Goal: Communication & Community: Answer question/provide support

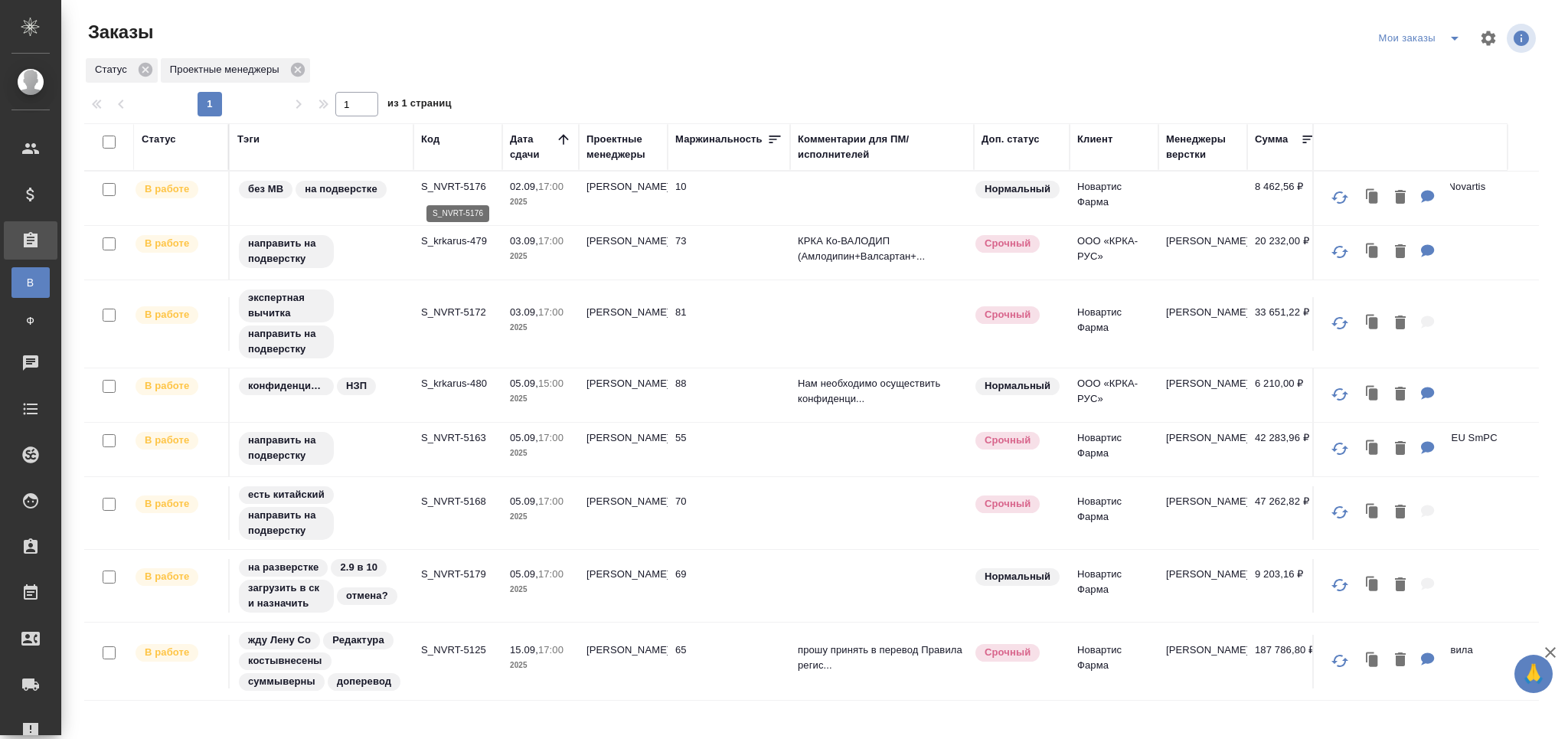
click at [464, 189] on p "S_NVRT-5176" at bounding box center [458, 186] width 74 height 15
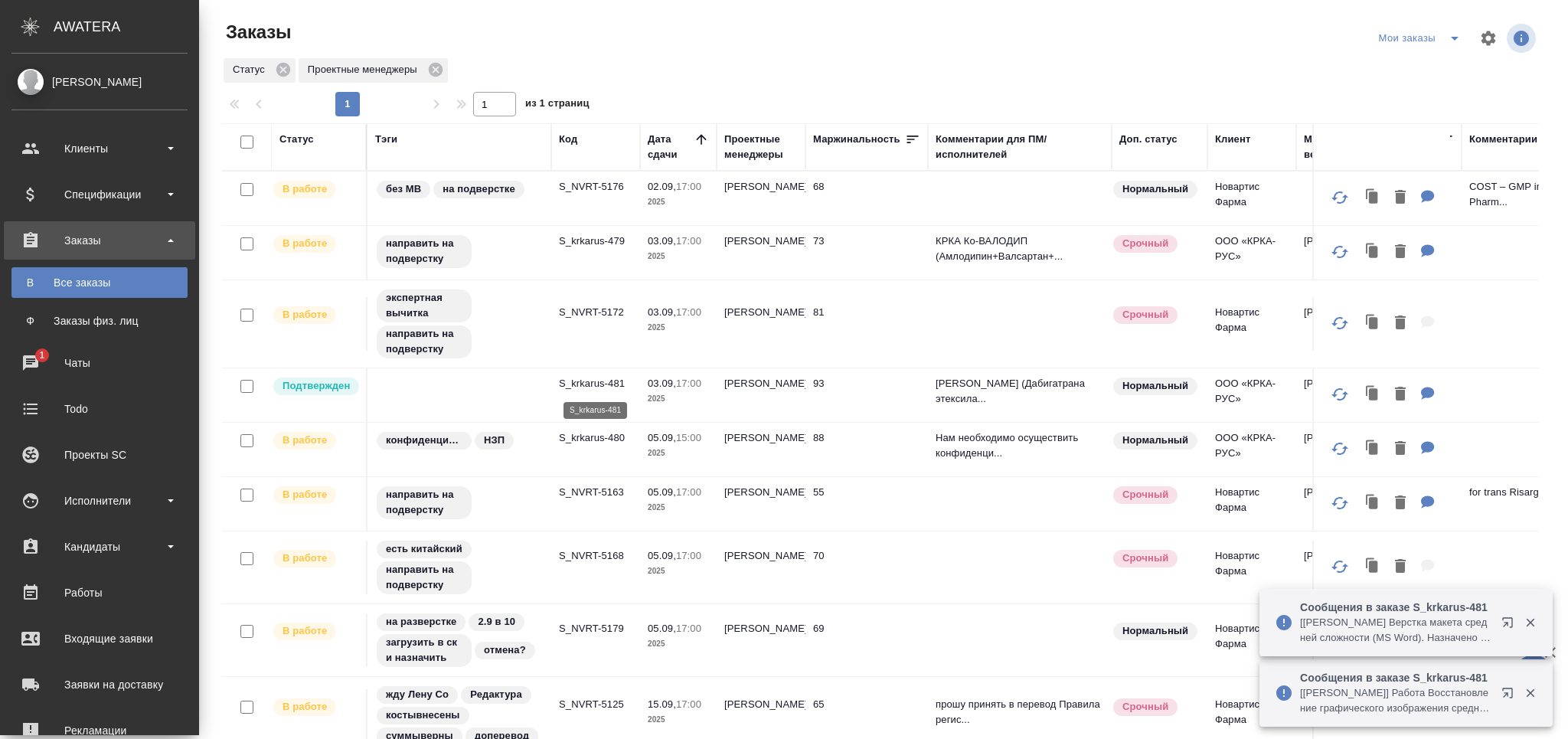
click at [571, 380] on p "S_krkarus-481" at bounding box center [596, 383] width 74 height 15
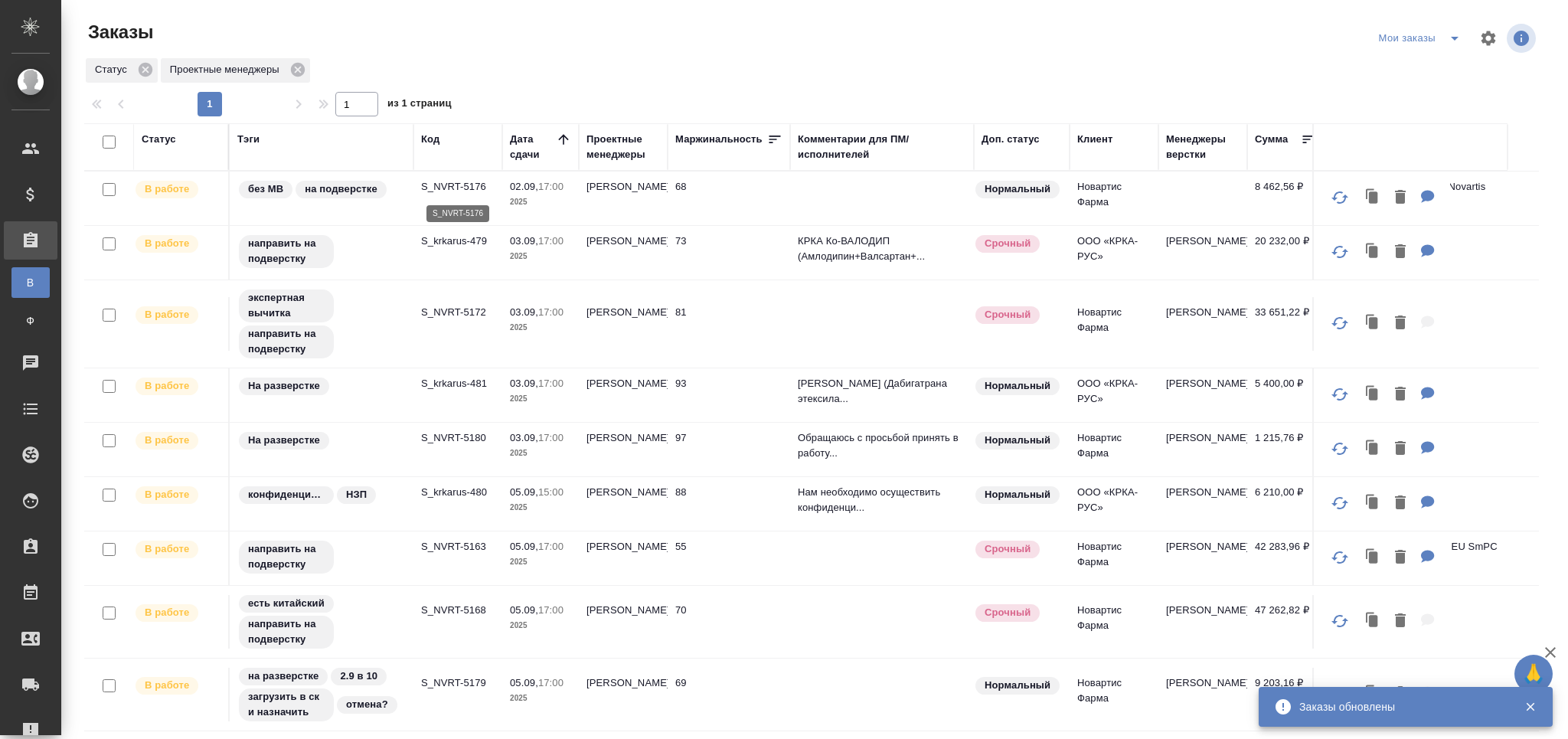
click at [479, 188] on p "S_NVRT-5176" at bounding box center [458, 186] width 74 height 15
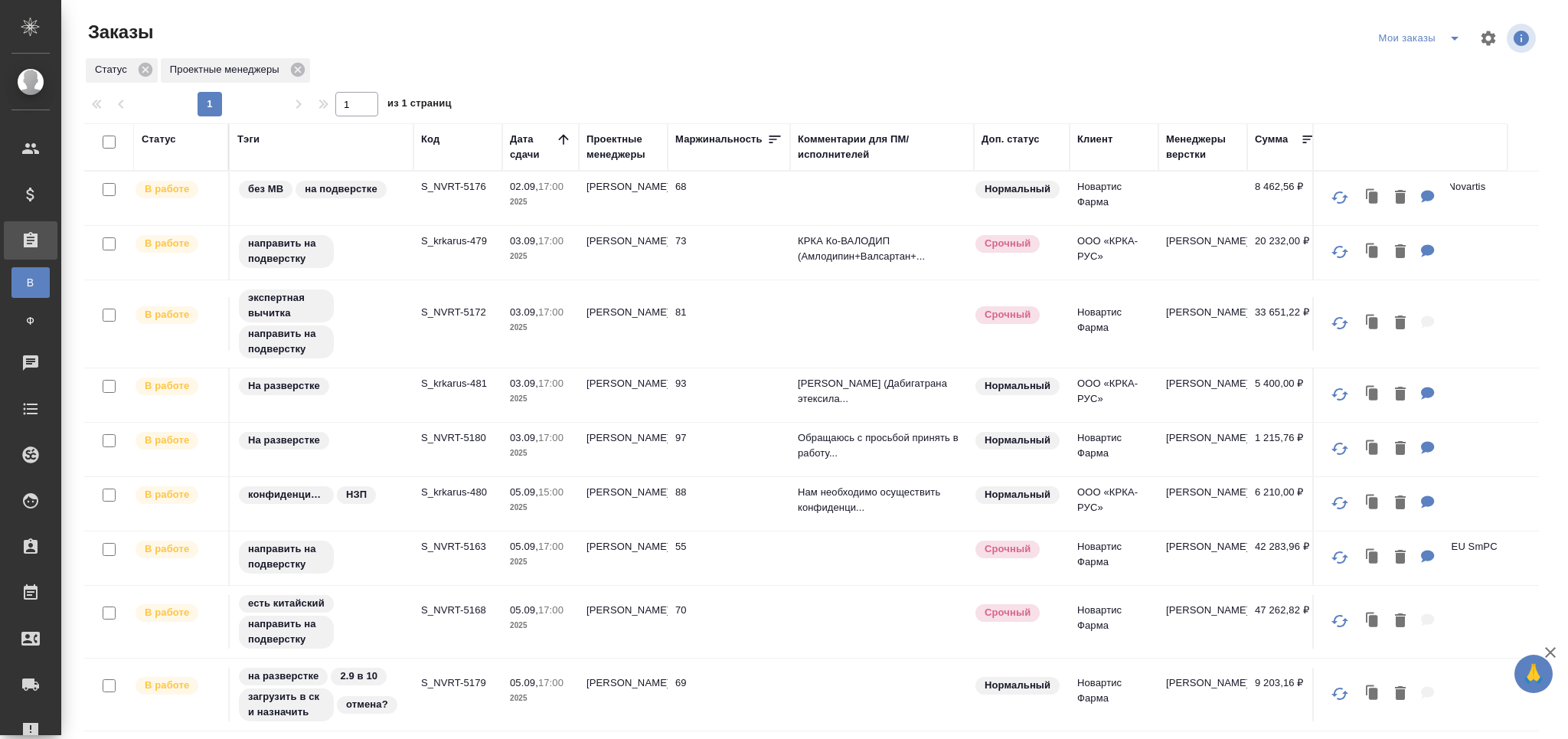
click at [456, 233] on td "S_krkarus-479" at bounding box center [457, 253] width 89 height 54
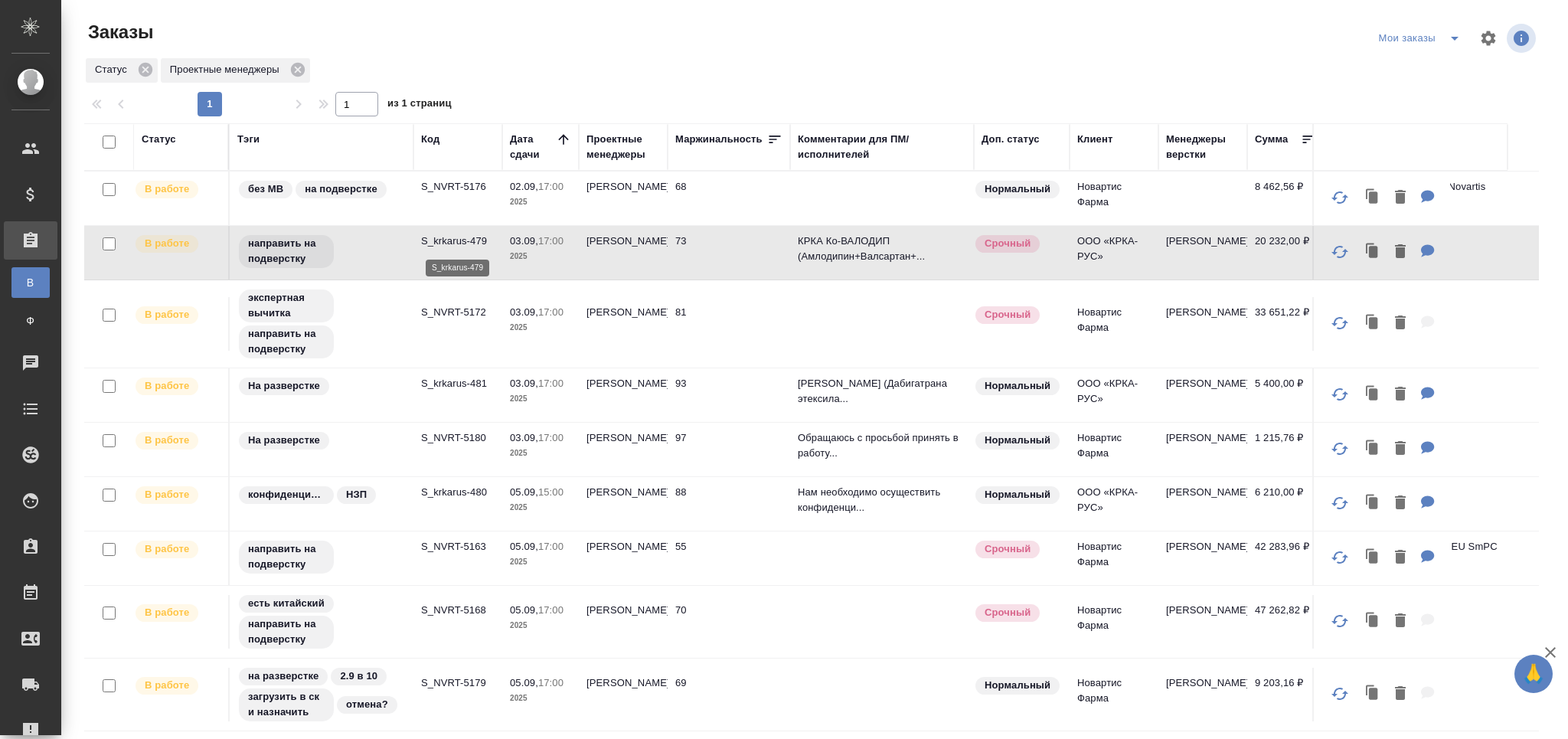
click at [457, 240] on p "S_krkarus-479" at bounding box center [458, 240] width 74 height 15
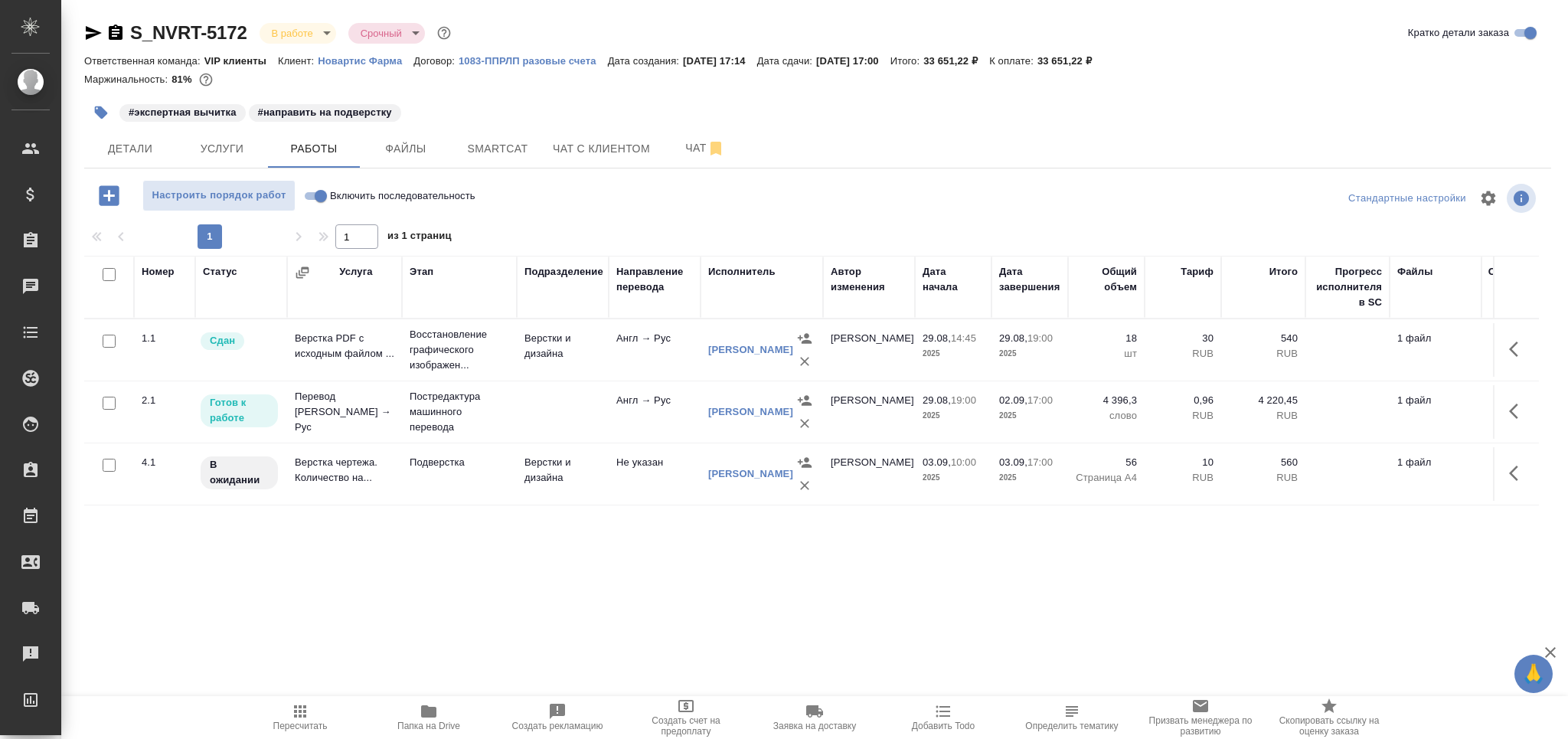
click at [299, 709] on icon "button" at bounding box center [300, 711] width 18 height 18
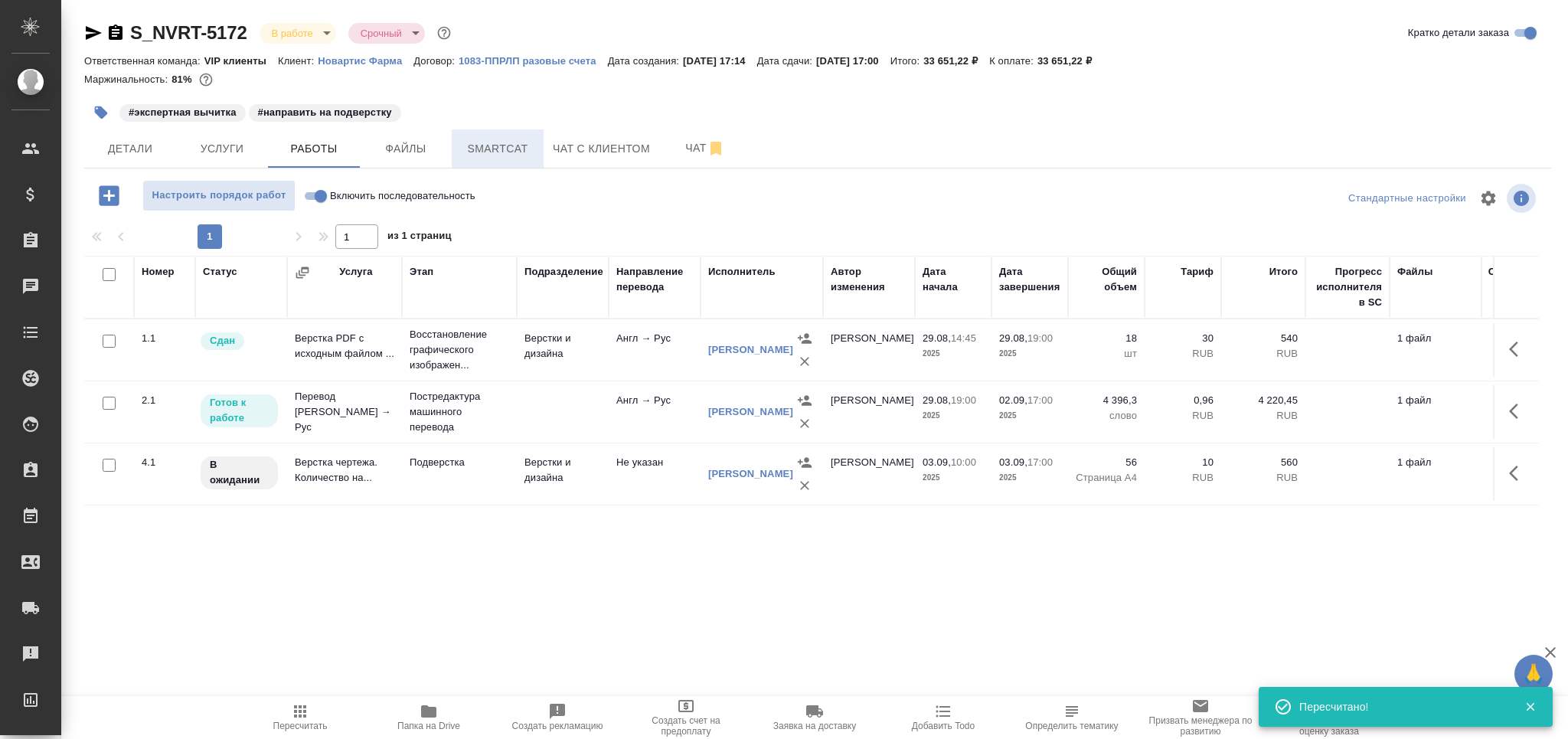
click at [482, 147] on span "Smartcat" at bounding box center [498, 149] width 74 height 19
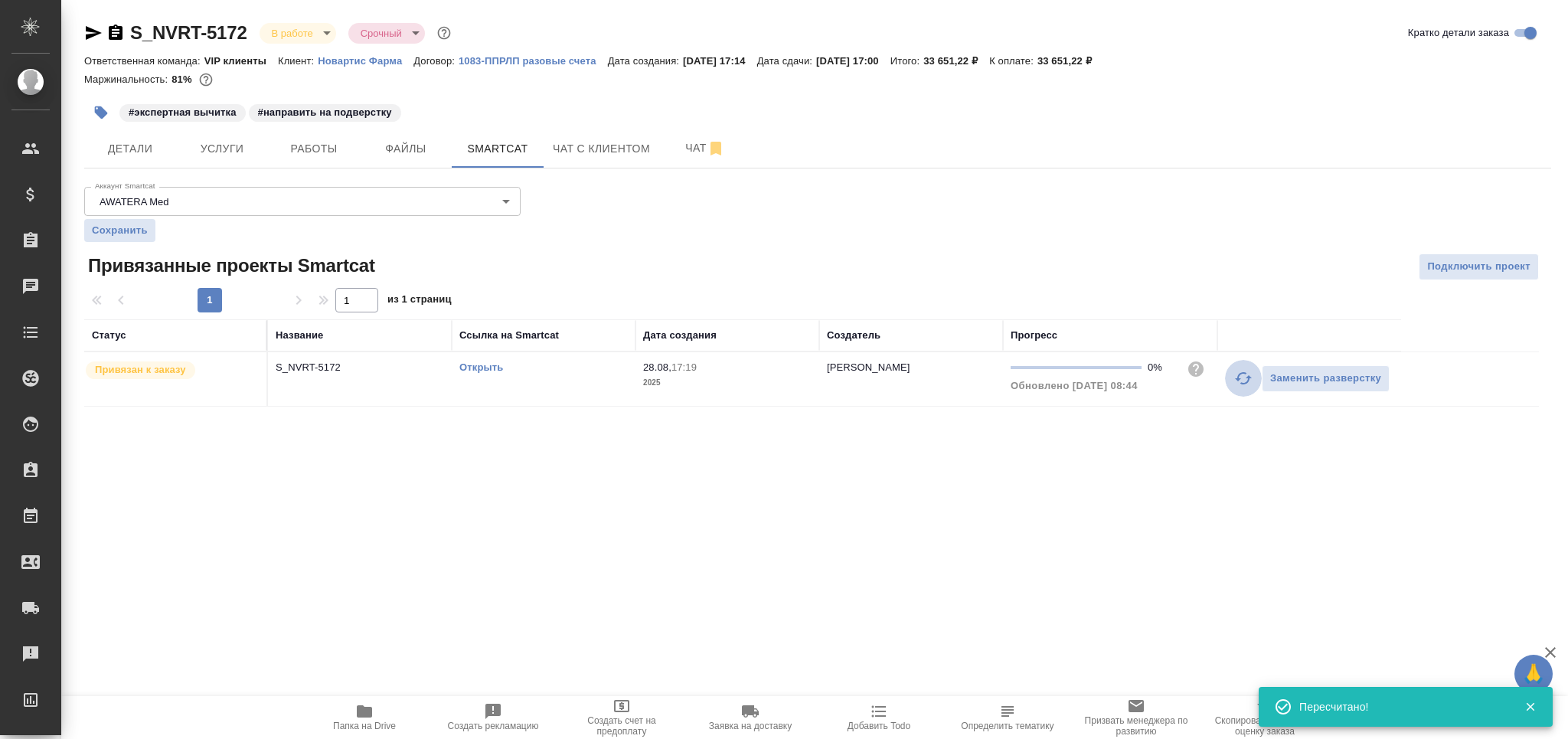
click at [1241, 380] on icon "button" at bounding box center [1243, 378] width 18 height 18
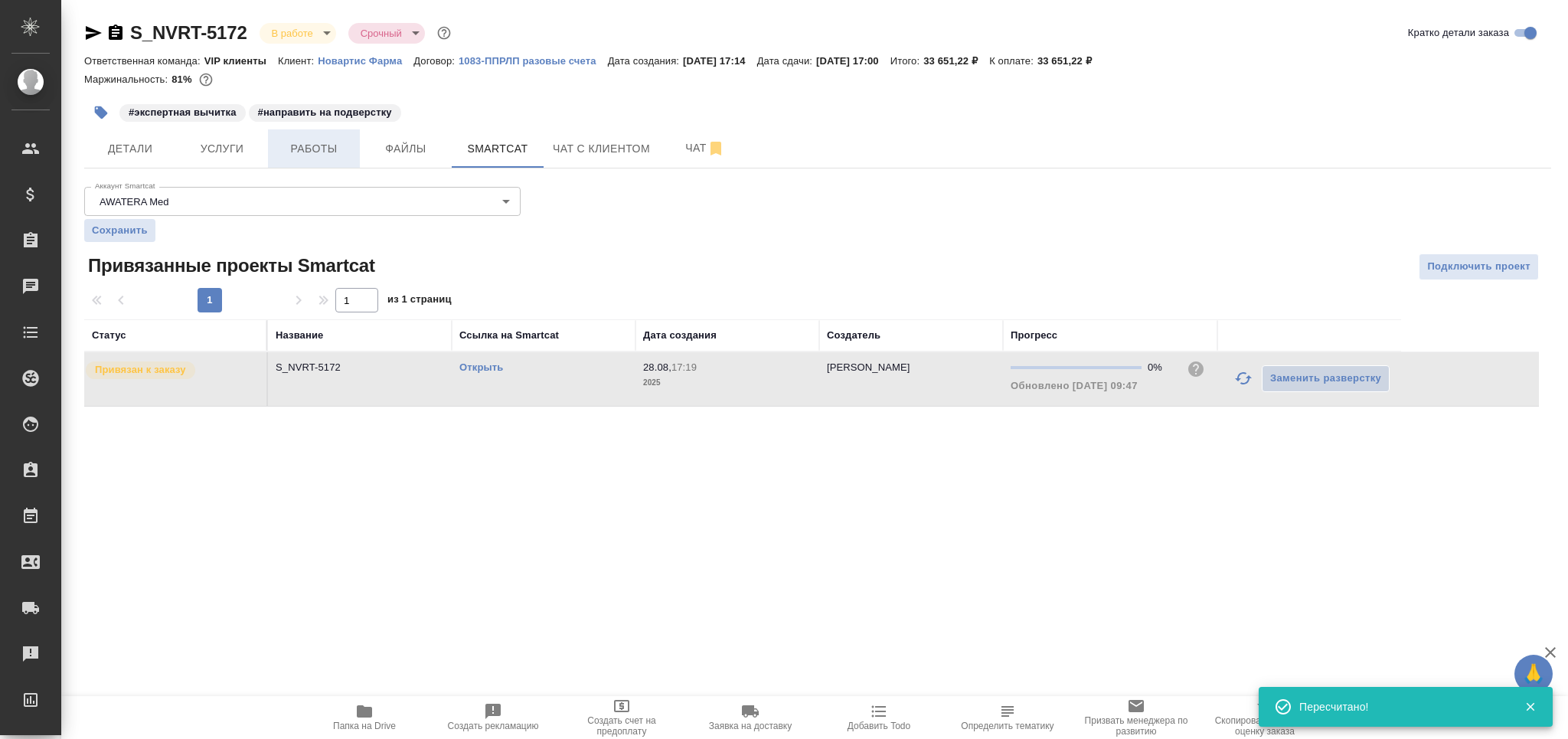
click at [277, 157] on span "Работы" at bounding box center [314, 149] width 74 height 19
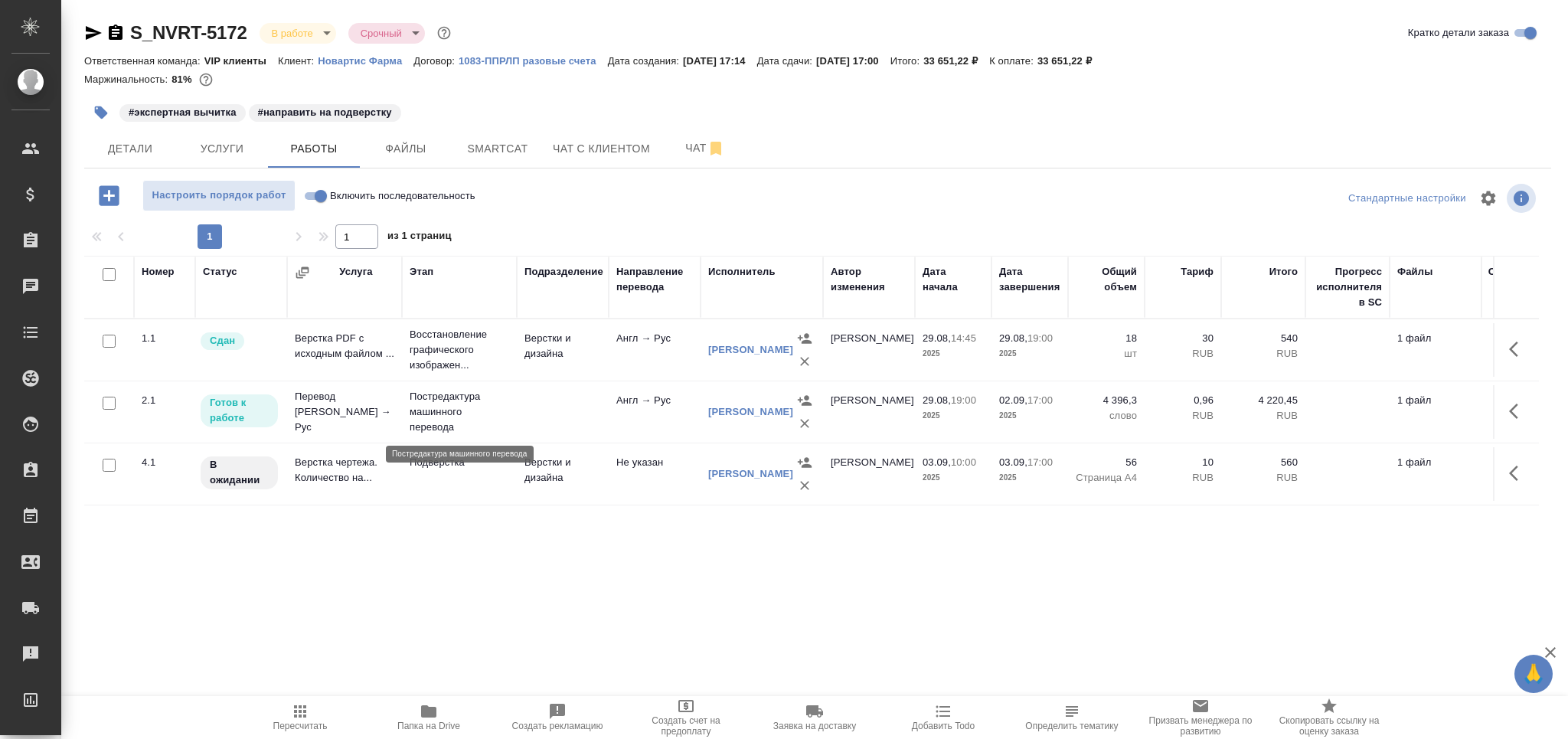
click at [481, 426] on p "Постредактура машинного перевода" at bounding box center [459, 411] width 100 height 46
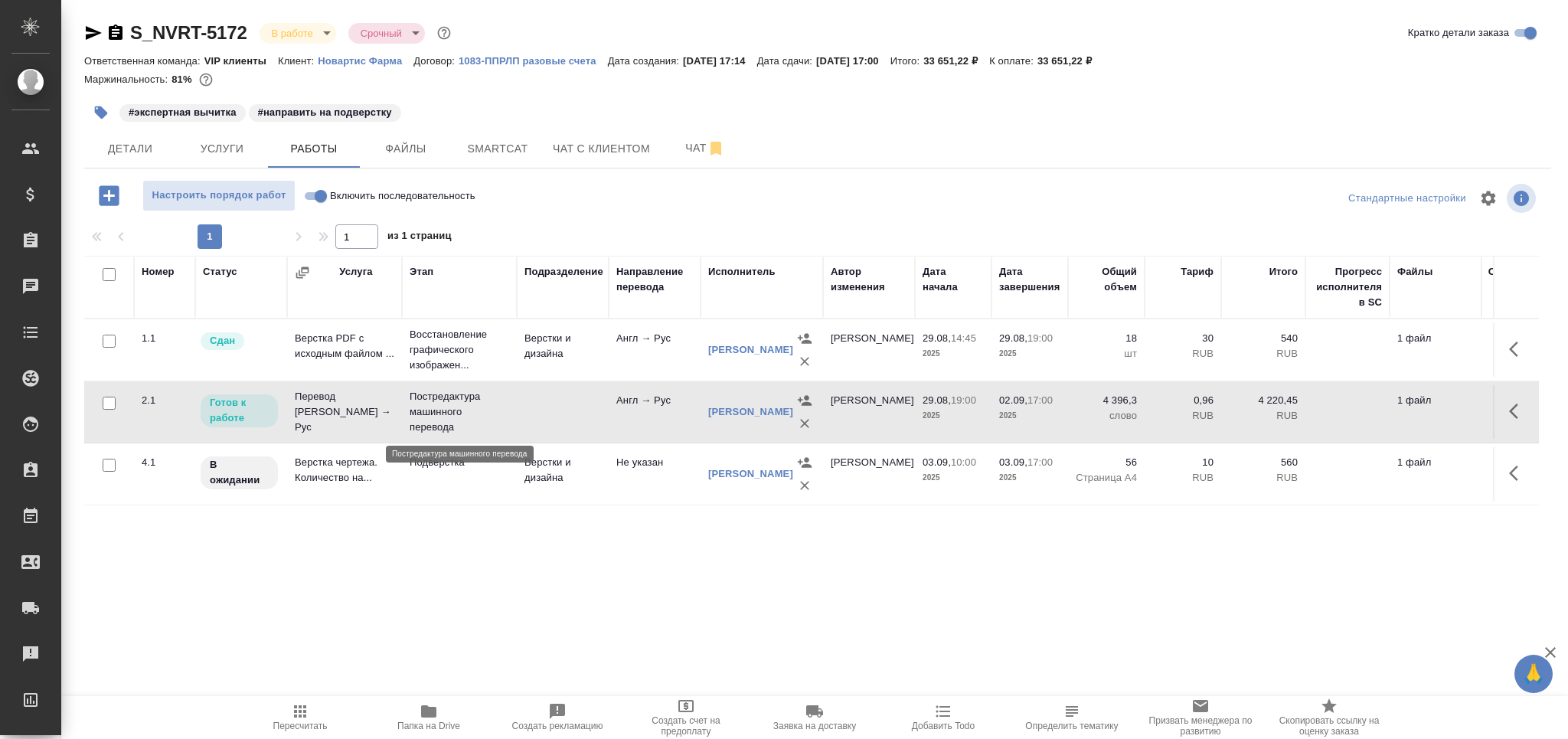
click at [485, 418] on p "Постредактура машинного перевода" at bounding box center [459, 411] width 100 height 46
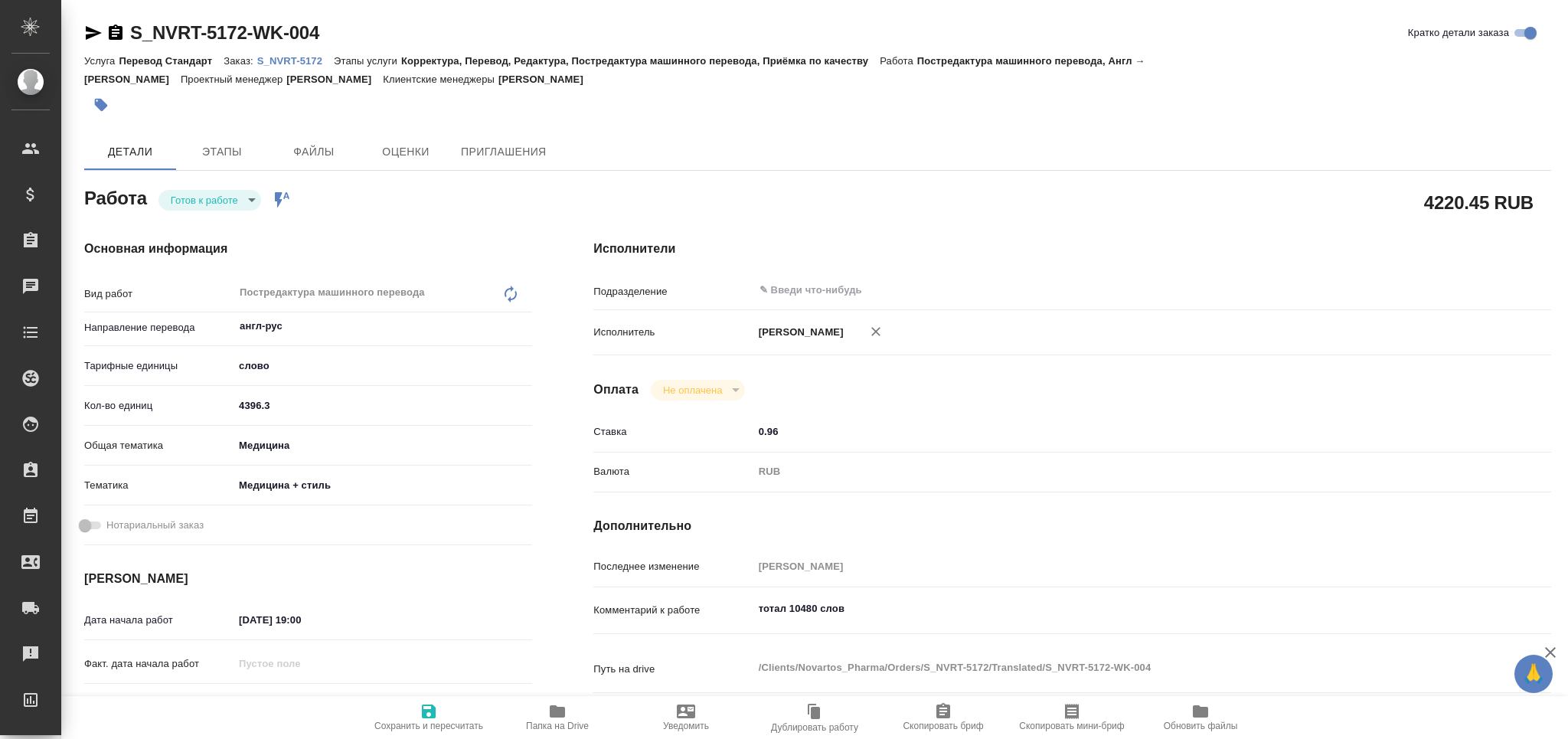
type textarea "x"
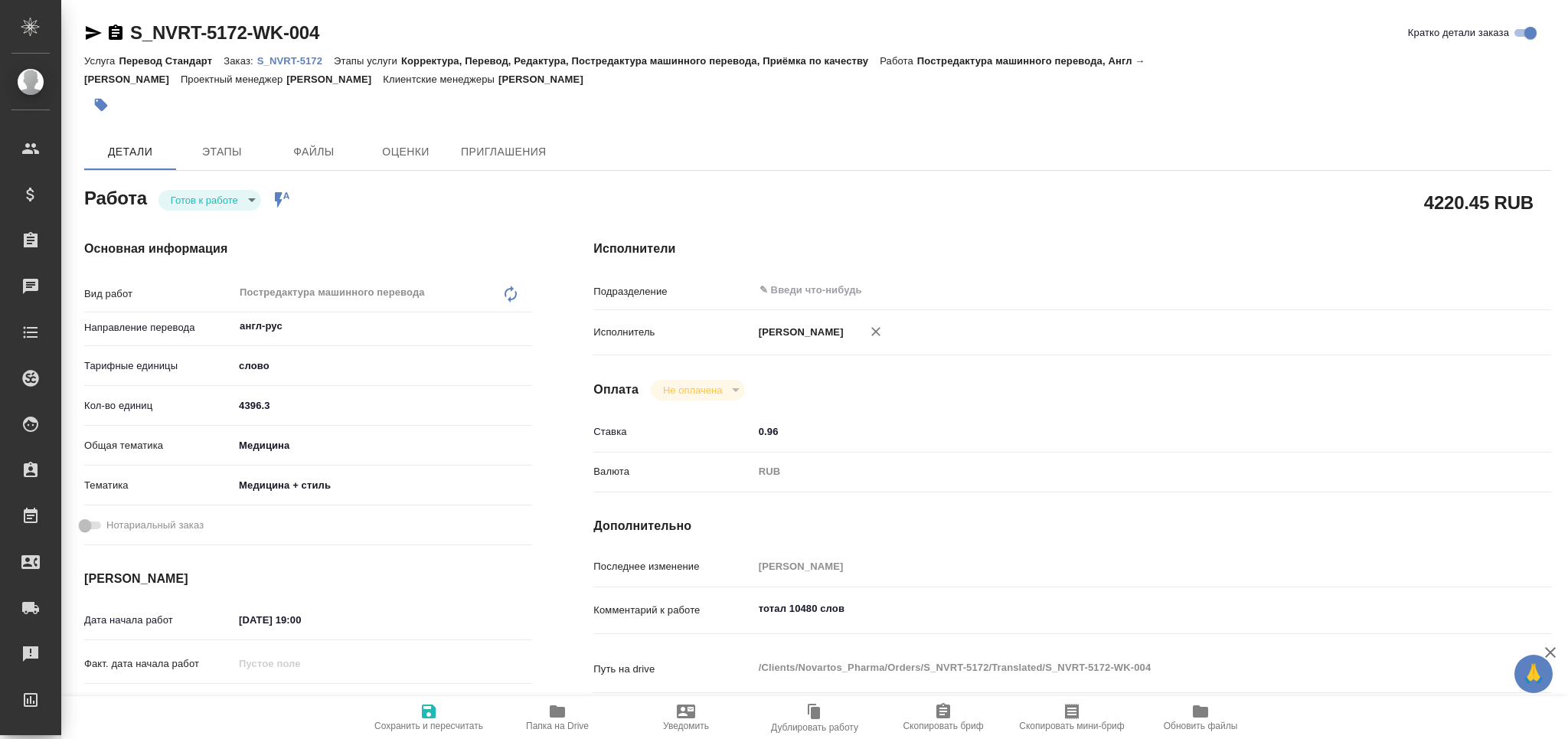
type textarea "x"
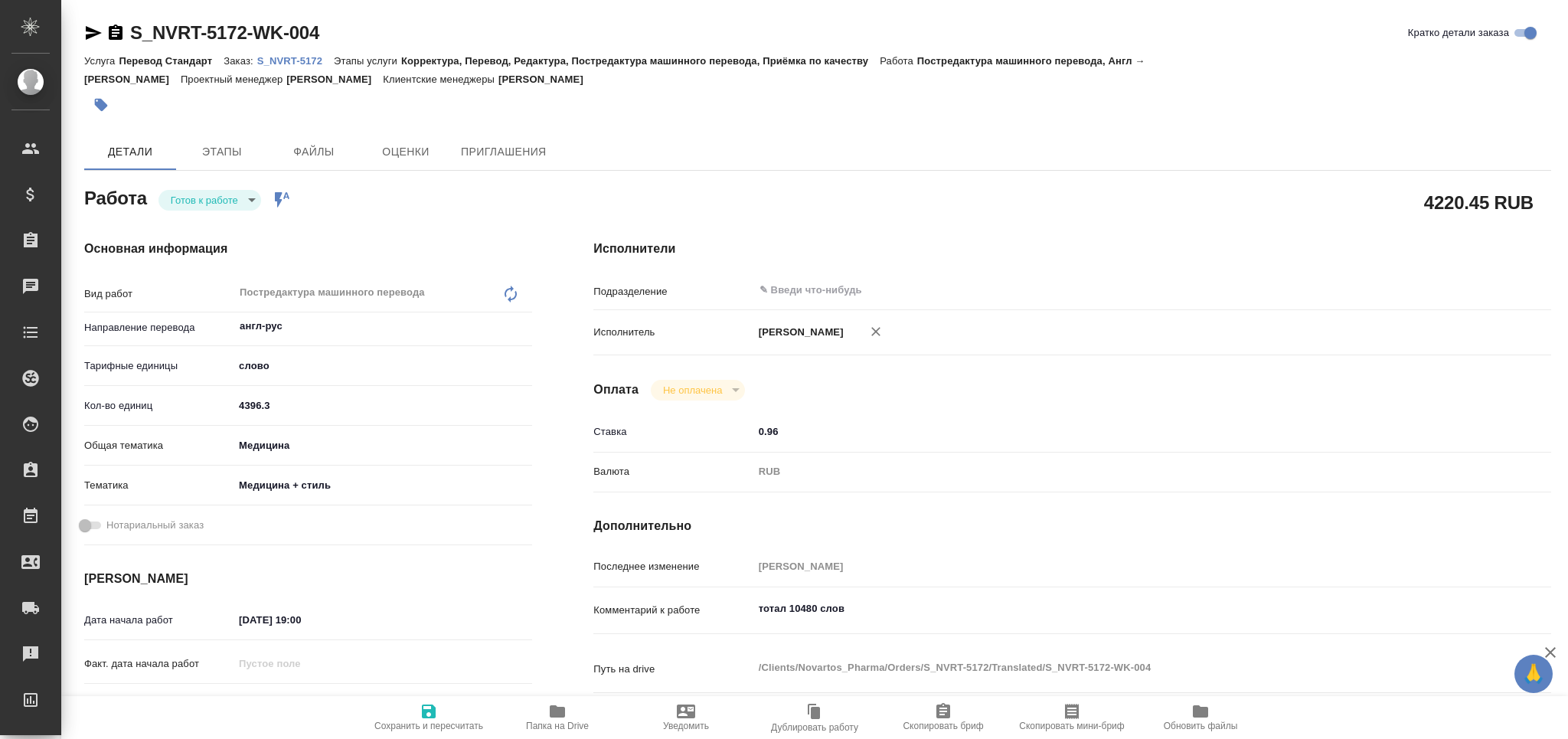
click at [93, 30] on icon "button" at bounding box center [94, 32] width 16 height 14
type textarea "x"
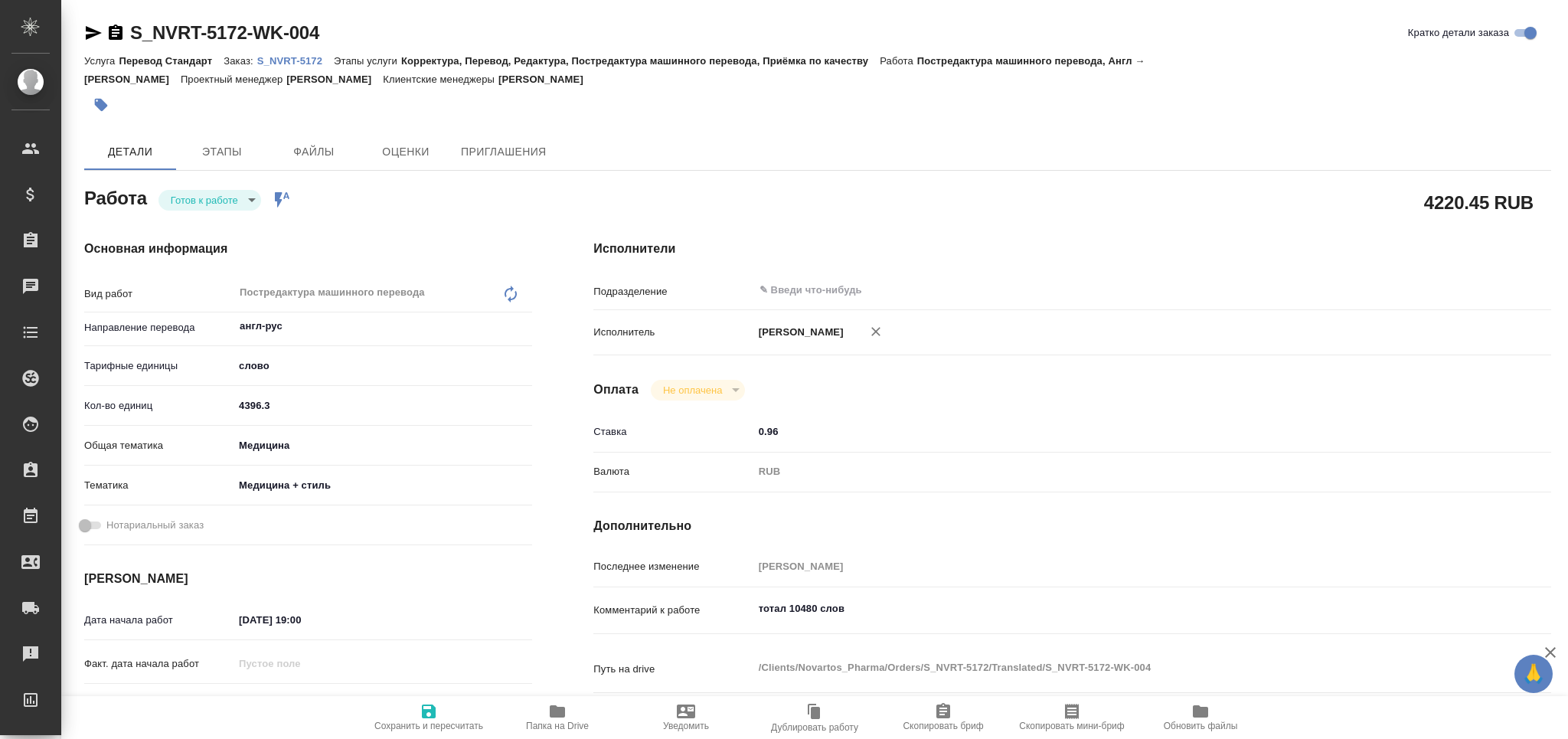
type textarea "x"
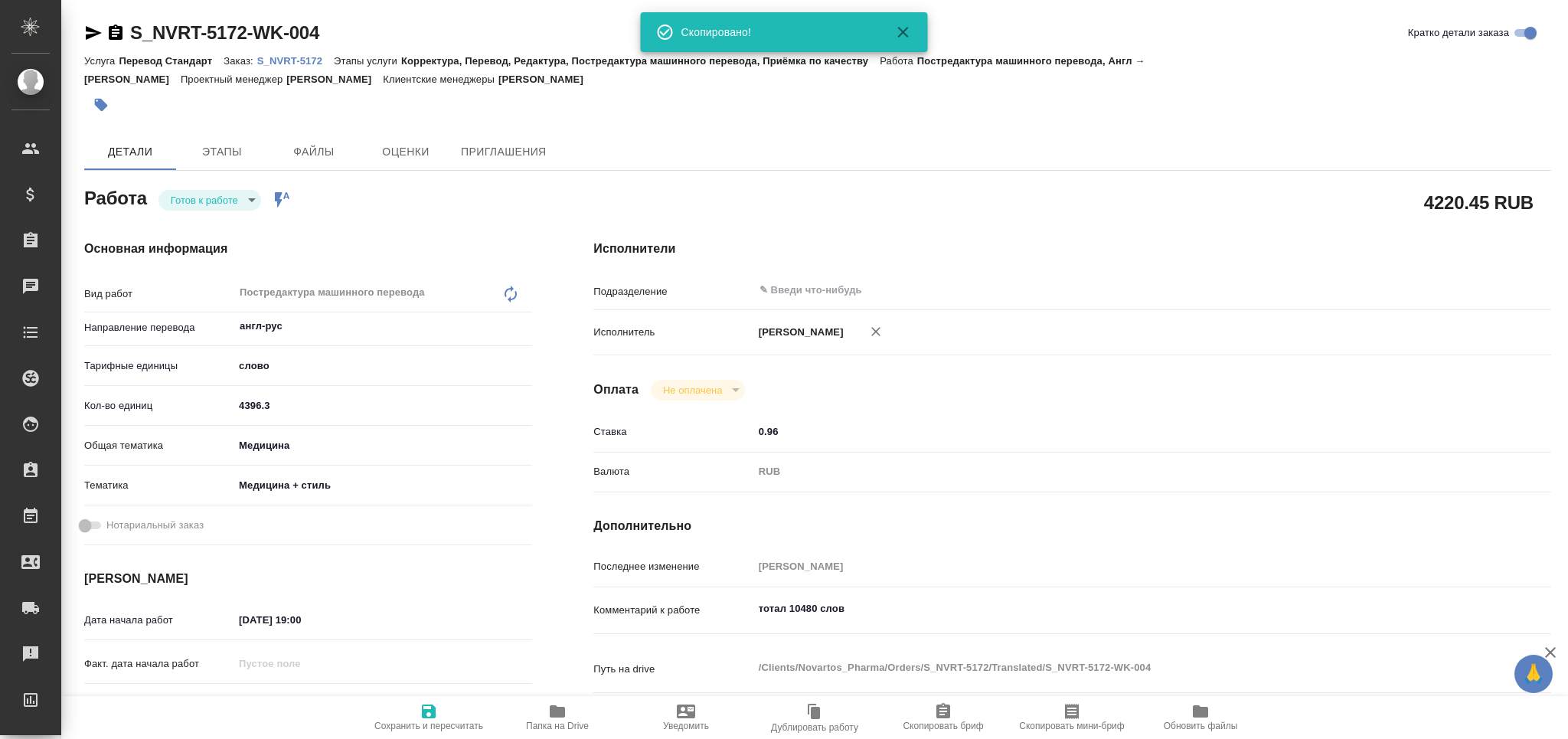
type textarea "x"
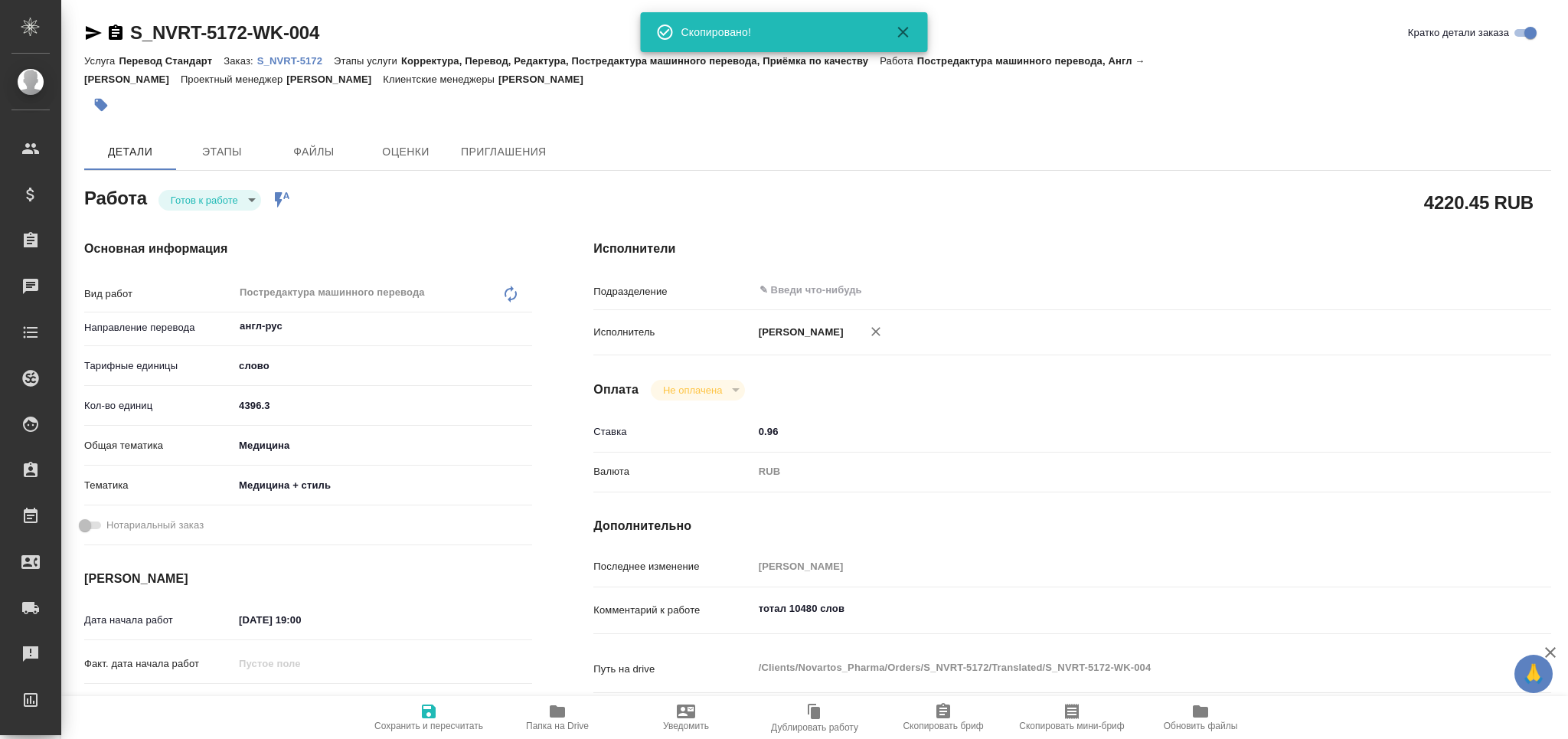
type textarea "x"
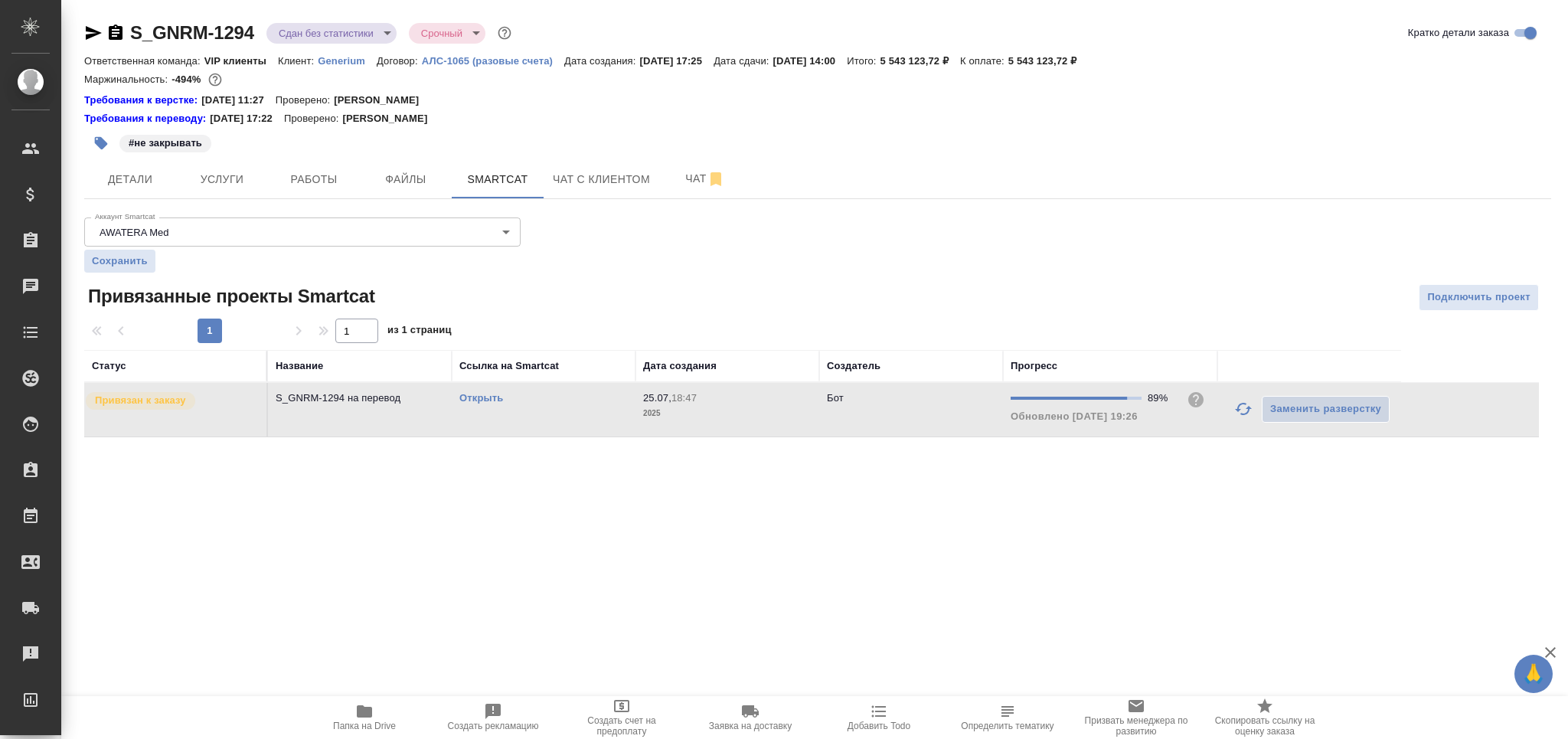
click at [569, 383] on td "Открыть" at bounding box center [544, 410] width 184 height 54
click at [569, 383] on td "Открыть" at bounding box center [544, 410] width 184 height 54
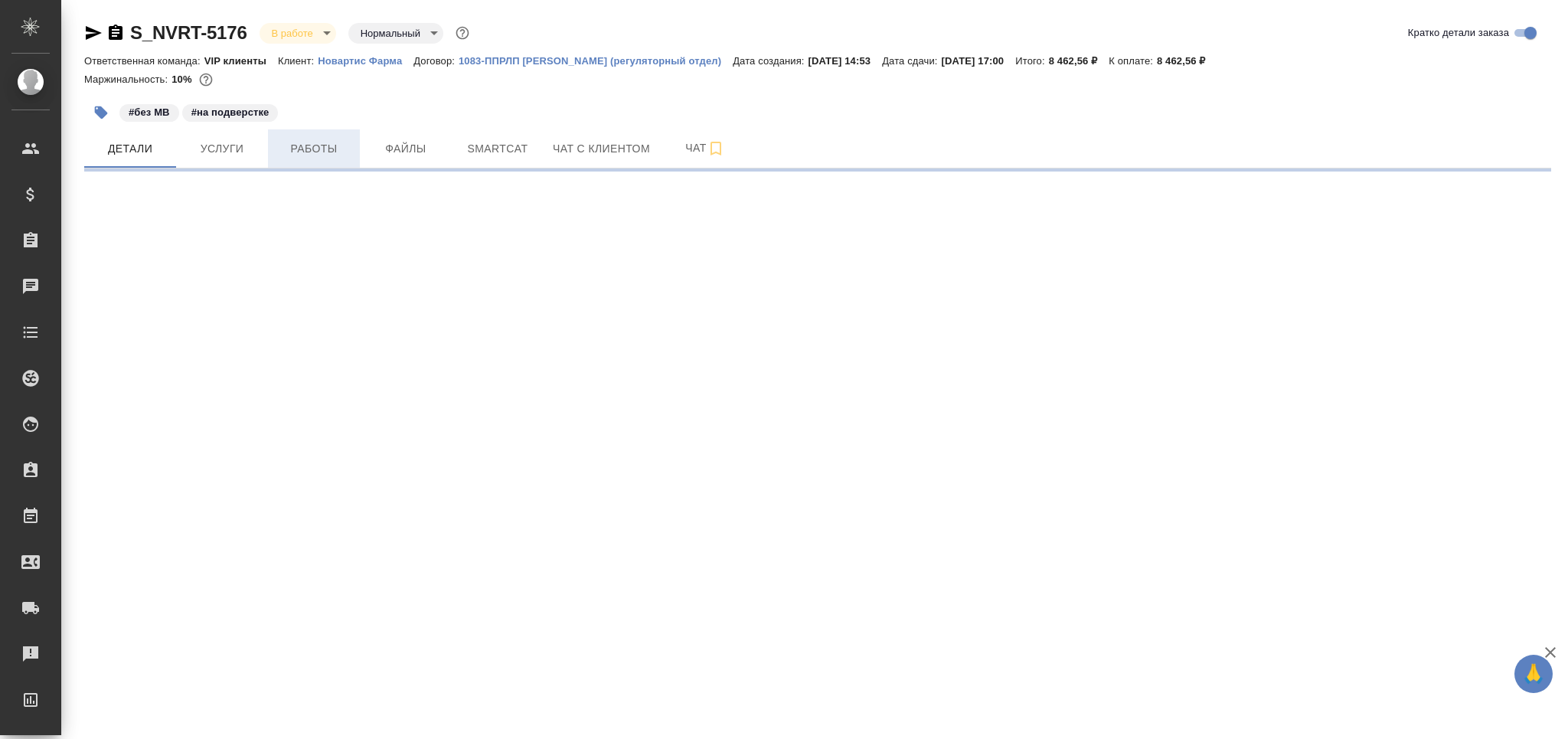
click at [313, 138] on button "Работы" at bounding box center [314, 149] width 92 height 39
select select "RU"
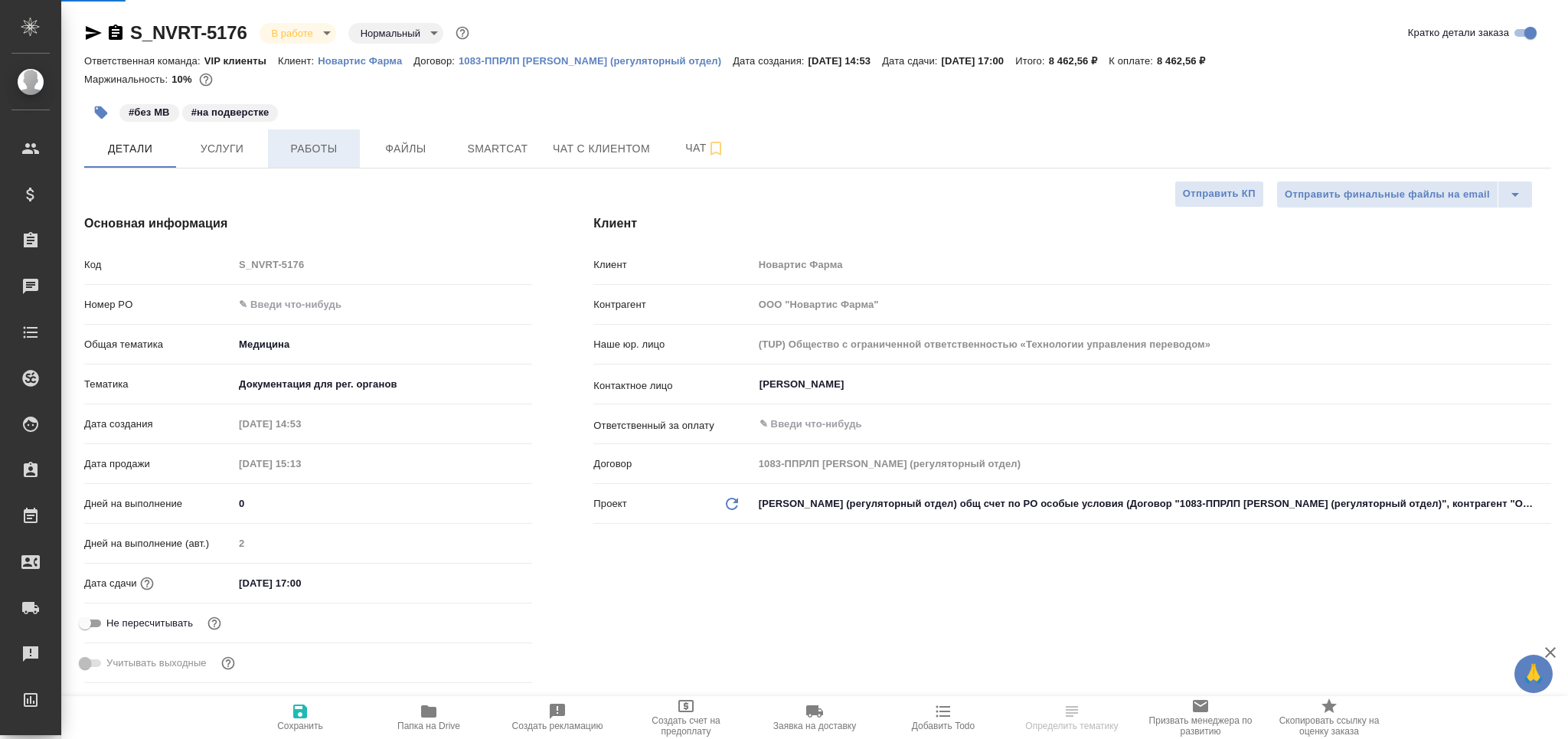
type textarea "x"
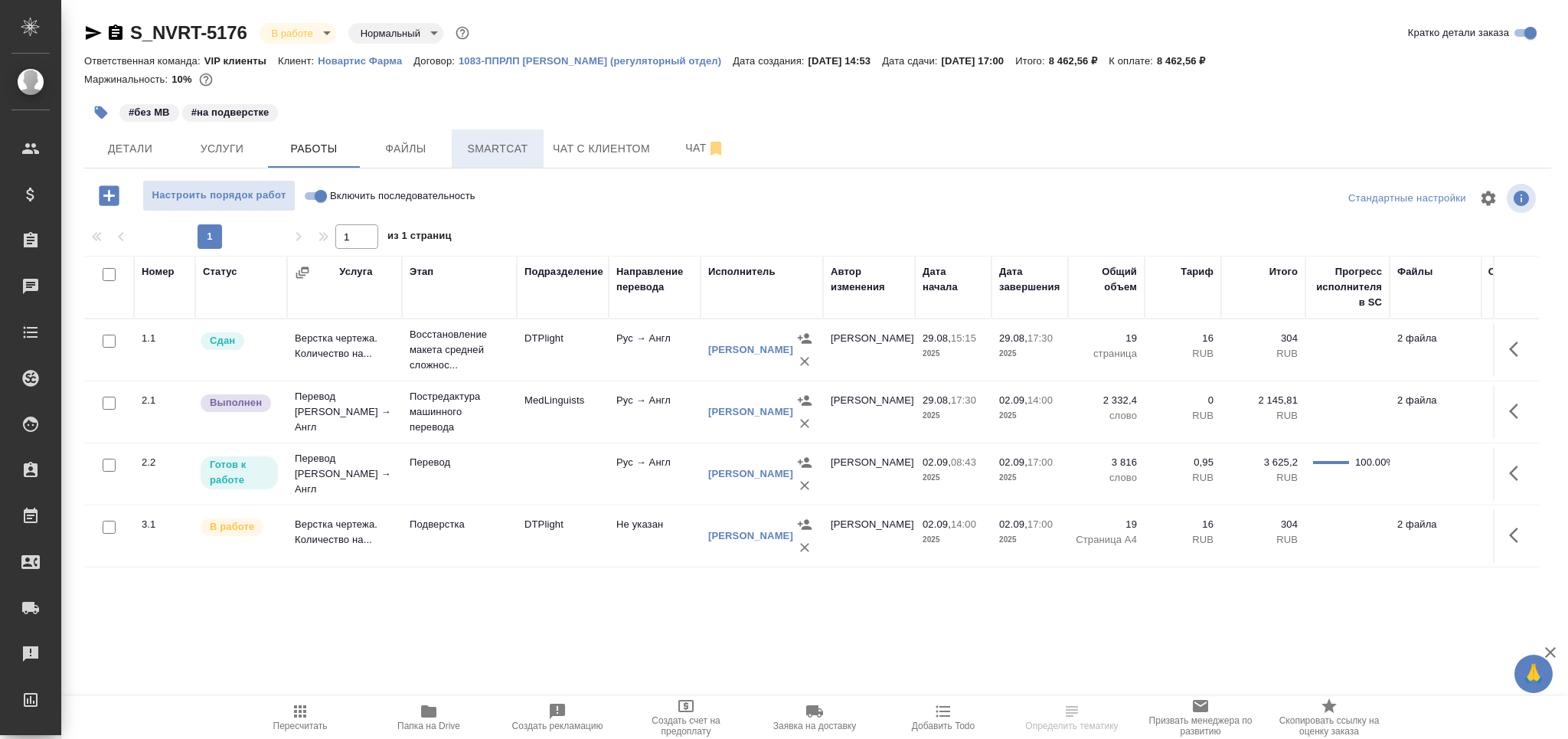
click at [491, 165] on button "Smartcat" at bounding box center [498, 149] width 92 height 39
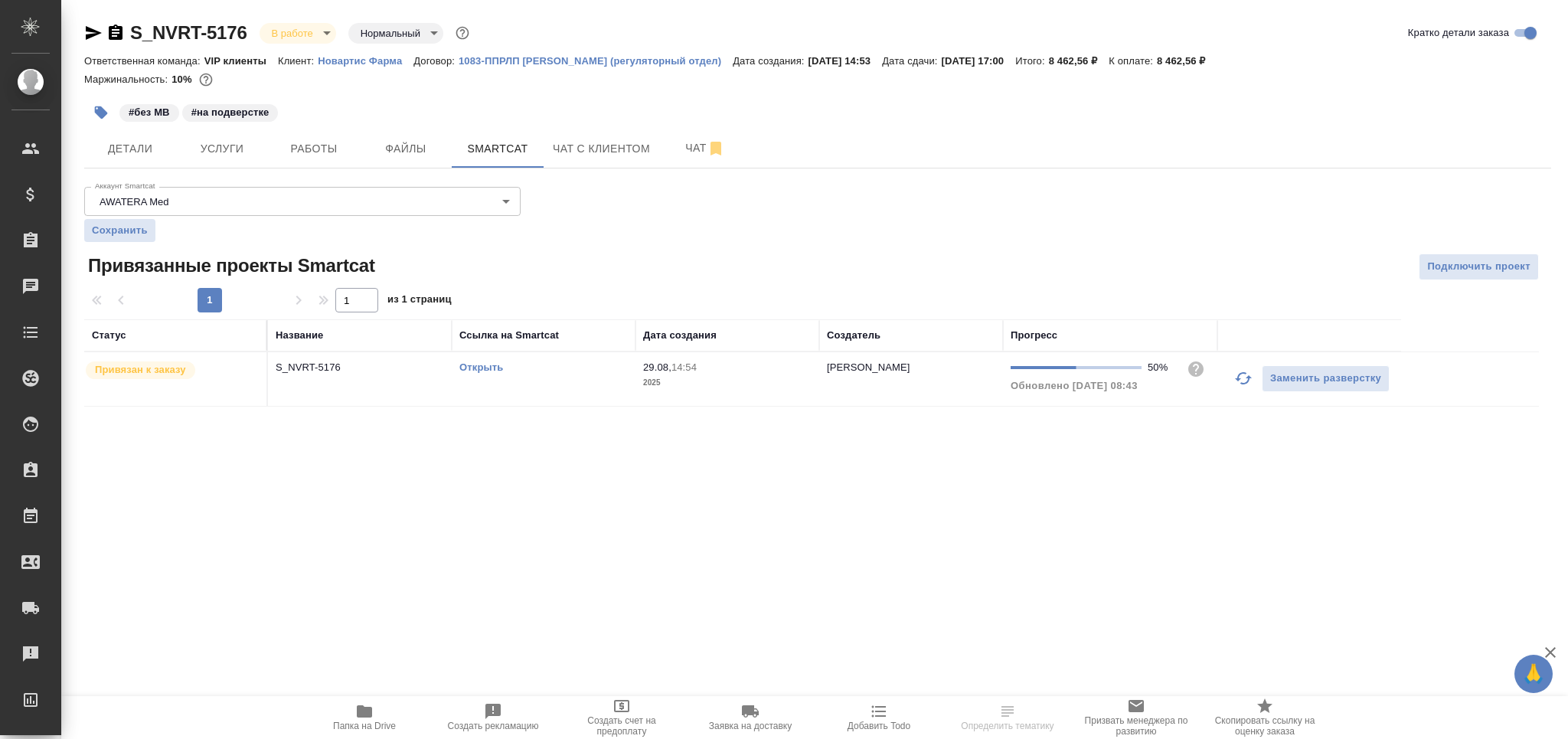
click at [562, 387] on td "Открыть" at bounding box center [544, 379] width 184 height 54
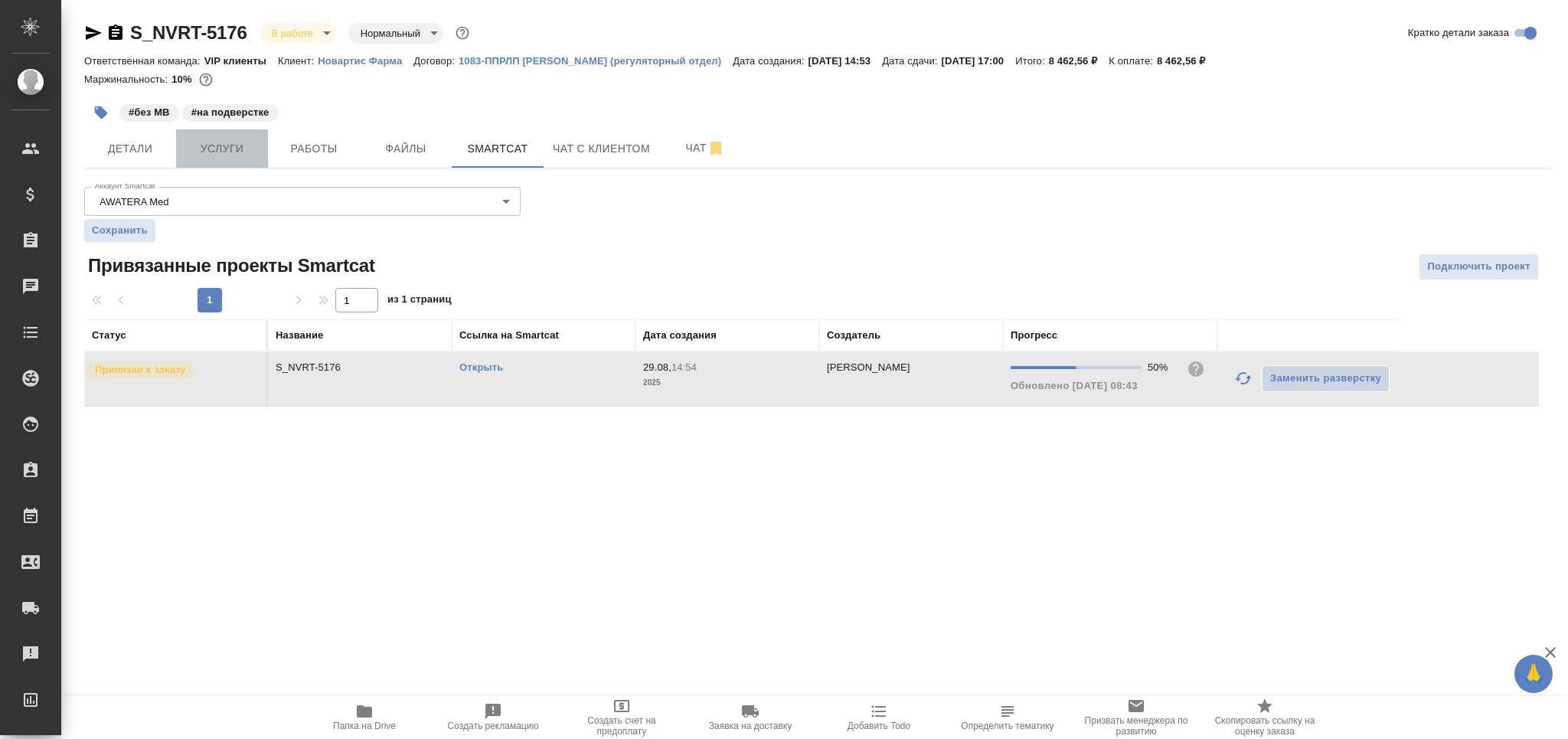
click at [264, 155] on button "Услуги" at bounding box center [222, 149] width 92 height 39
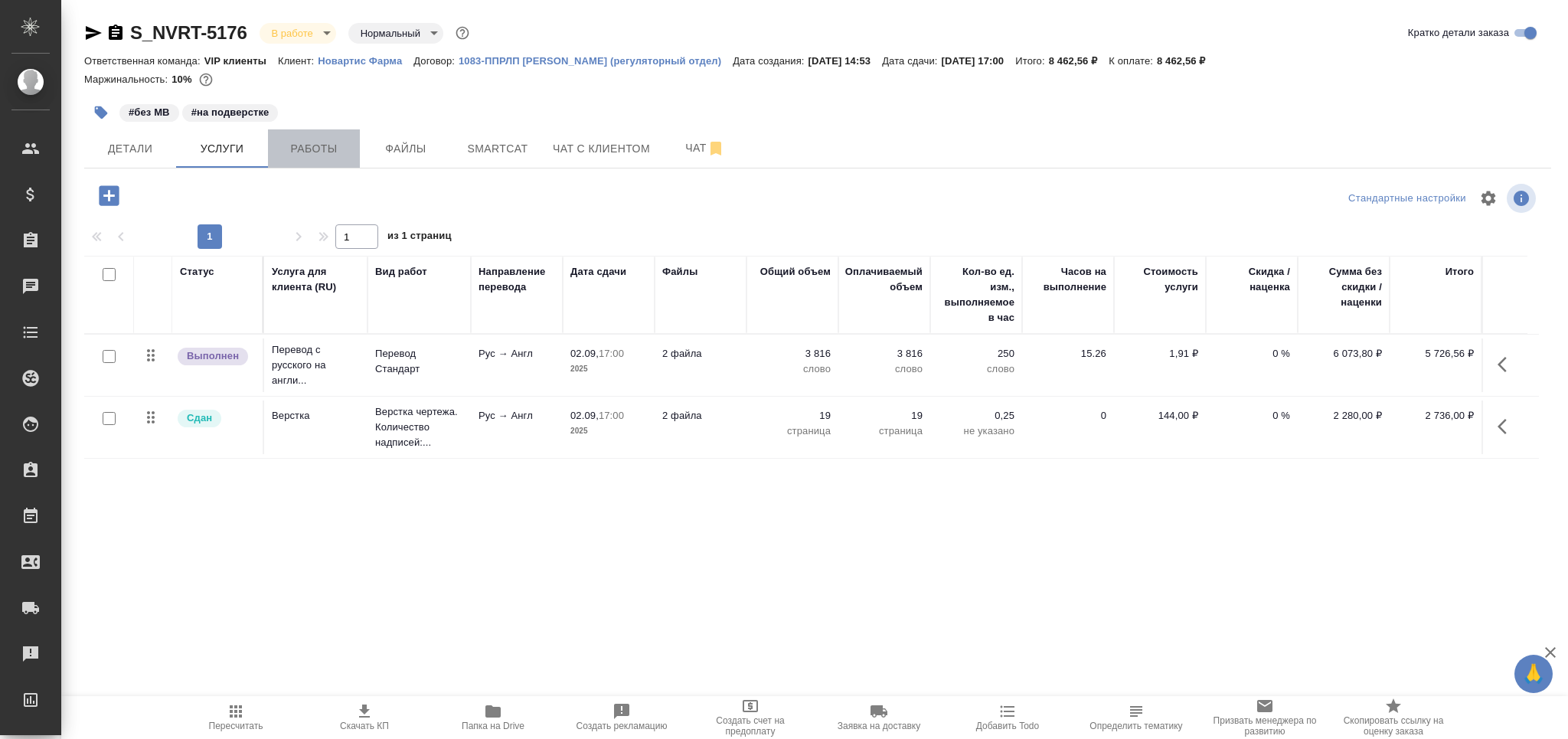
click at [311, 140] on span "Работы" at bounding box center [314, 149] width 74 height 19
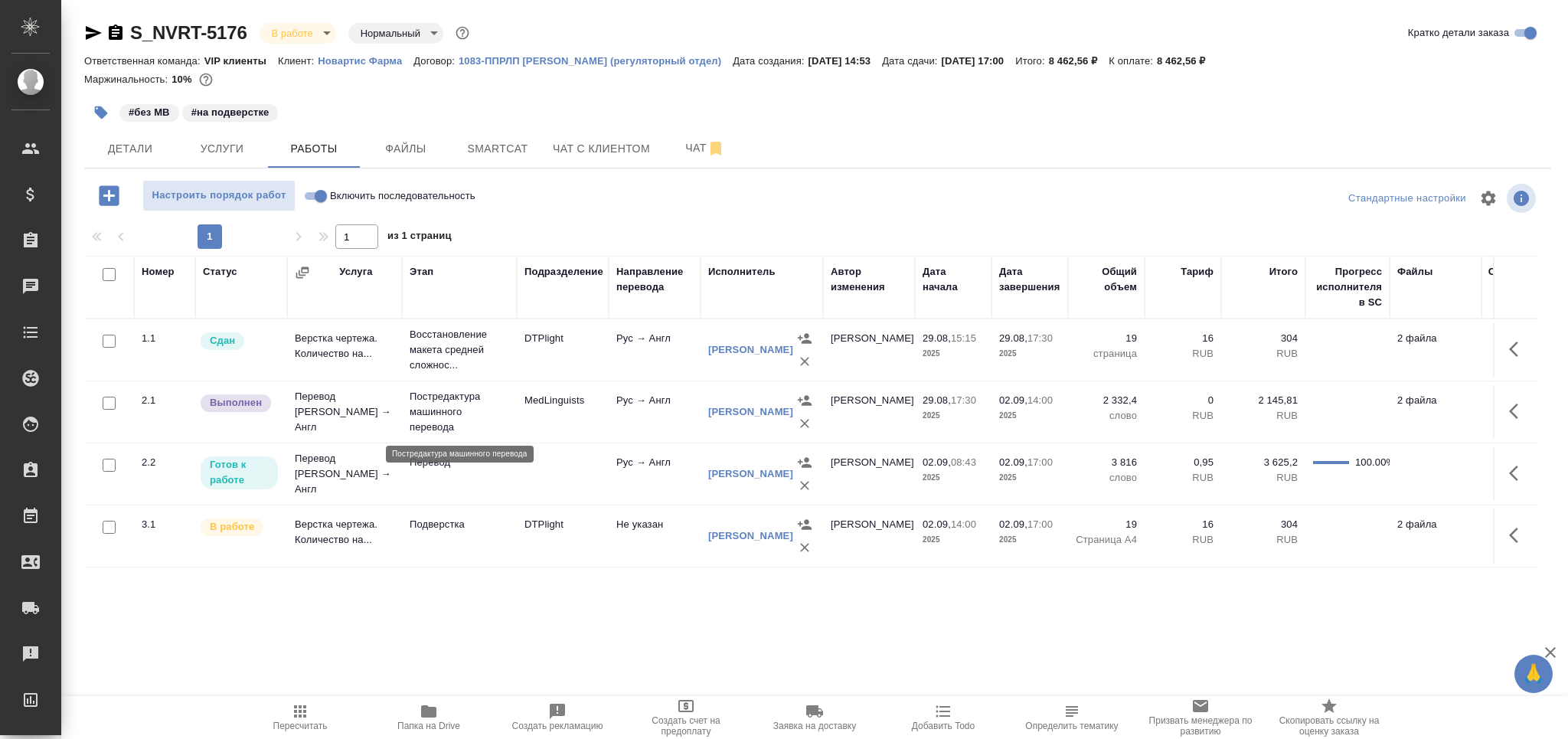
click at [499, 424] on p "Постредактура машинного перевода" at bounding box center [459, 411] width 100 height 46
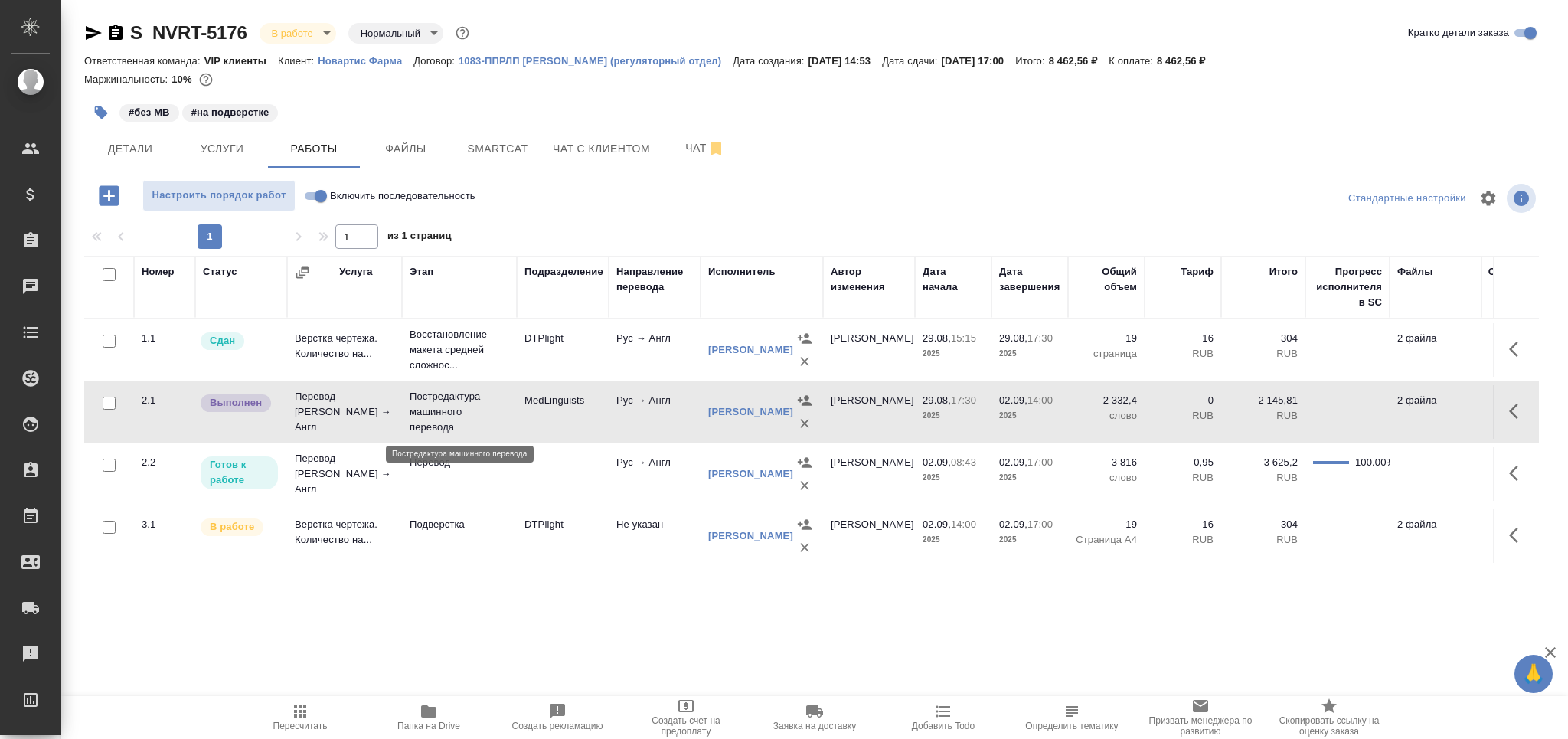
click at [499, 424] on p "Постредактура машинного перевода" at bounding box center [459, 411] width 100 height 46
click at [806, 488] on icon "button" at bounding box center [805, 485] width 9 height 9
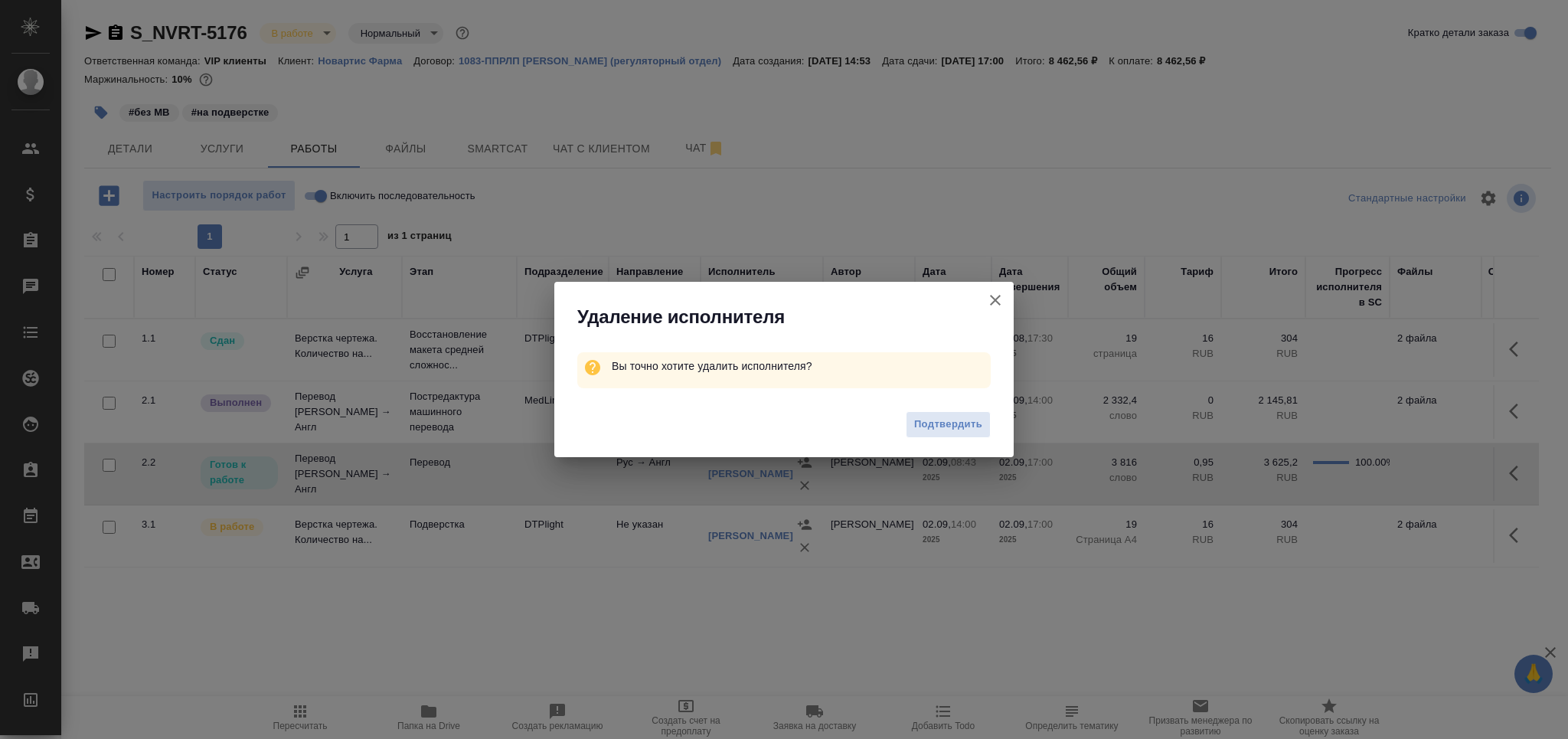
drag, startPoint x: 929, startPoint y: 419, endPoint x: 793, endPoint y: 450, distance: 139.5
click at [928, 419] on span "Подтвердить" at bounding box center [949, 425] width 68 height 18
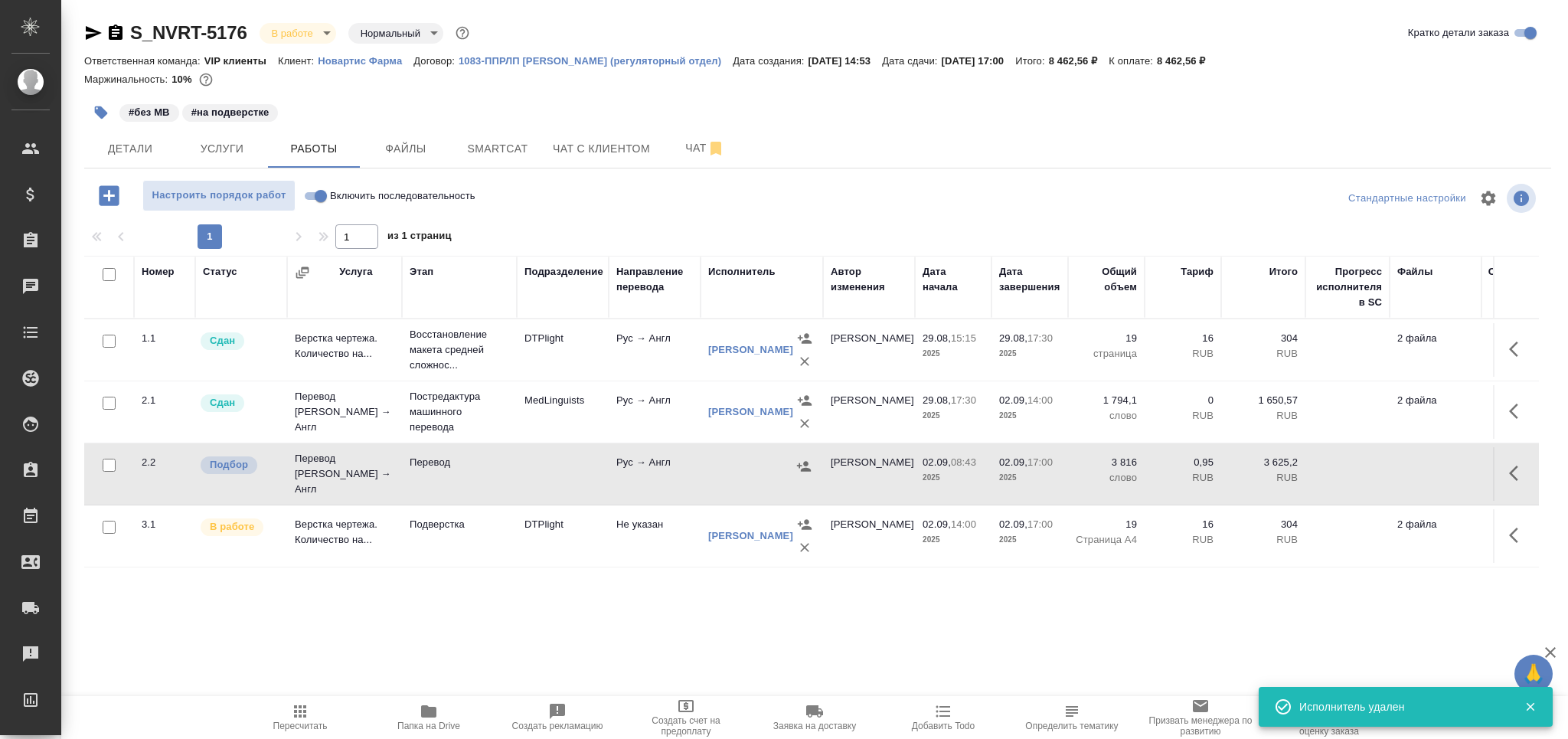
click at [103, 464] on input "checkbox" at bounding box center [109, 465] width 13 height 13
checkbox input "true"
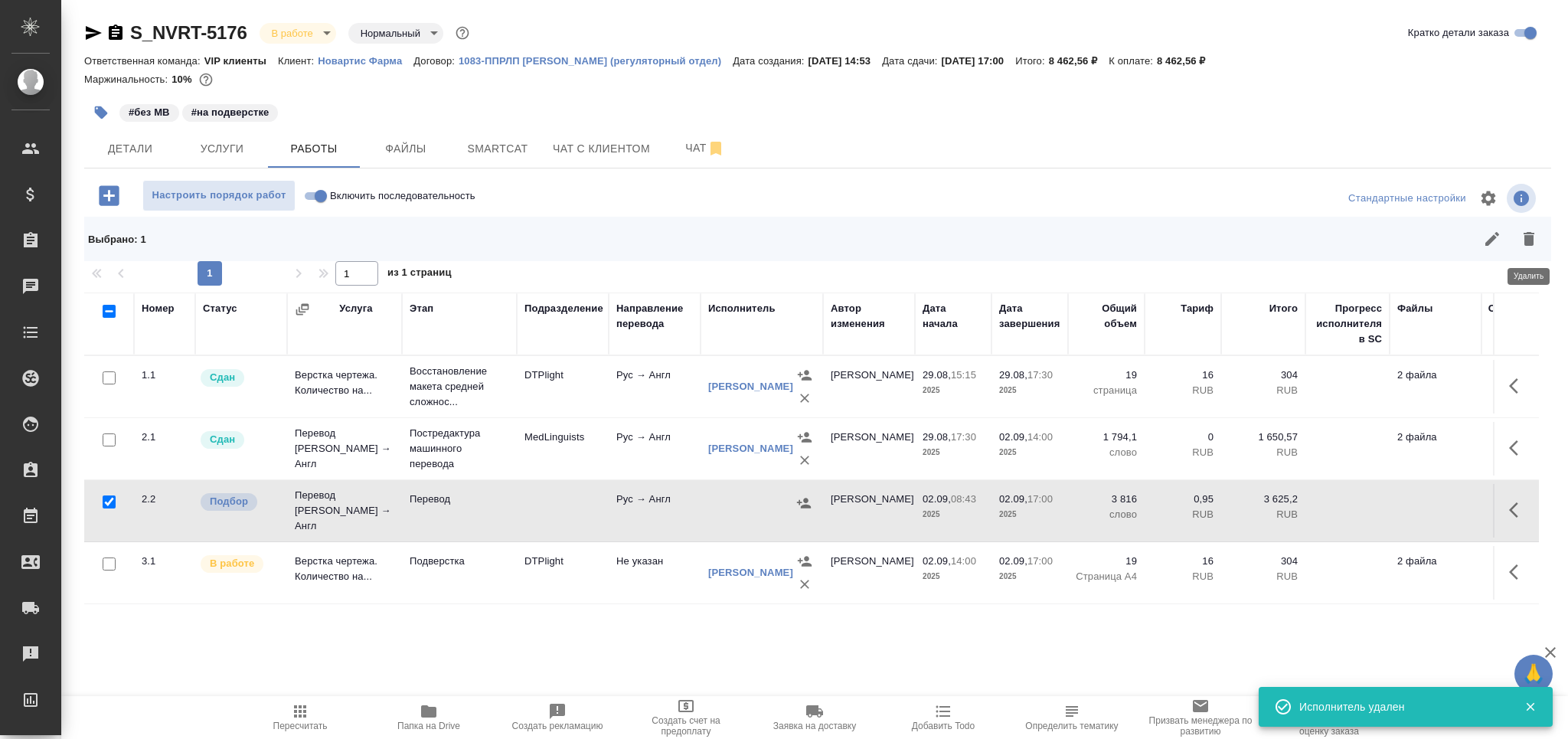
click at [1534, 248] on button "button" at bounding box center [1528, 239] width 37 height 37
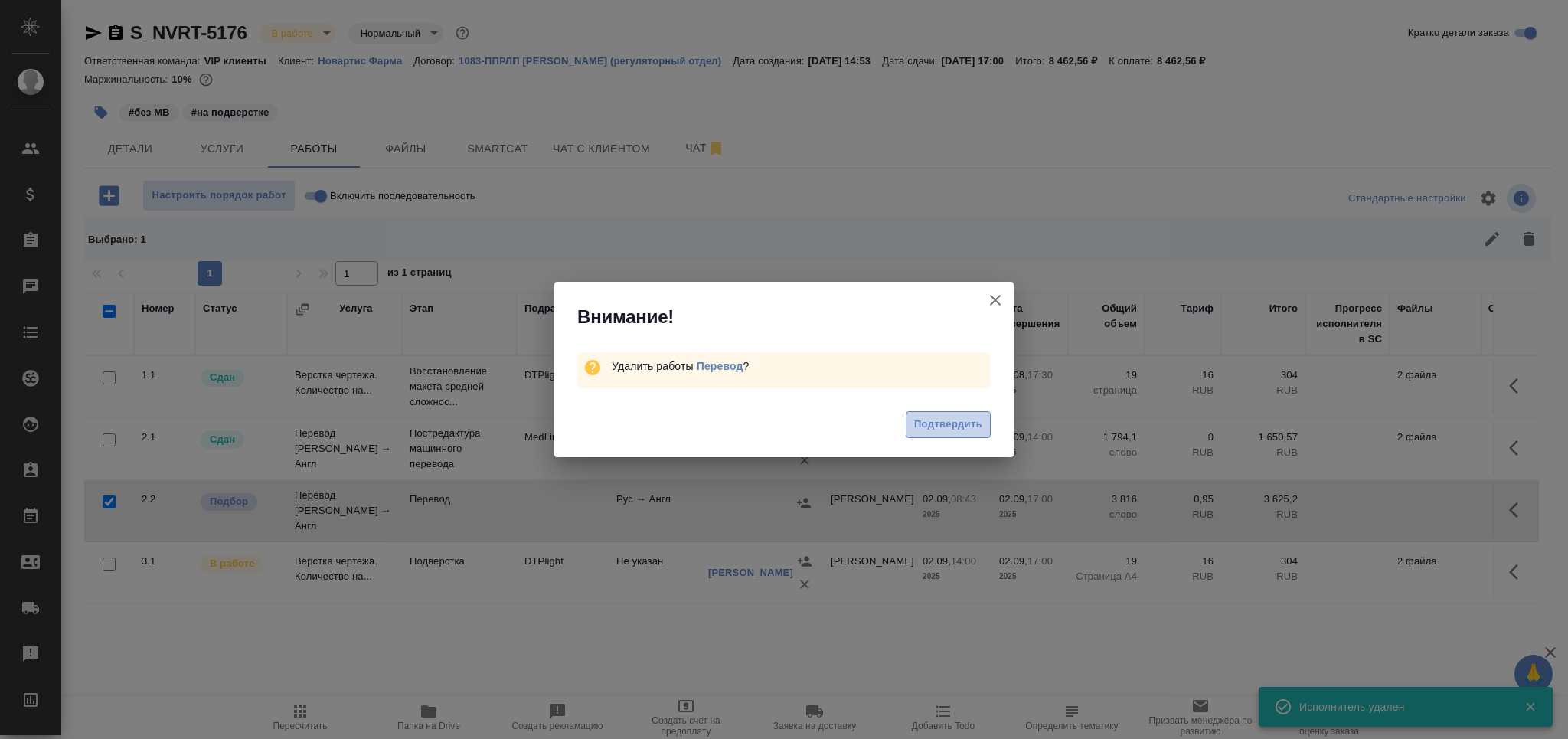
click at [958, 431] on span "Подтвердить" at bounding box center [949, 425] width 68 height 18
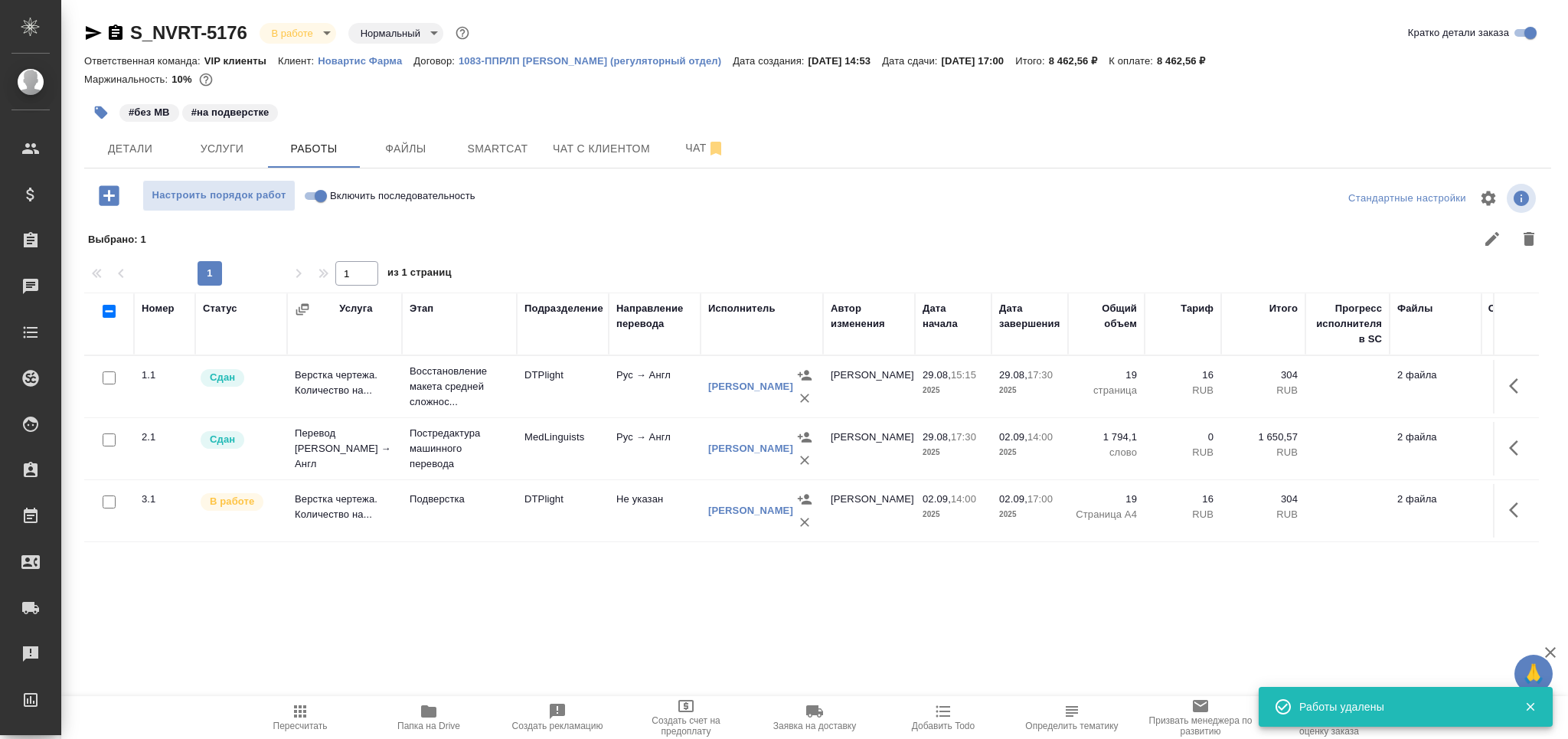
click at [551, 525] on td "DTPlight" at bounding box center [563, 511] width 92 height 54
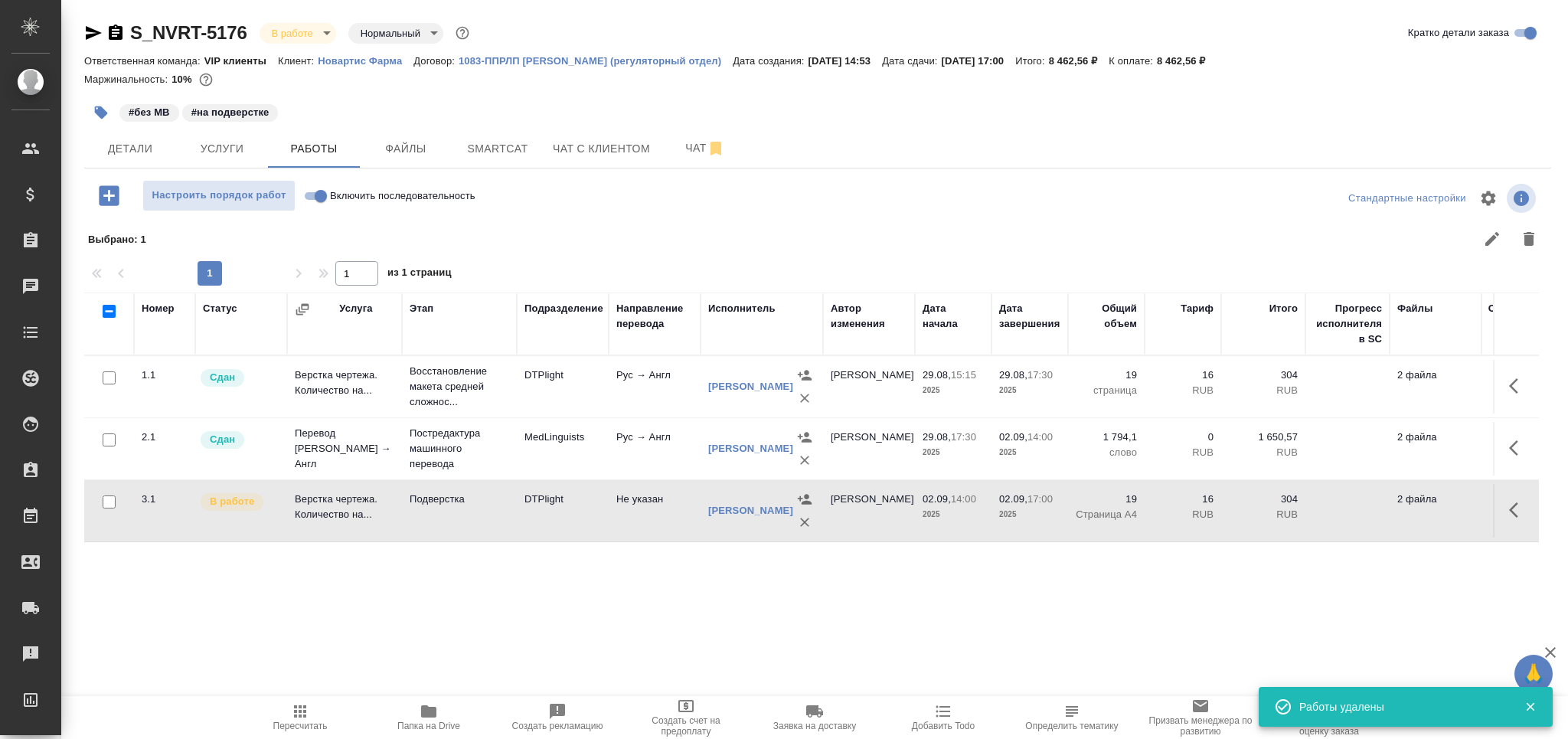
click at [296, 725] on span "Пересчитать" at bounding box center [301, 725] width 54 height 11
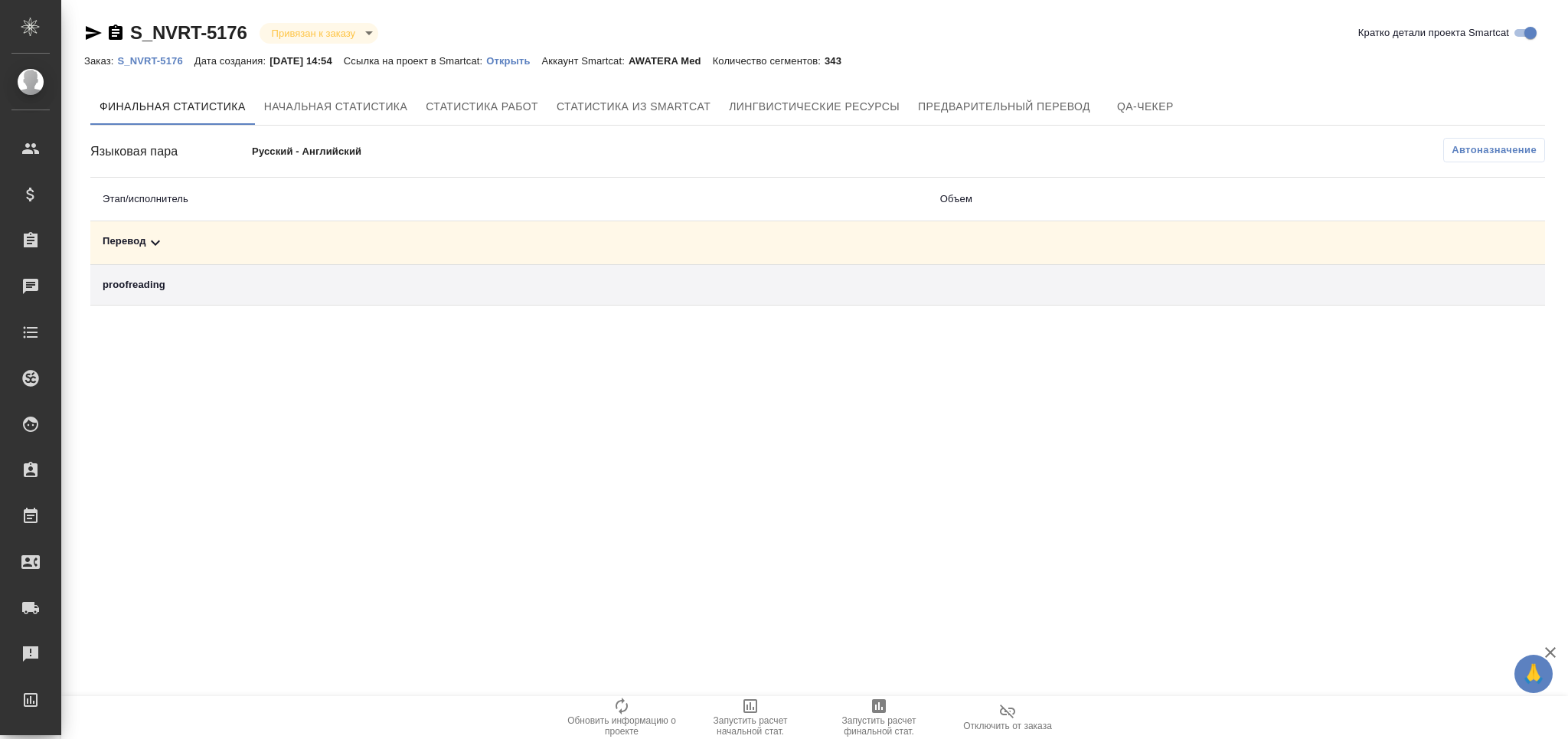
click at [165, 238] on div "Перевод" at bounding box center [509, 242] width 813 height 18
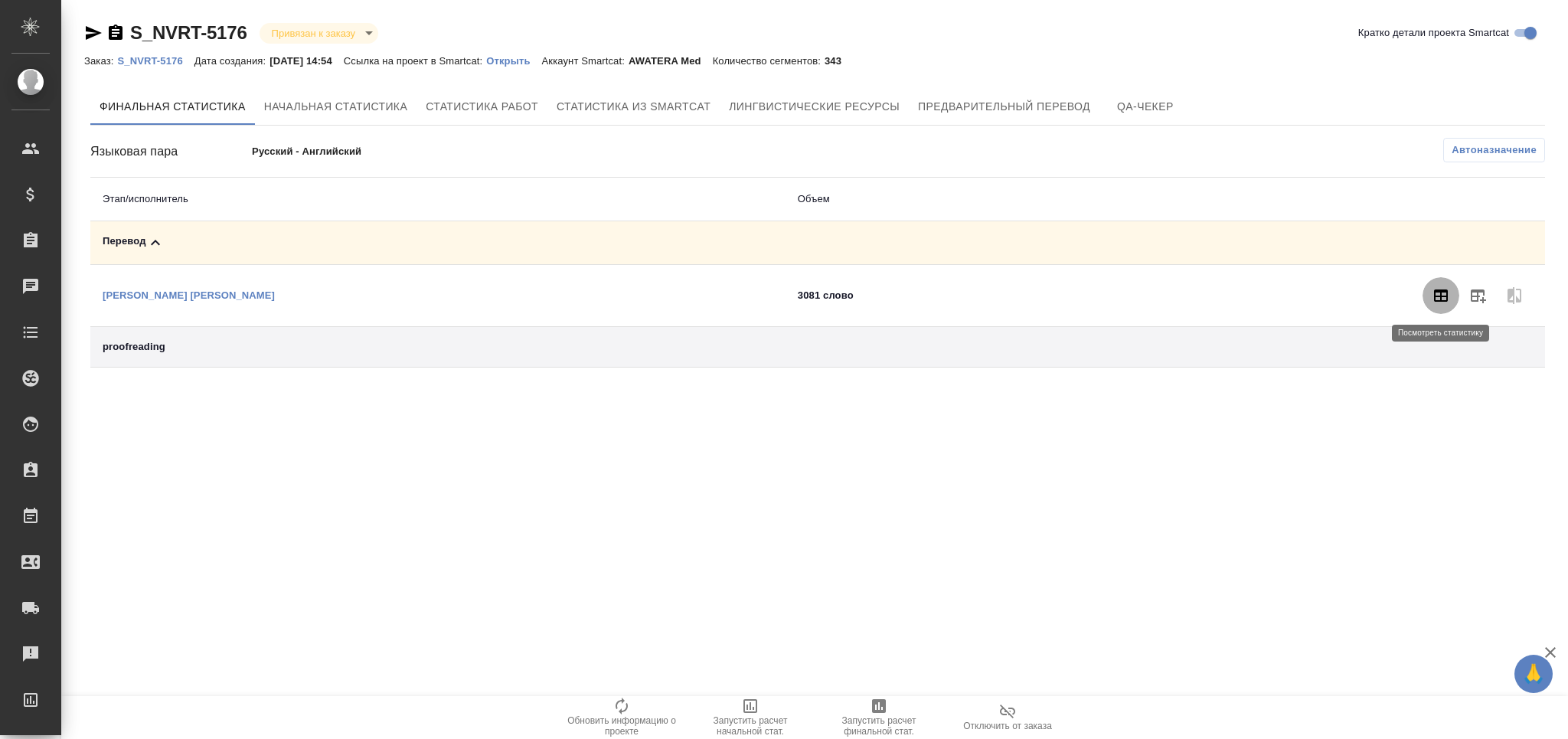
click at [1429, 302] on button "button" at bounding box center [1440, 295] width 37 height 37
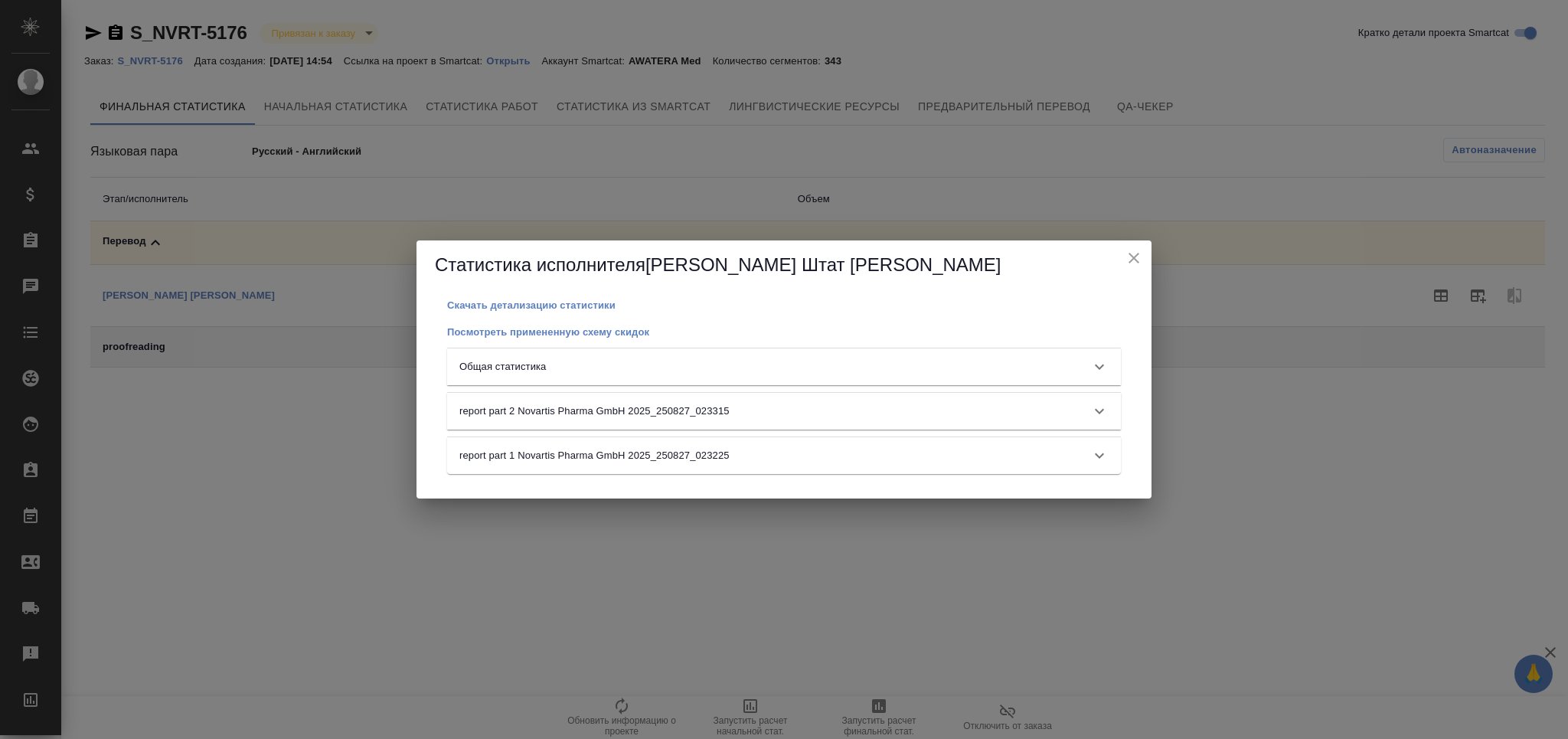
click at [731, 374] on div "Общая статистика" at bounding box center [784, 366] width 674 height 37
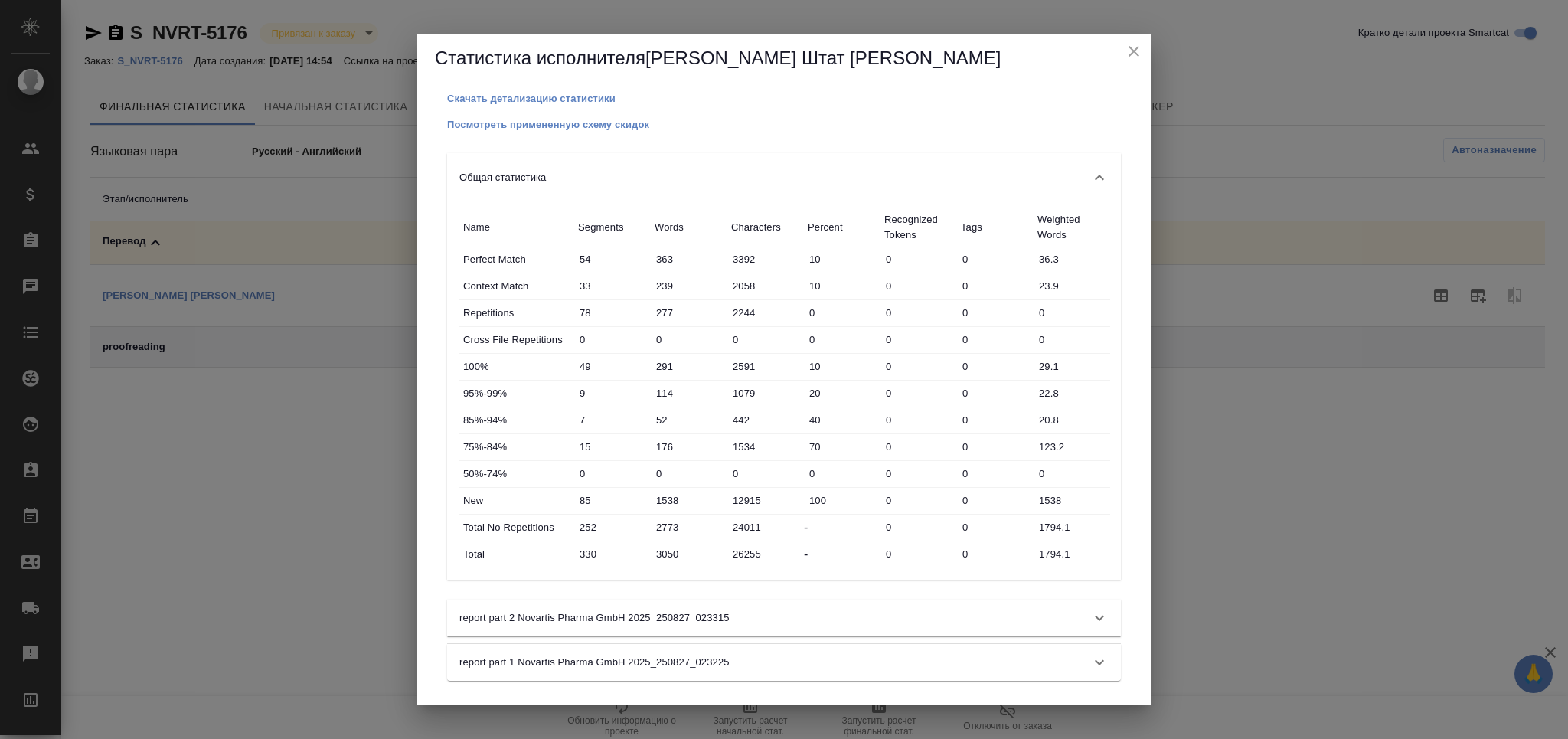
click at [1059, 549] on input "1794.1" at bounding box center [1071, 554] width 77 height 23
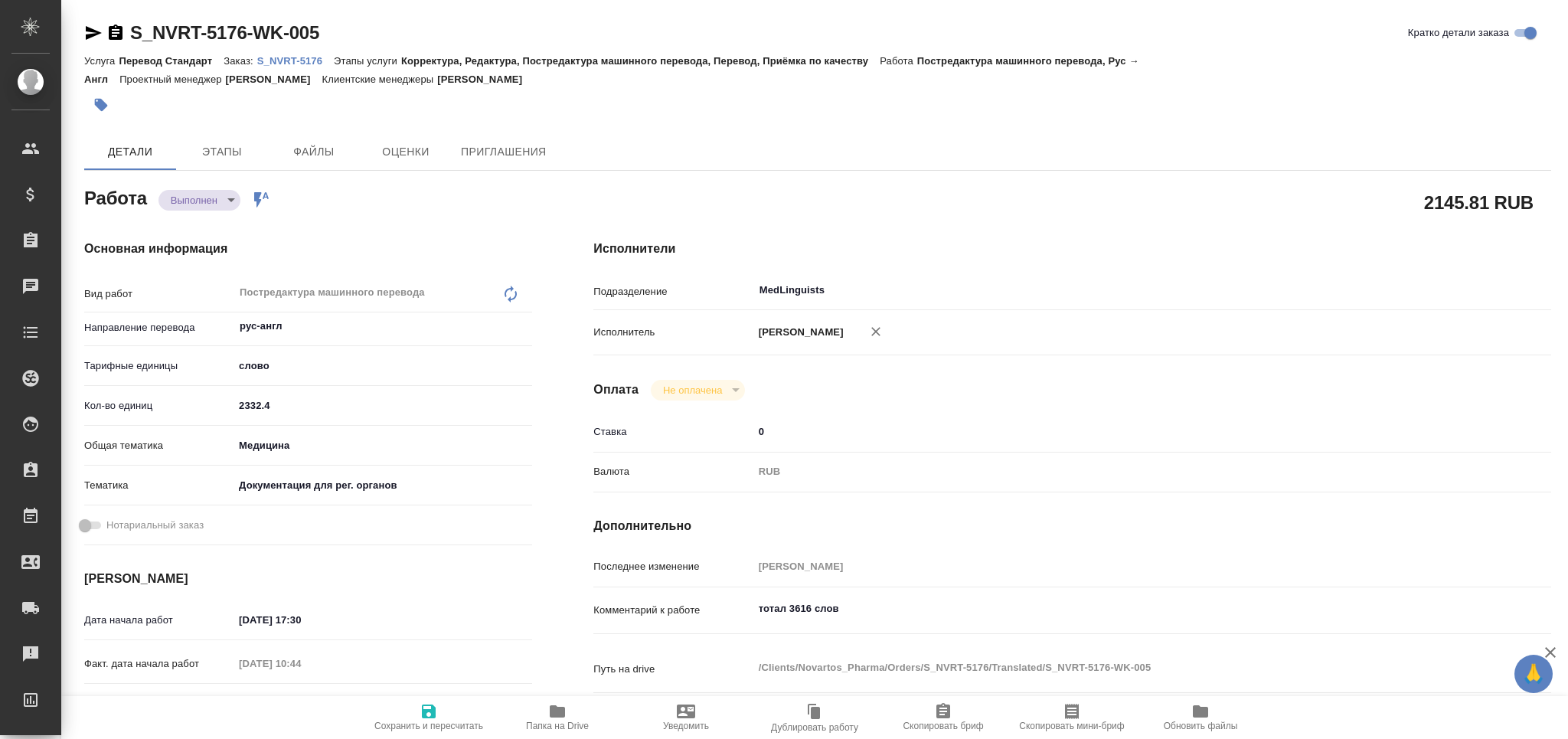
type textarea "x"
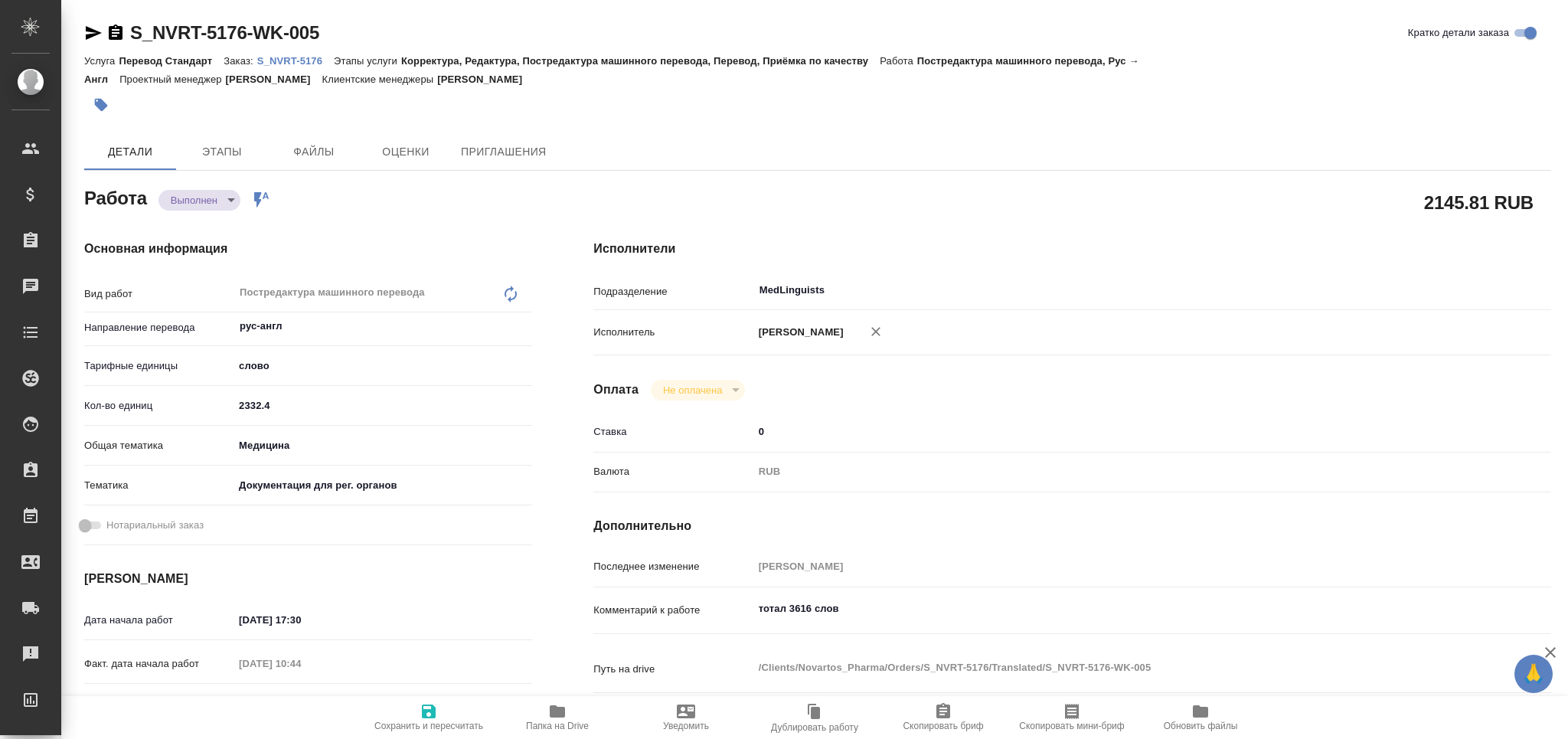
type textarea "x"
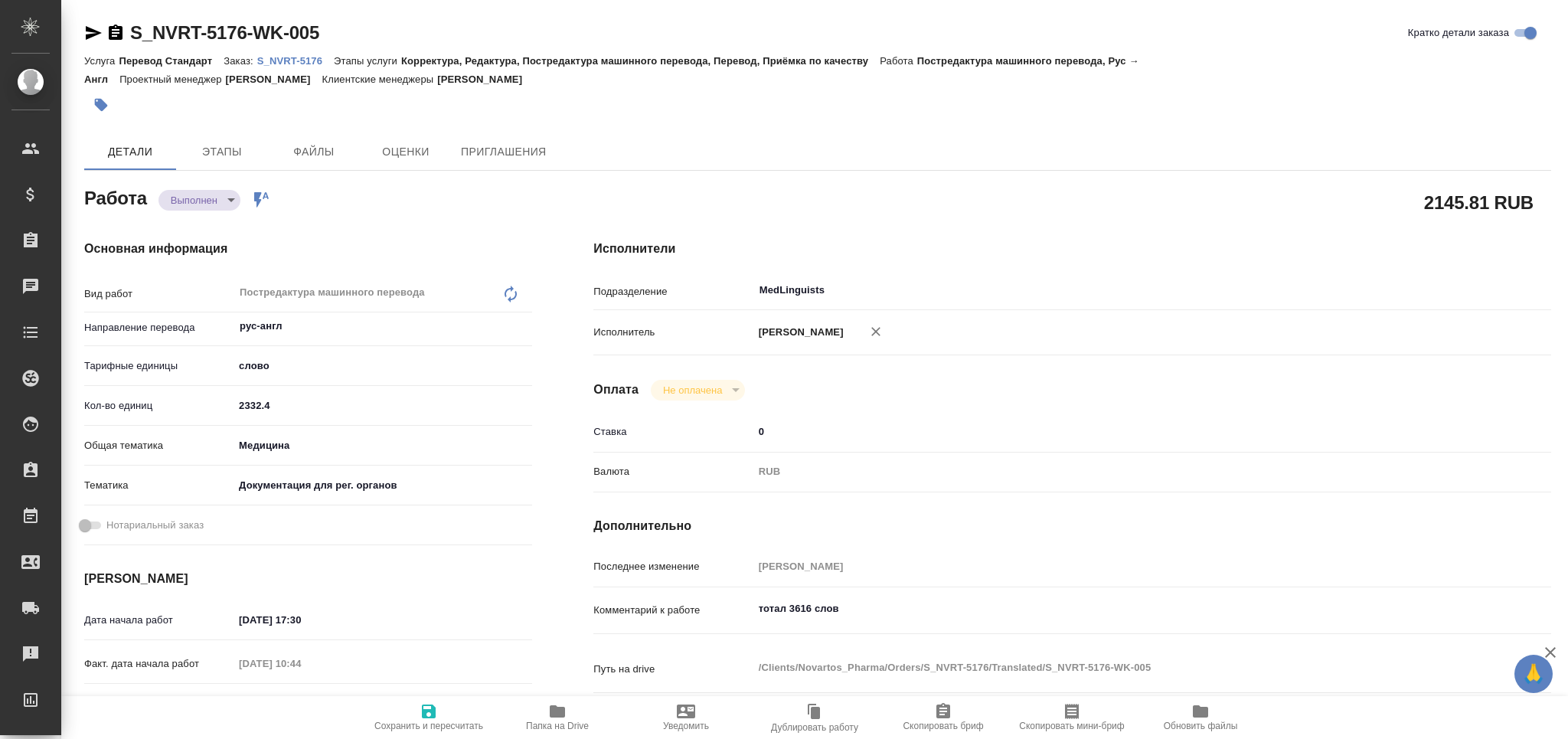
type textarea "x"
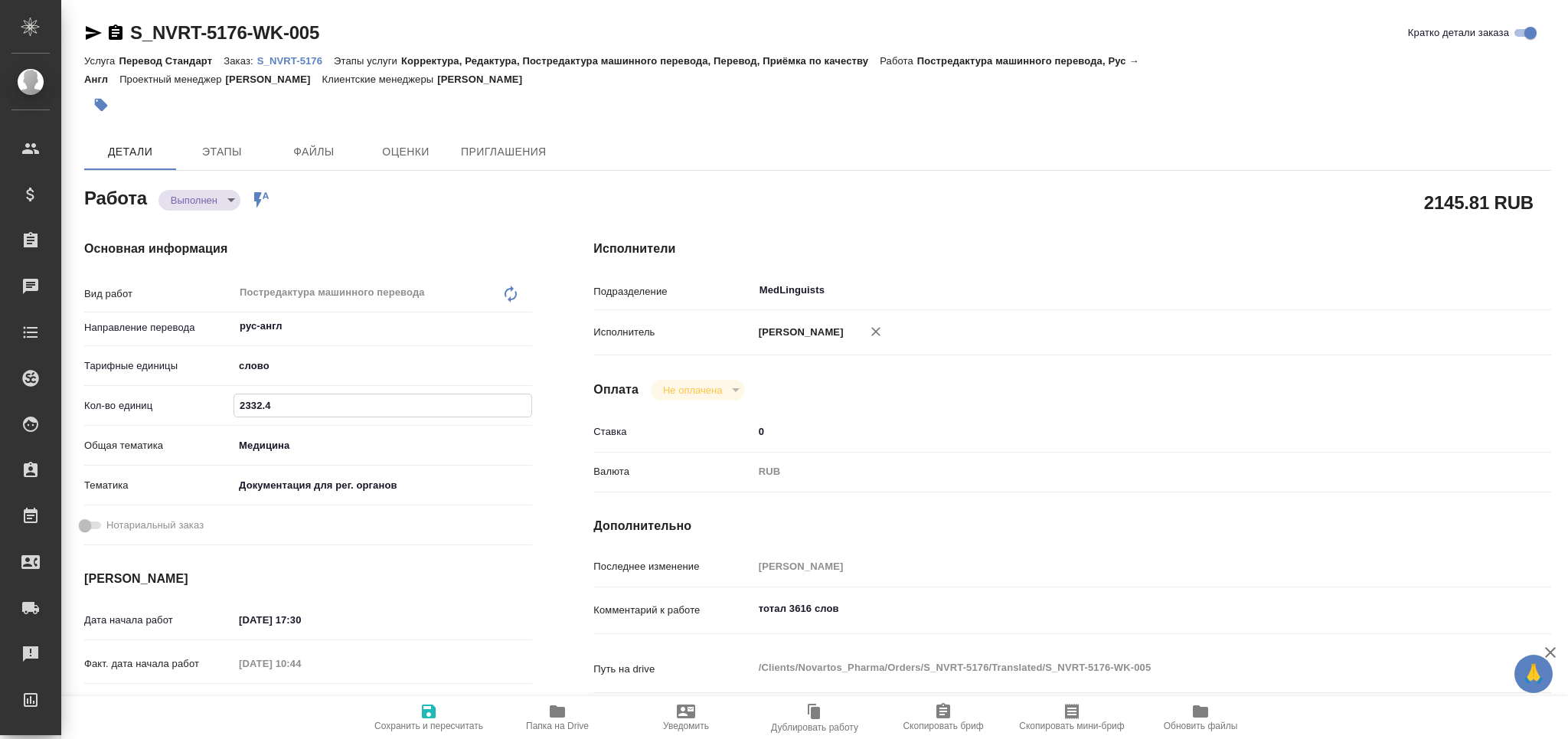
type textarea "x"
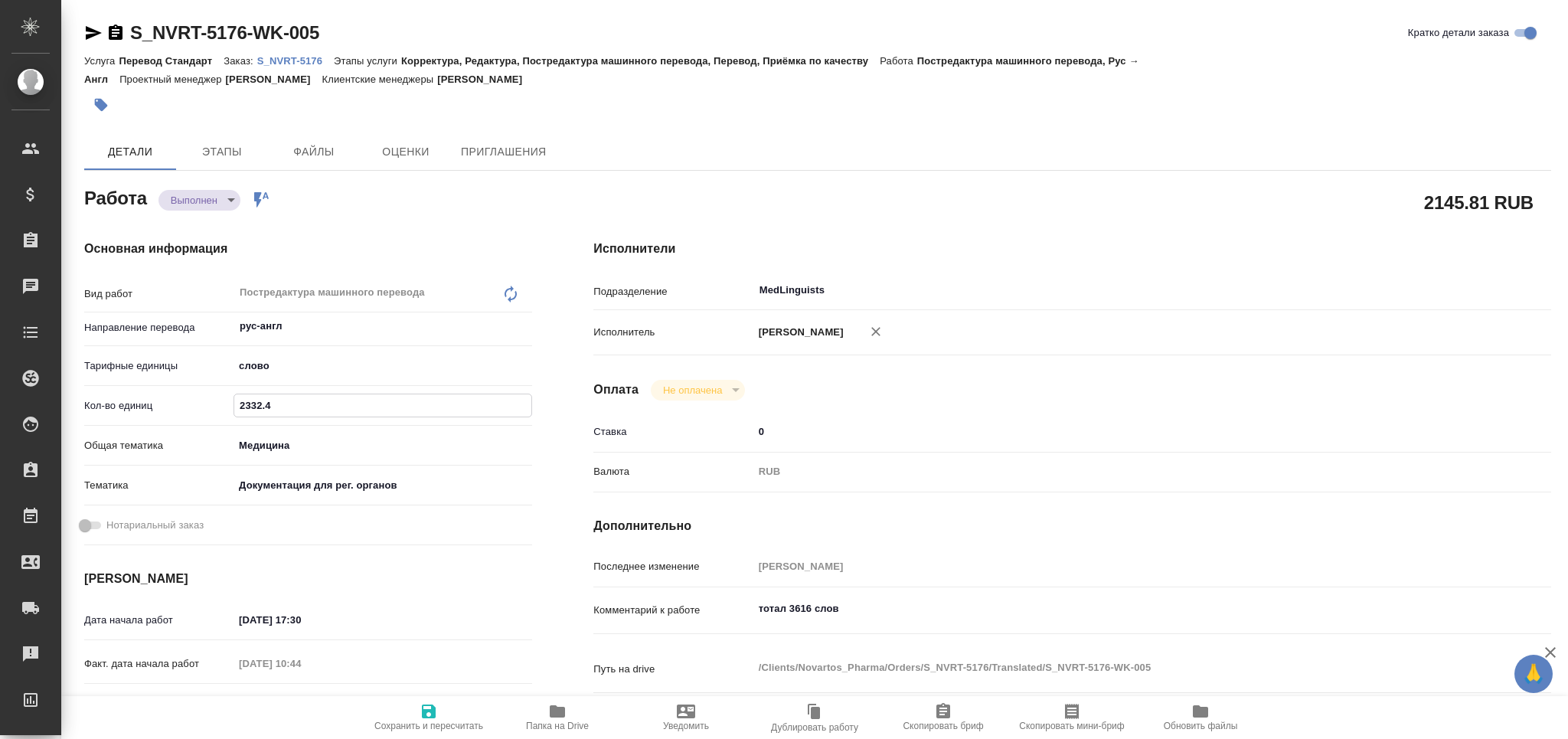
drag, startPoint x: 221, startPoint y: 408, endPoint x: 185, endPoint y: 412, distance: 36.2
click at [185, 411] on div "Кол-во единиц 2332.4" at bounding box center [309, 406] width 448 height 27
paste input "1794.1"
type textarea "x"
type input "1794.1"
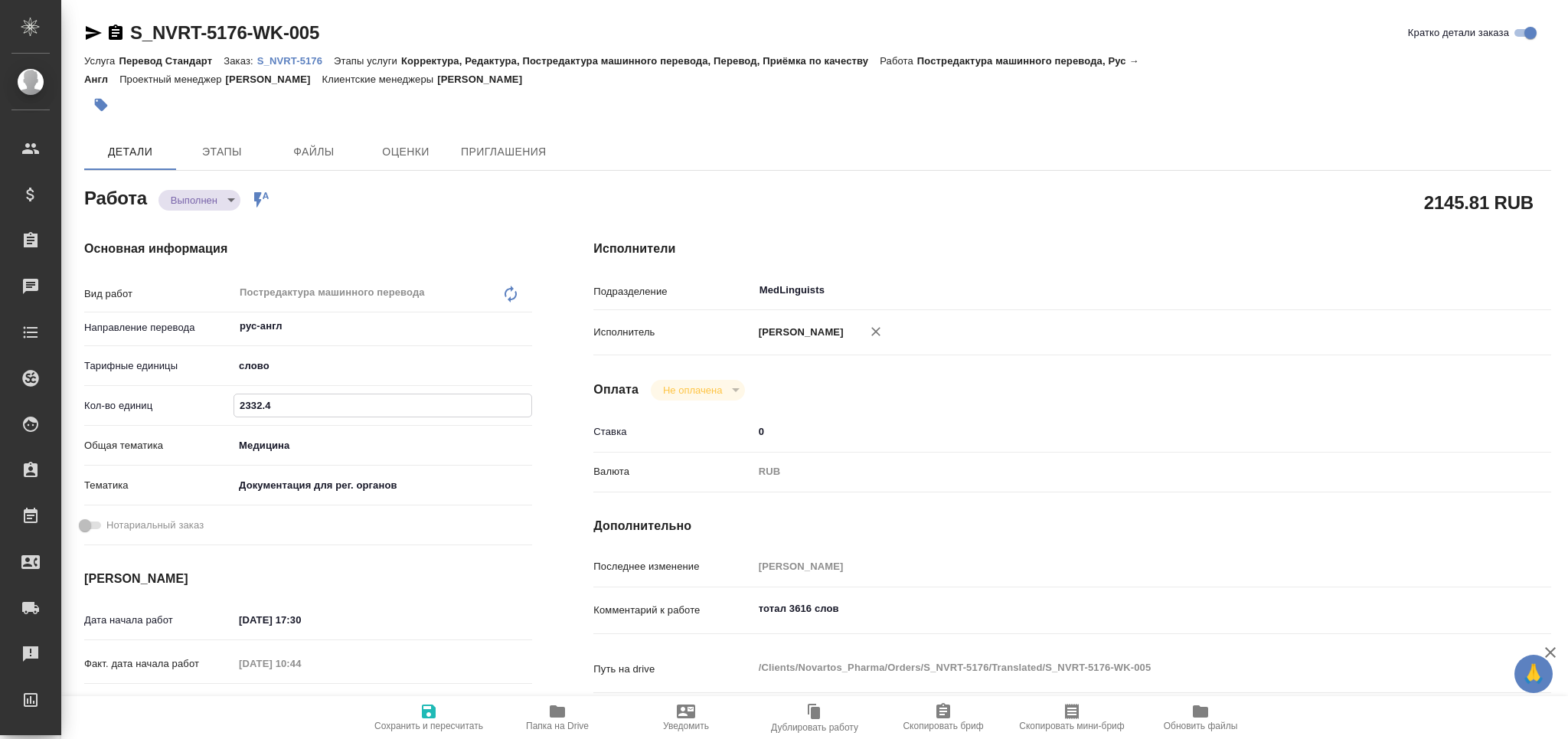
type textarea "x"
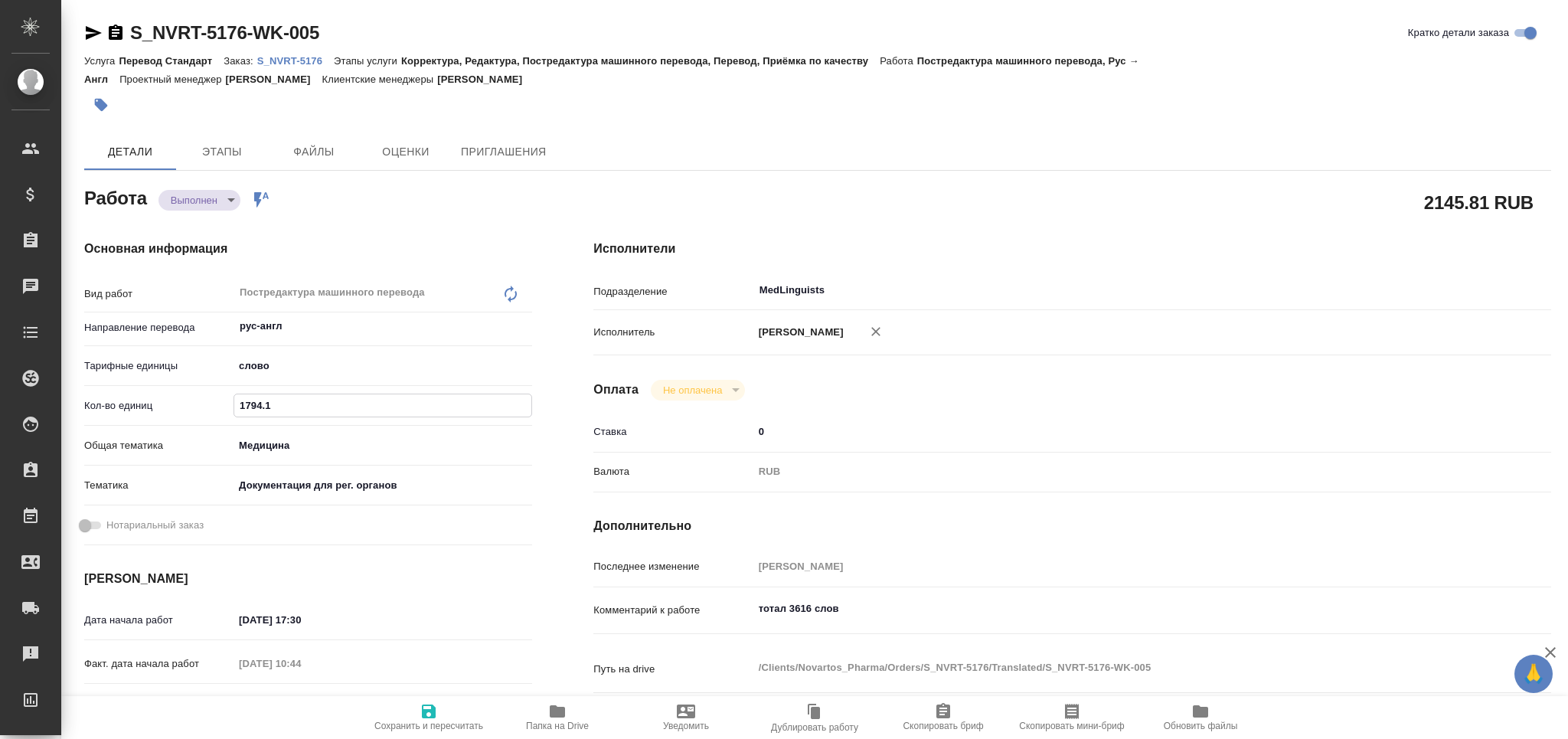
type textarea "x"
type input "1794.1"
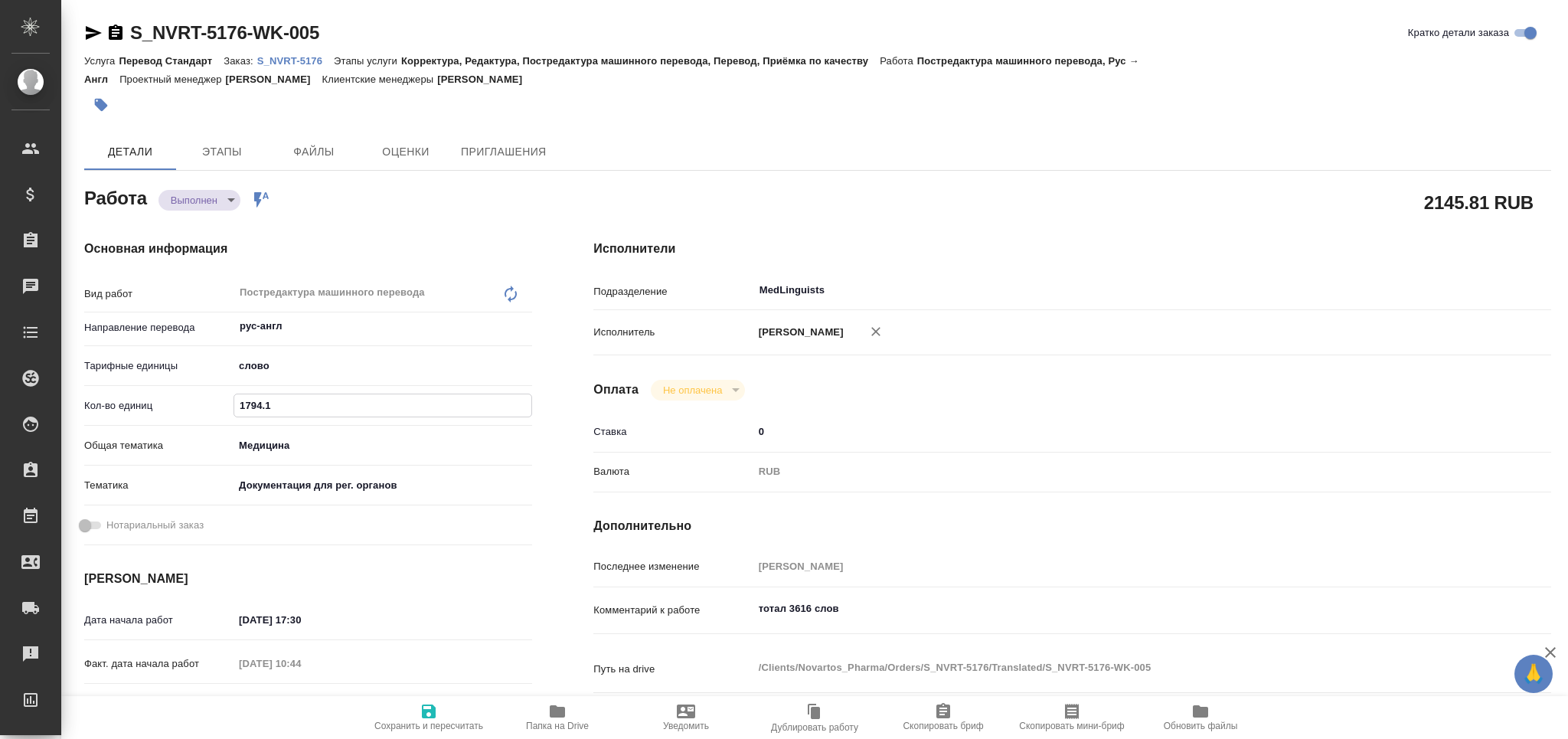
click at [433, 710] on icon "button" at bounding box center [428, 711] width 14 height 14
type textarea "x"
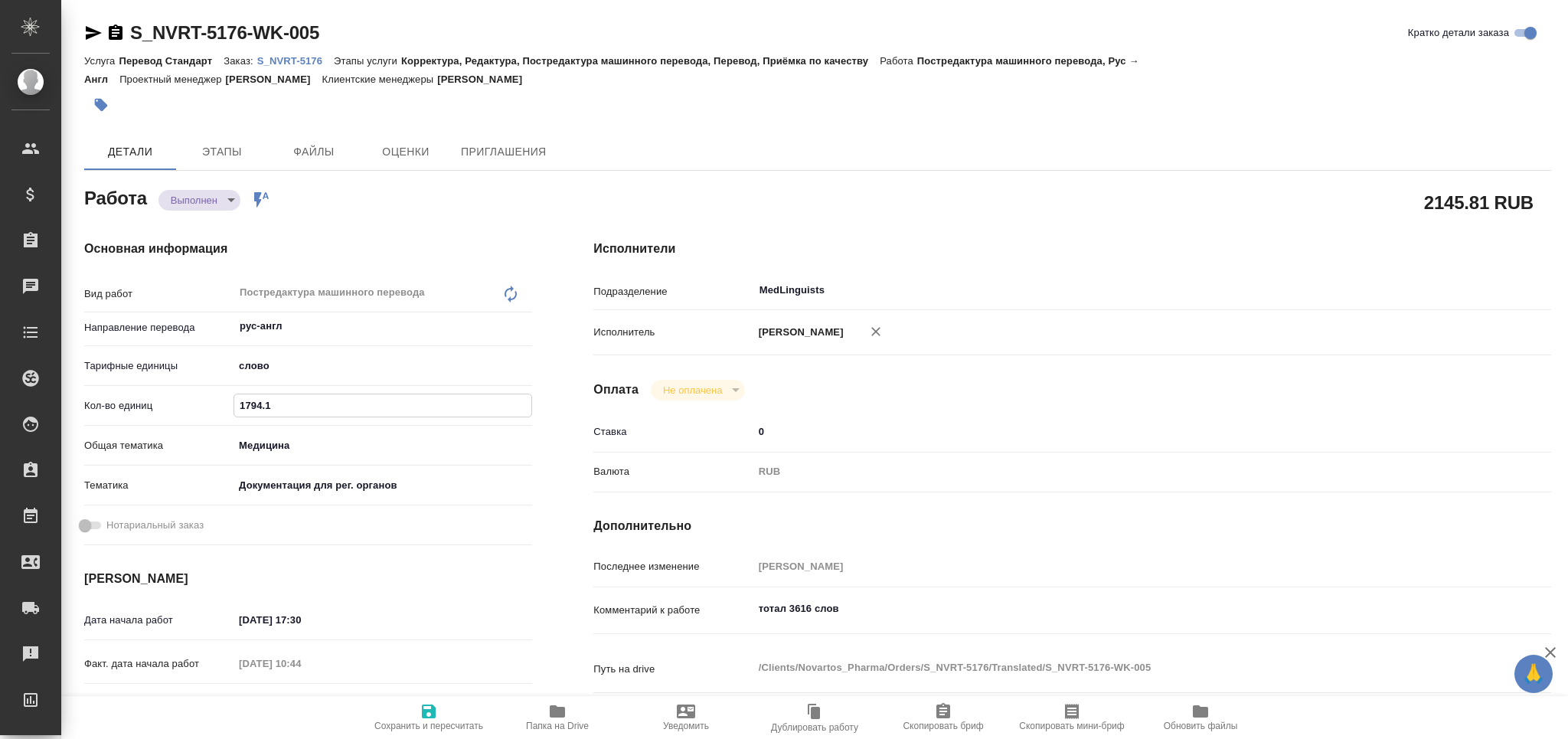
type textarea "x"
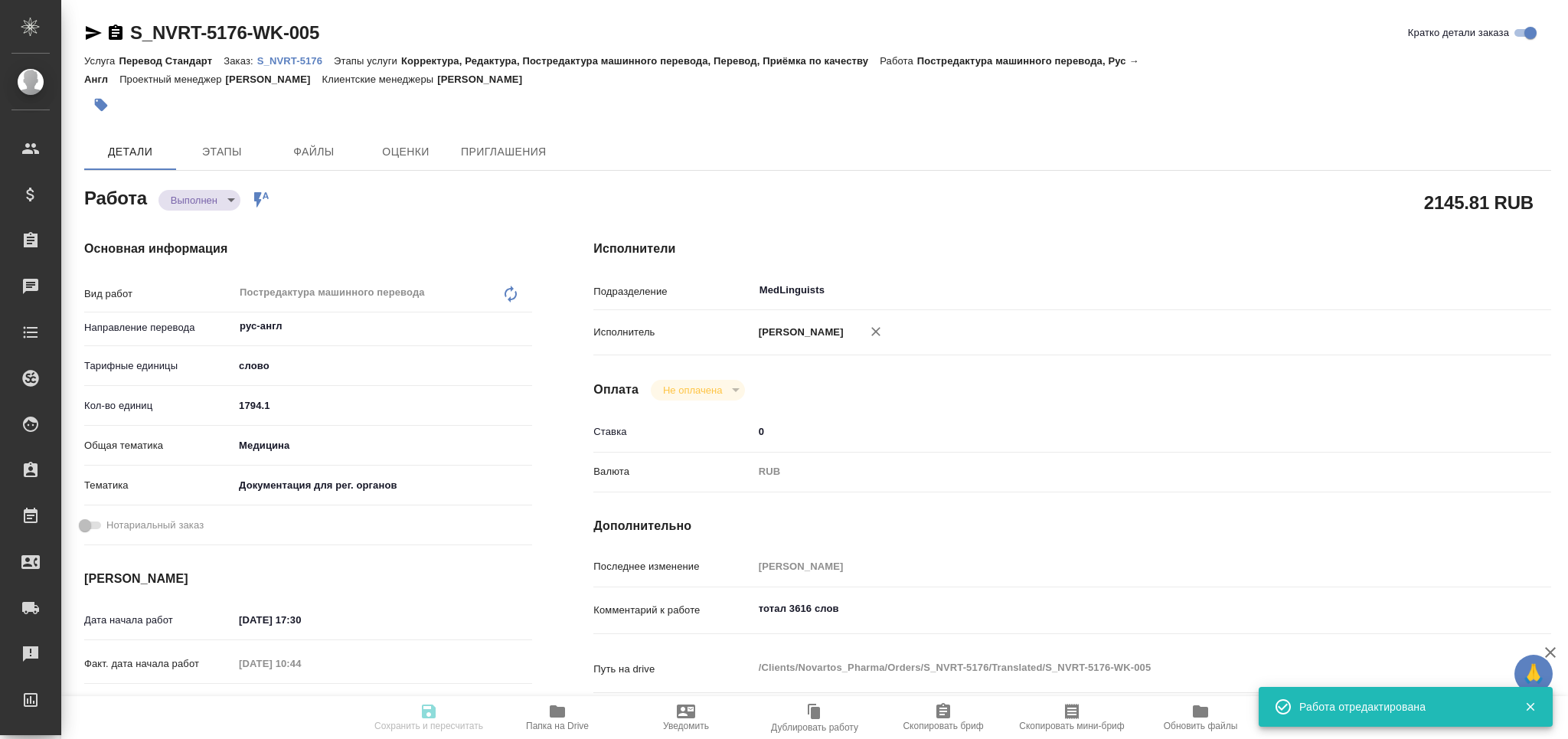
type input "completed"
type textarea "Постредактура машинного перевода"
type textarea "x"
type input "рус-англ"
type input "5a8b1489cc6b4906c91bfd90"
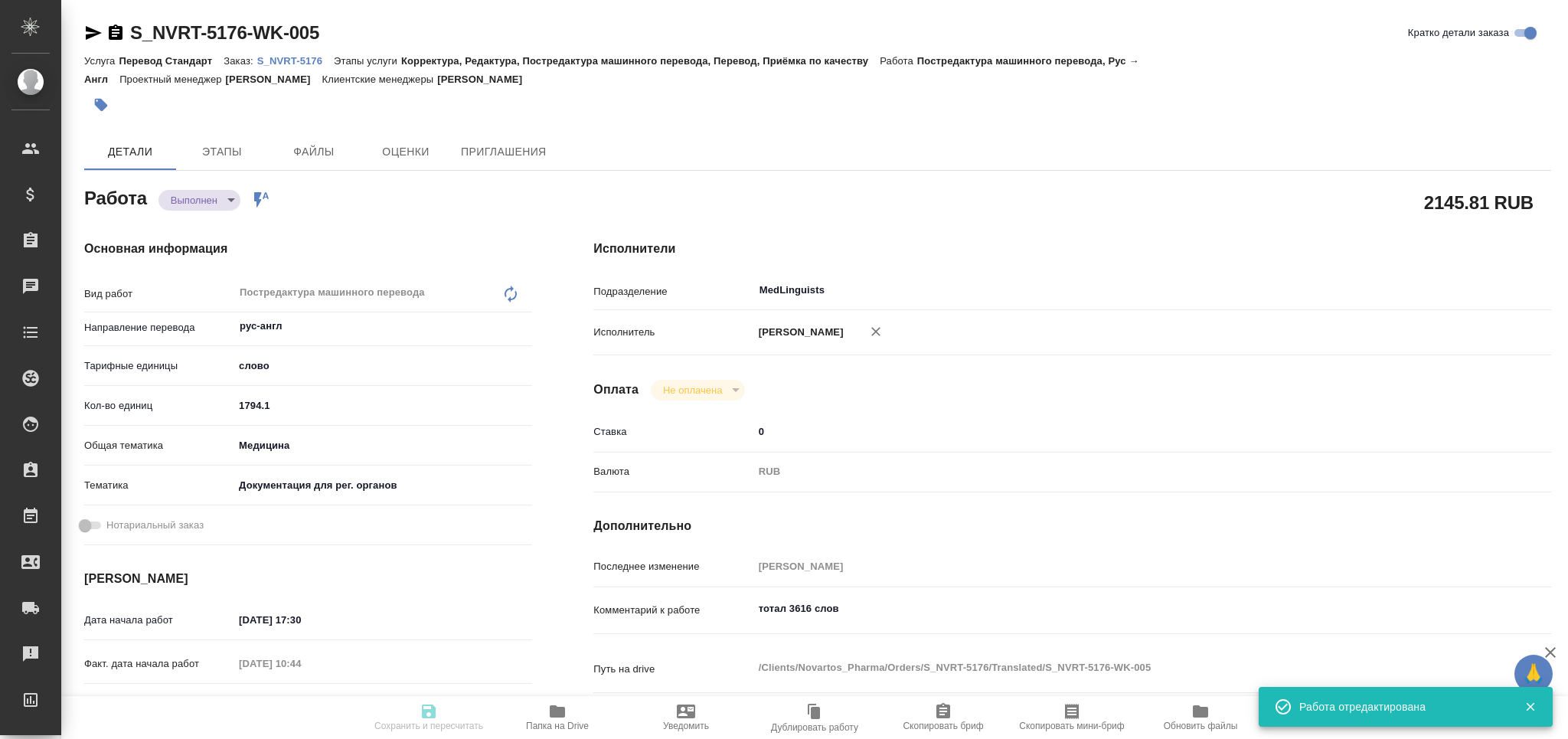
type input "1794.1"
type input "med"
type input "5f647205b73bc97568ca66c6"
type input "29.08.2025 17:30"
type input "01.09.2025 10:44"
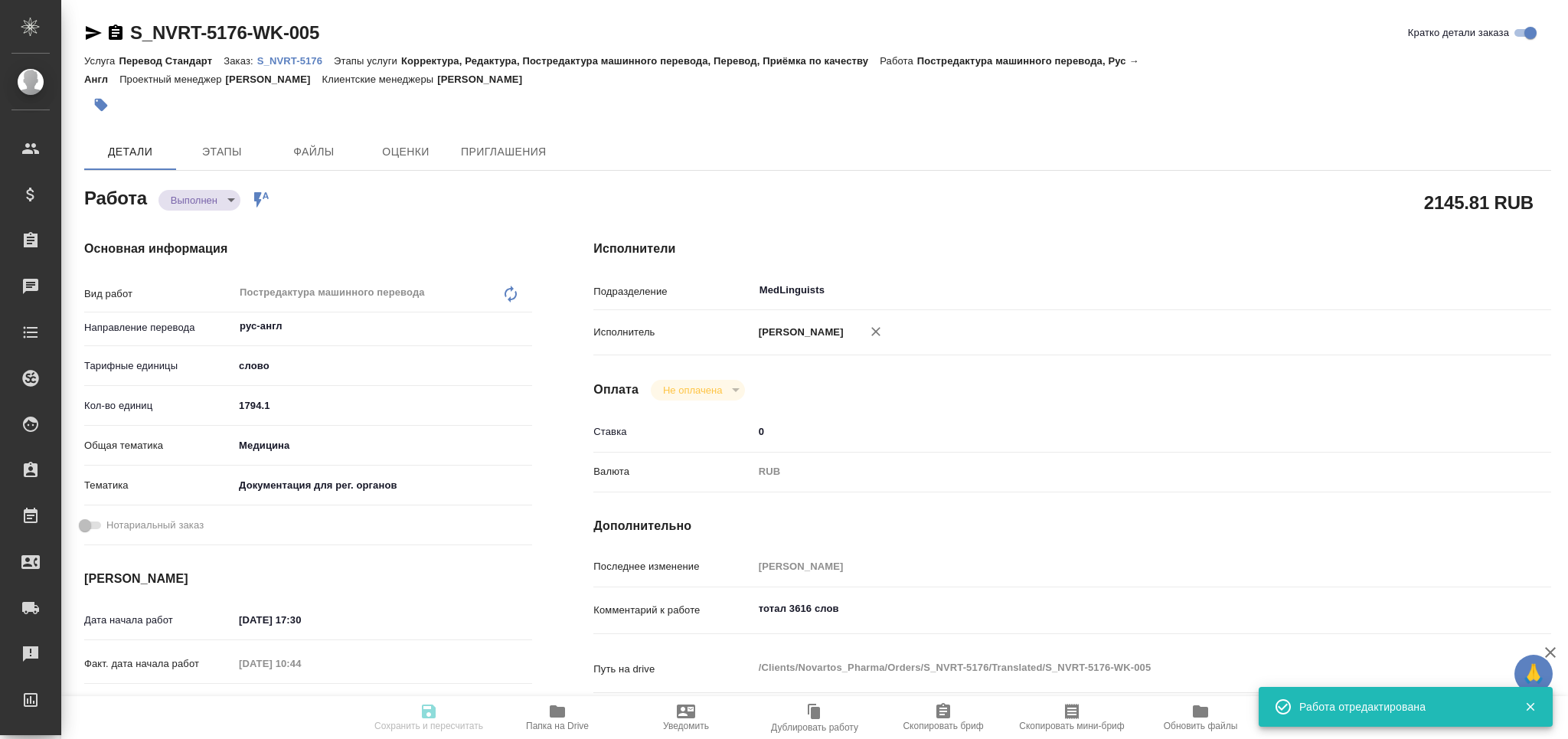
type input "[DATE] 14:00"
type input "01.09.2025 21:00"
type input "[DATE] 17:00"
type input "MedLinguists"
type input "notPayed"
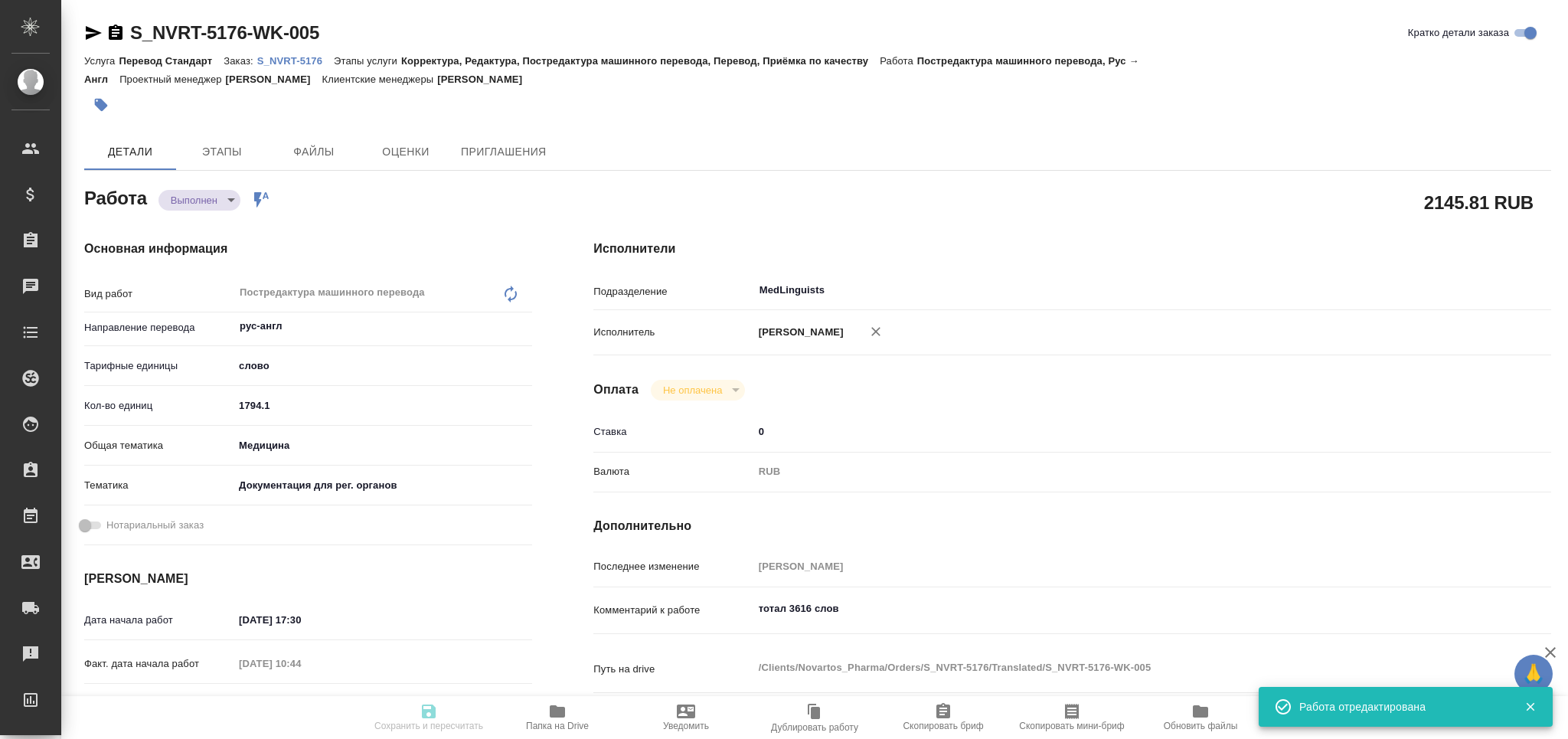
type input "0"
type input "RUB"
type input "[PERSON_NAME]"
type textarea "тотал 3616 слов"
type textarea "x"
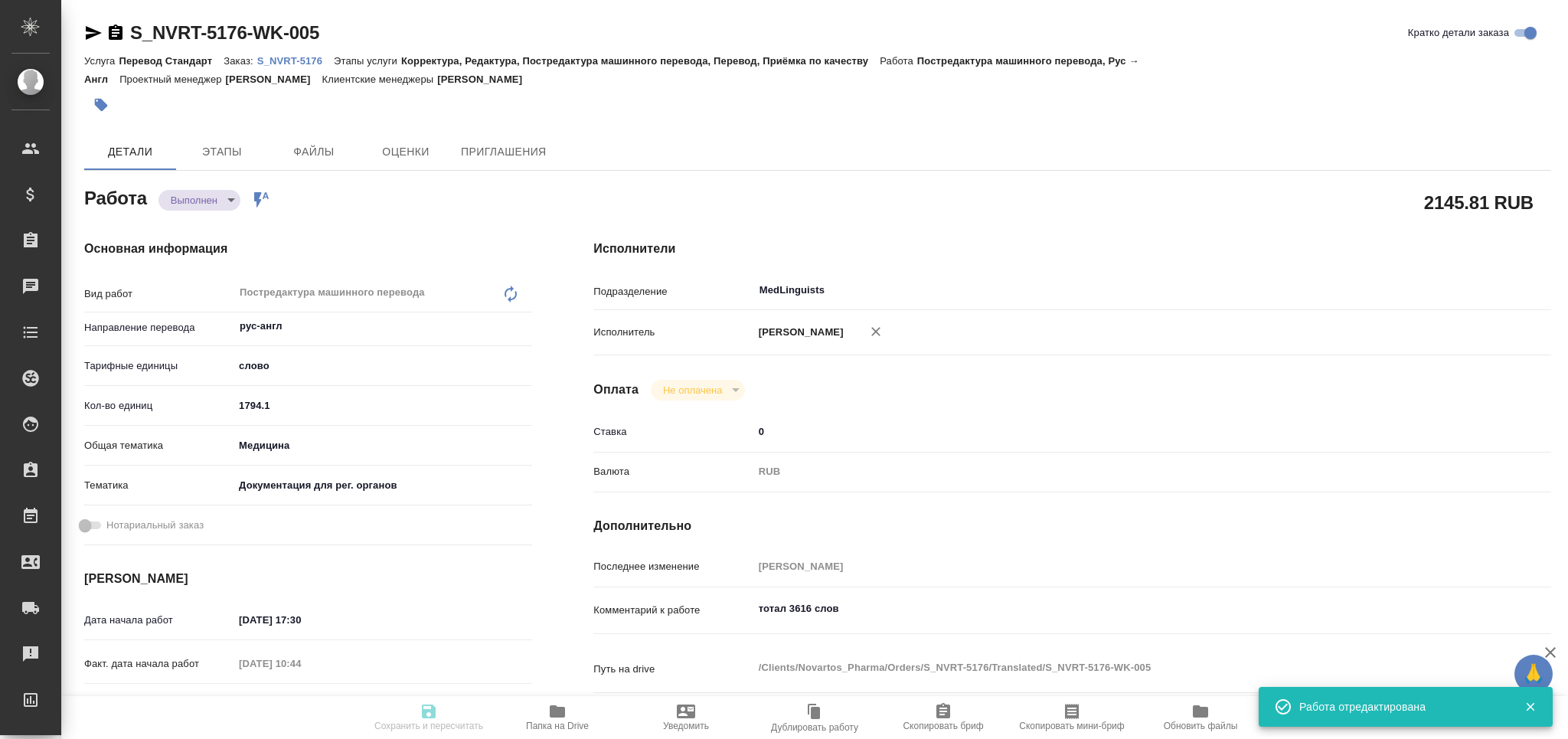
type textarea "/Clients/Novartos_Pharma/Orders/S_NVRT-5176/Translated/S_NVRT-5176-WK-005"
type textarea "x"
type input "S_NVRT-5176"
type input "Перевод Стандарт"
type input "Корректура, Редактура, Постредактура машинного перевода, Перевод, Приёмка по ка…"
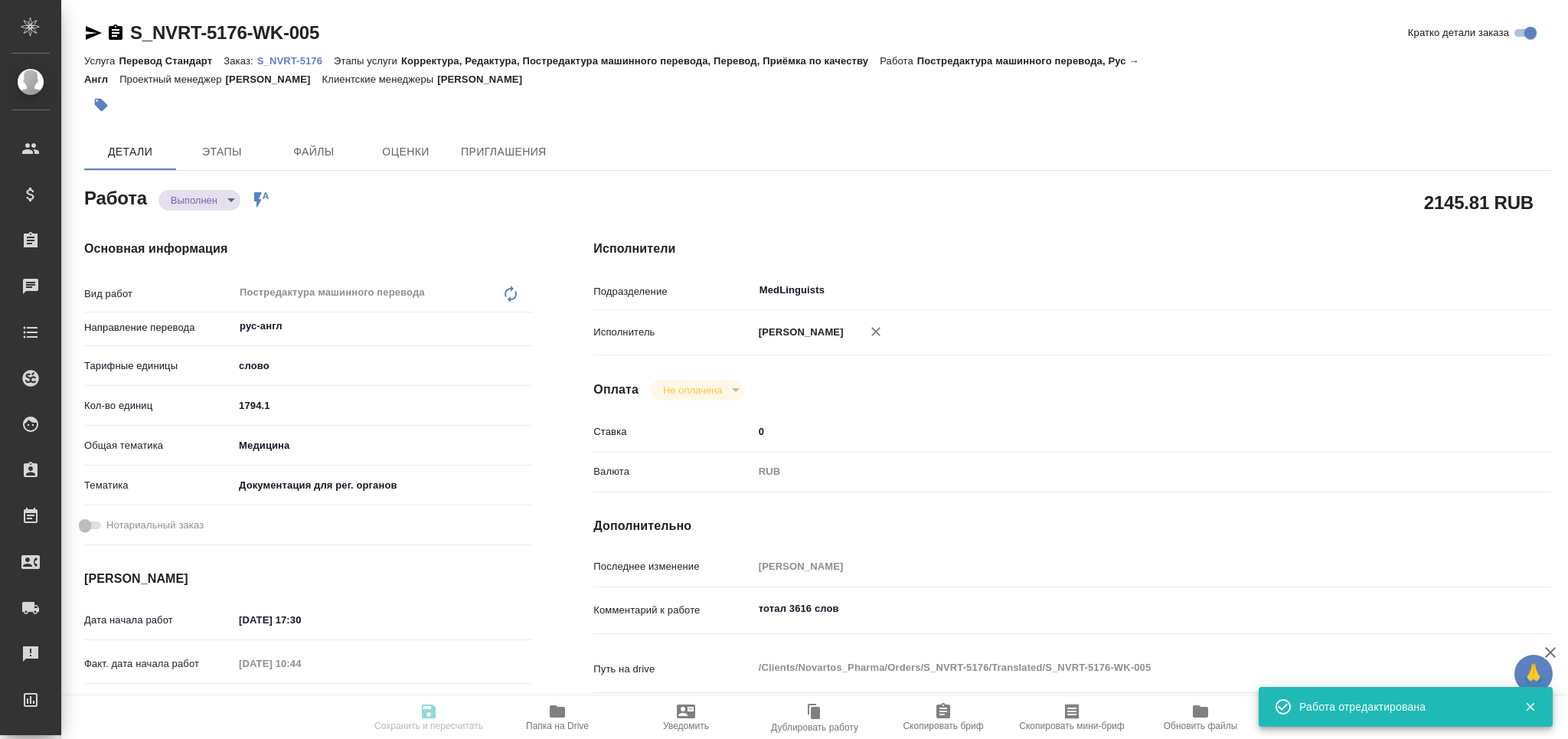
type input "Сайдашева Диляра"
type input "/Clients/Novartos_Pharma/Orders/S_NVRT-5176"
type textarea "x"
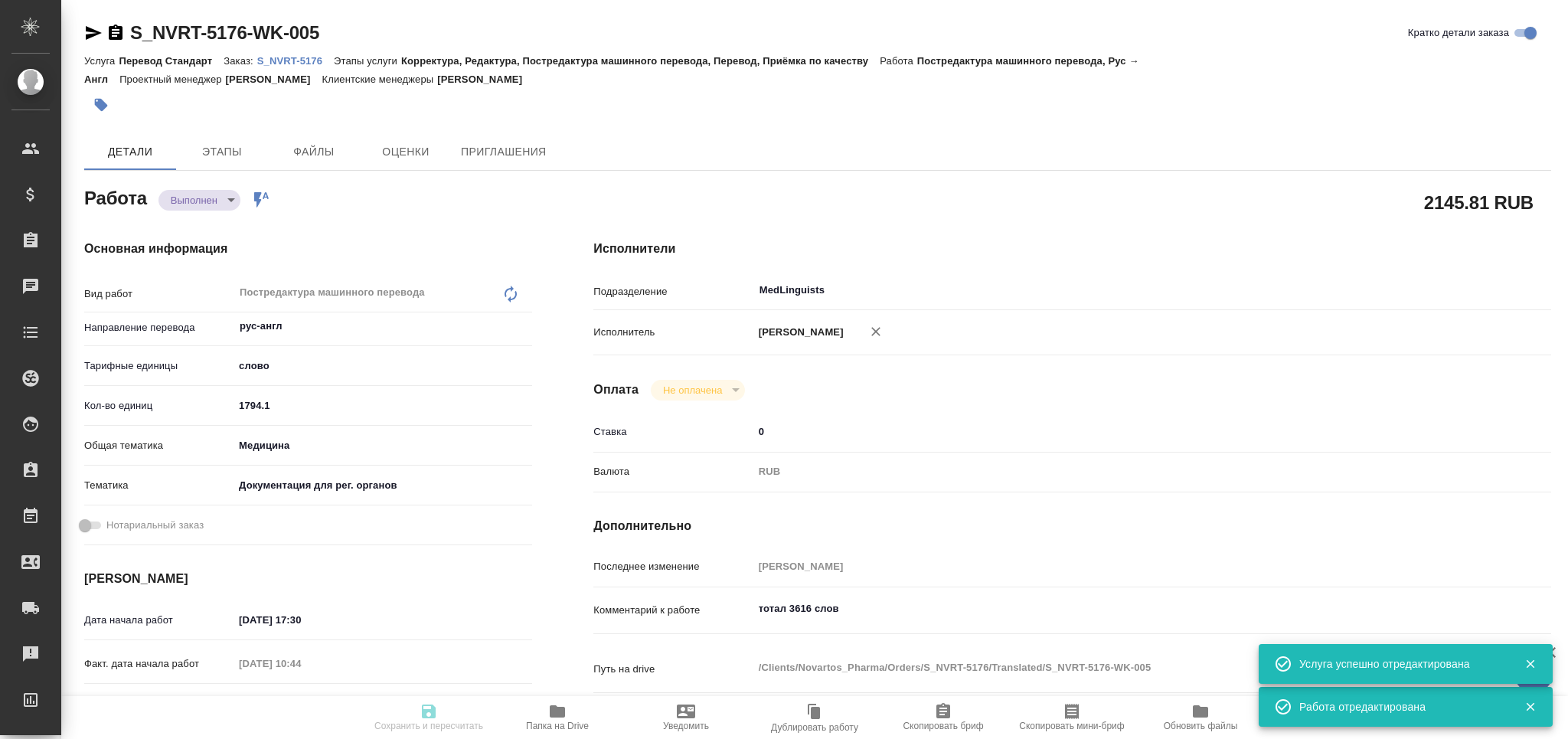
type textarea "x"
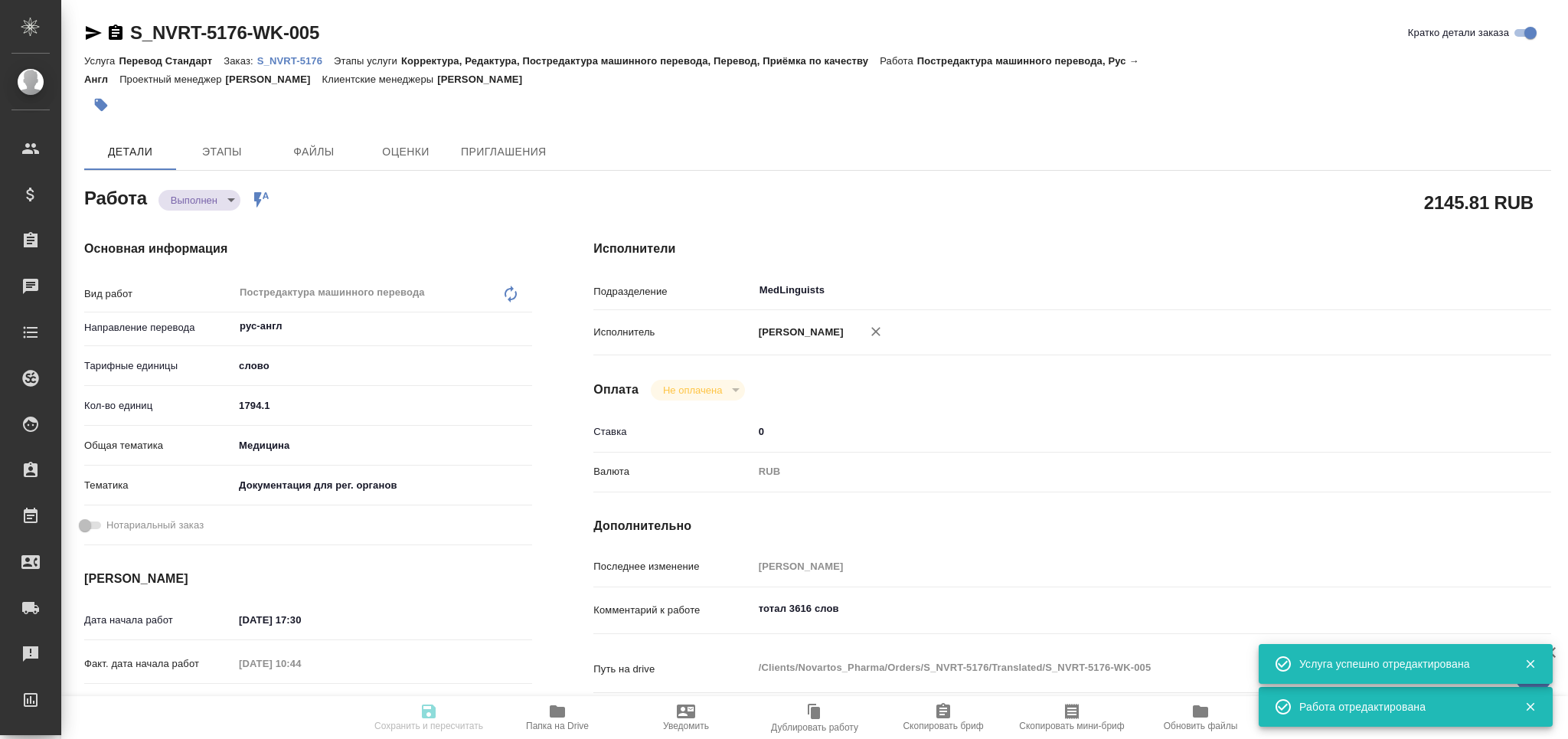
type textarea "x"
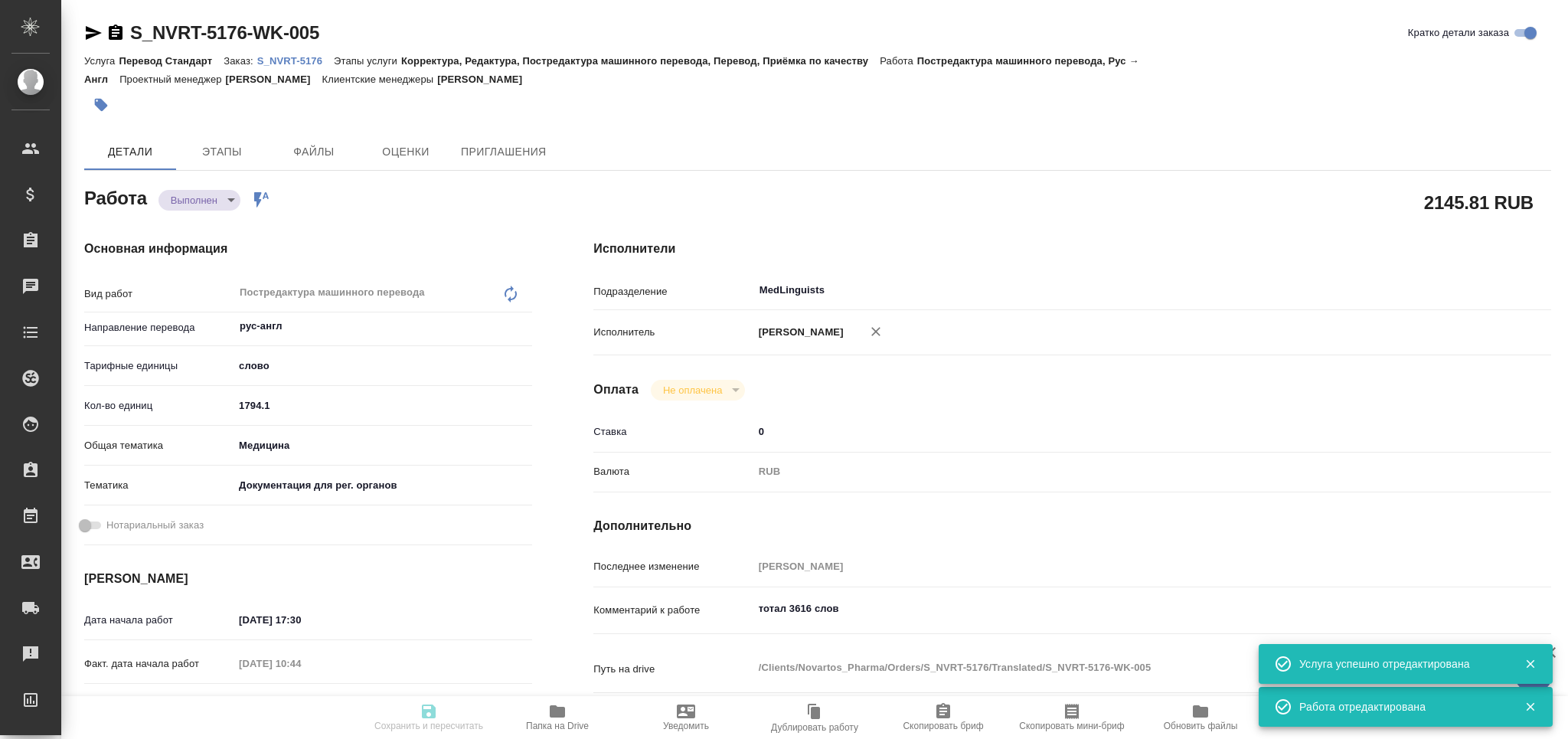
type textarea "x"
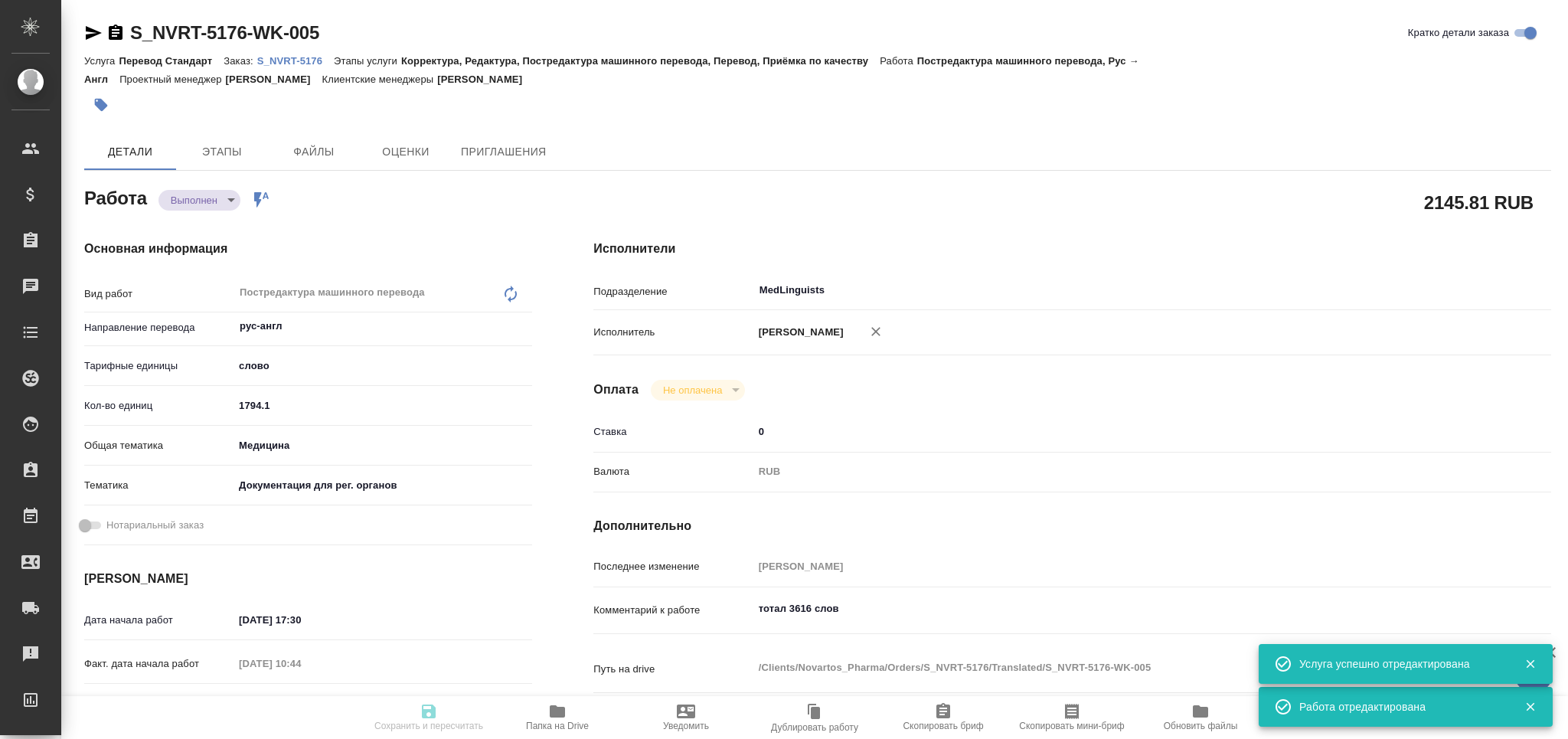
type textarea "x"
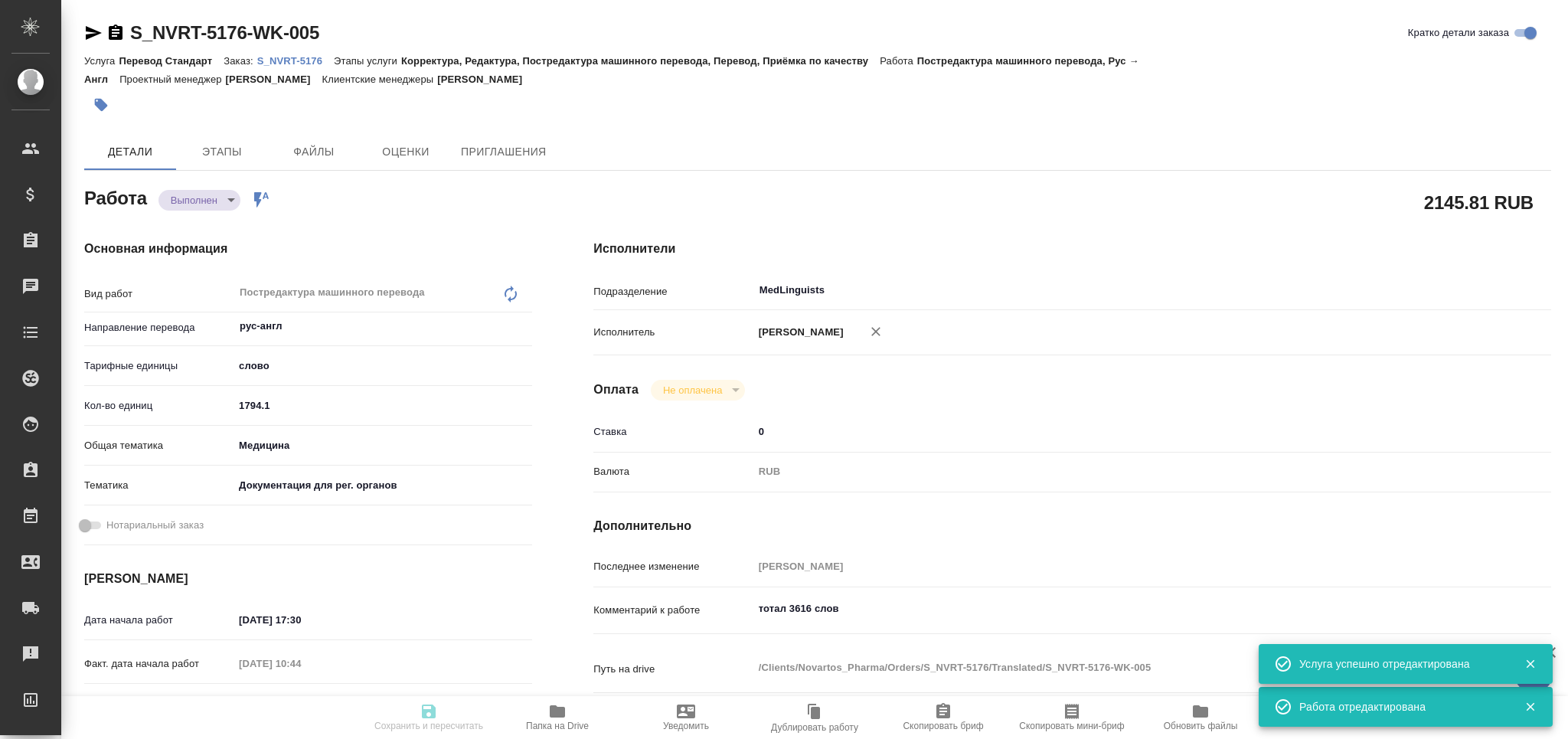
type textarea "x"
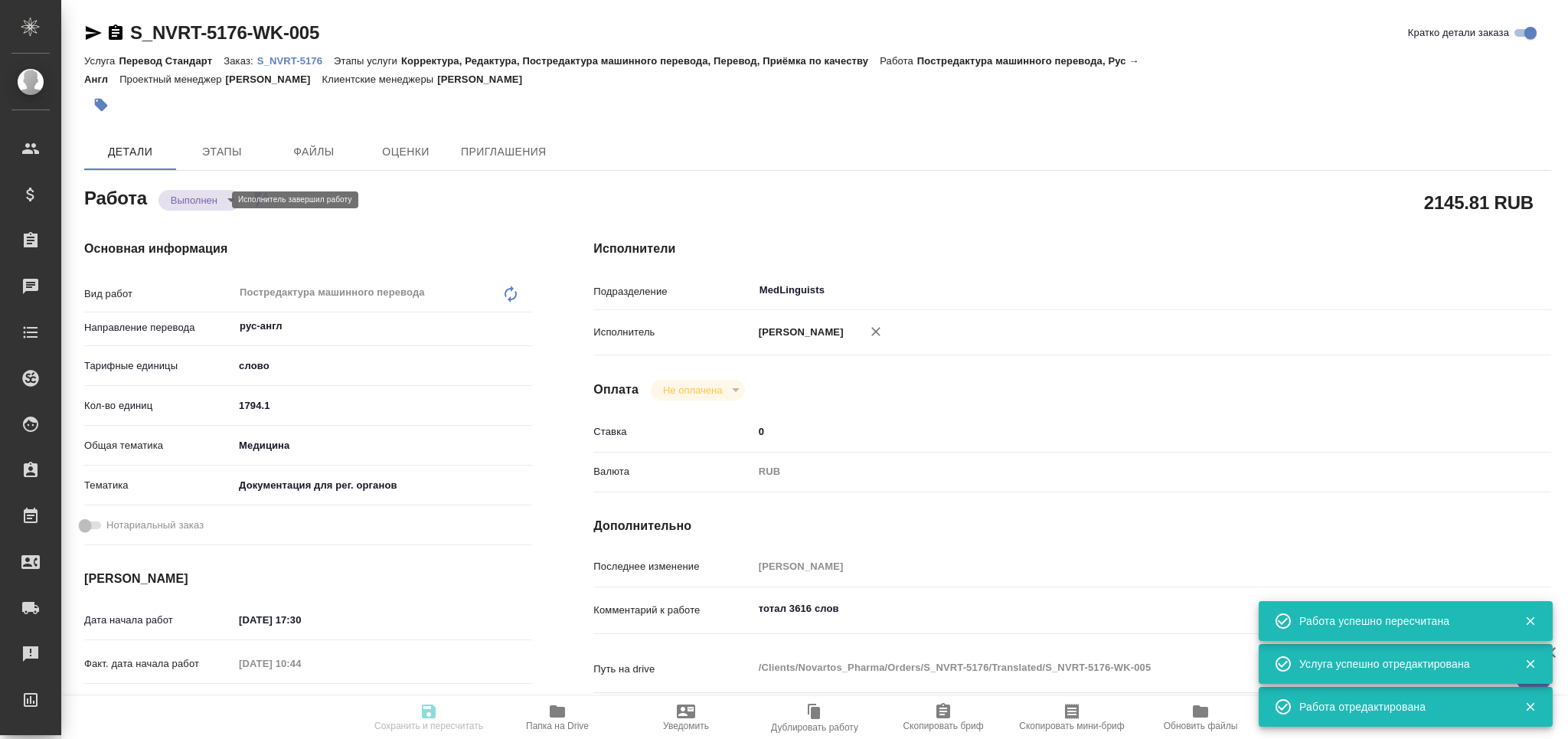
type input "completed"
type textarea "Постредактура машинного перевода"
type textarea "x"
type input "рус-англ"
type input "5a8b1489cc6b4906c91bfd90"
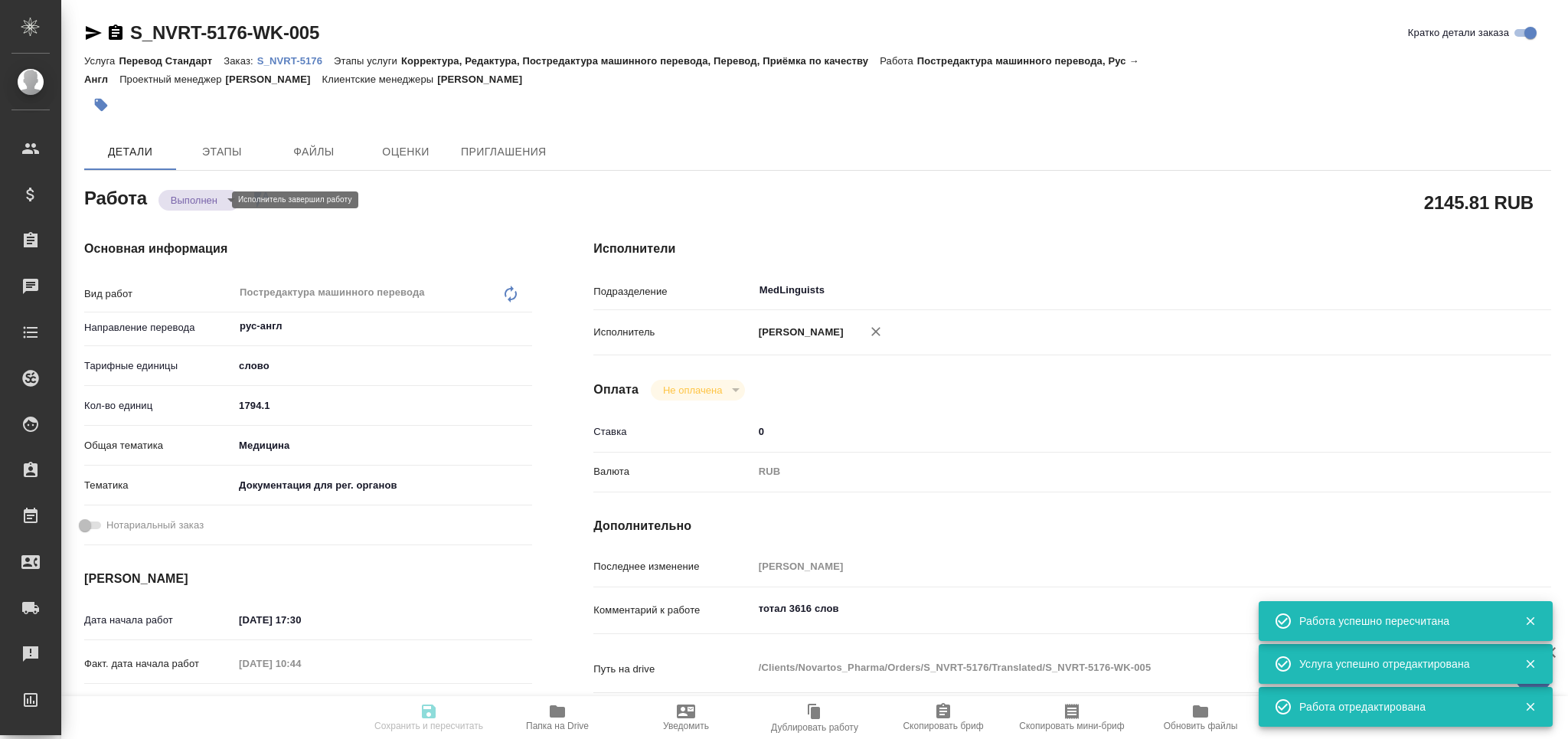
type input "1794.1"
type input "med"
type input "5f647205b73bc97568ca66c6"
type input "29.08.2025 17:30"
type input "01.09.2025 10:44"
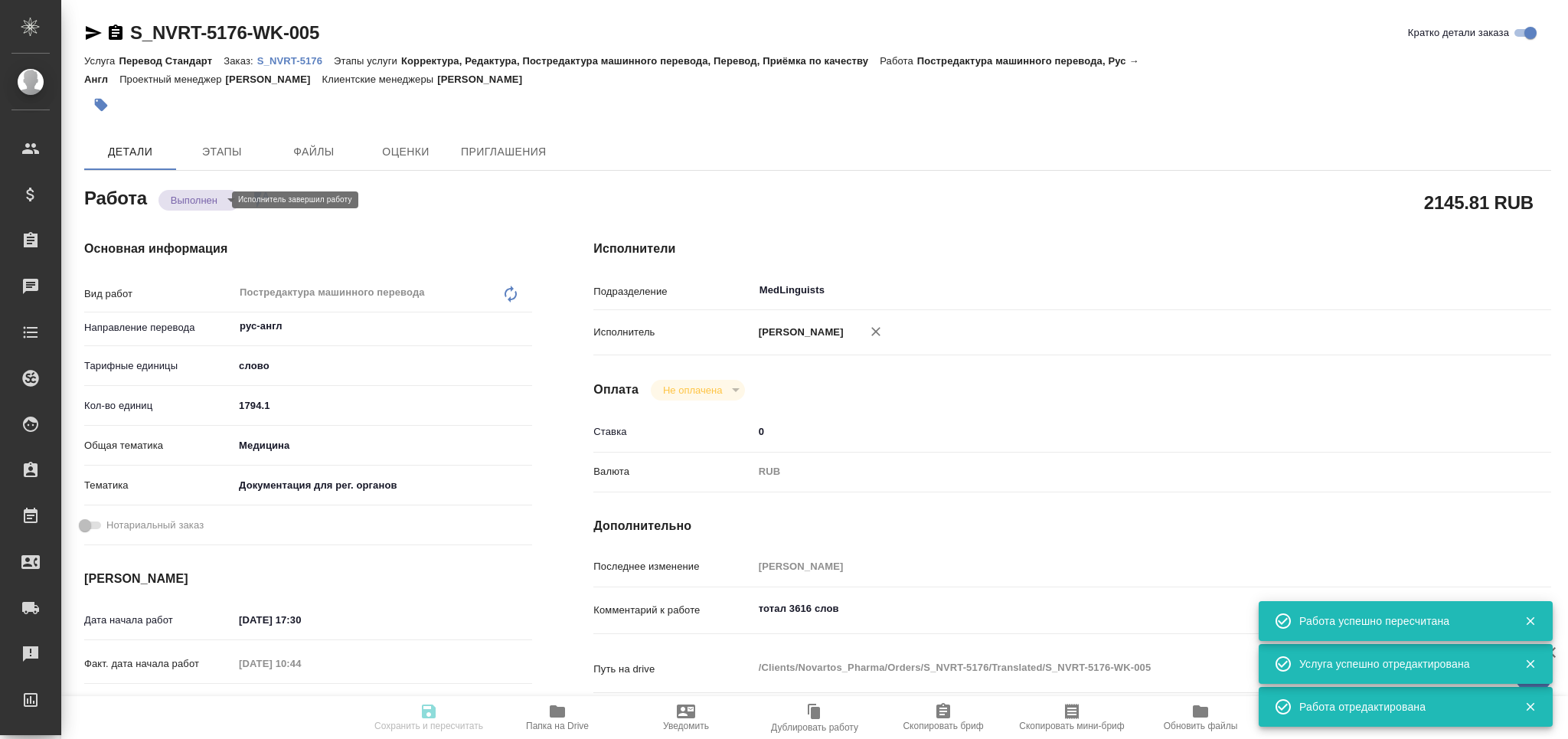
type input "02.09.2025 14:00"
type input "01.09.2025 21:00"
type input "02.09.2025 17:00"
type input "MedLinguists"
type input "notPayed"
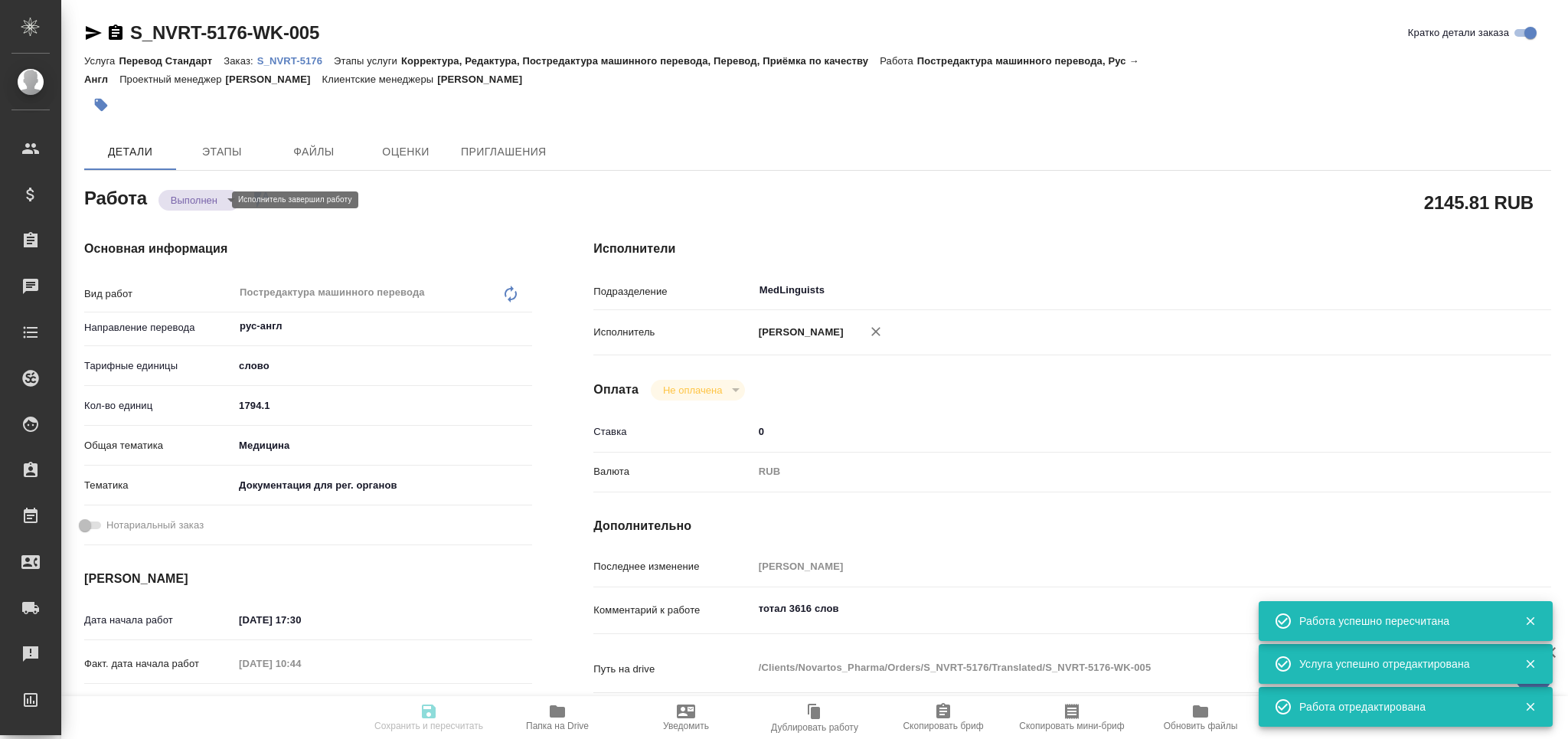
type input "0"
type input "RUB"
type input "[PERSON_NAME]"
type textarea "тотал 3616 слов"
type textarea "x"
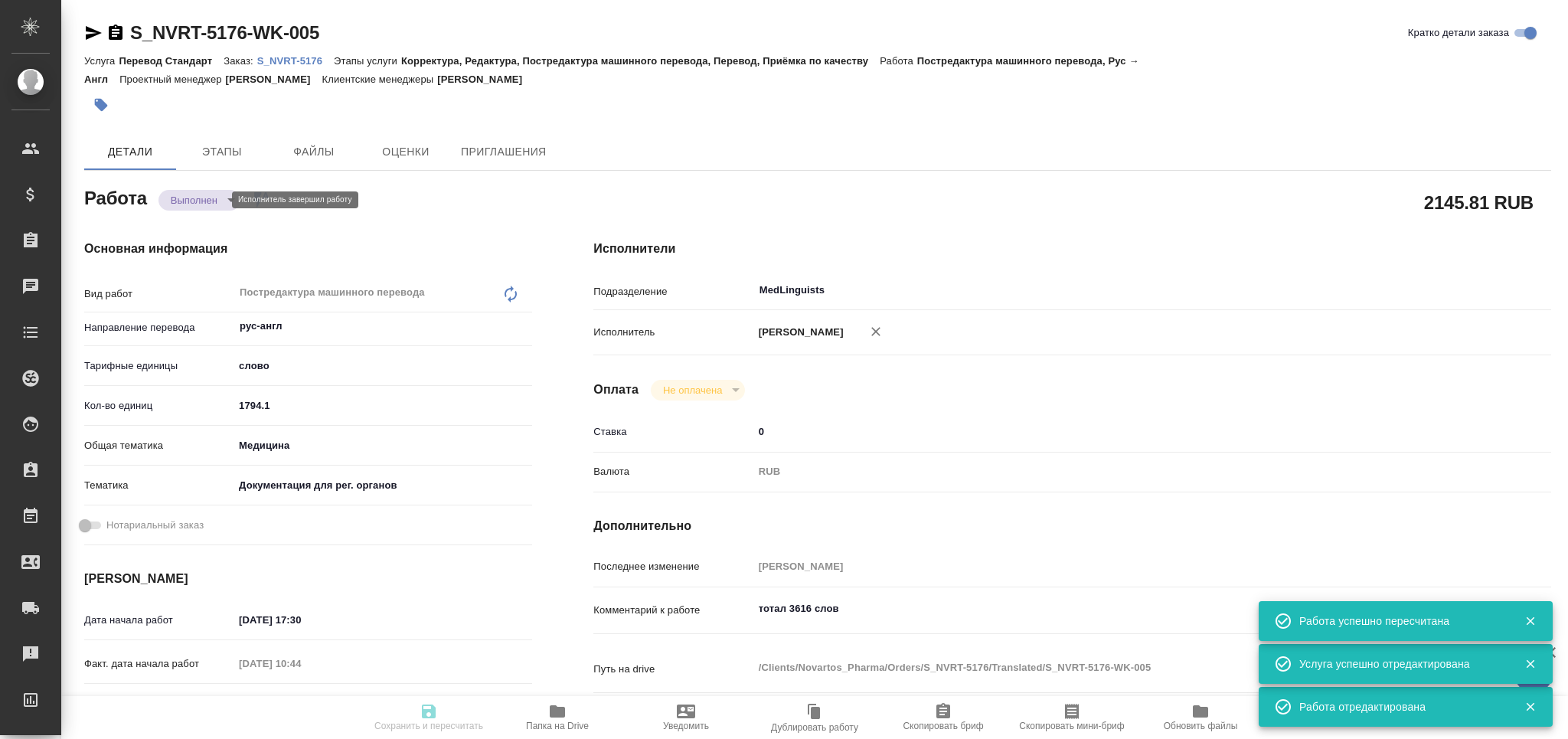
type textarea "/Clients/Novartos_Pharma/Orders/S_NVRT-5176/Translated/S_NVRT-5176-WK-005"
type textarea "x"
type input "S_NVRT-5176"
type input "Перевод Стандарт"
type input "Корректура, Редактура, Постредактура машинного перевода, Перевод, Приёмка по ка…"
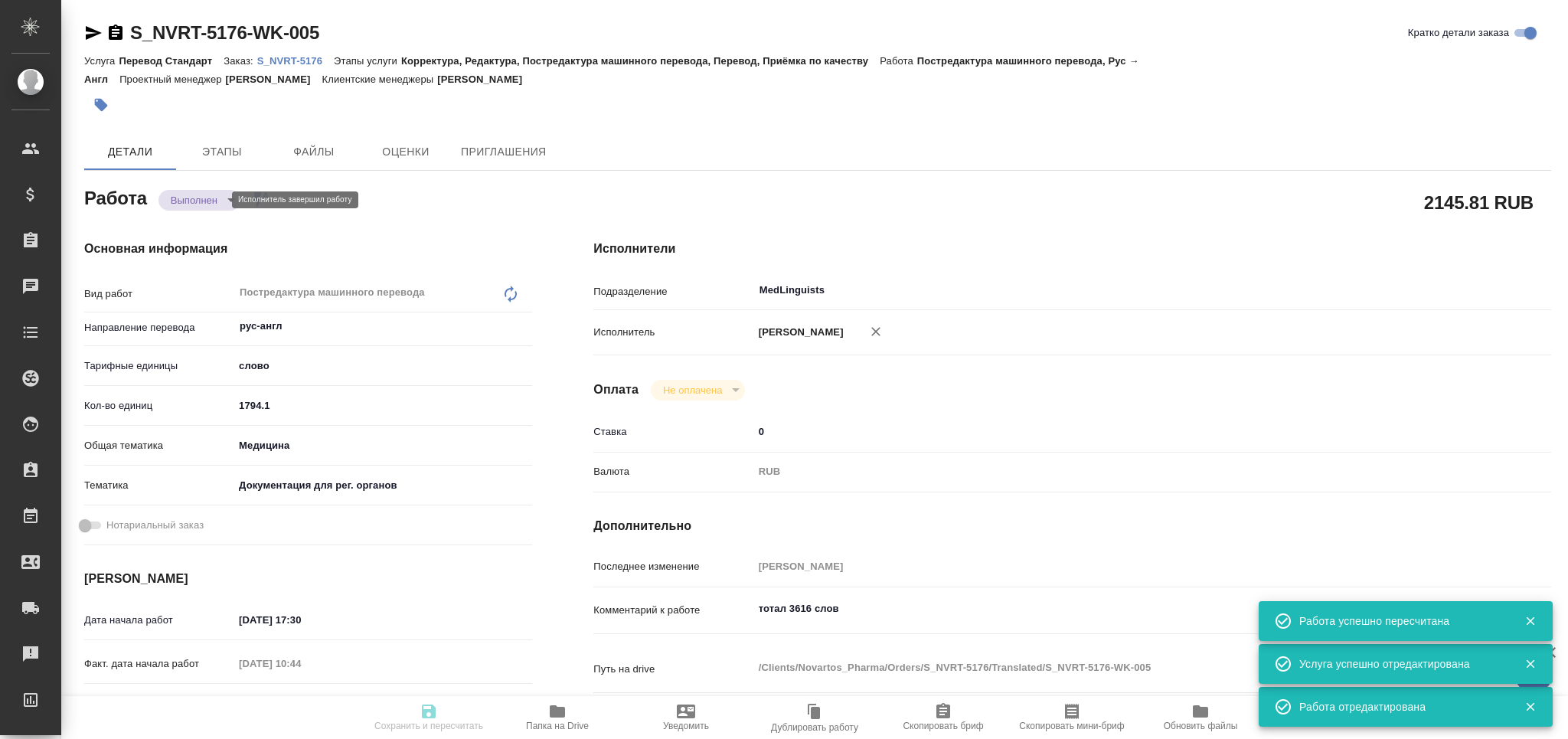
type input "Сайдашева Диляра"
type input "/Clients/Novartos_Pharma/Orders/S_NVRT-5176"
type textarea "x"
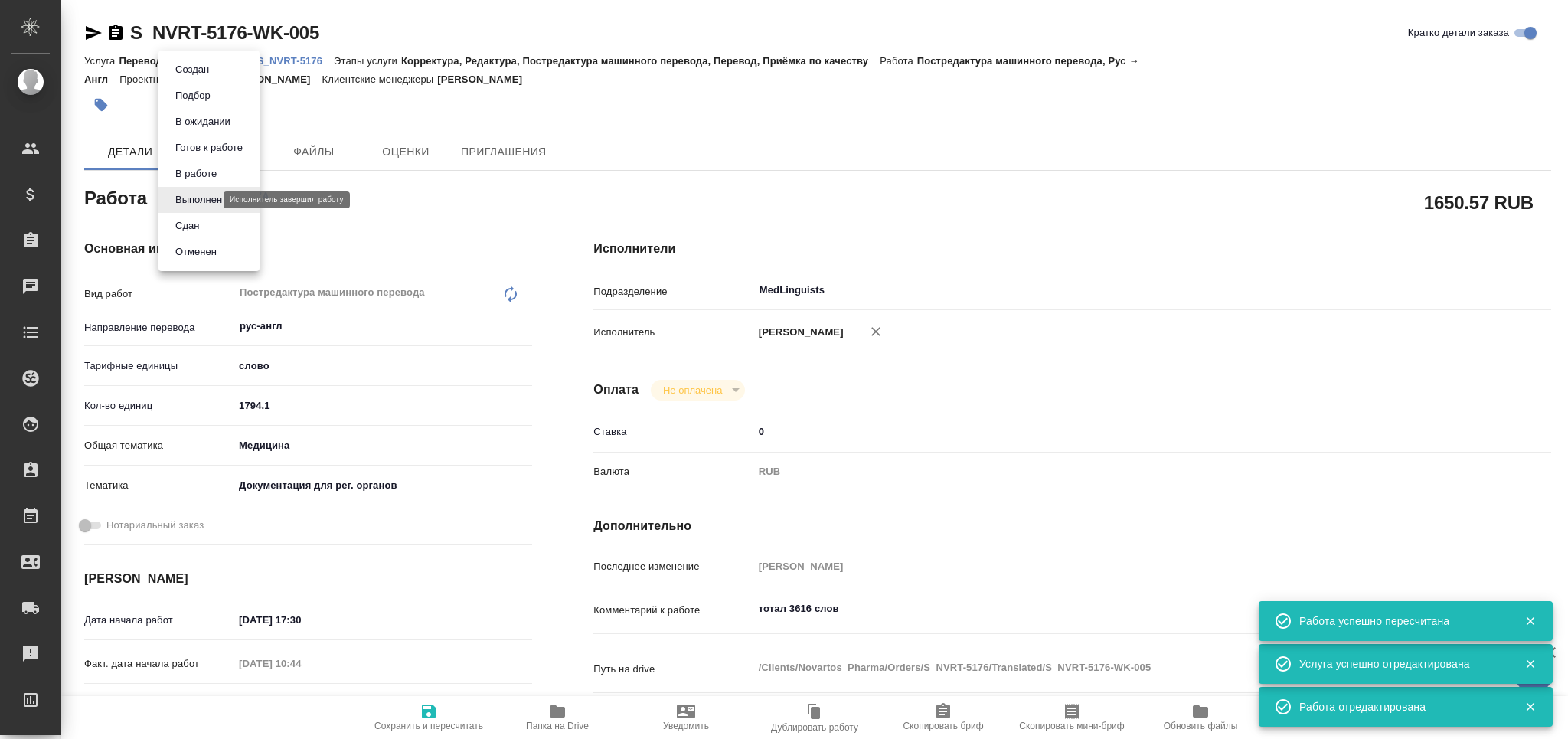
type textarea "x"
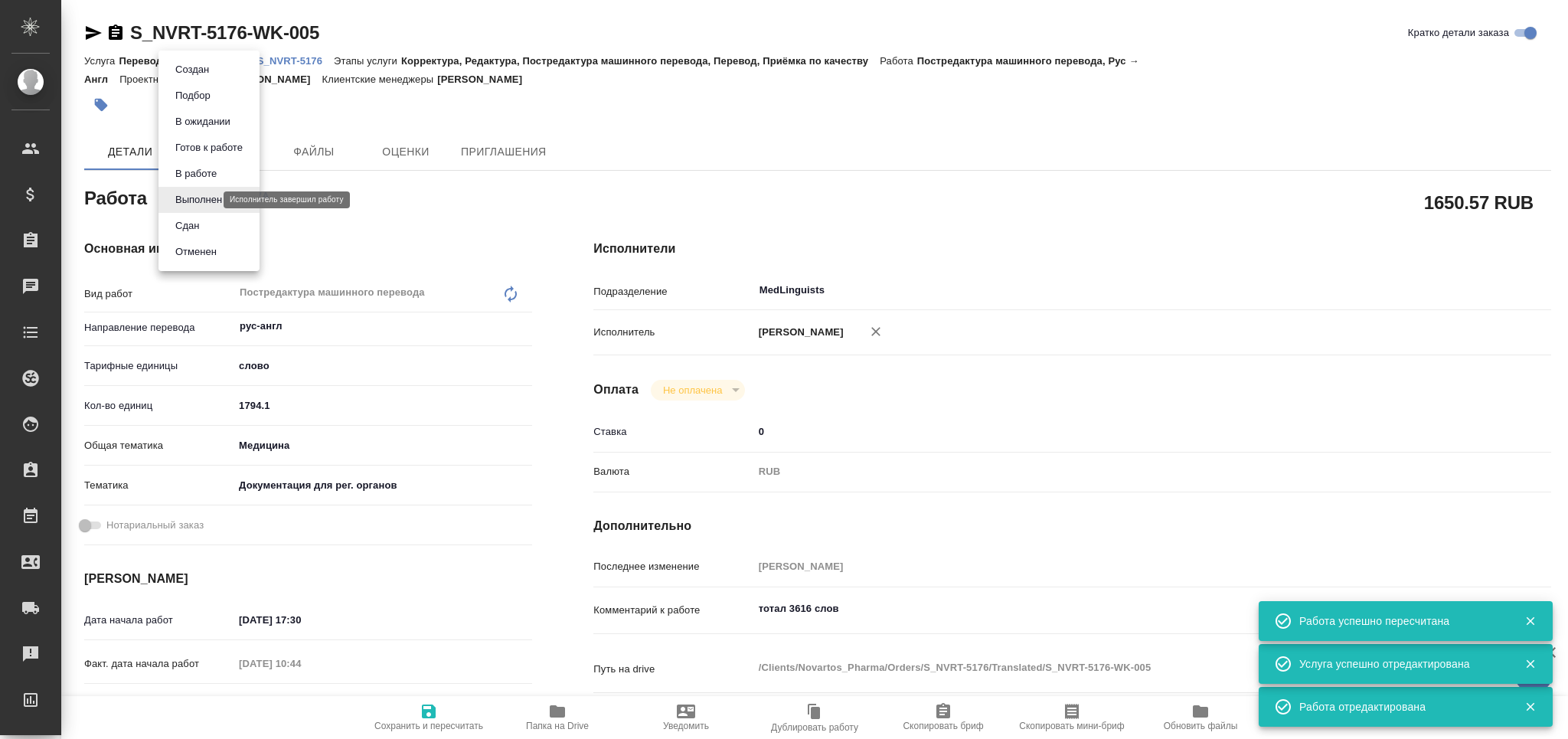
type textarea "x"
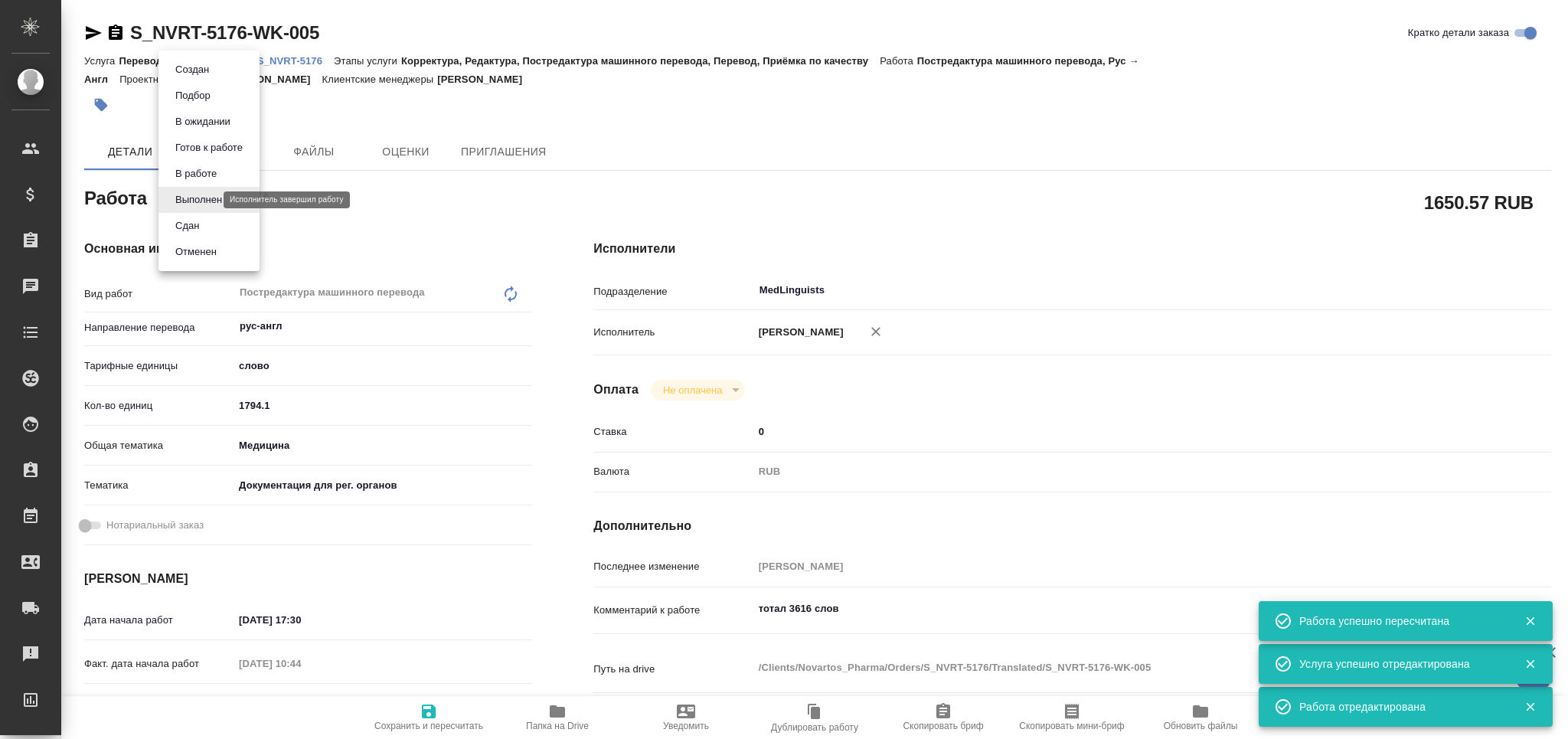
type textarea "x"
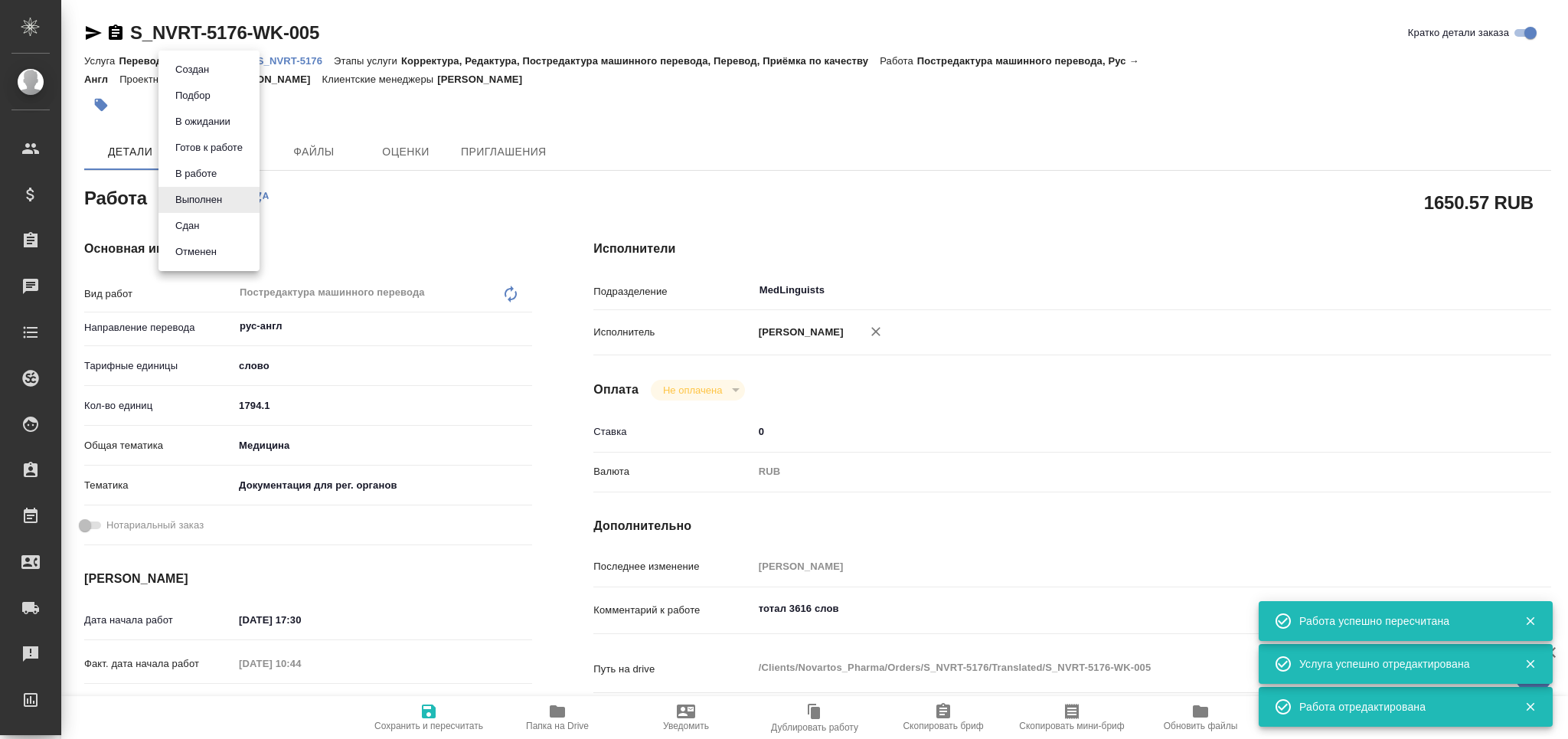
type textarea "x"
click at [200, 212] on li "Сдан" at bounding box center [209, 225] width 101 height 26
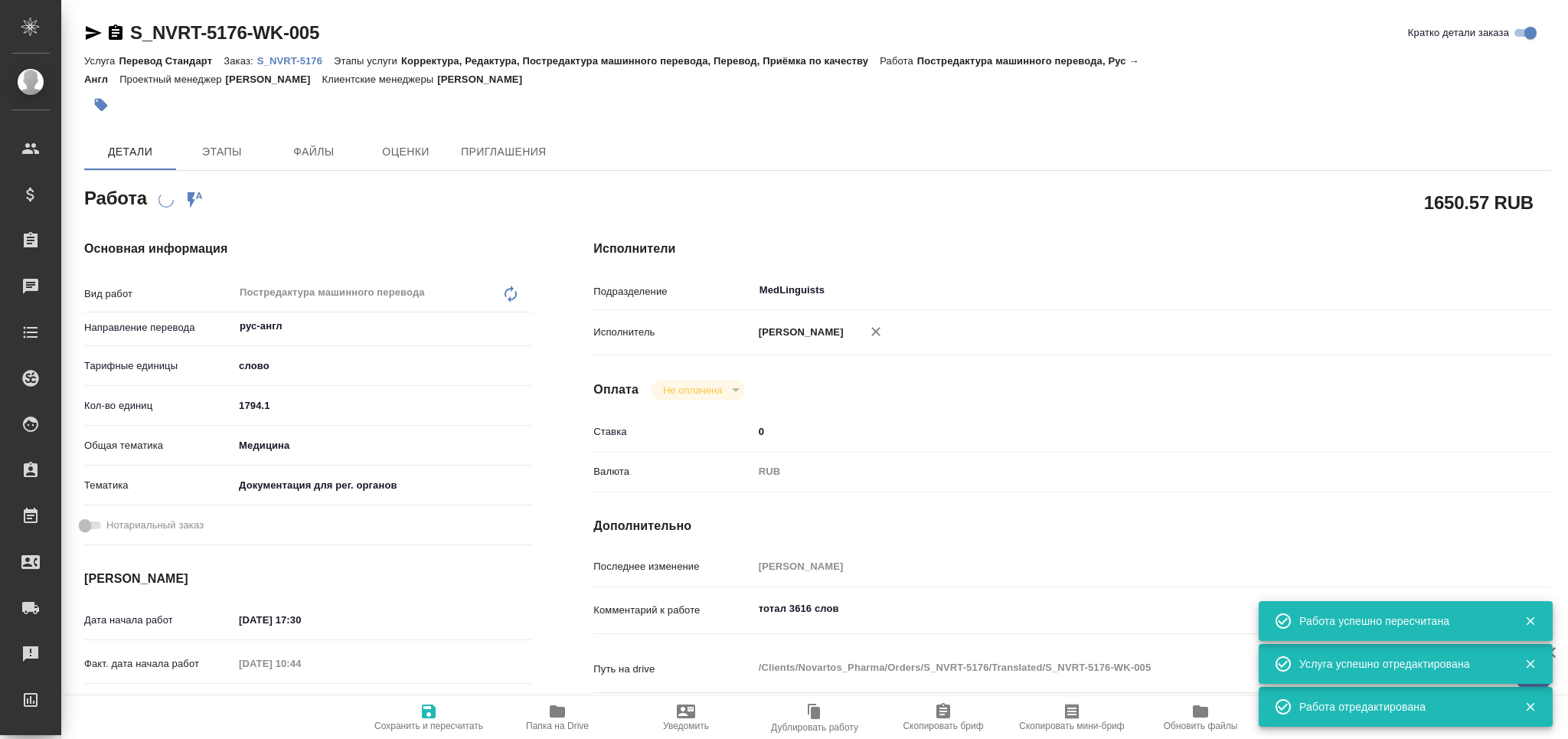
type textarea "x"
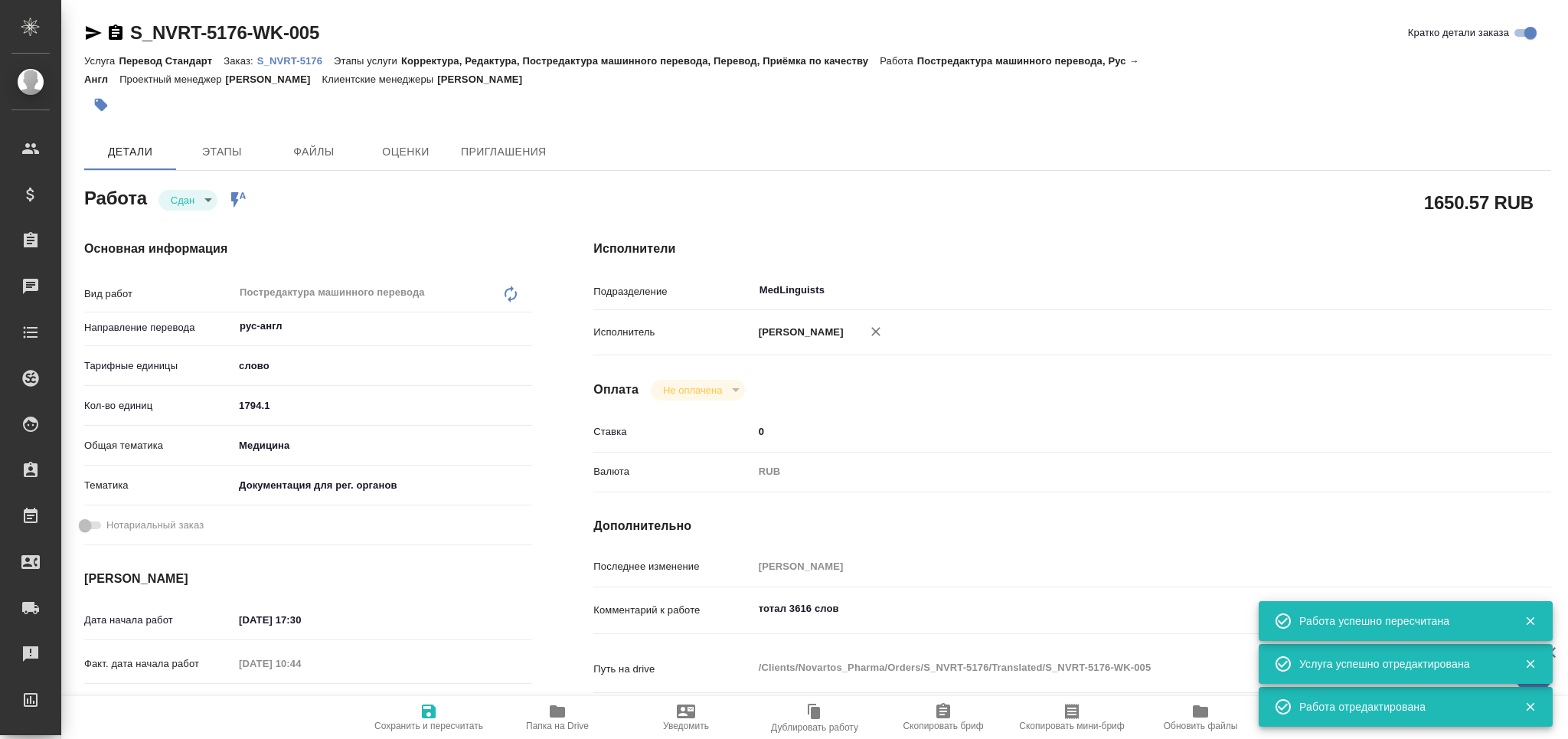
type textarea "x"
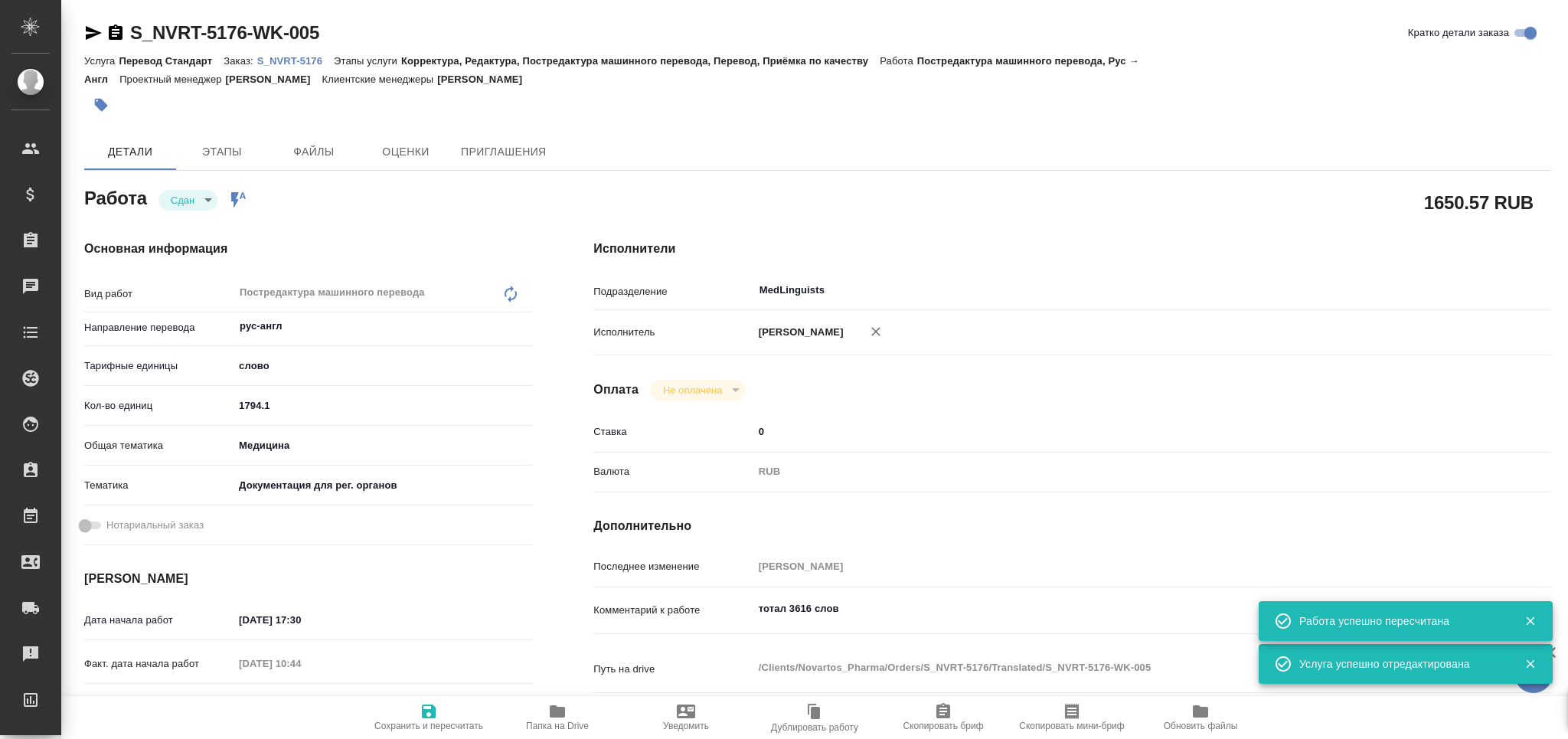
type textarea "x"
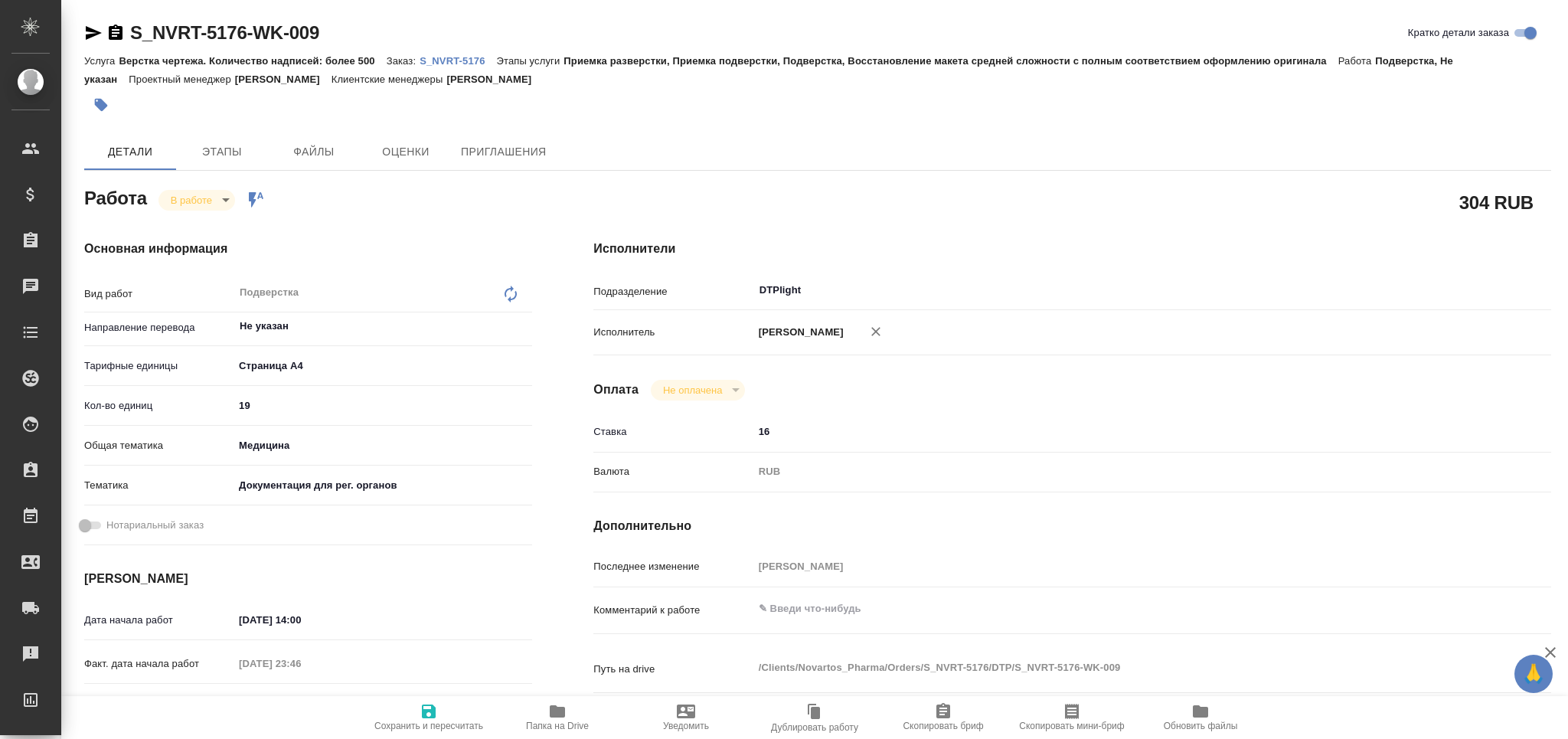
type textarea "x"
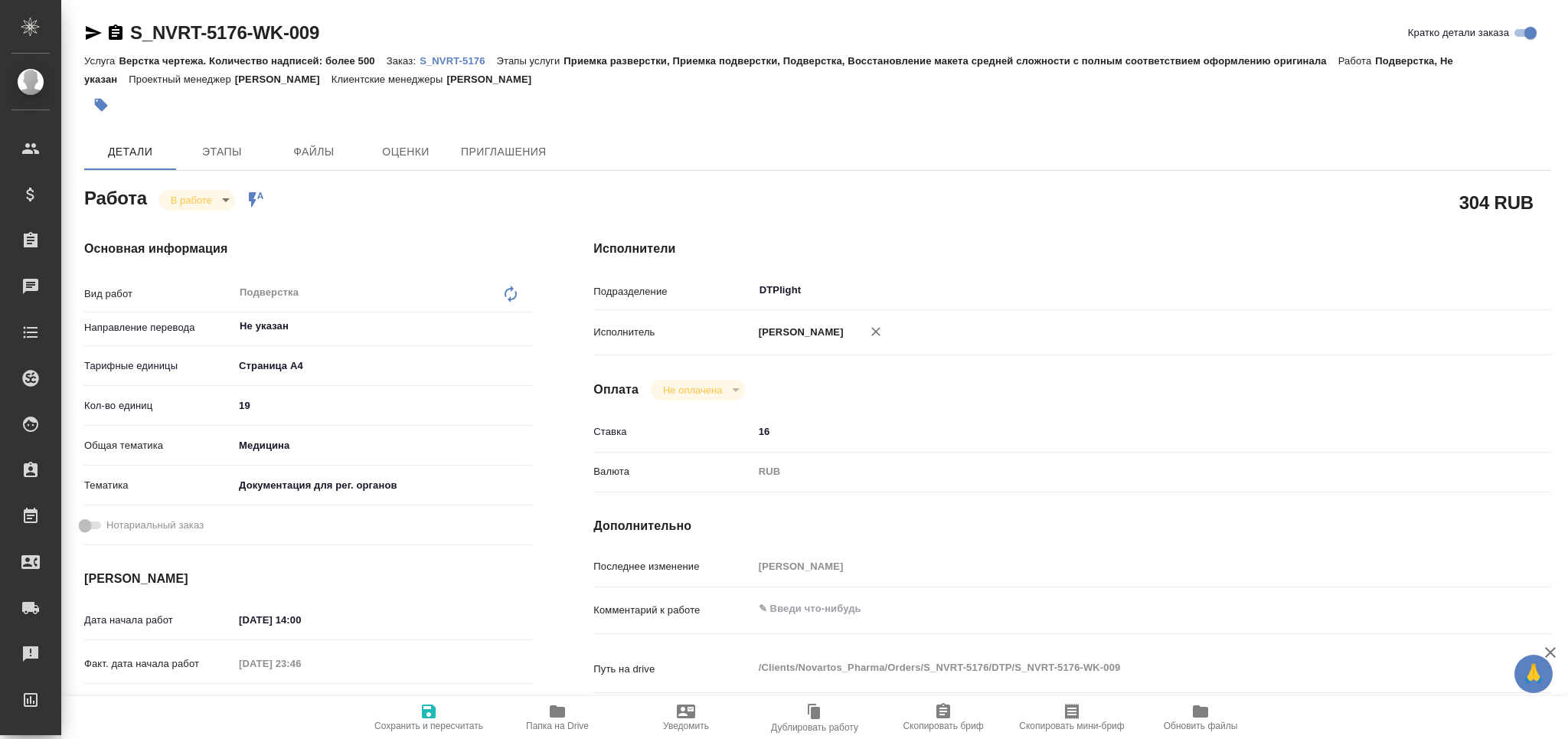
type textarea "x"
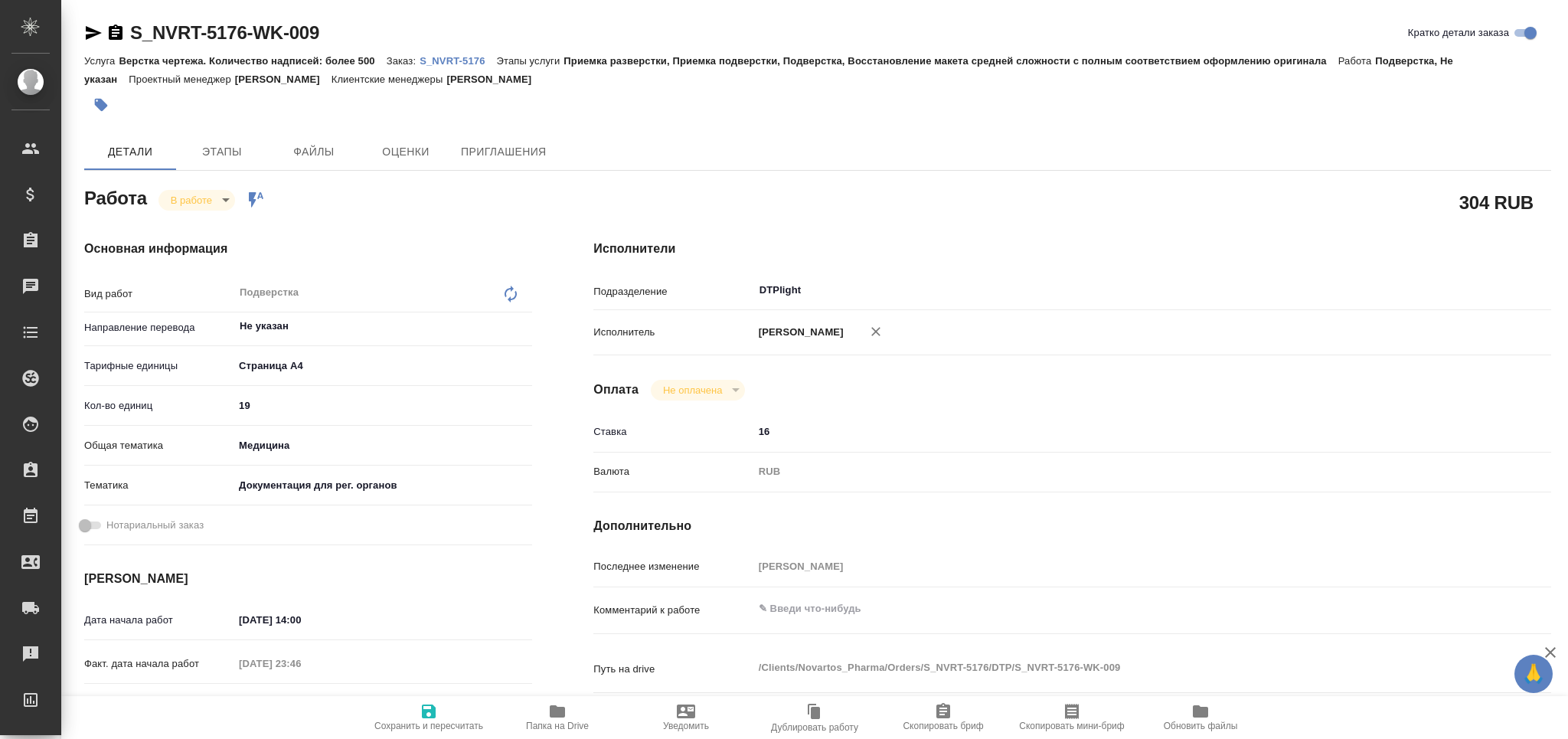
type textarea "x"
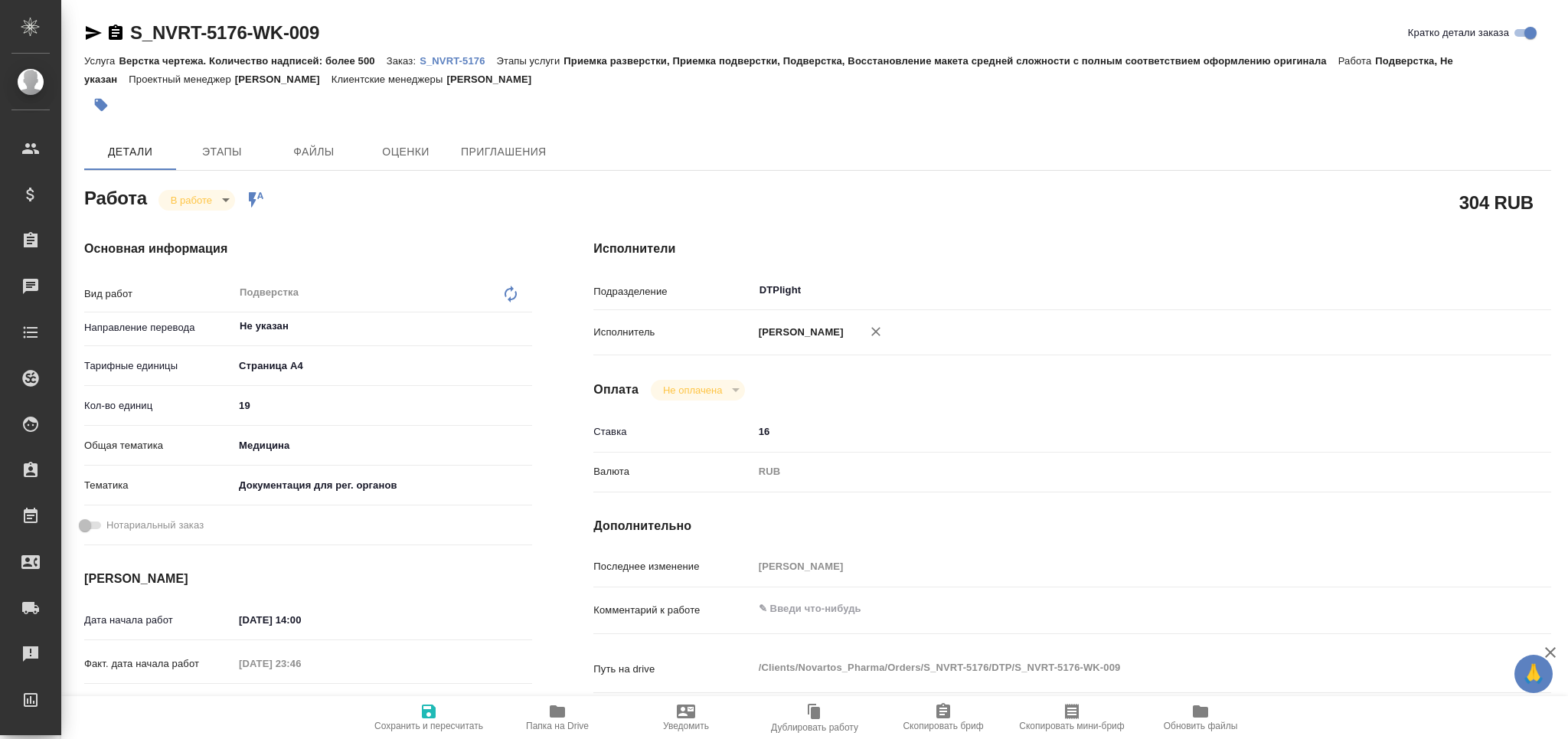
type textarea "x"
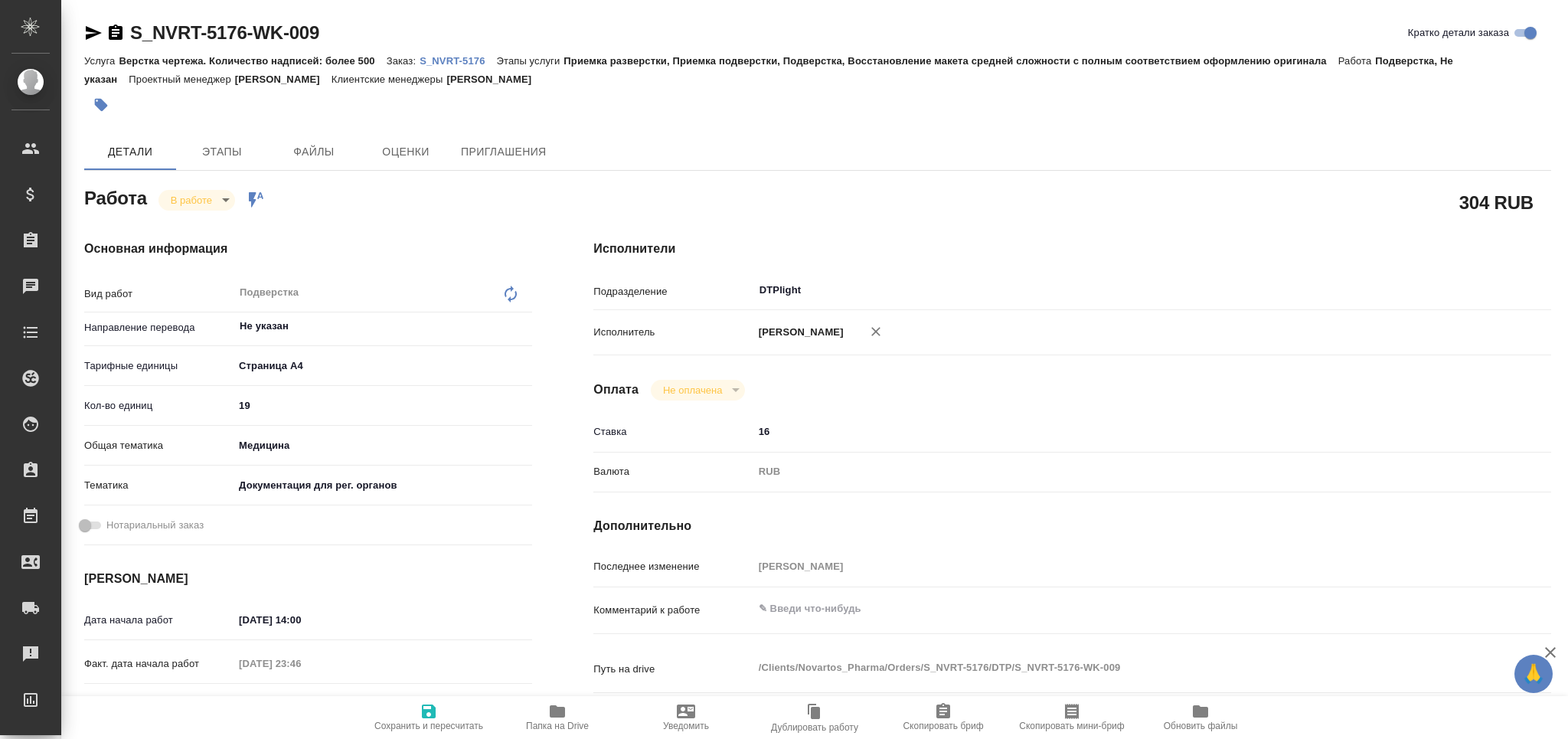
type textarea "x"
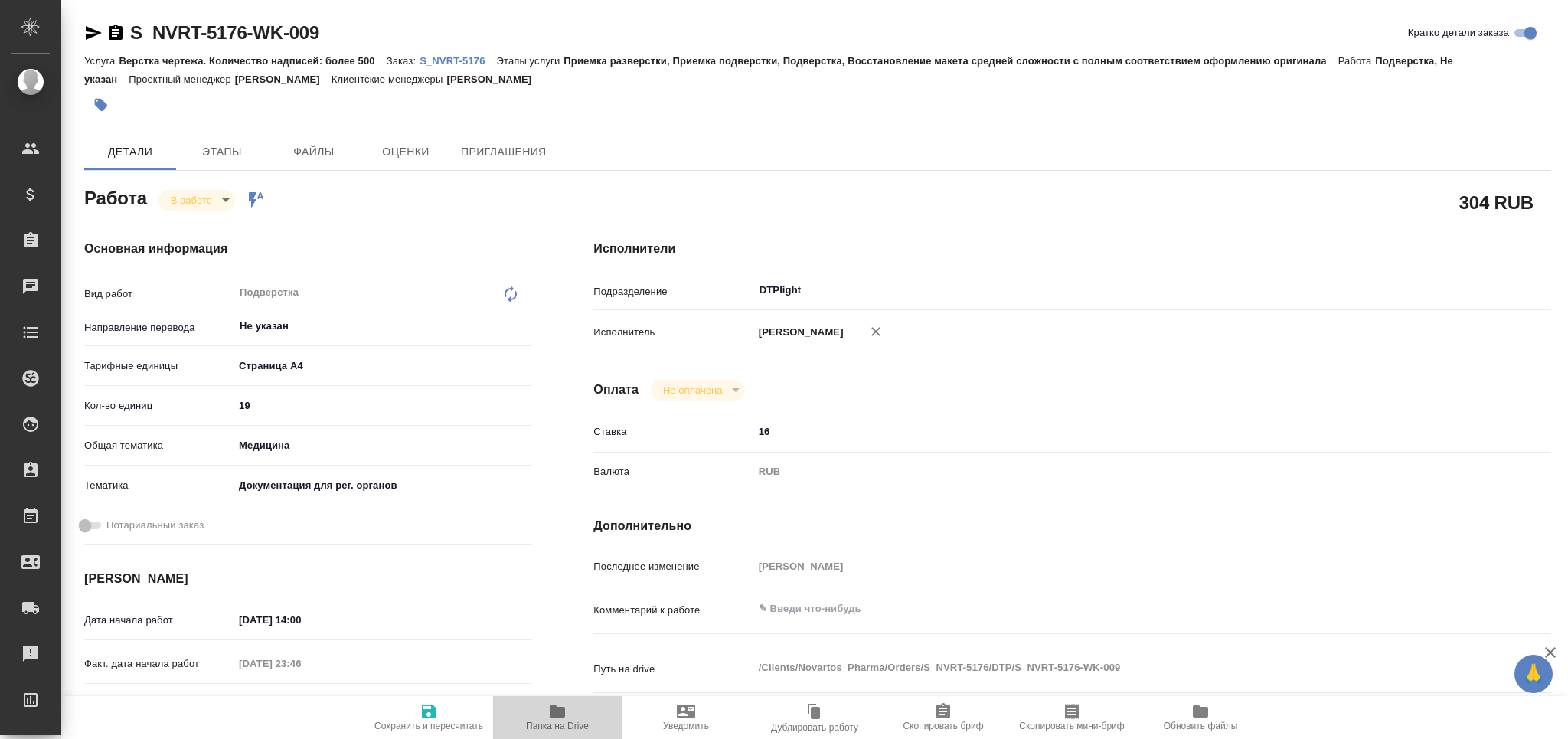
click span "Папка на Drive"
type textarea "x"
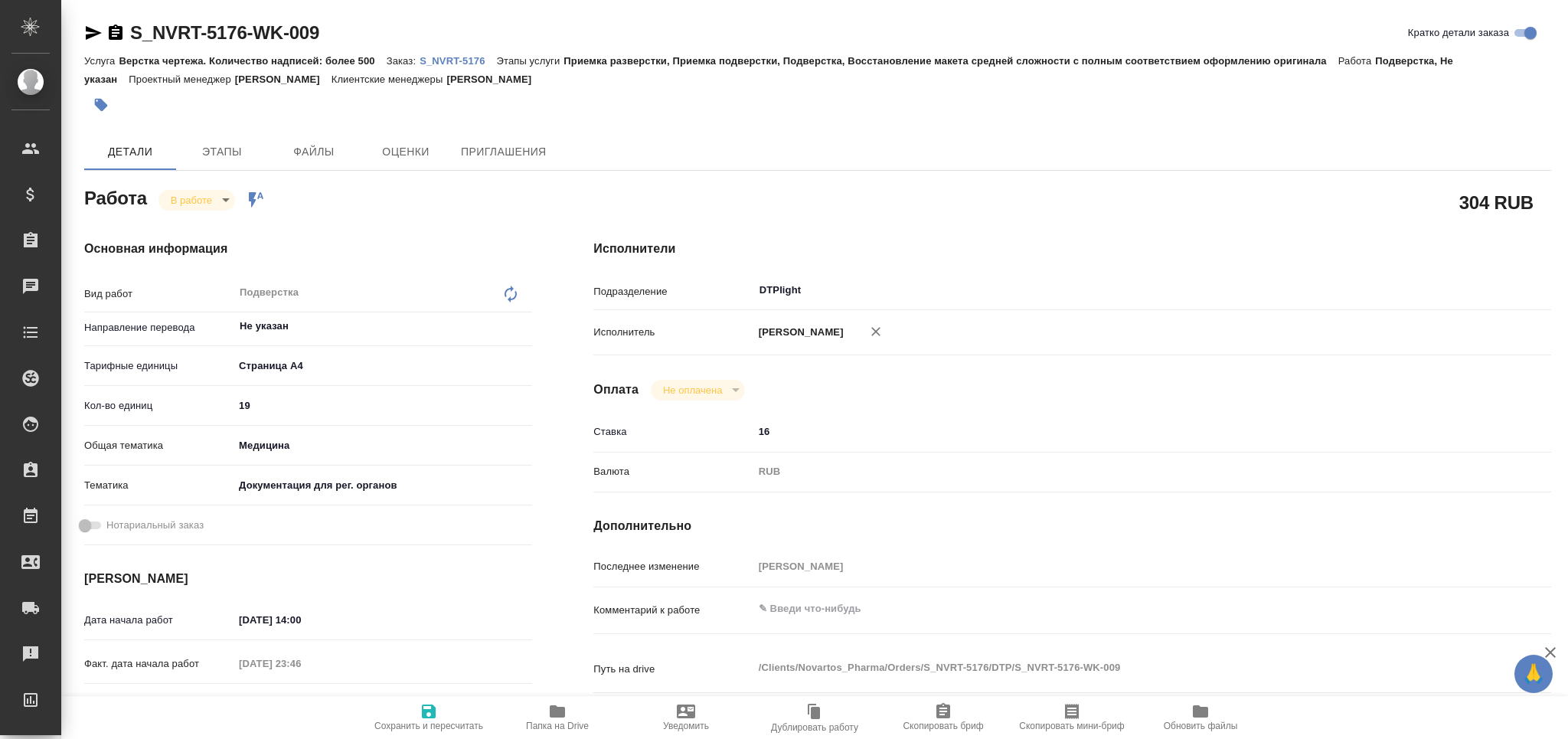
type textarea "x"
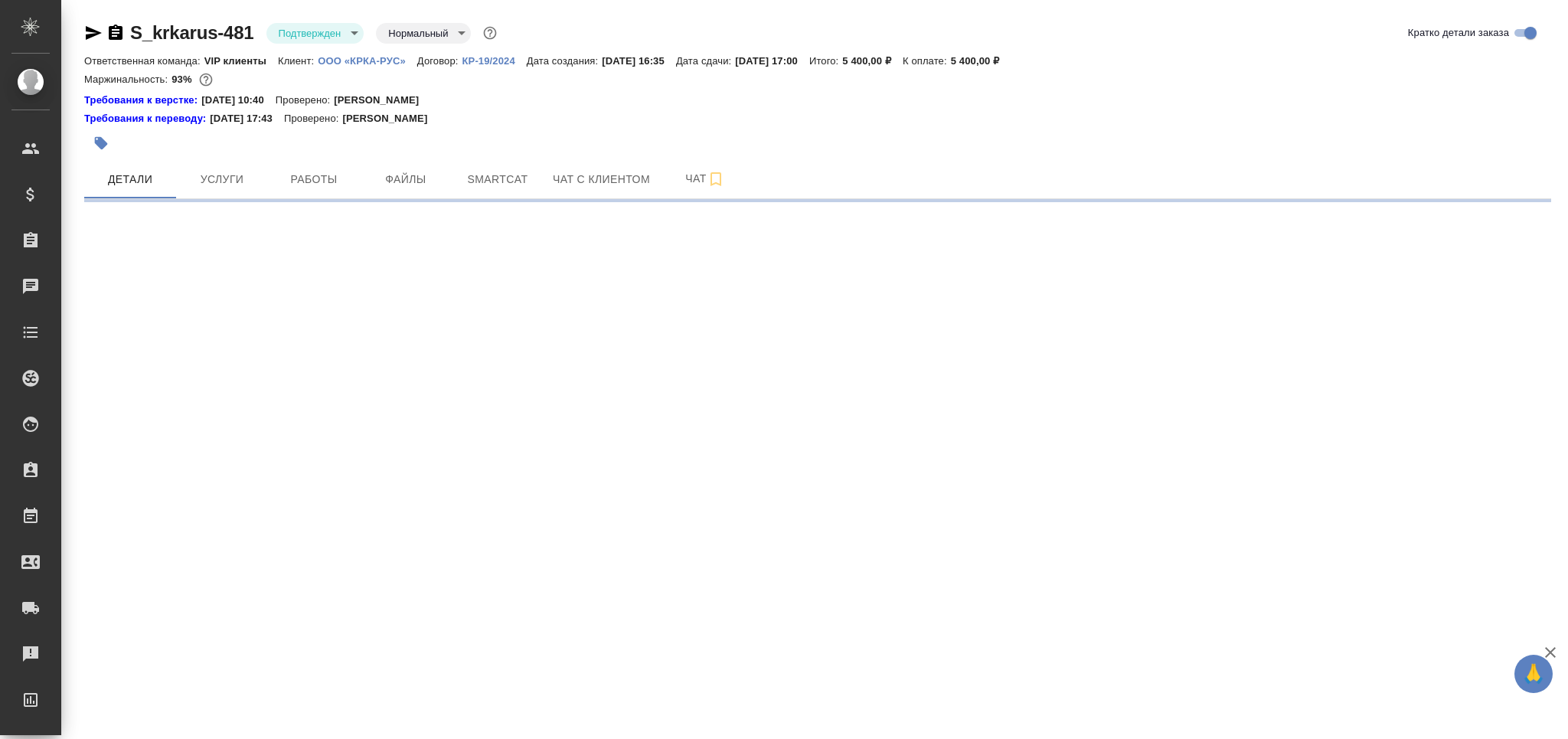
select select "RU"
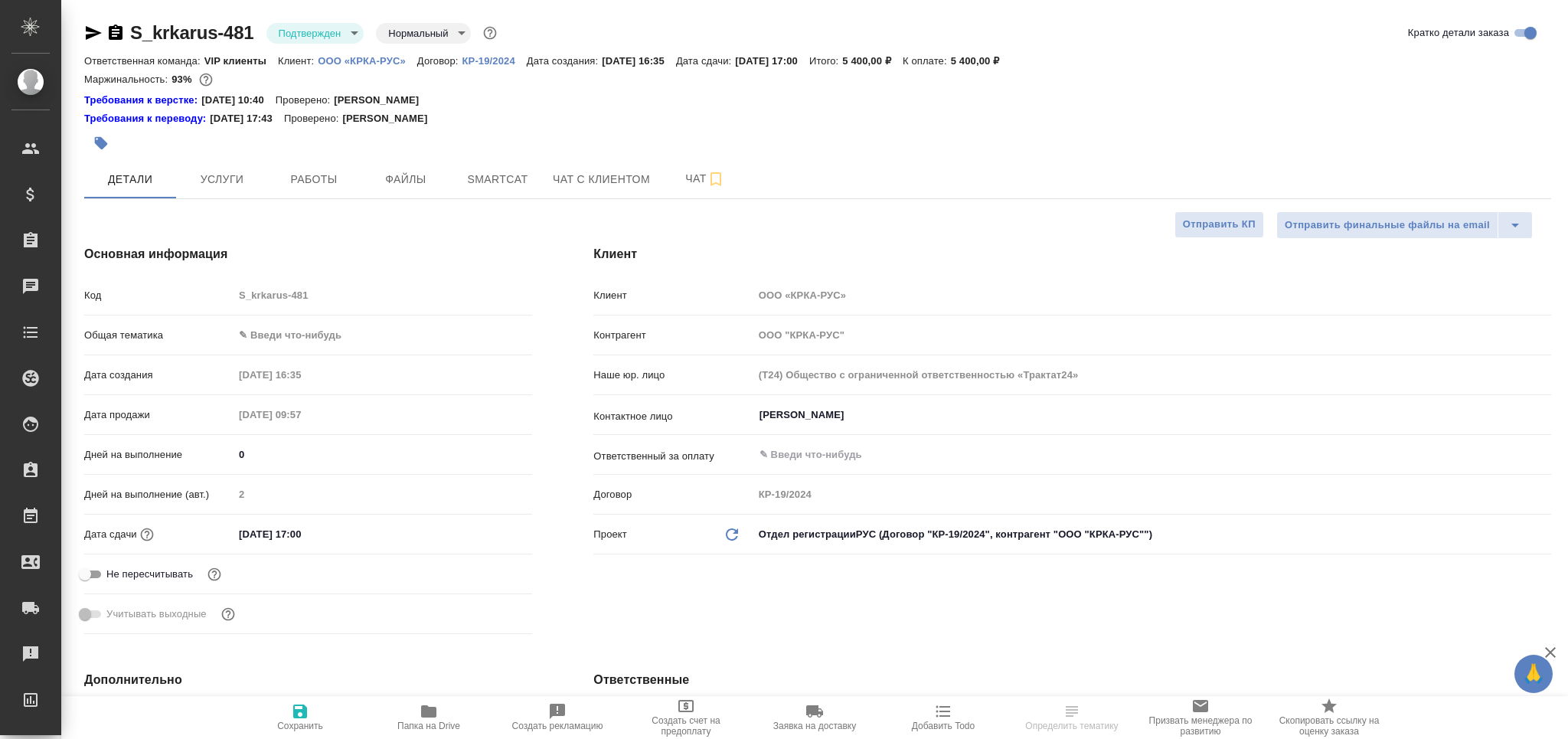
type textarea "x"
click at [335, 26] on body "🙏 .cls-1 fill:#fff; AWATERA Grabko [PERSON_NAME] Спецификации Заказы Чаты Todo …" at bounding box center [784, 369] width 1568 height 739
type textarea "x"
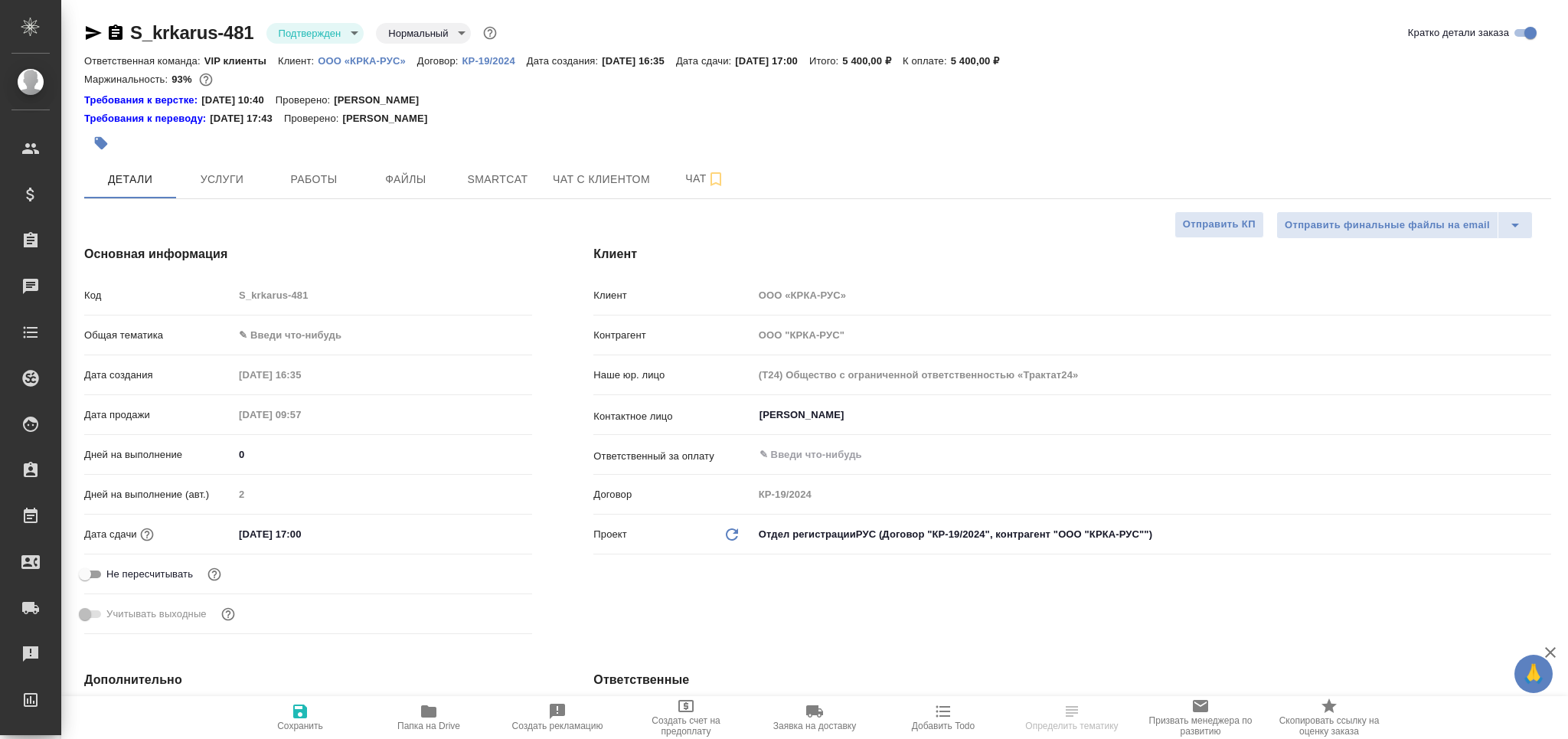
type textarea "x"
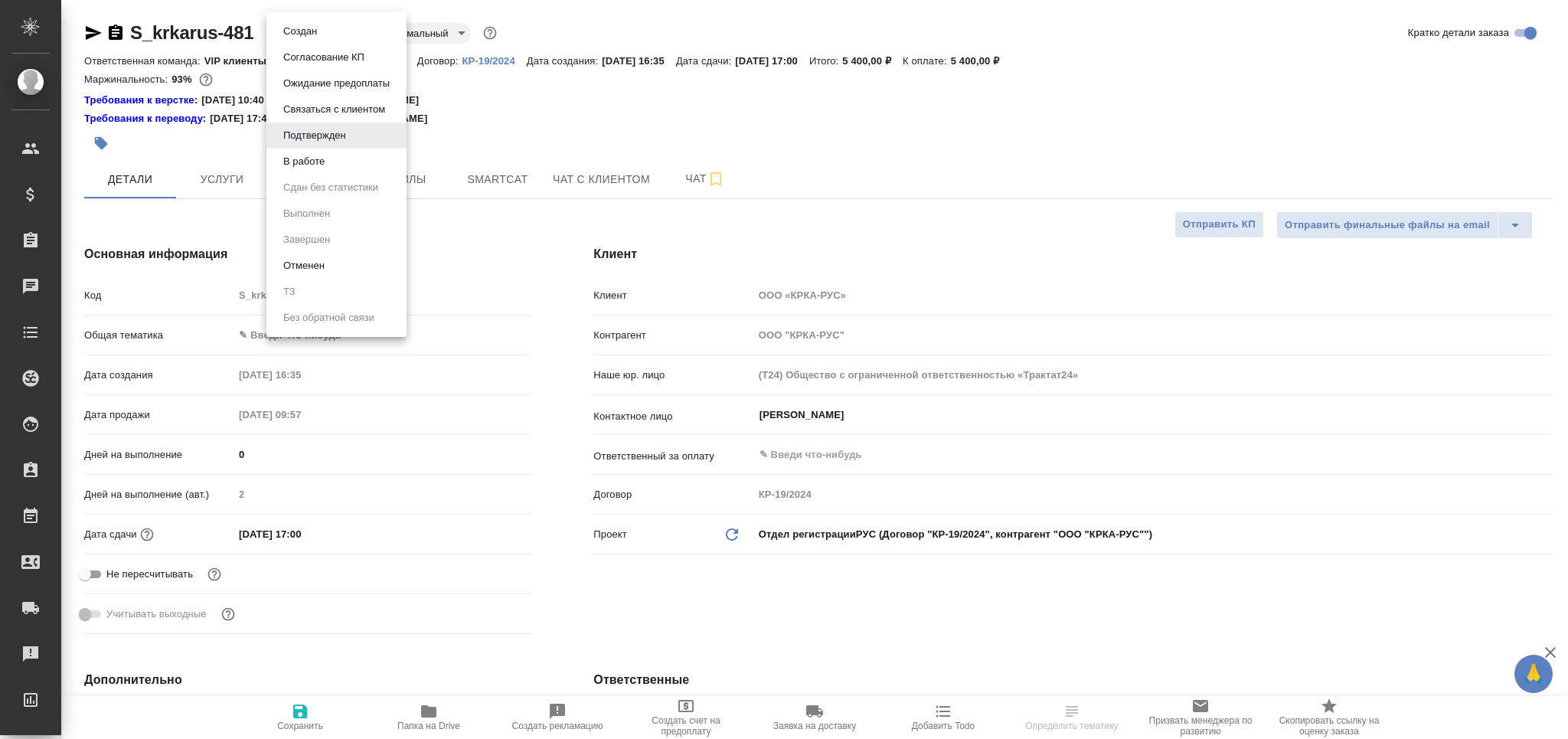
type textarea "x"
click at [320, 161] on button "В работе" at bounding box center [304, 161] width 50 height 17
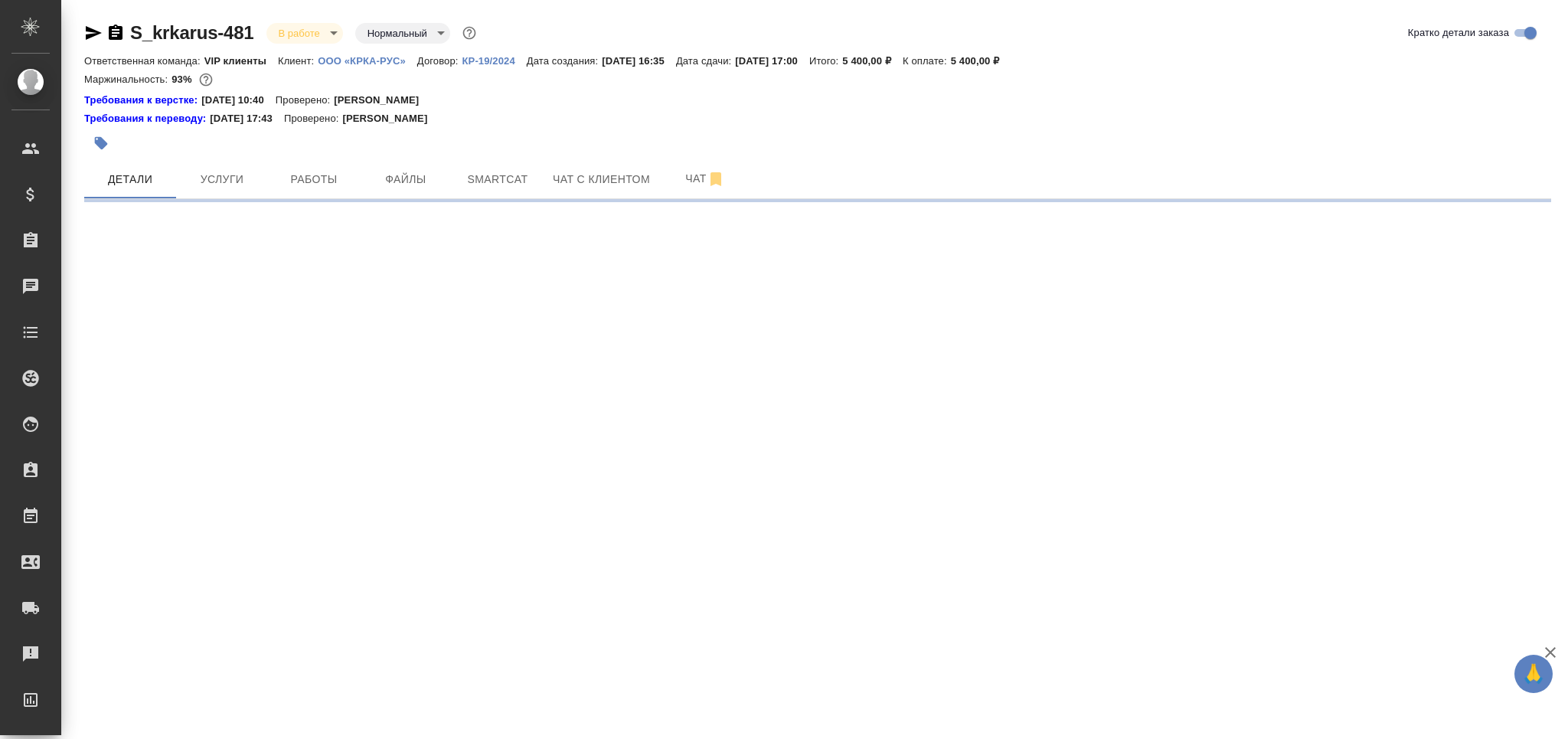
select select "RU"
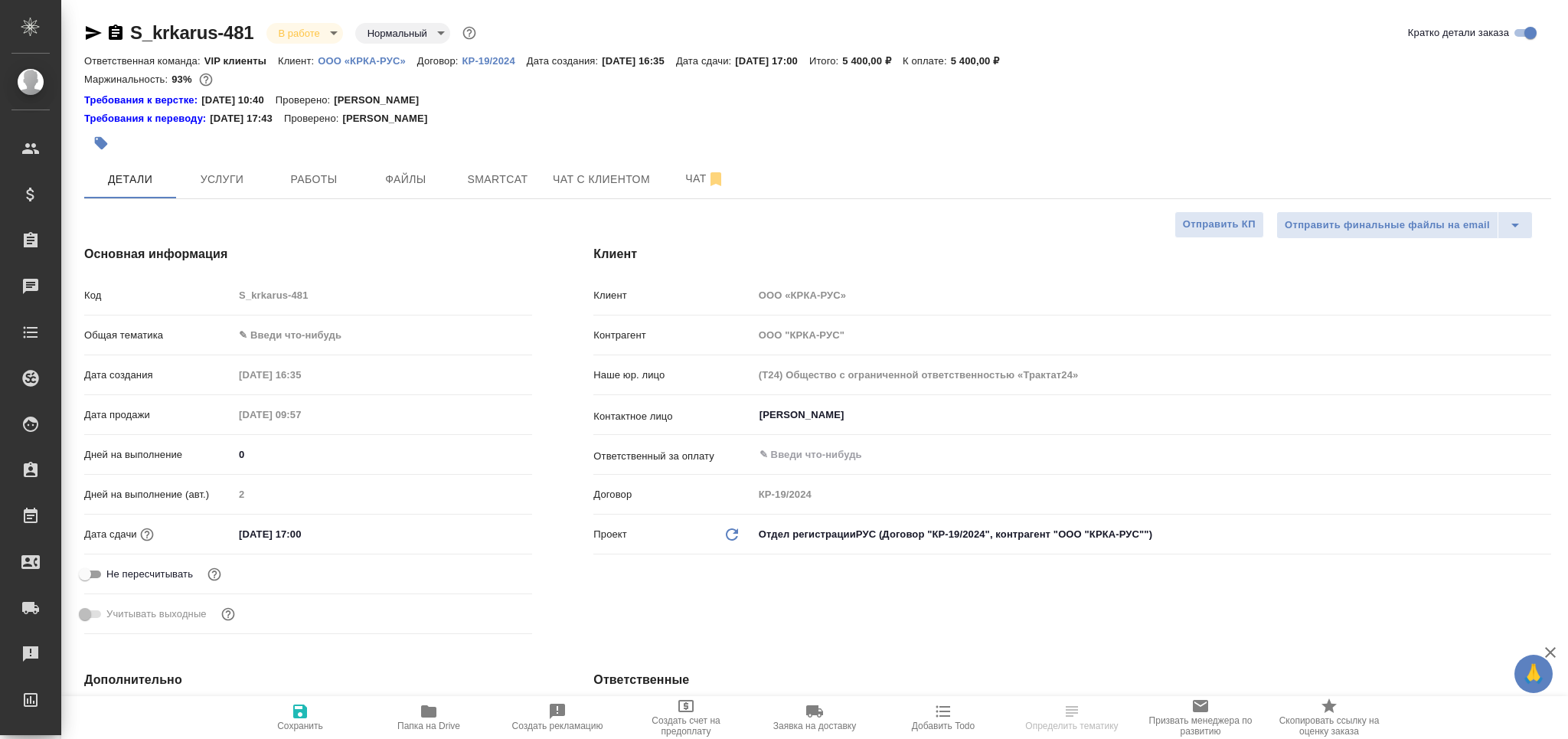
type textarea "x"
select select "RU"
type textarea "x"
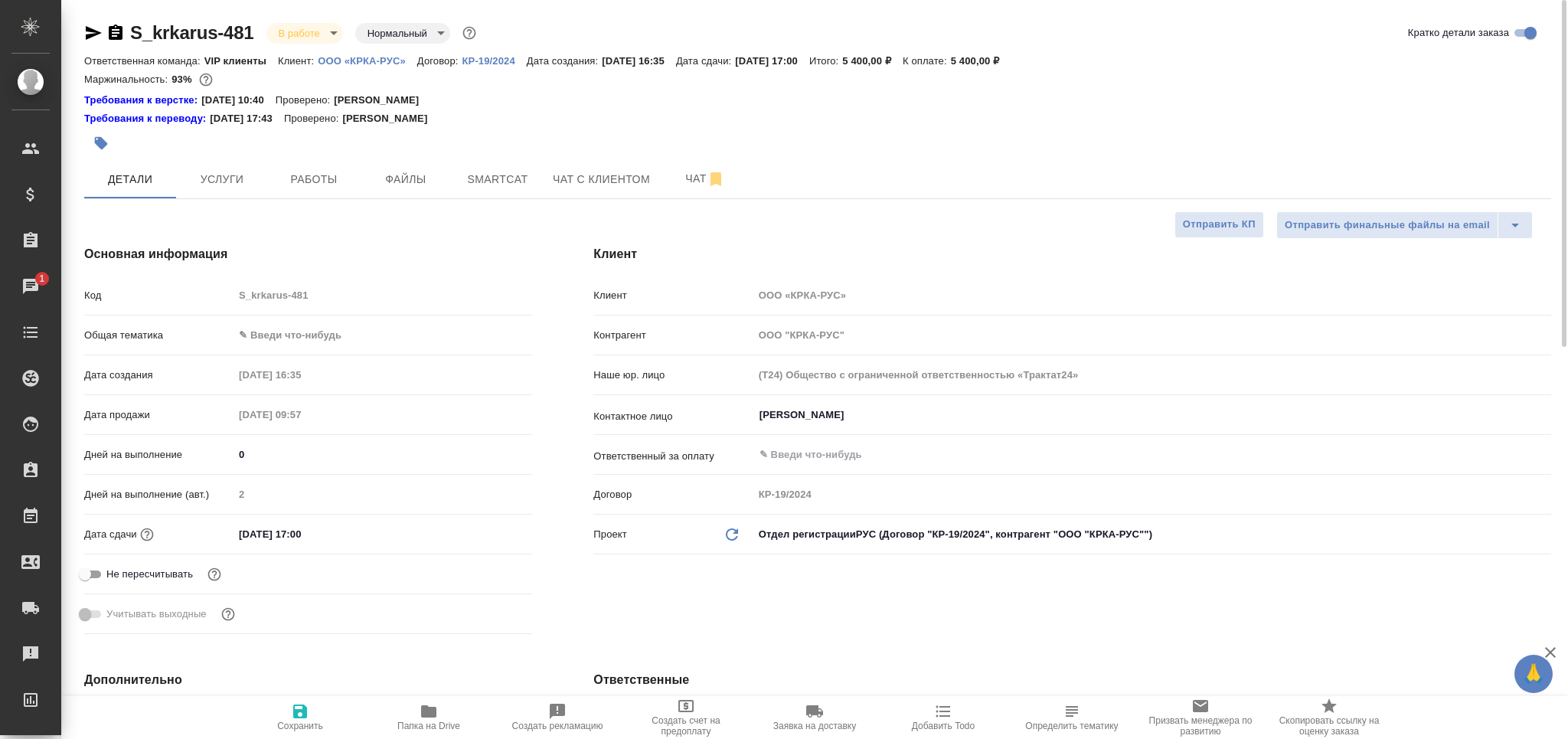
type textarea "x"
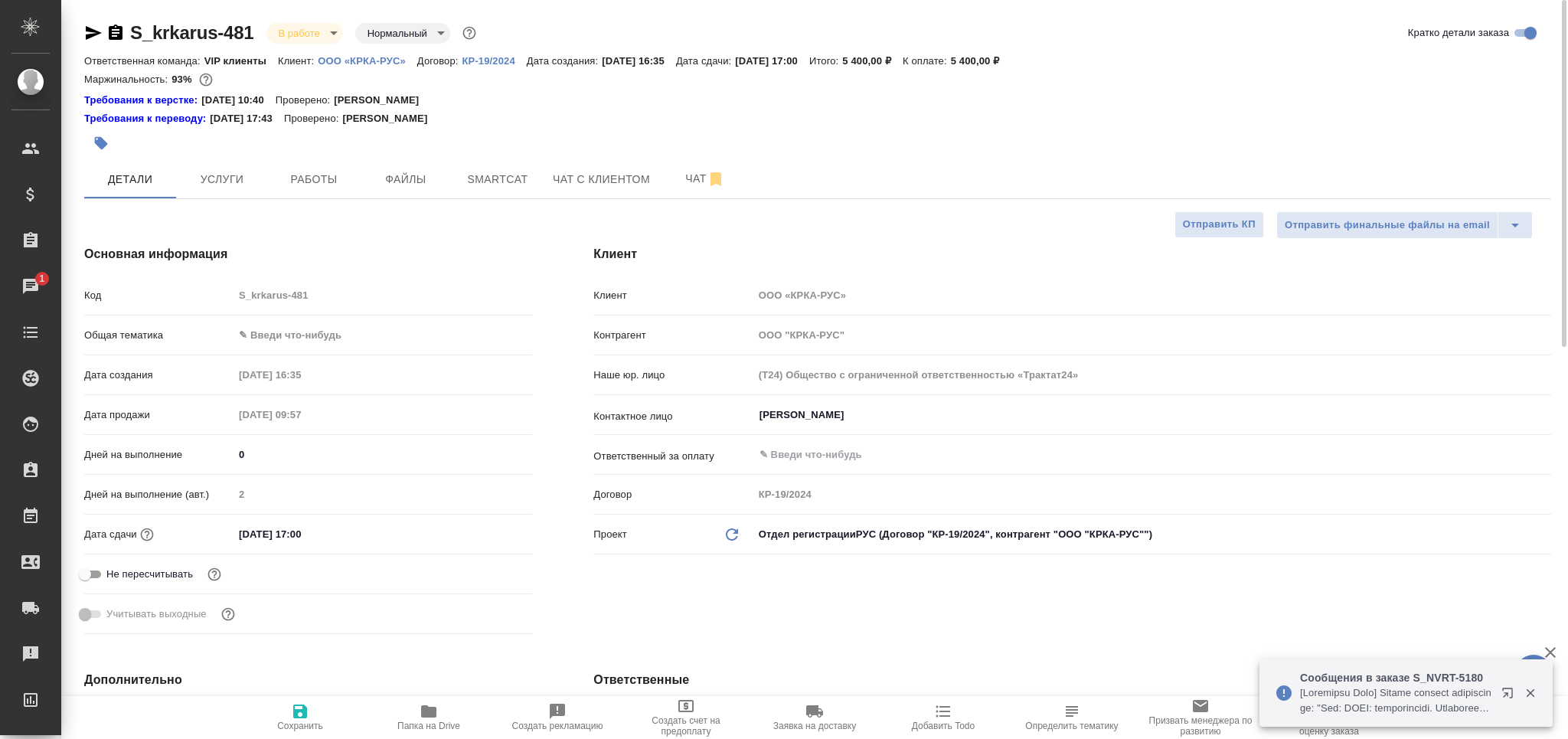
click at [1049, 712] on span "Определить тематику" at bounding box center [1072, 716] width 110 height 29
type textarea "x"
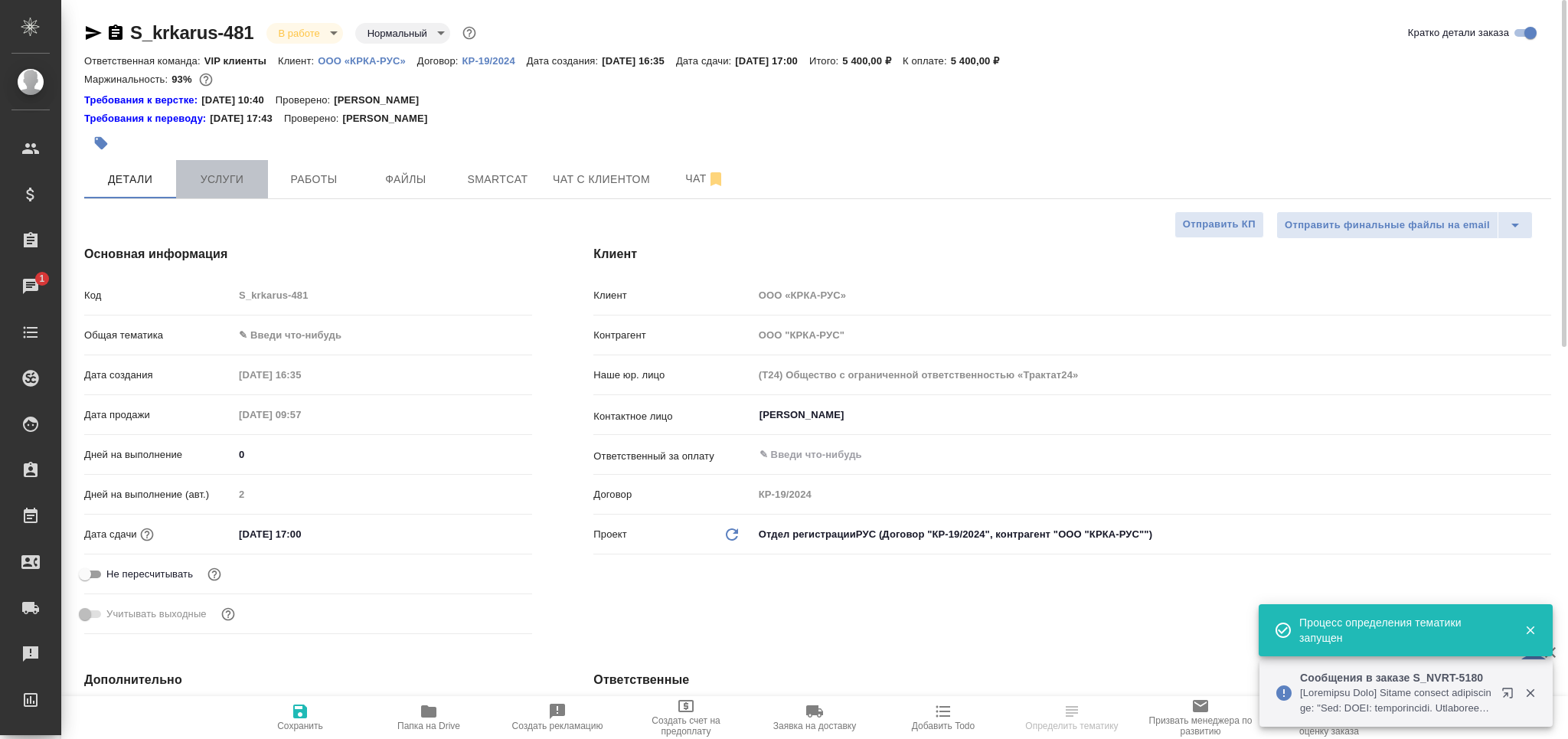
click at [190, 165] on button "Услуги" at bounding box center [222, 179] width 92 height 39
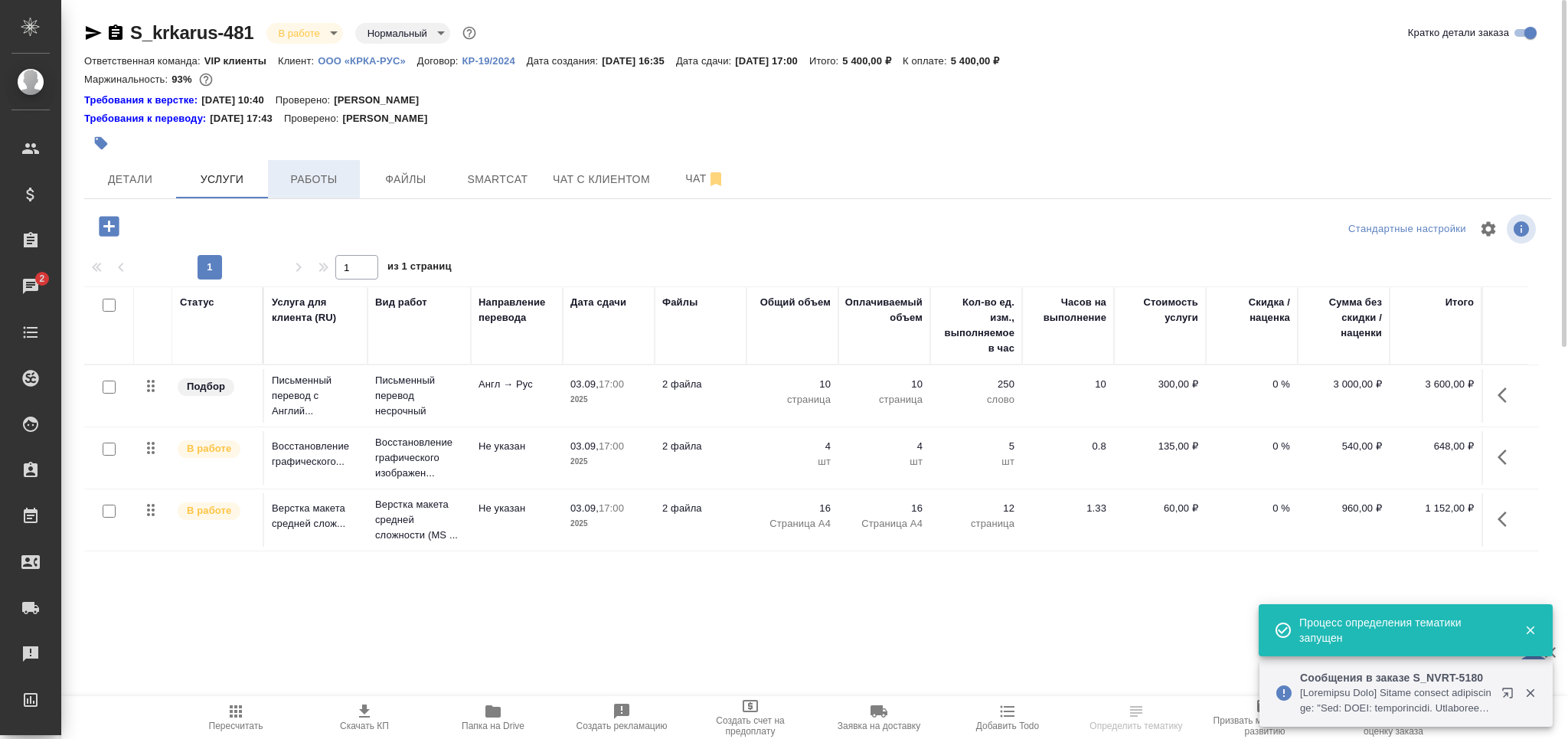
click at [302, 184] on span "Работы" at bounding box center [314, 179] width 74 height 19
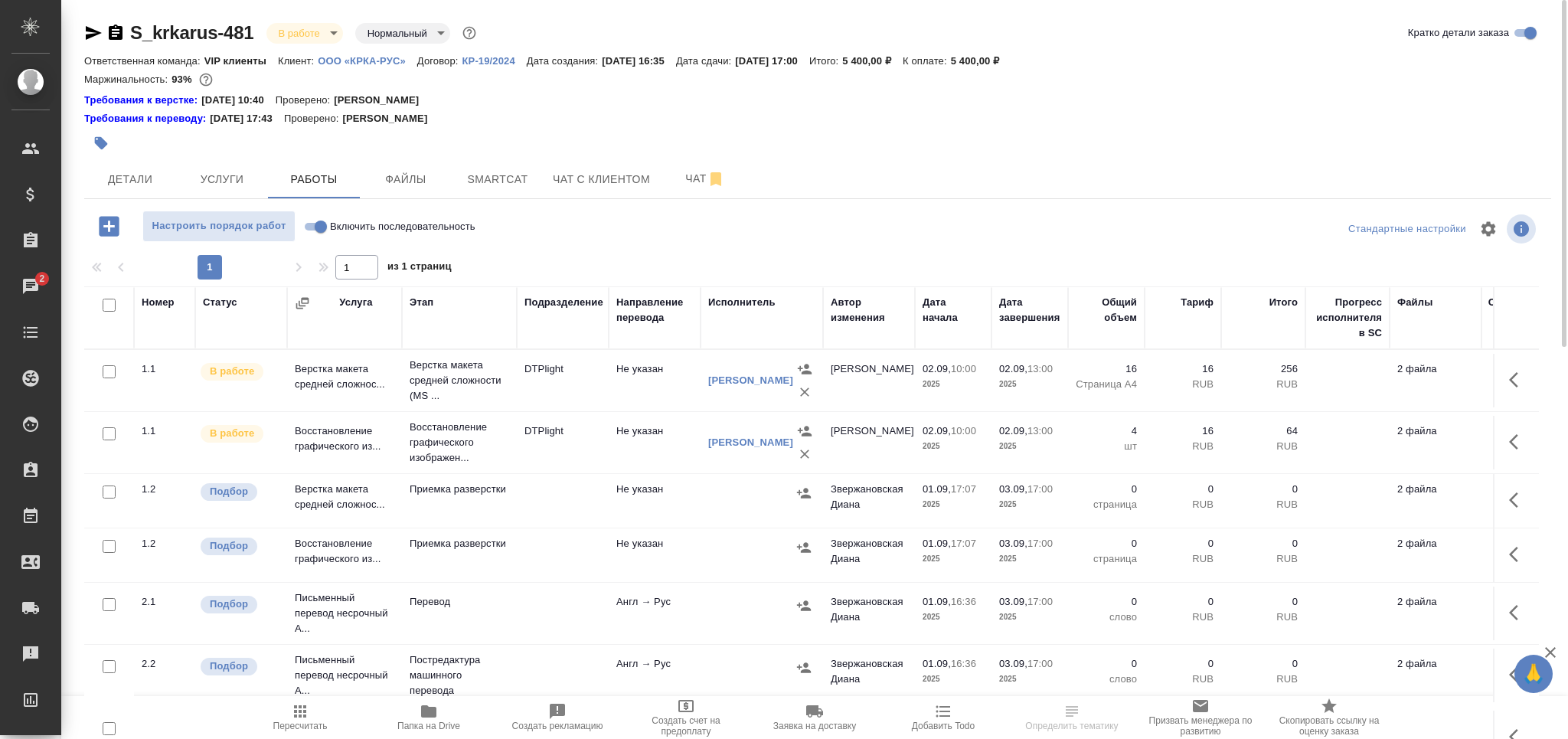
click at [118, 146] on div at bounding box center [573, 142] width 978 height 33
click at [100, 150] on button "button" at bounding box center [101, 142] width 33 height 33
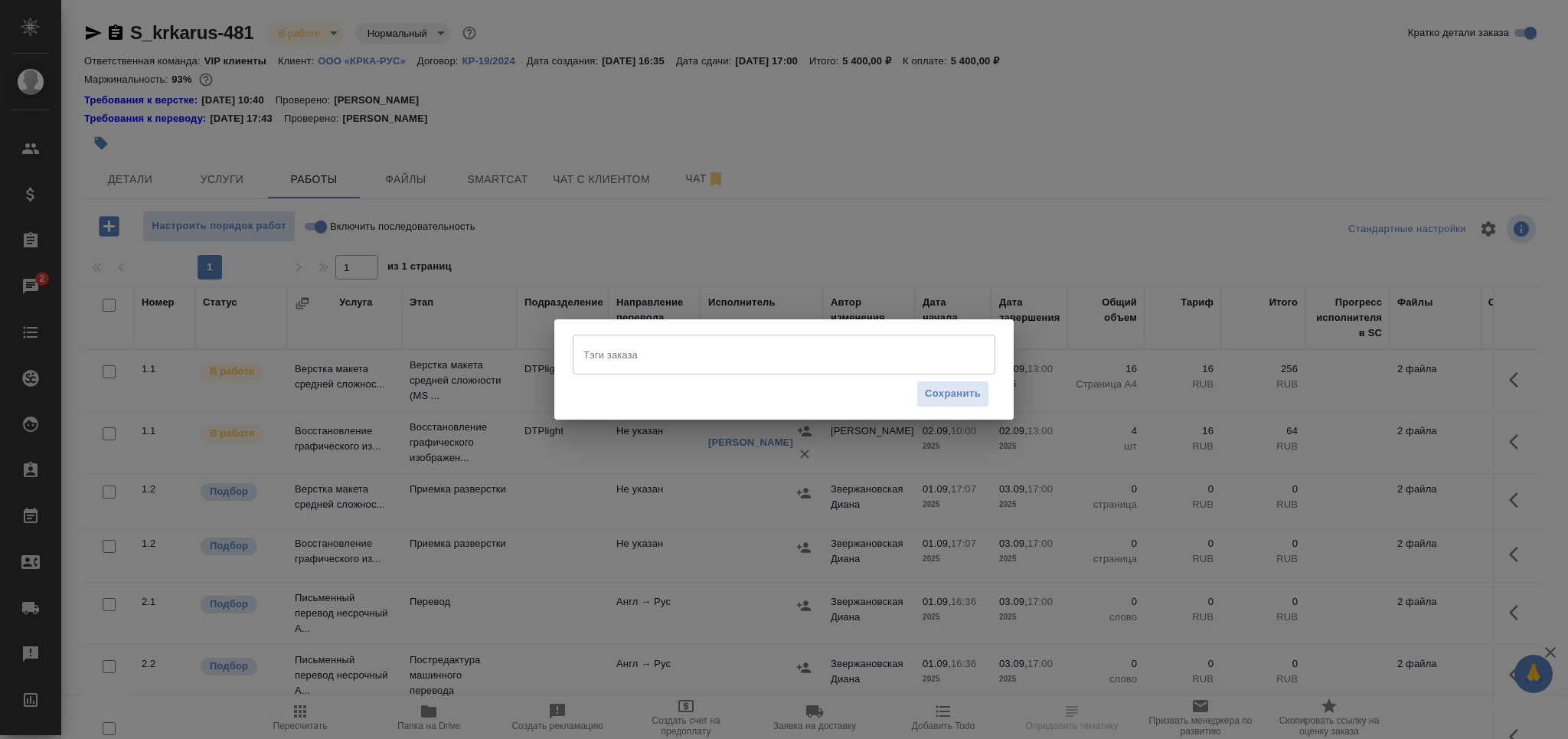
click at [706, 362] on input "Тэги заказа" at bounding box center [770, 354] width 380 height 26
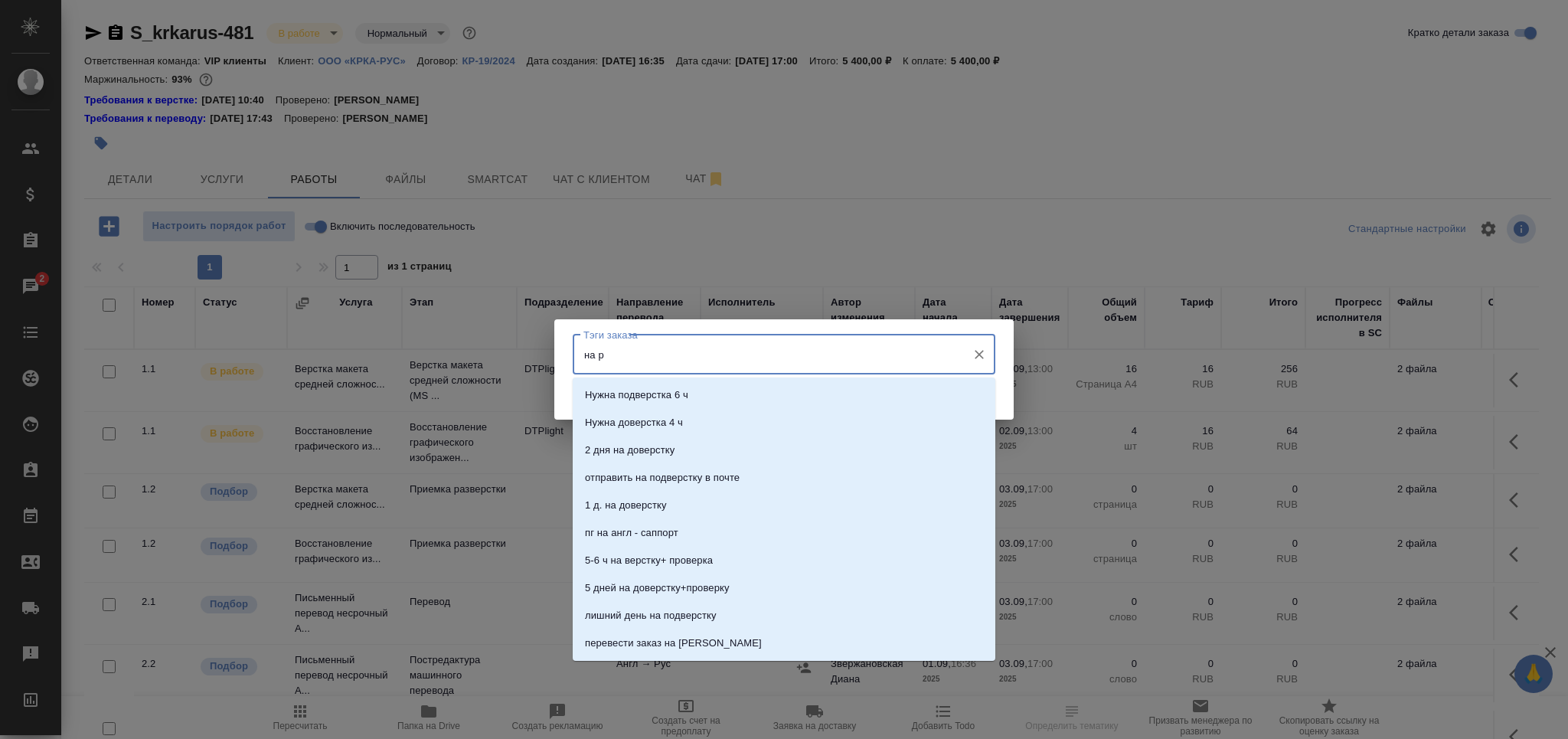
type input "на ра"
click at [679, 390] on li "На разверстке" at bounding box center [784, 395] width 423 height 28
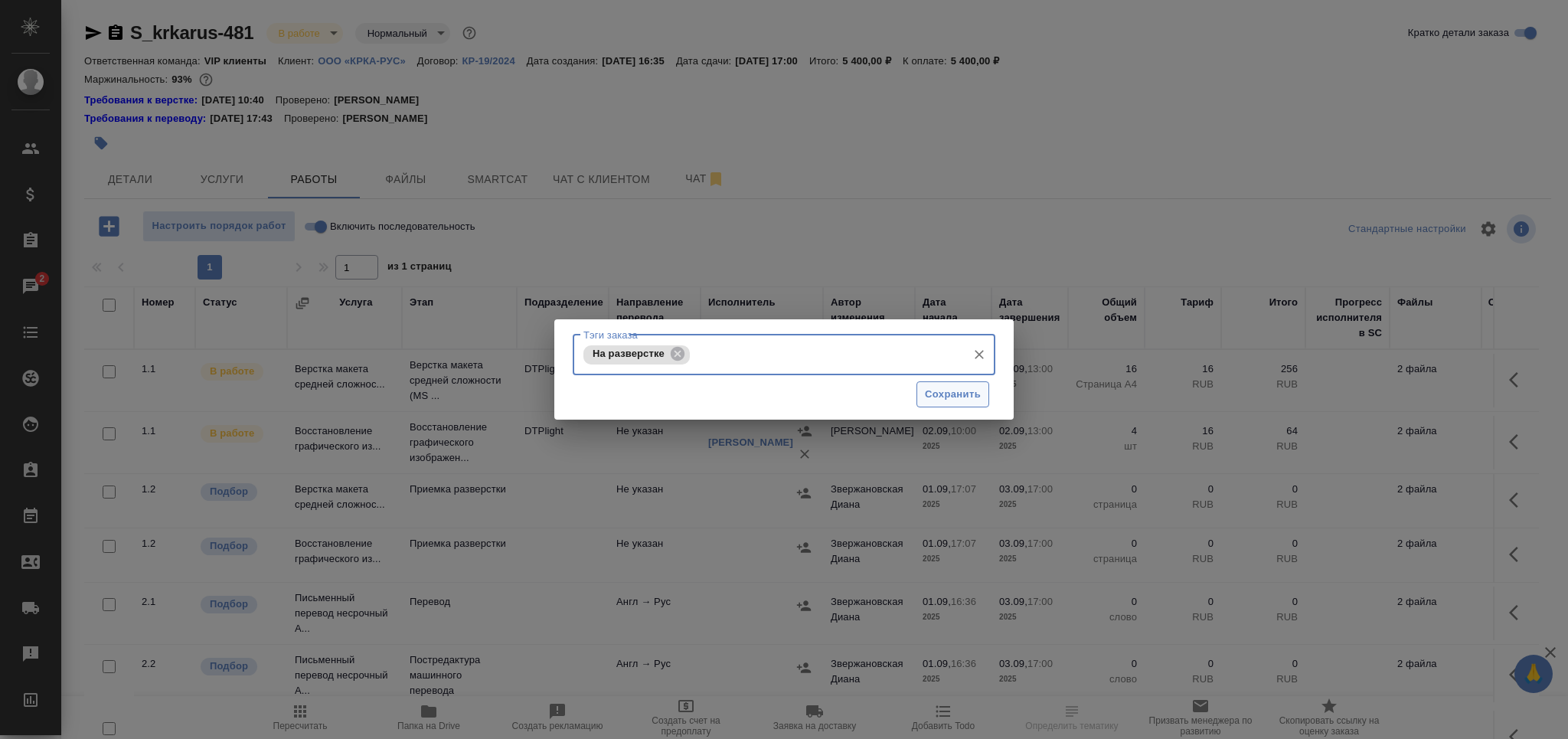
click at [924, 385] on button "Сохранить" at bounding box center [952, 395] width 73 height 27
click at [937, 383] on div ".cls-1 fill:#fff; AWATERA Grabko [PERSON_NAME] Спецификации Заказы 2 Чаты Todo …" at bounding box center [784, 369] width 1568 height 739
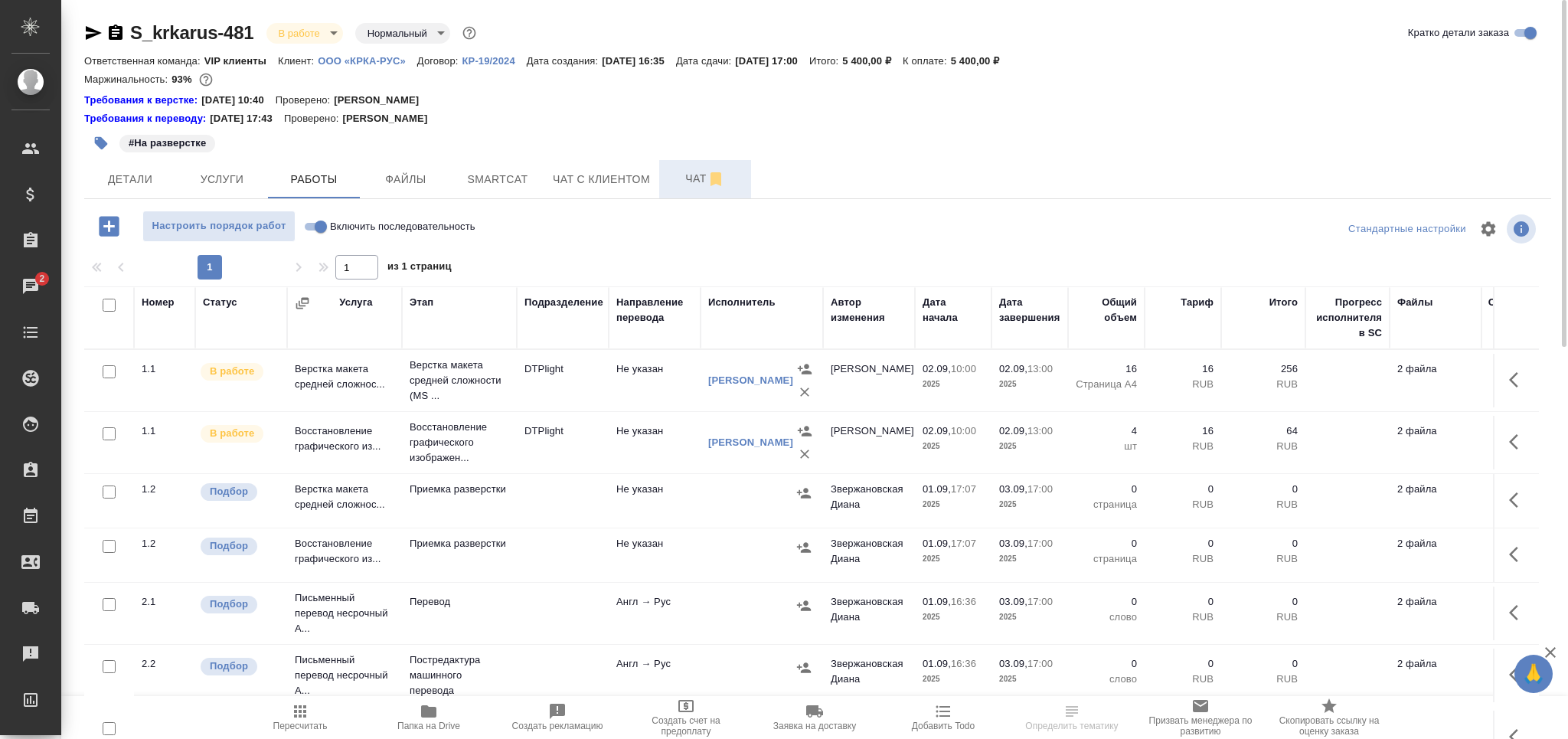
click at [682, 172] on span "Чат" at bounding box center [706, 178] width 74 height 19
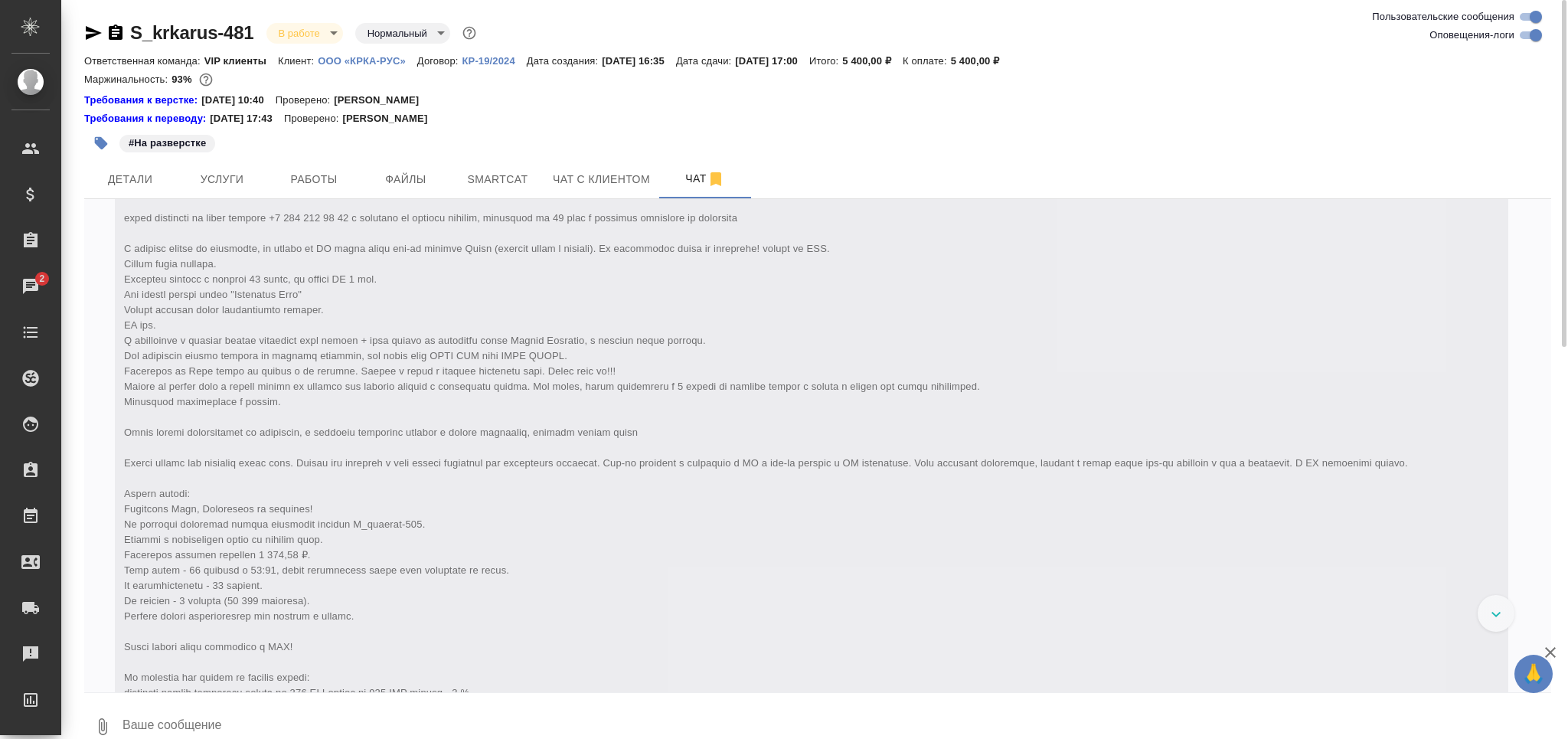
click at [1520, 49] on div "S_krkarus-481 В работе inProgress Нормальный normal" at bounding box center [818, 36] width 1467 height 31
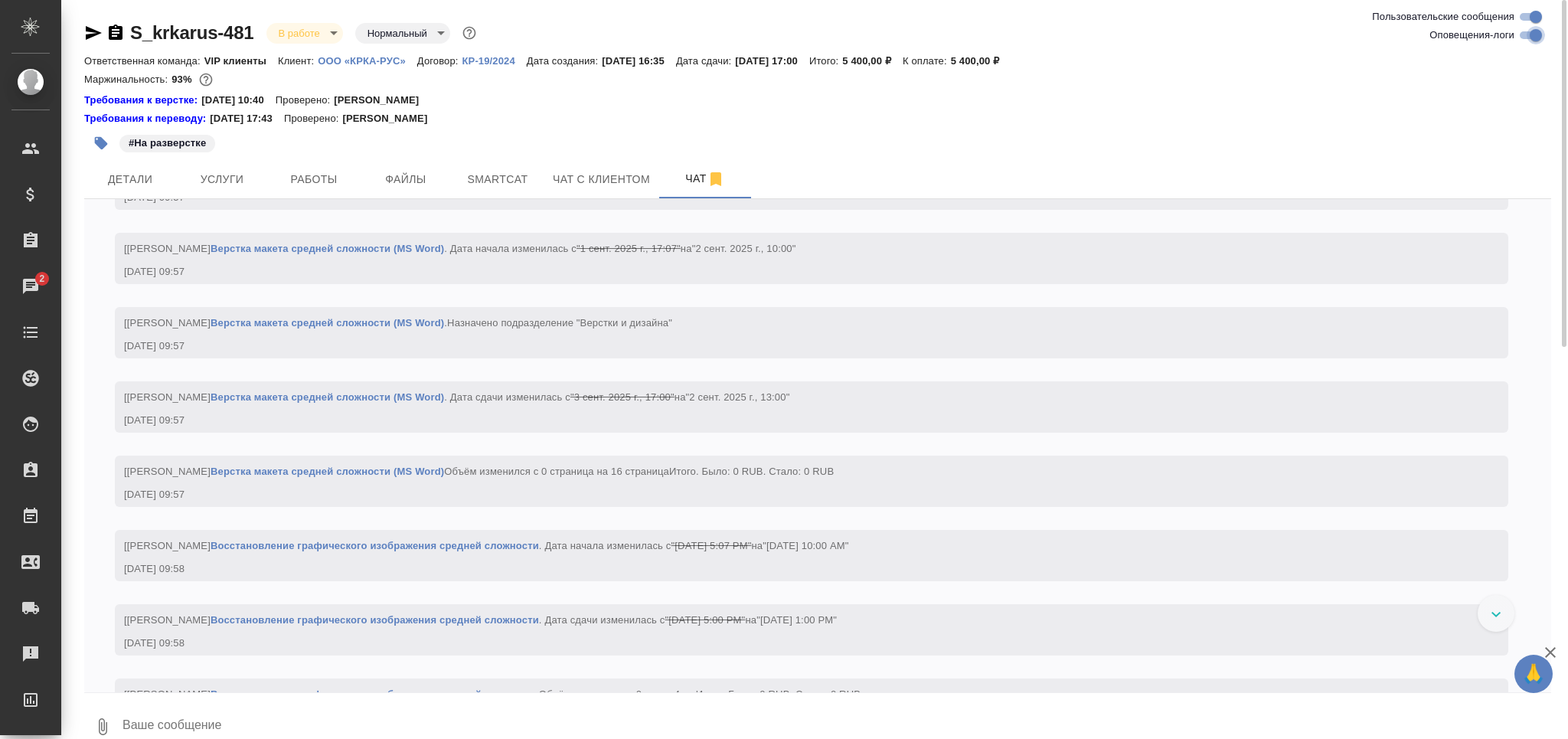
click at [1527, 42] on input "Оповещения-логи" at bounding box center [1536, 35] width 55 height 18
checkbox input "false"
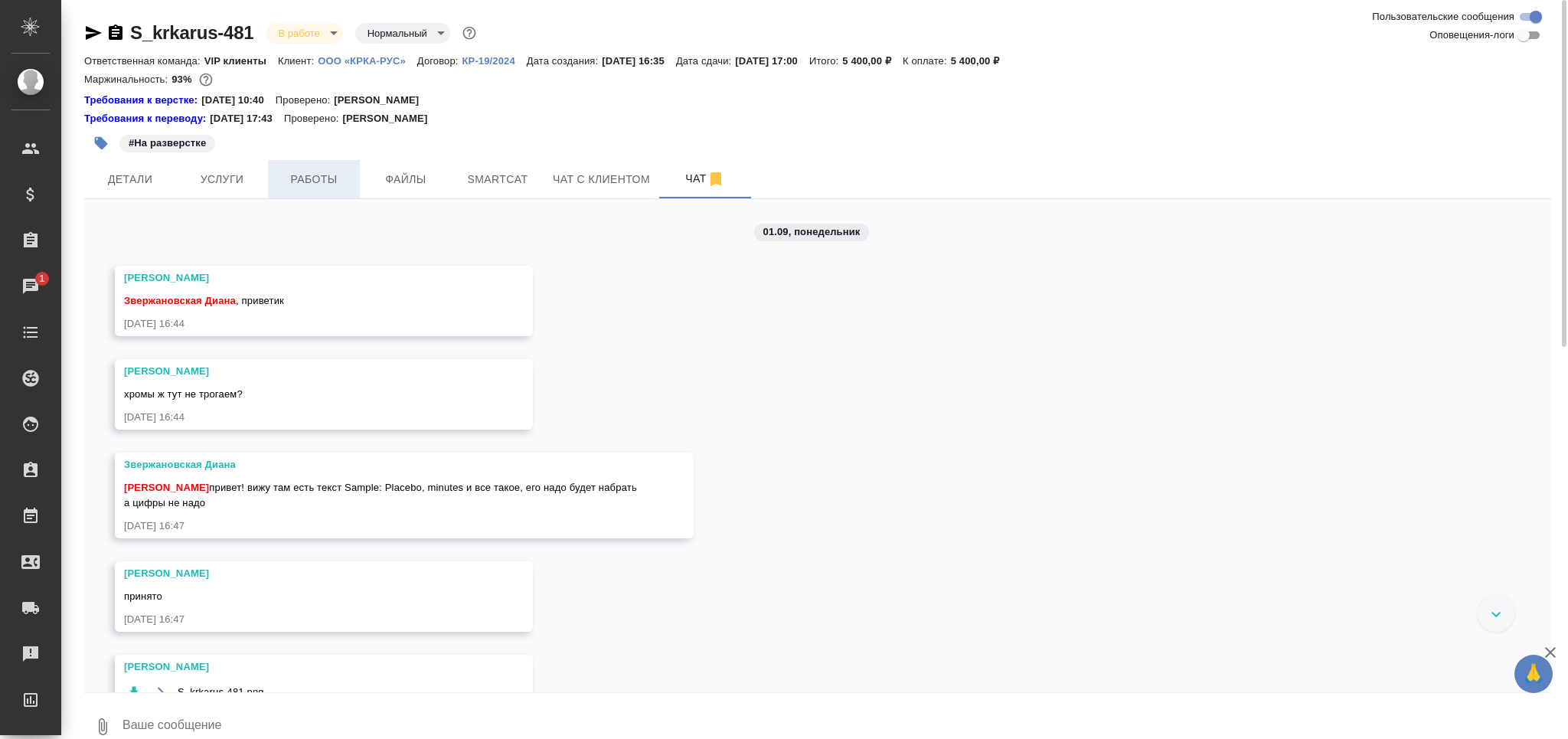
click at [335, 191] on button "Работы" at bounding box center [314, 179] width 92 height 39
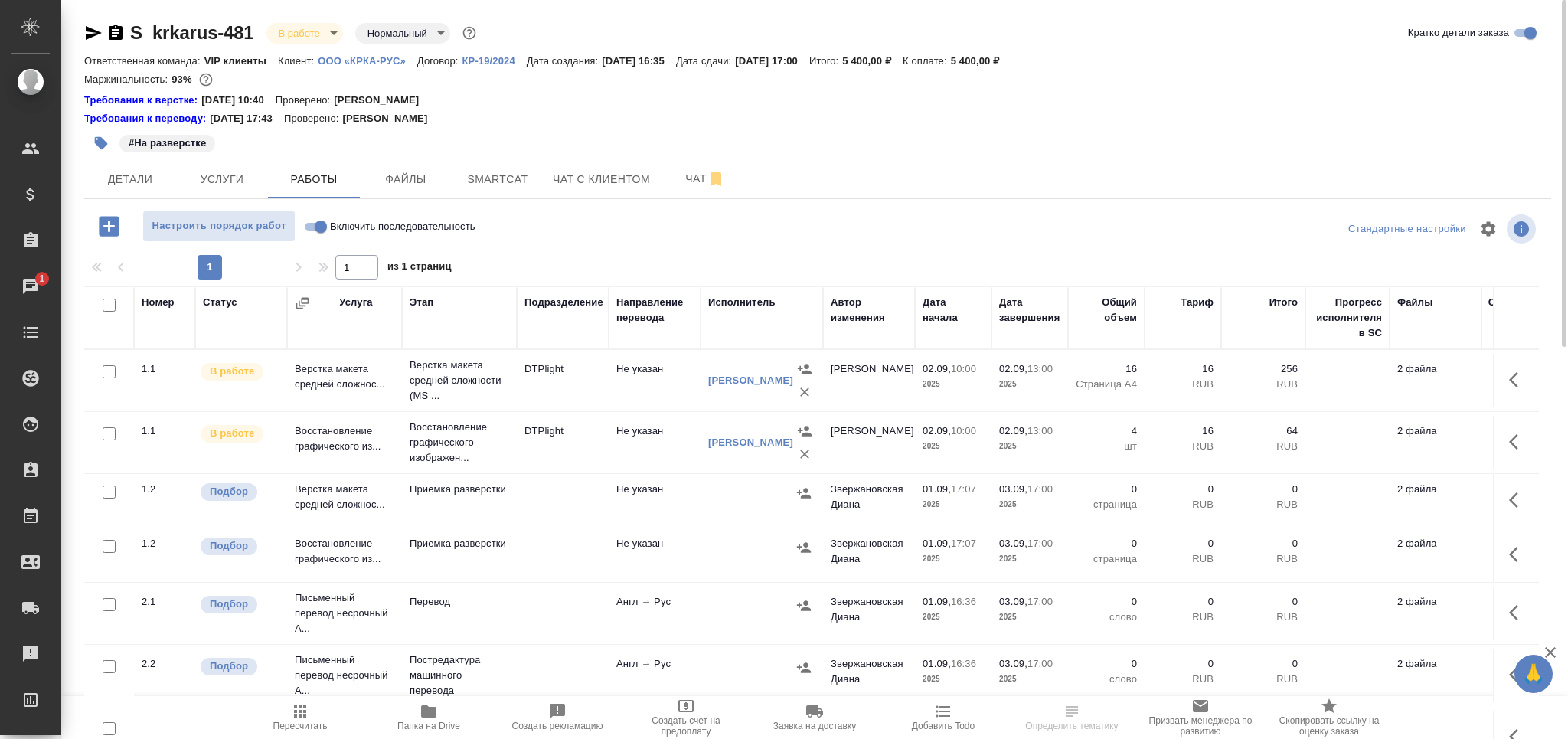
click at [437, 727] on span "Папка на Drive" at bounding box center [428, 725] width 63 height 11
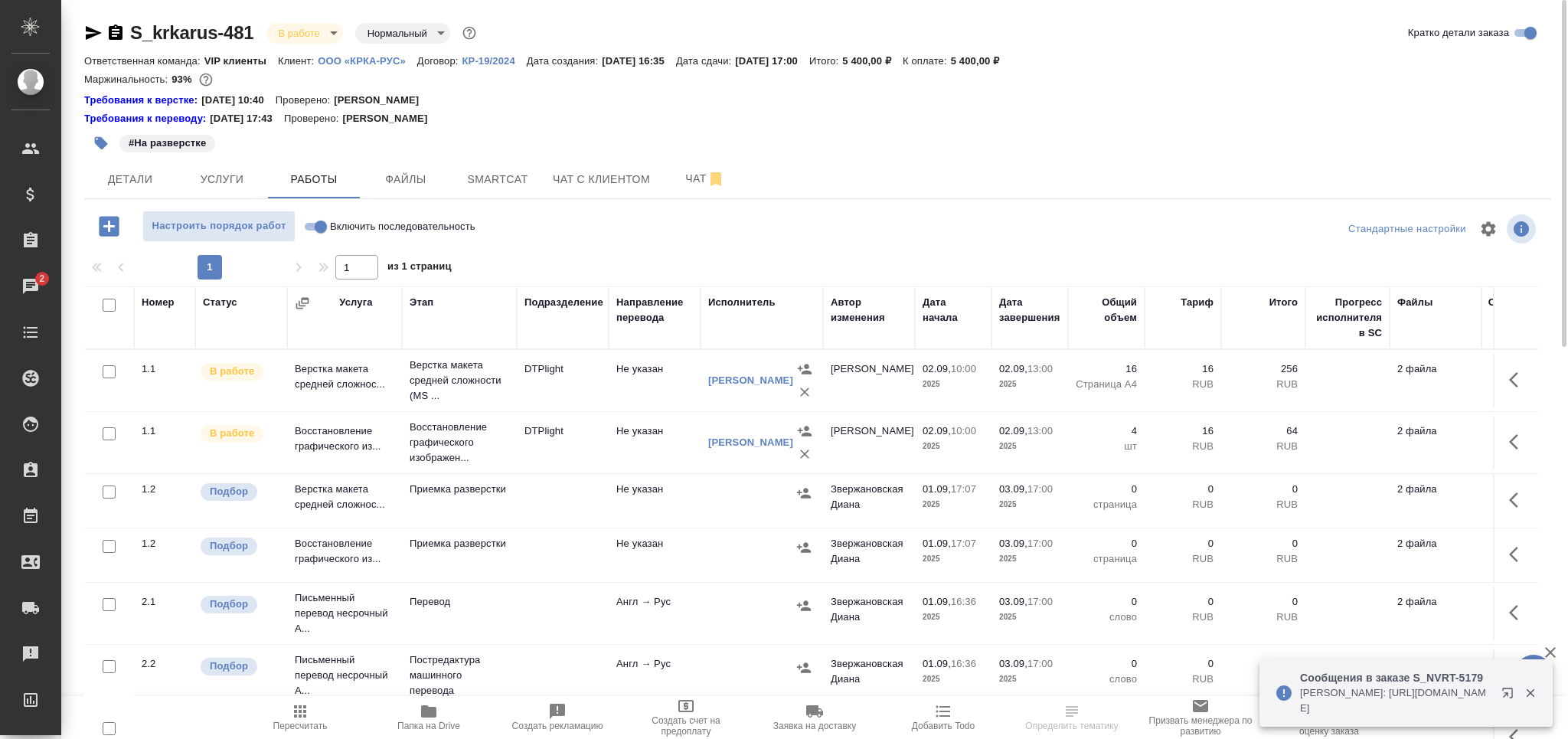
click at [111, 496] on input "checkbox" at bounding box center [109, 491] width 13 height 13
checkbox input "true"
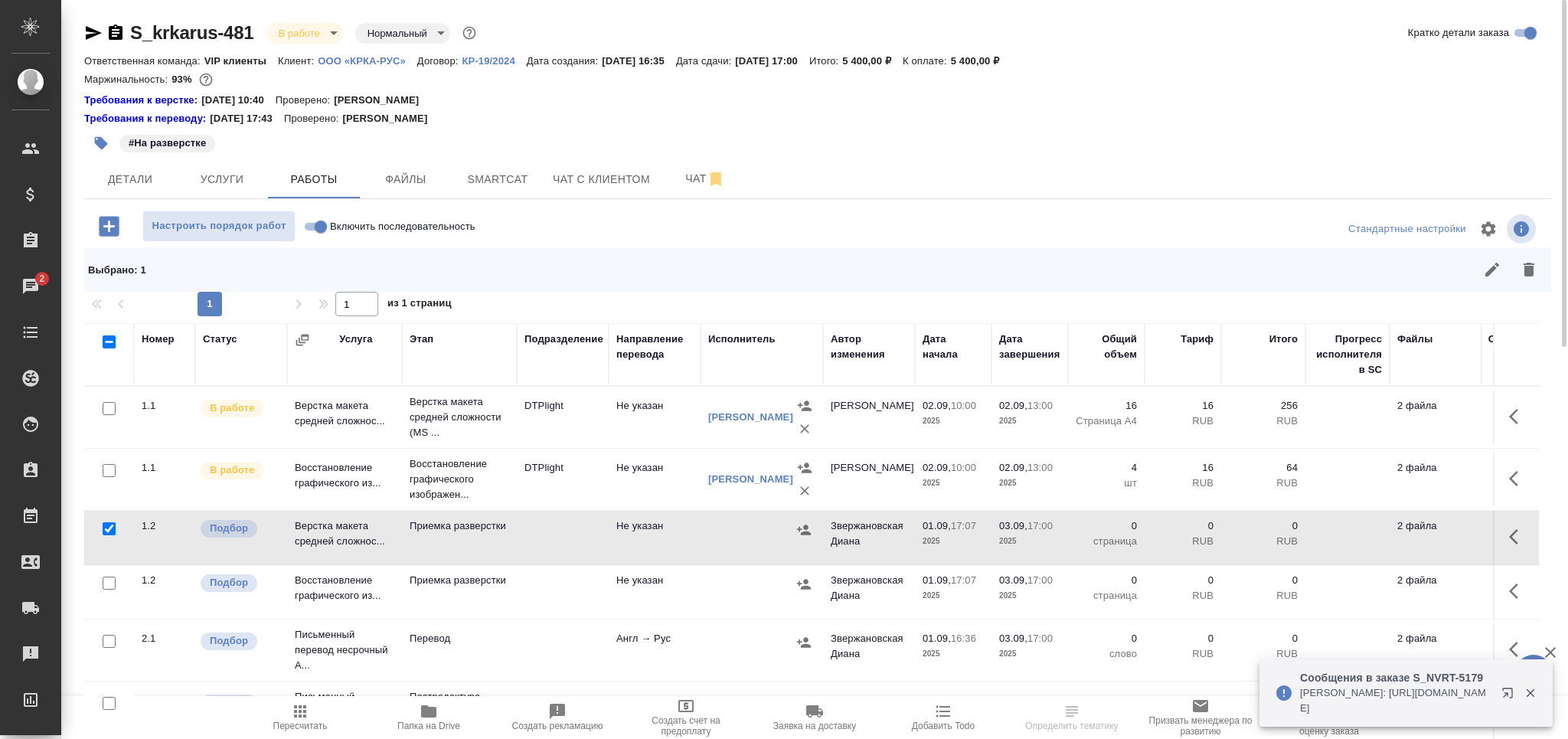
click at [105, 580] on input "checkbox" at bounding box center [109, 583] width 13 height 13
checkbox input "true"
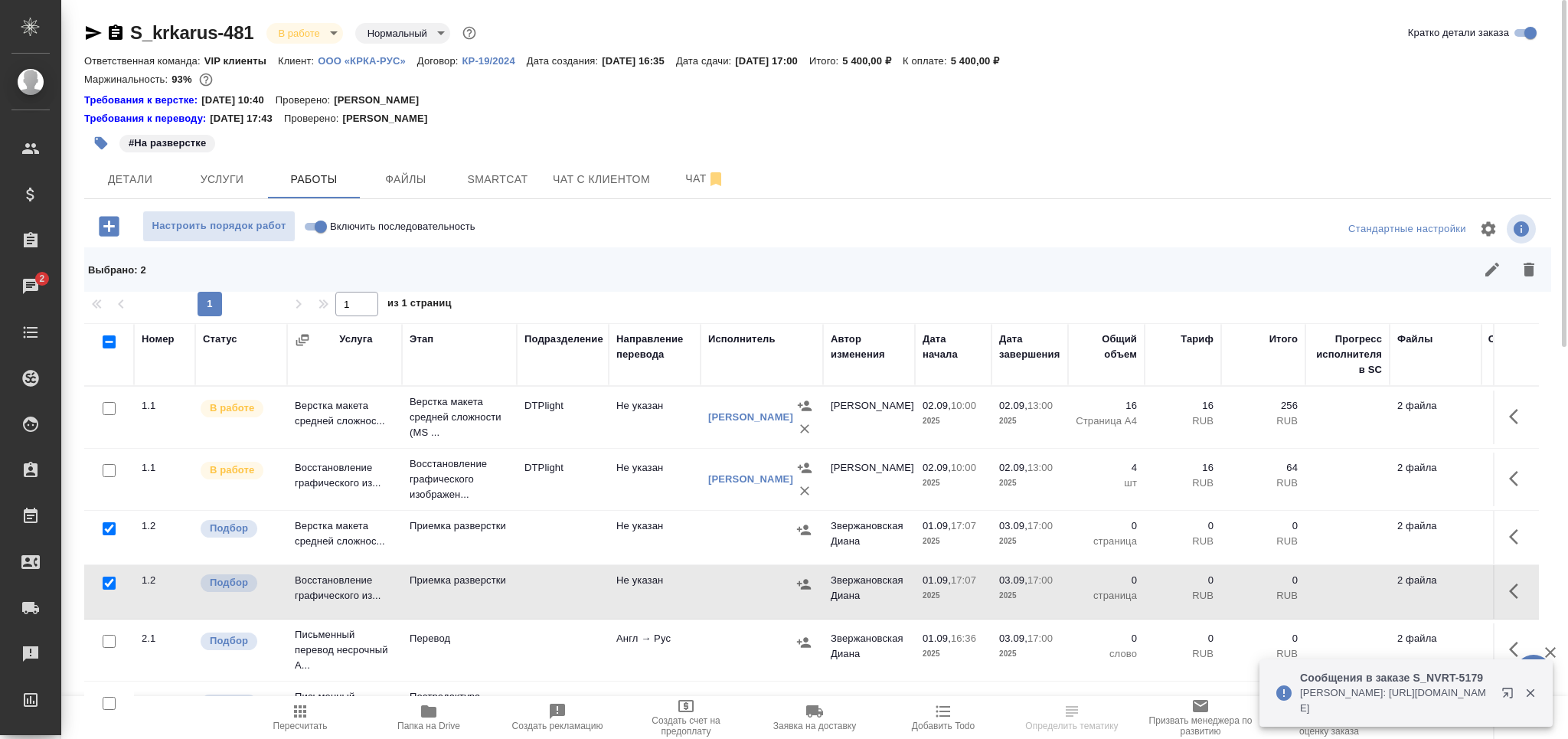
scroll to position [121, 0]
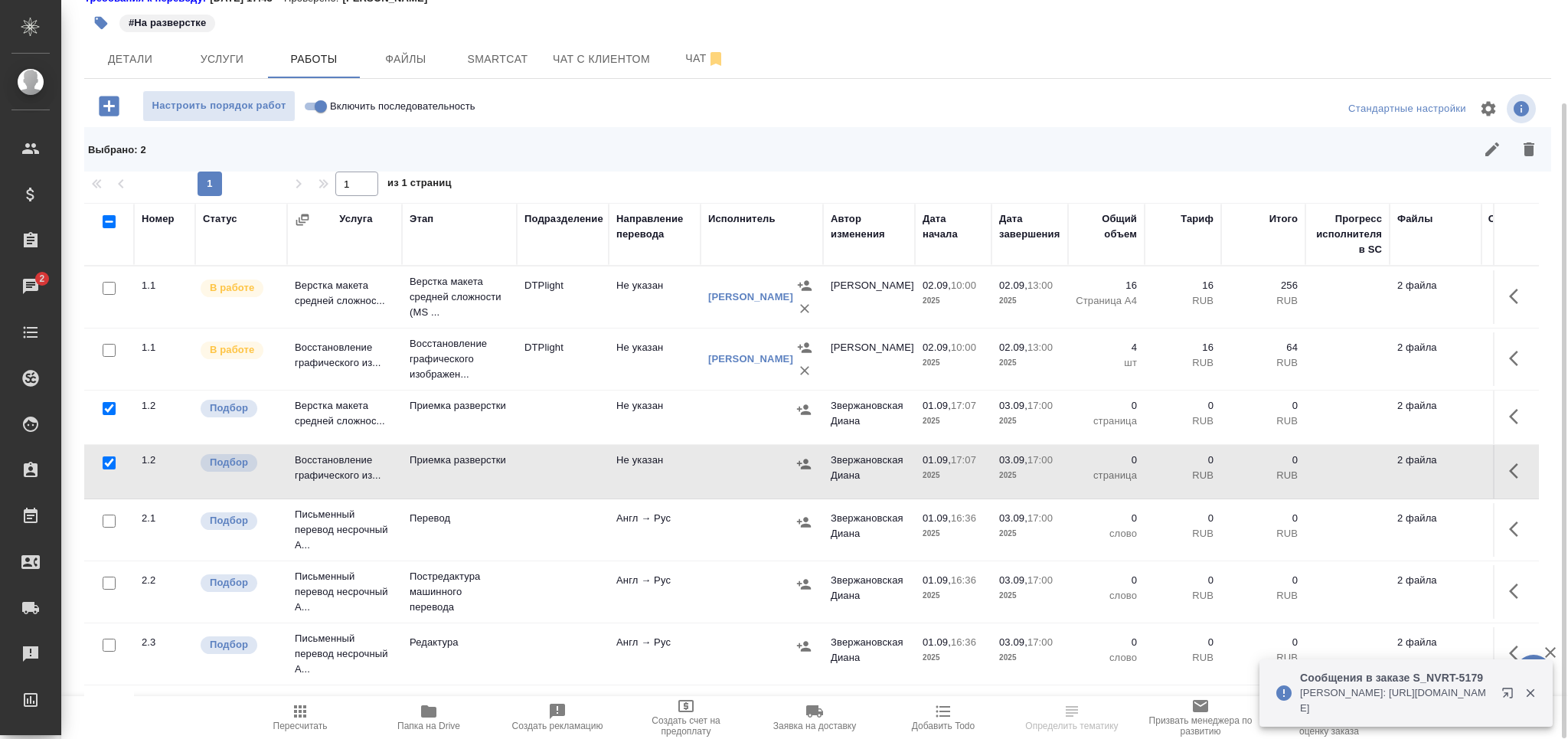
click at [111, 527] on div at bounding box center [109, 521] width 34 height 22
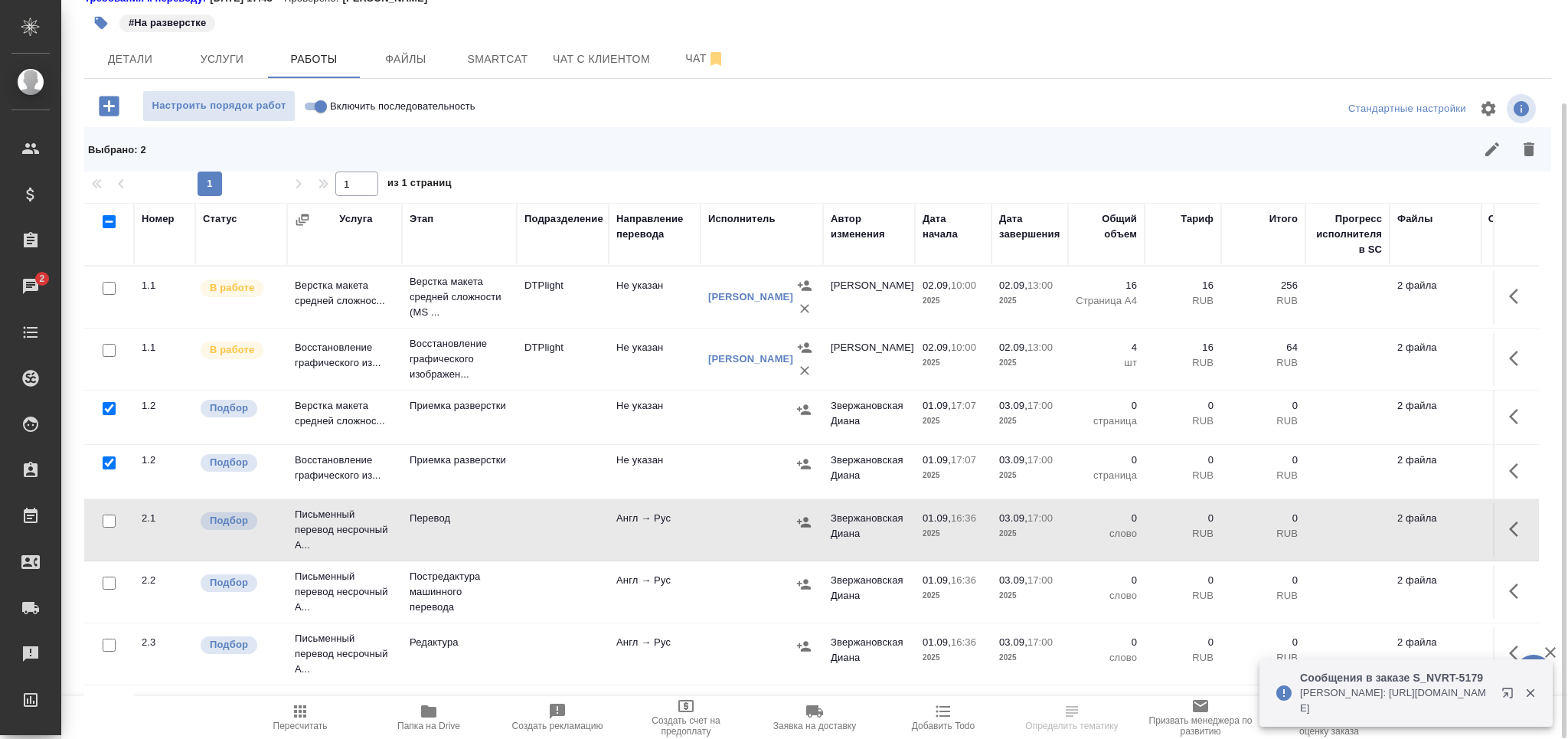
click at [108, 643] on input "checkbox" at bounding box center [109, 644] width 13 height 13
checkbox input "true"
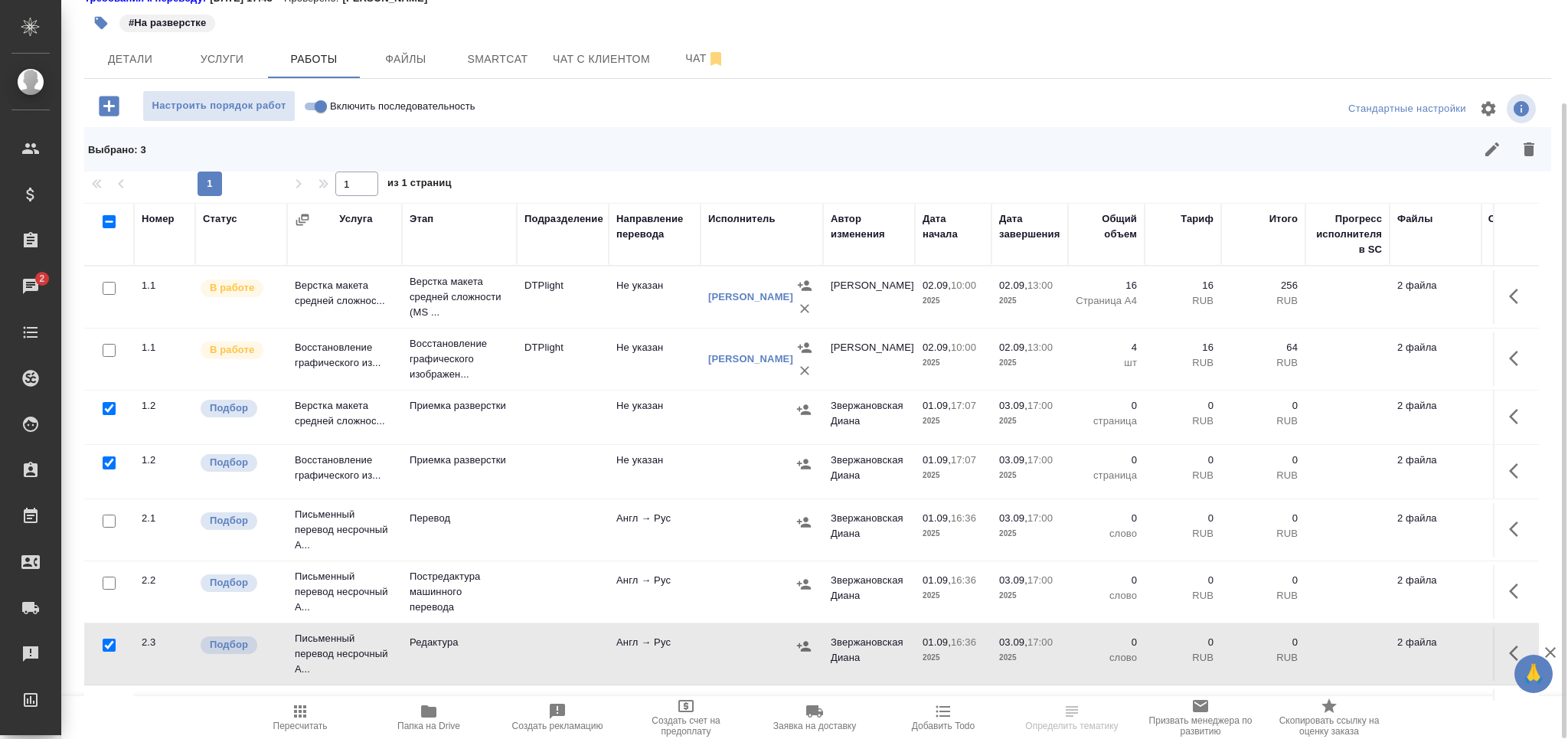
click at [112, 512] on div at bounding box center [109, 521] width 34 height 22
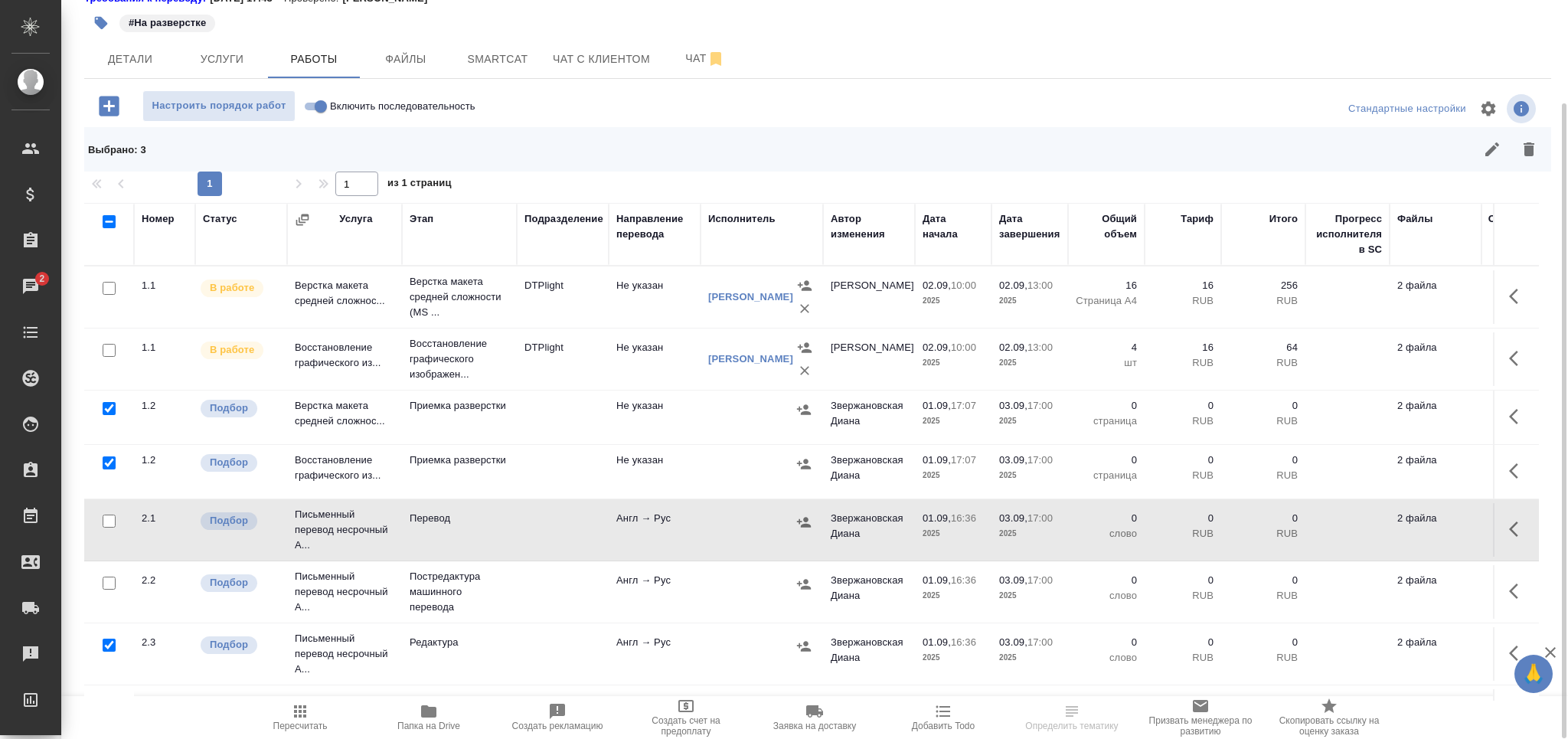
click at [110, 520] on input "checkbox" at bounding box center [109, 521] width 13 height 13
checkbox input "true"
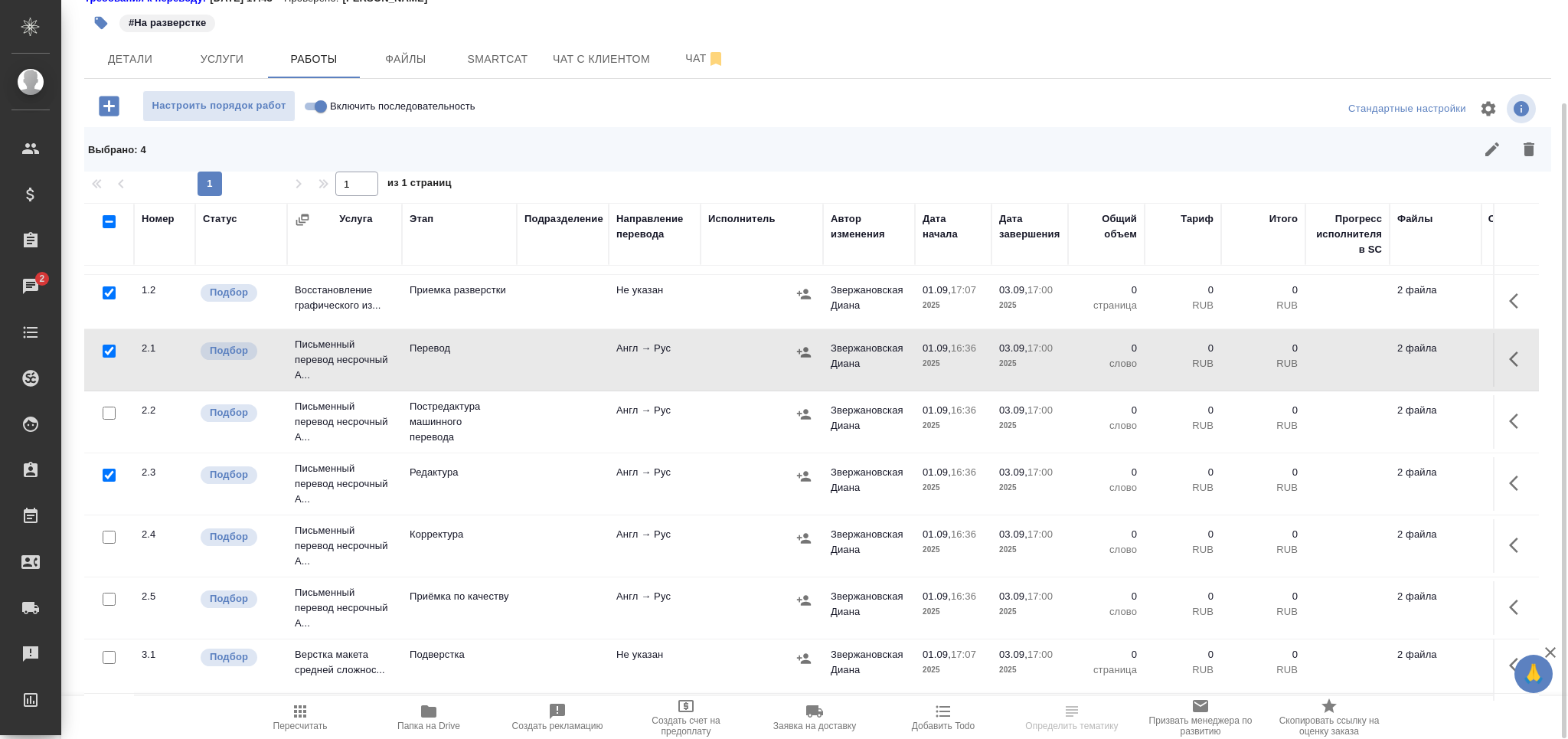
scroll to position [176, 0]
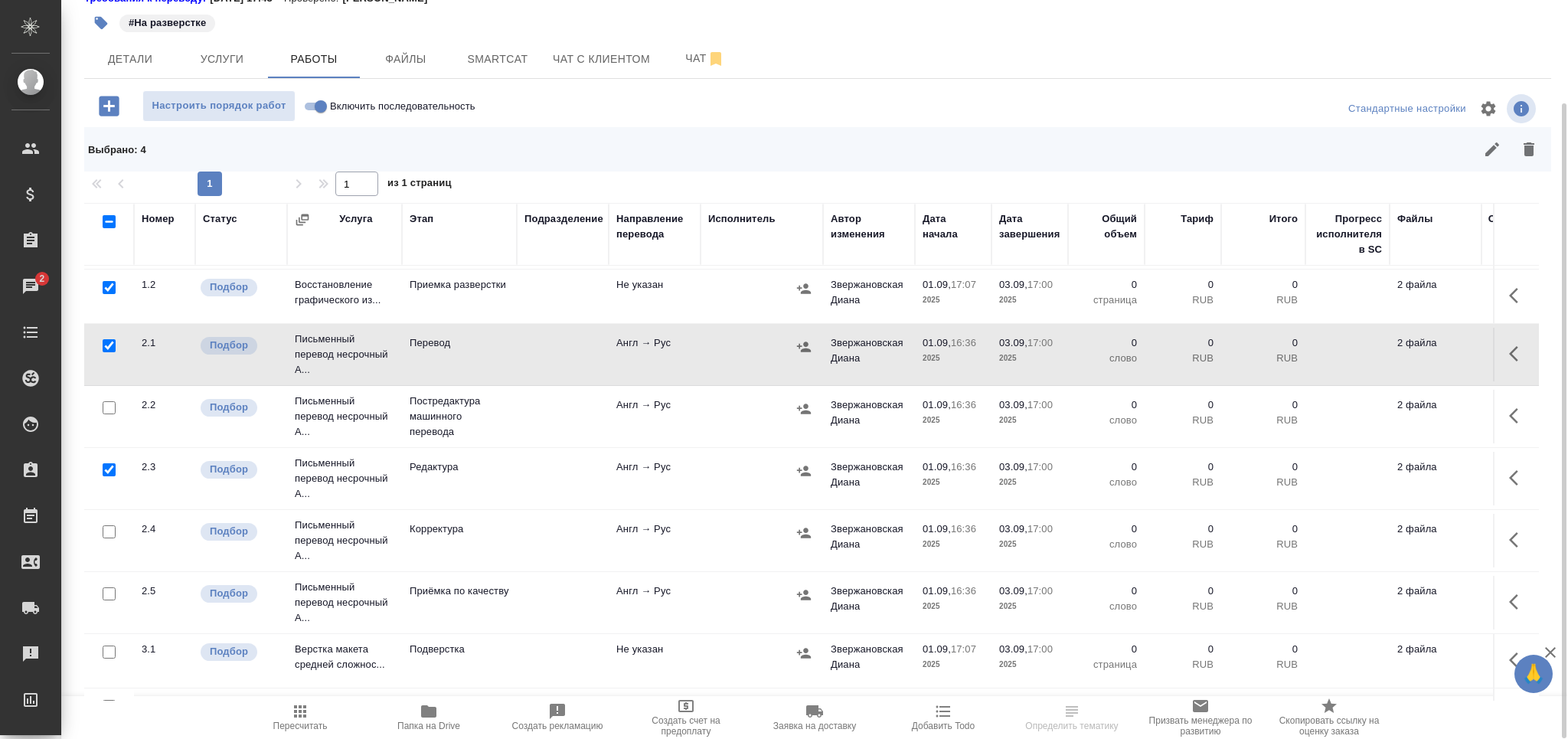
click at [104, 596] on input "checkbox" at bounding box center [109, 593] width 13 height 13
checkbox input "true"
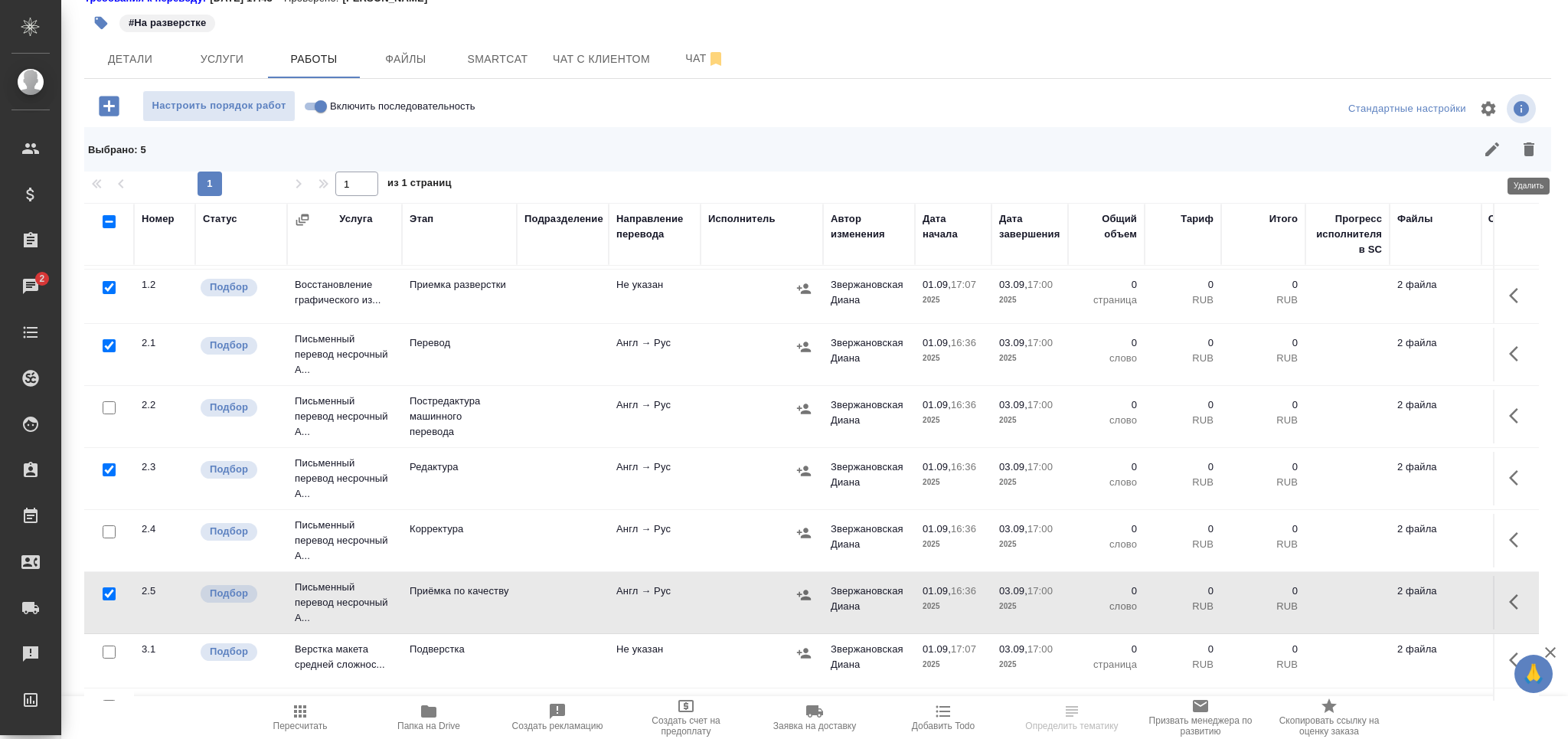
drag, startPoint x: 1537, startPoint y: 140, endPoint x: 1116, endPoint y: 340, distance: 466.1
click at [1536, 141] on icon "button" at bounding box center [1529, 149] width 18 height 18
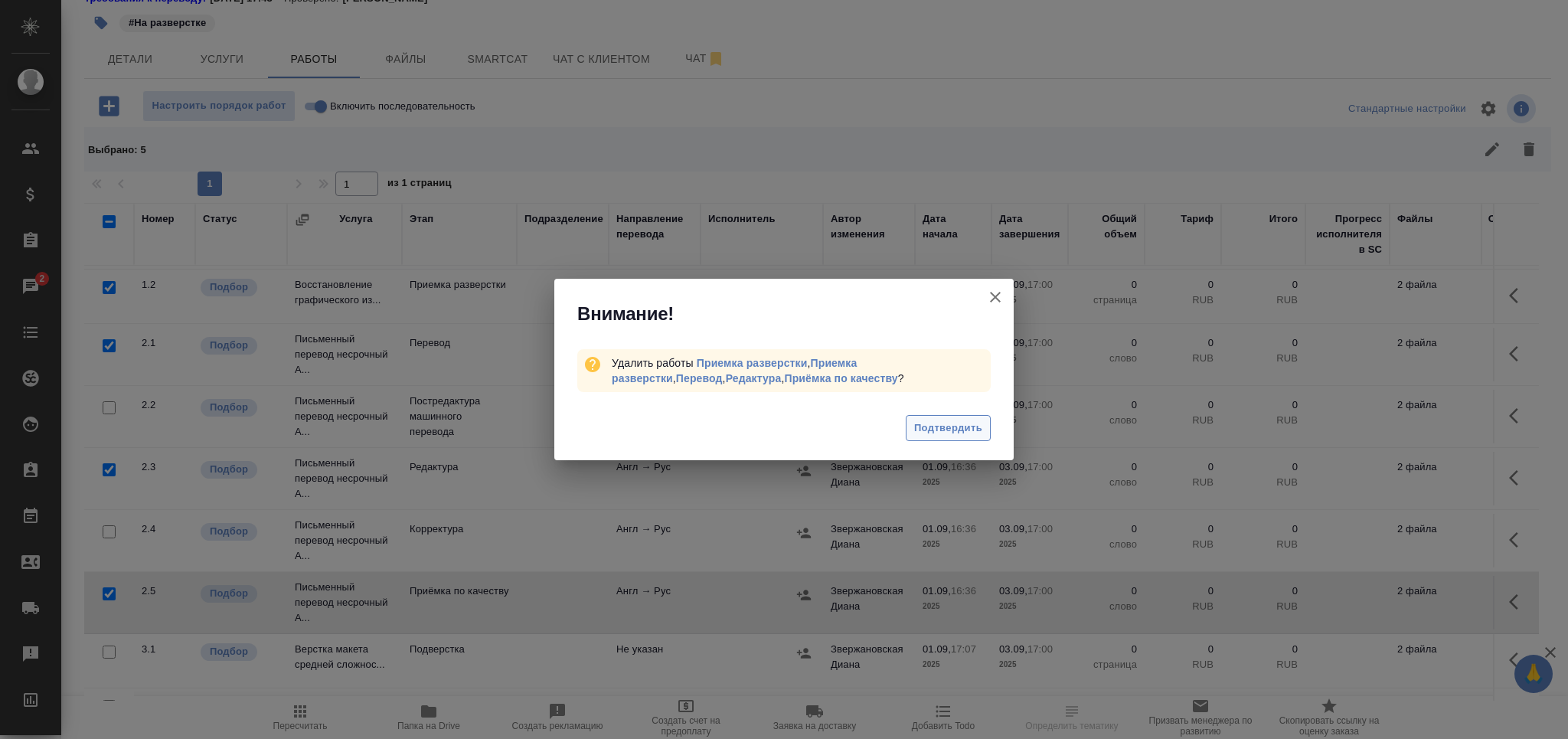
click at [935, 438] on button "Подтвердить" at bounding box center [948, 428] width 85 height 27
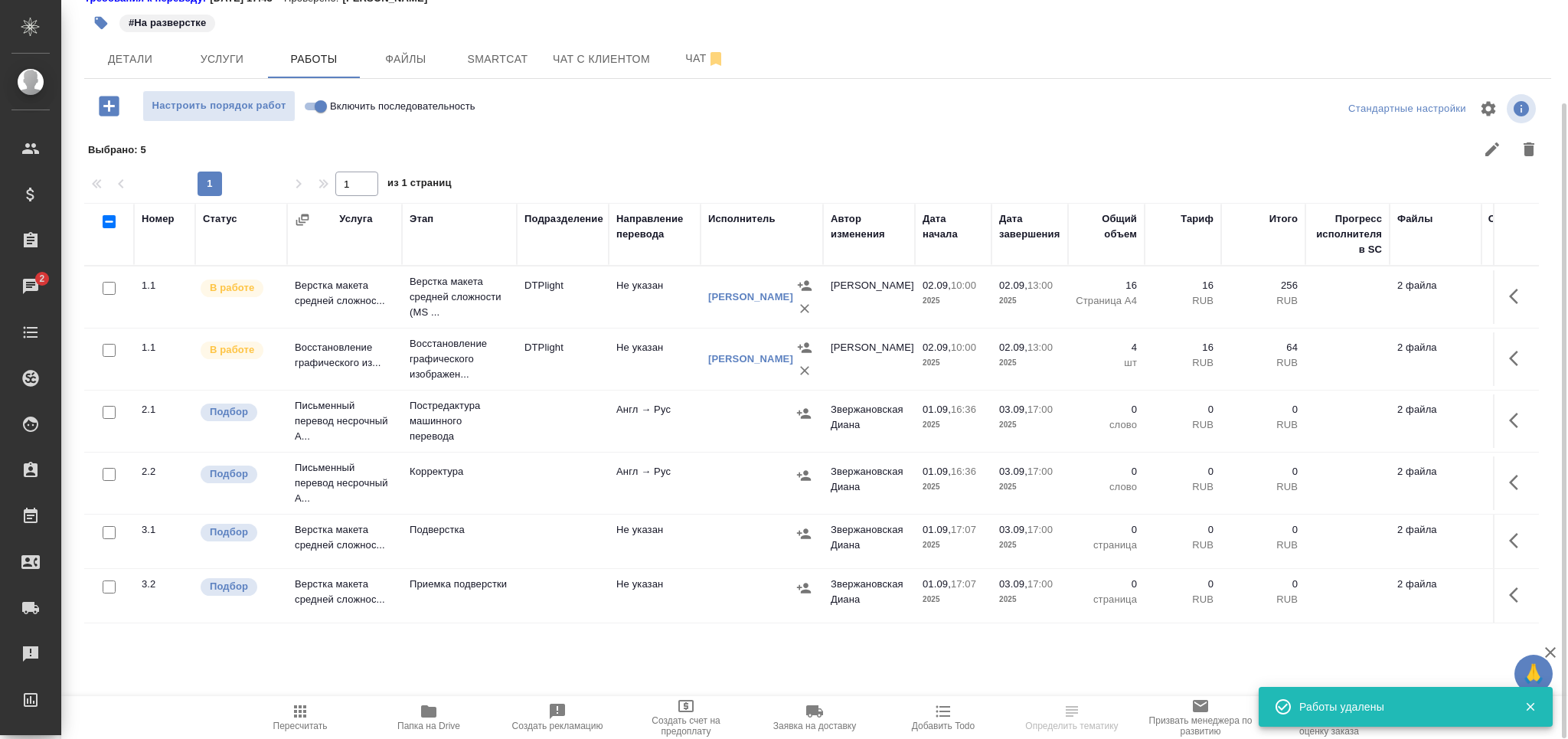
scroll to position [0, 0]
click at [424, 712] on icon "button" at bounding box center [428, 711] width 15 height 13
click at [519, 62] on span "Smartcat" at bounding box center [498, 59] width 74 height 19
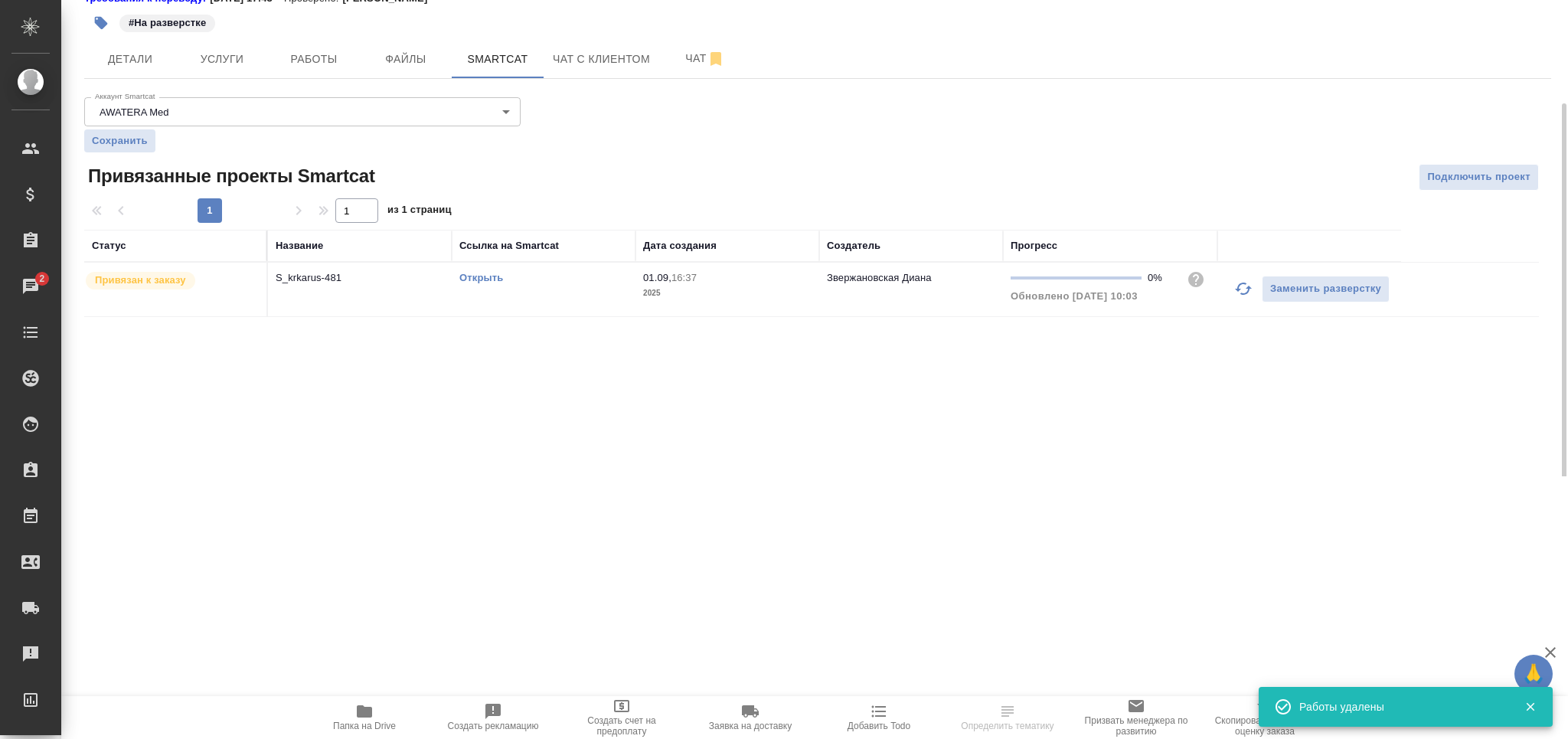
click at [488, 274] on link "Открыть" at bounding box center [481, 277] width 43 height 12
click at [326, 68] on button "Работы" at bounding box center [314, 59] width 92 height 39
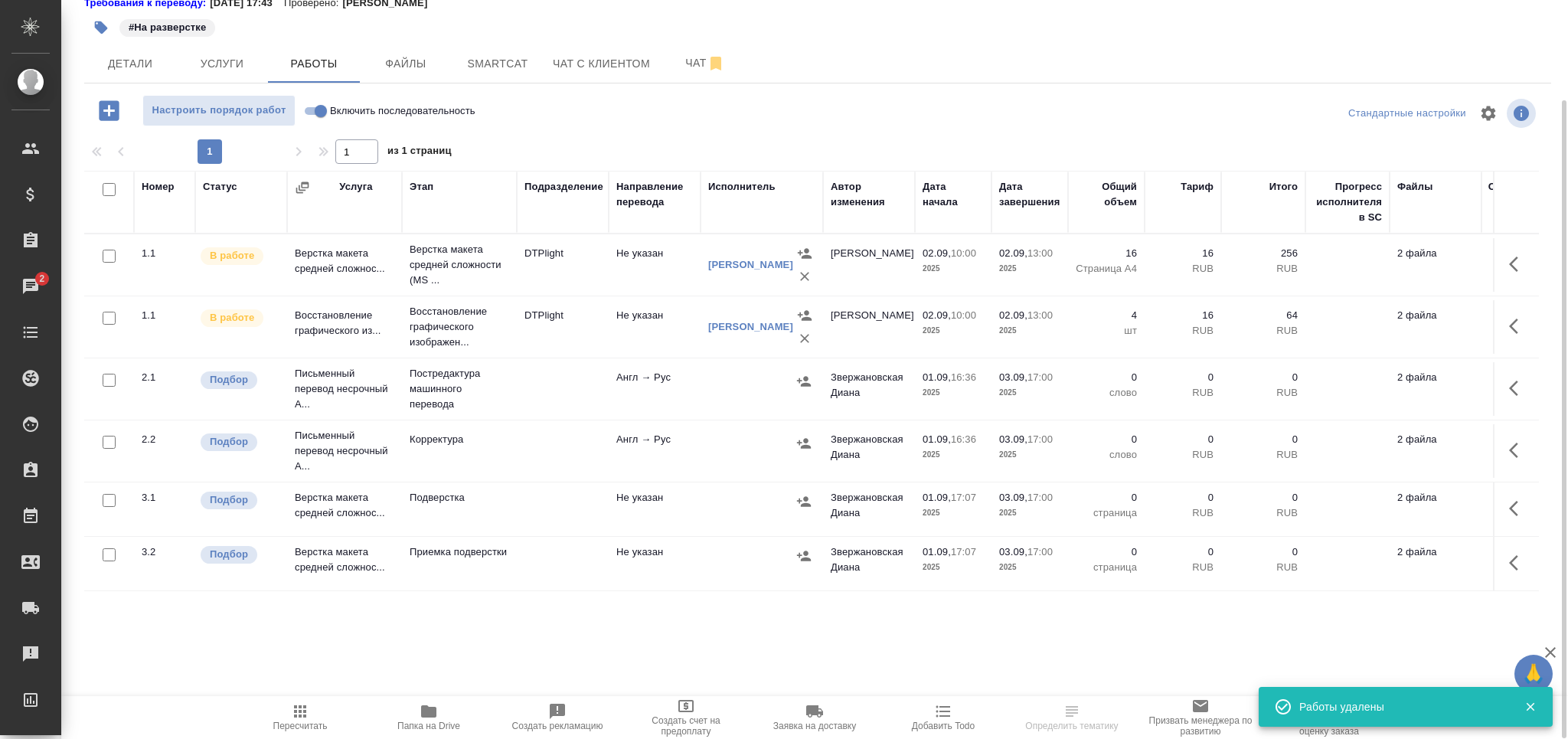
scroll to position [113, 0]
click at [466, 397] on p "Постредактура машинного перевода" at bounding box center [459, 392] width 100 height 46
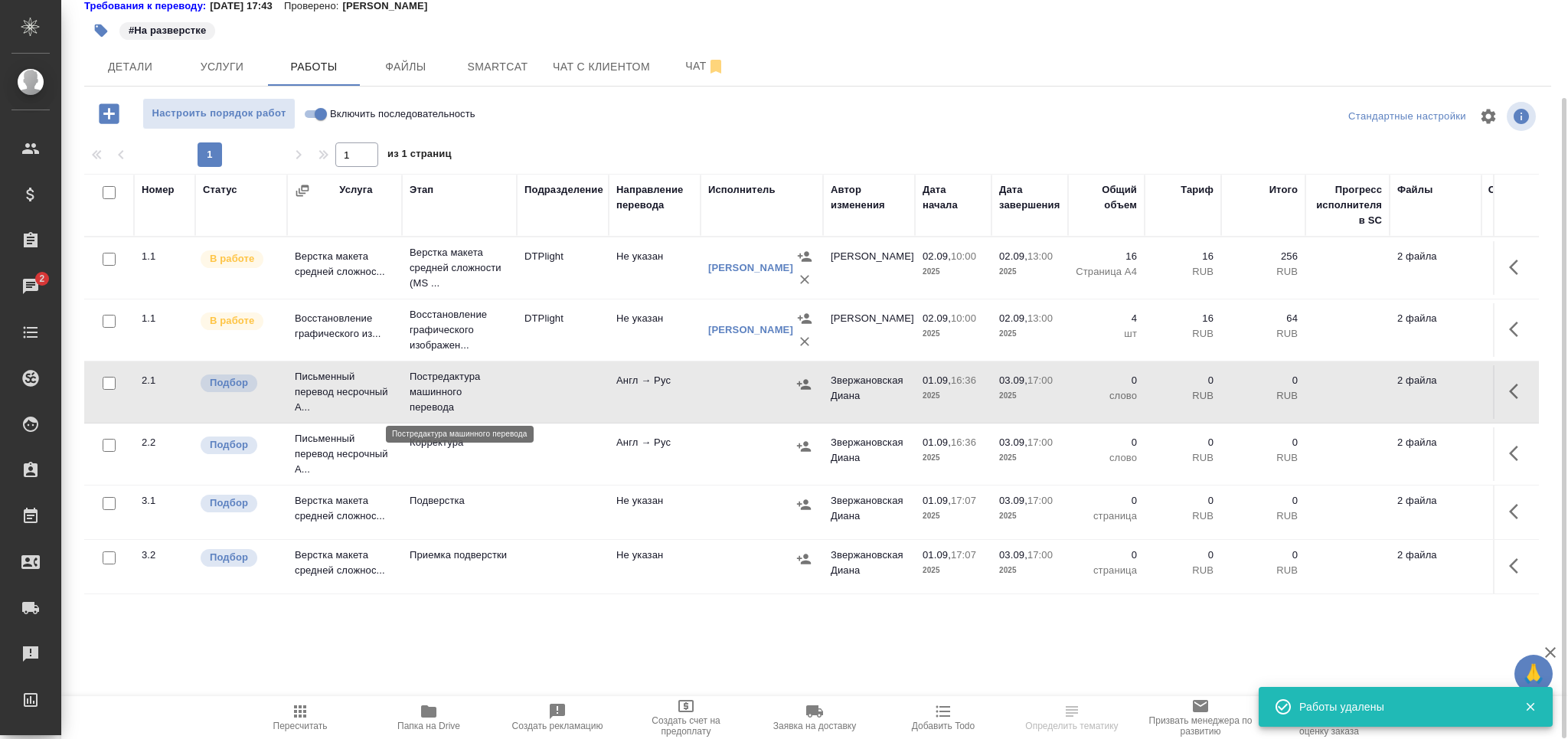
click at [466, 397] on p "Постредактура машинного перевода" at bounding box center [459, 392] width 100 height 46
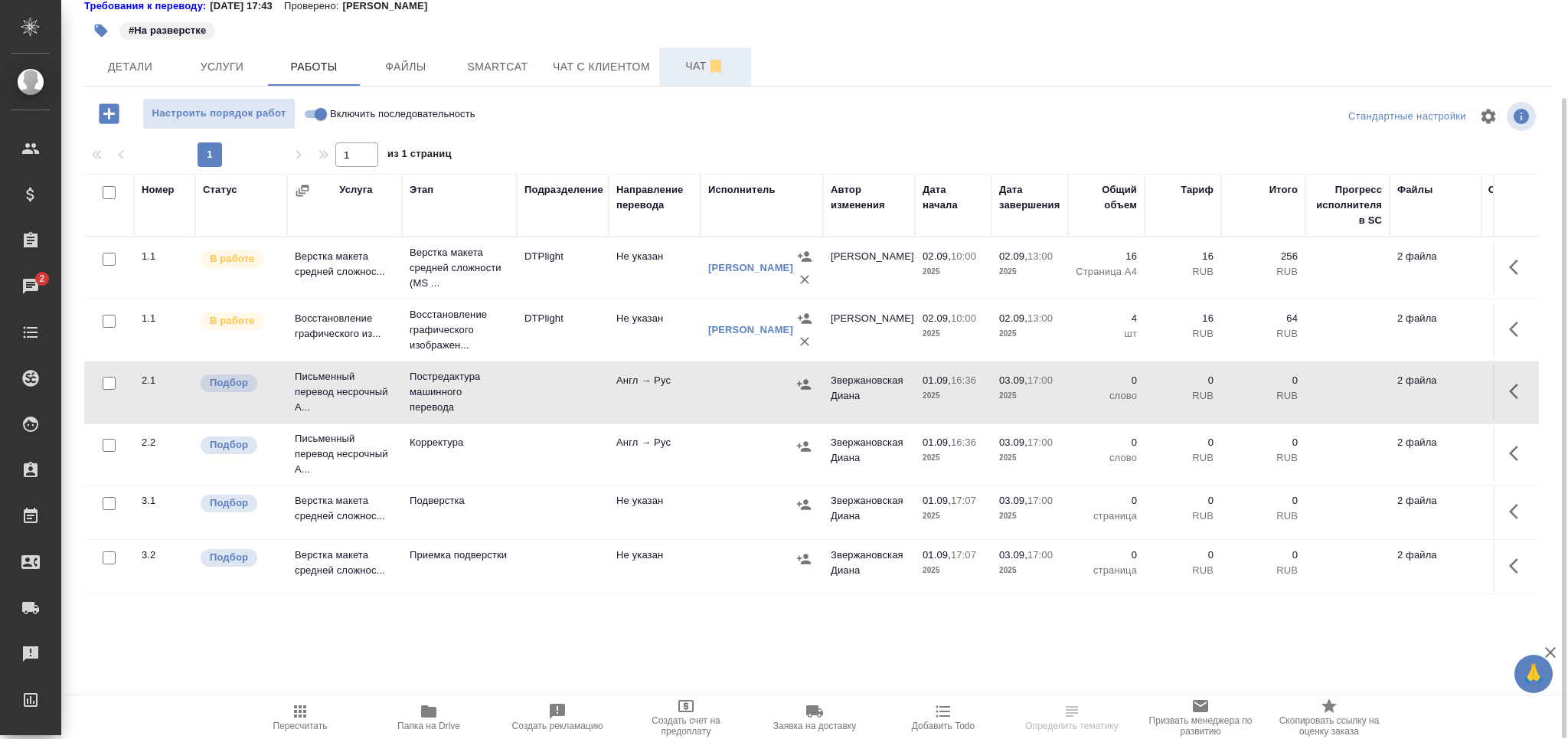
click at [692, 74] on span "Чат" at bounding box center [706, 66] width 74 height 19
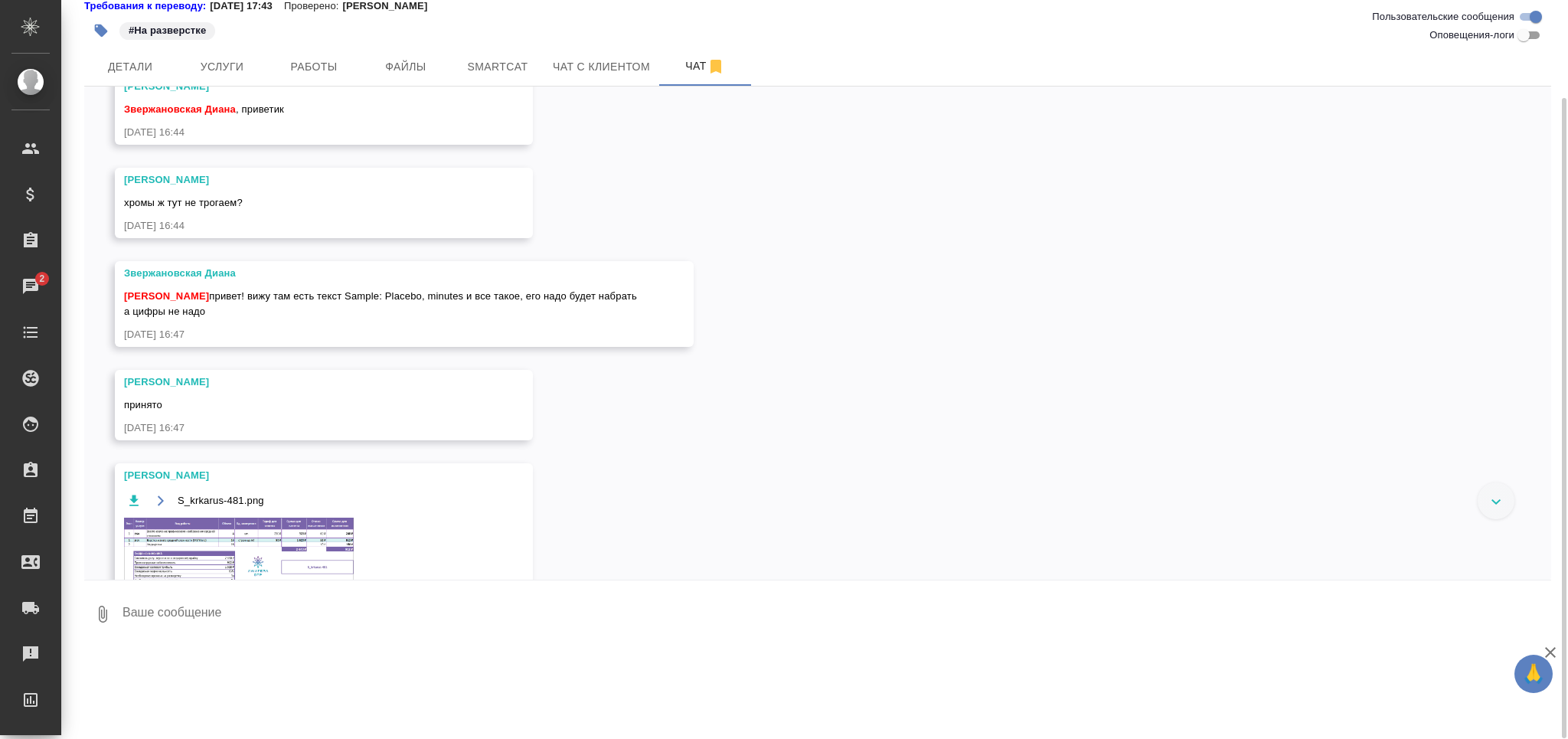
scroll to position [156, 0]
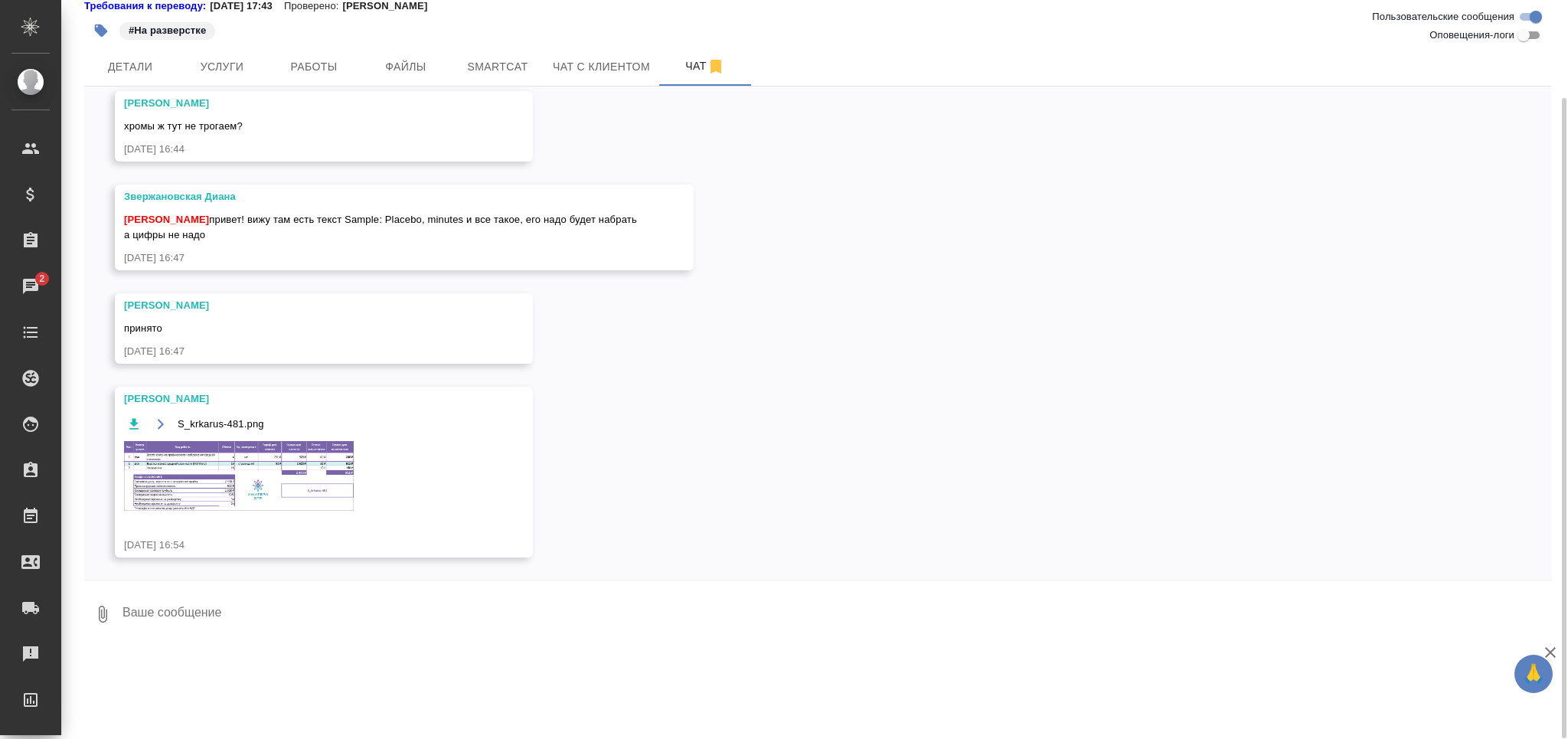
click at [249, 474] on img at bounding box center [239, 475] width 230 height 69
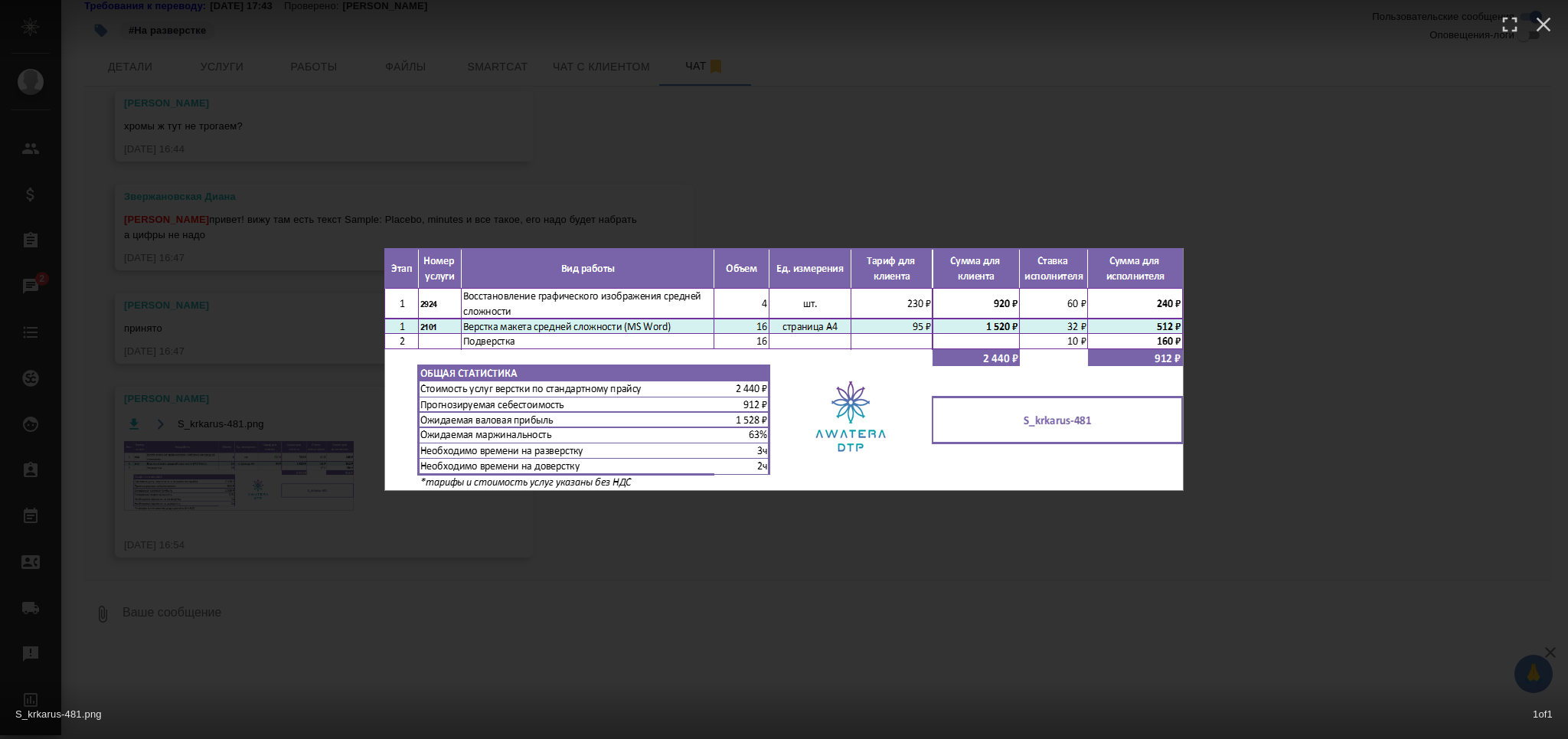
click at [509, 562] on div "S_krkarus-481.png 1 of 1" at bounding box center [784, 369] width 1568 height 739
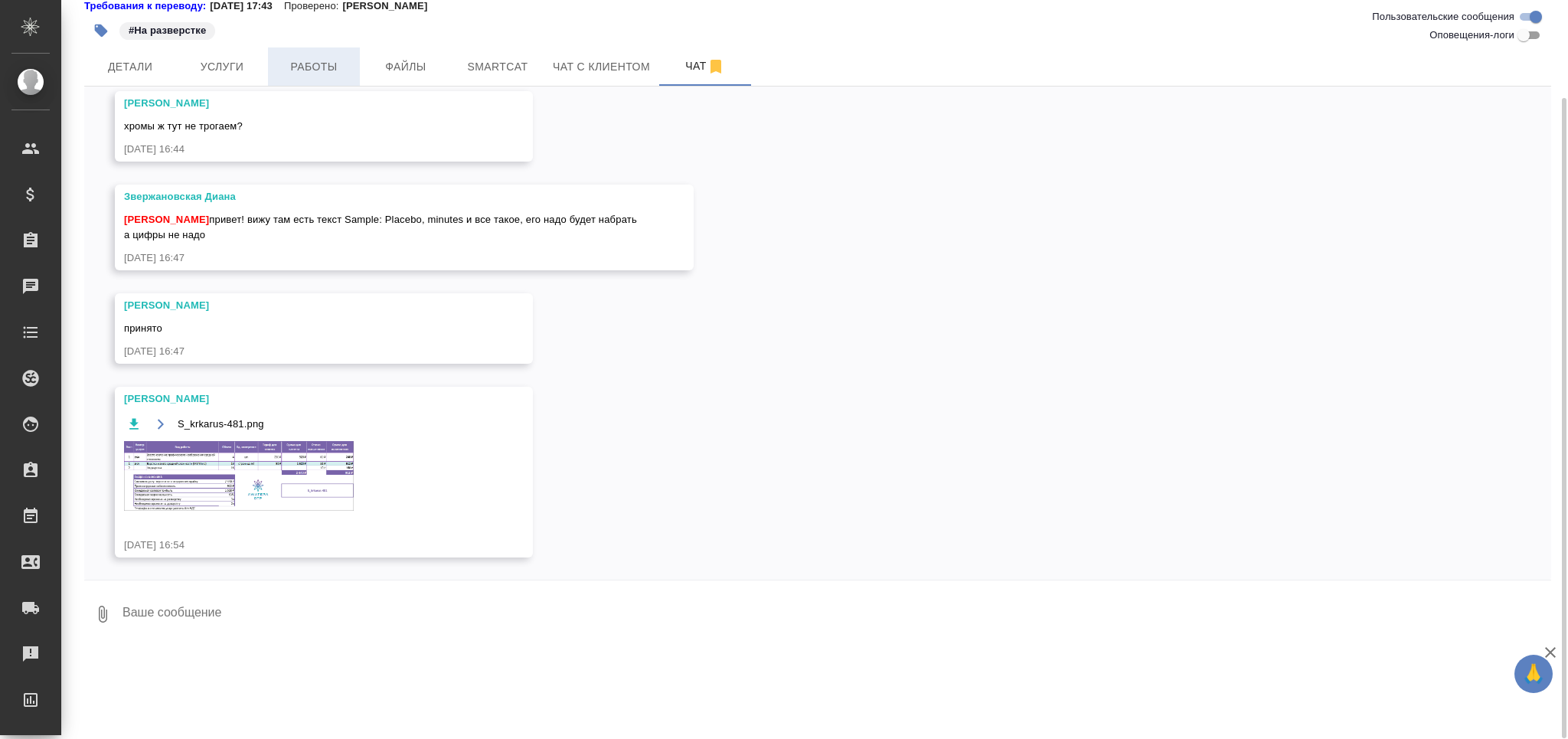
click at [314, 75] on span "Работы" at bounding box center [314, 67] width 74 height 19
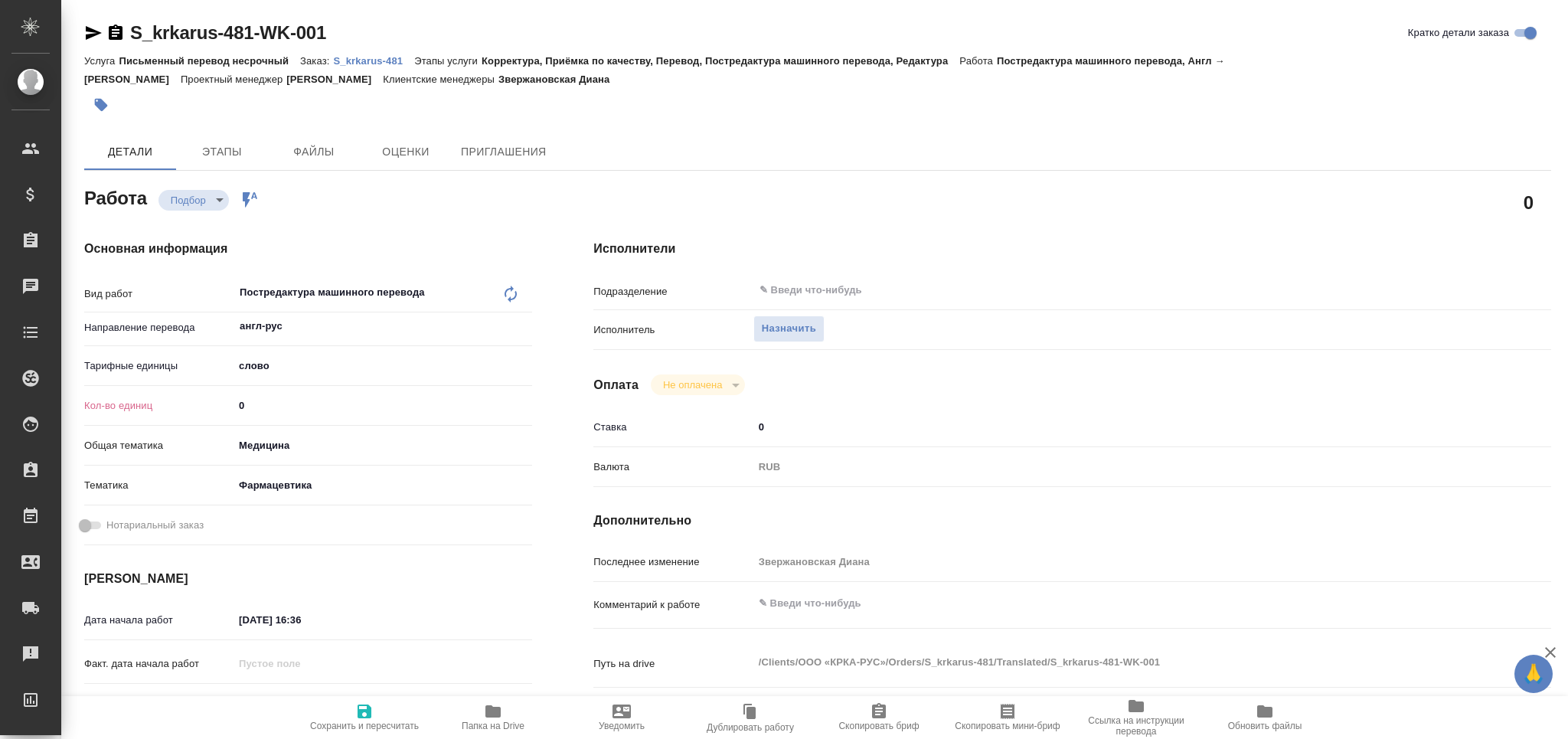
type textarea "x"
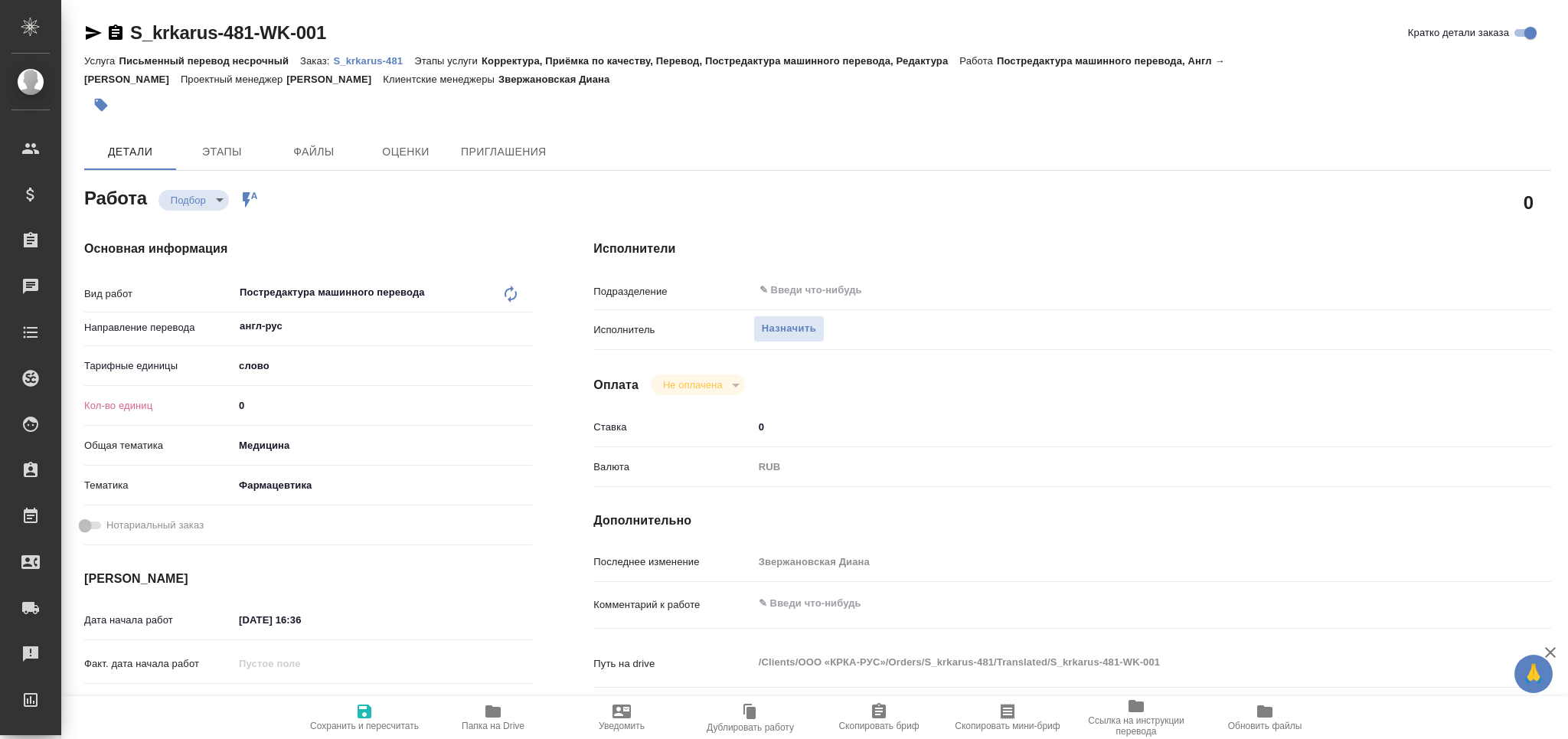
type textarea "x"
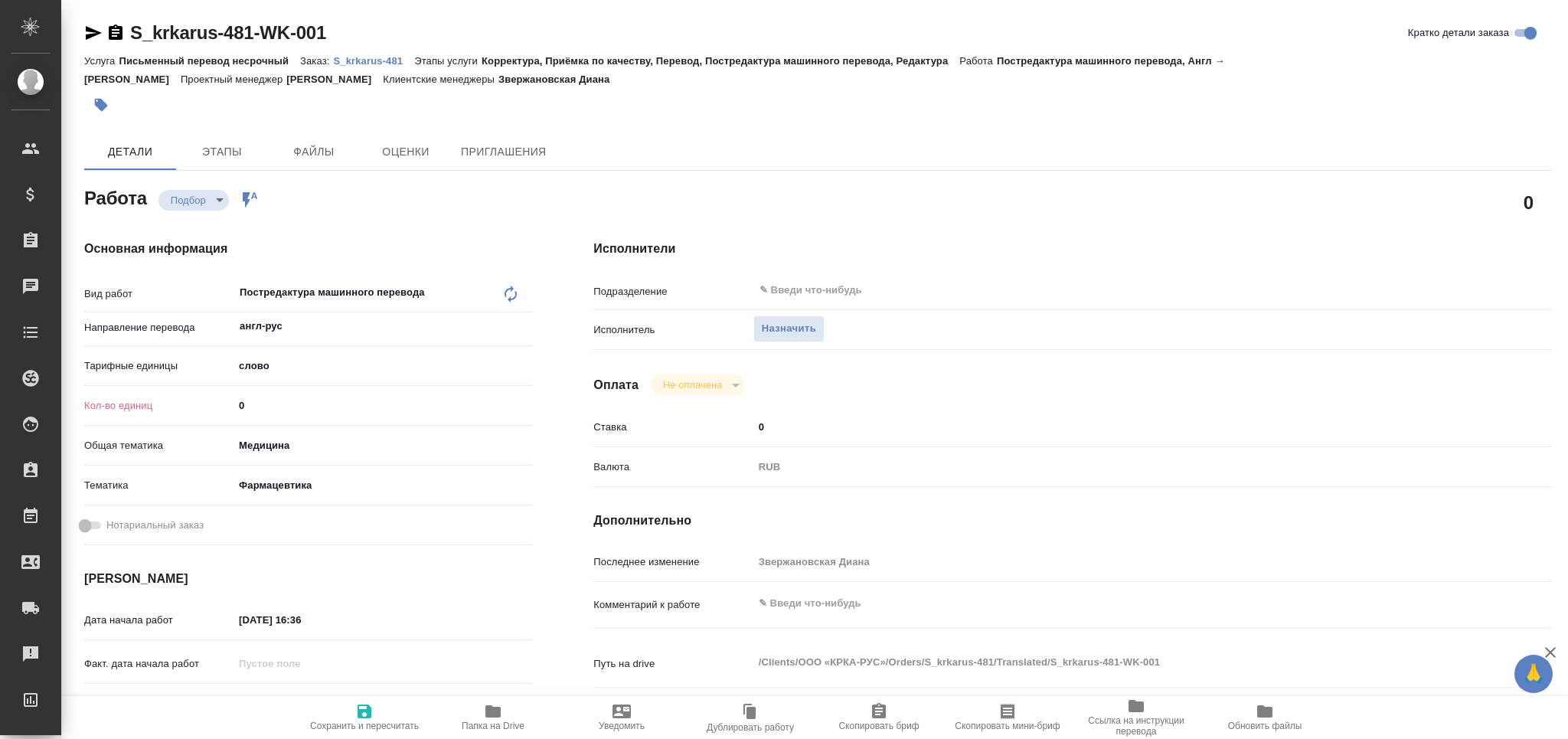
type textarea "x"
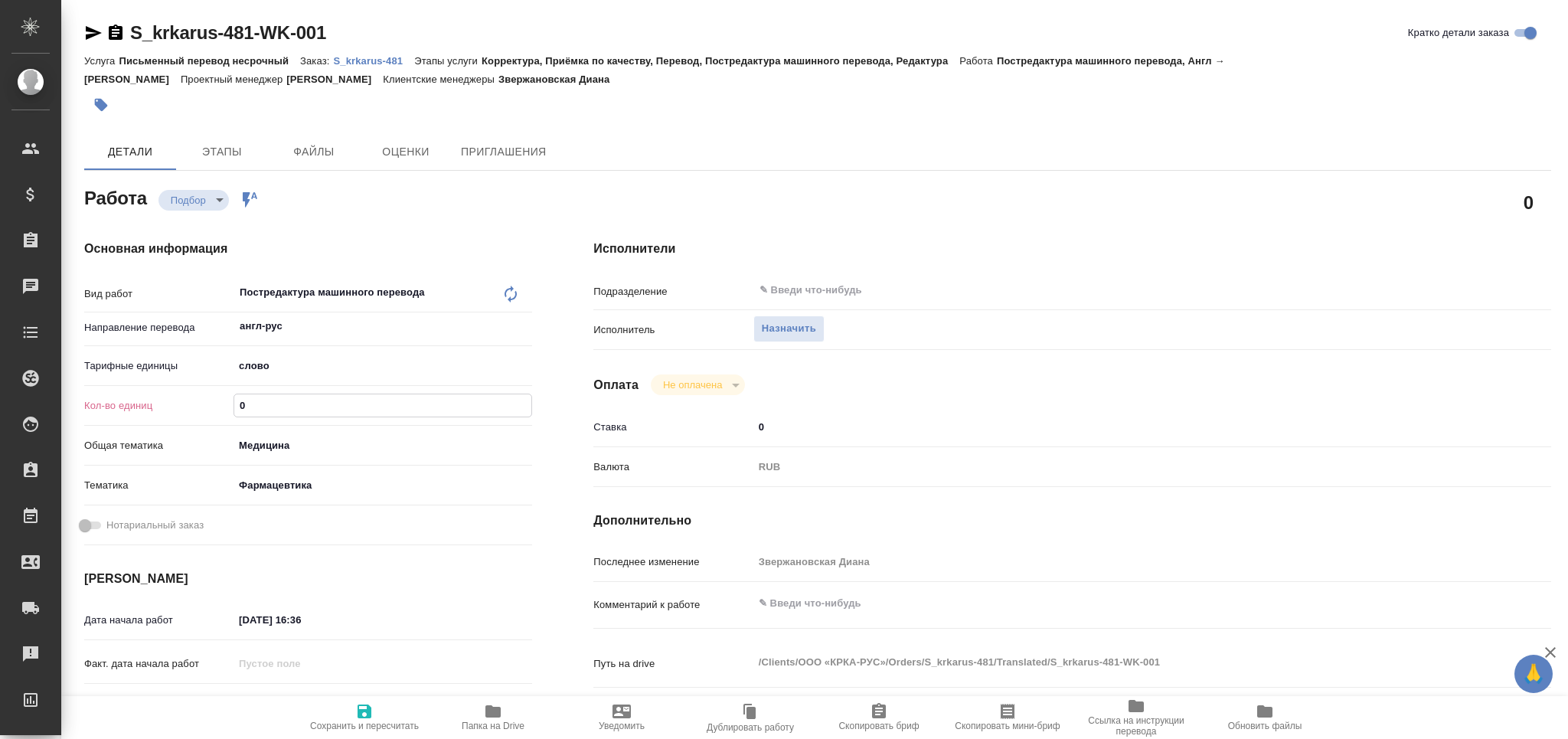
click at [193, 411] on div "Кол-во единиц 0" at bounding box center [309, 406] width 448 height 27
type textarea "x"
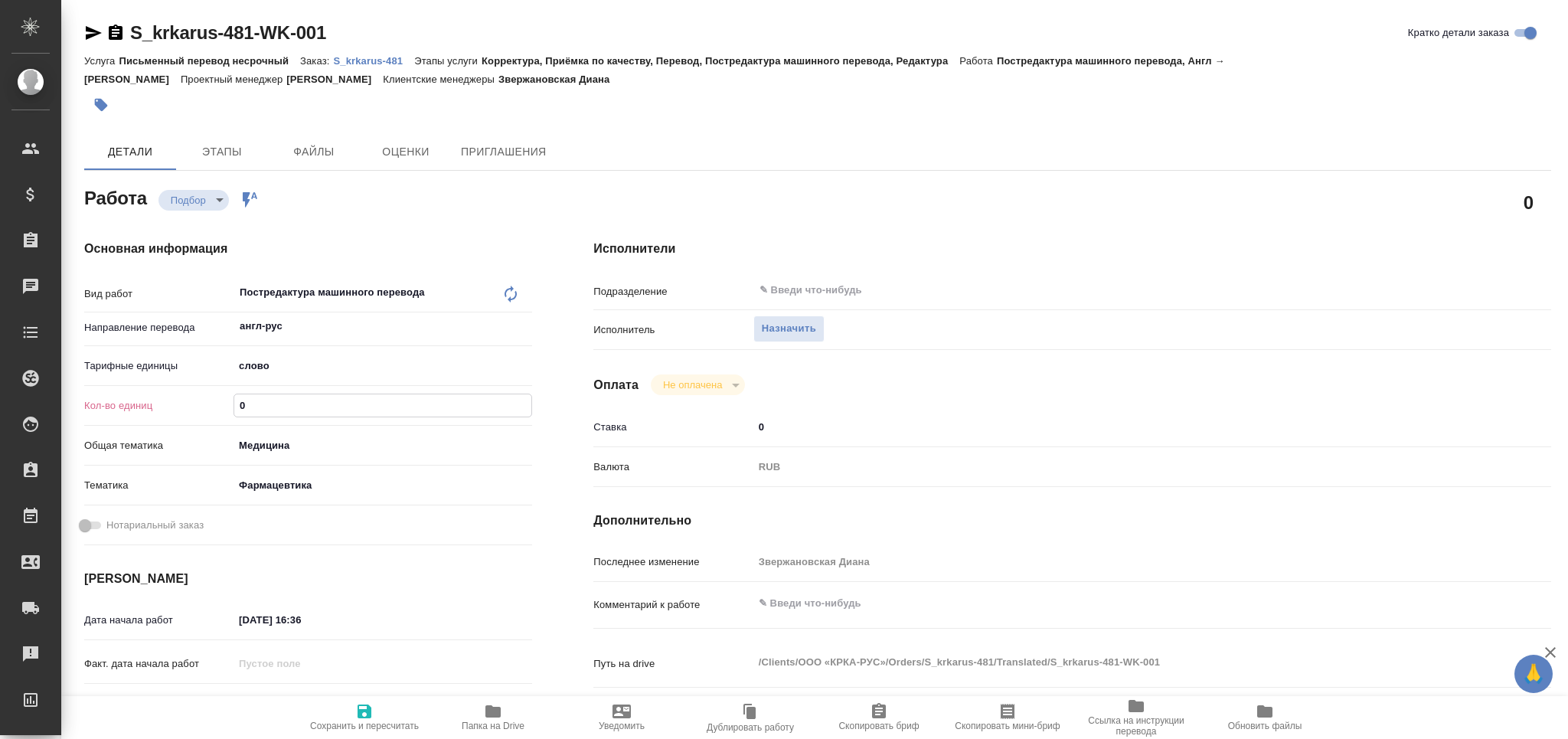
type textarea "x"
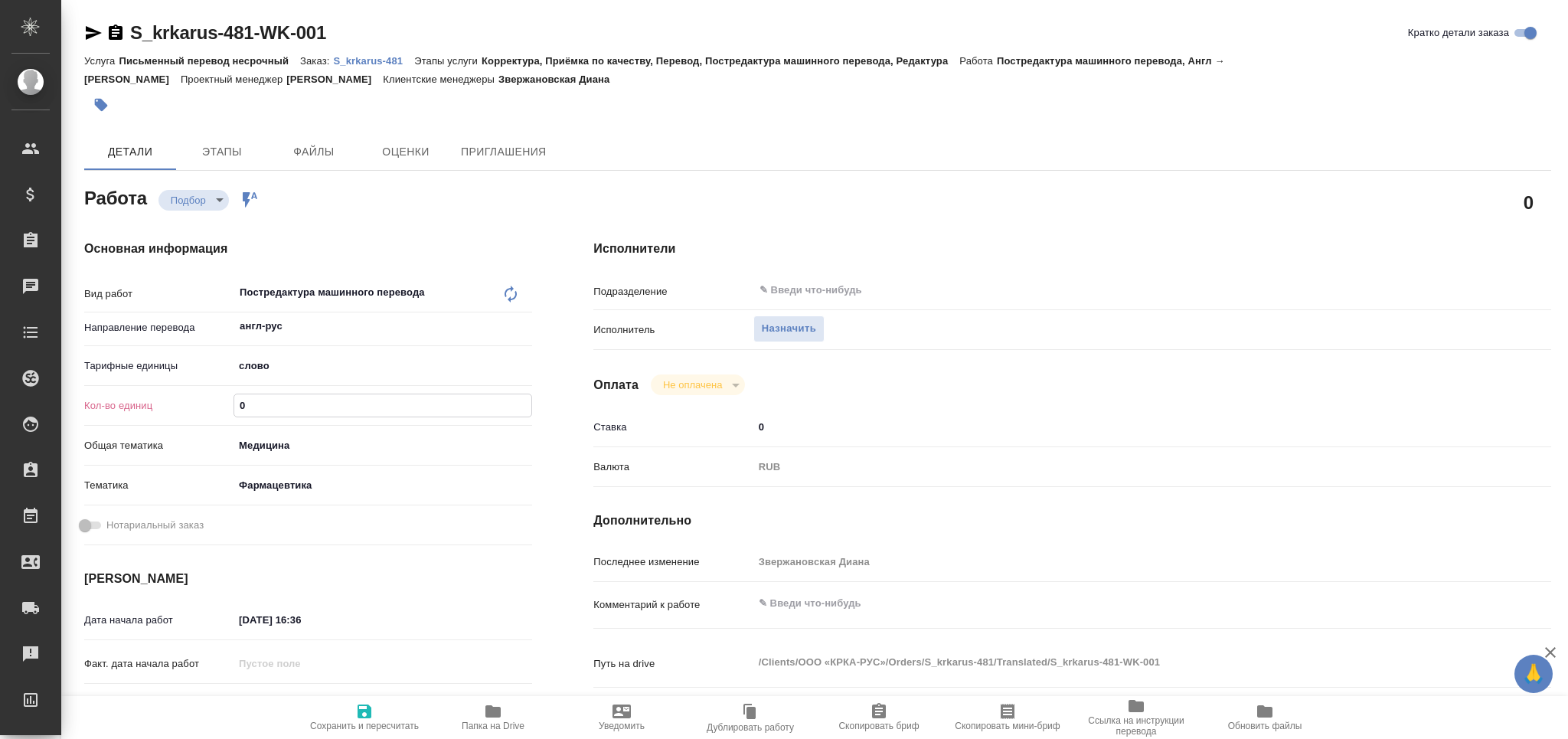
type textarea "x"
paste input "817.7"
type textarea "x"
type input "817.7"
type textarea "x"
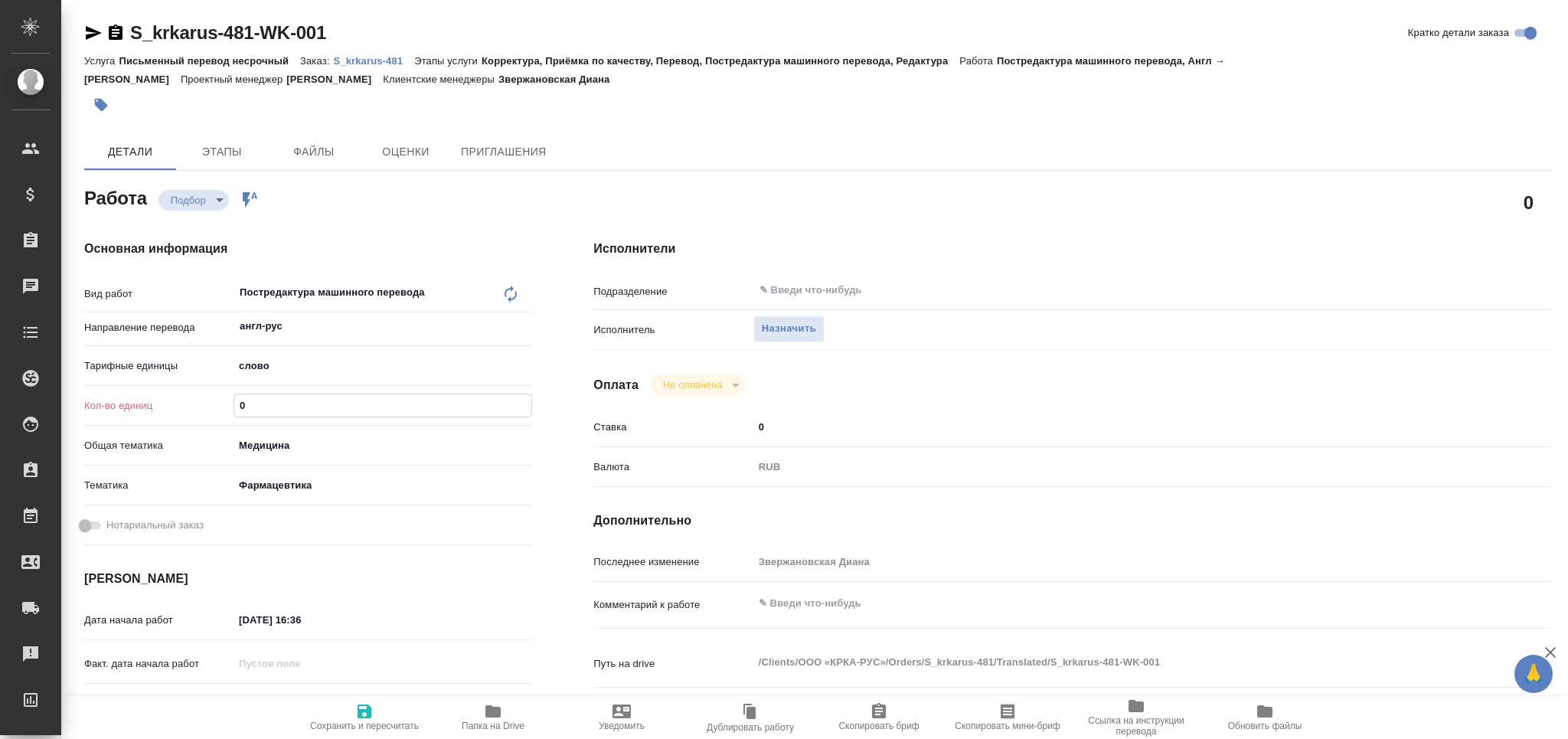
type textarea "x"
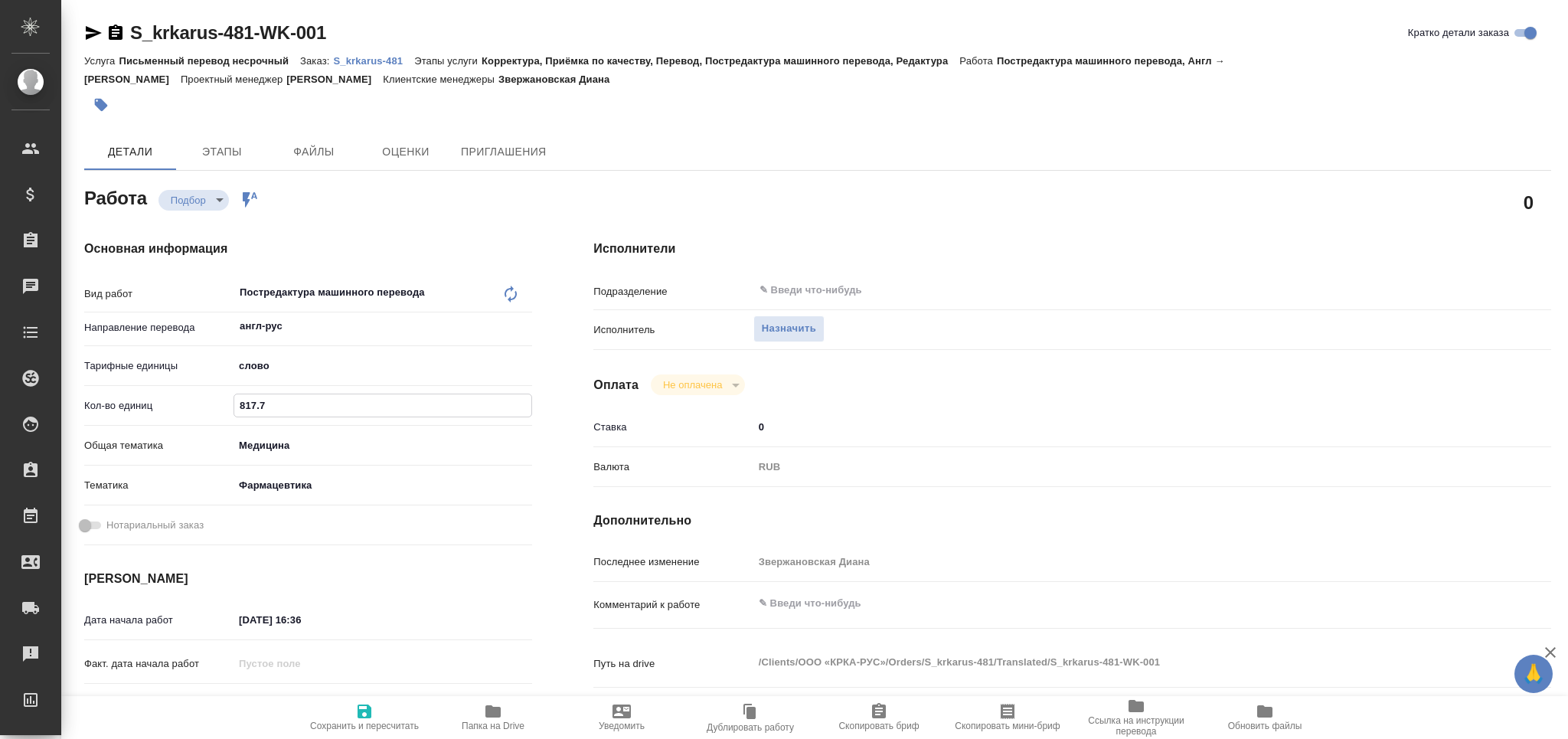
type textarea "x"
type input "817.7"
type textarea "x"
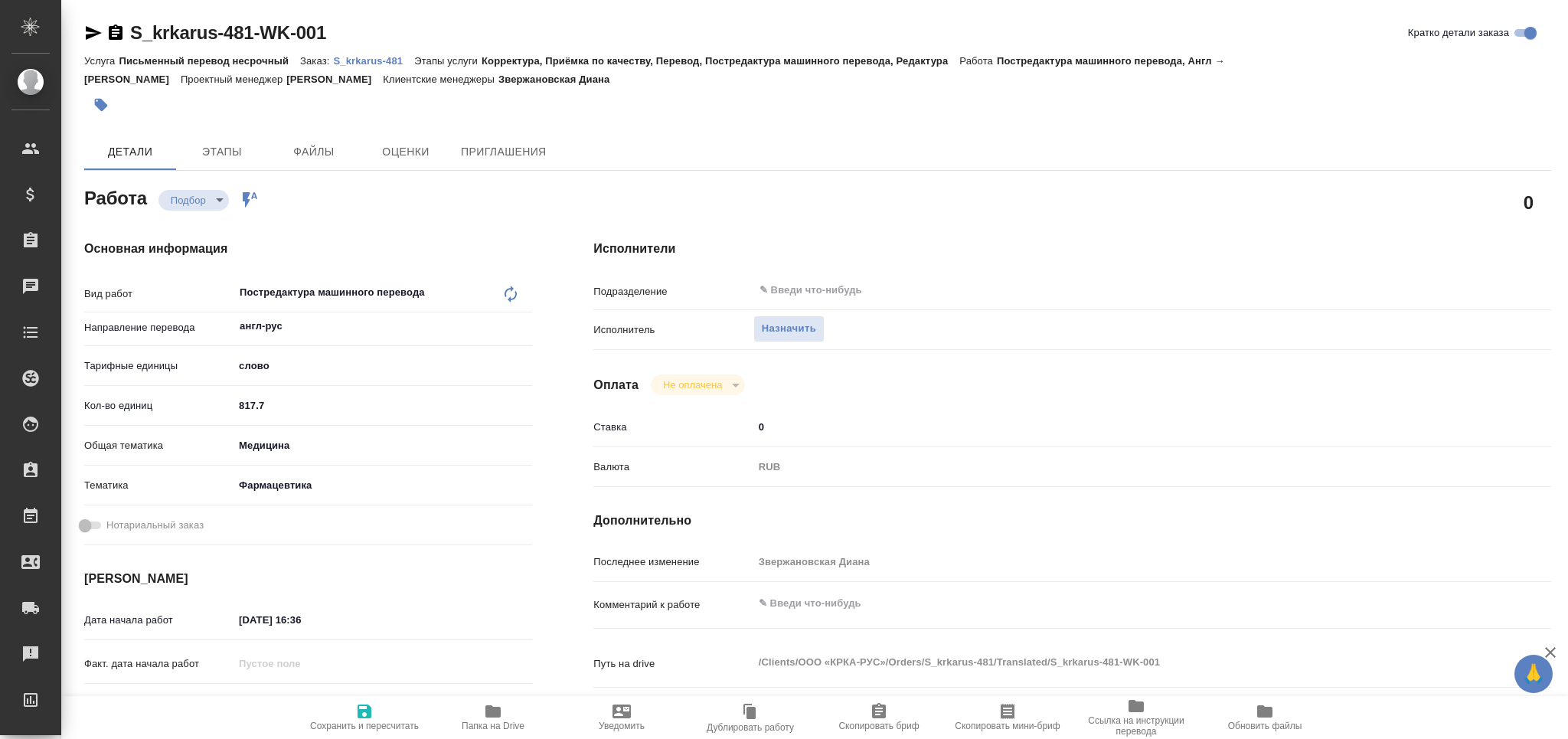
type textarea "x"
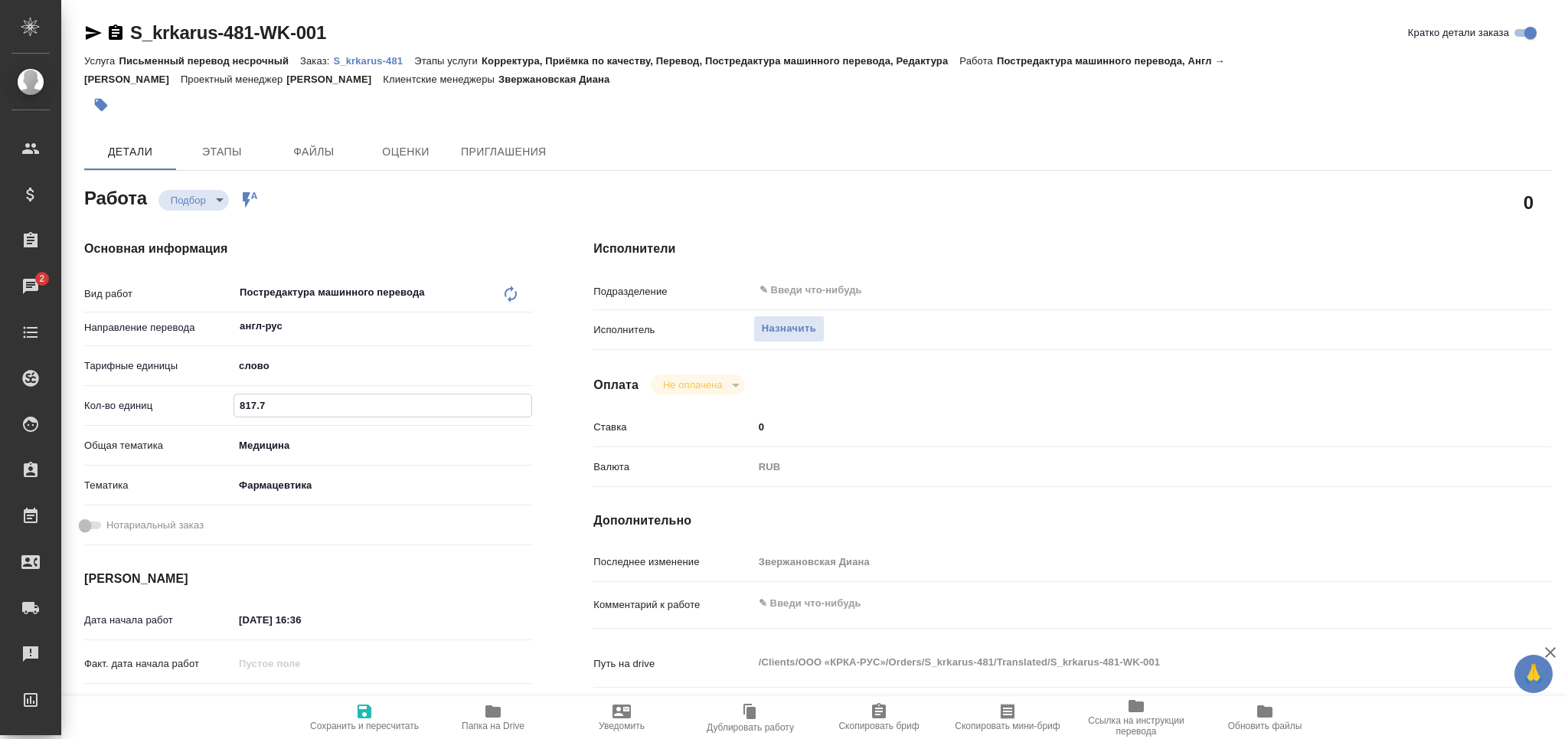
click at [812, 594] on textarea at bounding box center [1113, 603] width 718 height 26
type textarea "x"
type textarea "т"
type textarea "x"
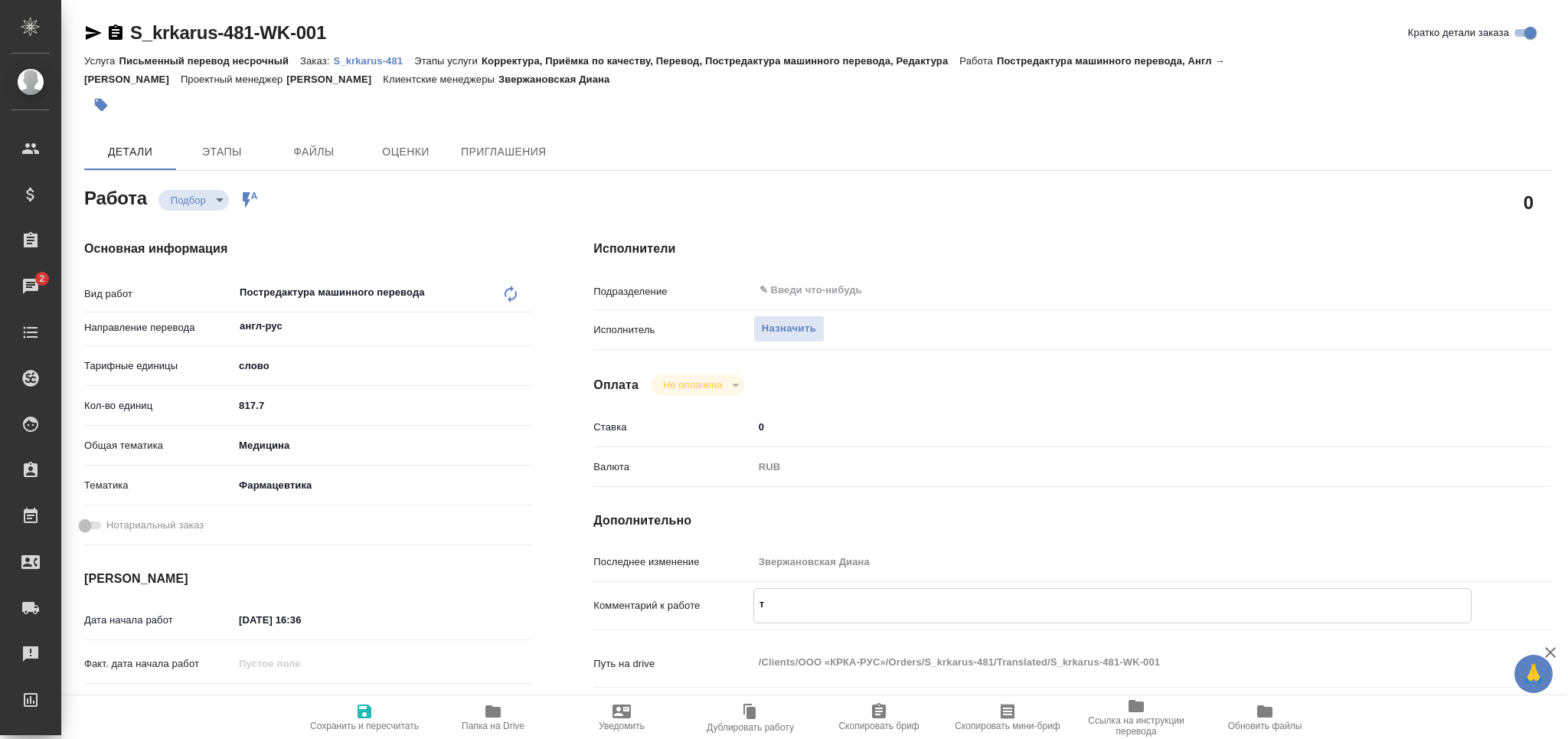
type textarea "x"
type textarea "то"
type textarea "x"
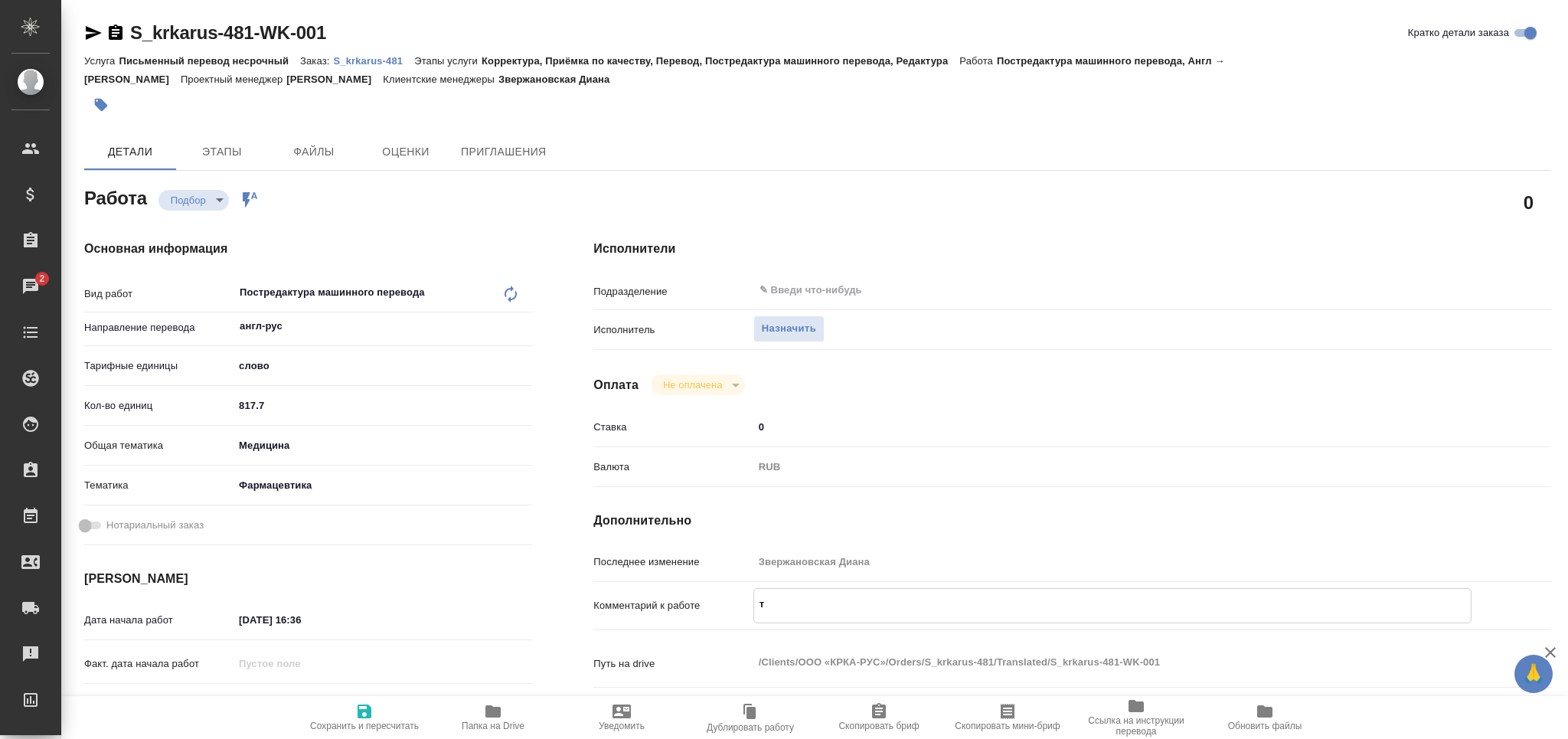
type textarea "x"
type textarea "тот"
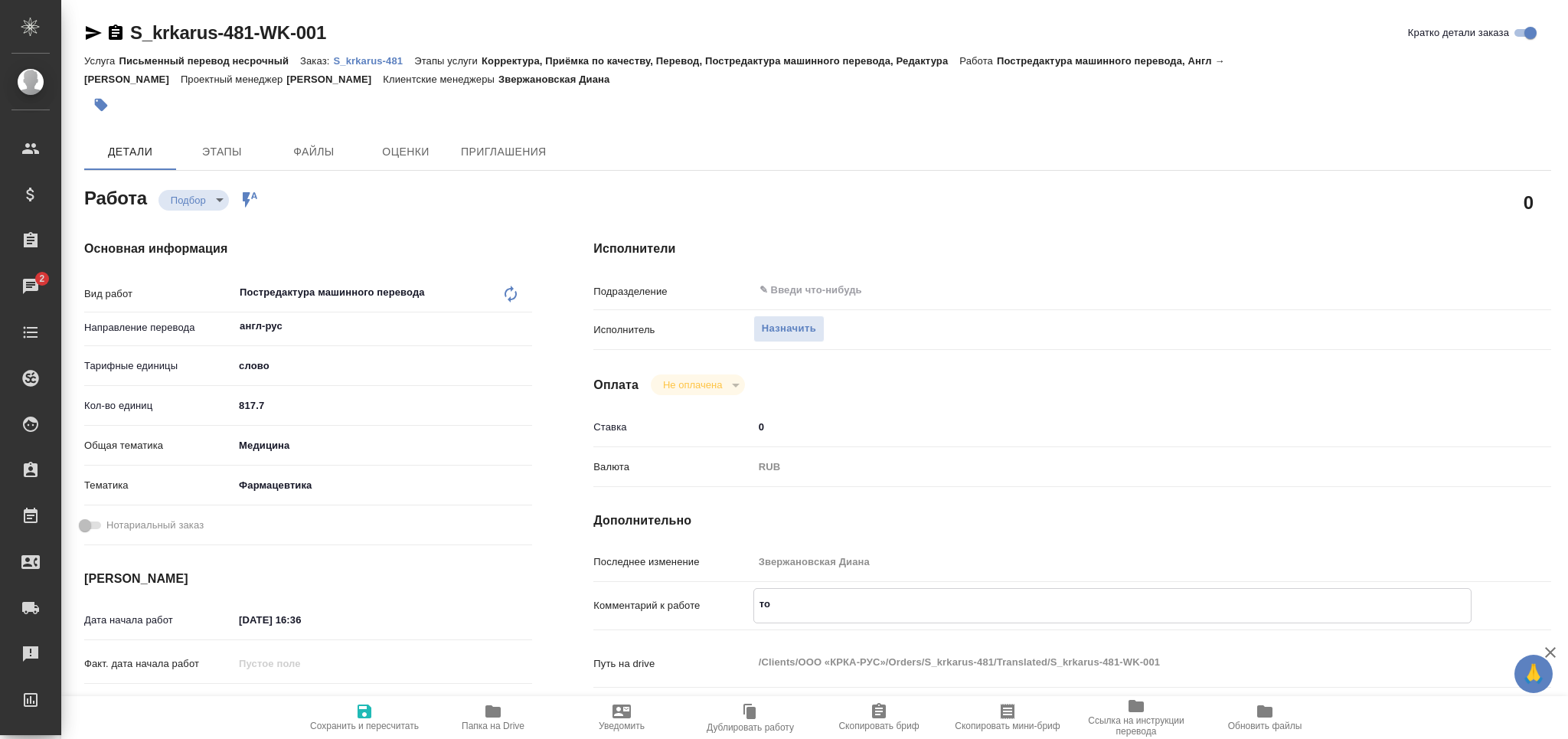
type textarea "x"
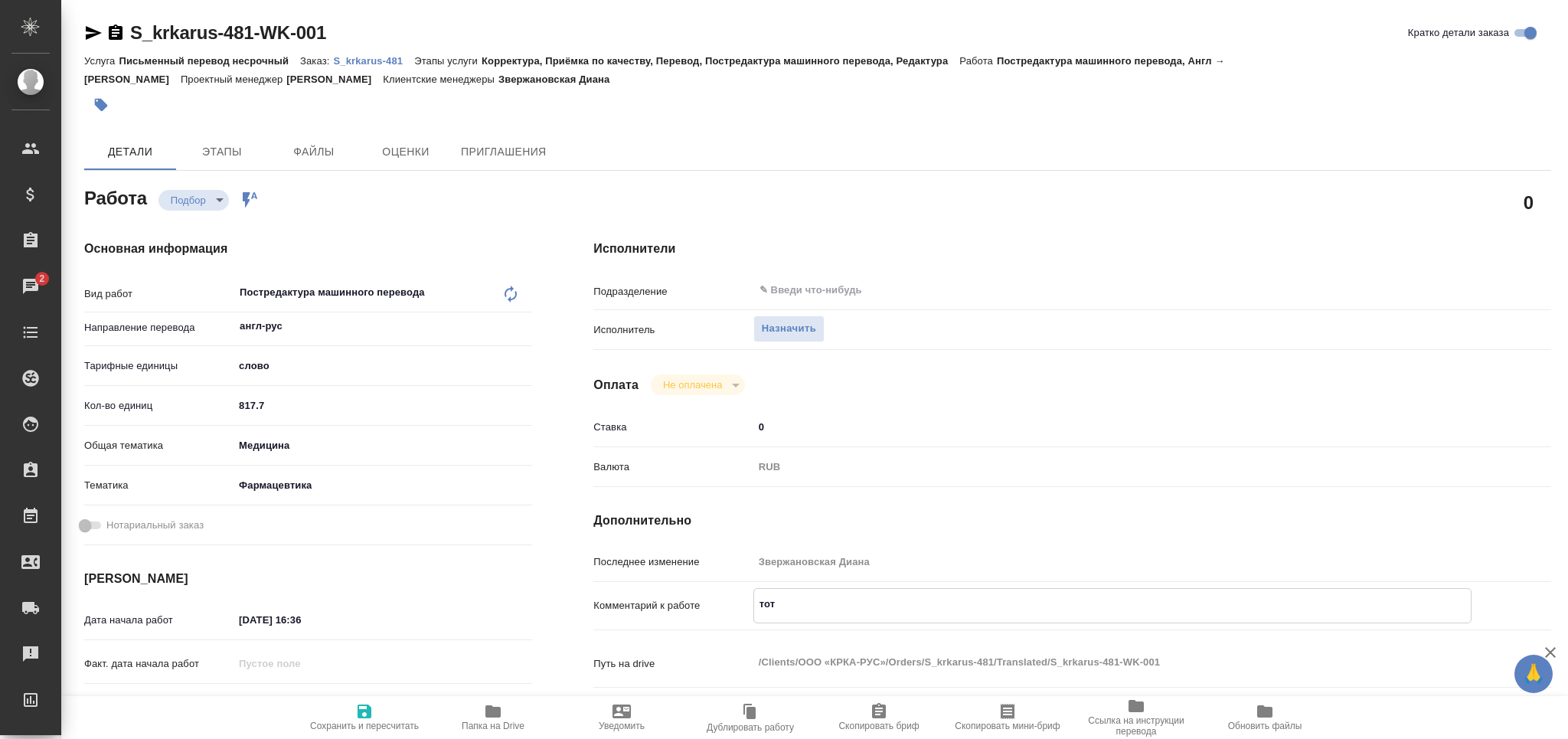
type textarea "тота"
type textarea "x"
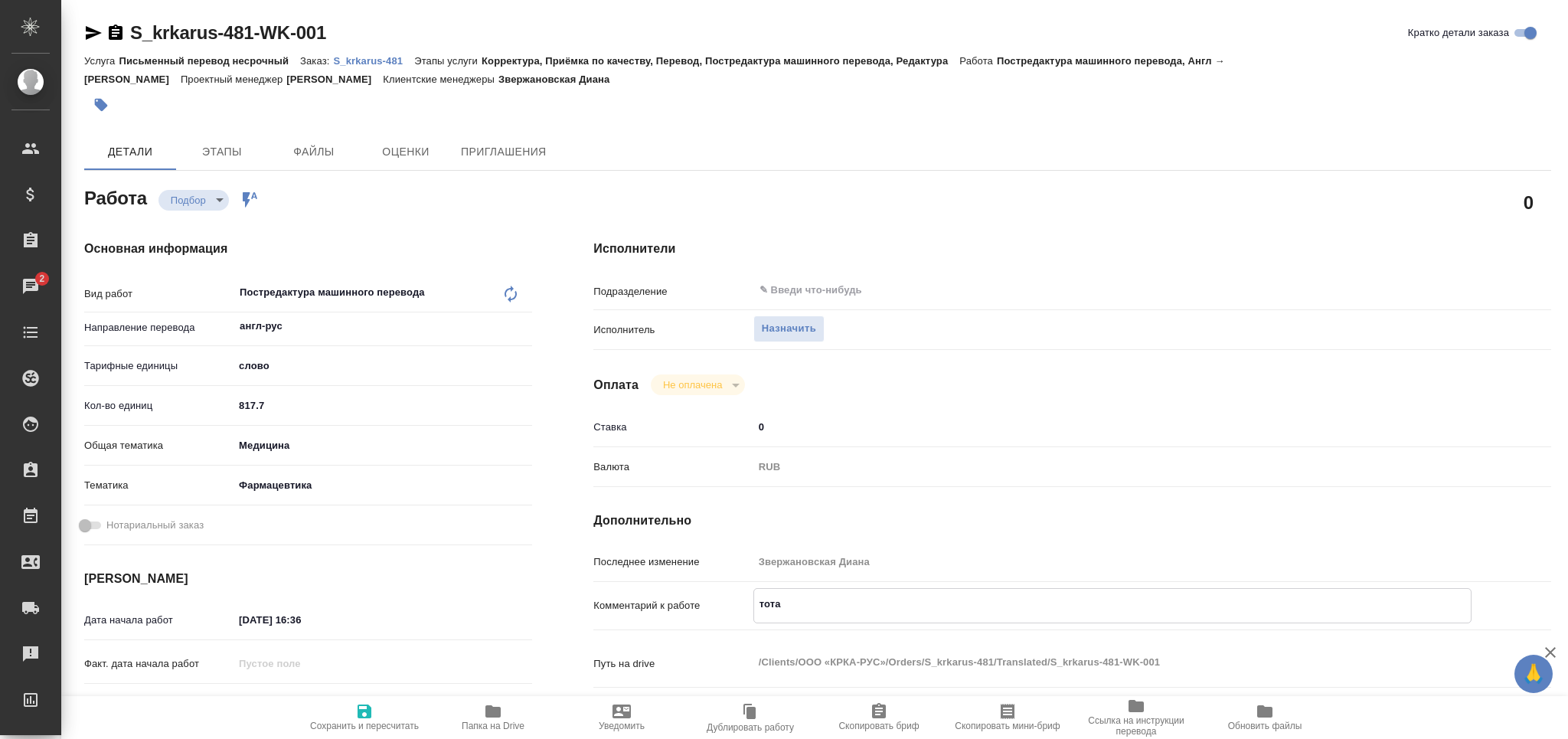
type textarea "x"
type textarea "тотал"
type textarea "x"
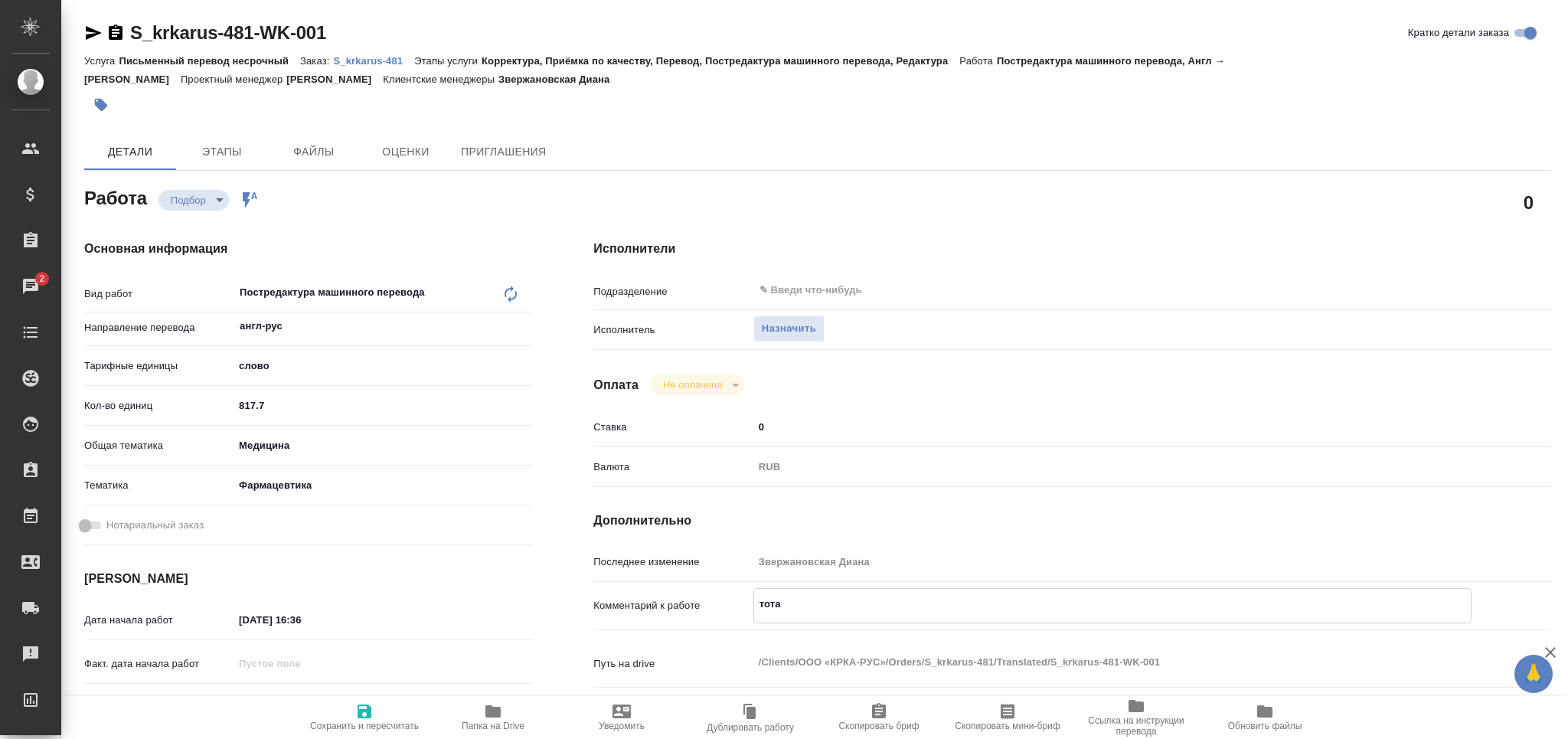
type textarea "x"
type textarea "тотал"
type textarea "x"
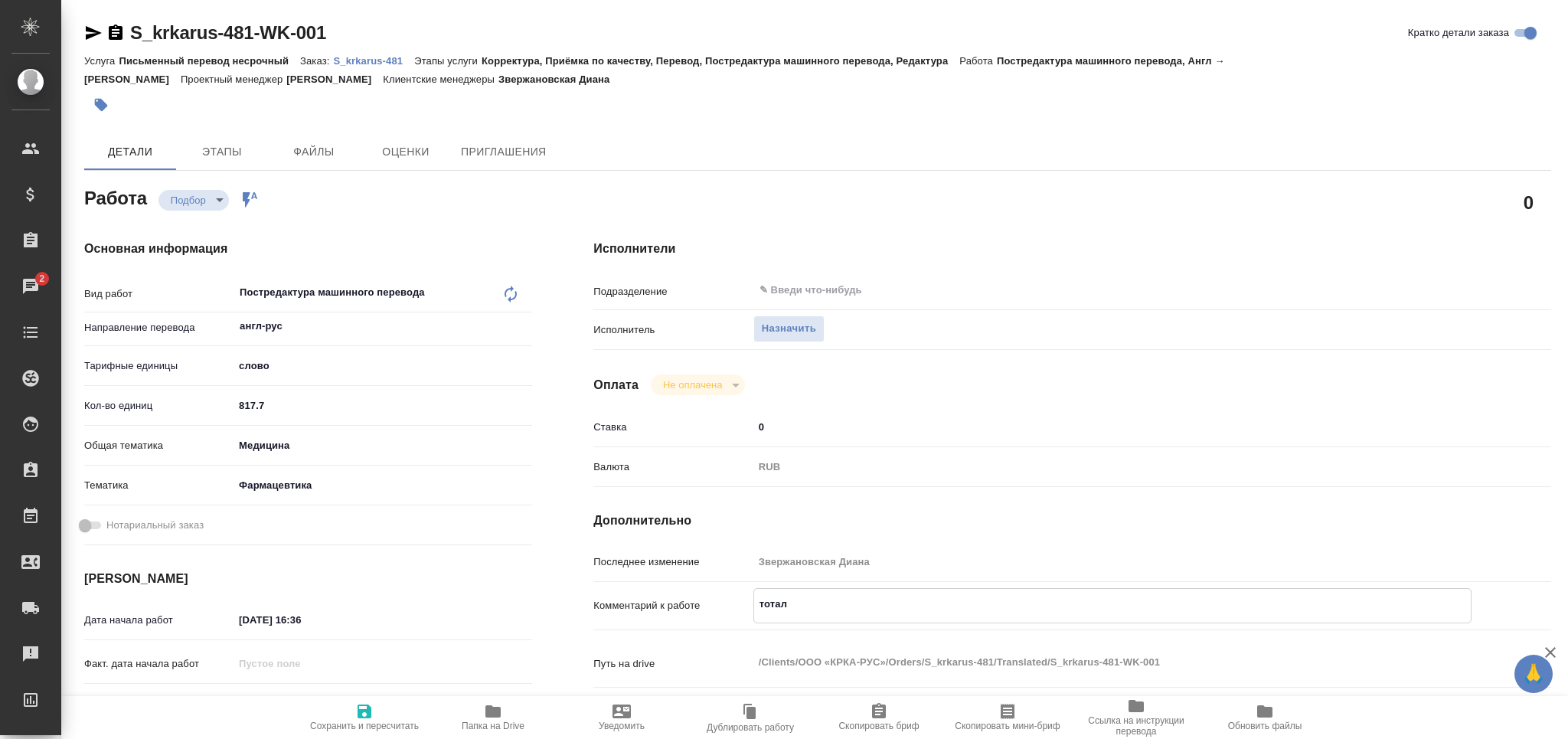
type textarea "x"
paste textarea "2412"
type textarea "x"
type textarea "тотал 2412"
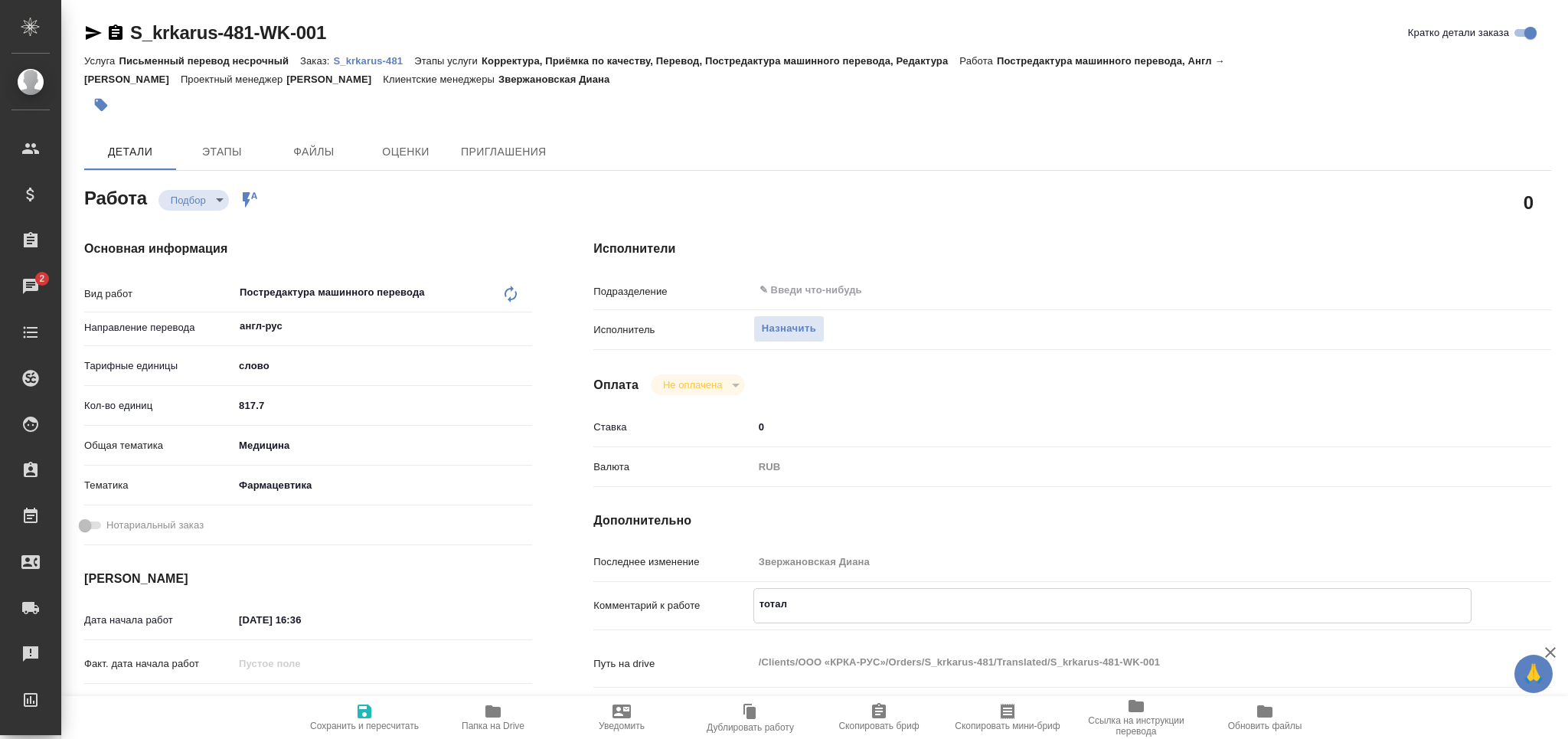
type textarea "x"
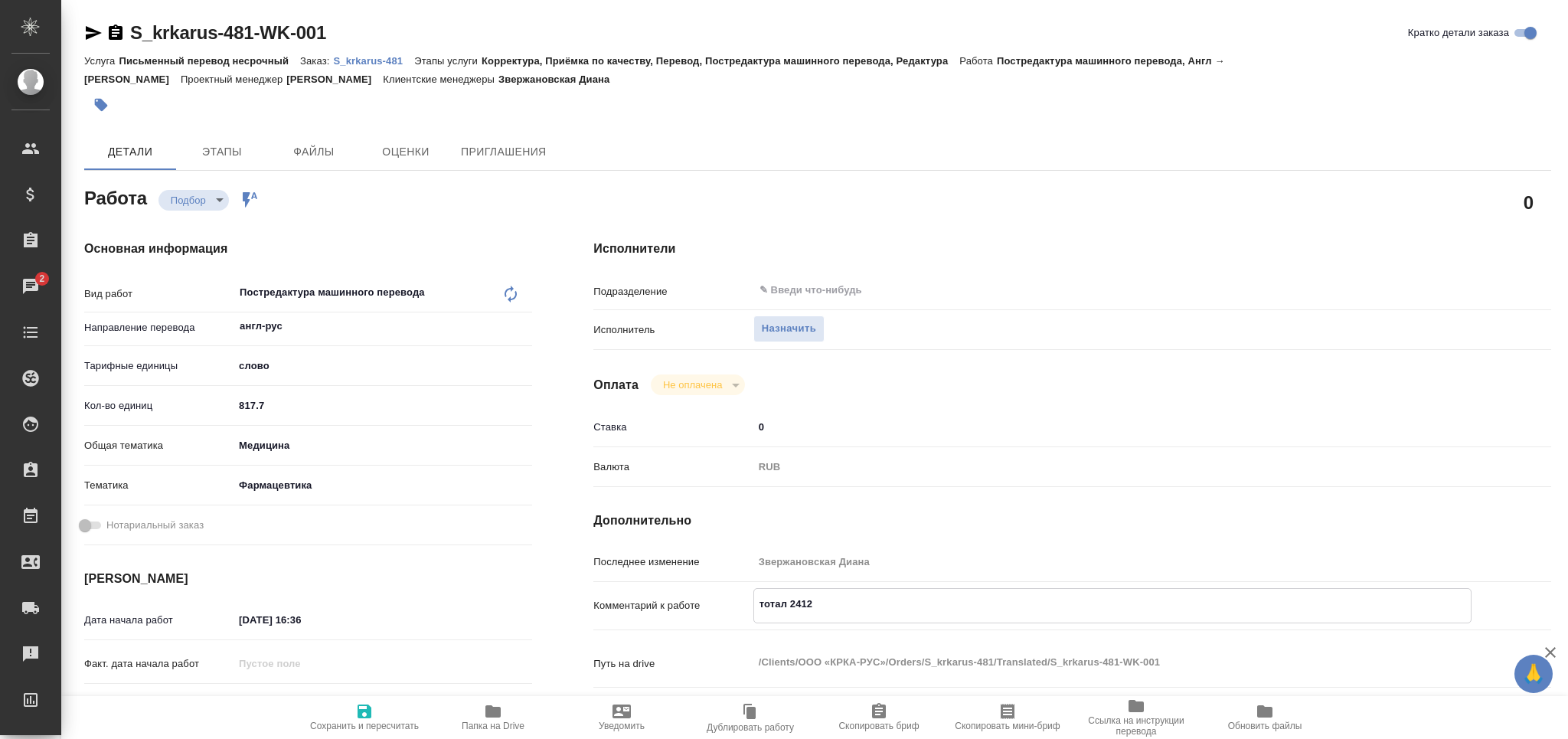
type textarea "тотал 2412"
type textarea "x"
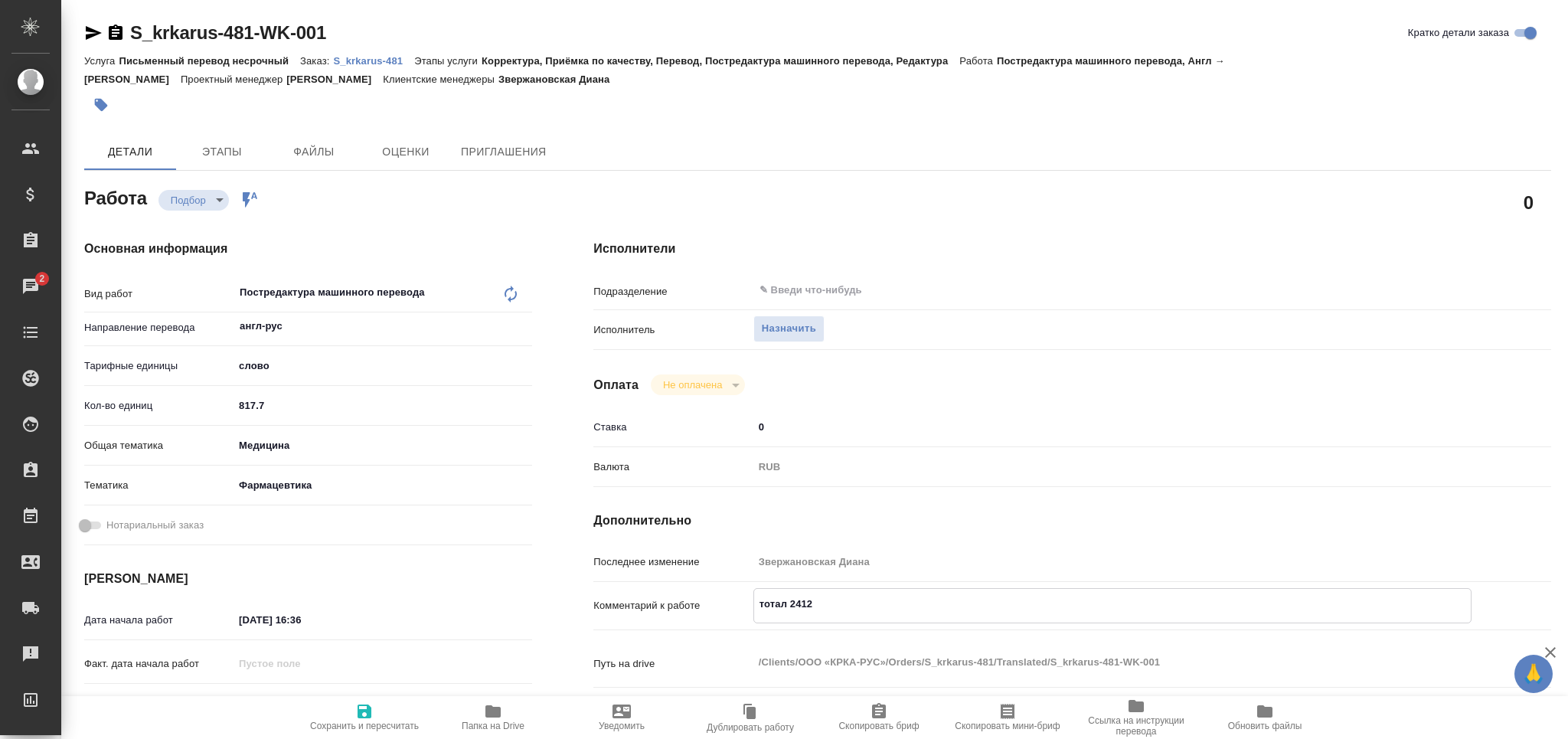
type textarea "x"
type textarea "тотал 2412 с"
type textarea "x"
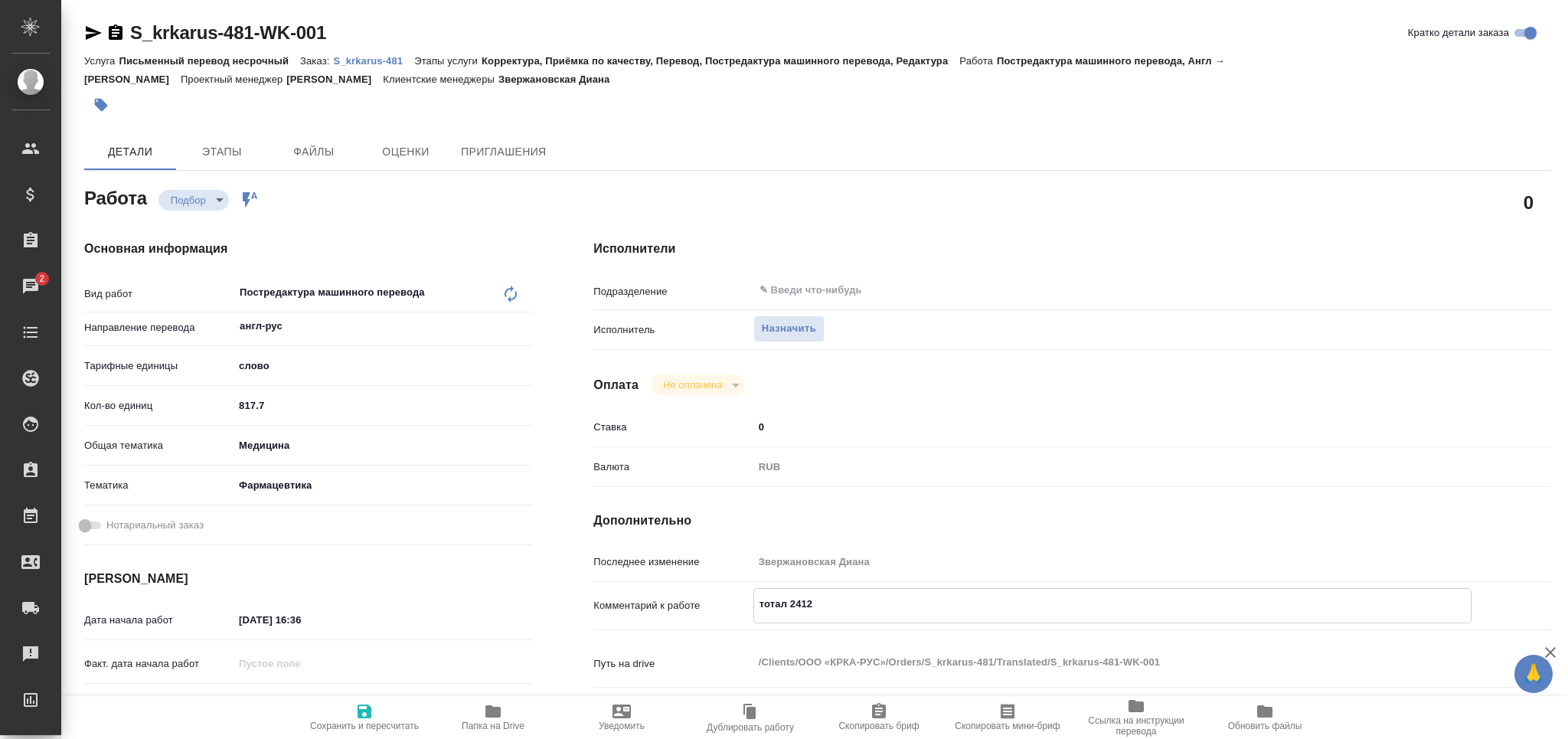
type textarea "x"
type textarea "тотал 2412 сл"
type textarea "x"
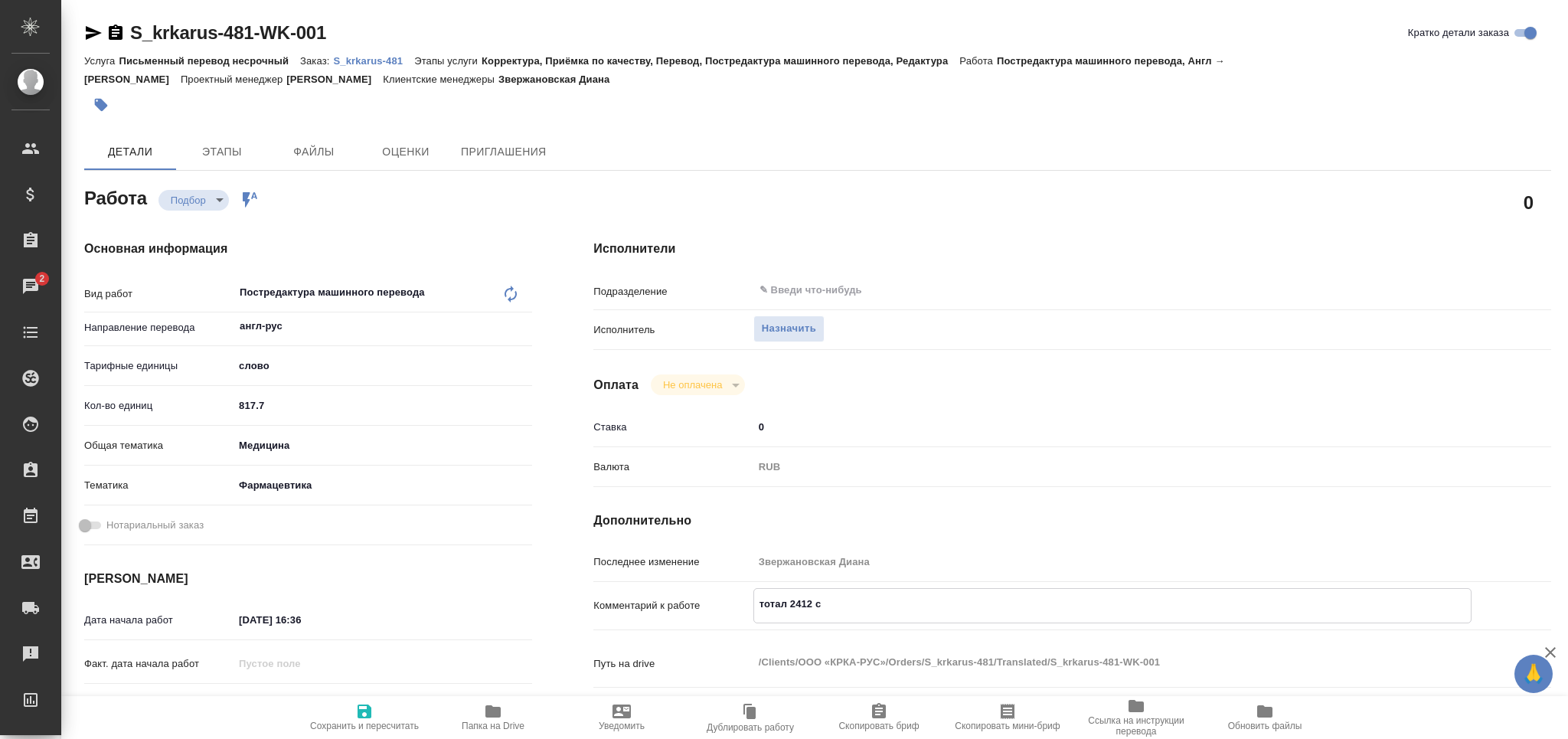
type textarea "x"
type textarea "тотал 2412 сло"
type textarea "x"
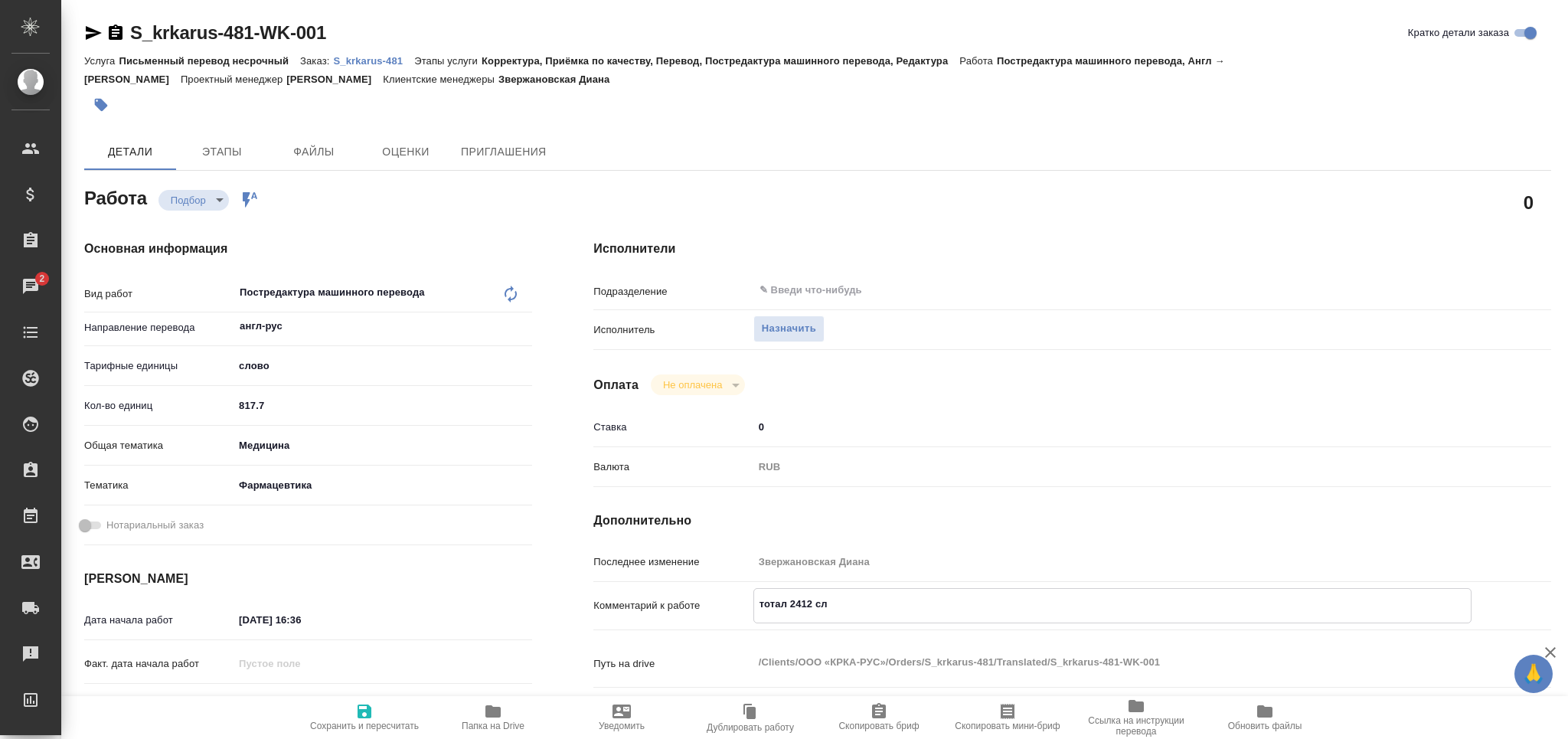
type textarea "x"
type textarea "тотал 2412 слов"
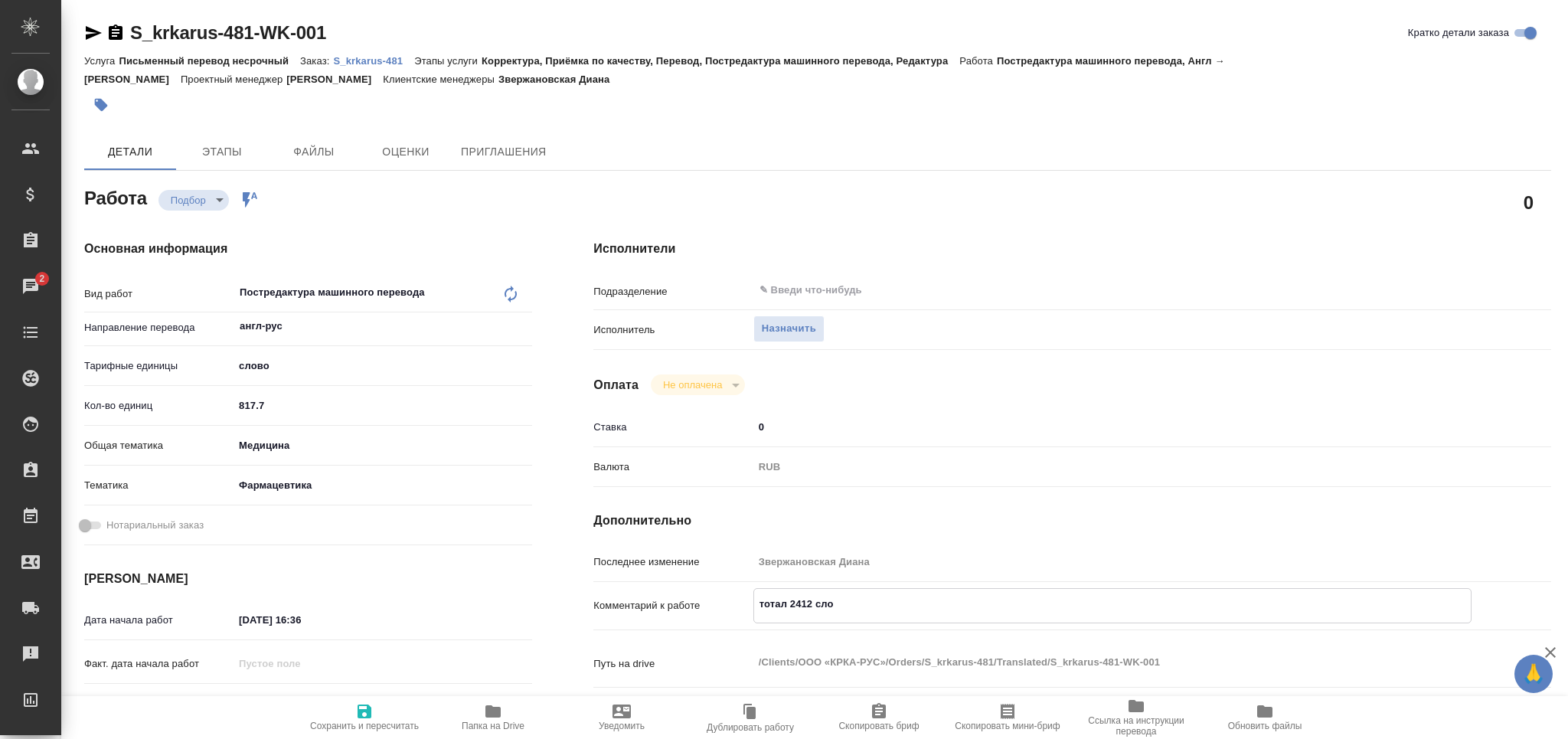
type textarea "x"
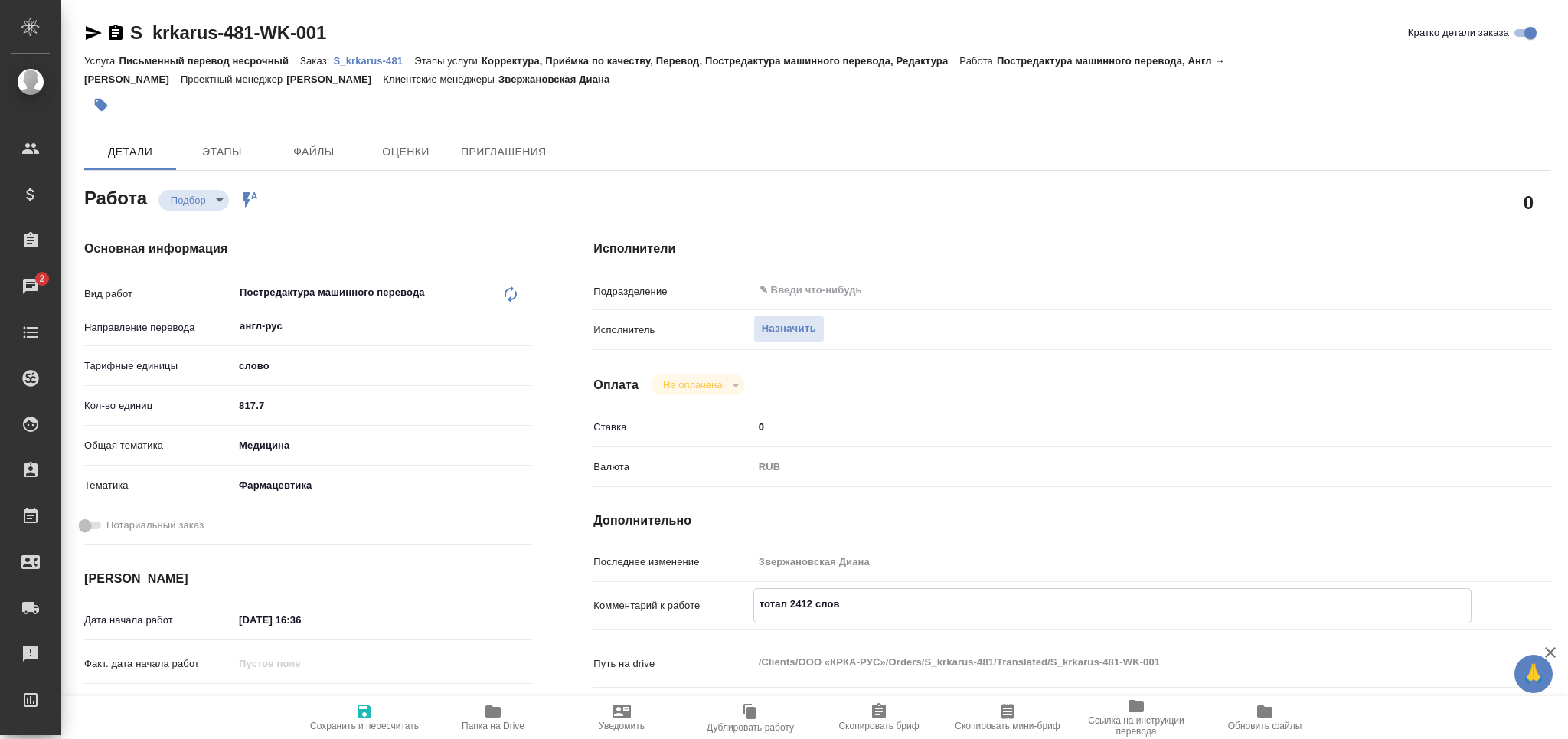
type textarea "тотал 2412 слов"
type textarea "x"
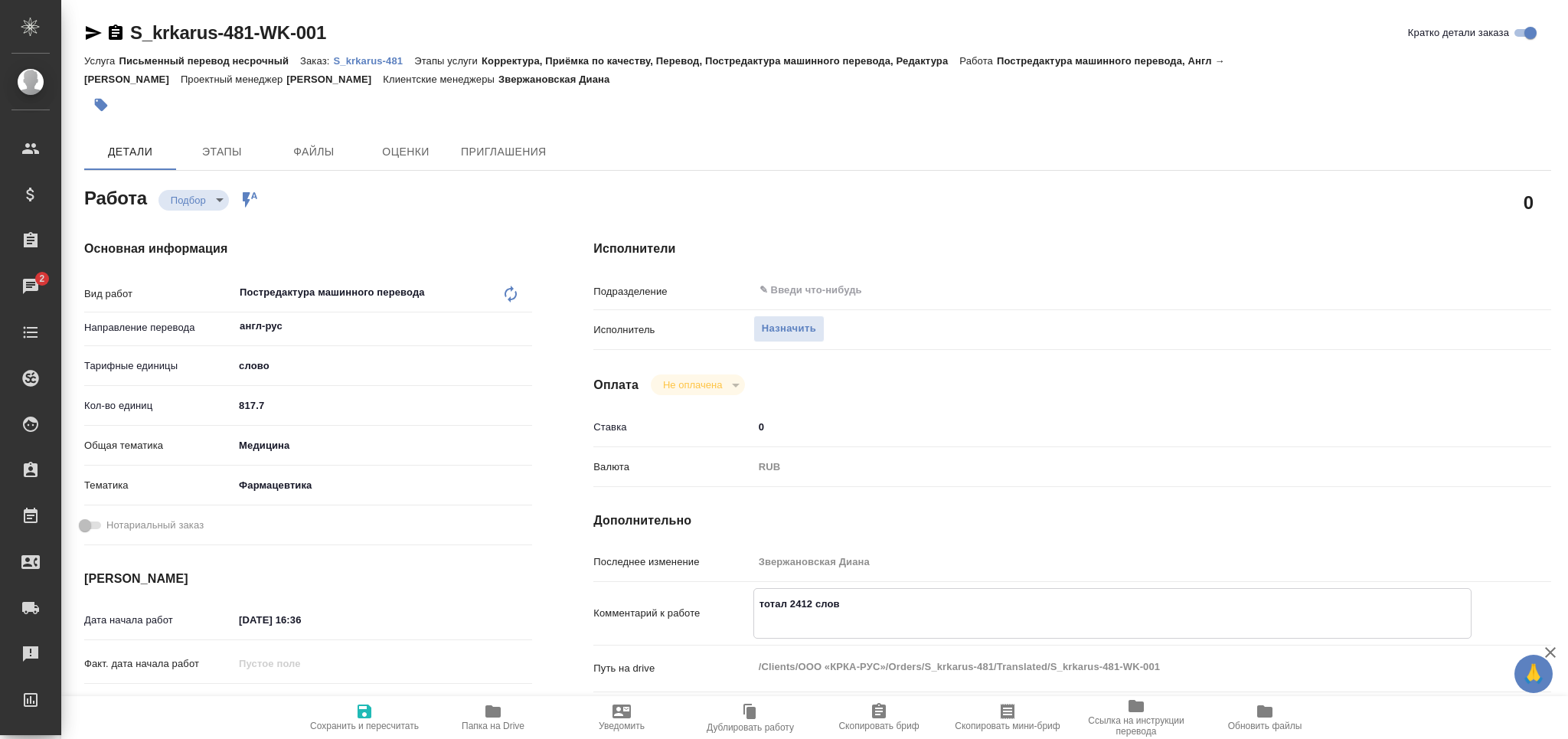
type textarea "x"
type textarea "тотал 2412 слов"
type textarea "x"
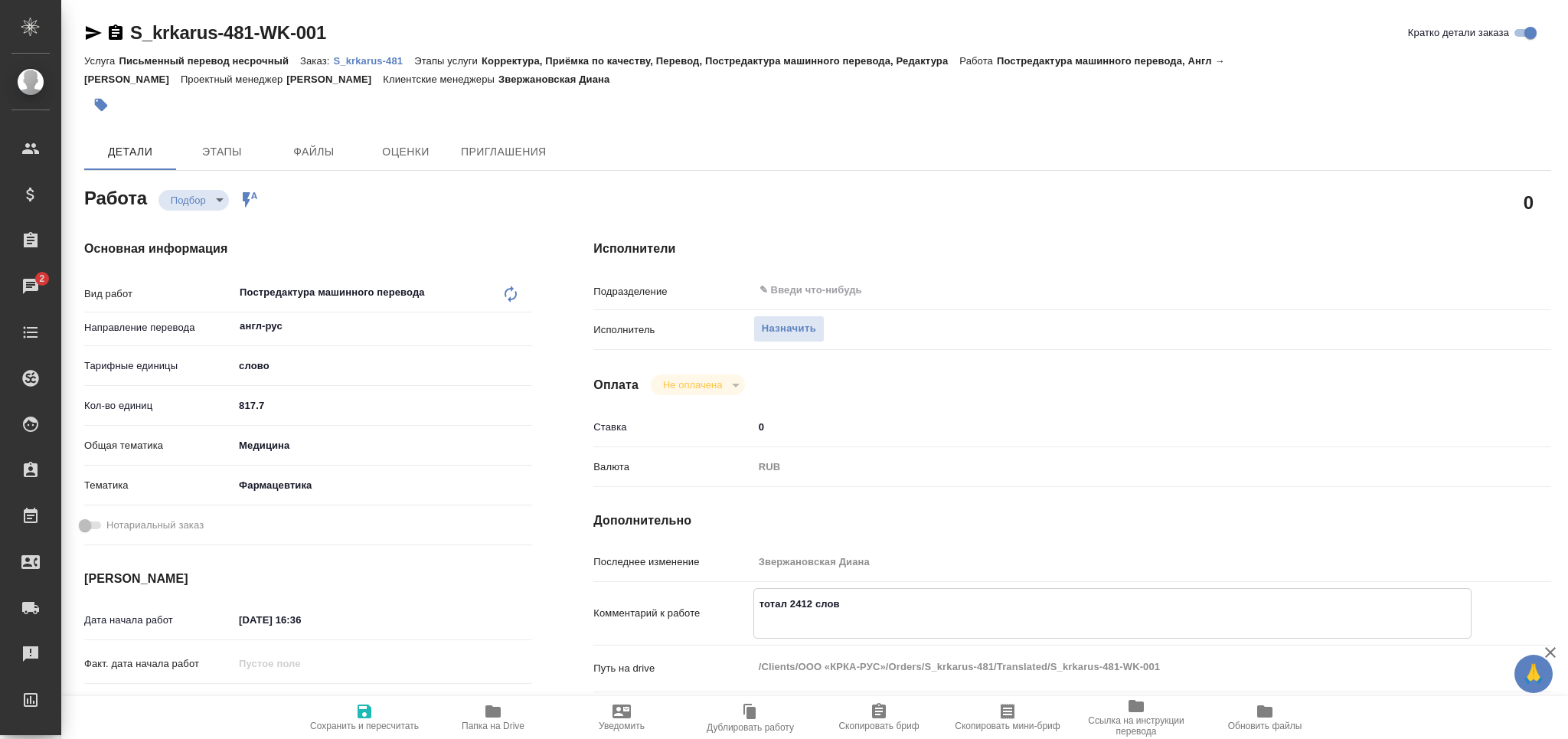
type textarea "x"
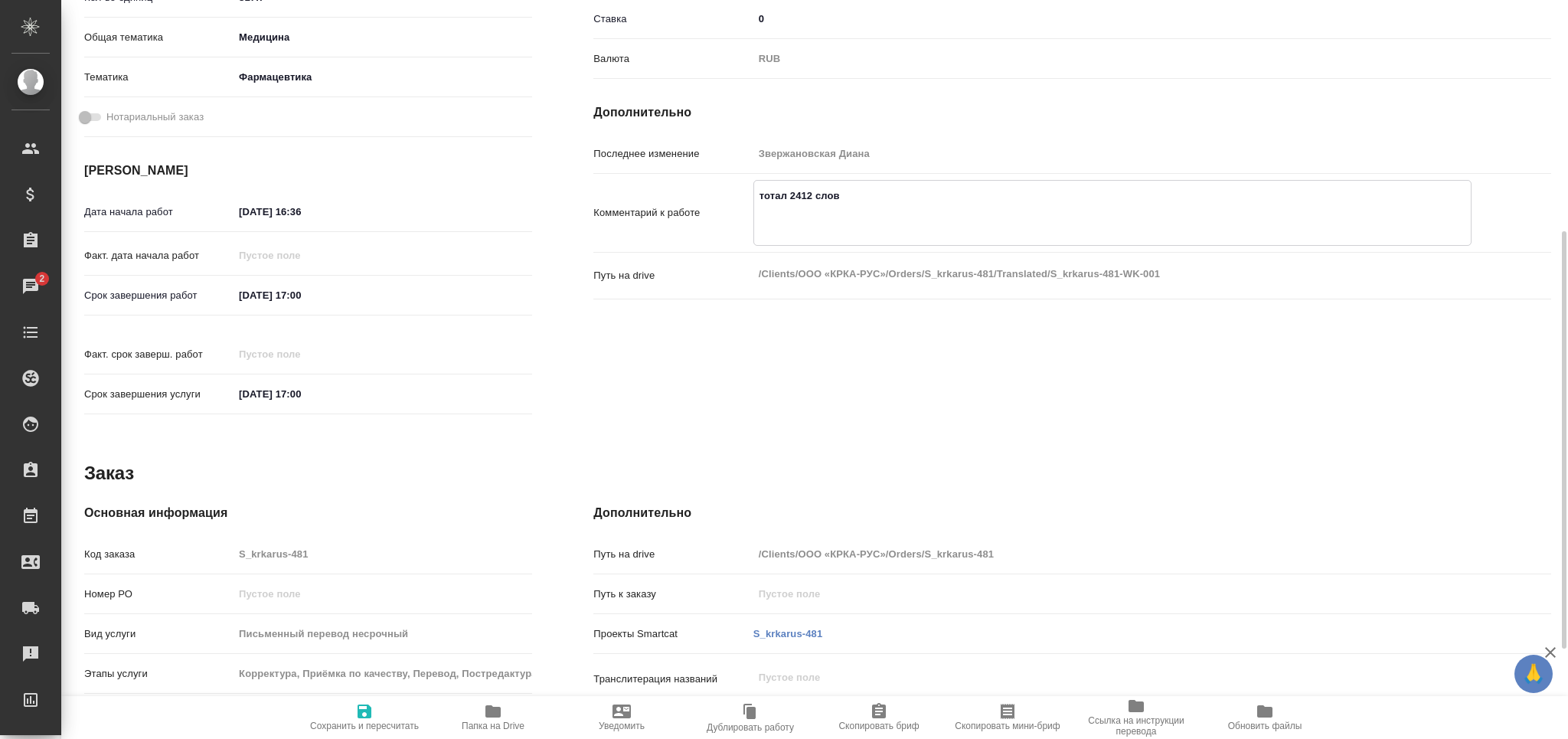
scroll to position [566, 0]
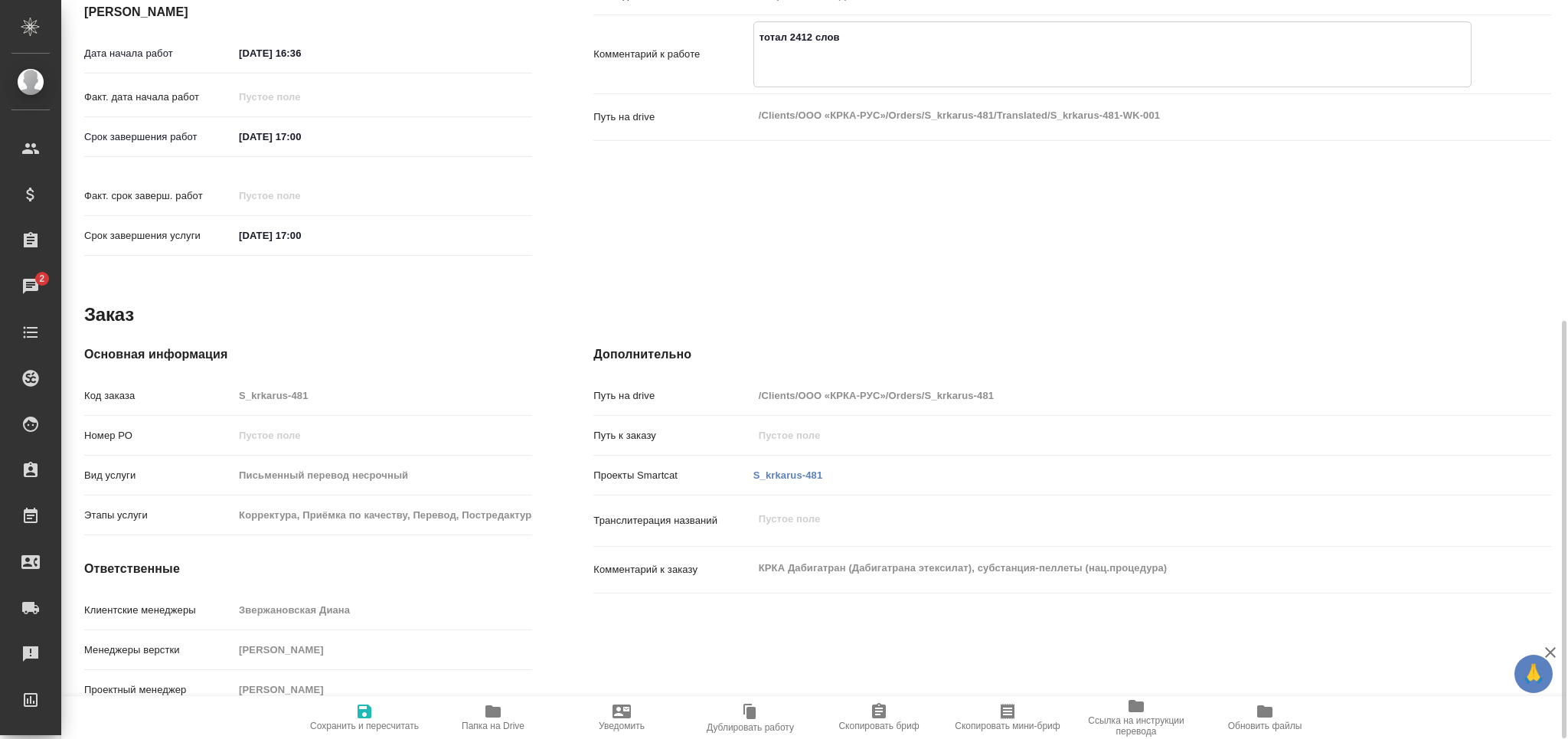
type textarea "тотал 2412 слов"
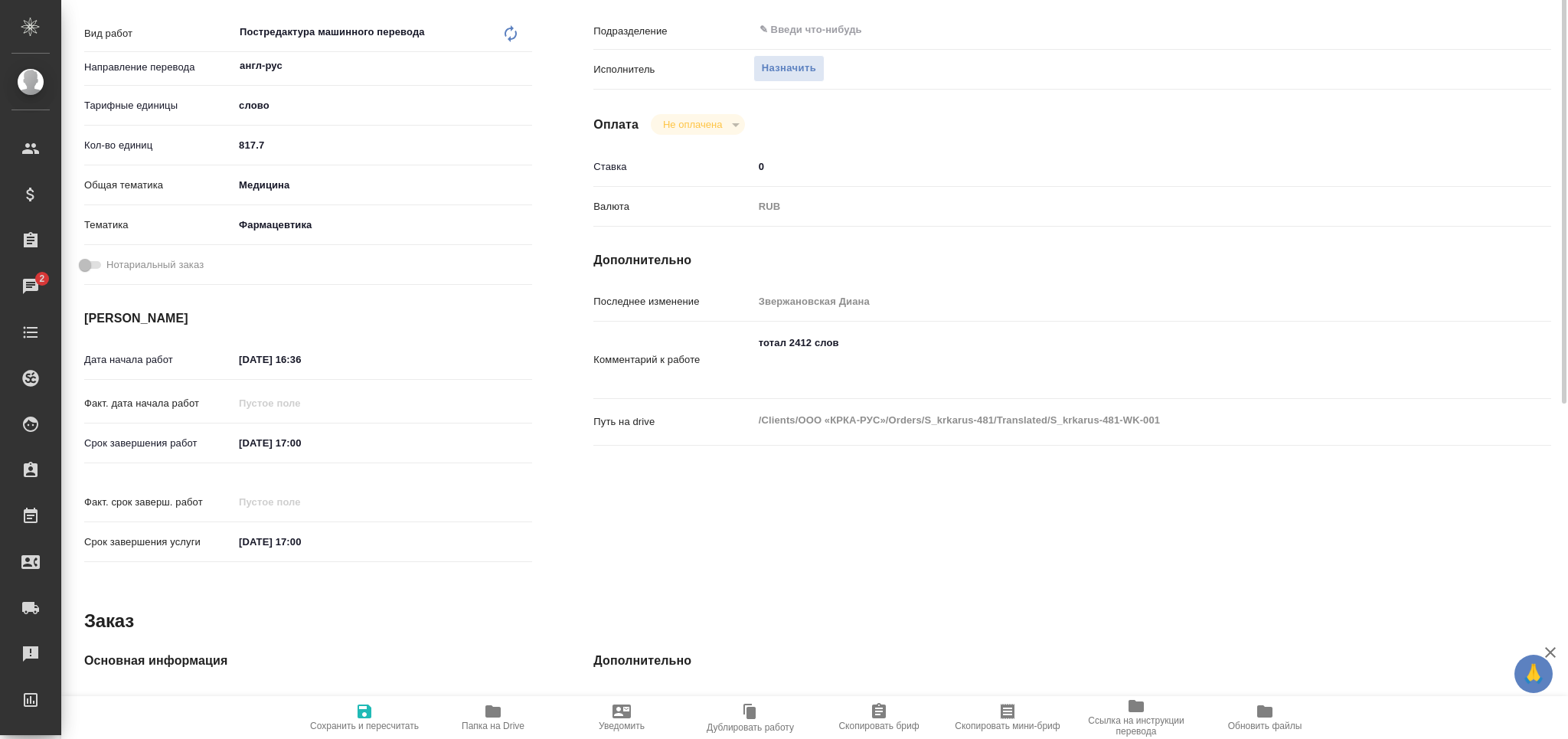
scroll to position [158, 0]
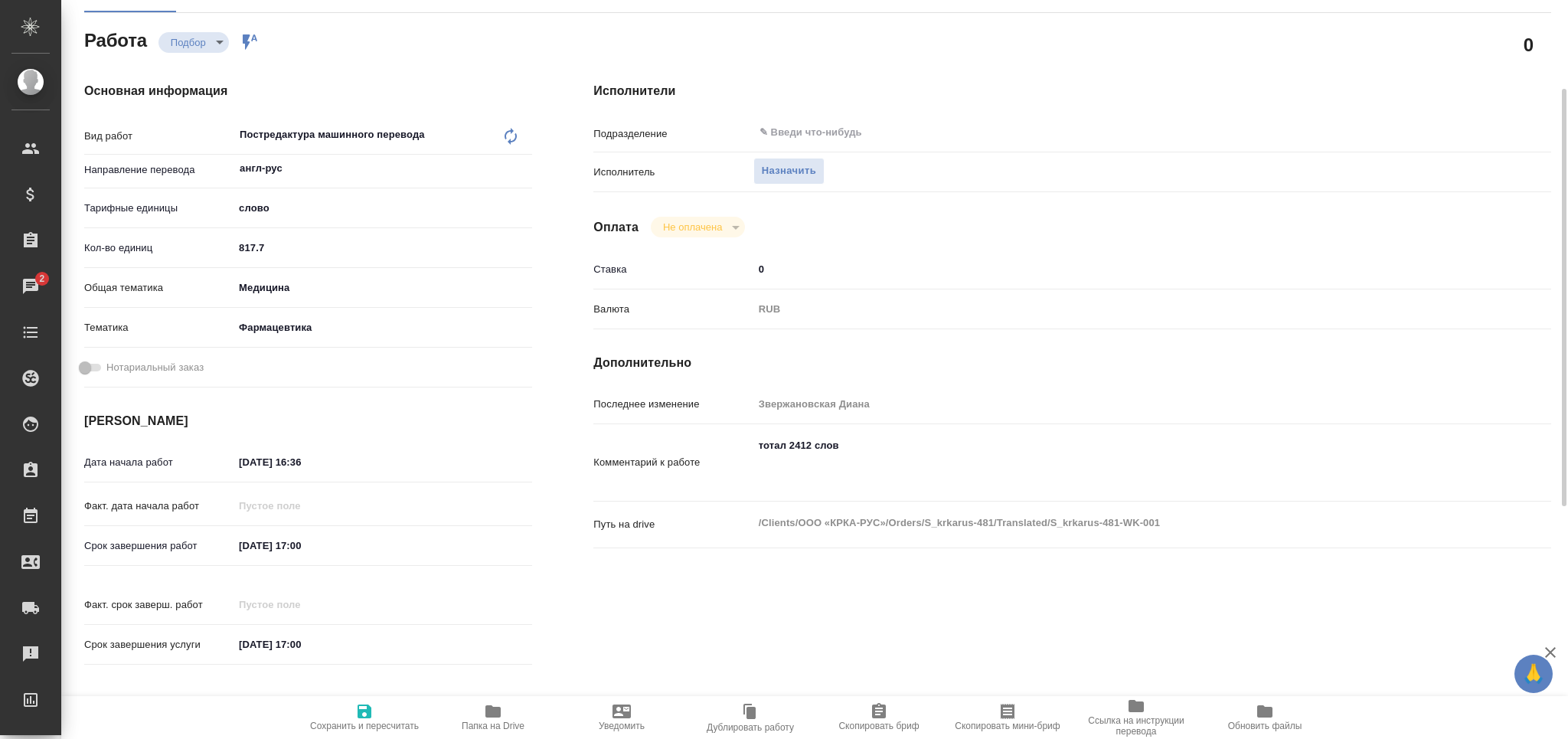
type textarea "x"
click at [766, 480] on textarea "тотал 2412 слов" at bounding box center [1113, 461] width 718 height 57
paste textarea "КРКА Дабигатран (Дабигатрана этексилат), субстанция-пеллеты (нац.процедура)"
type textarea "x"
type textarea "тотал 2412 слов КРКА Дабигатран (Дабигатрана этексилат), субстанция-пеллеты (на…"
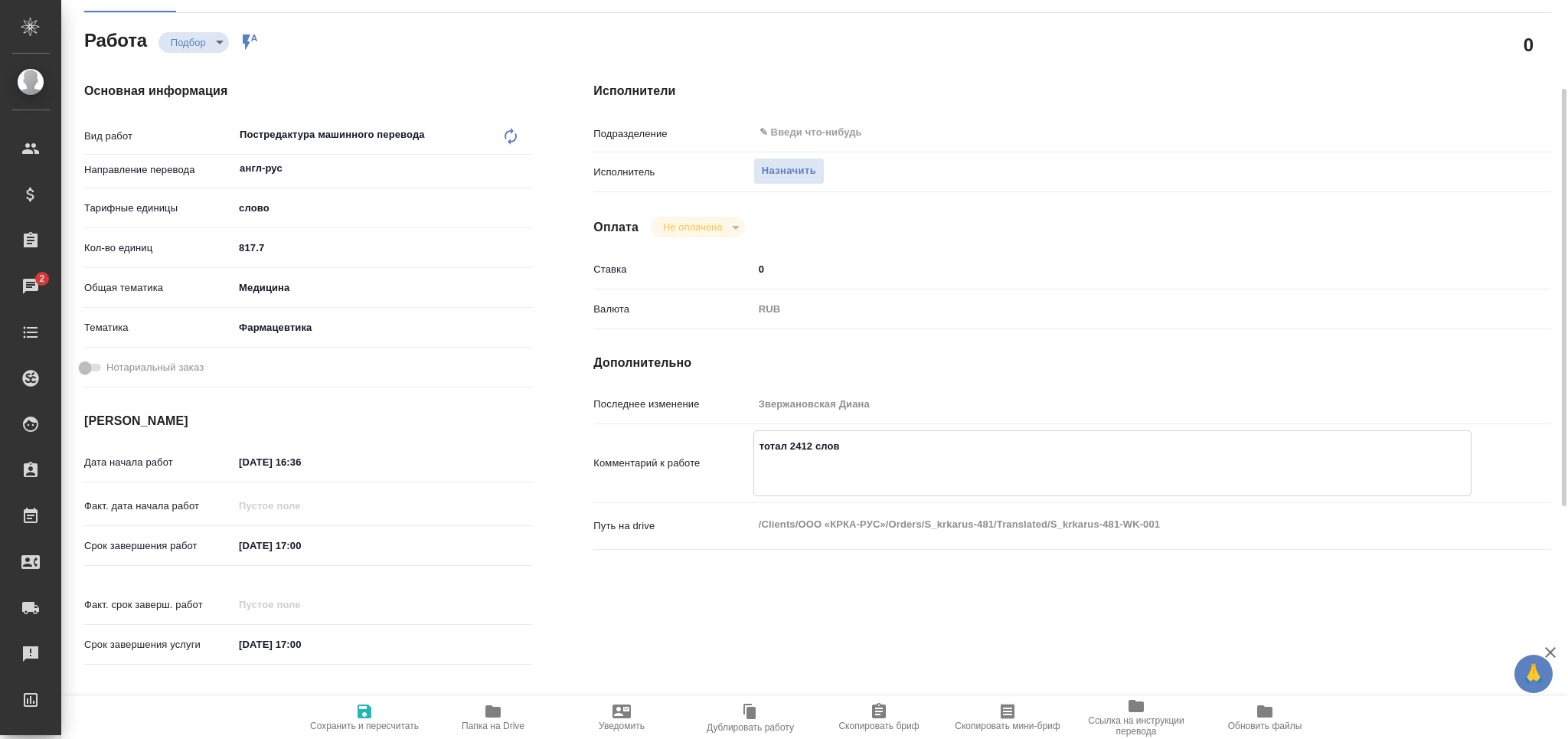
type textarea "x"
type textarea "тотал 2412 слов КРКА Дабигатран (Дабигатрана этексилат), субстанция-пеллеты (на…"
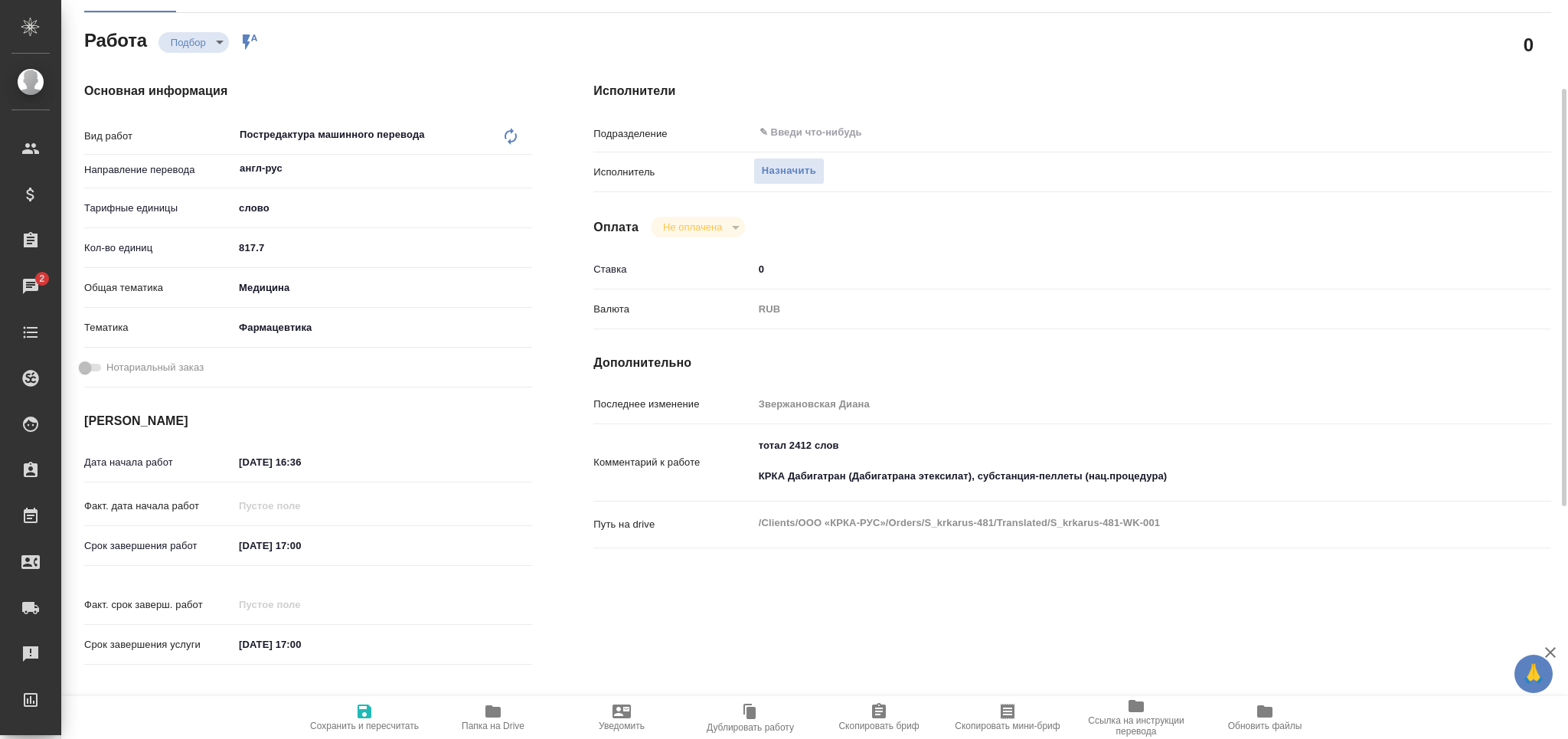
type textarea "x"
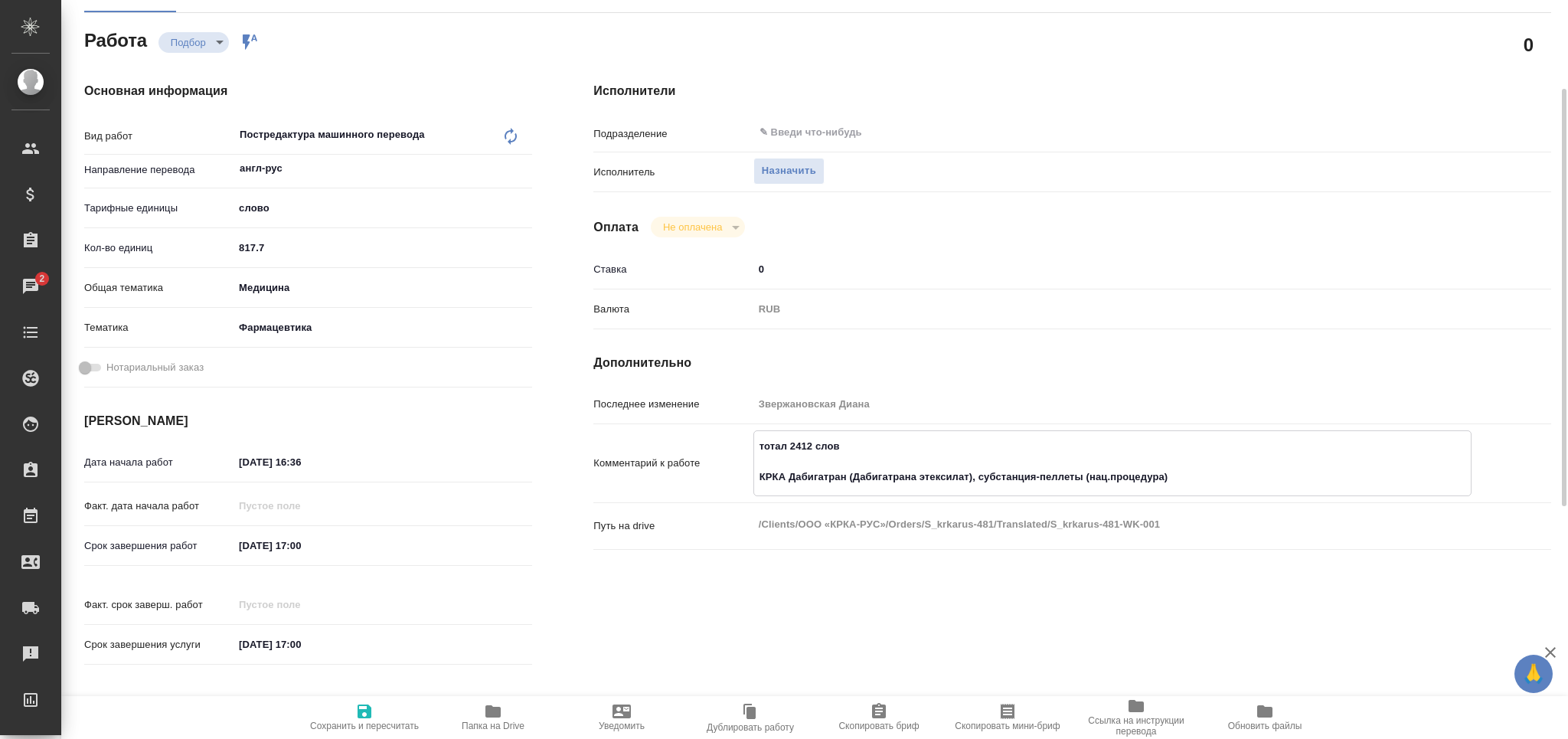
type textarea "x"
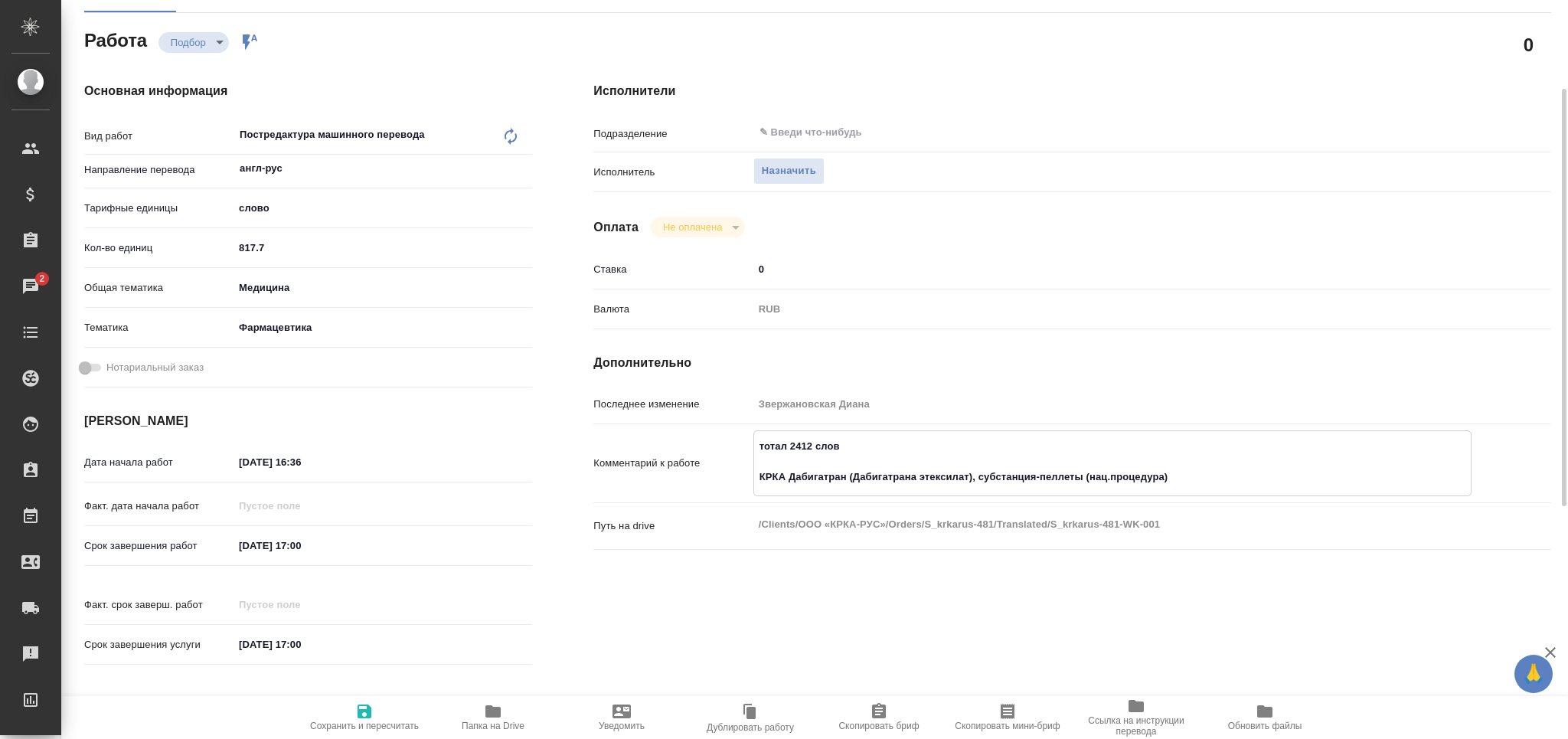
type textarea "x"
drag, startPoint x: 251, startPoint y: 469, endPoint x: 239, endPoint y: 473, distance: 12.6
click at [239, 473] on div "01.09.2025 16:36" at bounding box center [301, 462] width 136 height 23
type textarea "x"
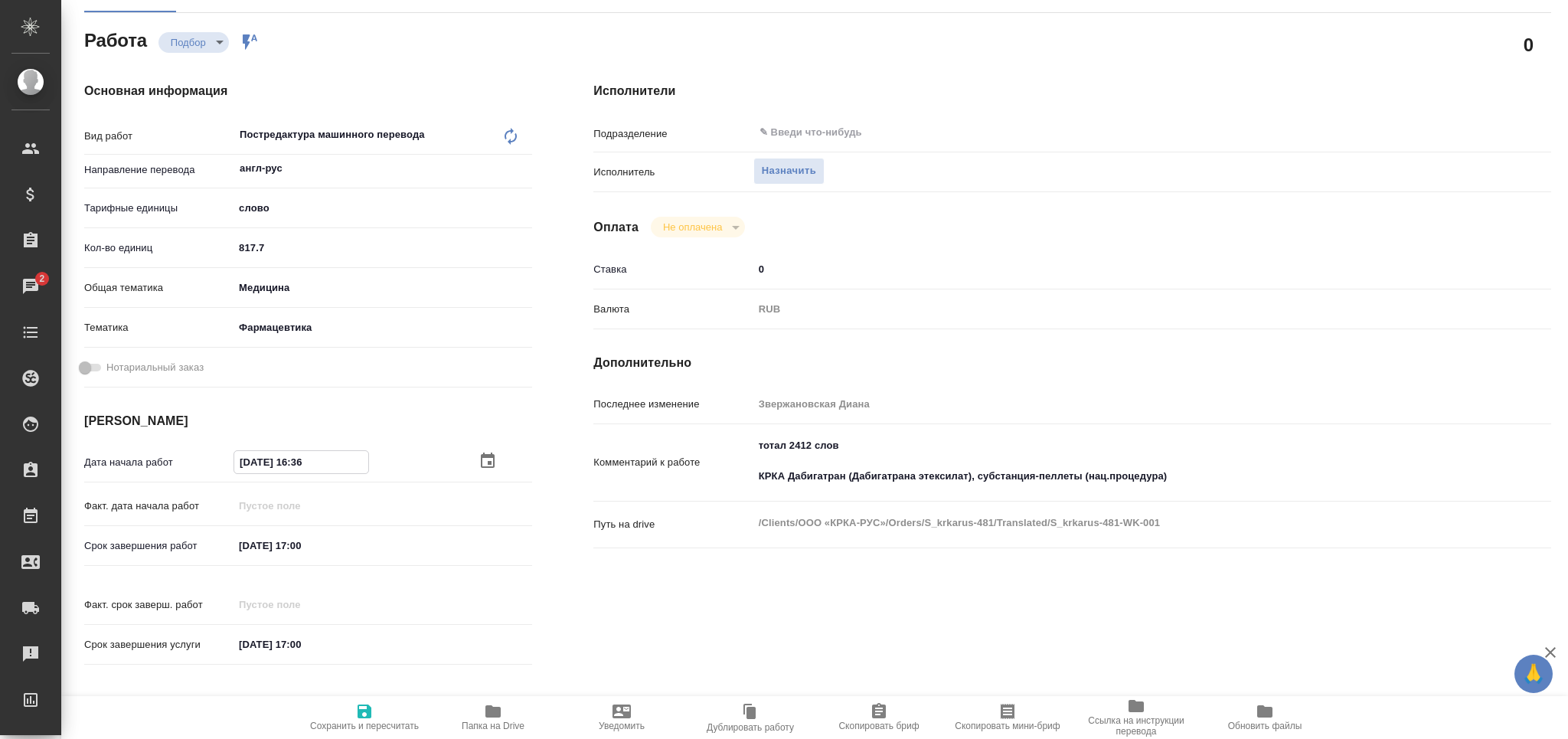
type input "00.92.0251 63:6_"
type textarea "x"
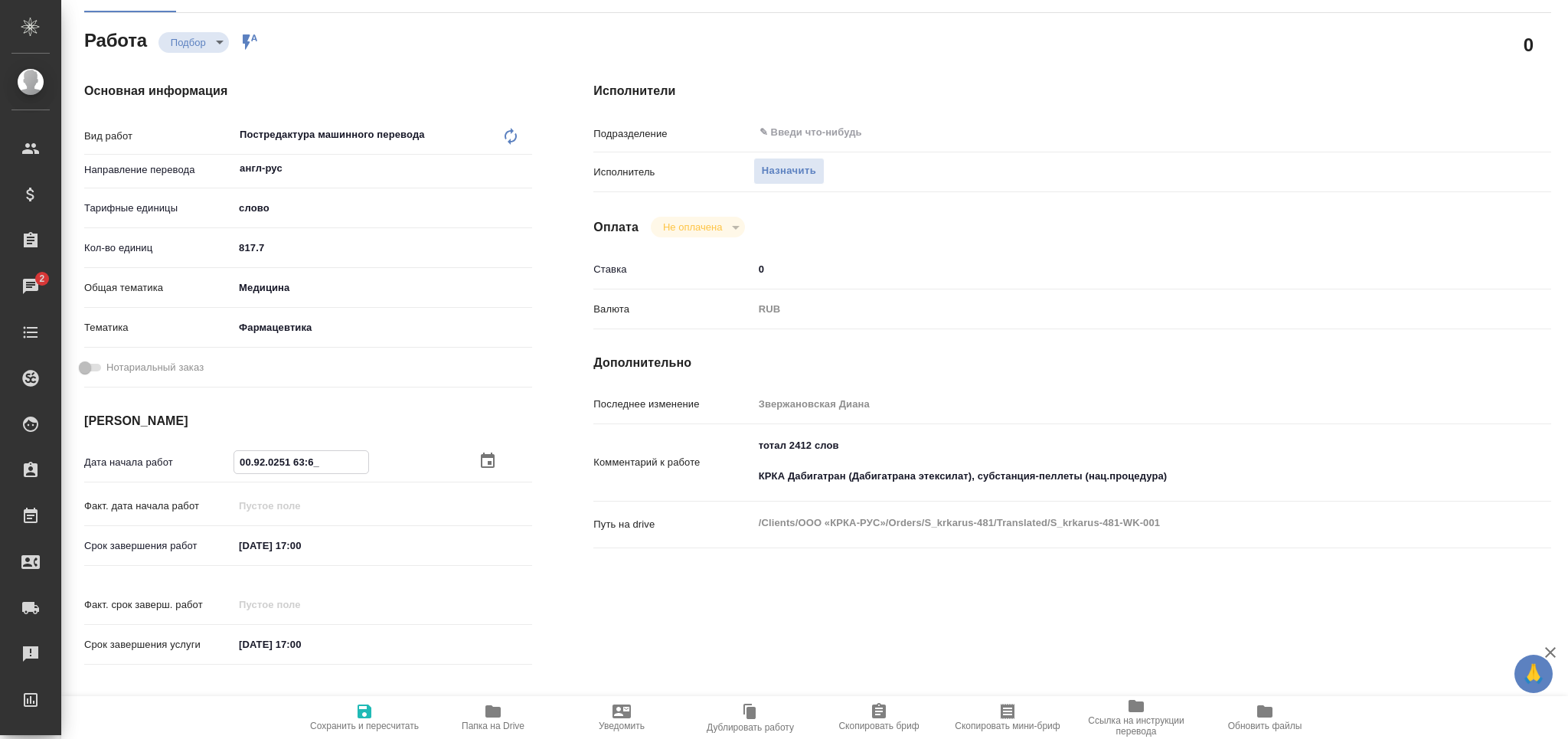
type textarea "x"
type input "02.09.2025 16:36"
type textarea "x"
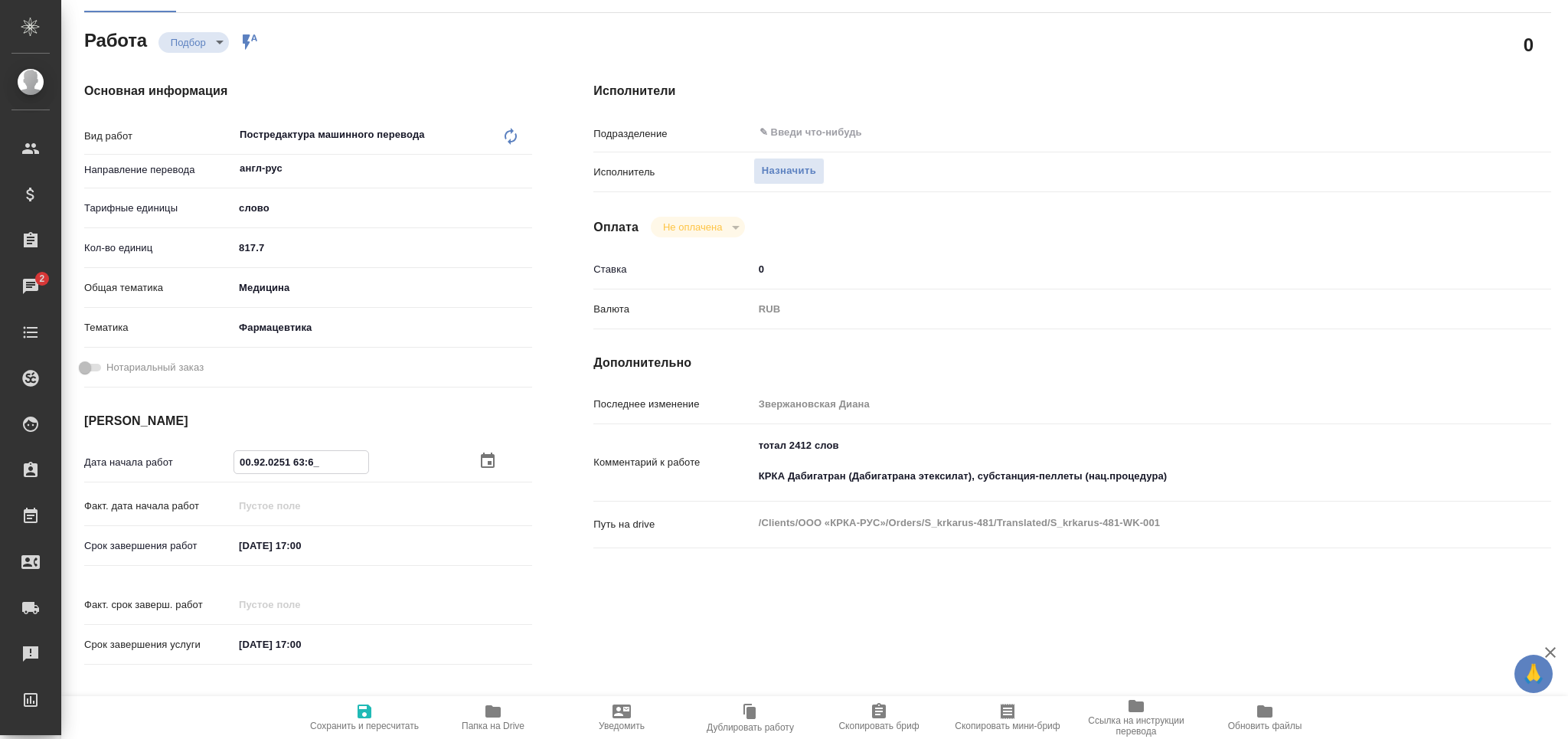
type textarea "x"
drag, startPoint x: 298, startPoint y: 459, endPoint x: 351, endPoint y: 459, distance: 53.0
click at [351, 459] on input "02.09.2025 16:36" at bounding box center [301, 462] width 134 height 23
type textarea "x"
type input "02.09.2025 13:__"
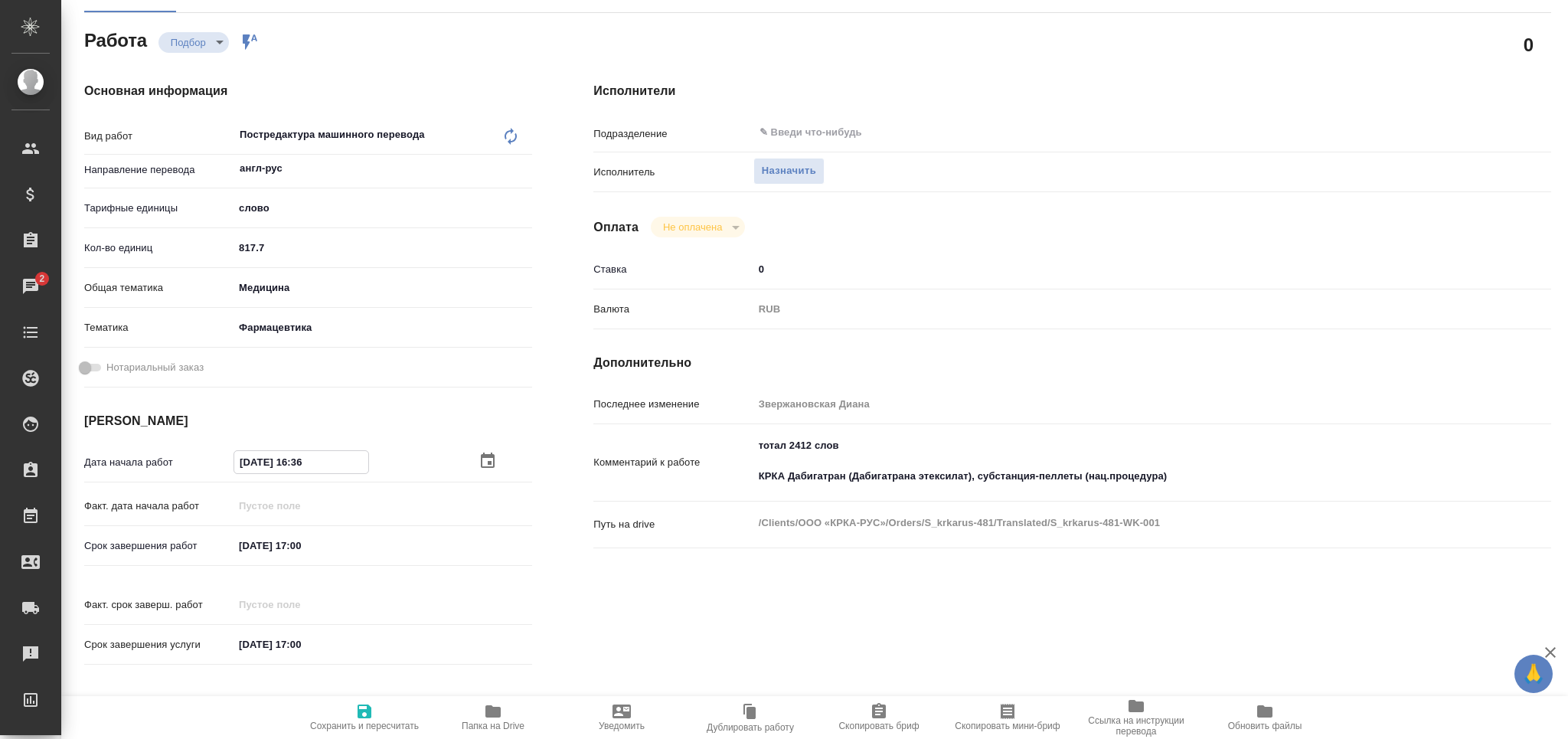
type textarea "x"
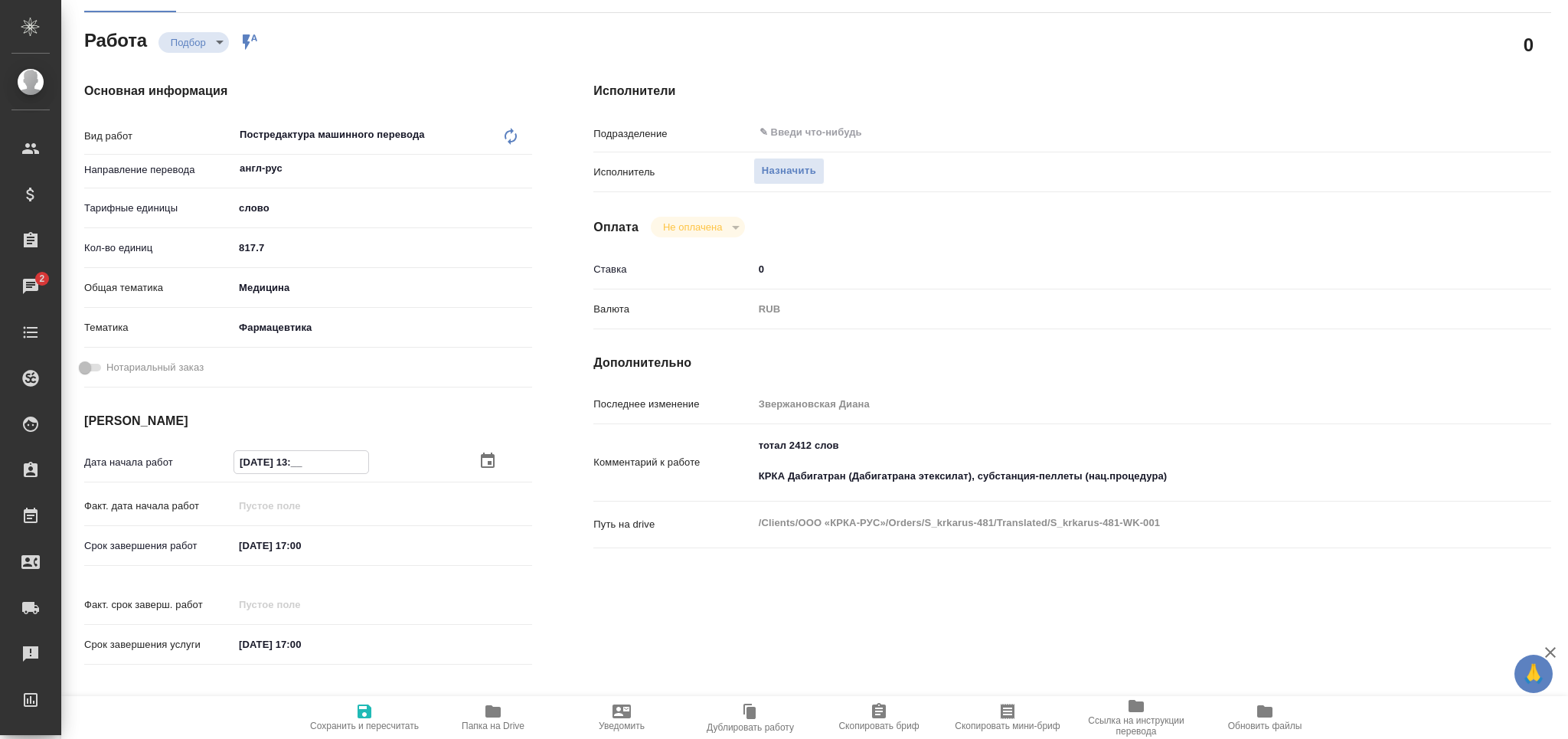
type input "02.09.2025 13:0_"
type textarea "x"
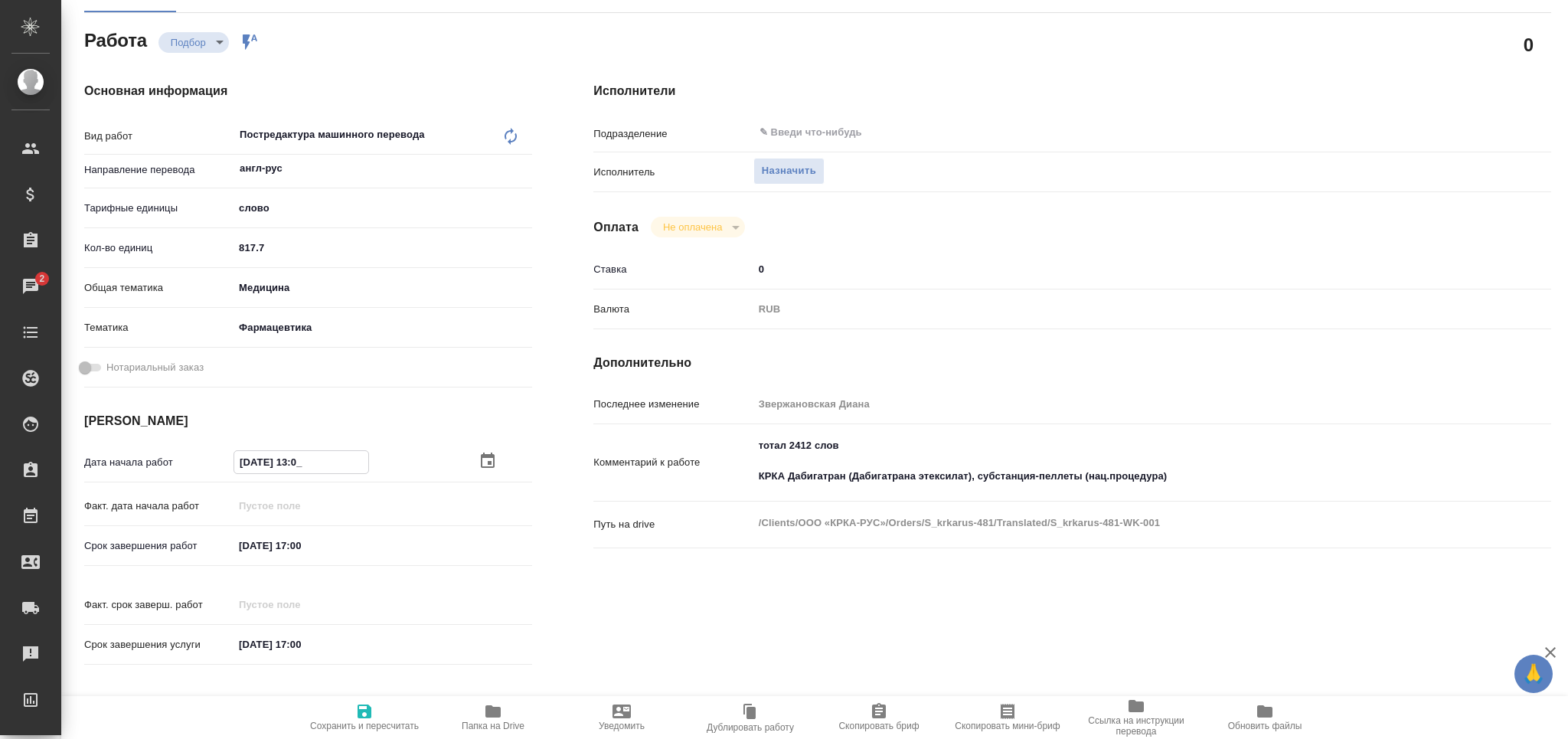
type textarea "x"
type input "02.09.2025 13:00"
type textarea "x"
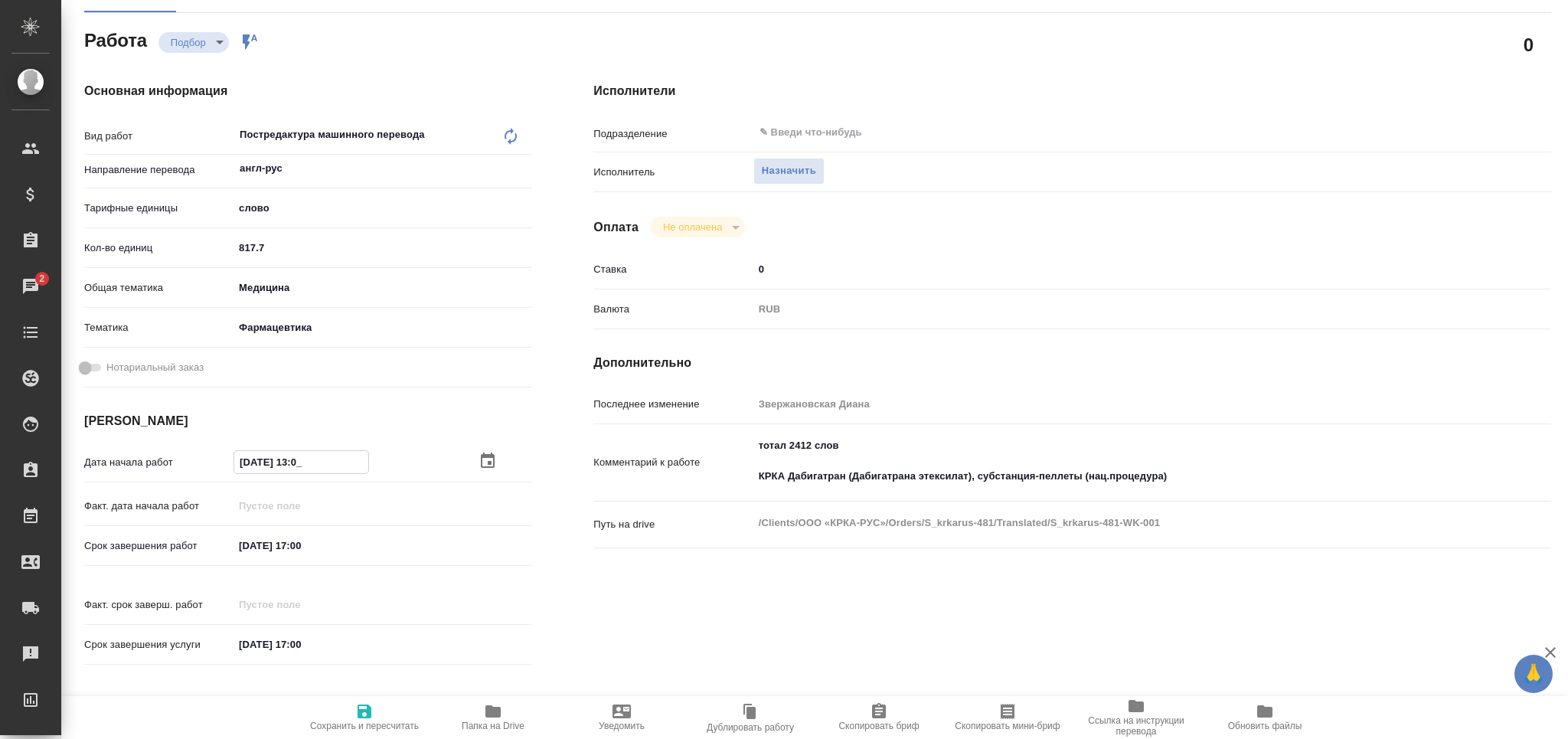
type textarea "x"
type input "02.09.2025 13:00"
click at [302, 543] on input "[DATE] 17:00" at bounding box center [301, 545] width 134 height 23
type textarea "x"
type input "03.09.2025 13:00"
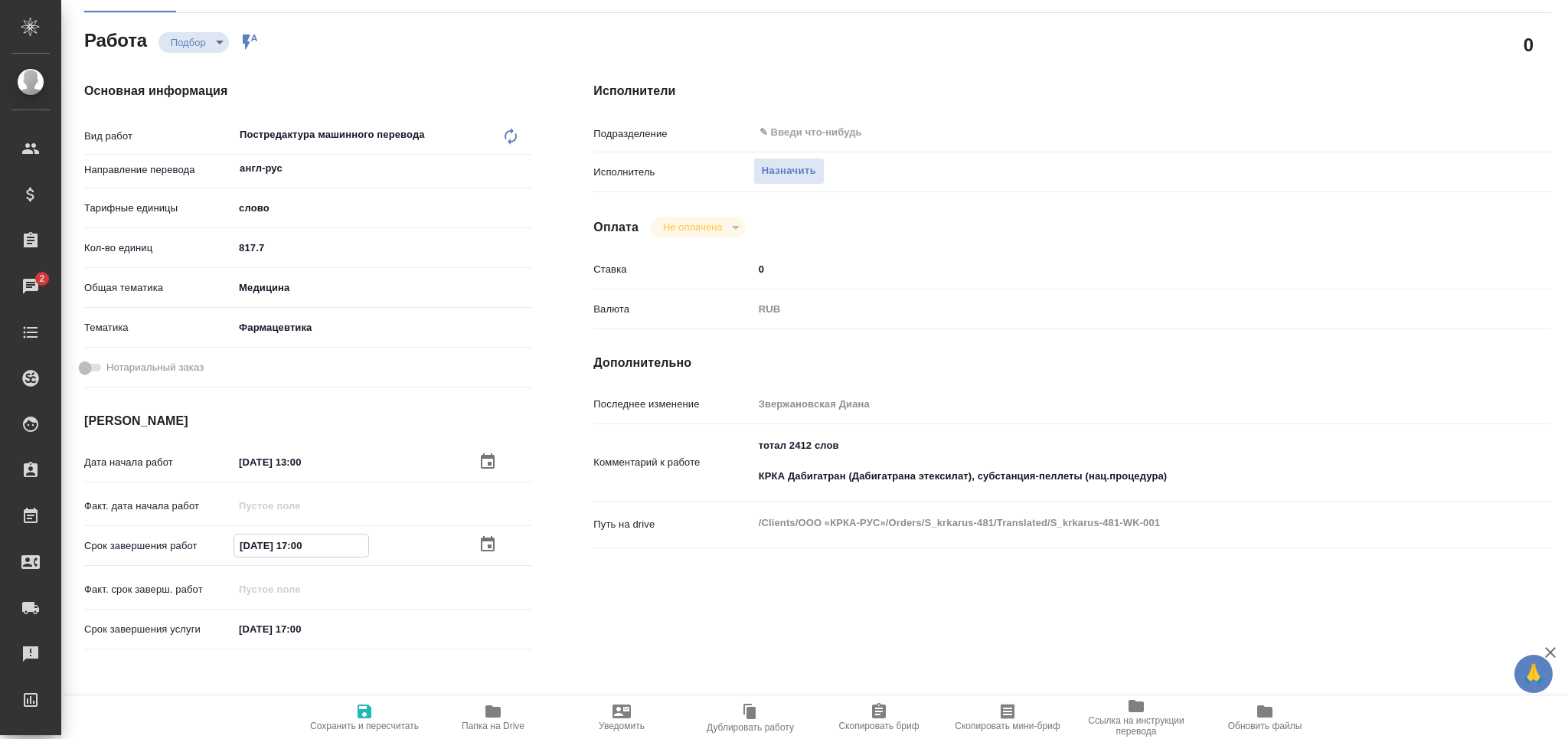
type textarea "x"
type input "03.09.2025 13:00"
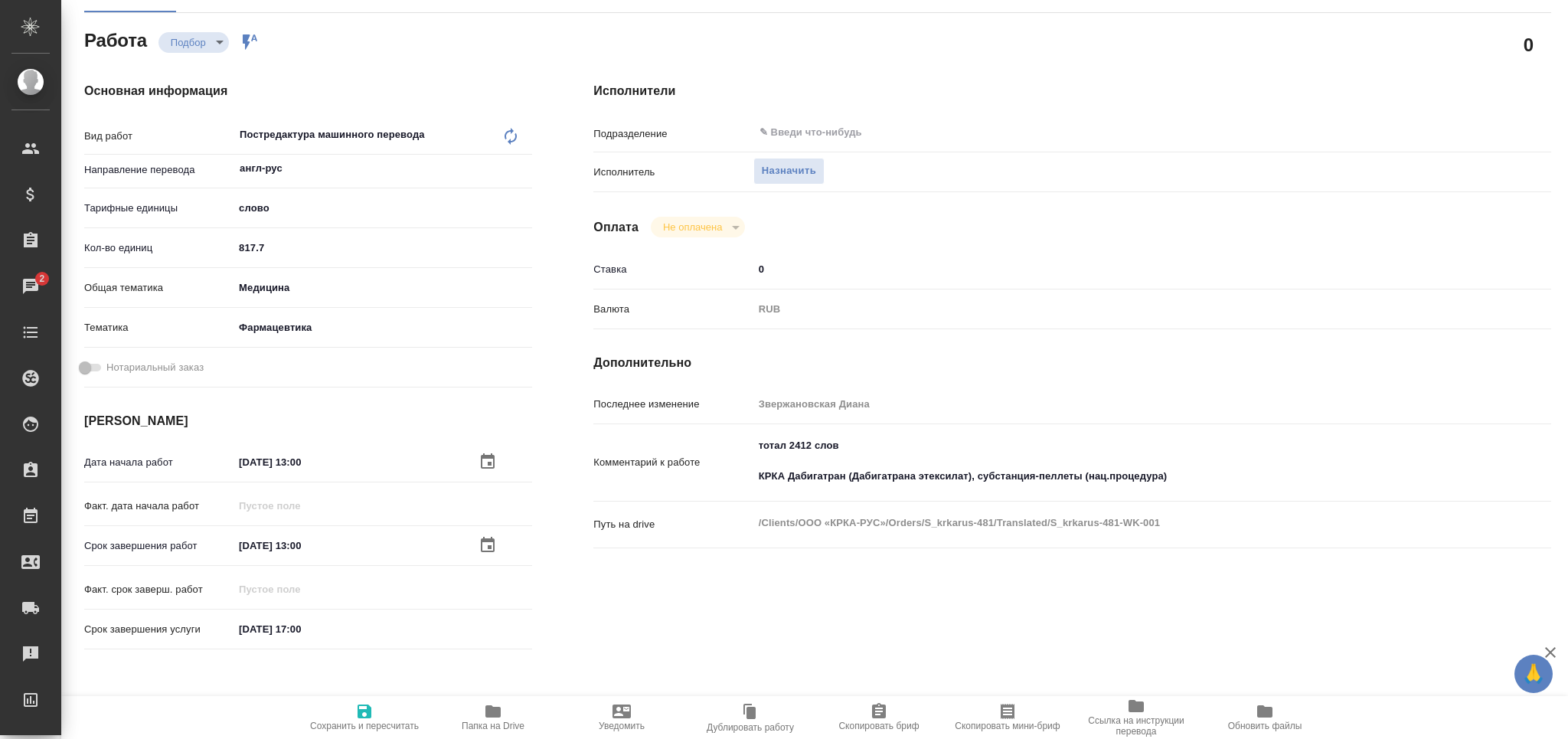
click at [364, 693] on div "Работа Подбор recruiting Работа включена в последовательность 0 Основная информ…" at bounding box center [818, 567] width 1467 height 1085
click at [1020, 708] on span "Скопировать мини-бриф" at bounding box center [1007, 716] width 110 height 29
drag, startPoint x: 822, startPoint y: 449, endPoint x: 729, endPoint y: 446, distance: 93.0
click at [730, 447] on div "Комментарий к работе тотал 2412 слов КРКА Дабигатран (Дабигатрана этексилат), с…" at bounding box center [1072, 463] width 958 height 66
type textarea "x"
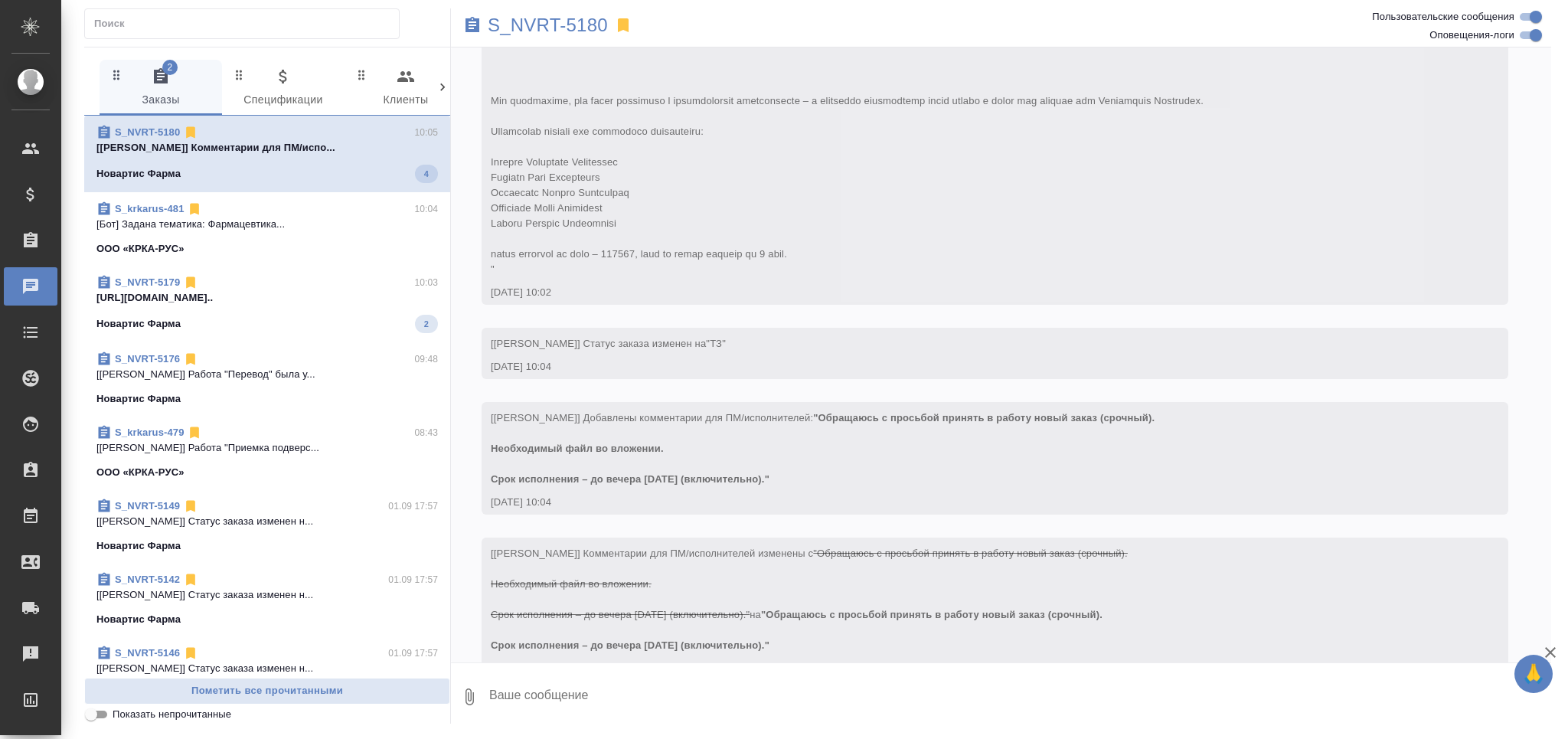
scroll to position [775, 0]
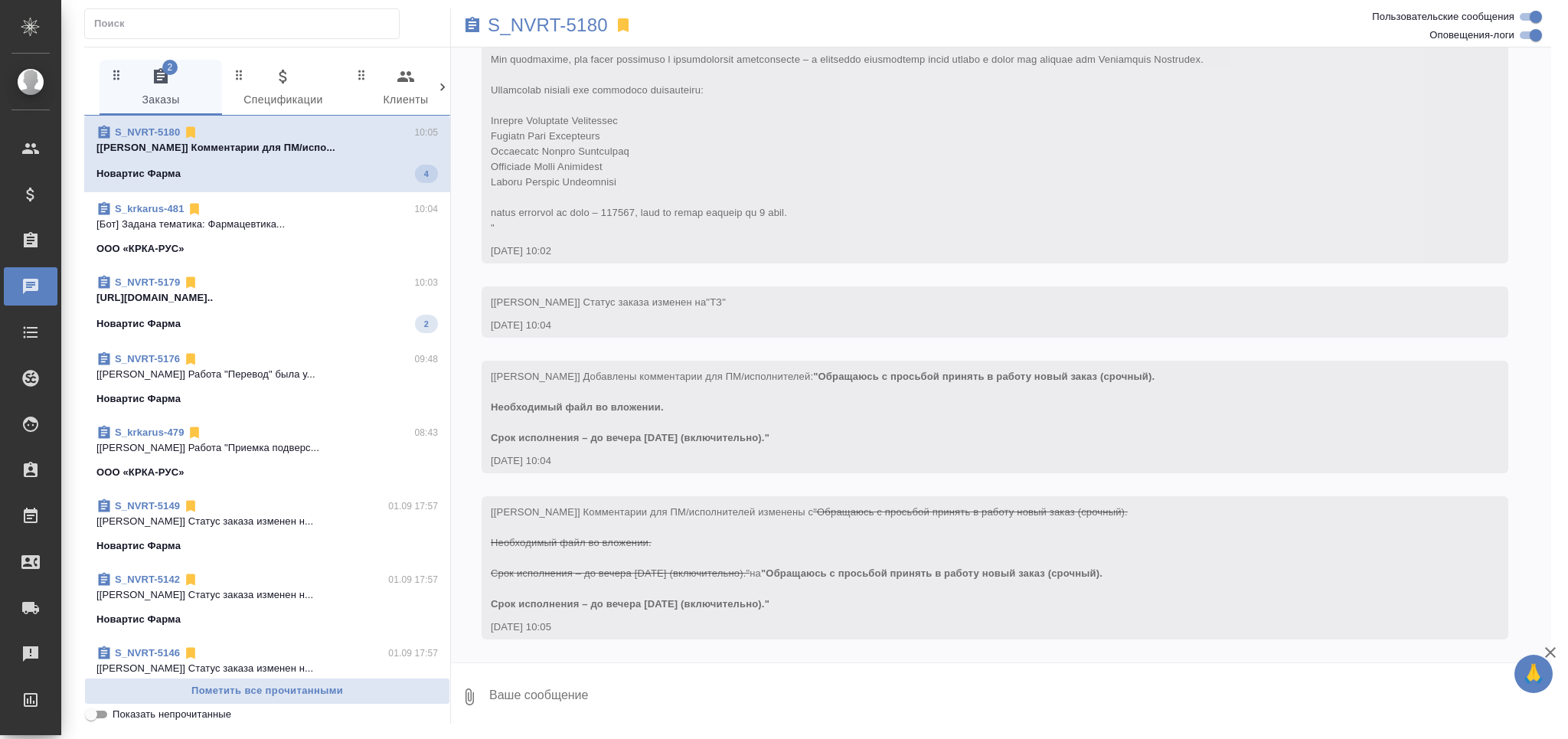
click at [96, 715] on input "Показать непрочитанные" at bounding box center [91, 714] width 55 height 18
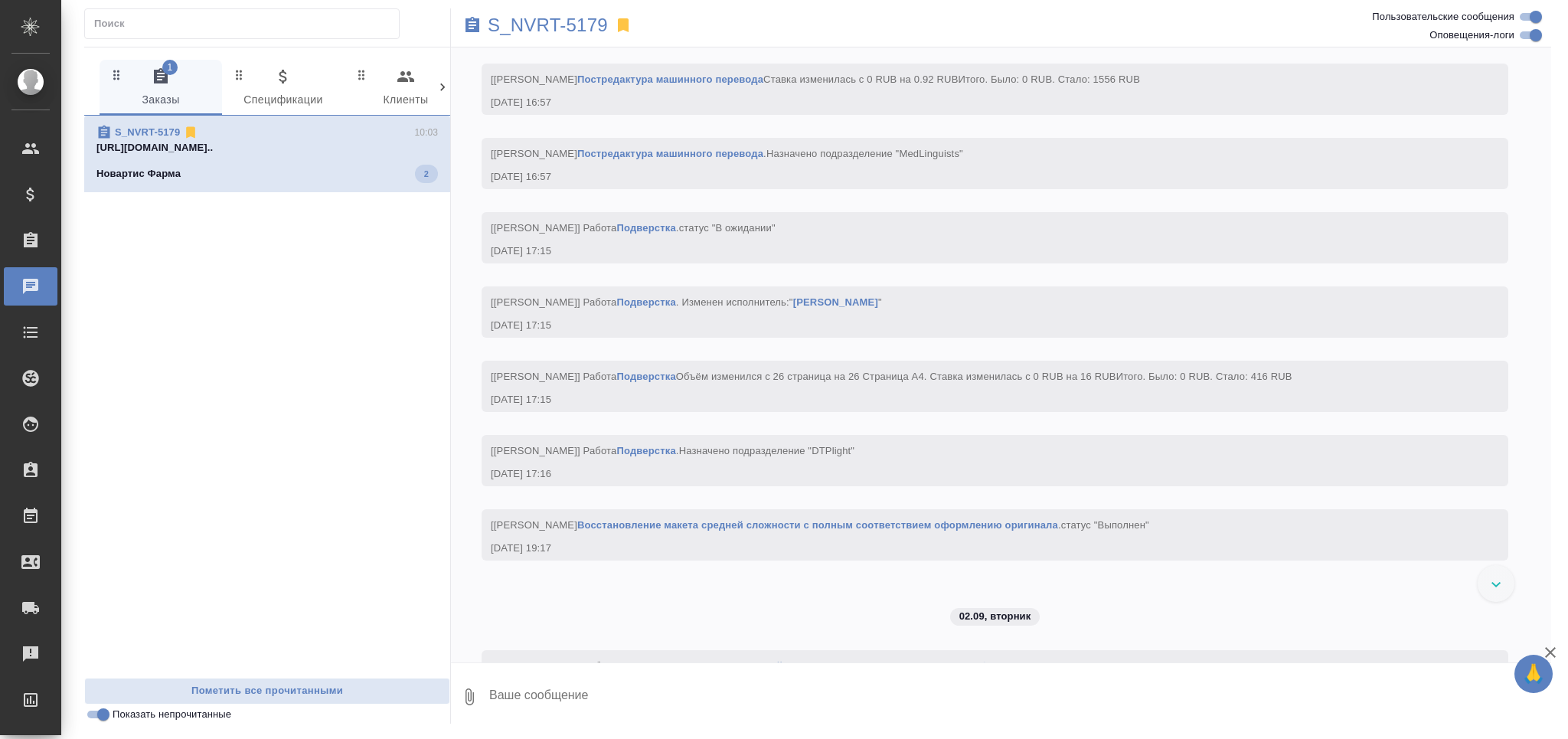
scroll to position [4568, 0]
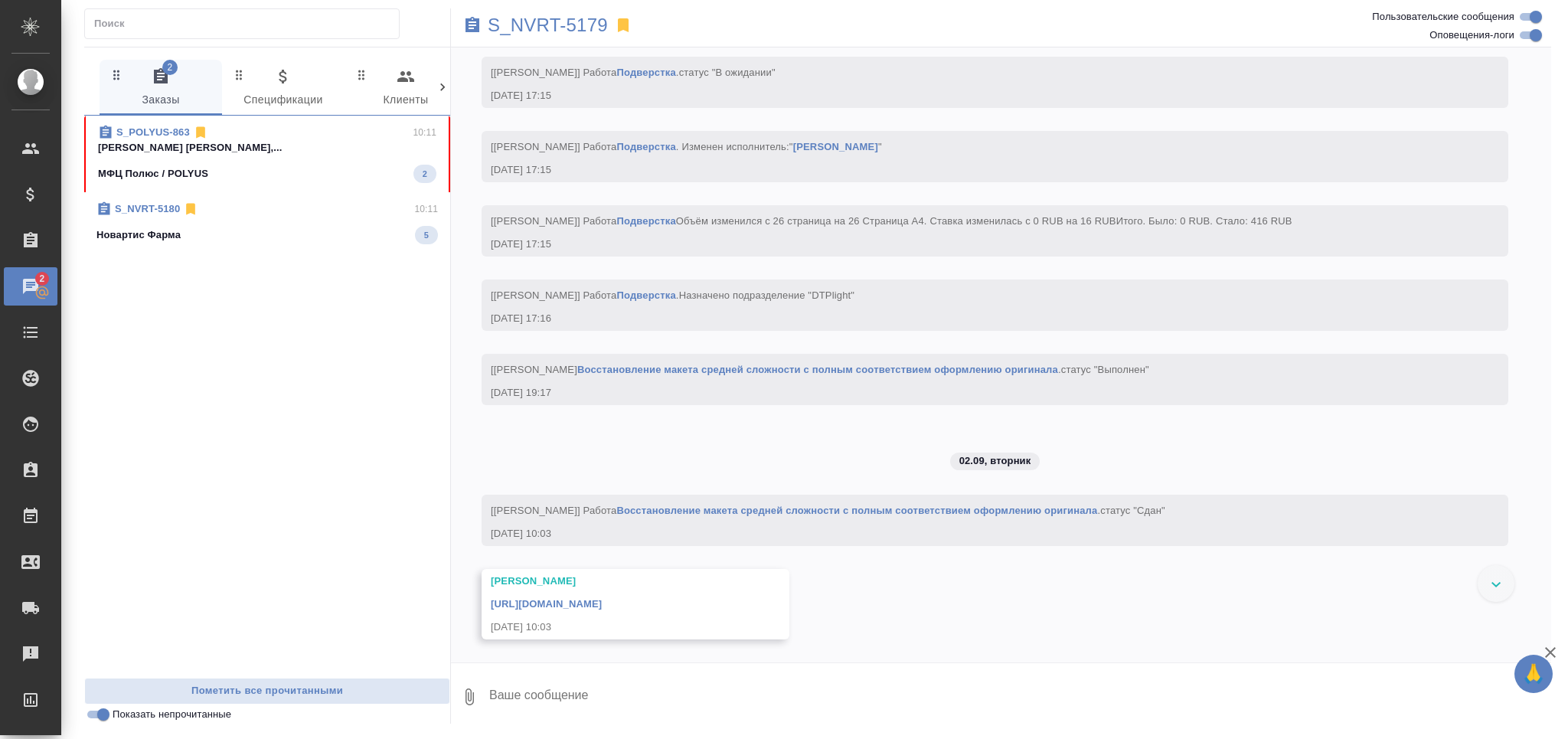
click at [283, 131] on div "S_POLYUS-863 10:11" at bounding box center [267, 132] width 338 height 15
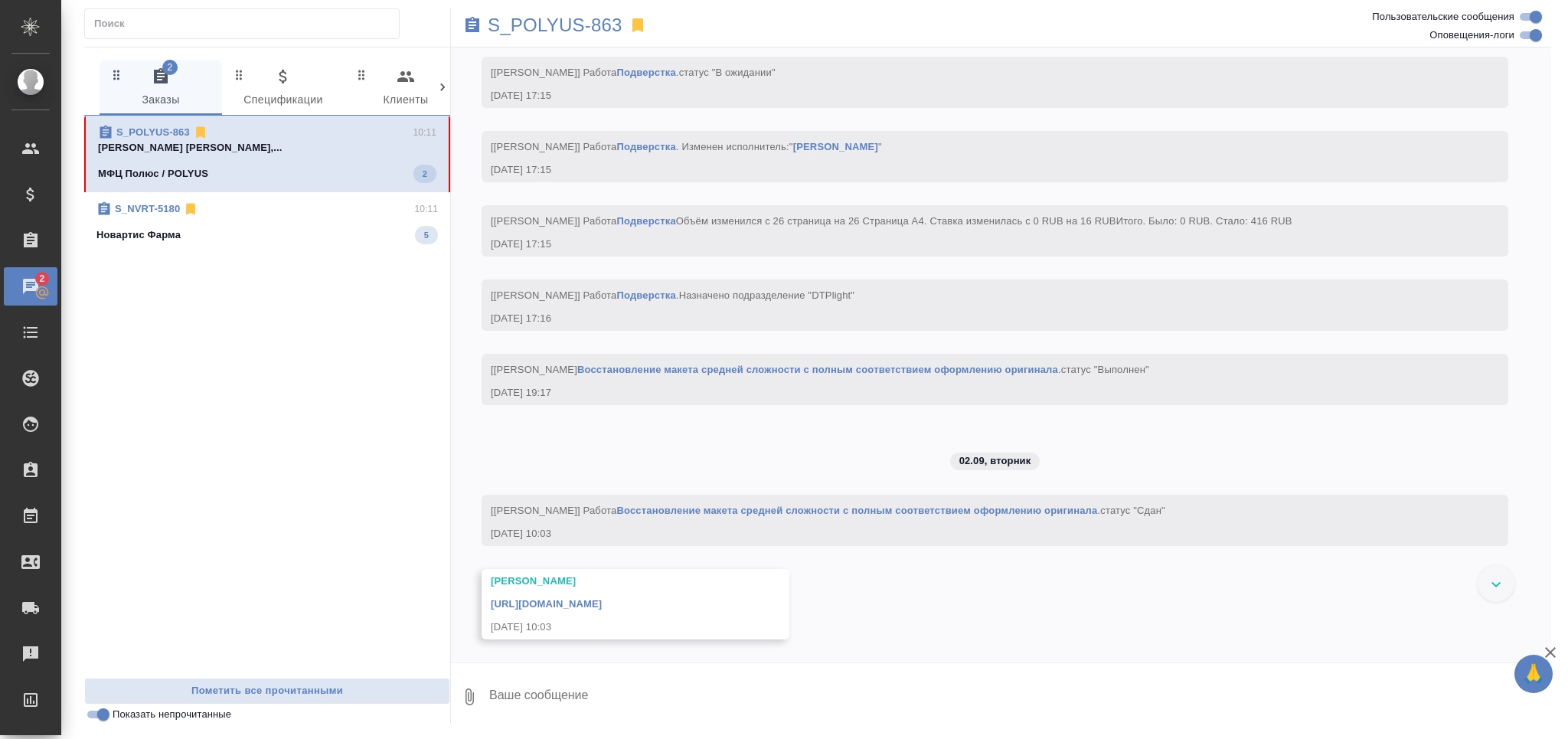
scroll to position [0, 0]
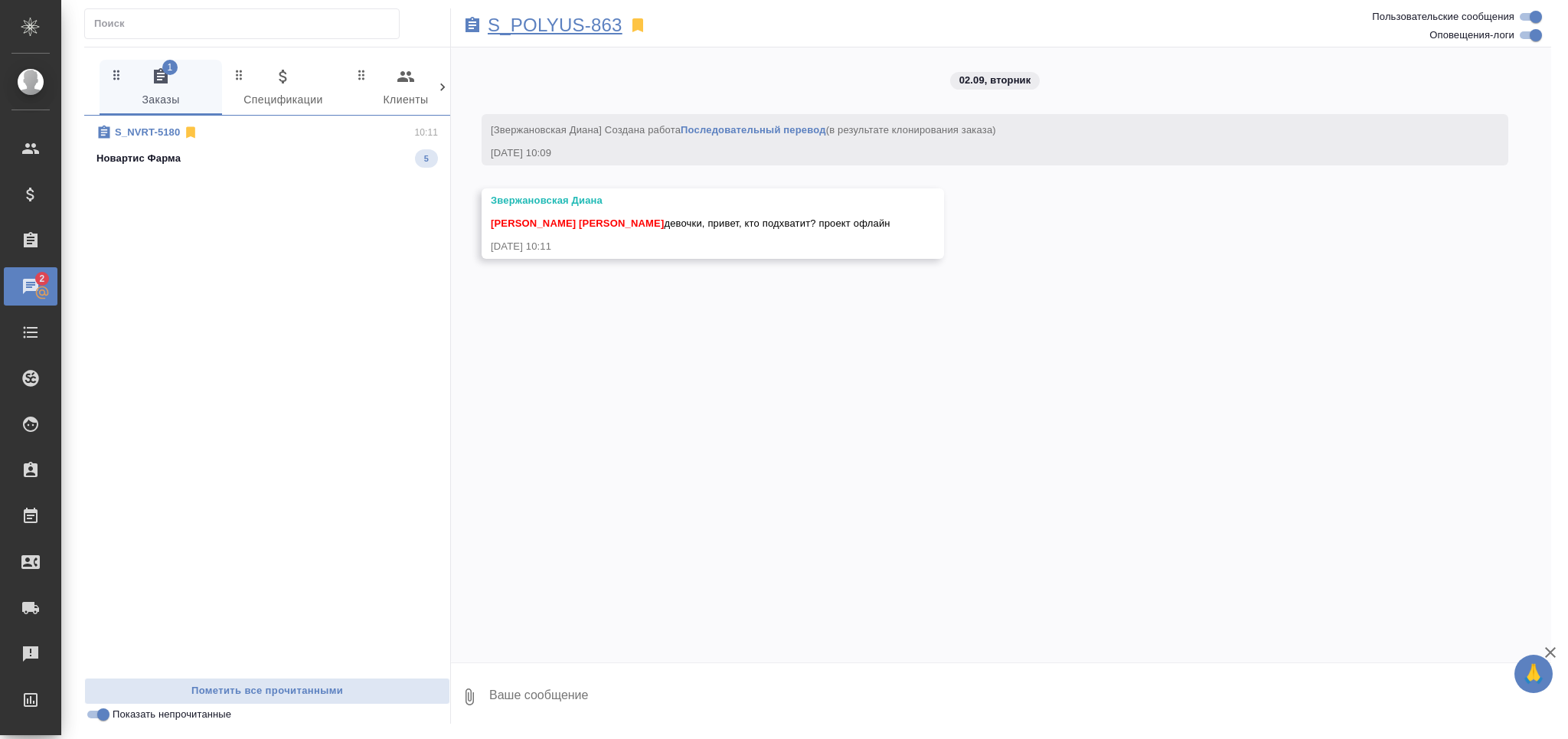
click at [577, 23] on p "S_POLYUS-863" at bounding box center [555, 25] width 135 height 15
click at [187, 166] on div "Новартис Фарма 5" at bounding box center [266, 158] width 341 height 18
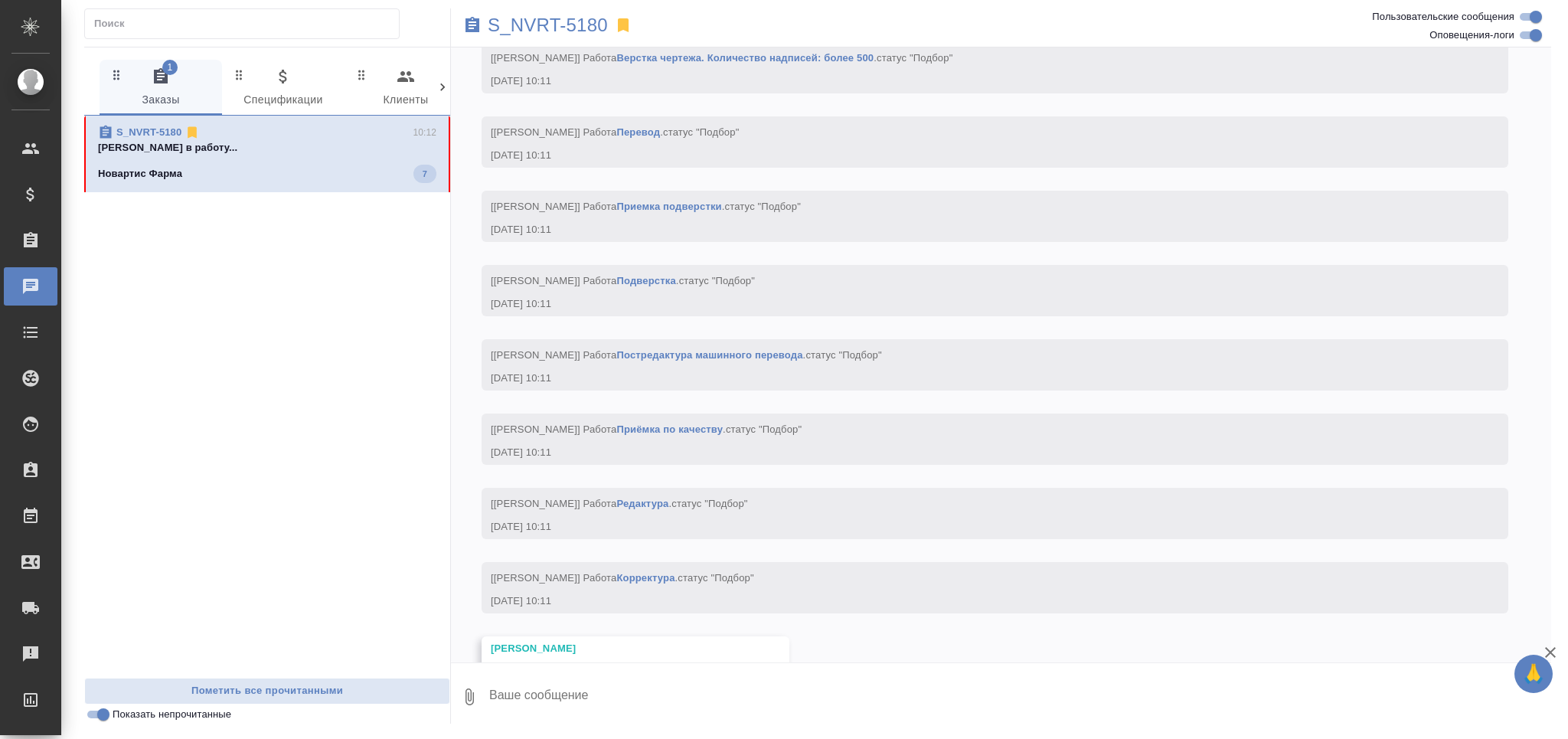
scroll to position [2105, 0]
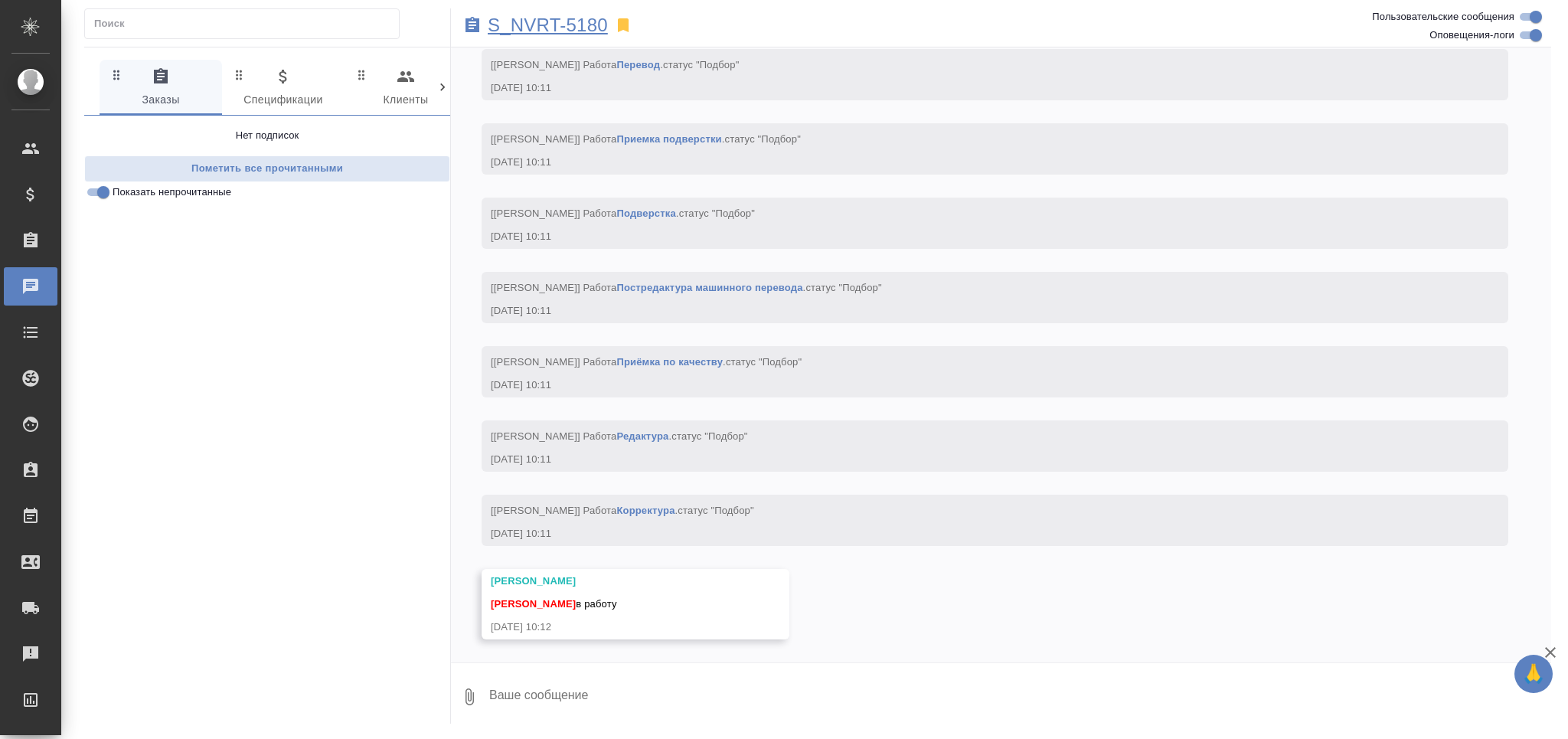
click at [582, 22] on p "S_NVRT-5180" at bounding box center [548, 25] width 121 height 15
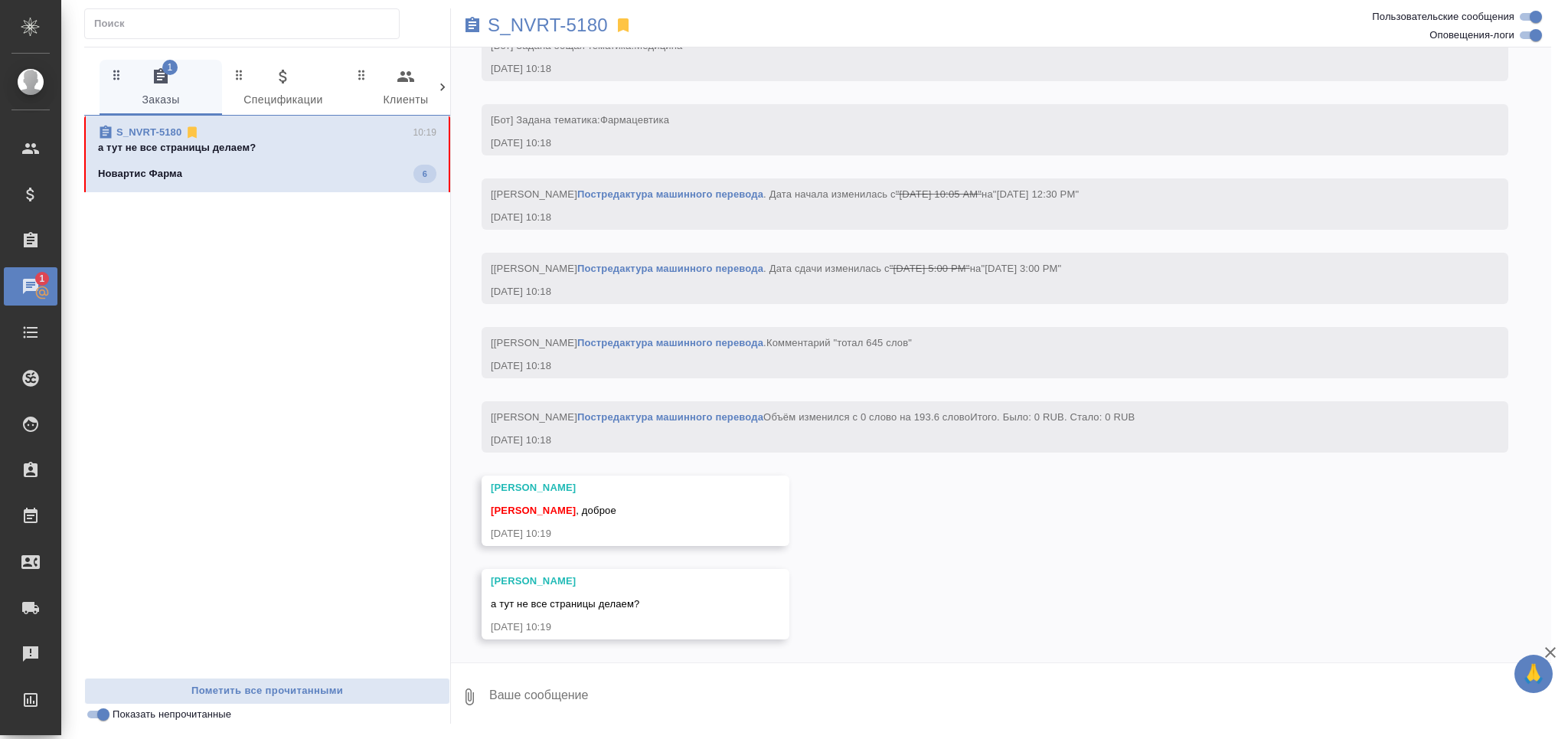
scroll to position [4019, 0]
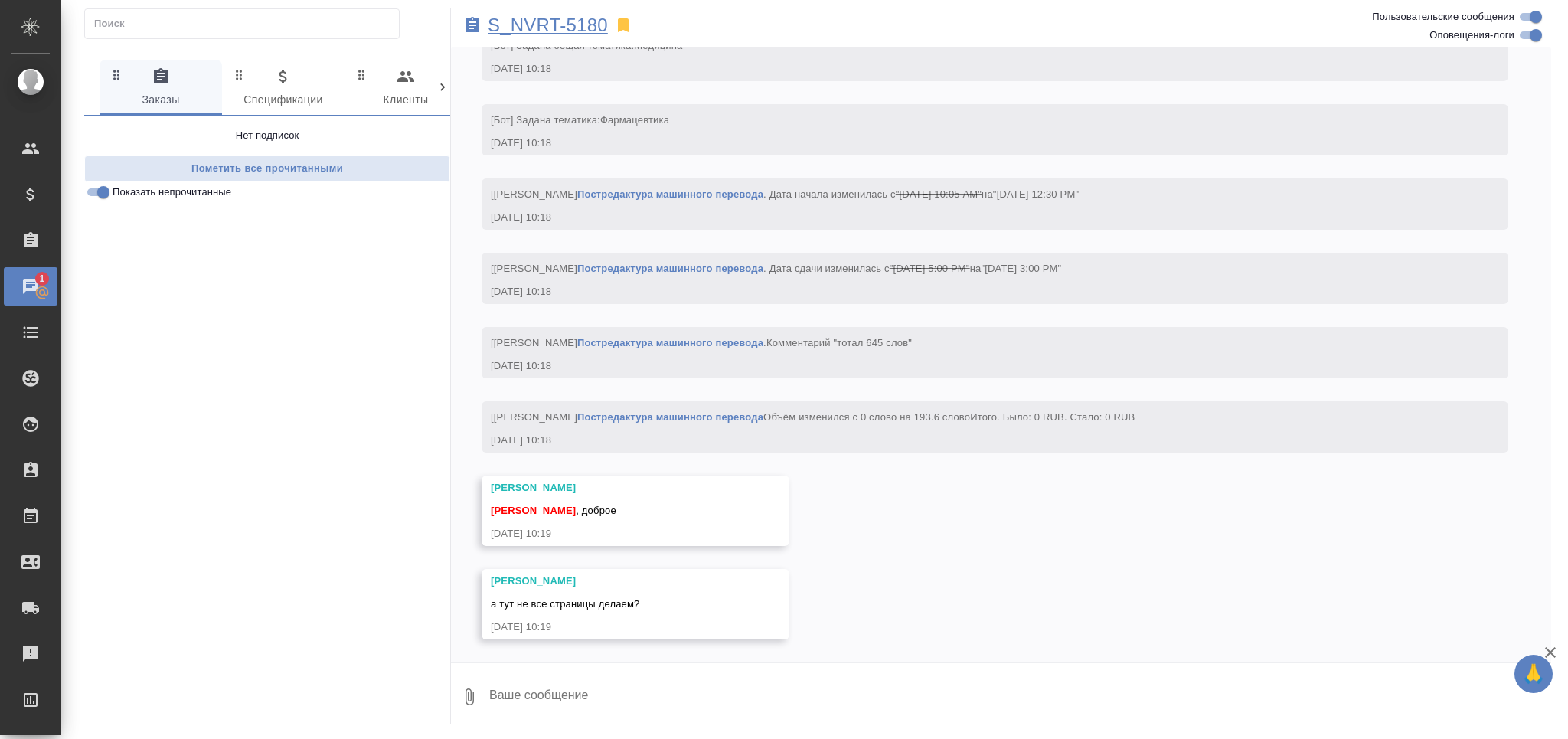
click at [539, 24] on p "S_NVRT-5180" at bounding box center [548, 25] width 121 height 15
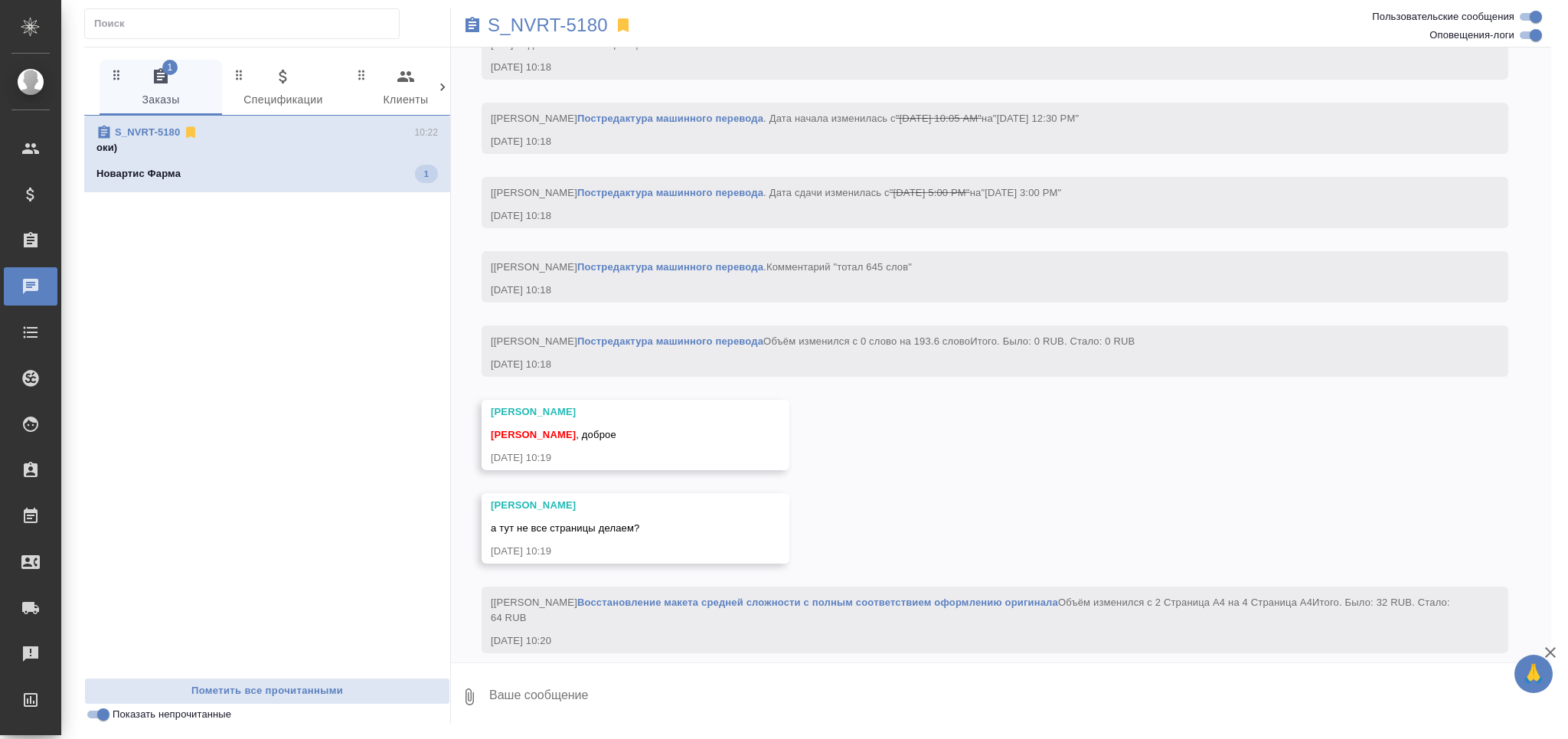
scroll to position [4306, 0]
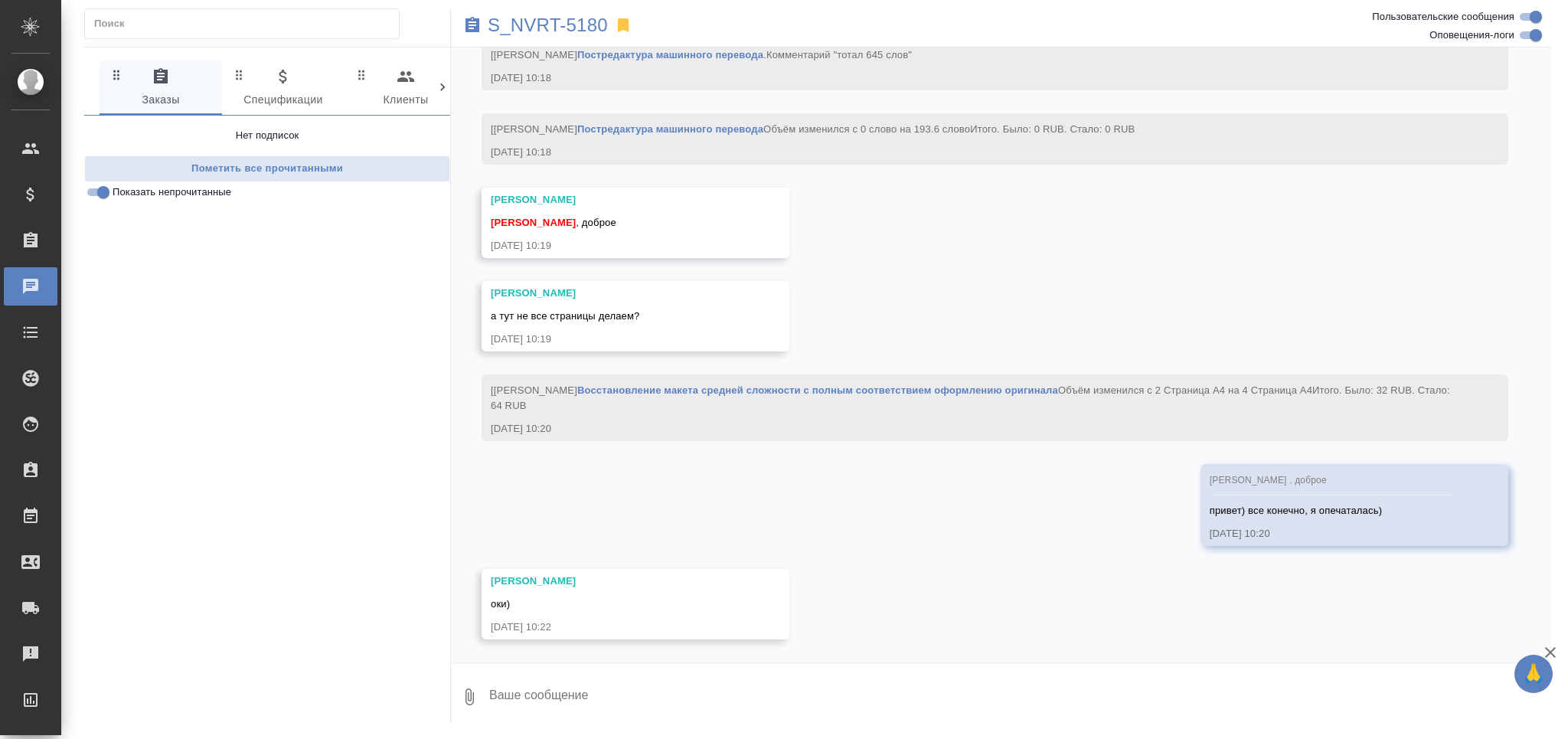
click at [108, 192] on input "Показать непрочитанные" at bounding box center [103, 192] width 55 height 18
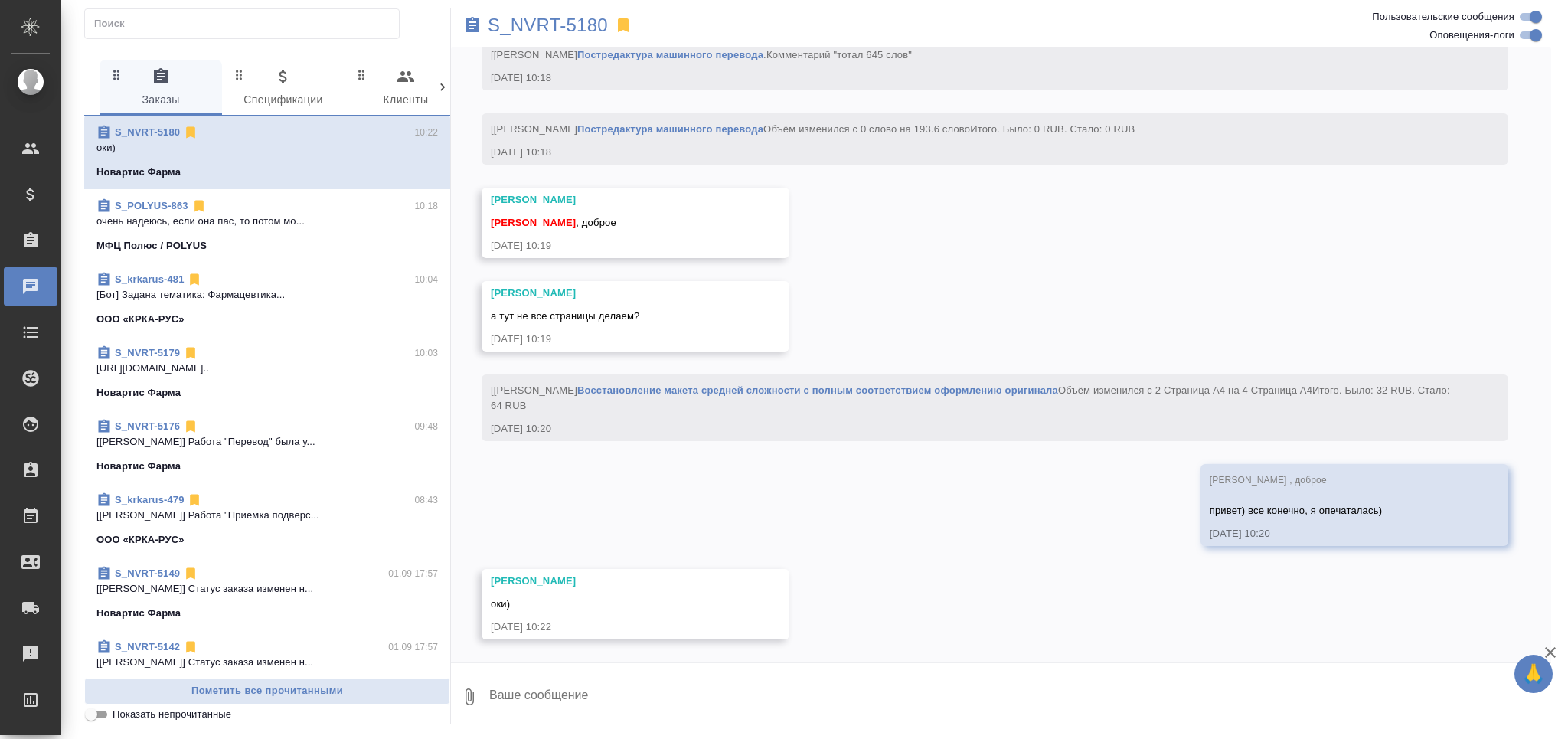
click at [199, 215] on p "очень надеюсь, если она пас, то потом мо..." at bounding box center [266, 221] width 341 height 15
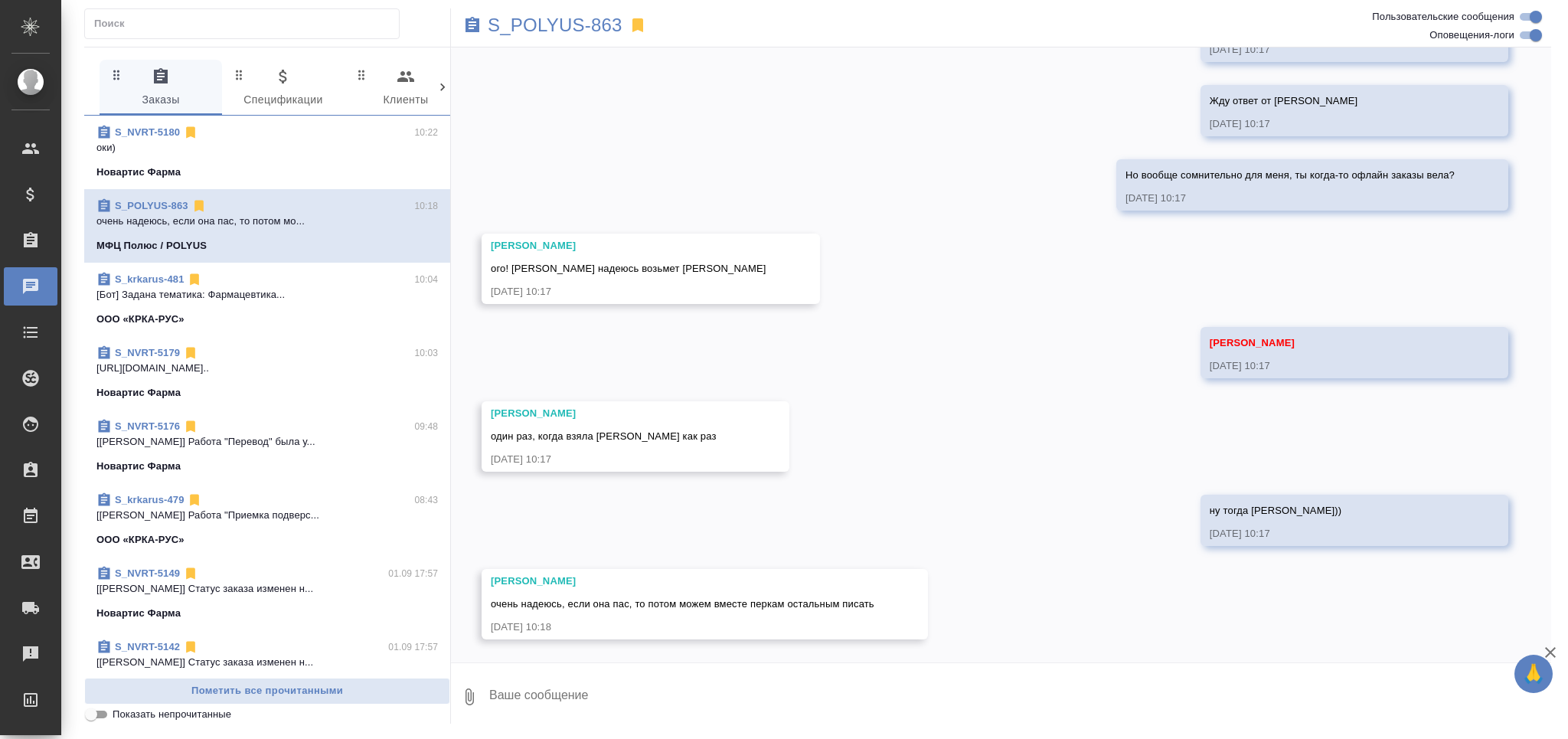
scroll to position [438, 0]
click at [563, 505] on button "Ответить на сообщение" at bounding box center [574, 513] width 167 height 30
click at [521, 702] on textarea at bounding box center [1020, 706] width 1064 height 52
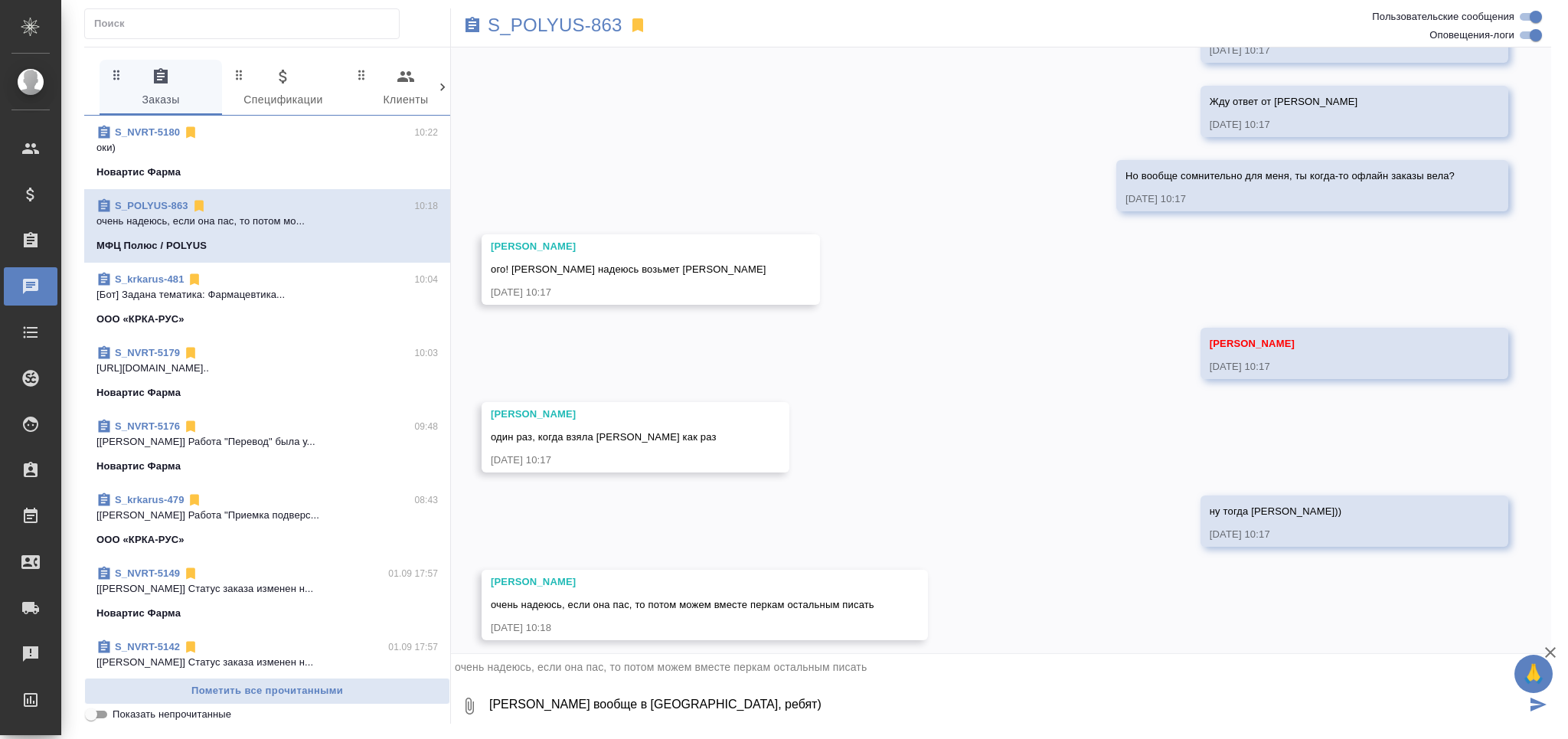
click at [644, 709] on textarea "[PERSON_NAME] вообще в [GEOGRAPHIC_DATA], ребят)" at bounding box center [1006, 706] width 1038 height 52
click at [703, 703] on textarea "[PERSON_NAME] вообще в [GEOGRAPHIC_DATA], ребят)" at bounding box center [1006, 706] width 1038 height 52
type textarea "[PERSON_NAME] вообще в [GEOGRAPHIC_DATA], ребят) нужно искать еще кого-то("
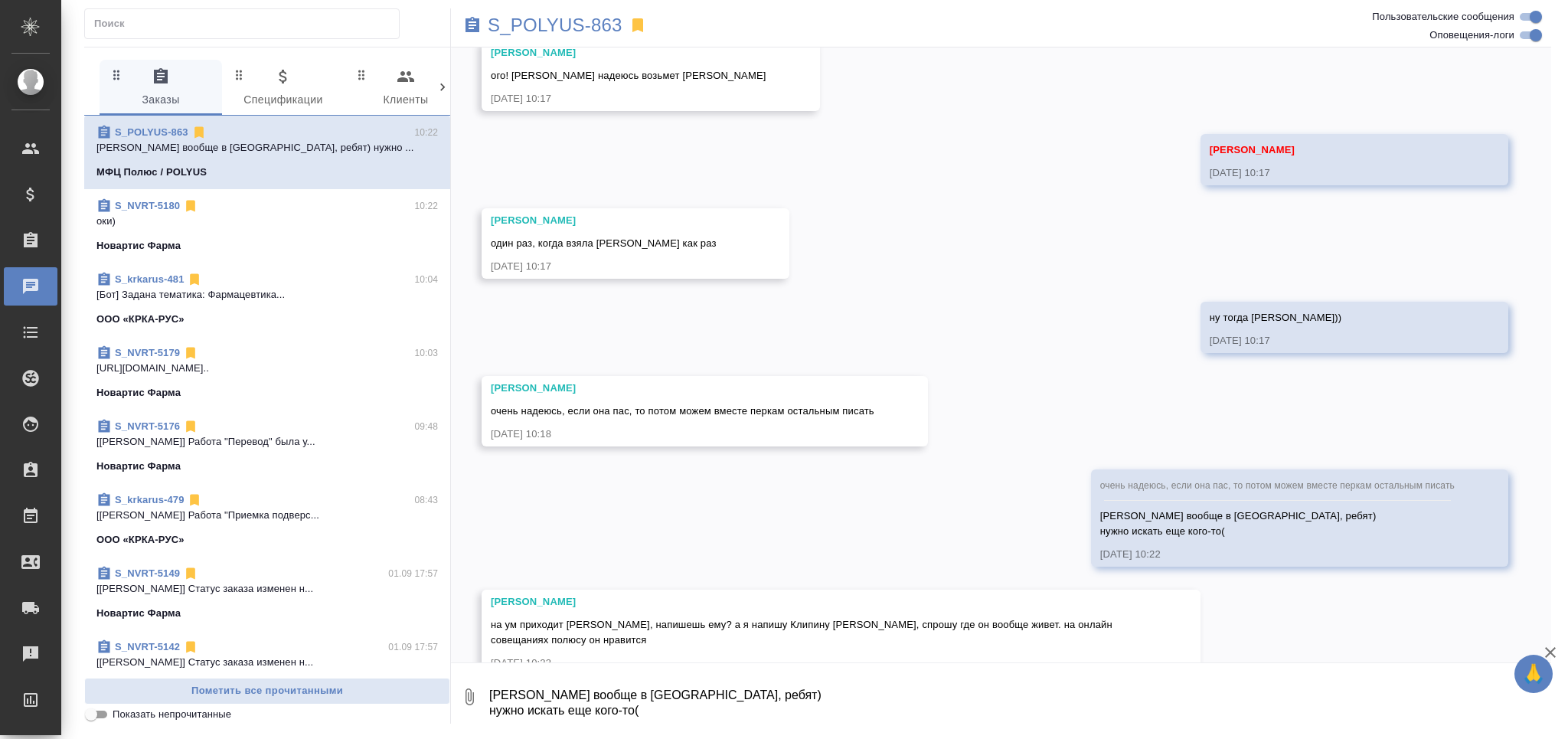
scroll to position [667, 0]
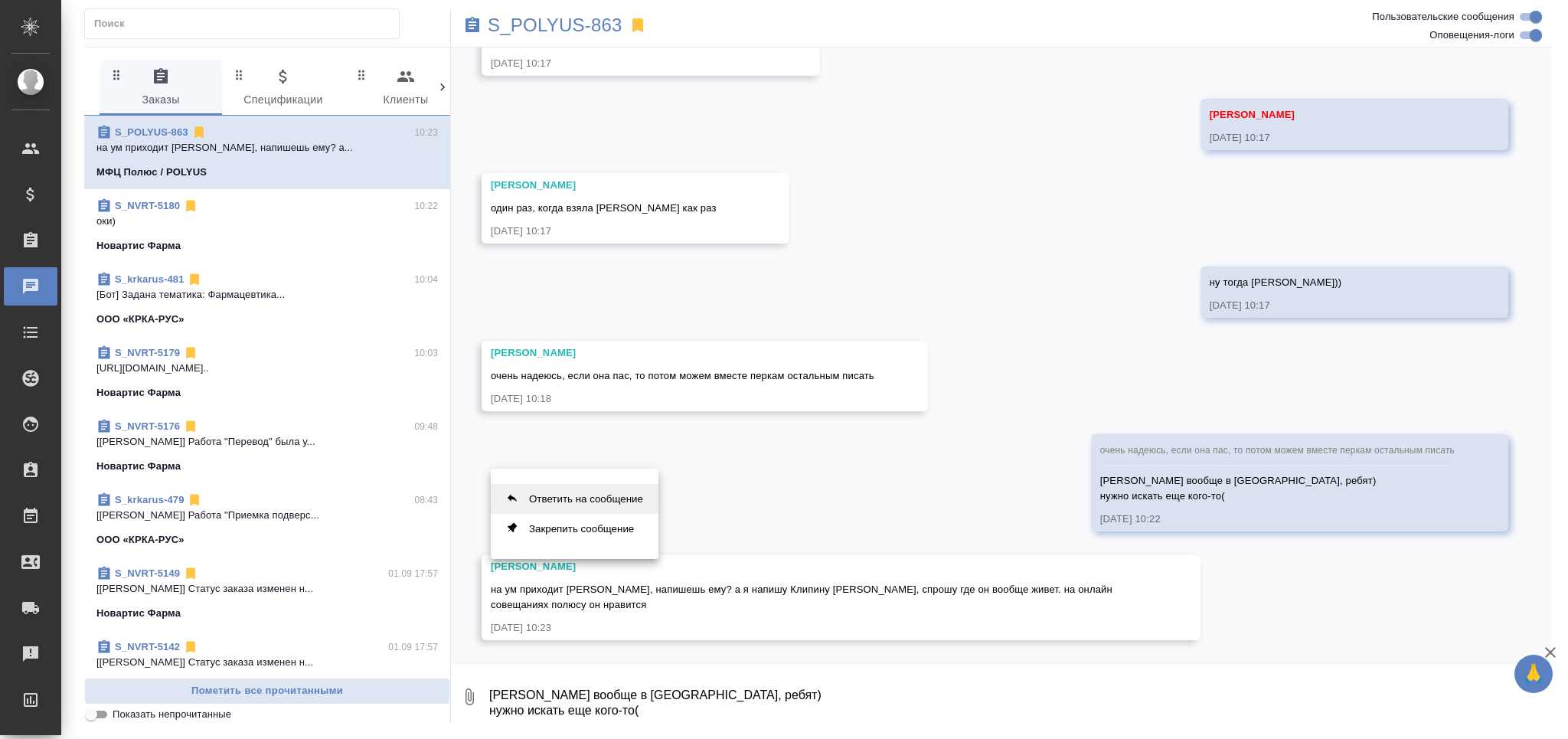
click at [566, 495] on button "Ответить на сообщение" at bounding box center [574, 499] width 167 height 30
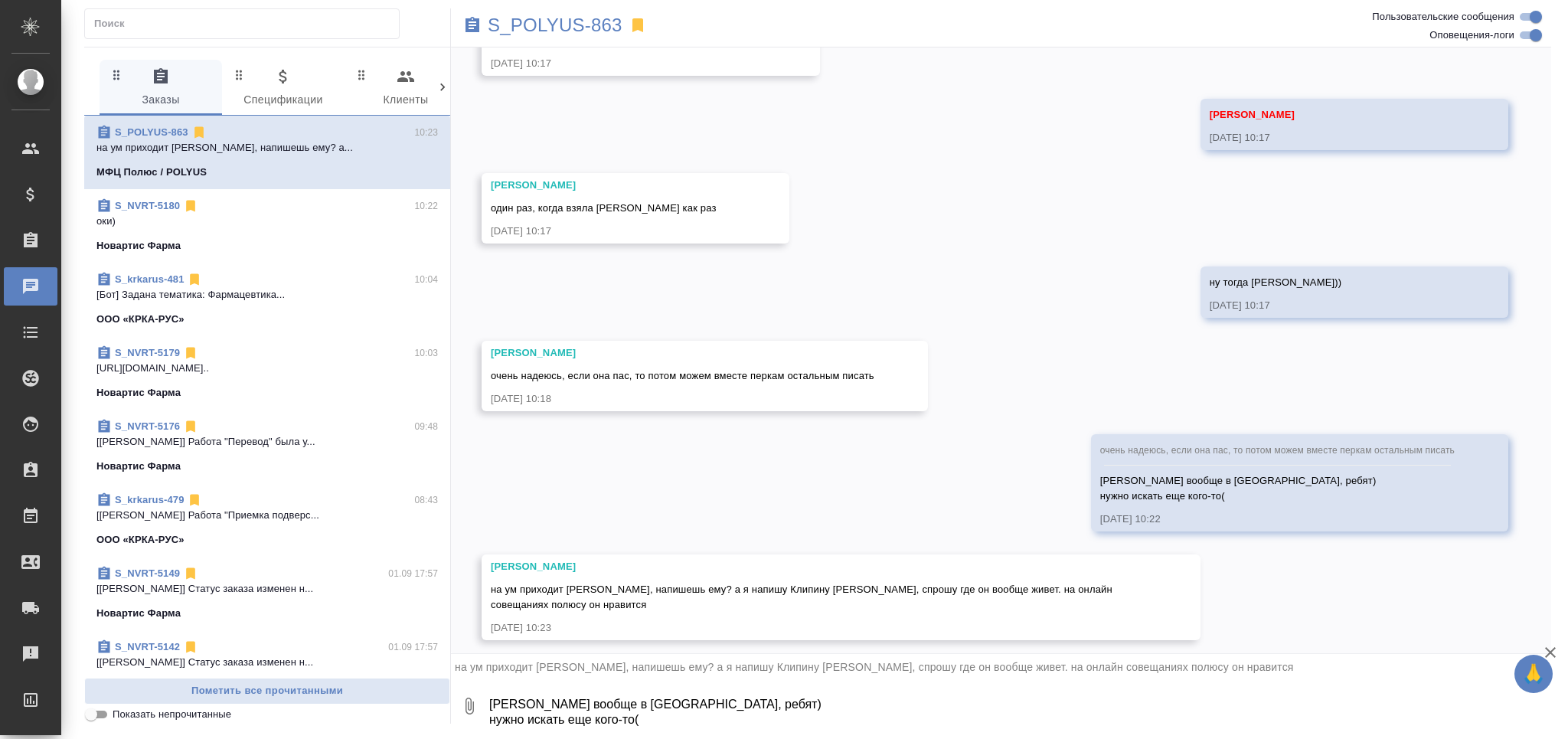
click at [556, 725] on textarea "[PERSON_NAME] вообще в [GEOGRAPHIC_DATA], ребят) нужно искать еще кого-то(" at bounding box center [1020, 706] width 1064 height 52
type textarea "Так, напиши ты тогла первая своему, вдруг они оба согласятся и фигня получится"
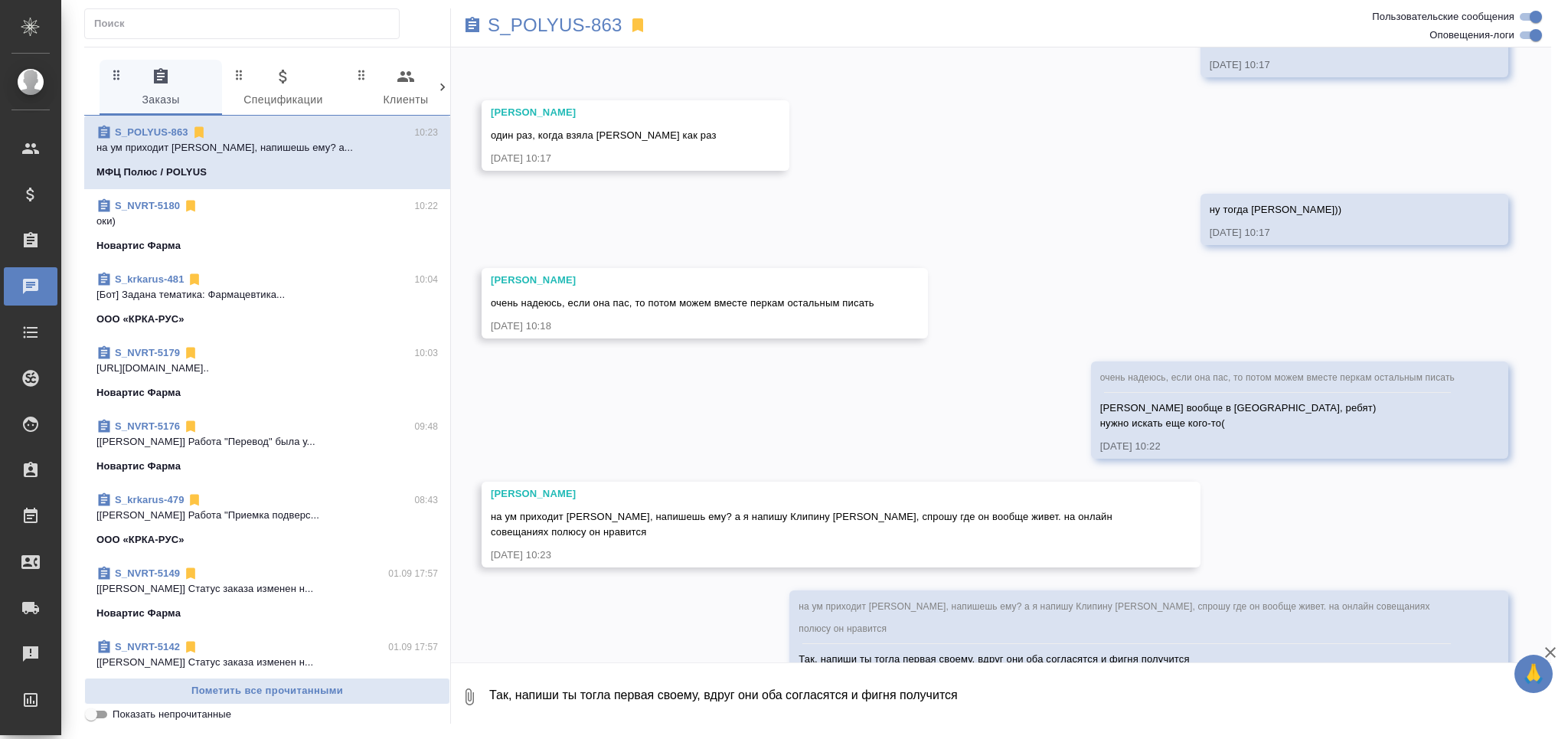
scroll to position [772, 0]
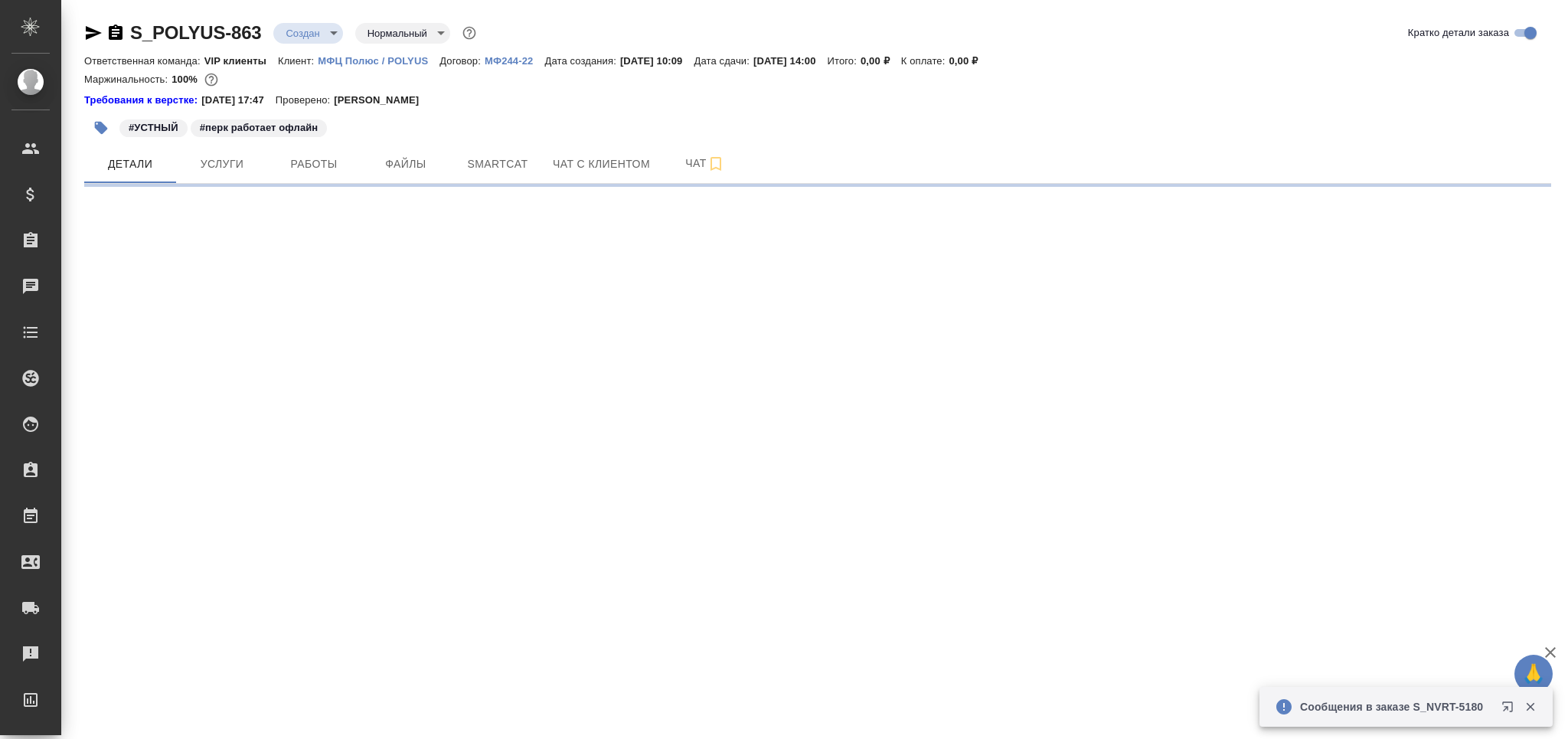
select select "RU"
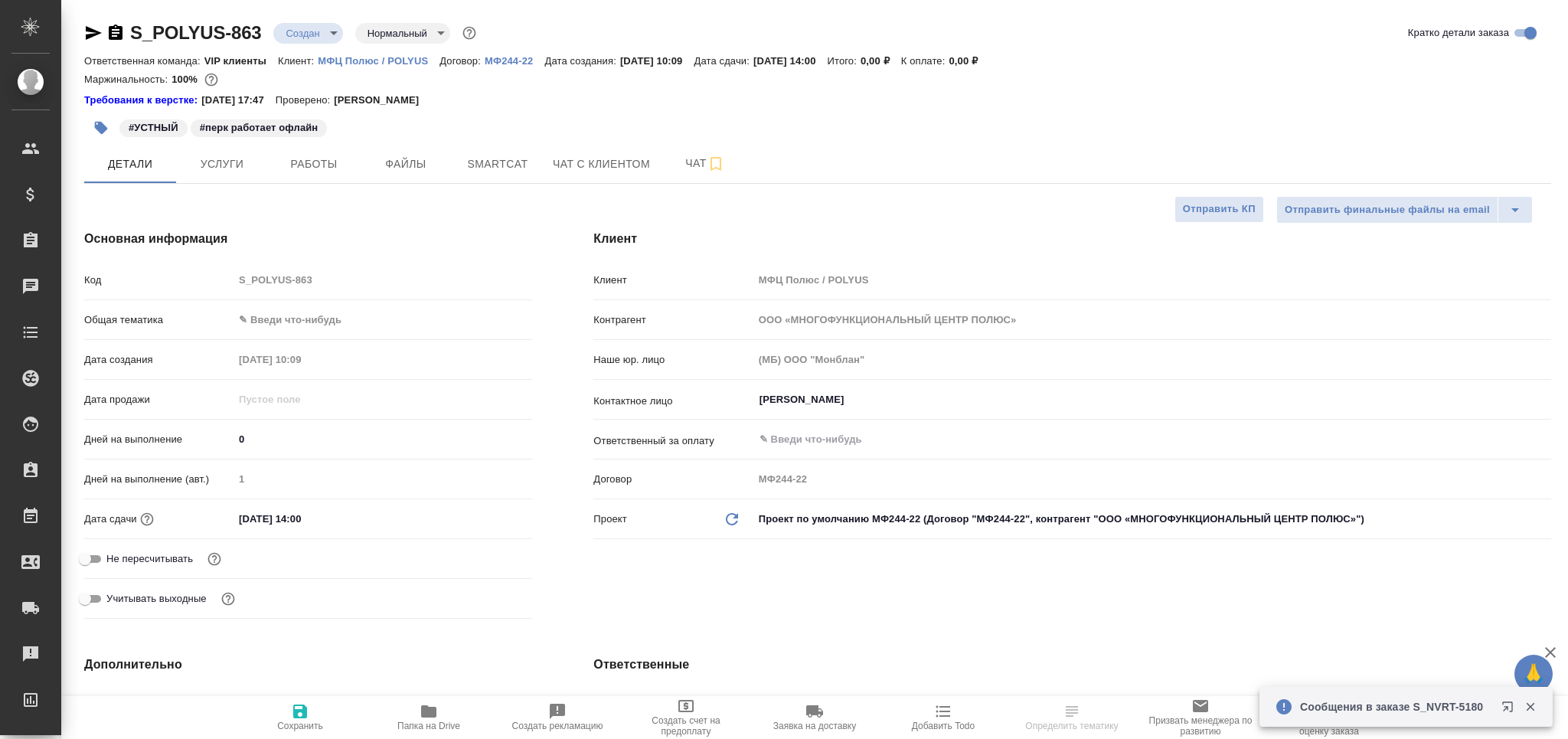
type textarea "x"
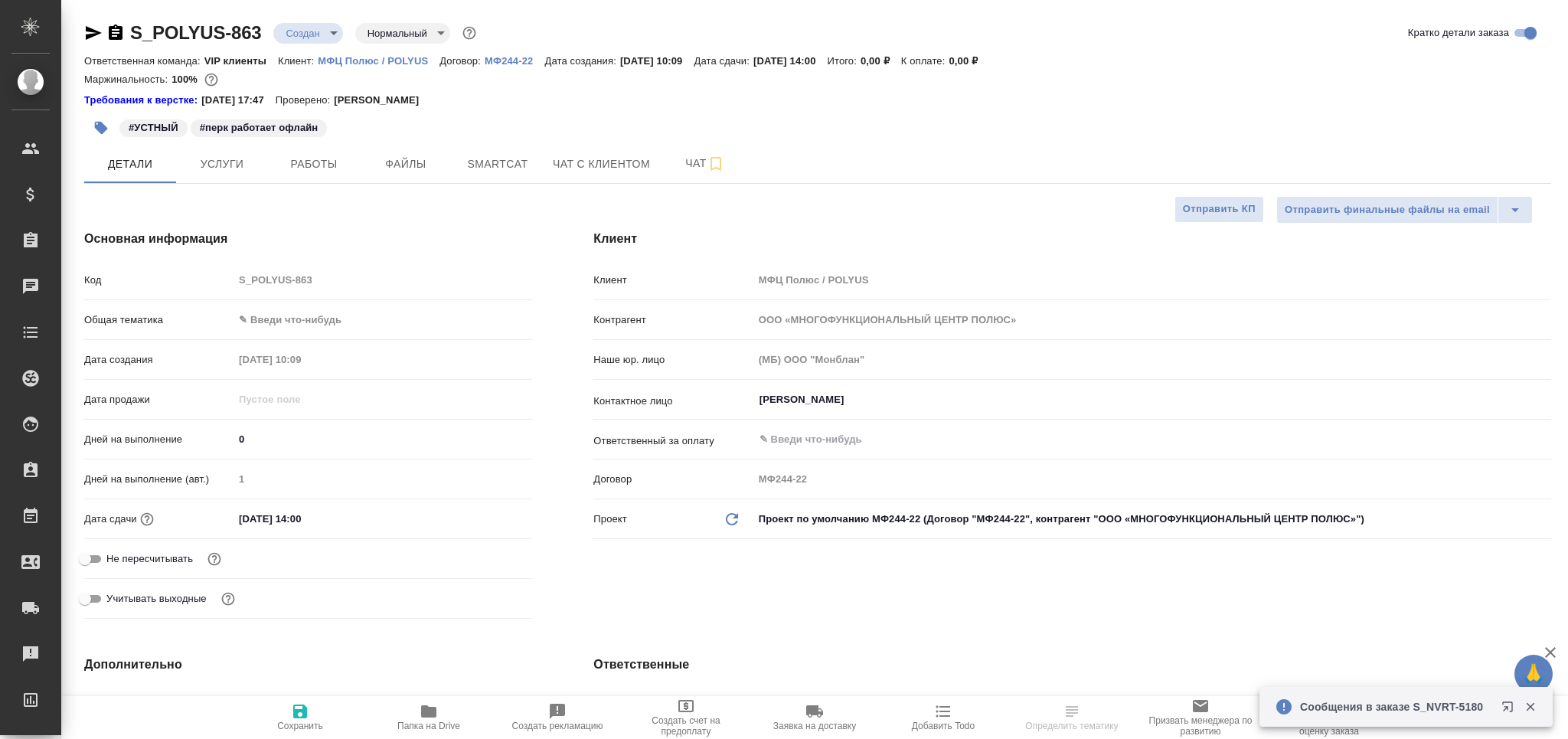
type textarea "x"
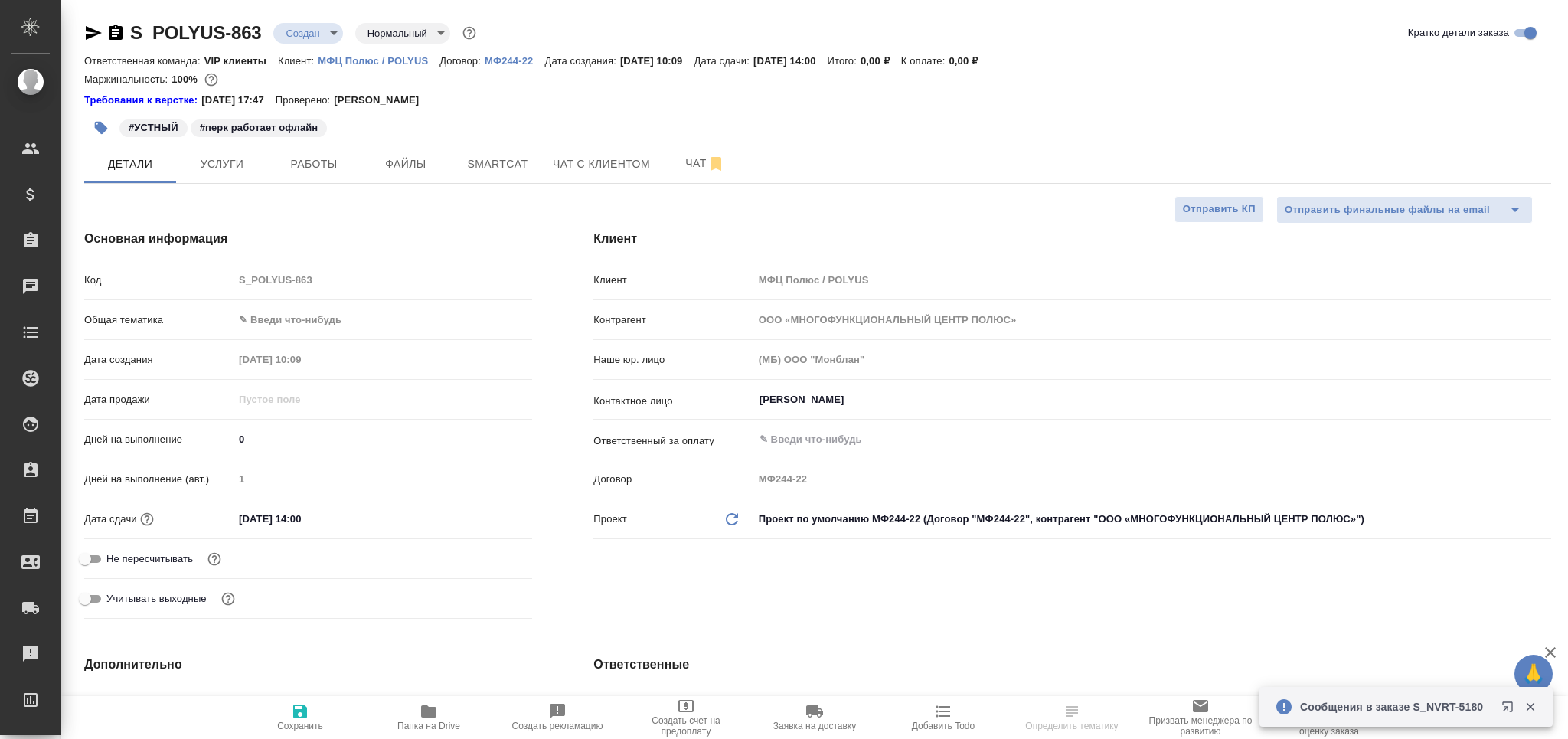
type textarea "x"
select select "RU"
type textarea "x"
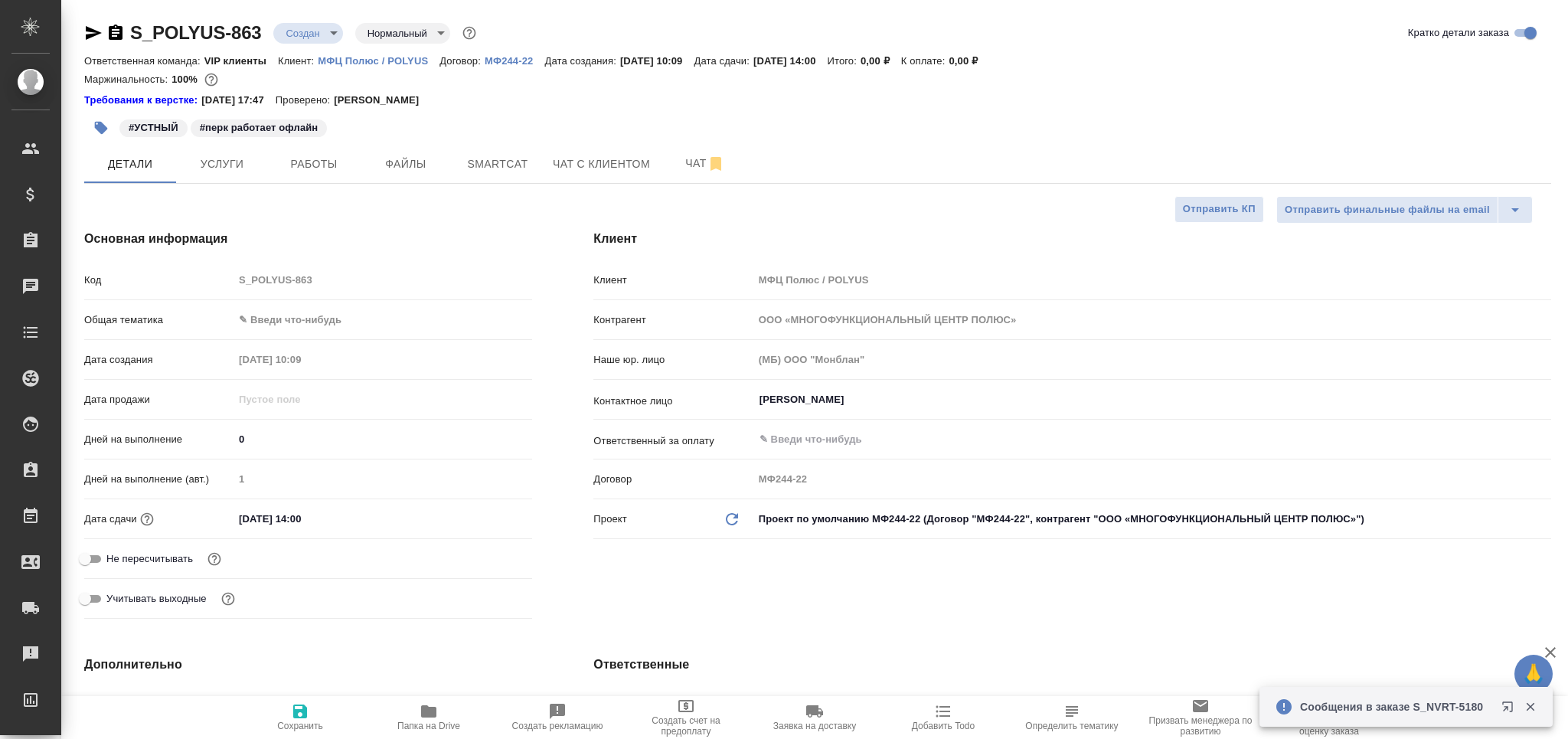
type textarea "x"
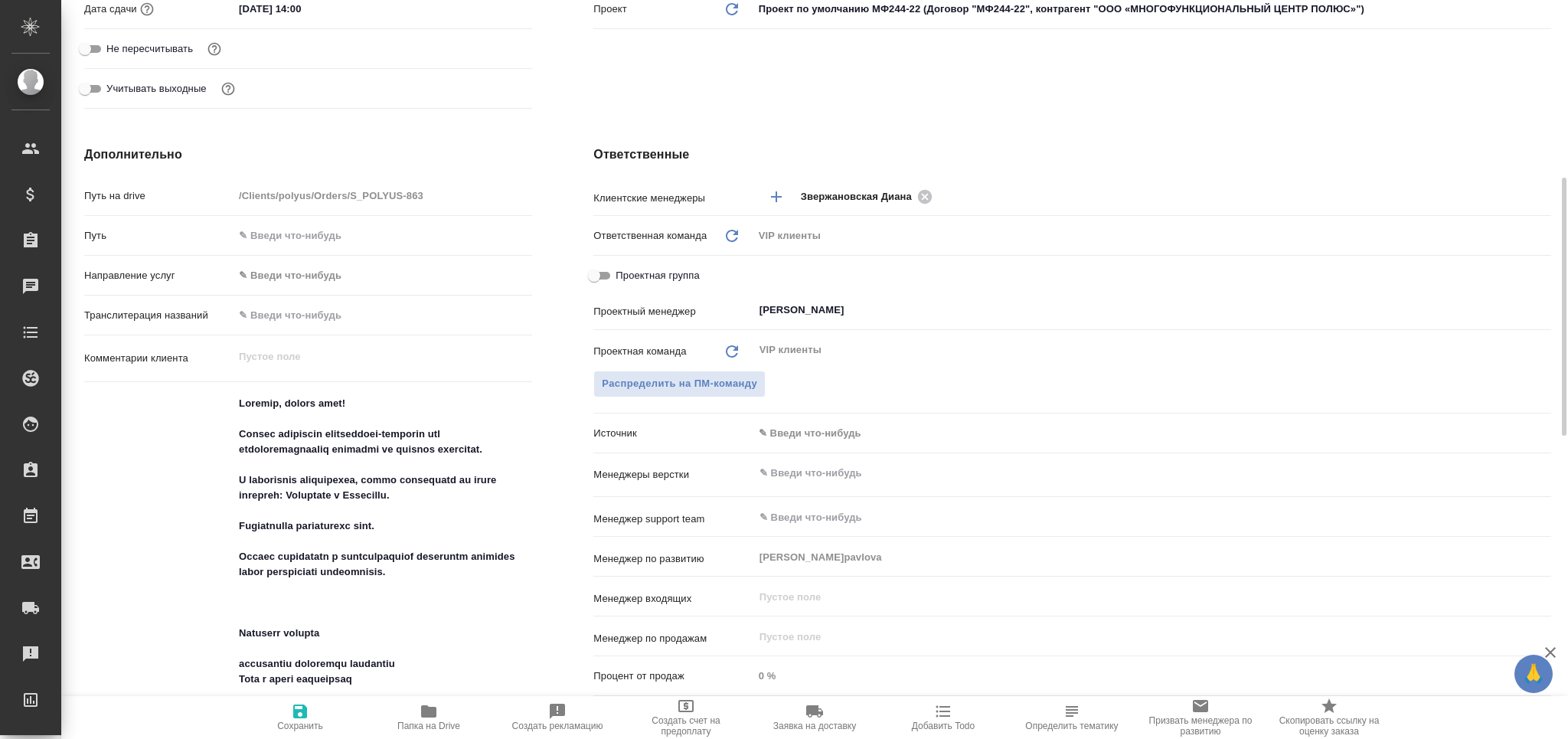
scroll to position [715, 0]
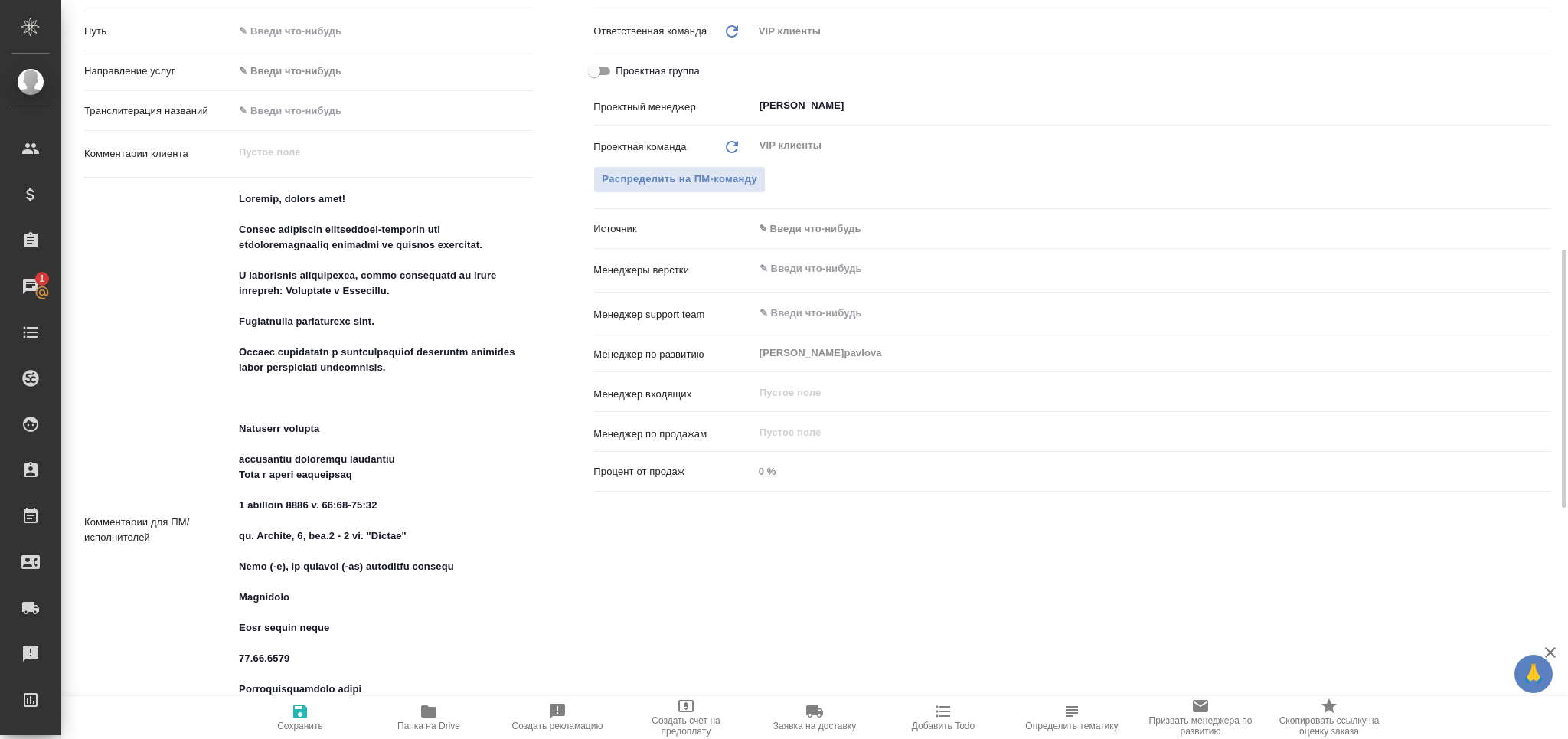
type textarea "x"
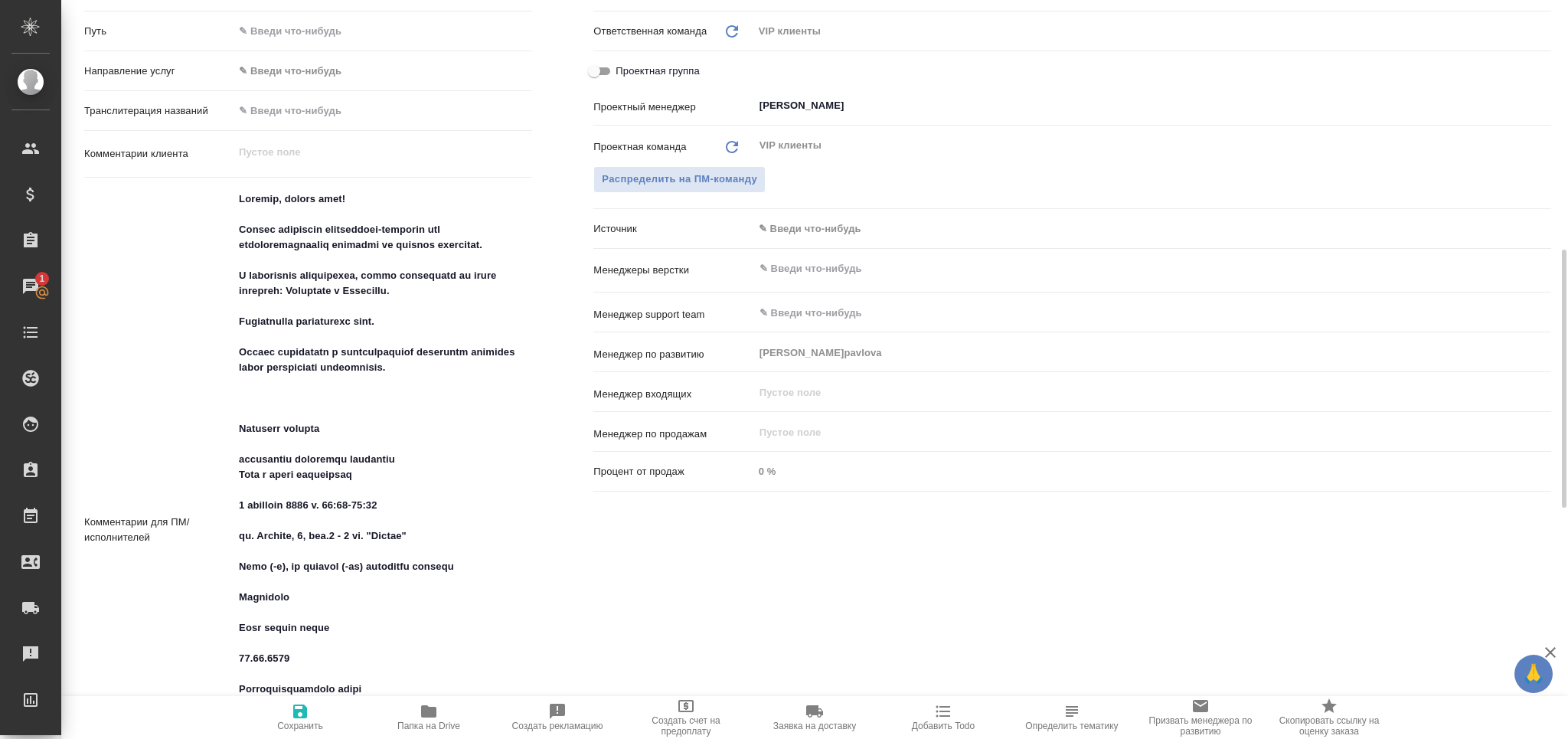
type textarea "x"
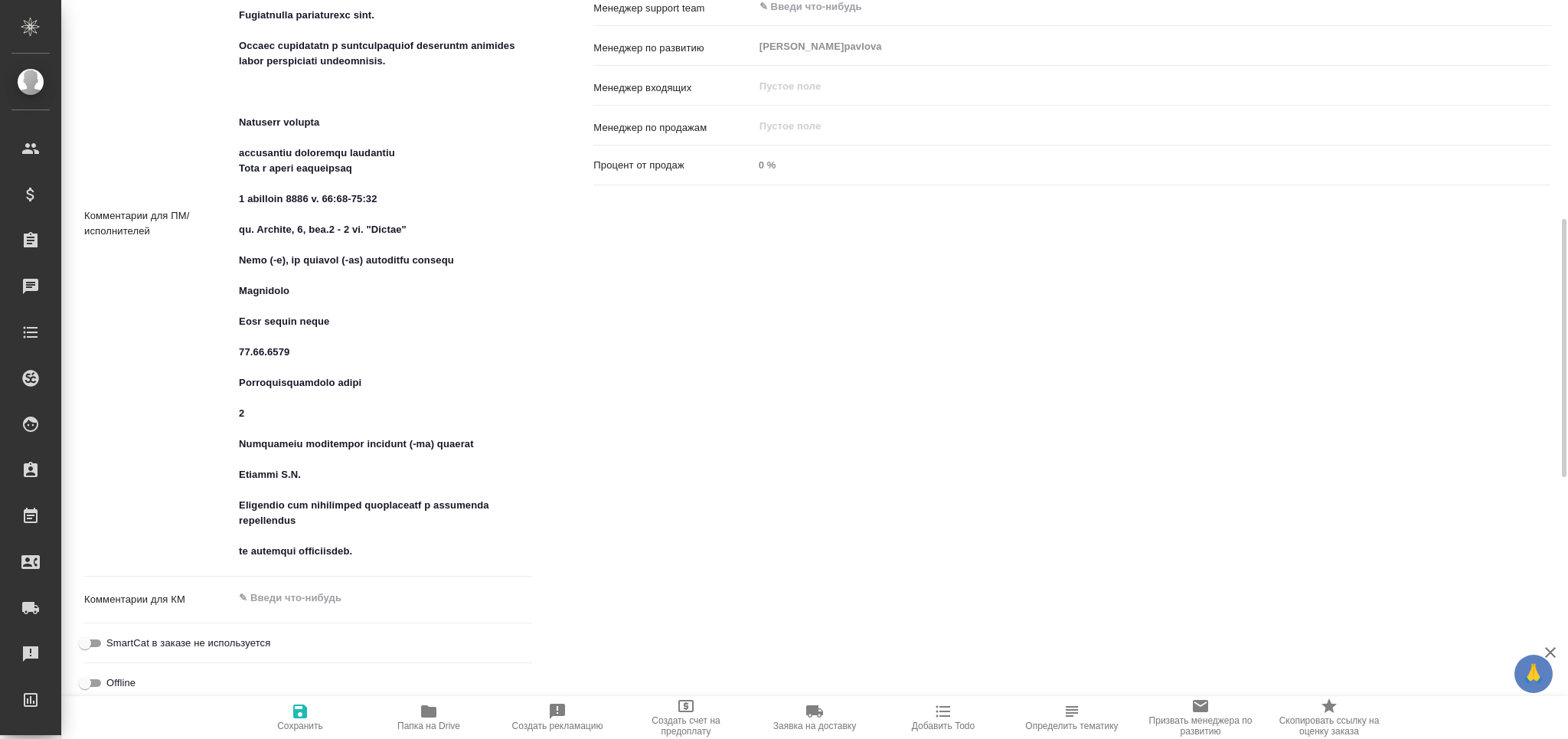
scroll to position [816, 0]
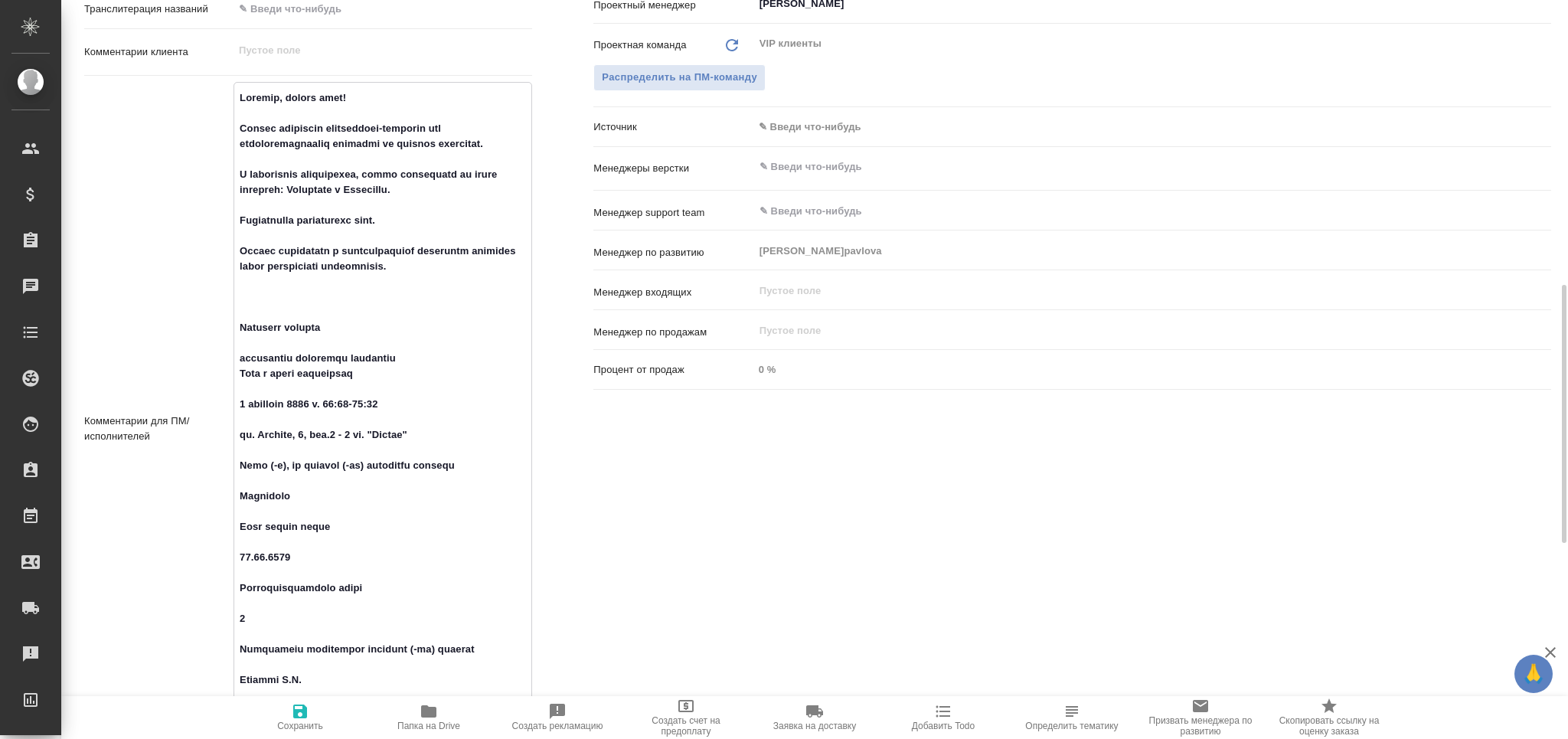
click at [242, 394] on textarea at bounding box center [383, 427] width 297 height 684
drag, startPoint x: 237, startPoint y: 401, endPoint x: 408, endPoint y: 404, distance: 171.0
click at [408, 404] on textarea at bounding box center [383, 427] width 297 height 684
type textarea "x"
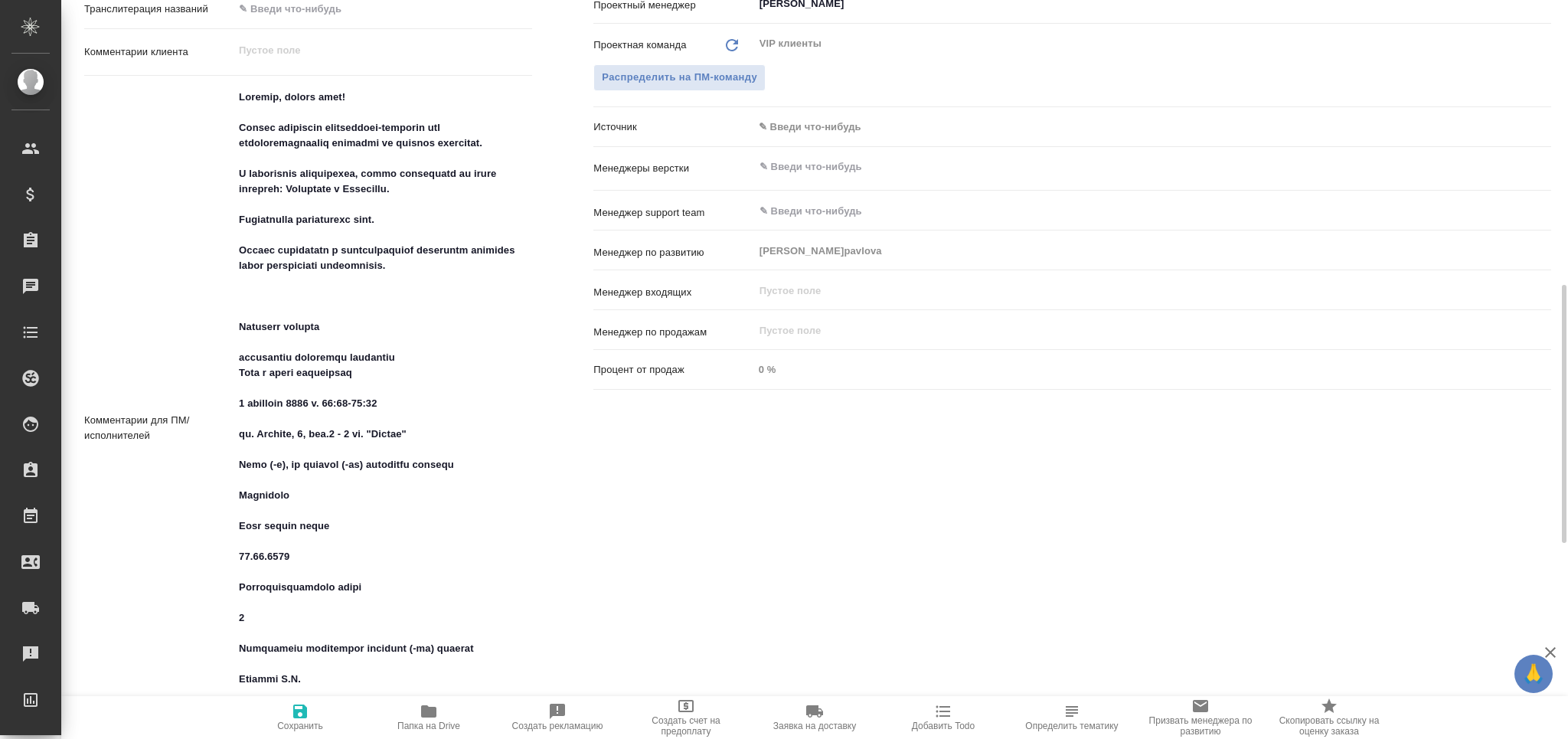
type textarea "x"
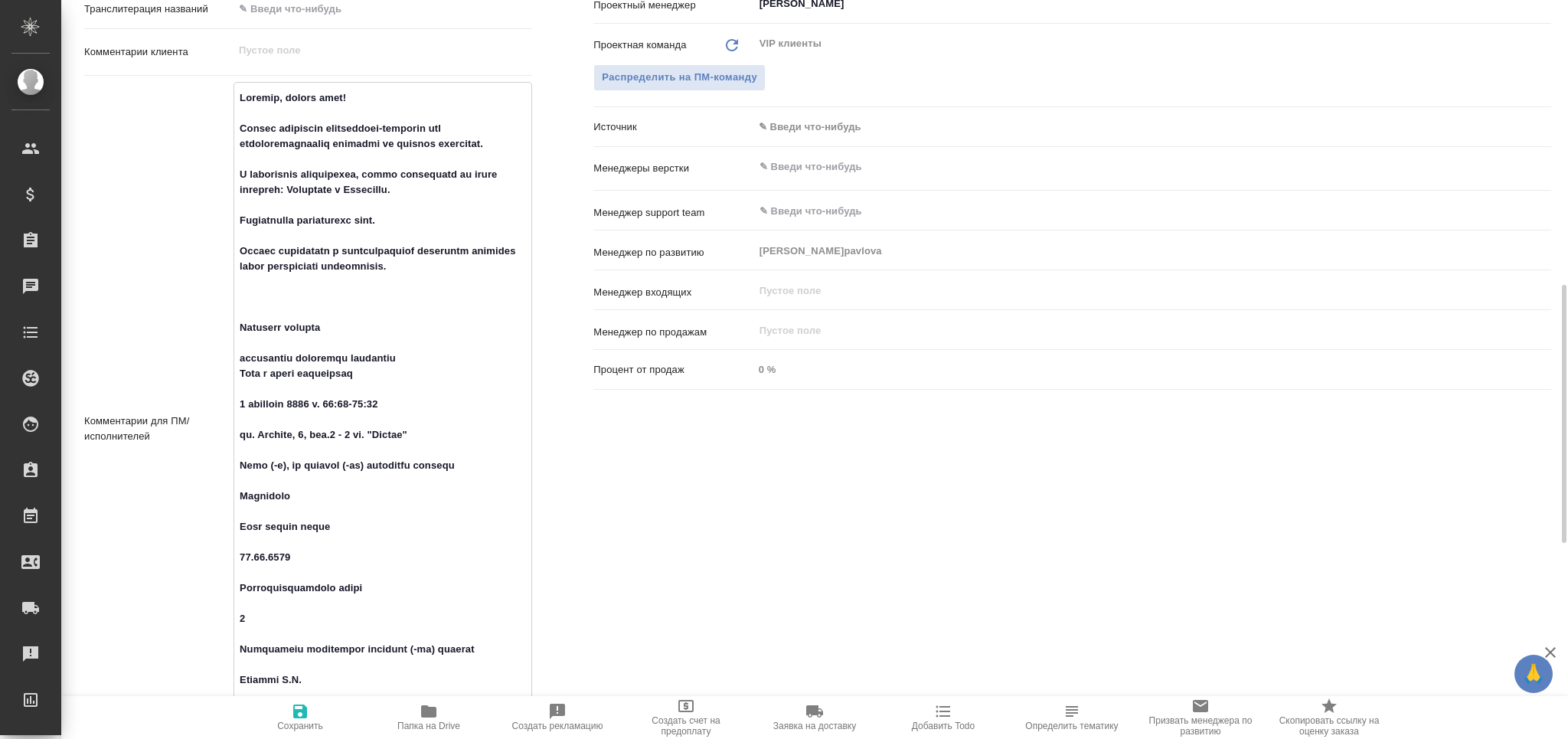
click at [311, 454] on textarea at bounding box center [383, 427] width 297 height 684
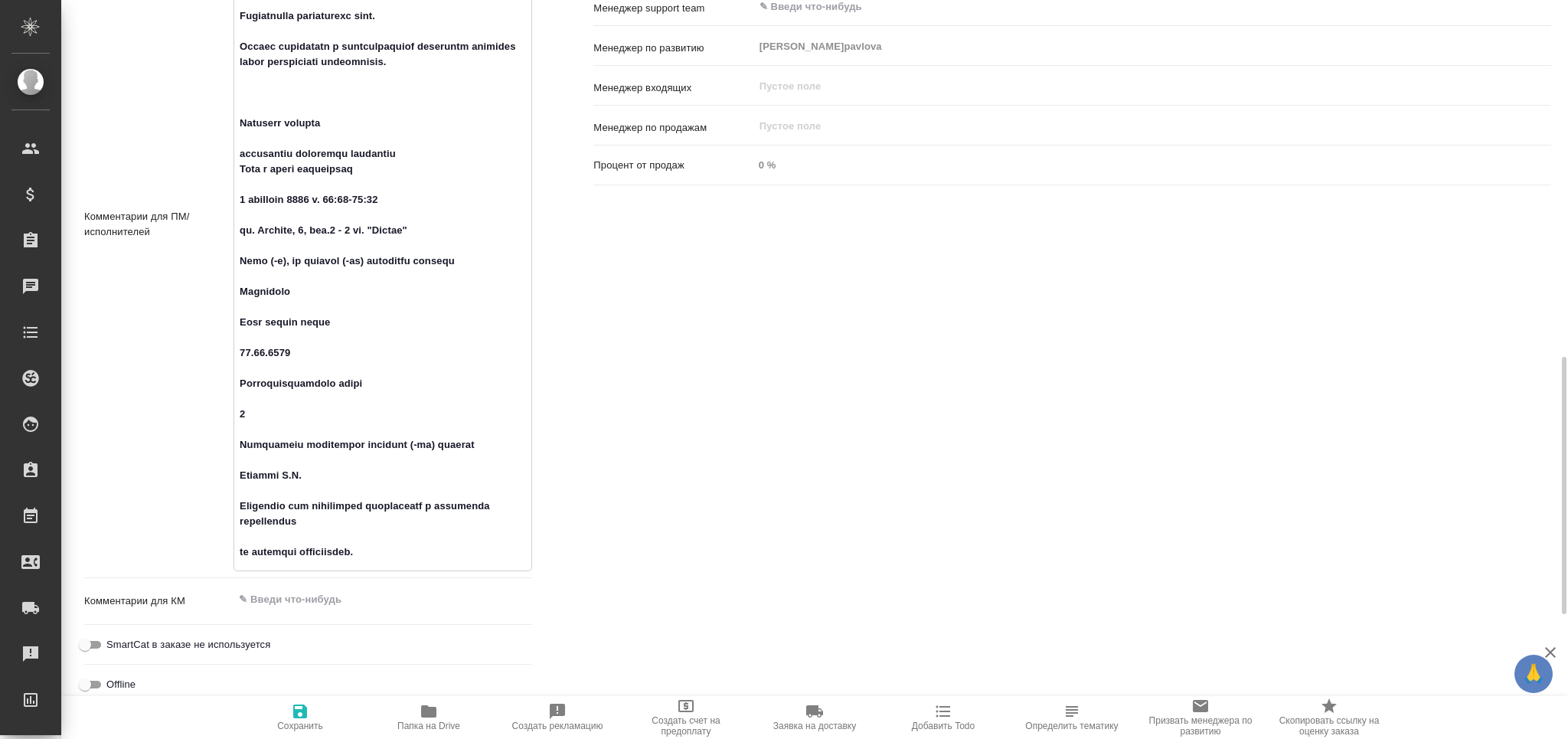
drag, startPoint x: 240, startPoint y: 325, endPoint x: 498, endPoint y: 521, distance: 324.0
click at [498, 521] on textarea at bounding box center [383, 222] width 297 height 684
type textarea "x"
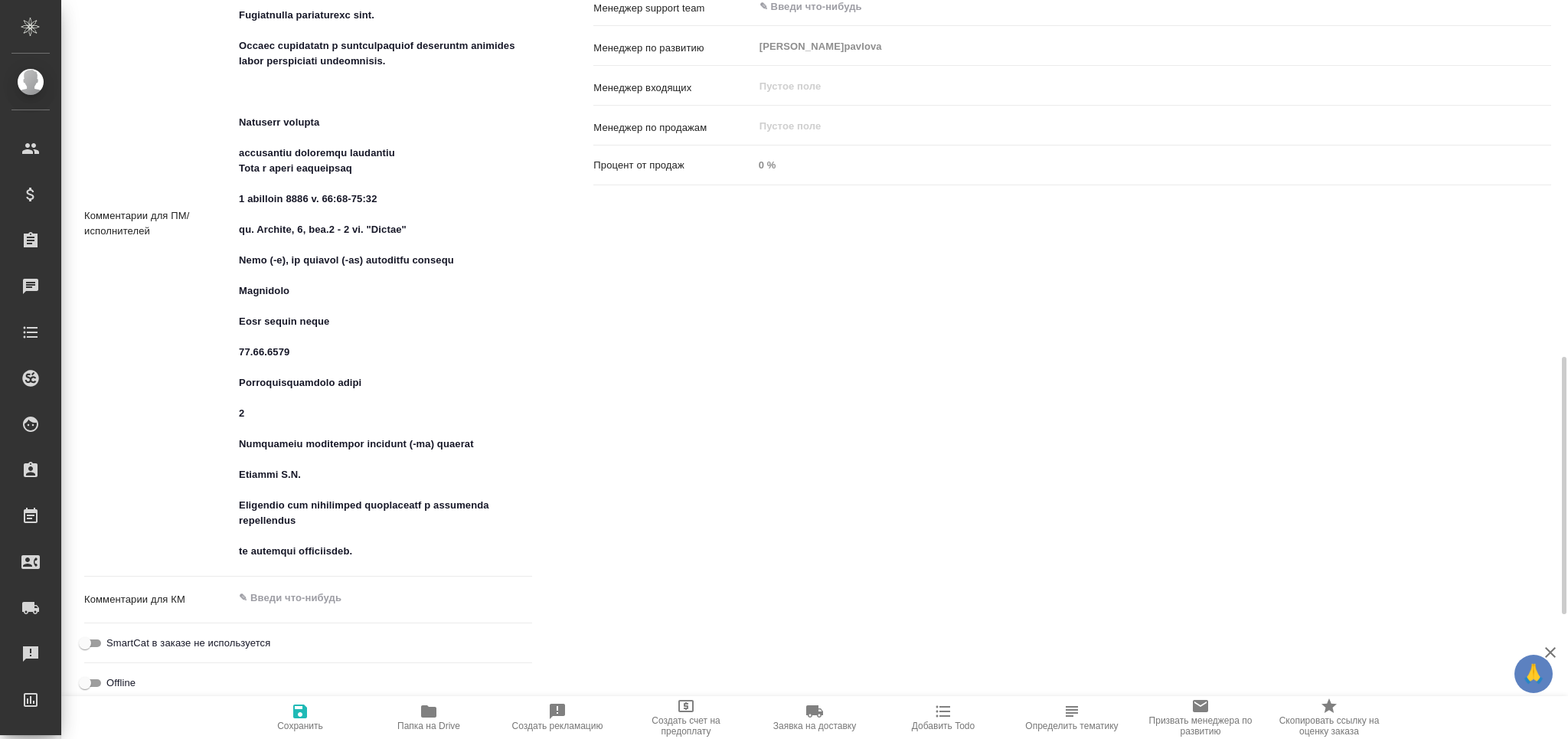
type textarea "x"
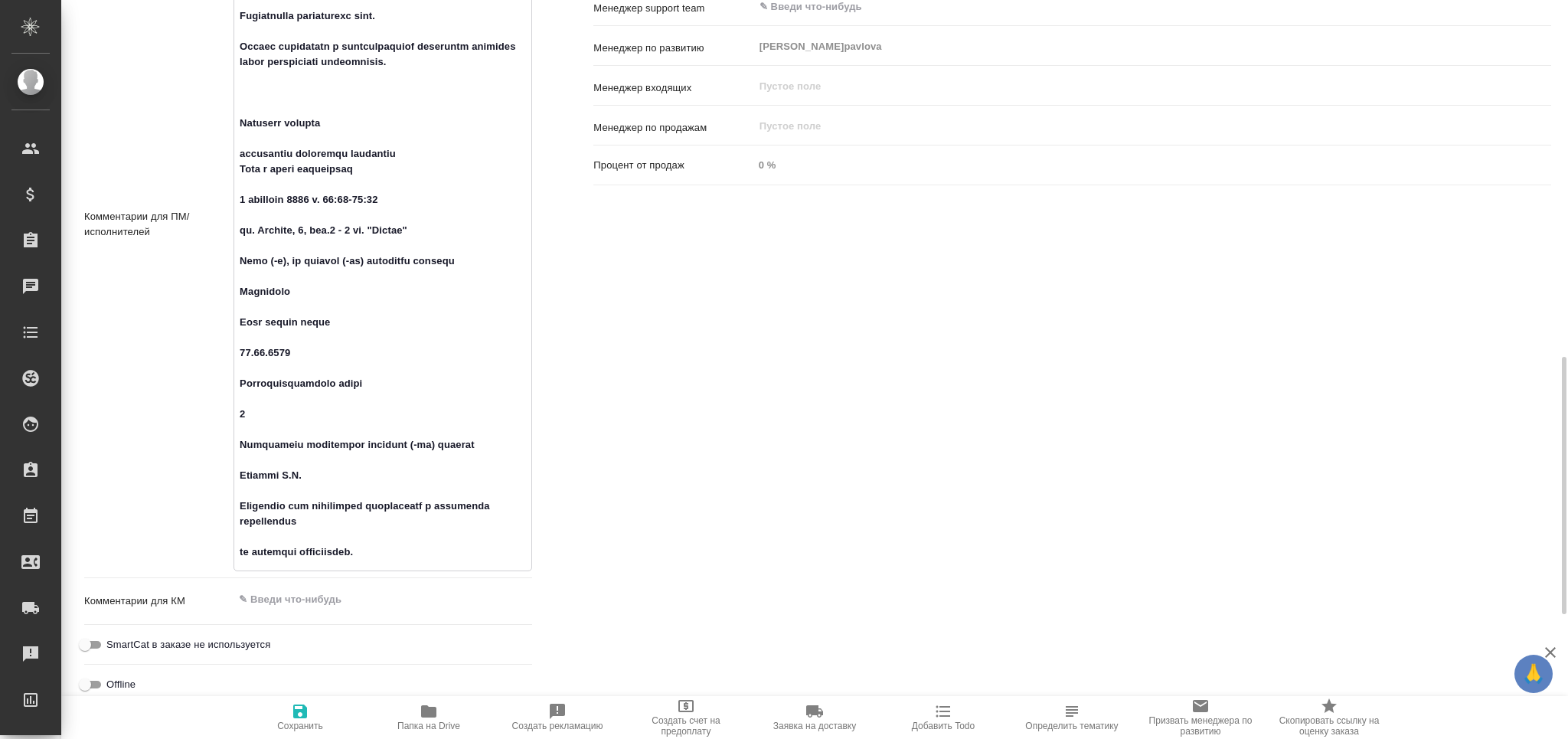
type textarea "x"
click at [441, 718] on span "Папка на Drive" at bounding box center [428, 716] width 110 height 29
type textarea "x"
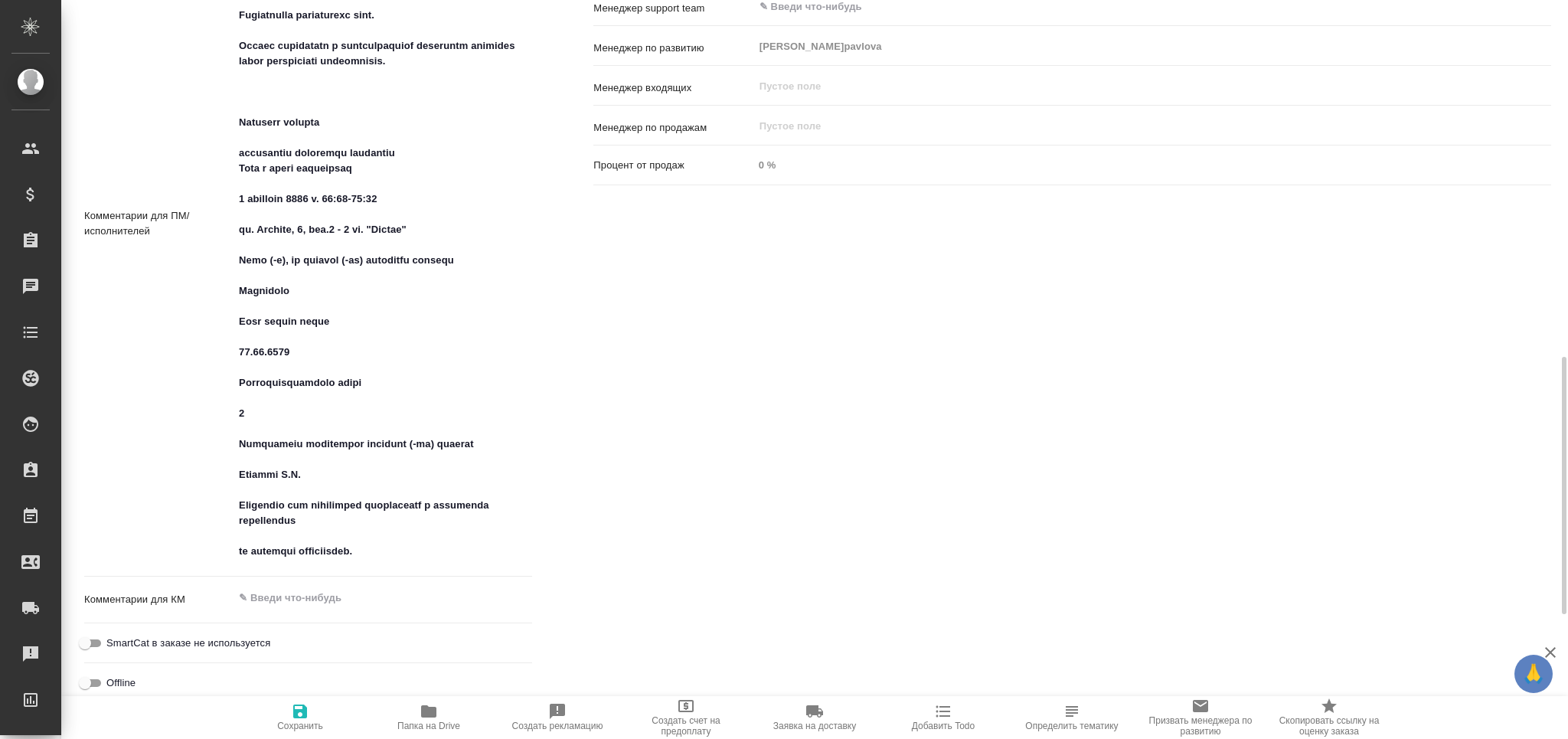
type textarea "x"
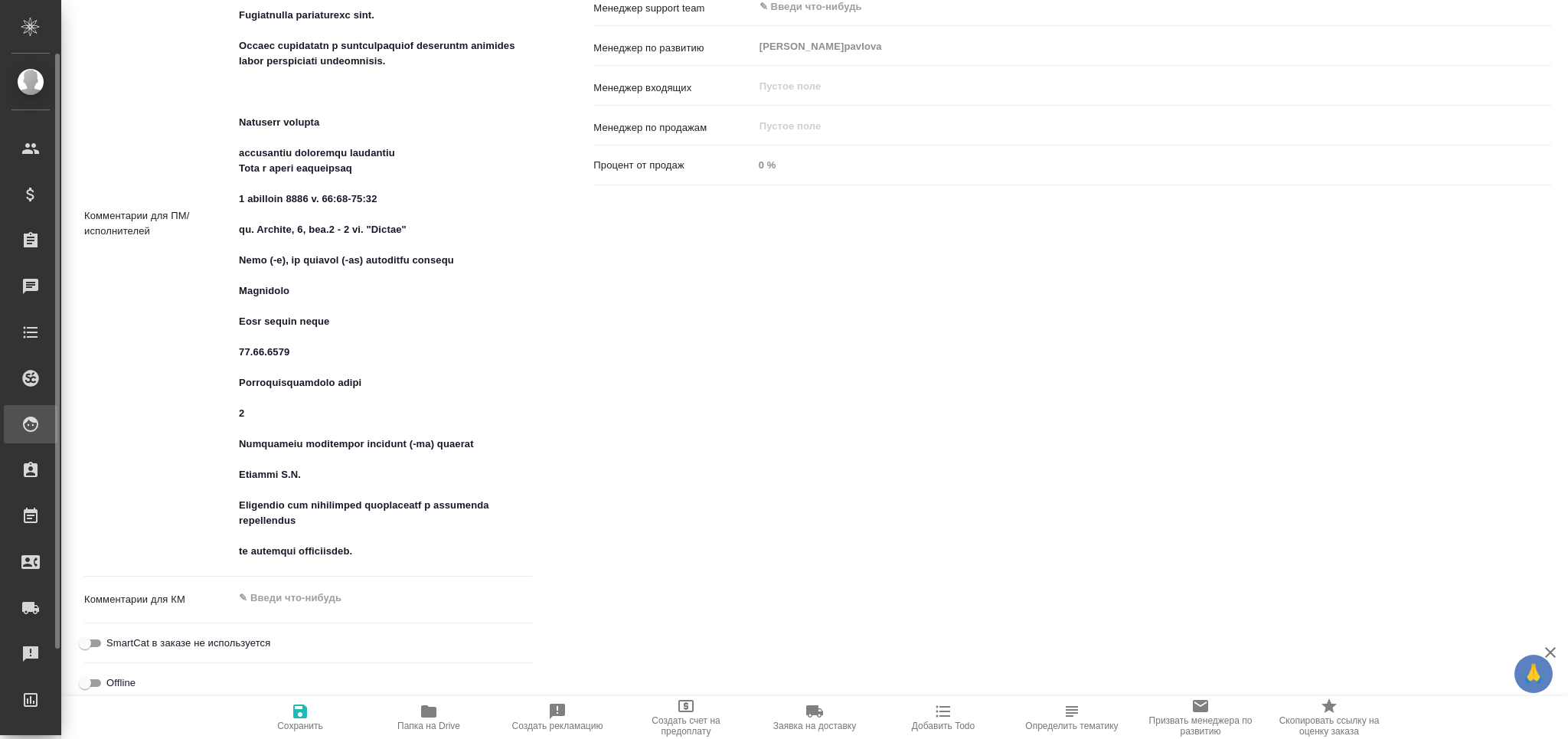
type textarea "x"
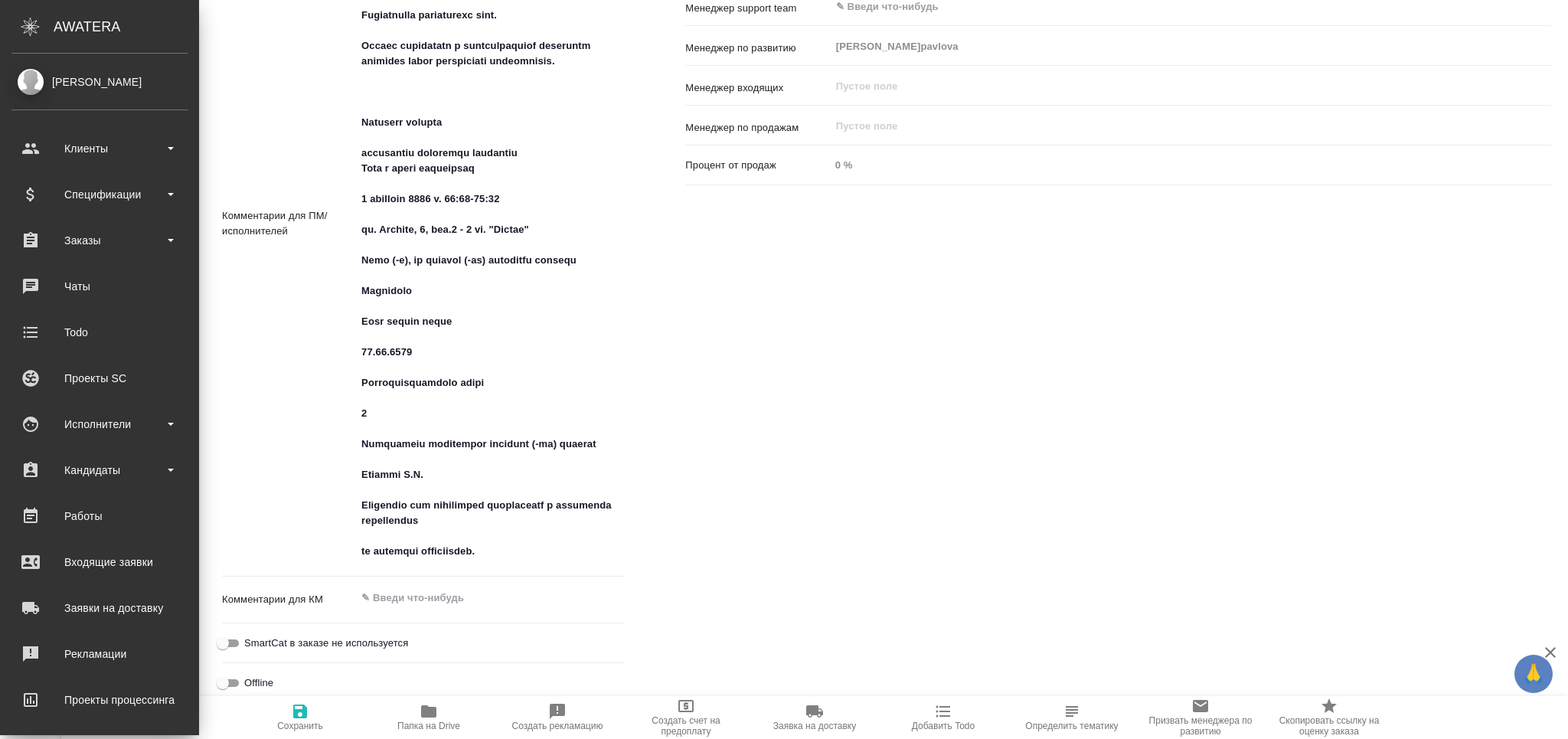
type textarea "x"
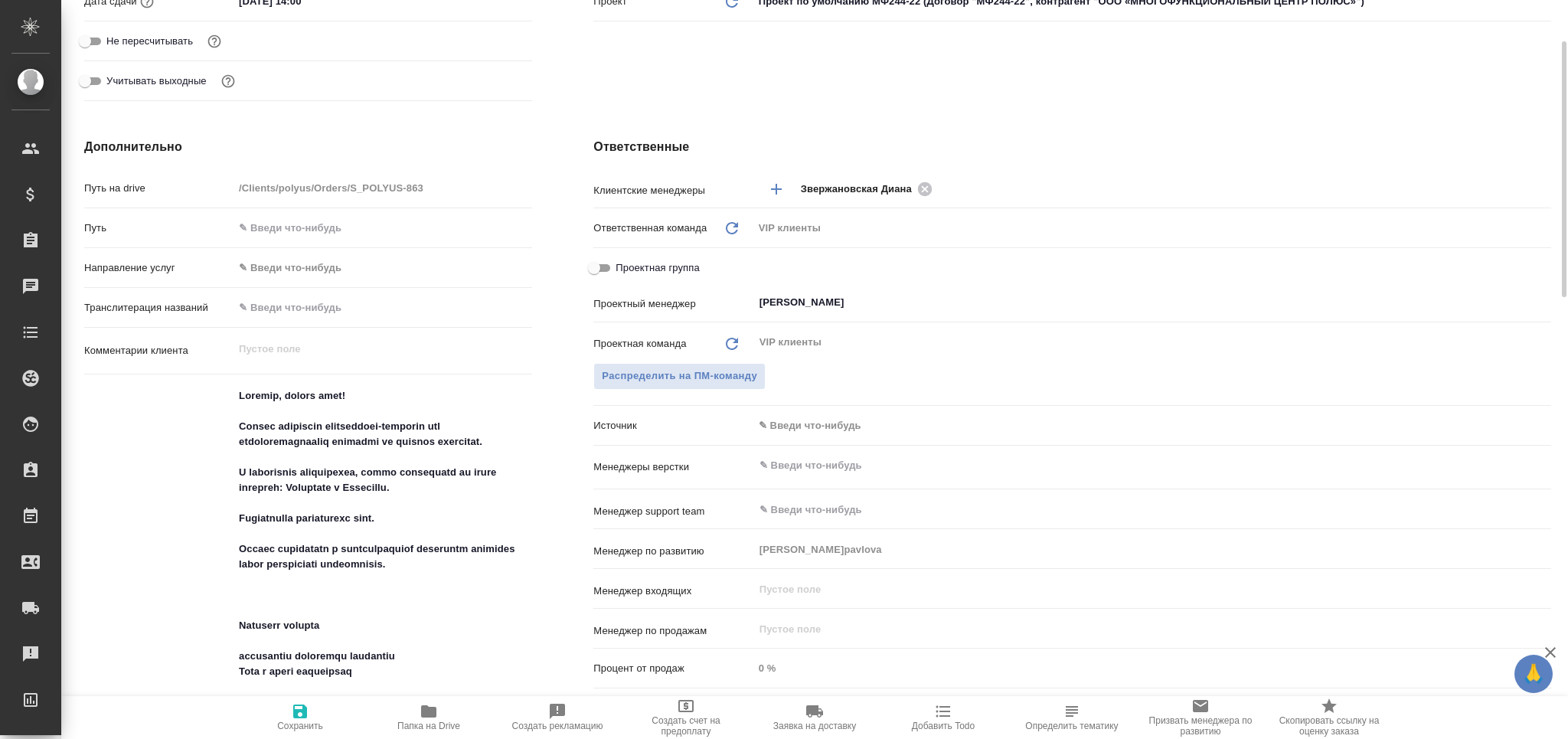
scroll to position [7, 0]
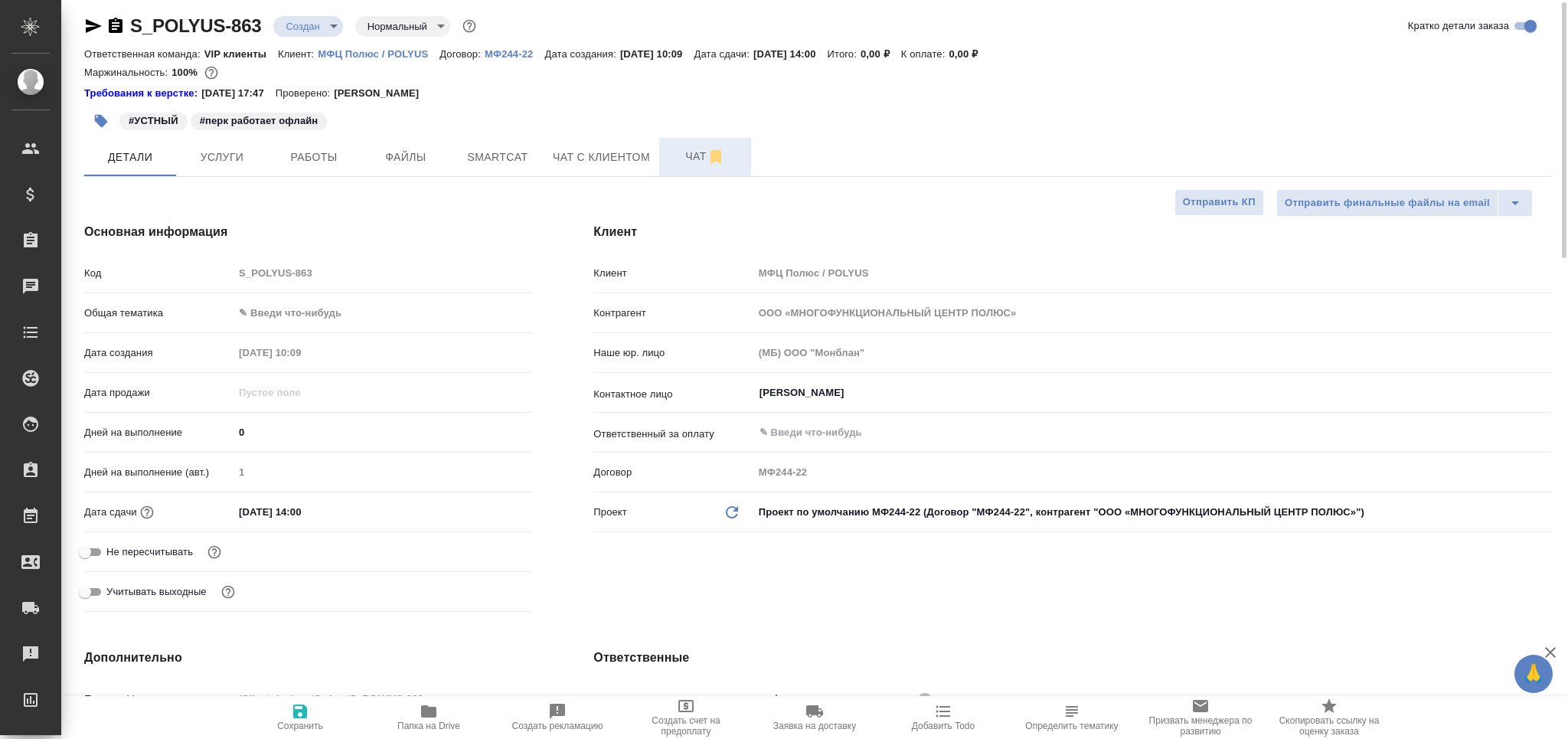
click at [688, 162] on span "Чат" at bounding box center [706, 156] width 74 height 19
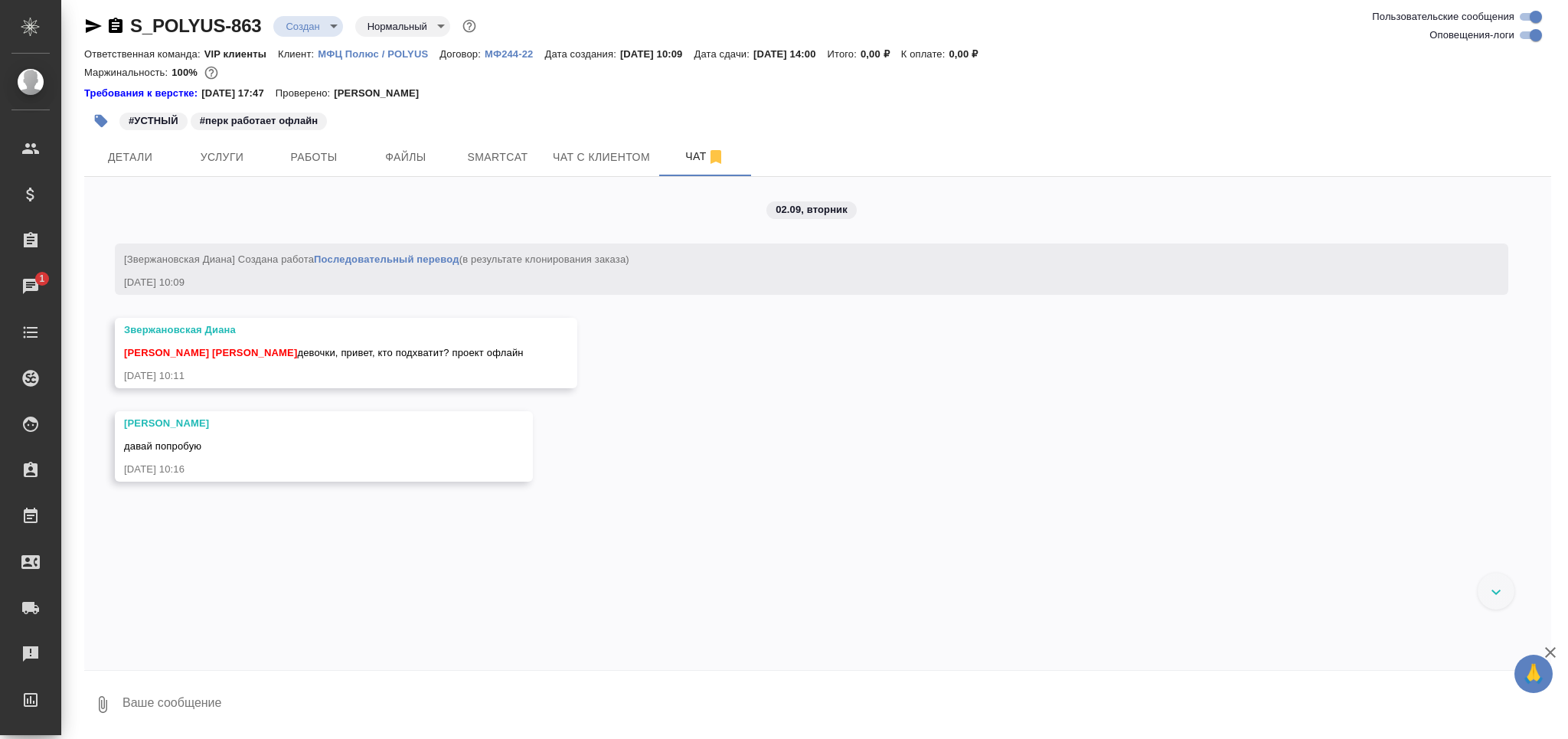
click at [252, 707] on textarea at bounding box center [835, 705] width 1430 height 52
type textarea "Валя, я написала уже Анастасии"
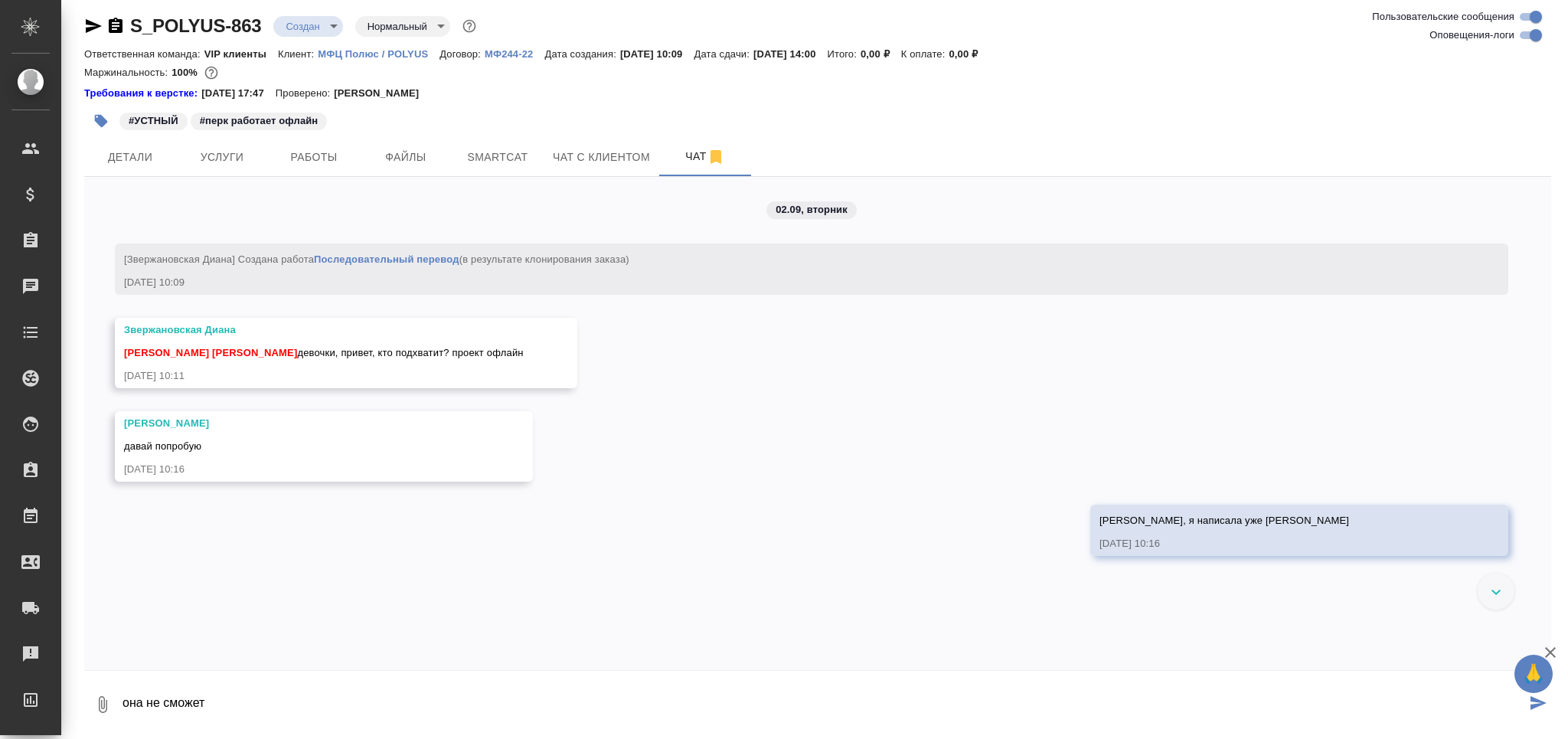
type textarea "она не сможет"
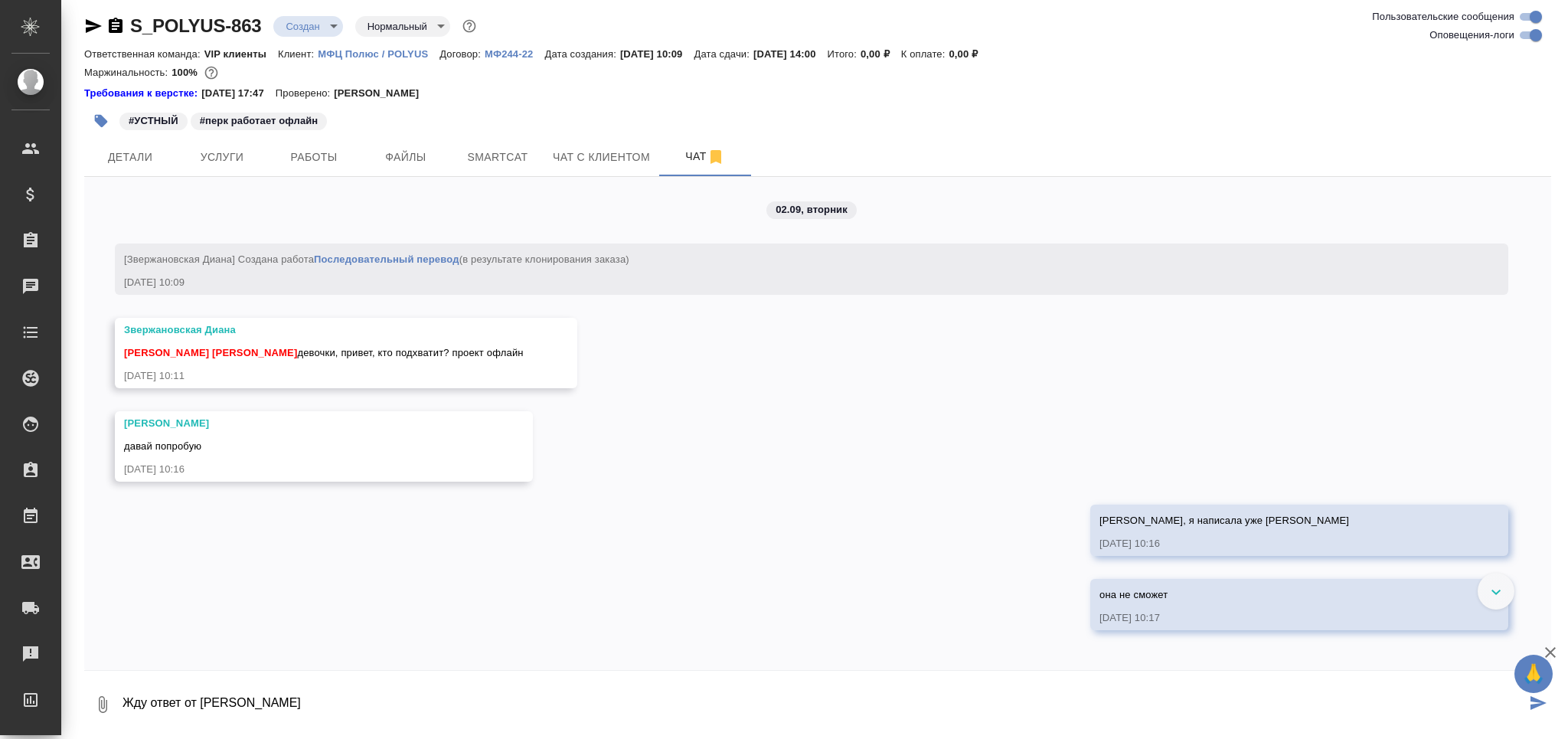
type textarea "Жду ответ от Валентины"
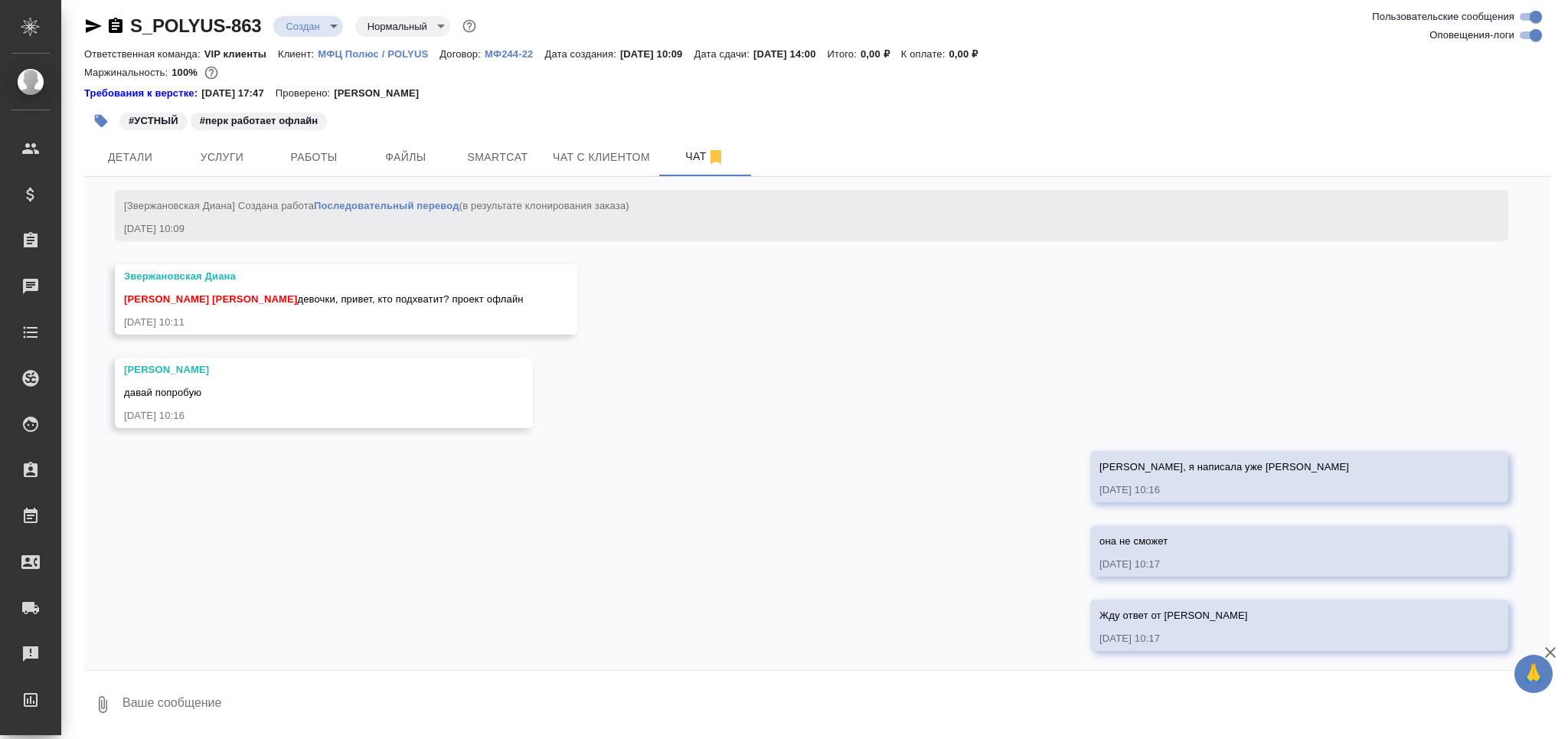
scroll to position [57, 0]
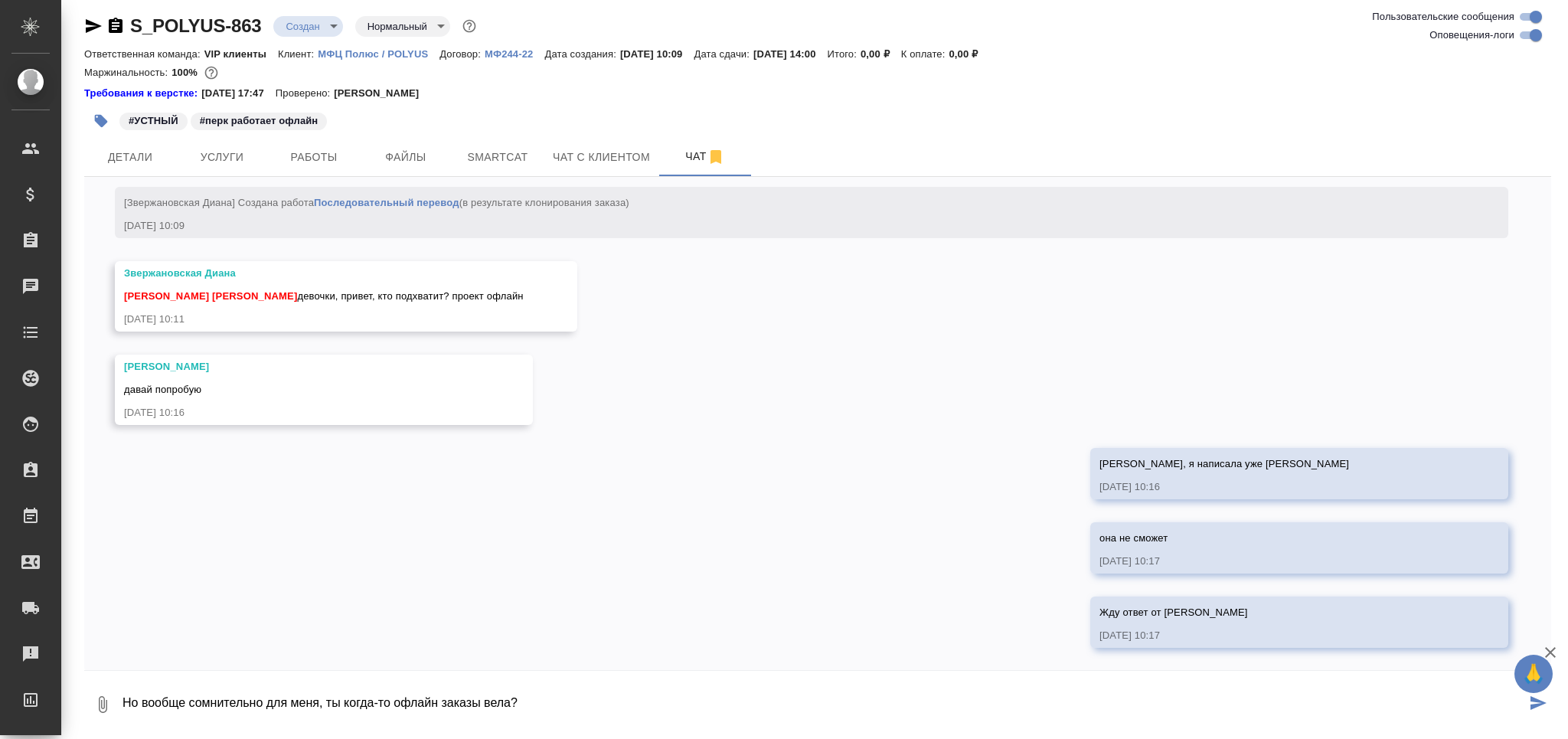
type textarea "Но вообще сомнительно для меня, ты когда-то офлайн заказы вела?"
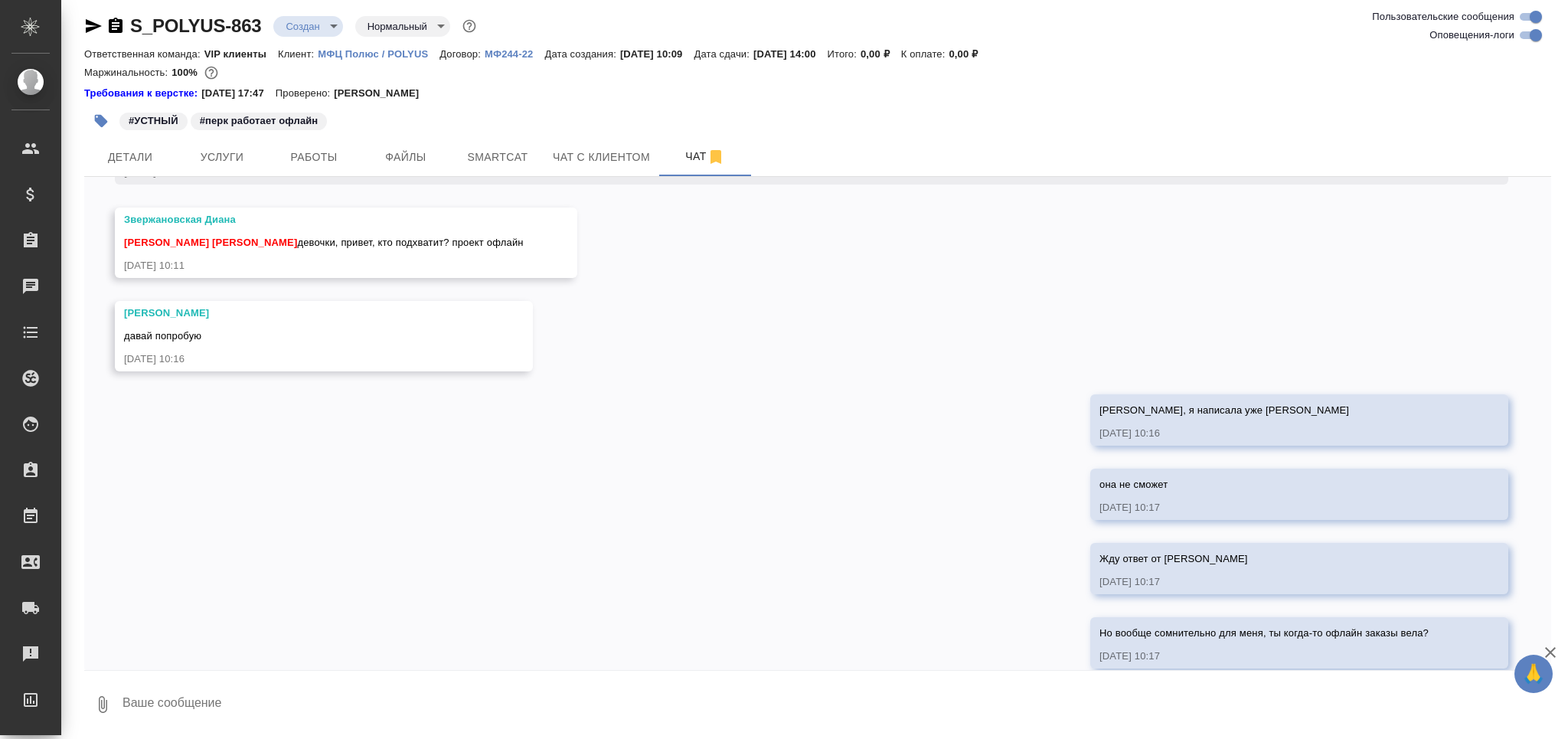
scroll to position [131, 0]
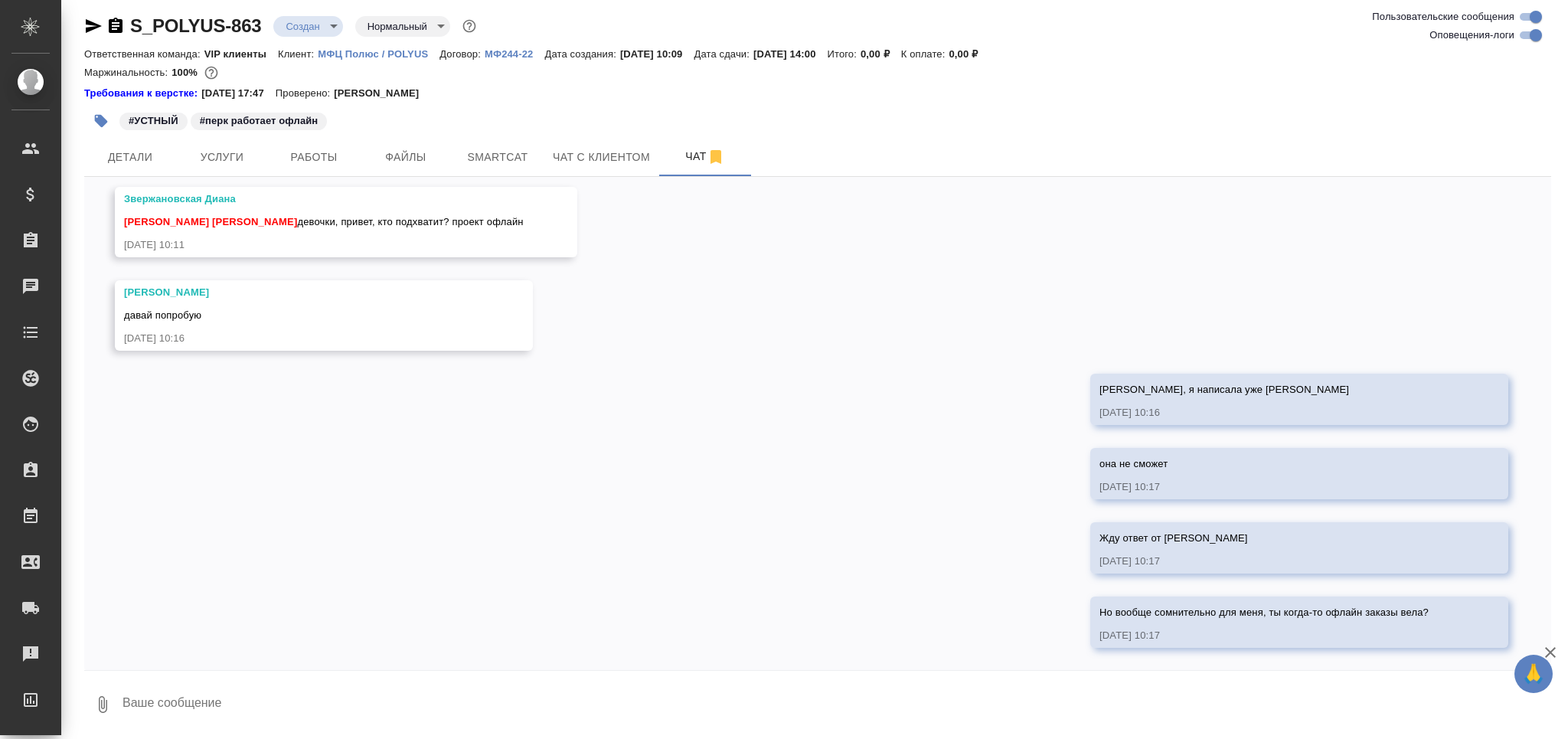
type textarea "!"
type textarea """
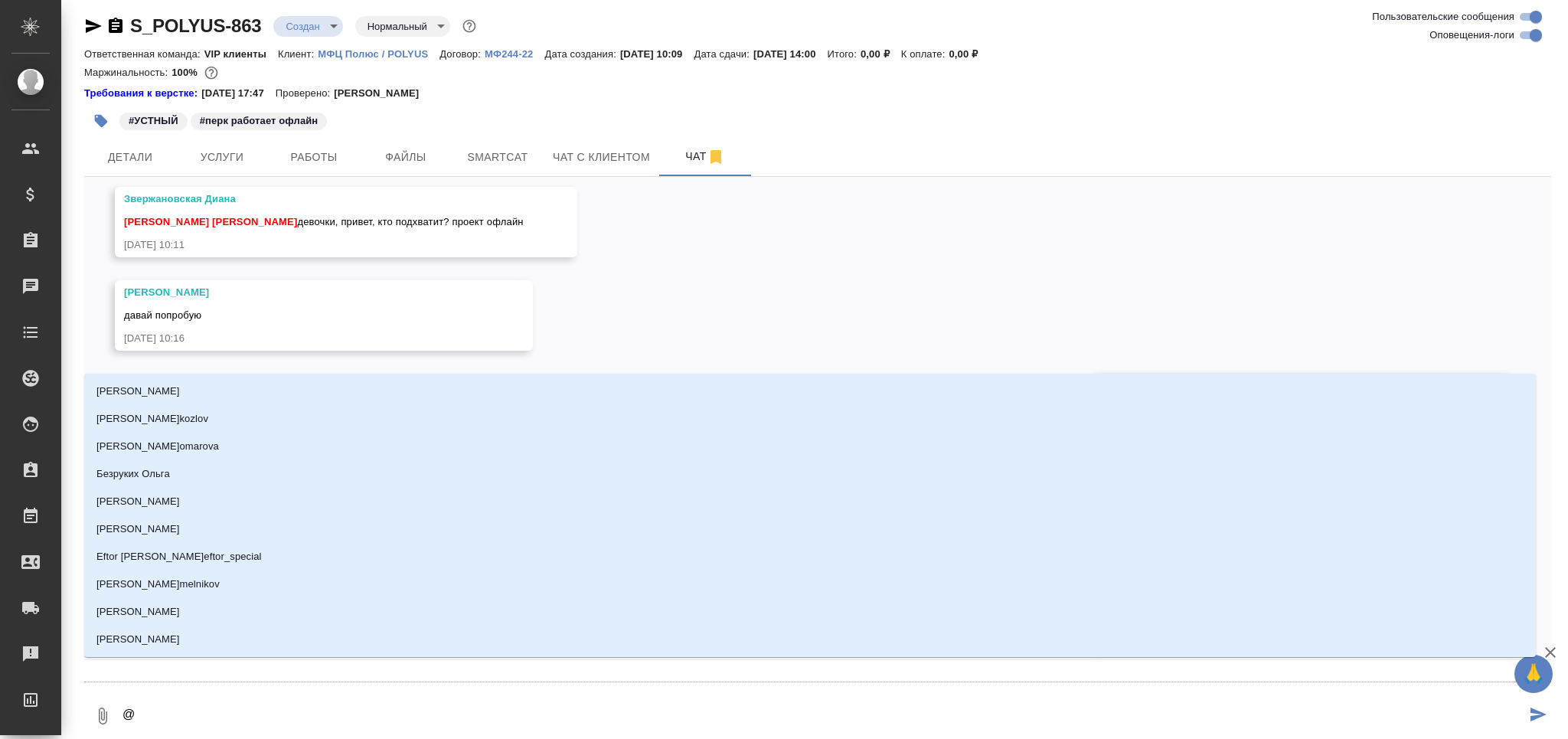
type textarea "@г"
type input "г"
type textarea "@го"
type input "го"
type textarea "@гор"
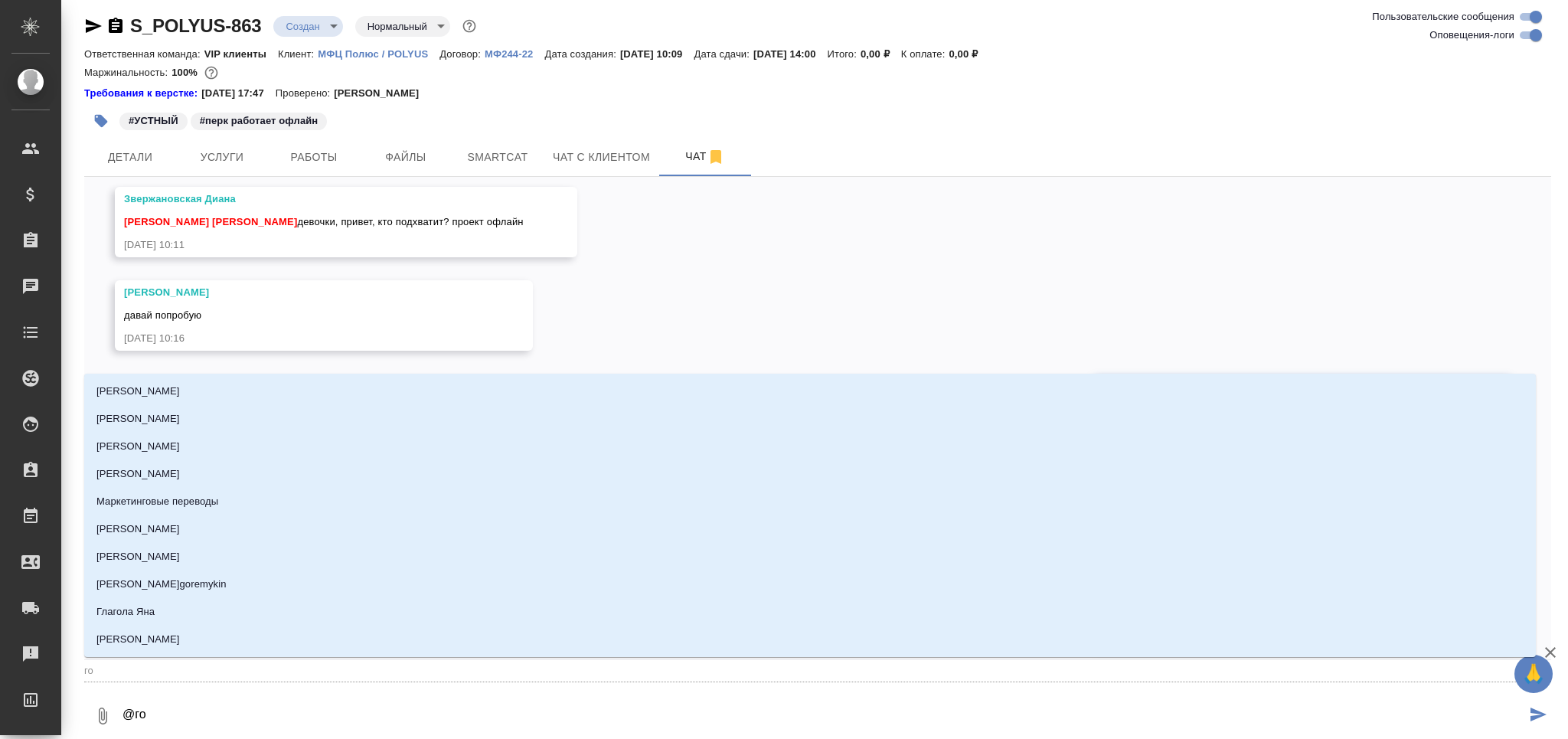
type input "гор"
type textarea "@горш"
type input "горш"
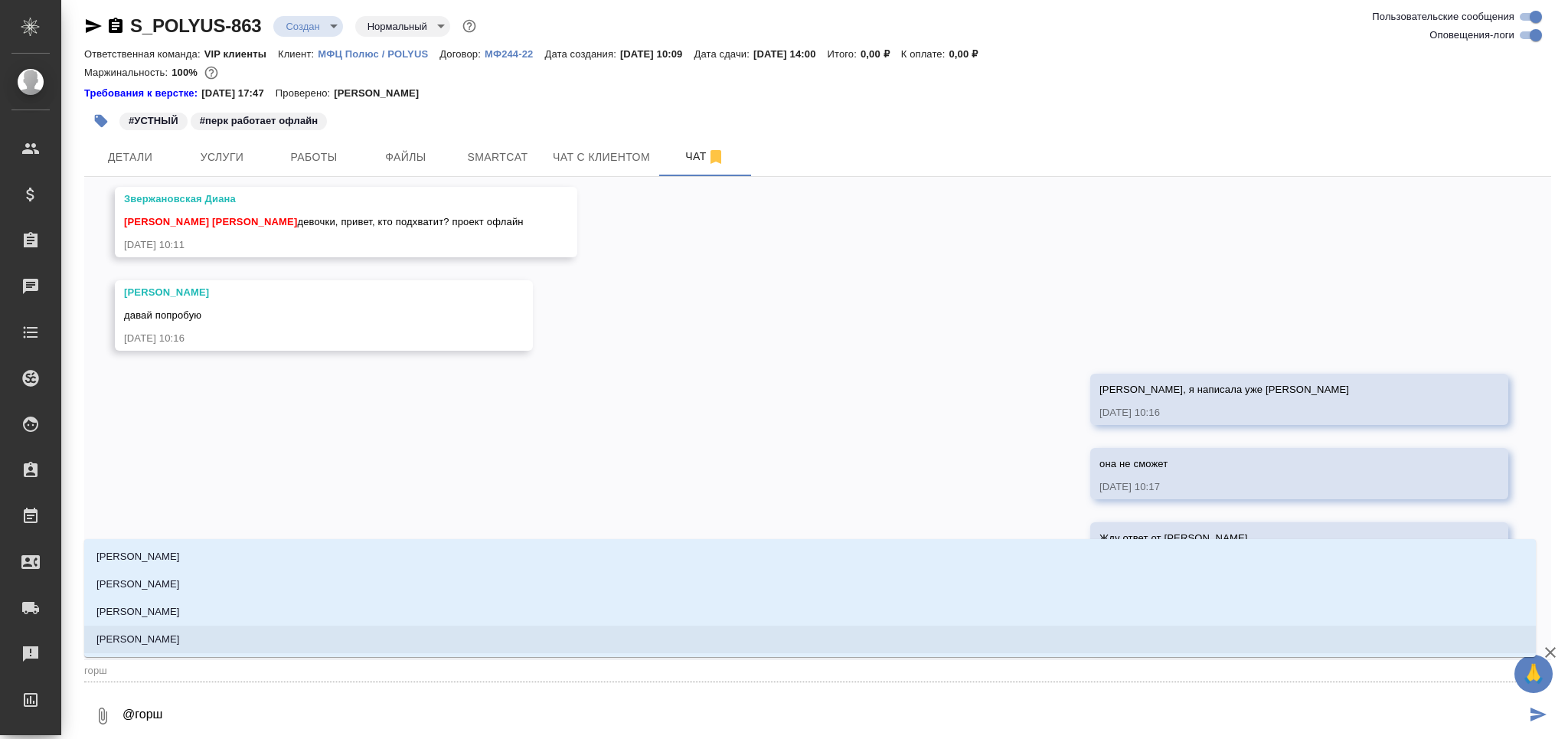
click at [212, 633] on li "Горшкова Валентина" at bounding box center [810, 639] width 1452 height 28
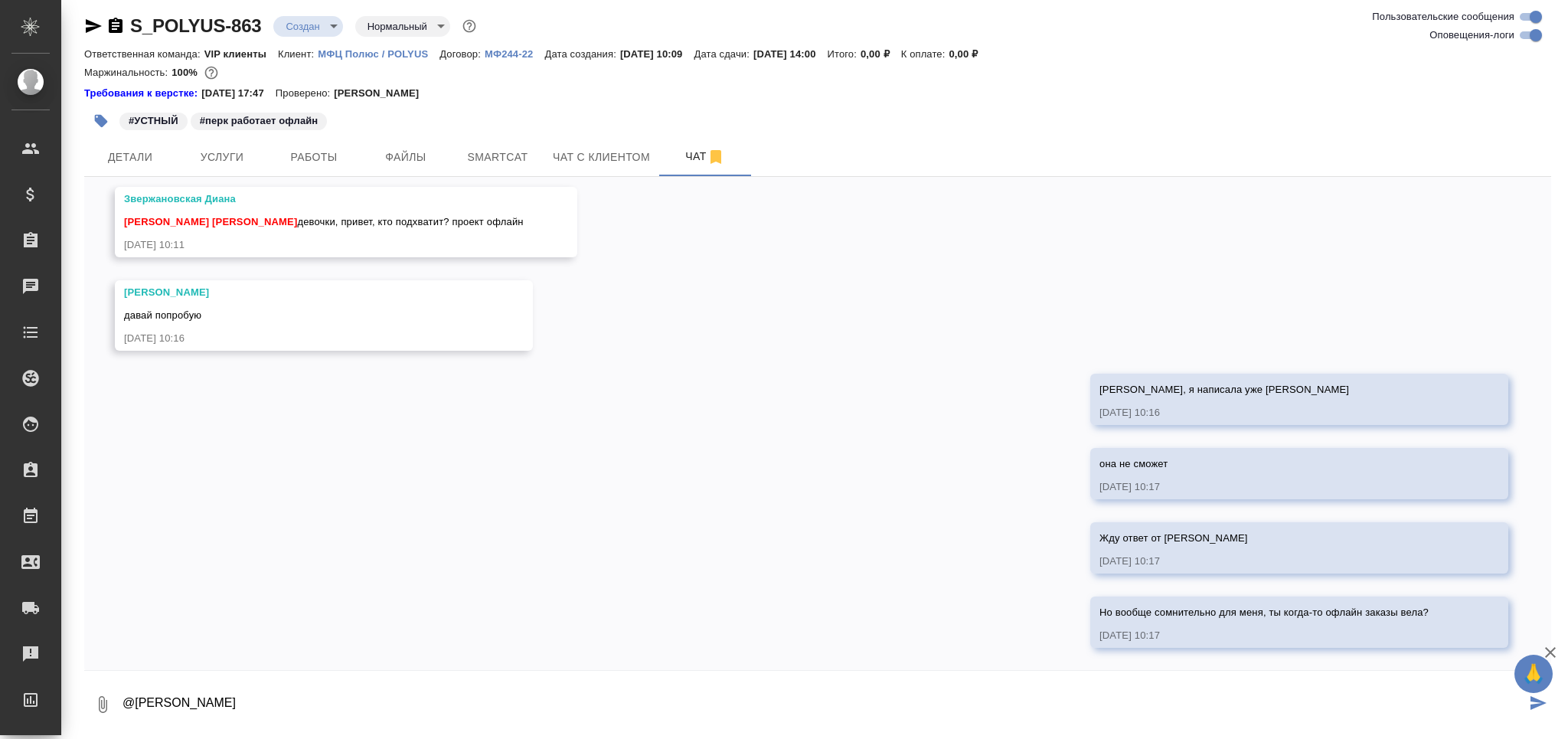
type textarea "@Горшкова Валентина"
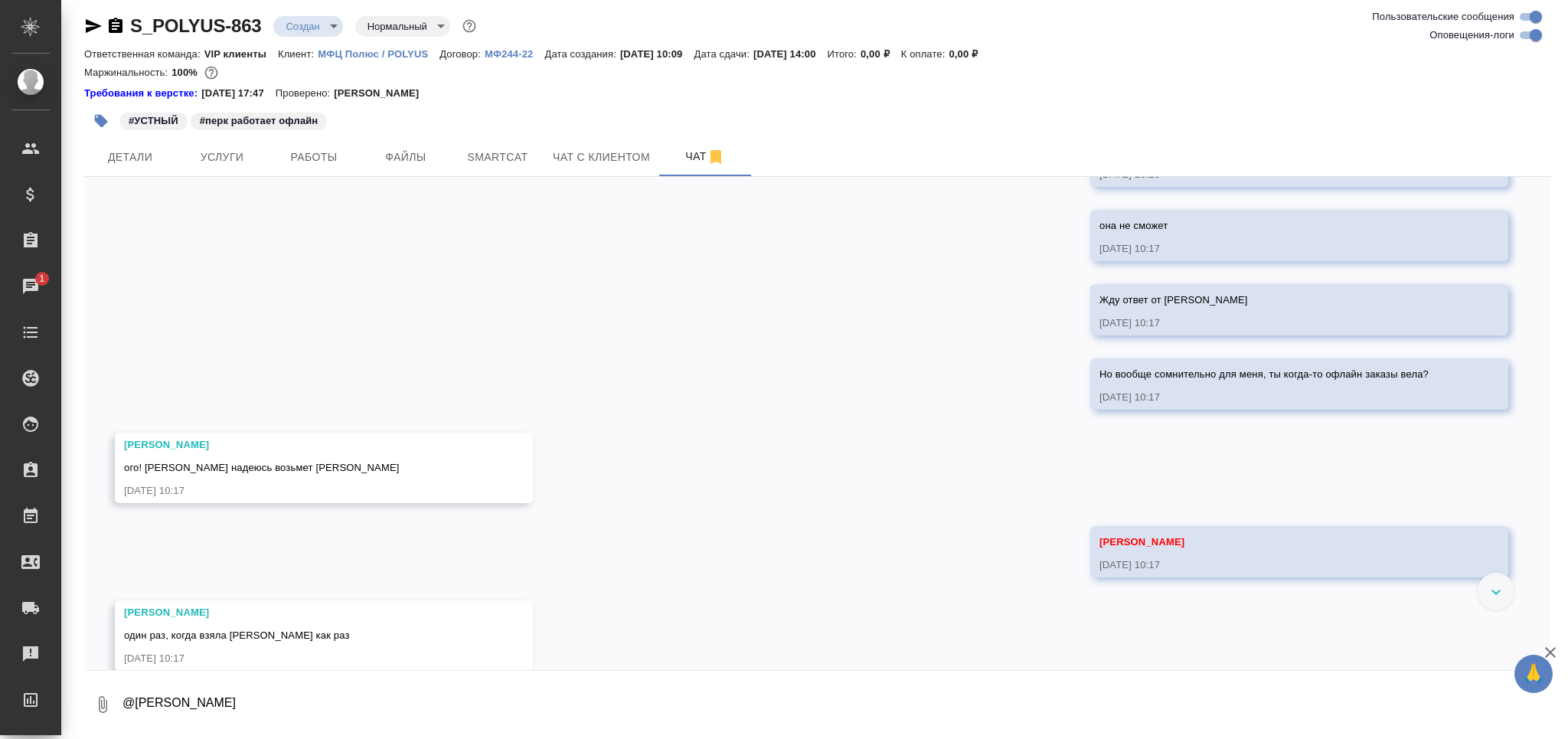
scroll to position [392, 0]
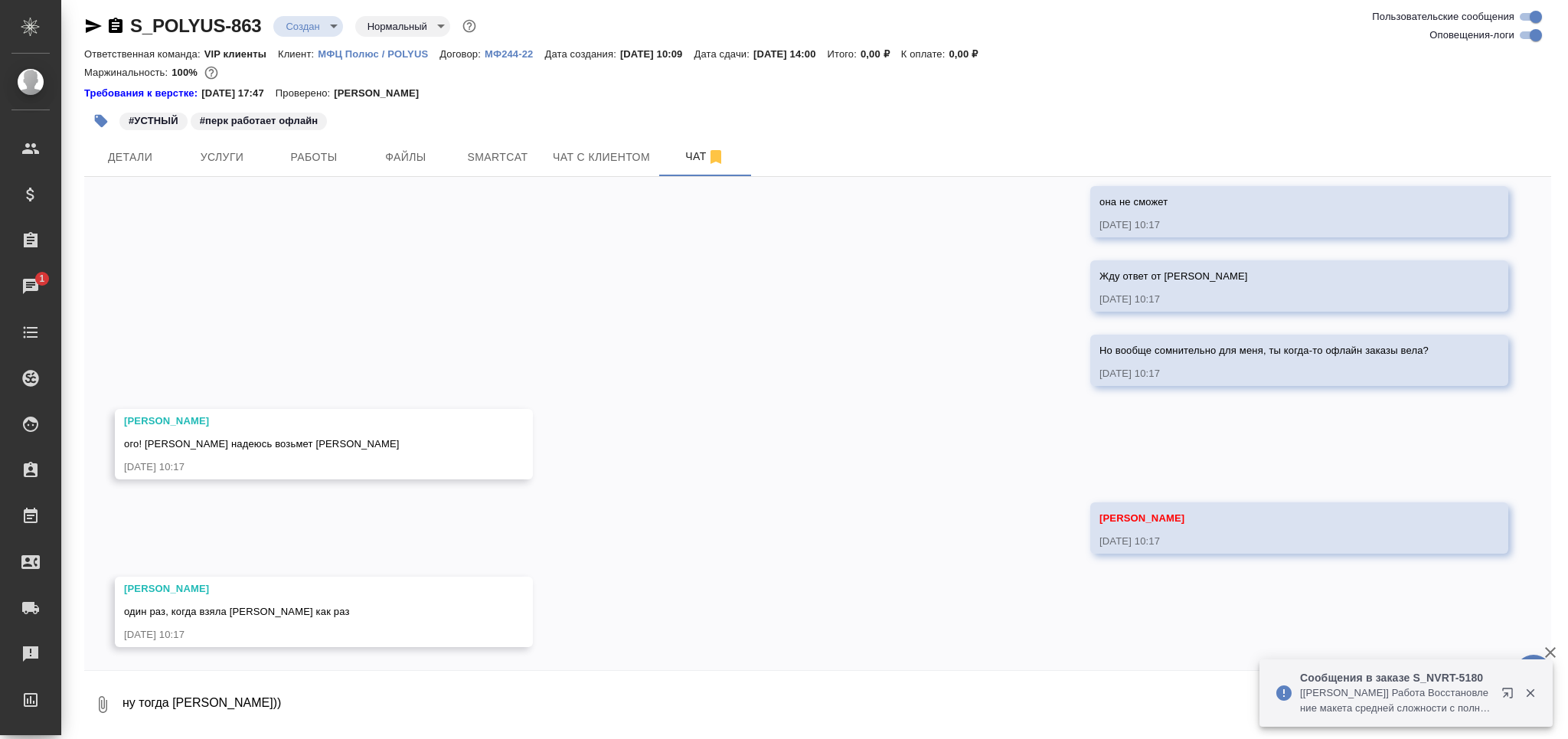
type textarea "ну тогда Валентину ждем))"
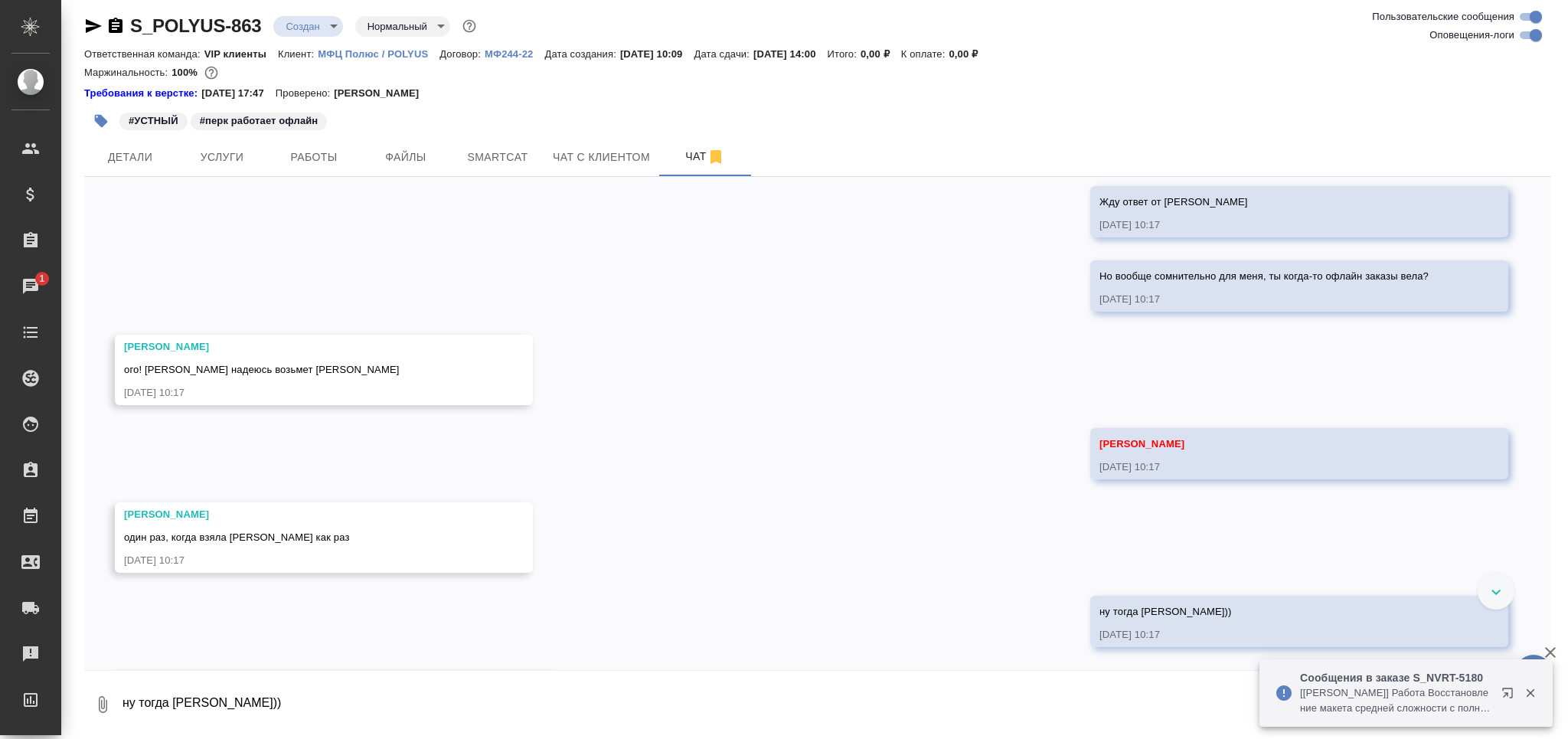
scroll to position [560, 0]
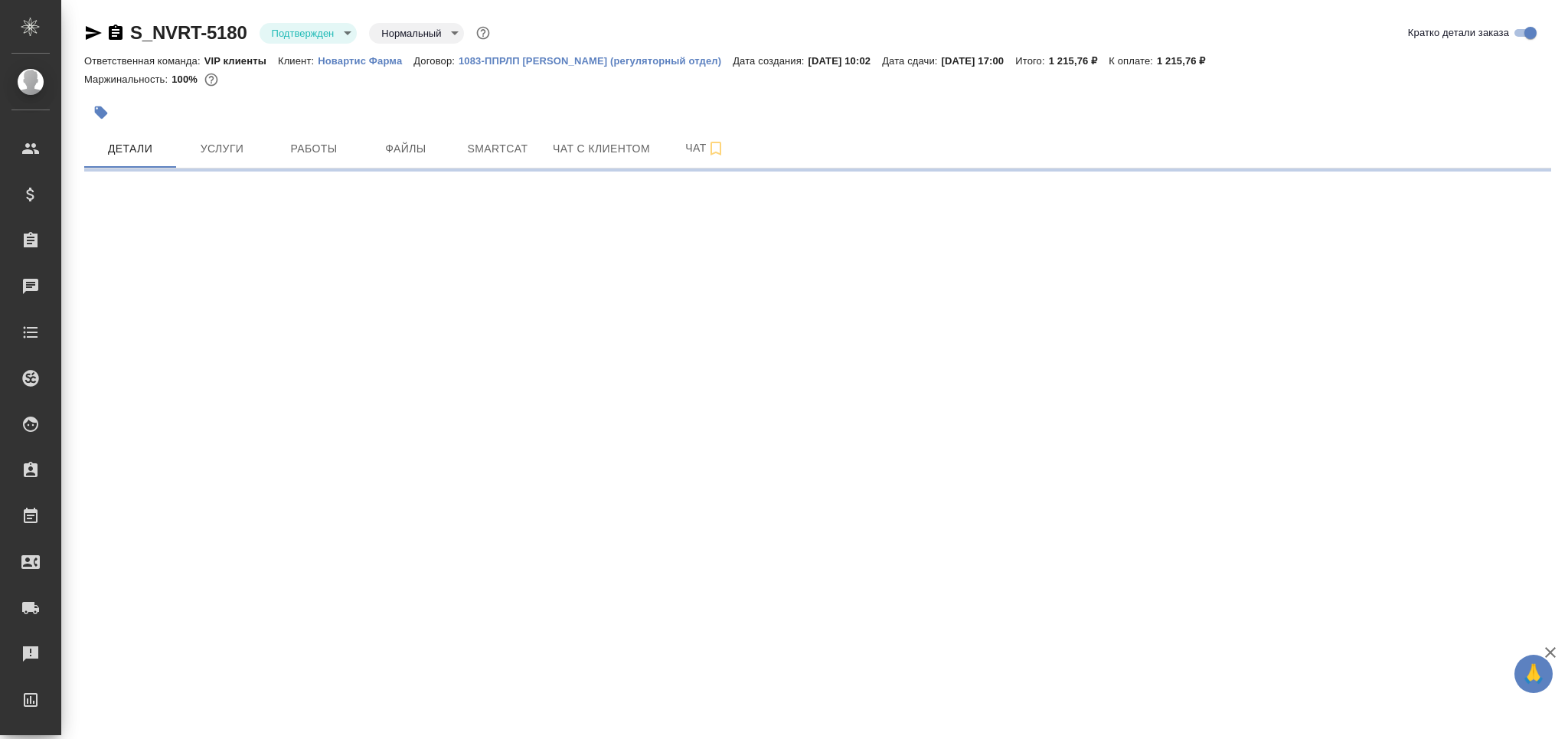
select select "RU"
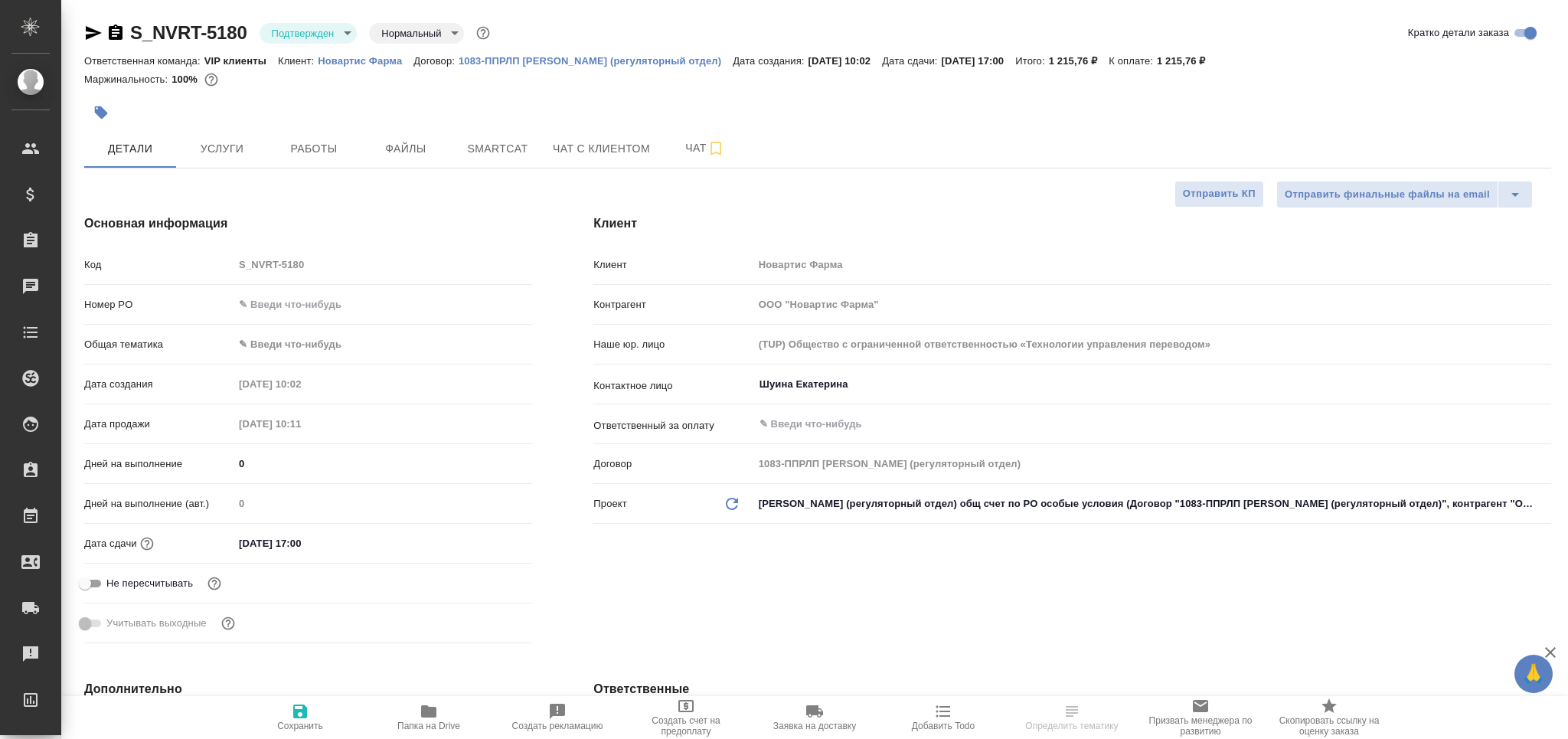
click at [330, 33] on body "🙏 .cls-1 fill:#fff; AWATERA Grabko [PERSON_NAME] Спецификации Заказы Чаты Todo …" at bounding box center [784, 369] width 1568 height 739
type textarea "x"
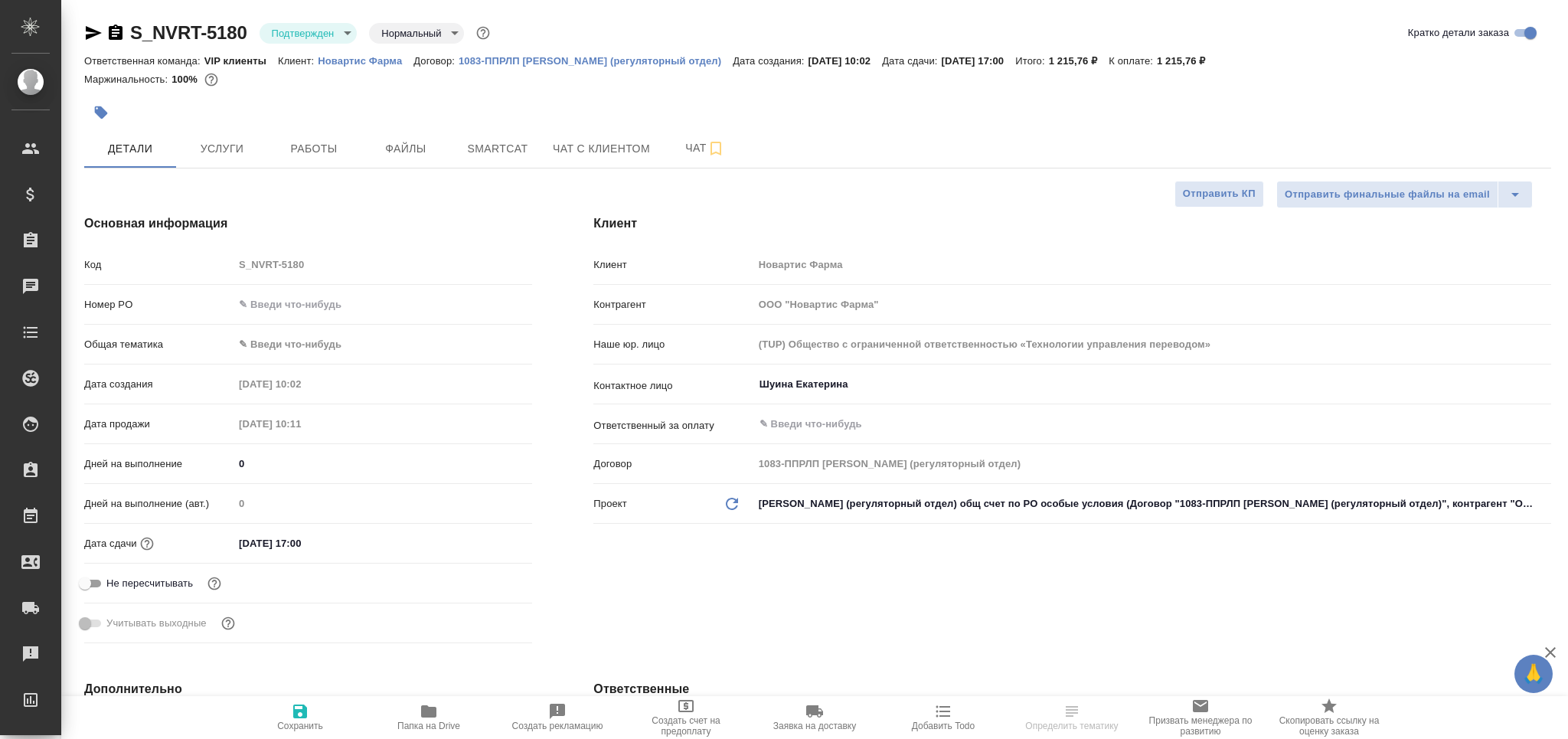
type textarea "x"
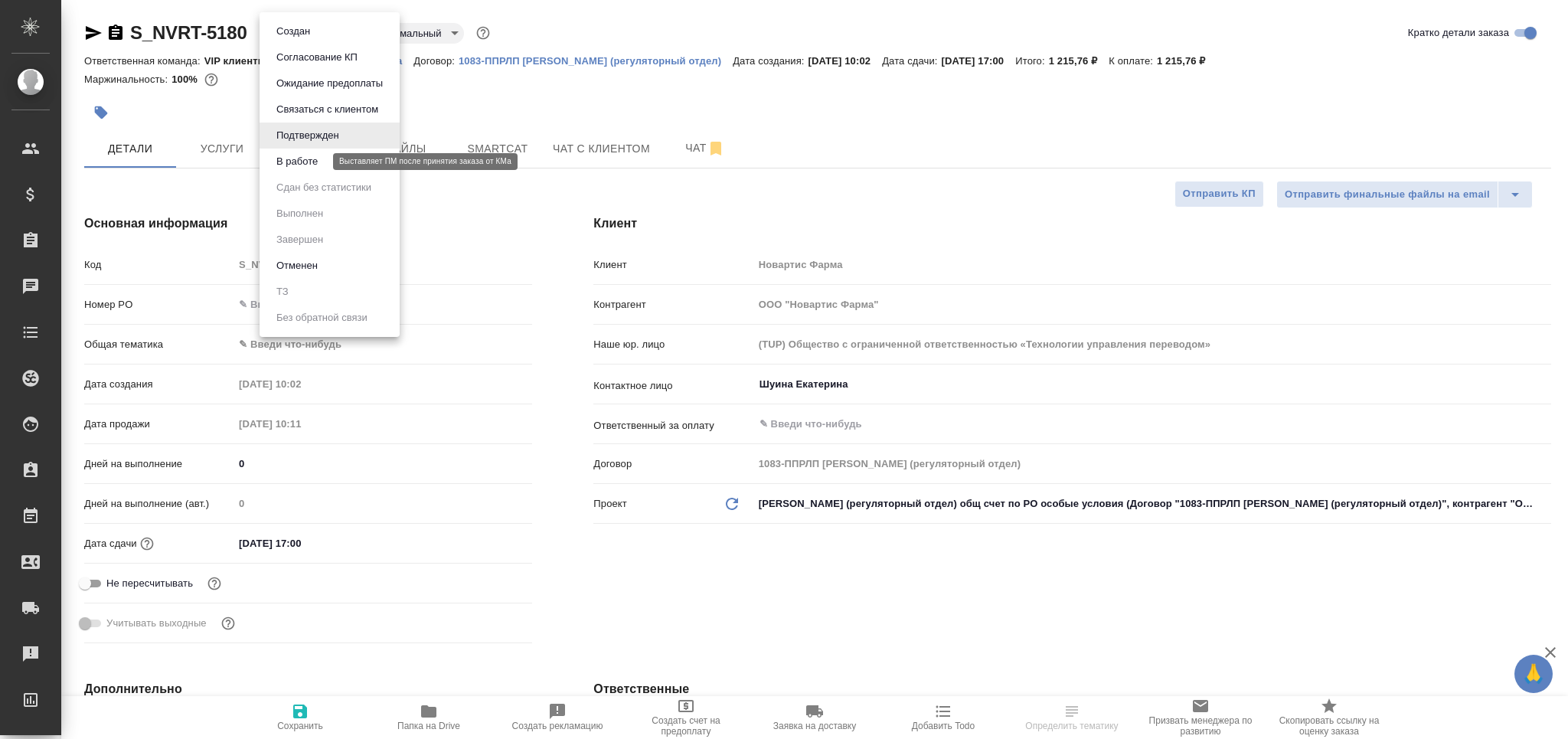
click at [320, 157] on button "В работе" at bounding box center [297, 161] width 50 height 17
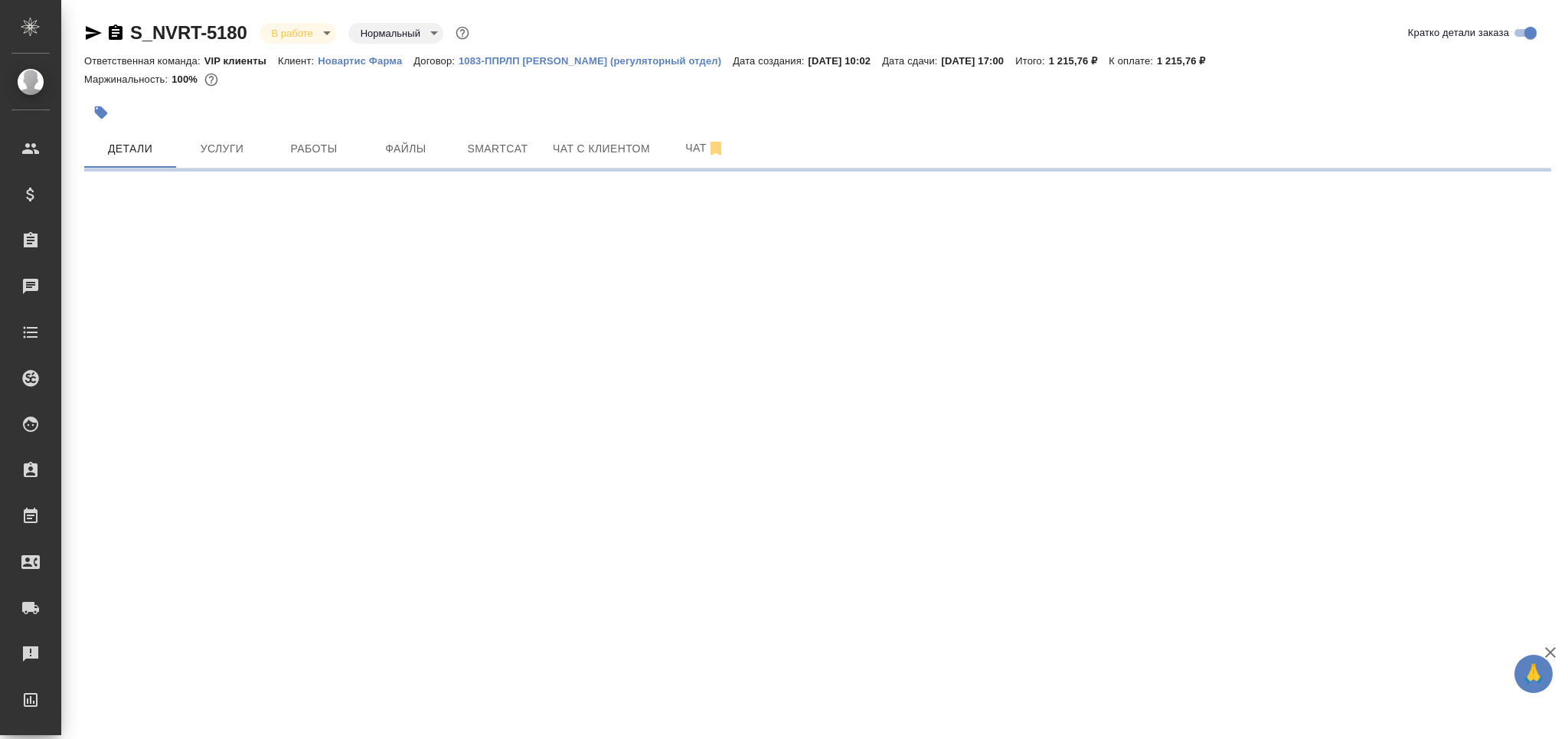
select select "RU"
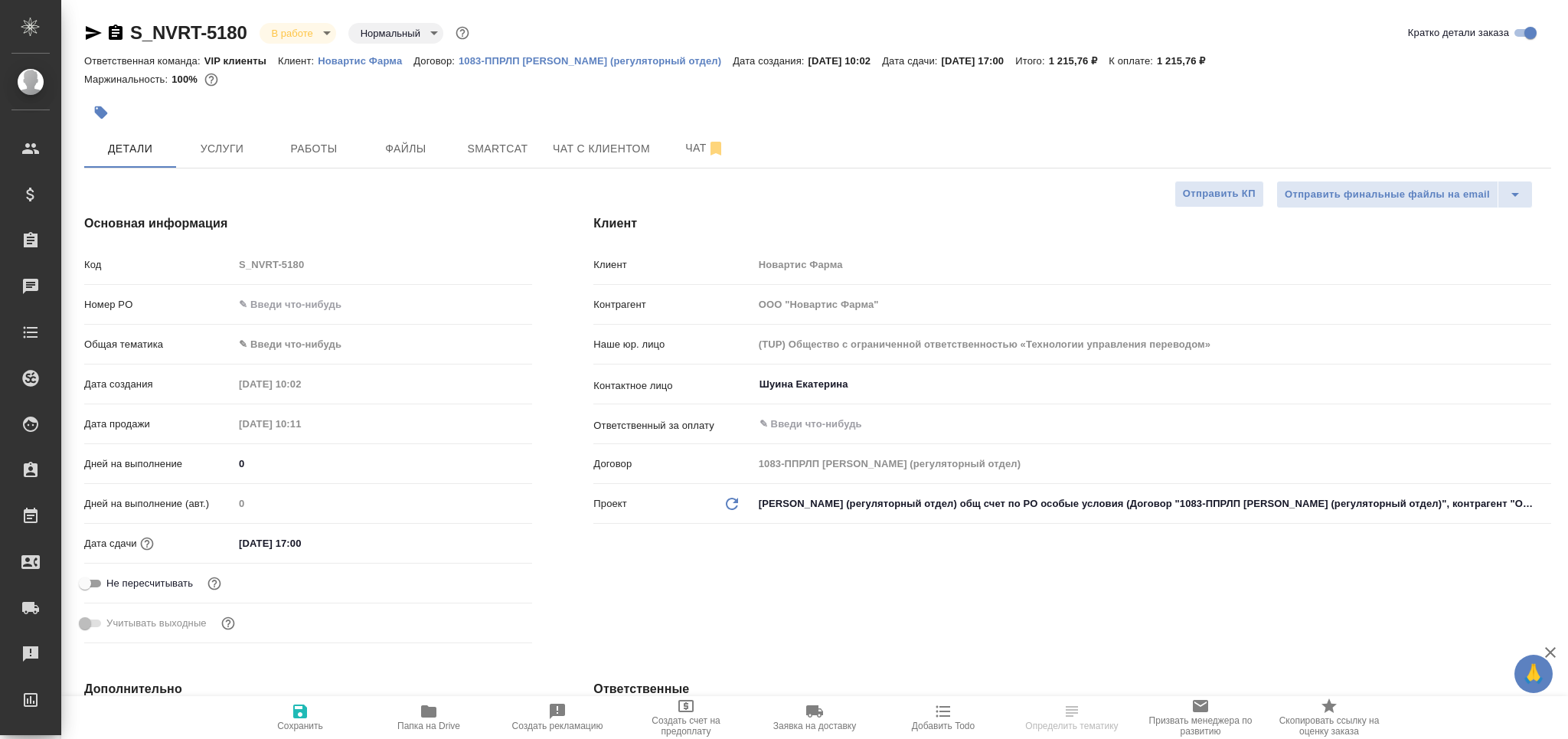
type textarea "x"
click at [682, 146] on span "Чат" at bounding box center [706, 148] width 74 height 19
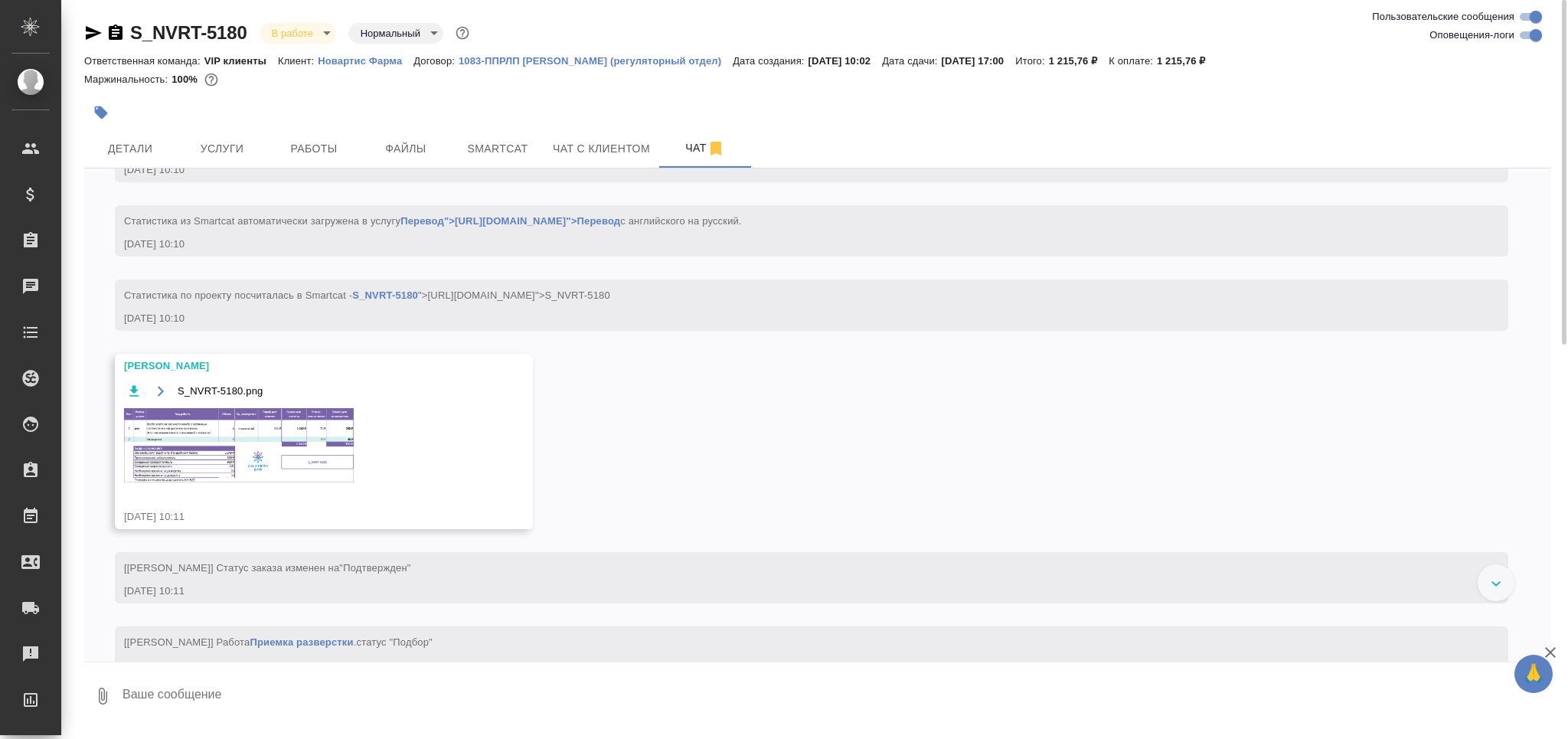
click at [1531, 32] on input "Оповещения-логи" at bounding box center [1536, 35] width 55 height 18
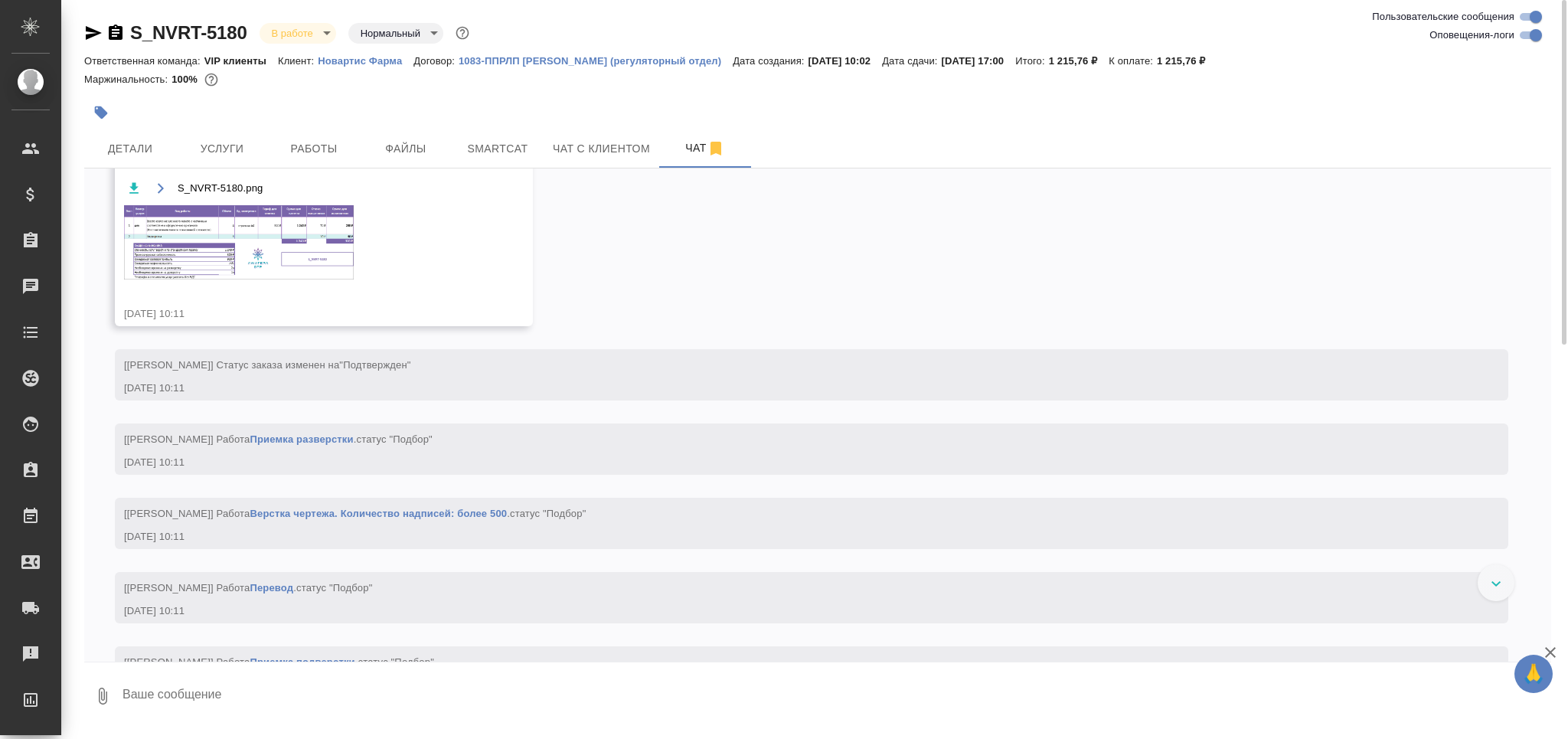
checkbox input "false"
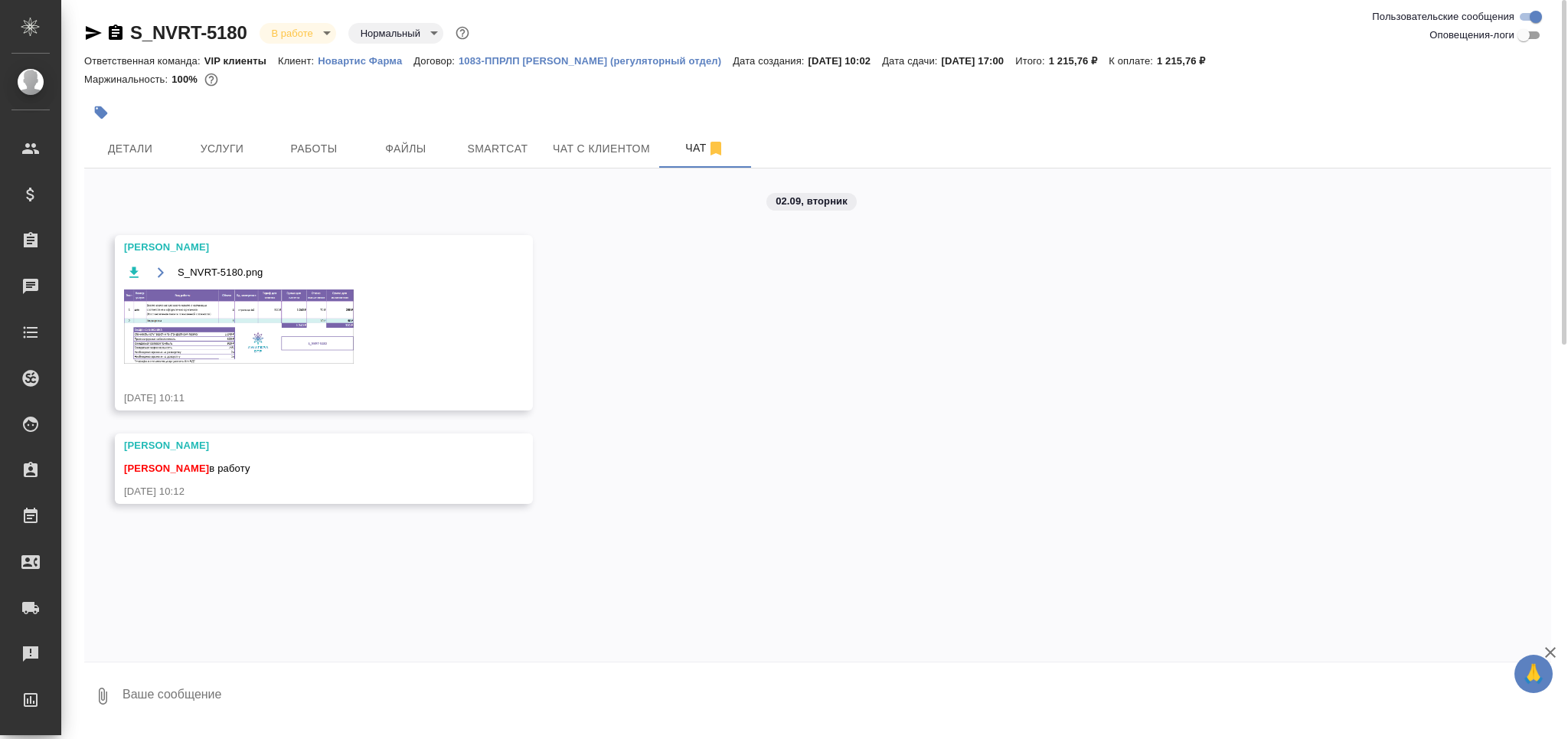
click at [288, 339] on img at bounding box center [239, 327] width 230 height 75
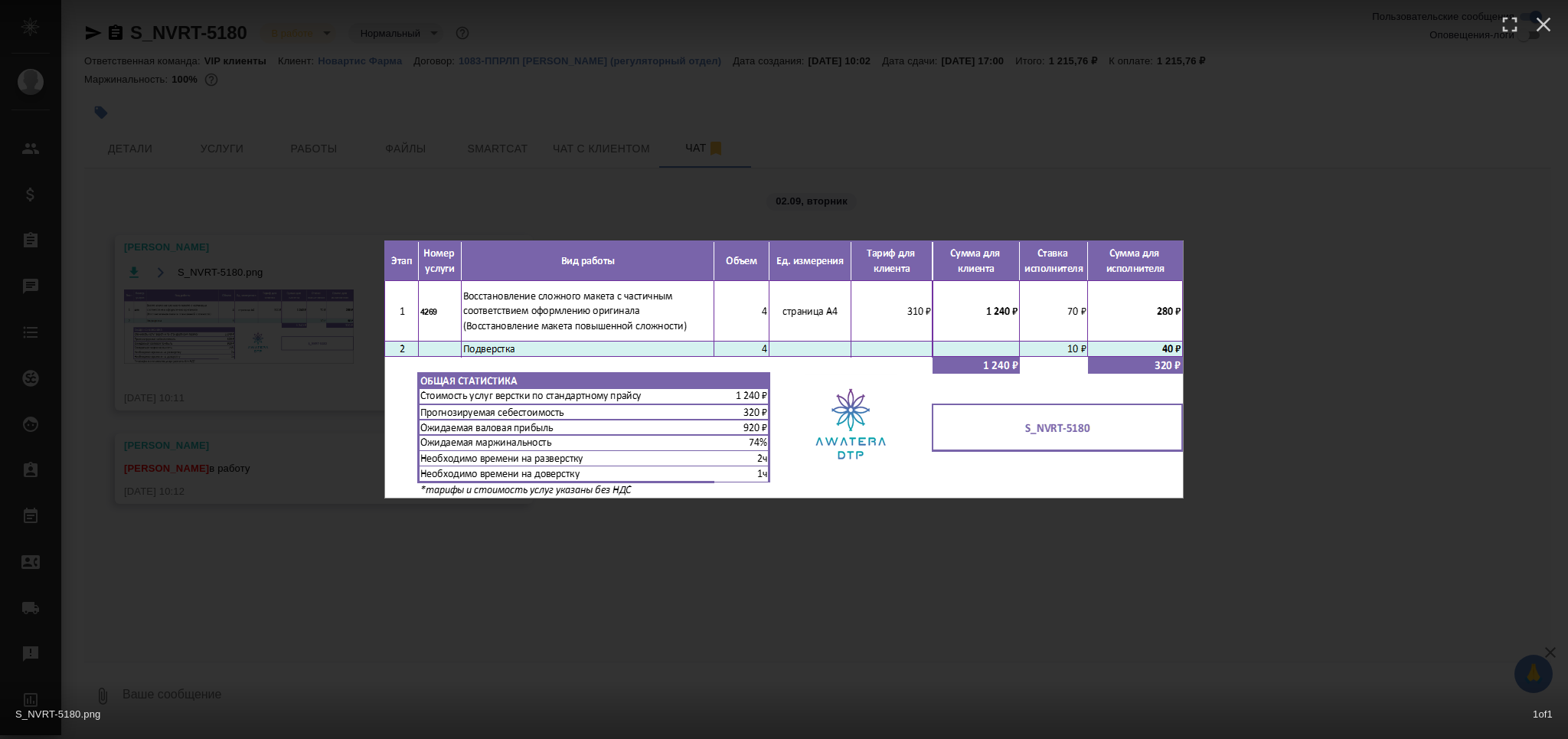
click at [285, 337] on div "S_NVRT-5180.png 1 of 1" at bounding box center [784, 369] width 1568 height 739
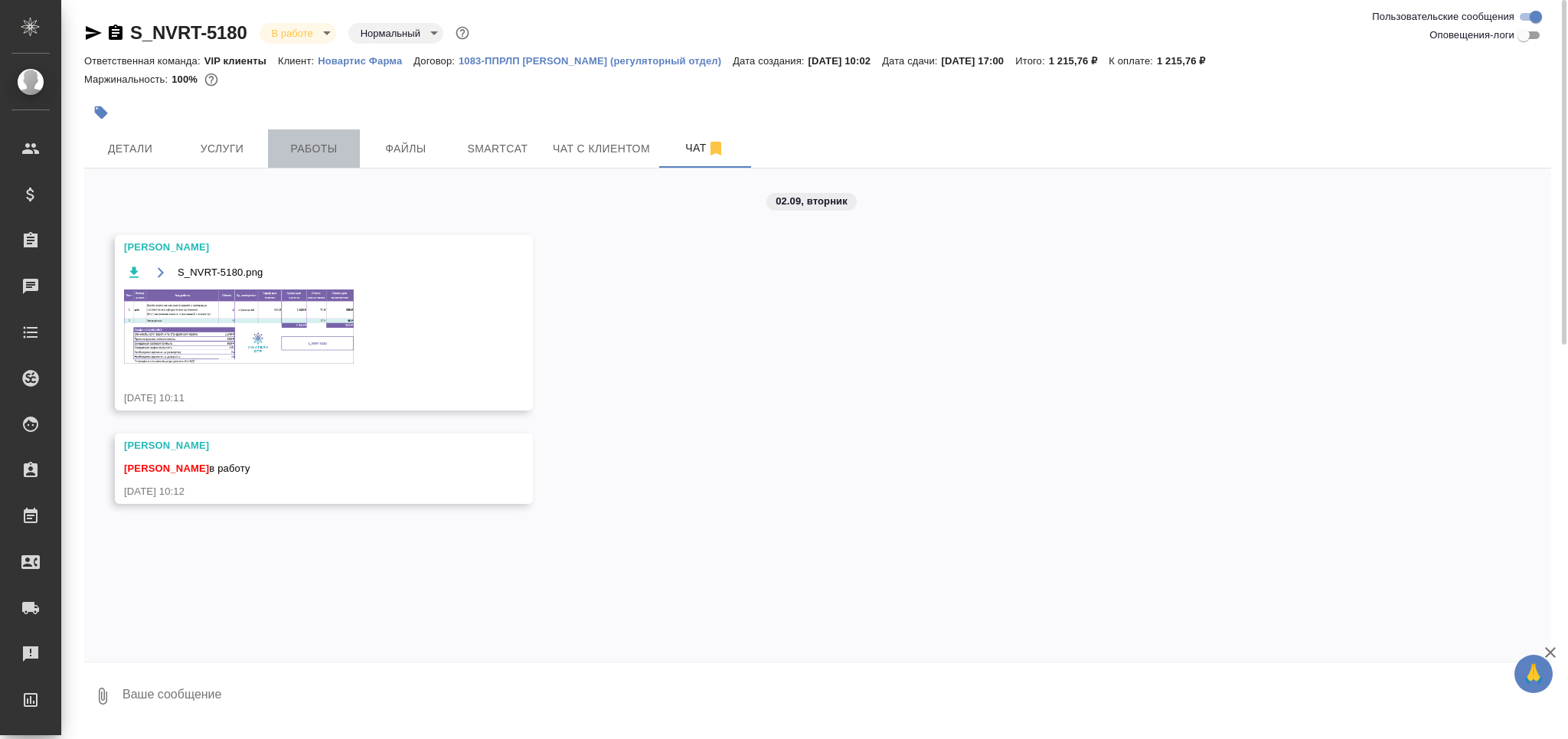
click at [315, 141] on span "Работы" at bounding box center [314, 149] width 74 height 19
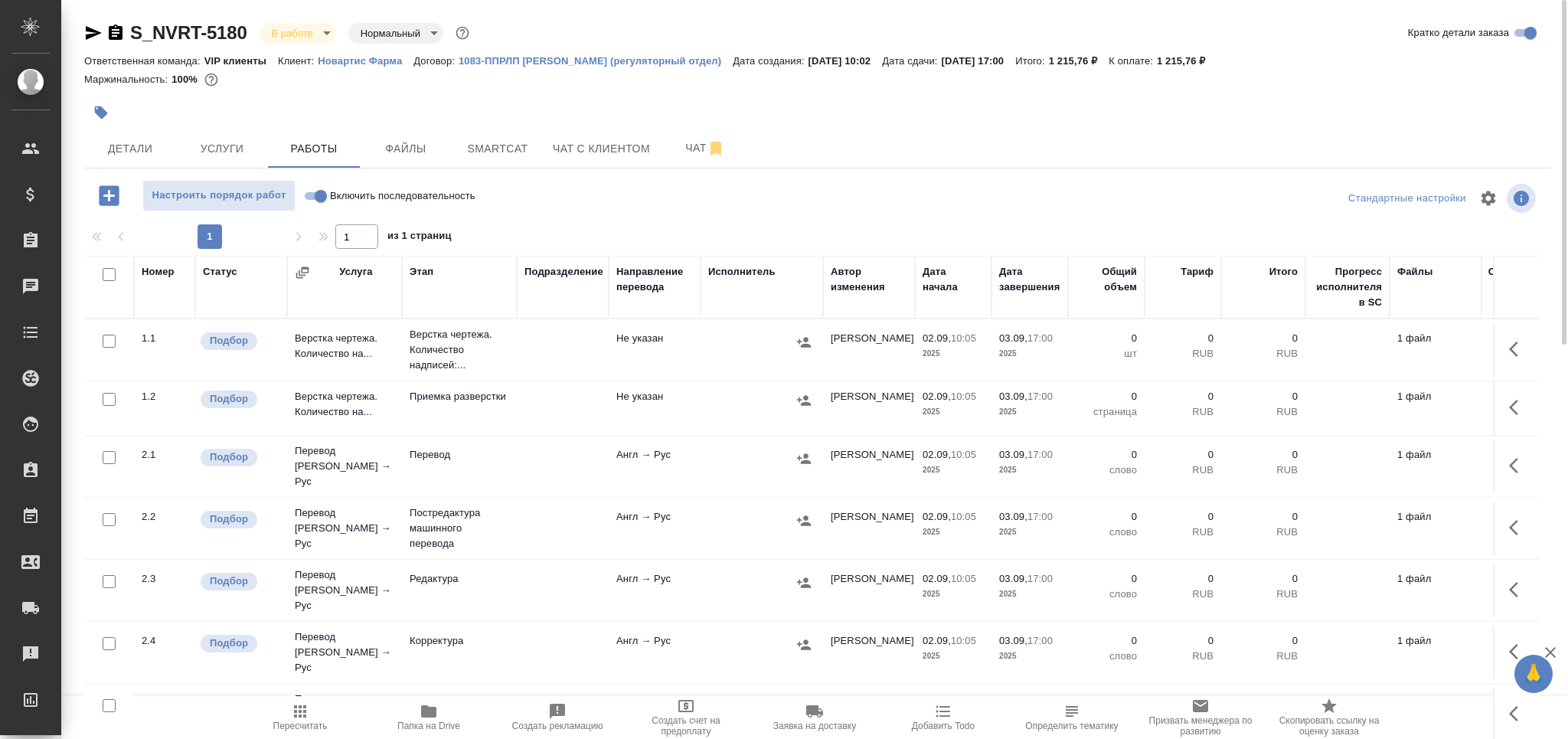
click at [546, 364] on td at bounding box center [563, 350] width 92 height 54
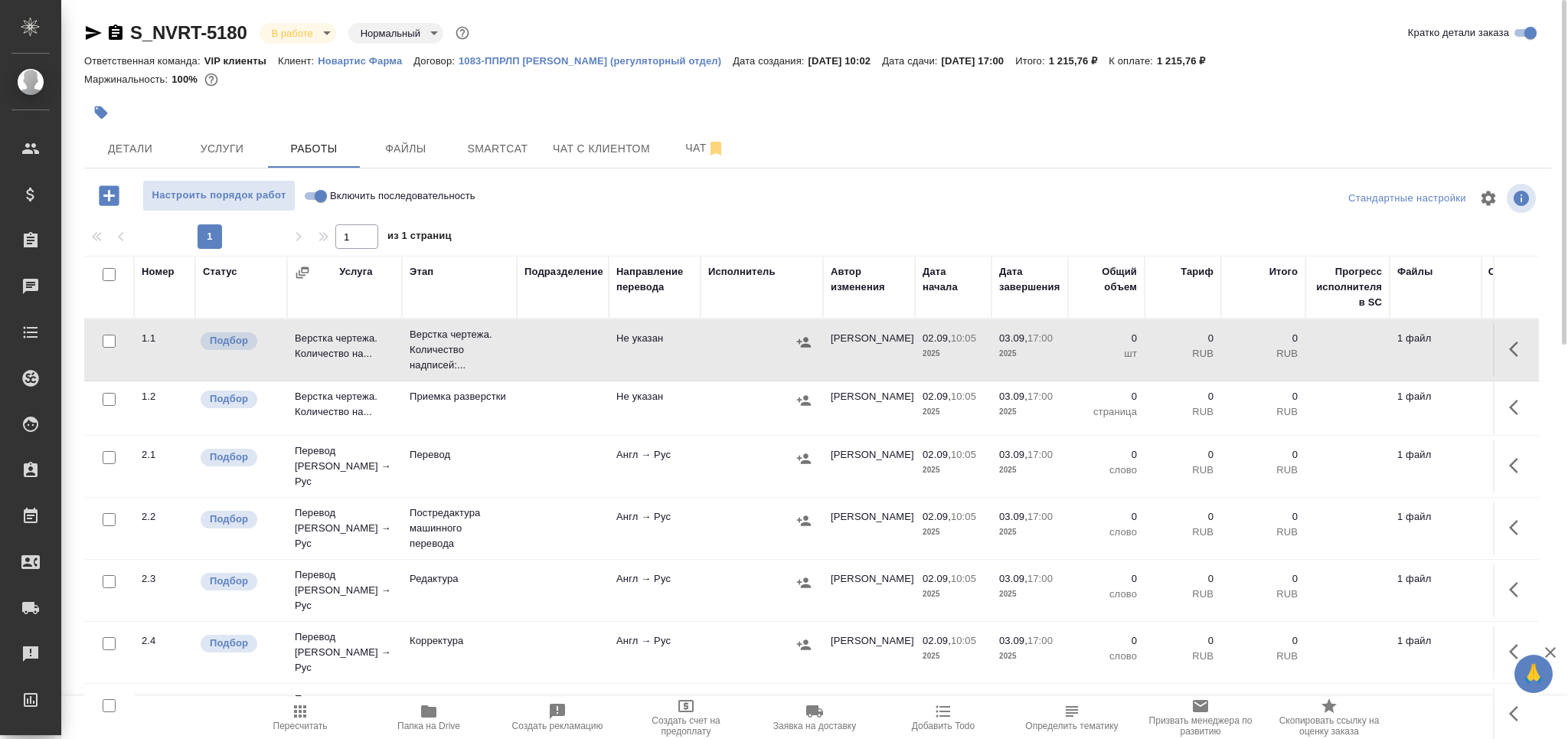
click at [546, 364] on td at bounding box center [563, 350] width 92 height 54
click at [110, 398] on input "checkbox" at bounding box center [109, 399] width 13 height 13
checkbox input "true"
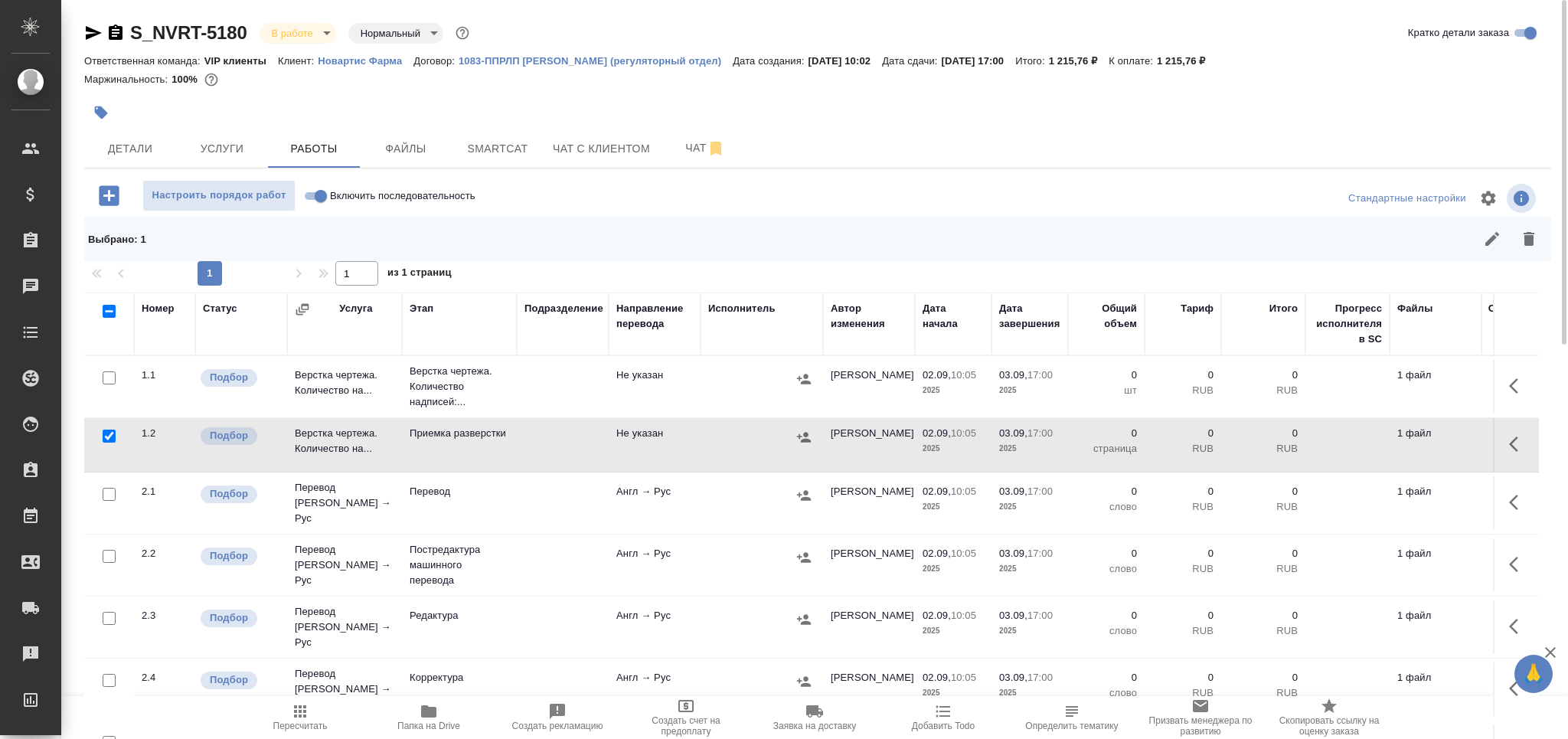
click at [109, 491] on input "checkbox" at bounding box center [109, 494] width 13 height 13
checkbox input "true"
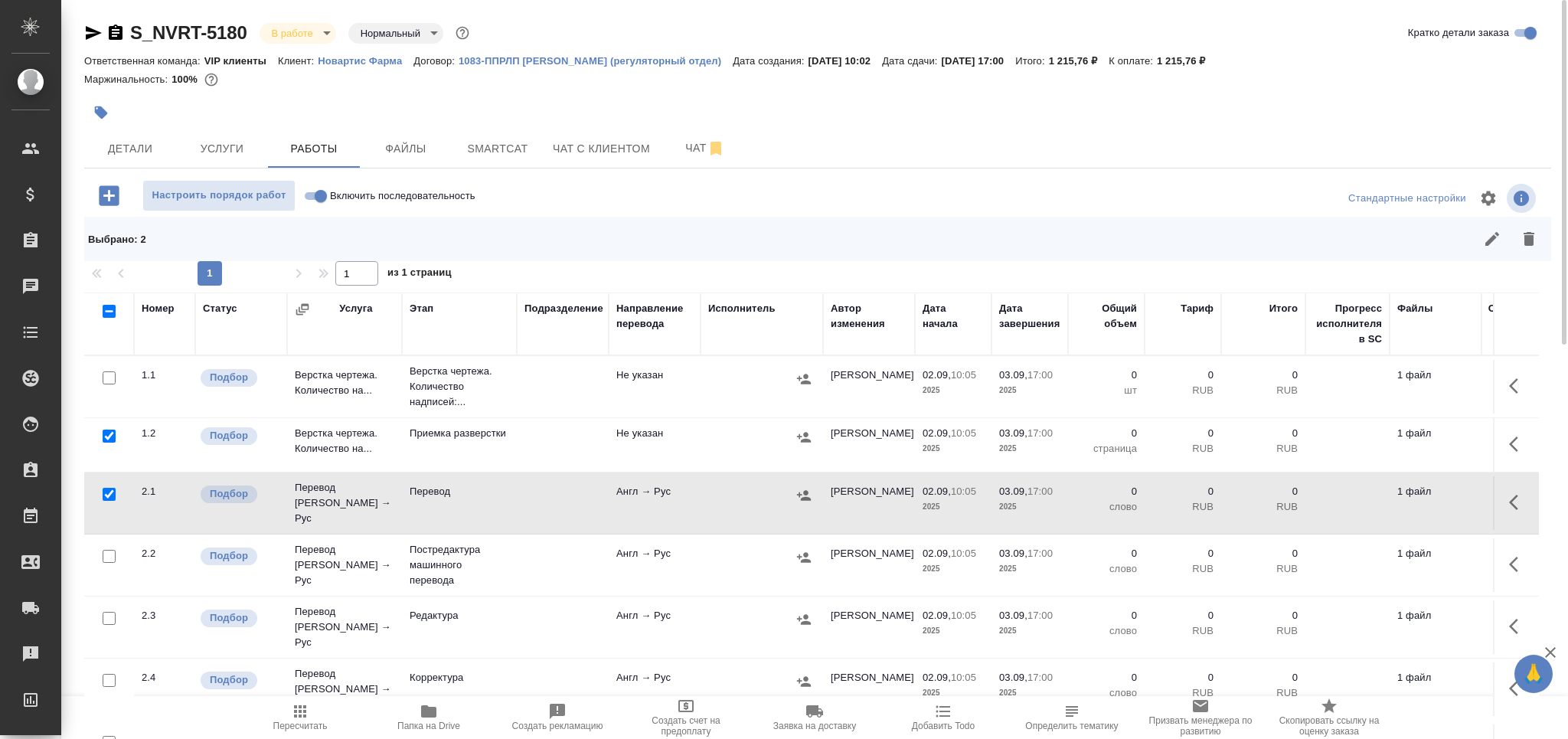
click at [105, 612] on input "checkbox" at bounding box center [109, 618] width 13 height 13
checkbox input "true"
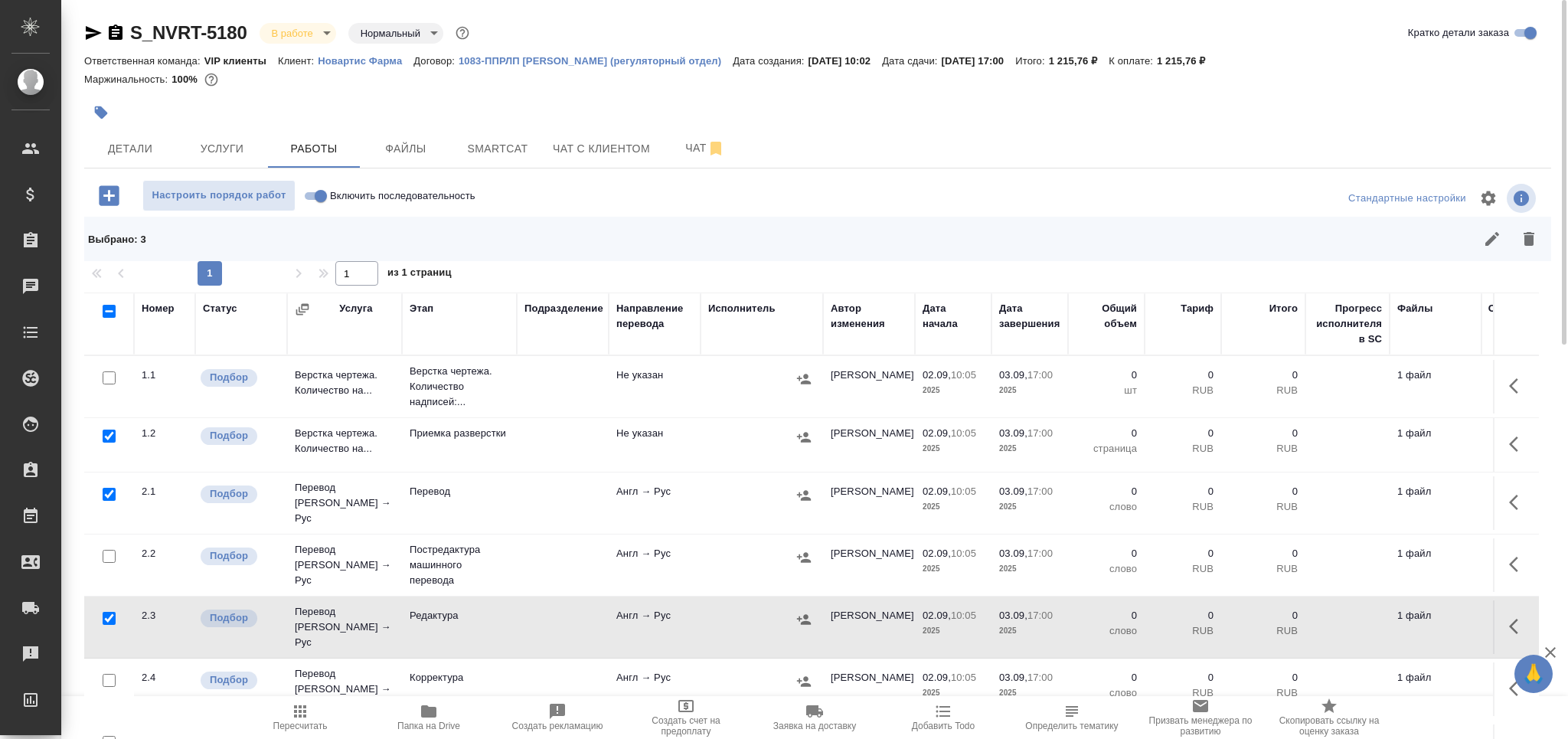
scroll to position [90, 0]
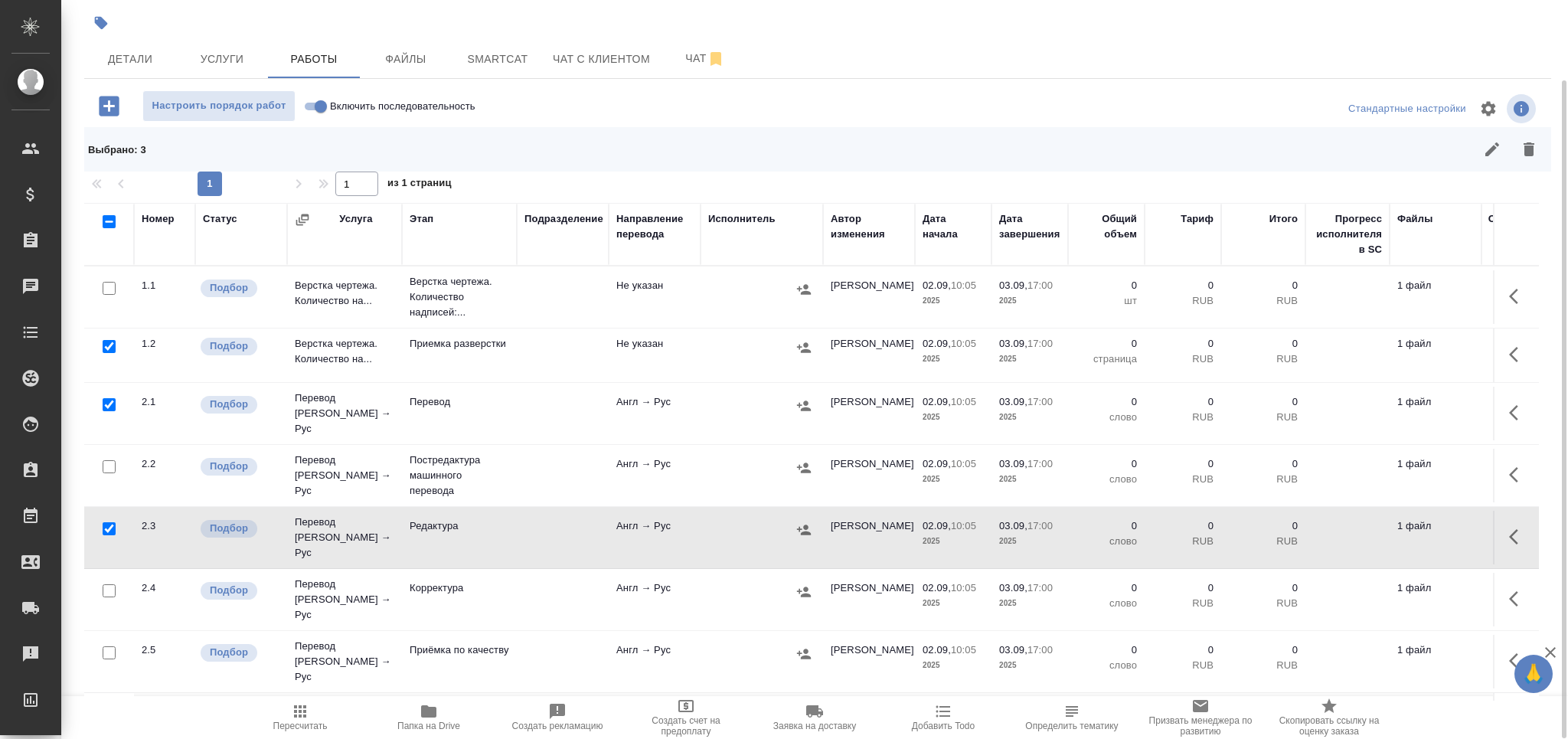
click at [115, 646] on input "checkbox" at bounding box center [109, 653] width 13 height 13
checkbox input "true"
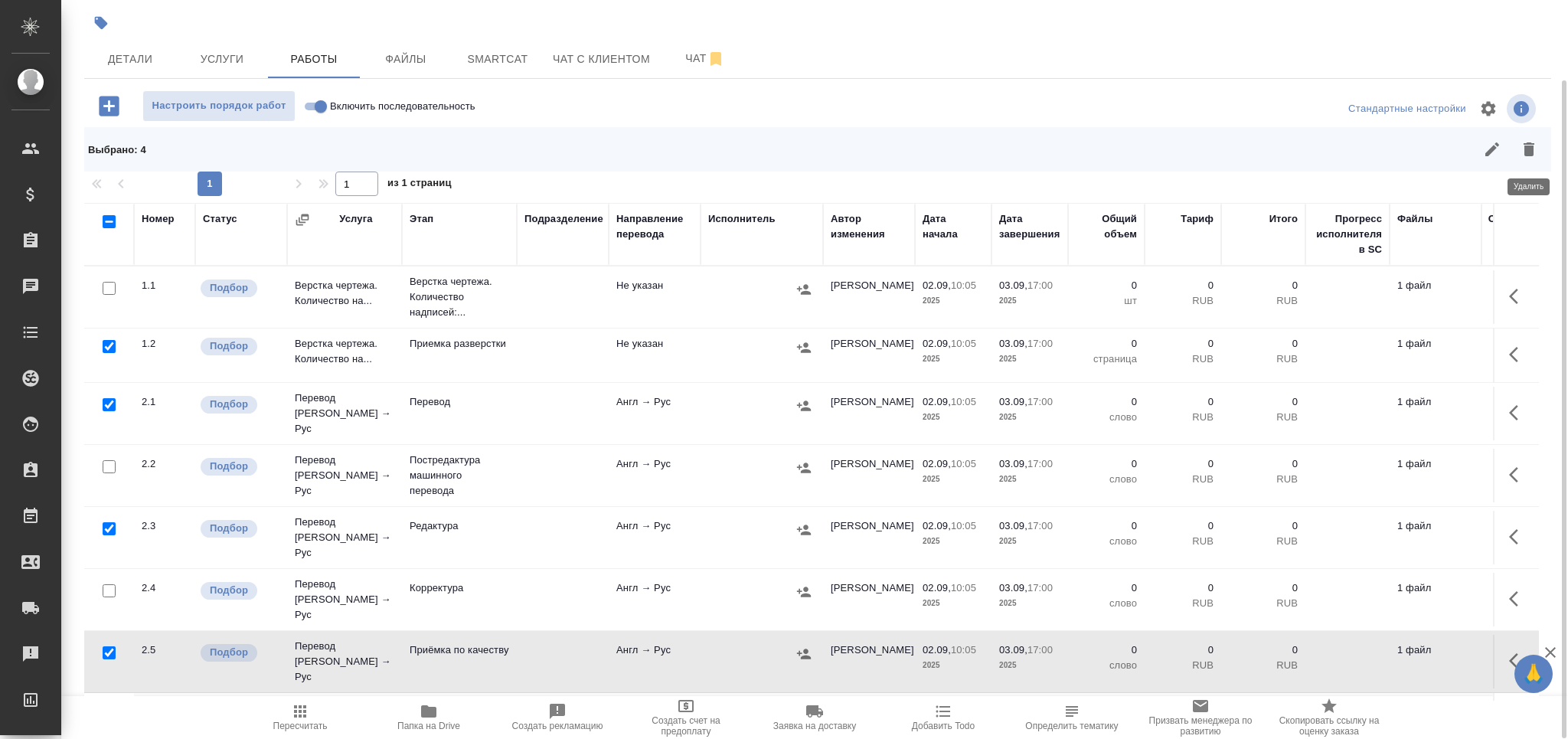
click at [1536, 142] on icon "button" at bounding box center [1529, 149] width 18 height 18
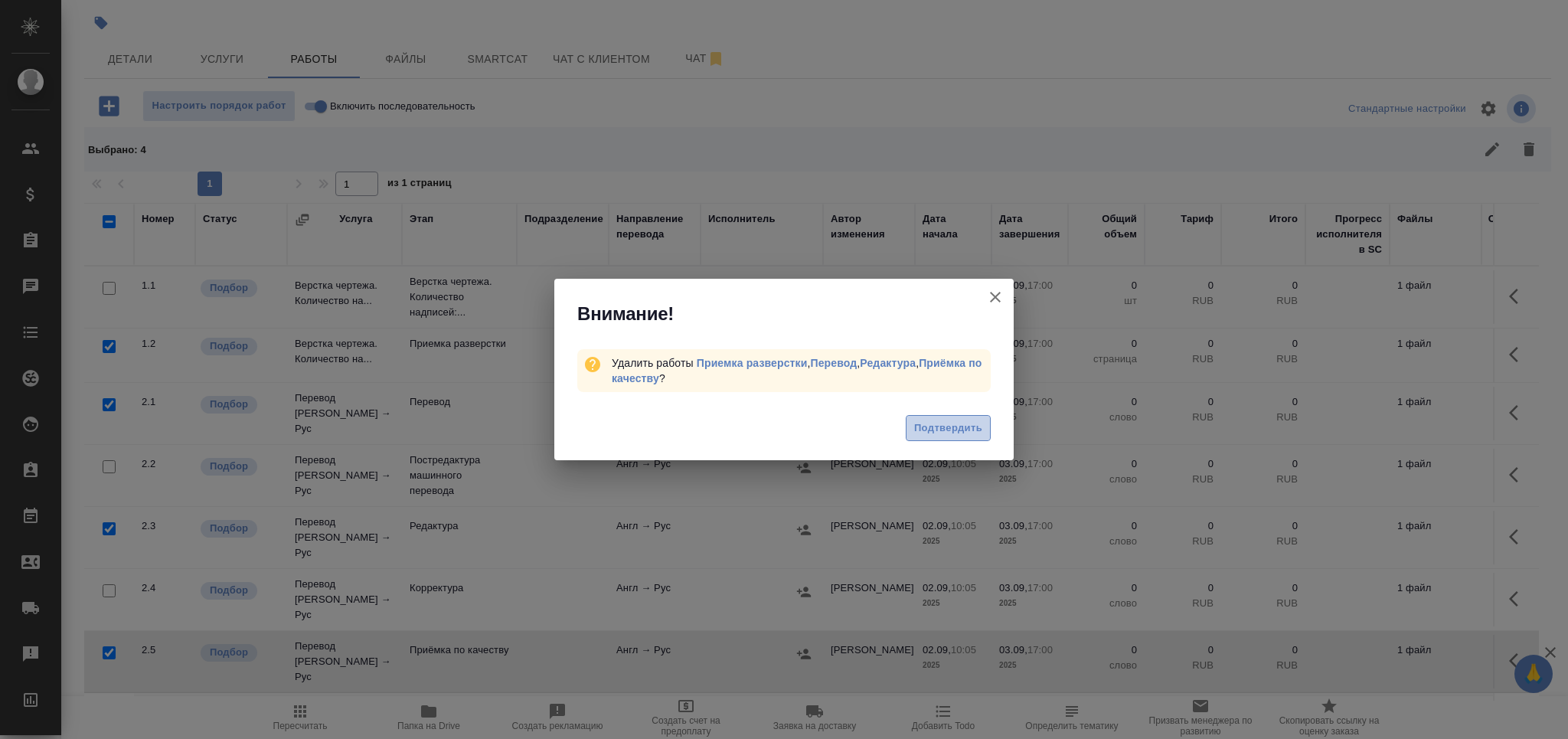
click at [963, 423] on span "Подтвердить" at bounding box center [949, 428] width 68 height 18
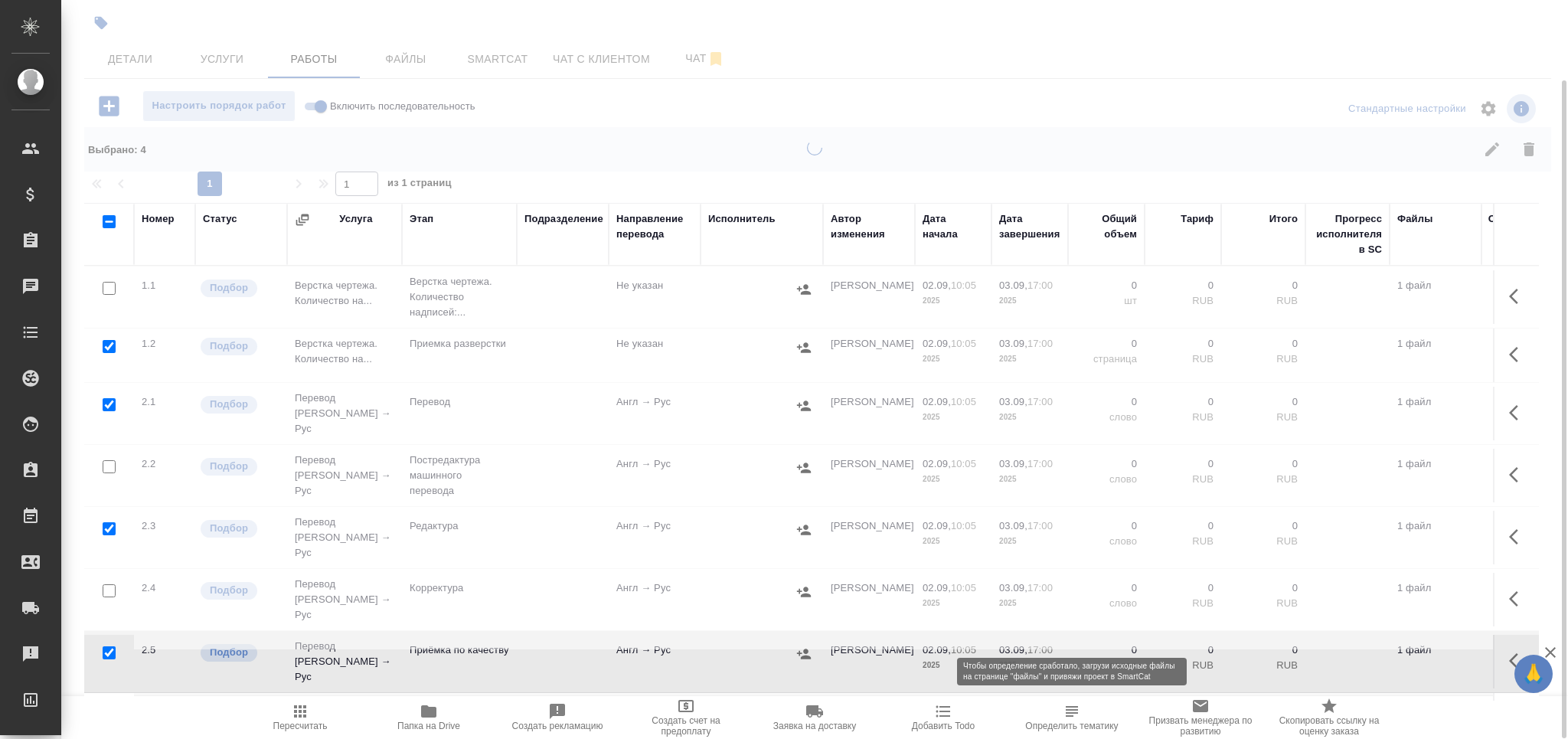
click at [1074, 716] on icon "button" at bounding box center [1072, 711] width 18 height 18
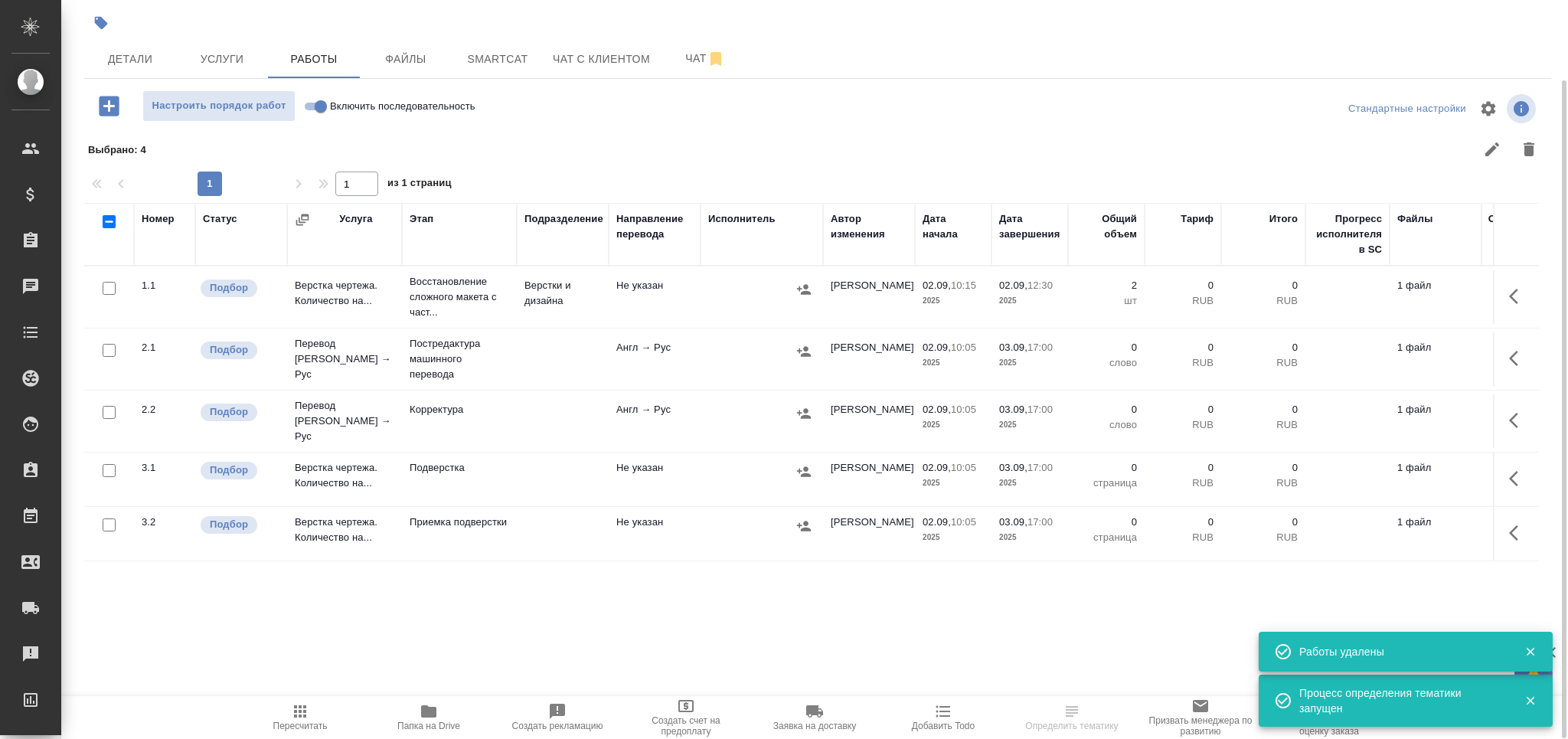
click at [435, 714] on icon "button" at bounding box center [428, 711] width 15 height 13
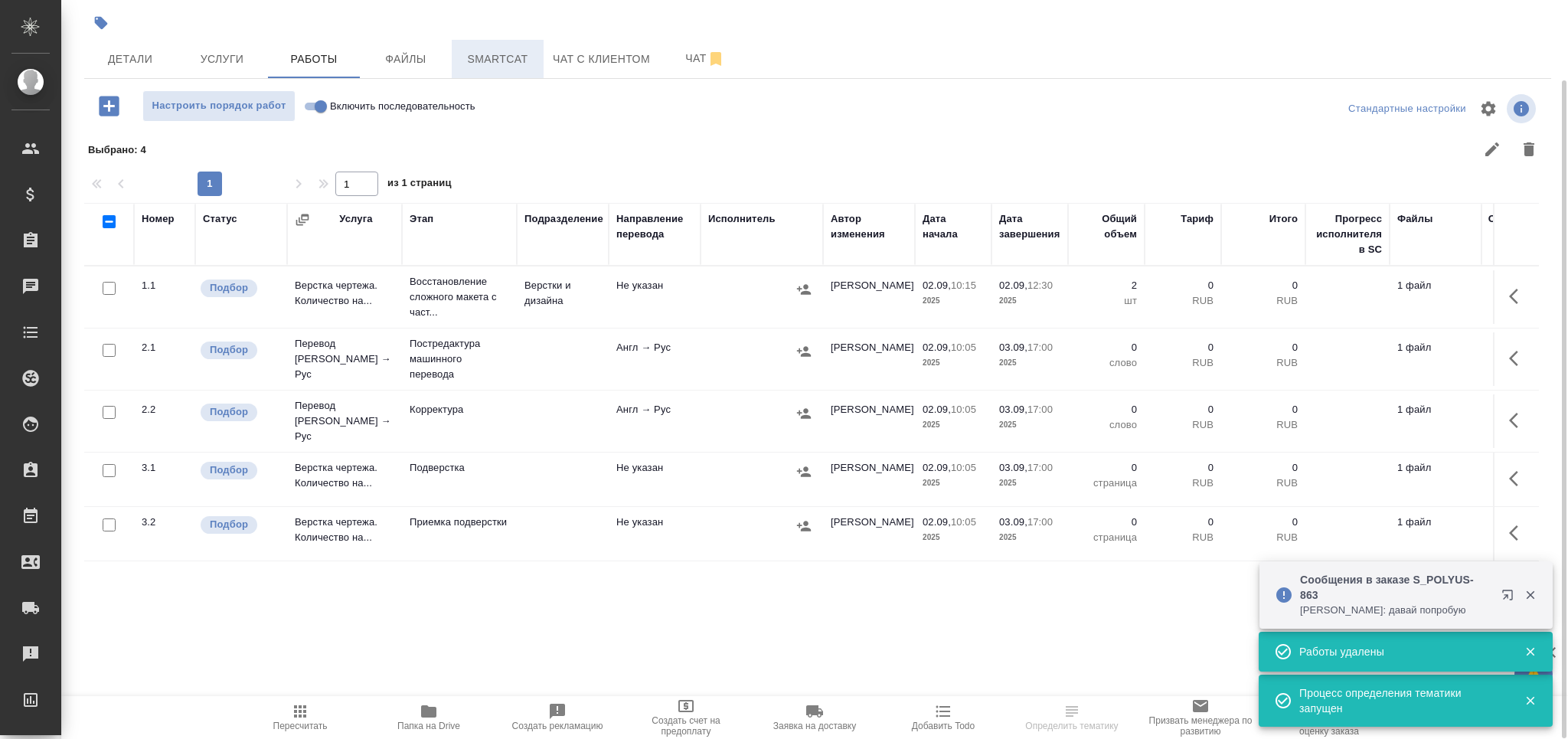
click at [522, 67] on span "Smartcat" at bounding box center [498, 59] width 74 height 19
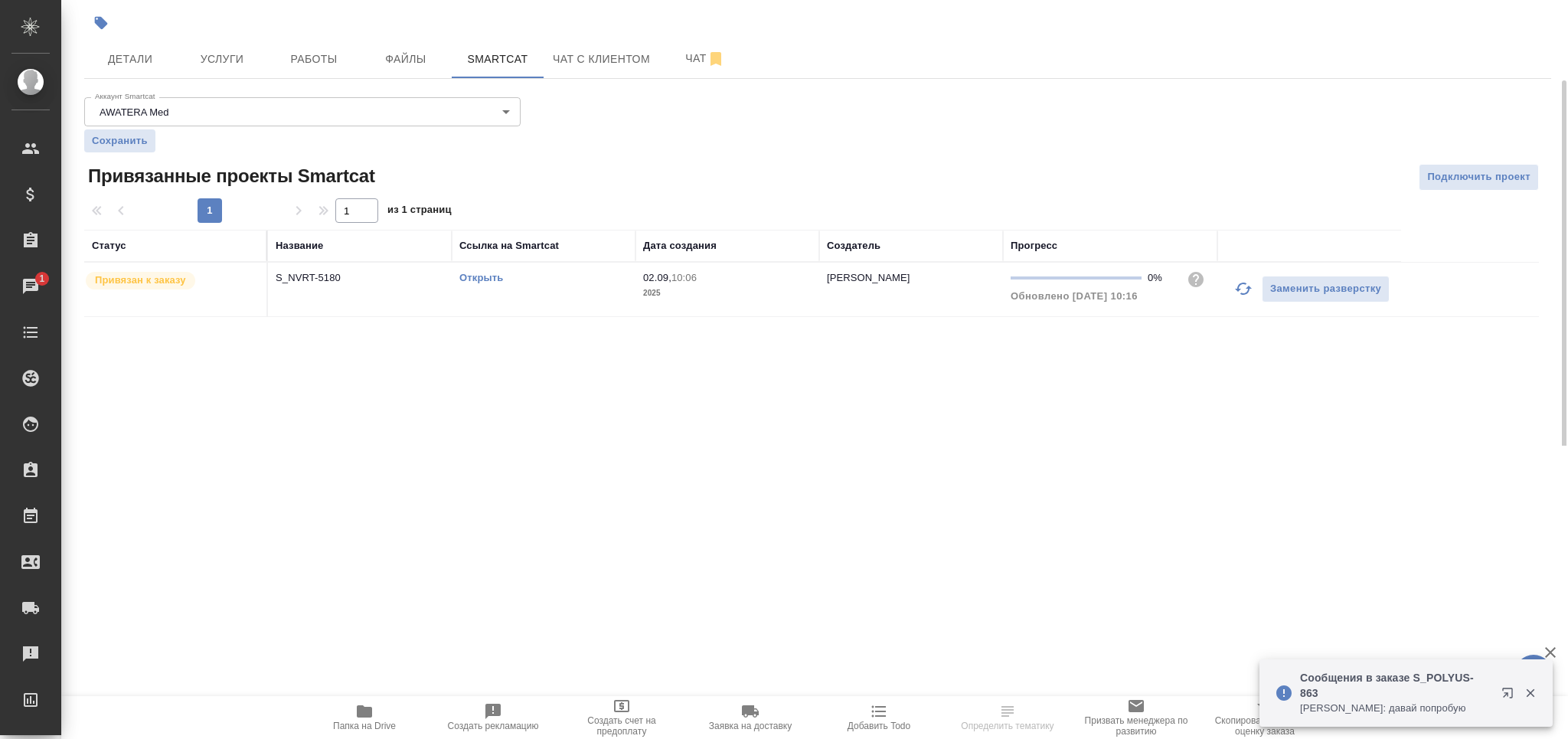
click at [468, 277] on link "Открыть" at bounding box center [481, 277] width 43 height 12
click at [102, 33] on button "button" at bounding box center [101, 23] width 33 height 33
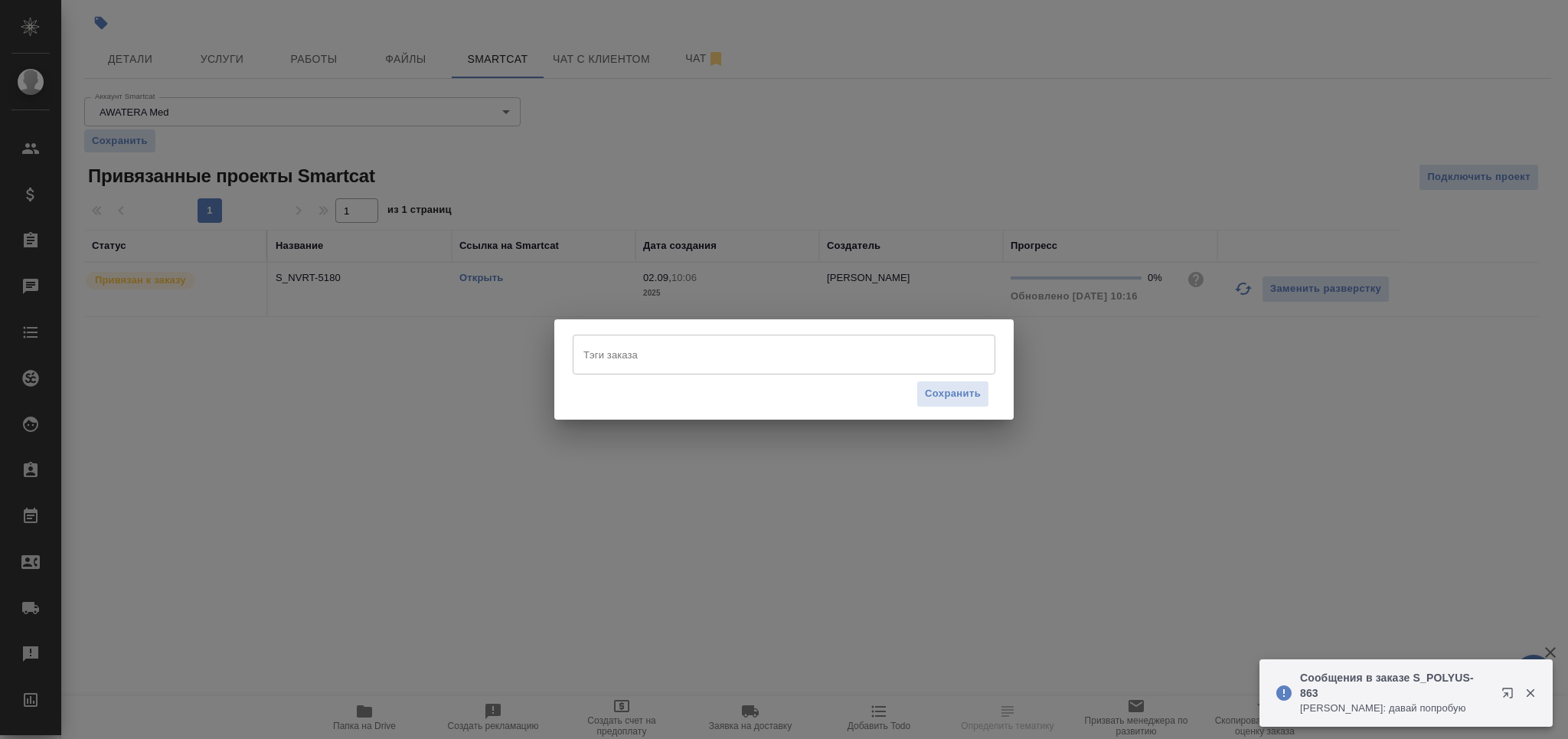
click at [640, 365] on input "Тэги заказа" at bounding box center [770, 354] width 380 height 26
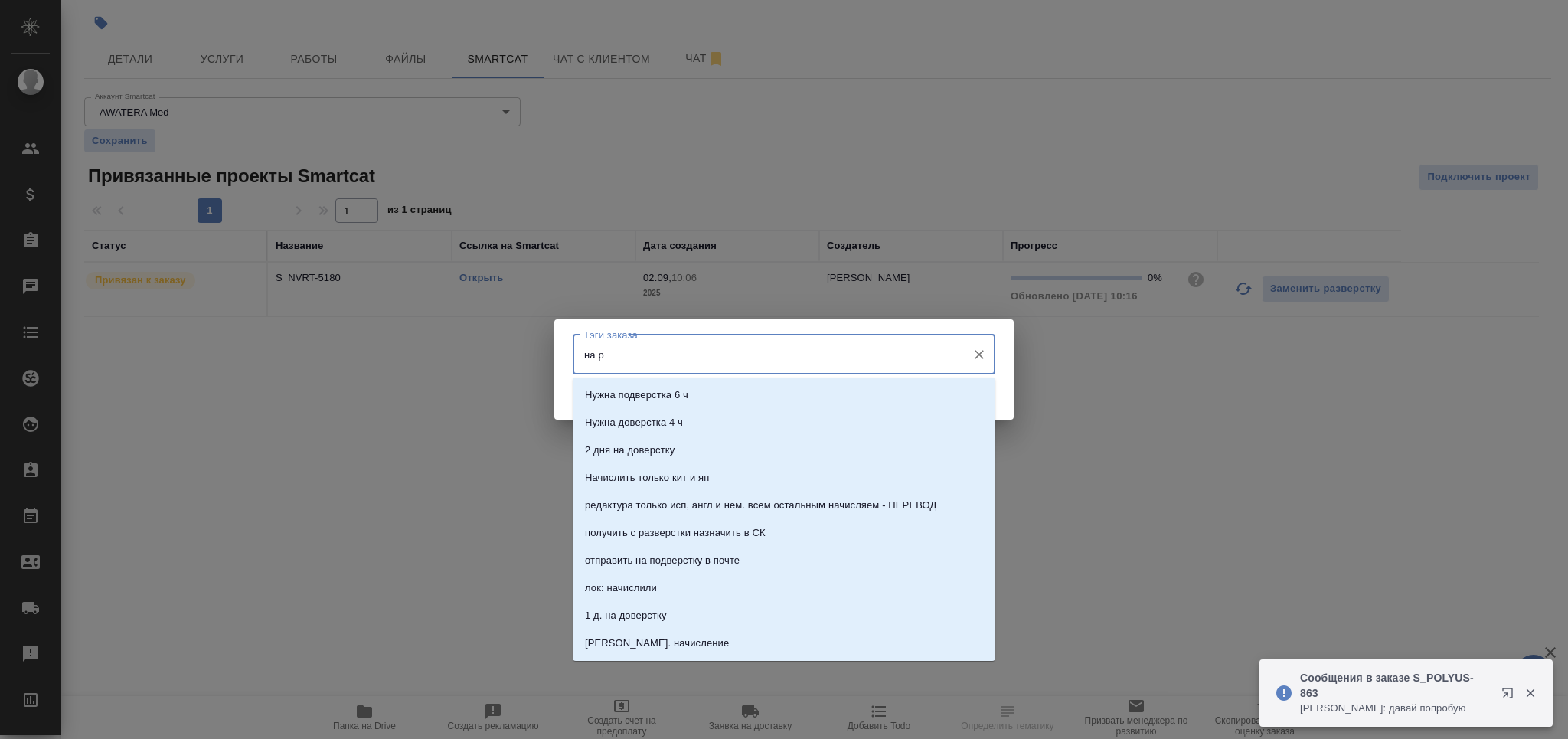
type input "на ра"
click at [664, 397] on li "На разверстке" at bounding box center [784, 395] width 423 height 28
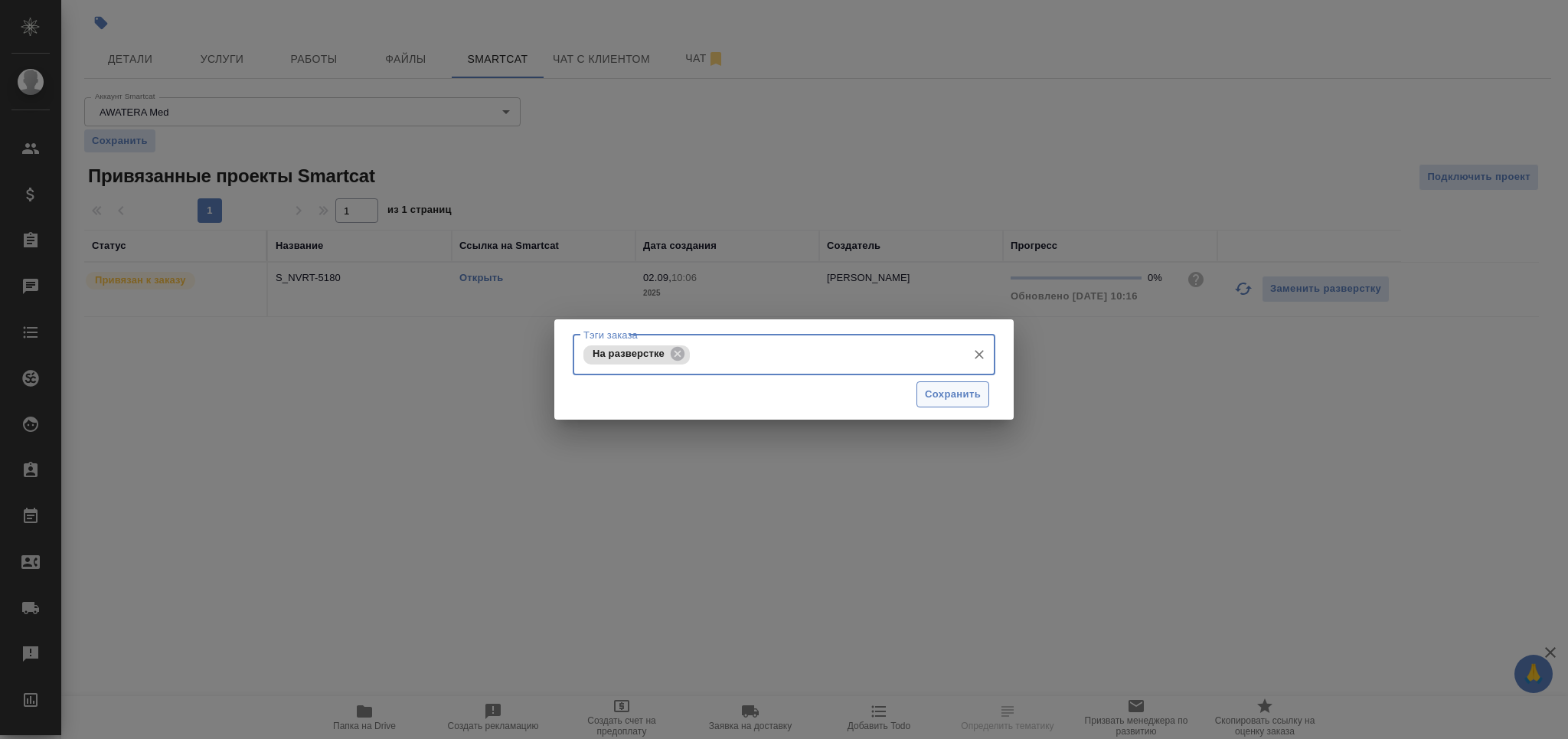
click at [928, 391] on span "Сохранить" at bounding box center [953, 395] width 56 height 18
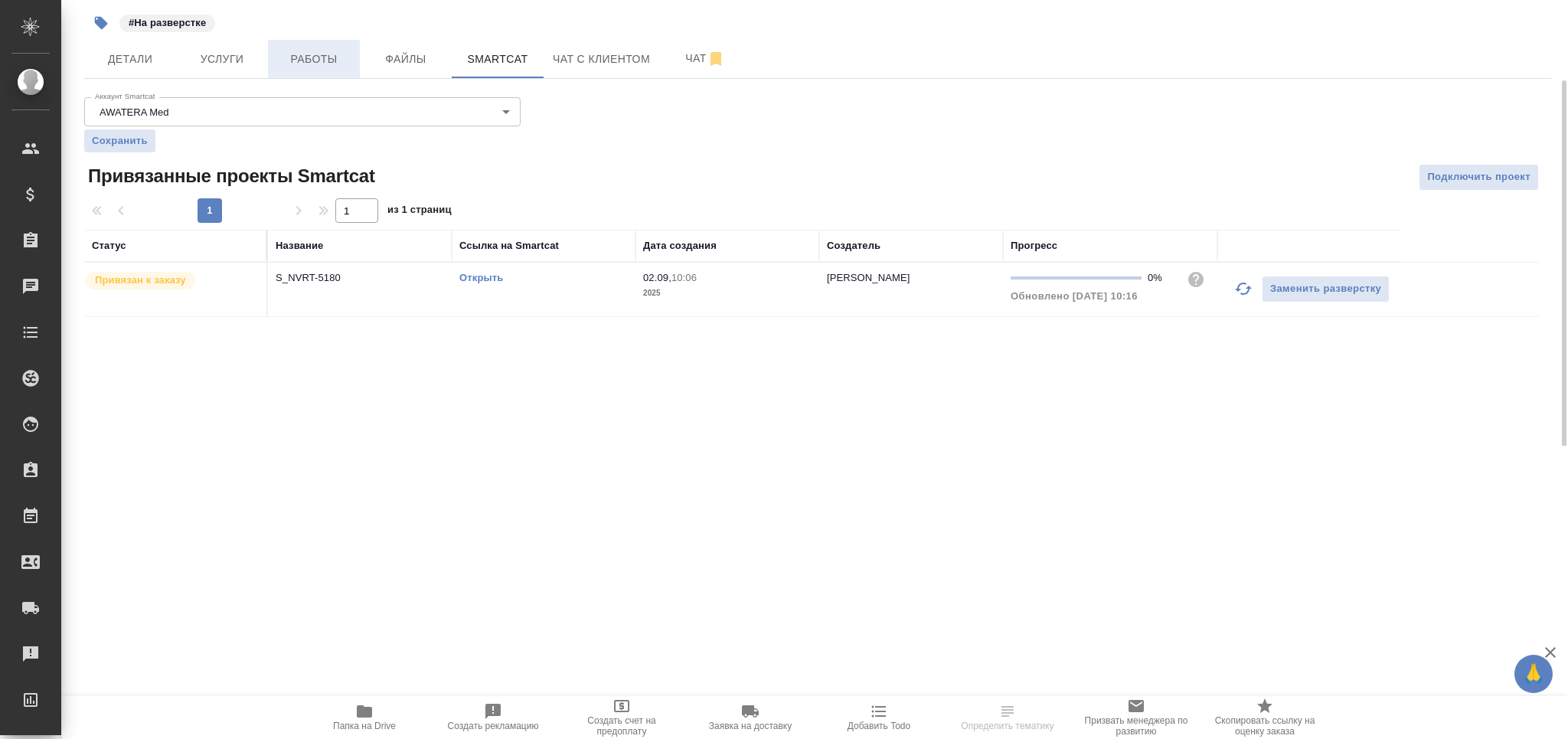
click at [333, 58] on span "Работы" at bounding box center [314, 59] width 74 height 19
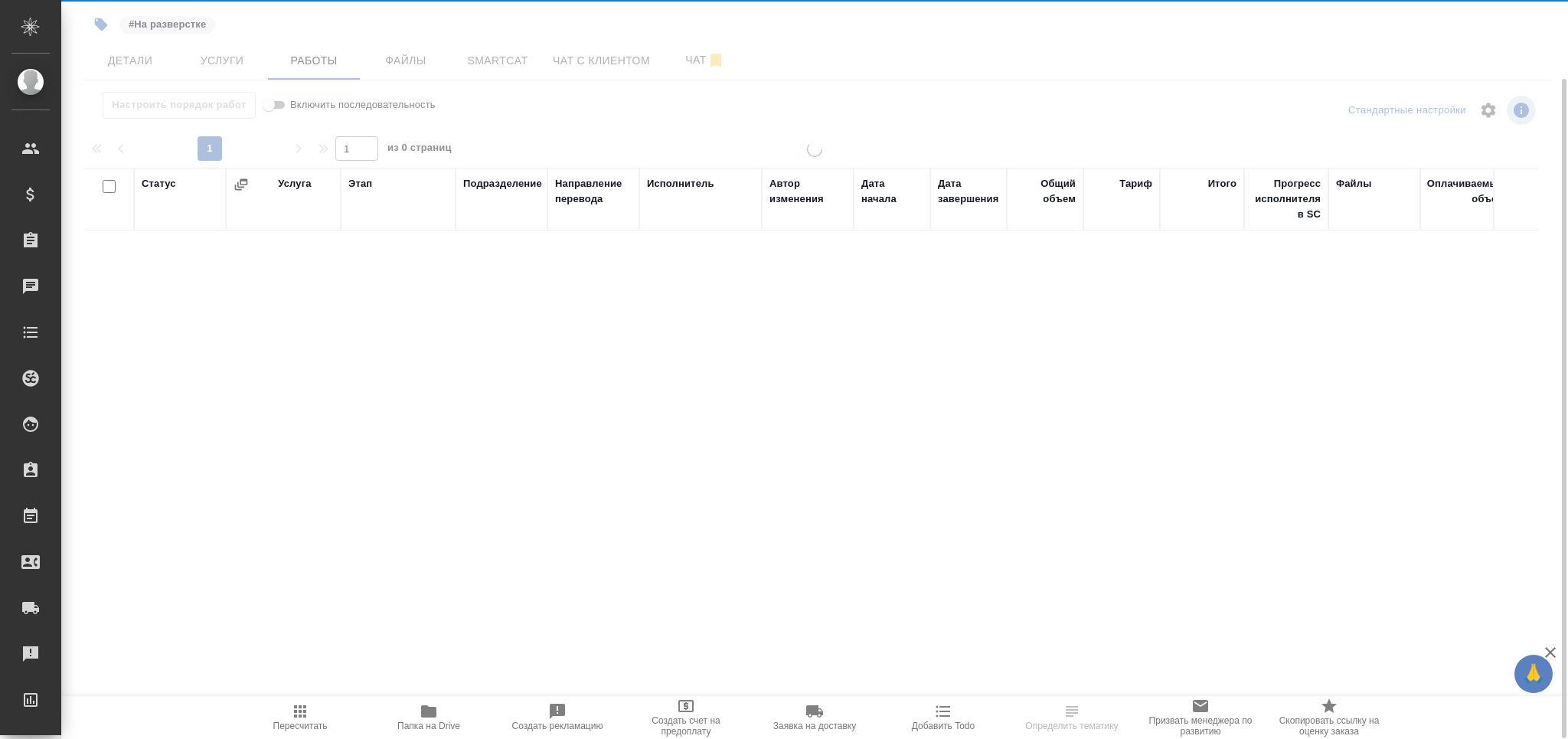
scroll to position [88, 0]
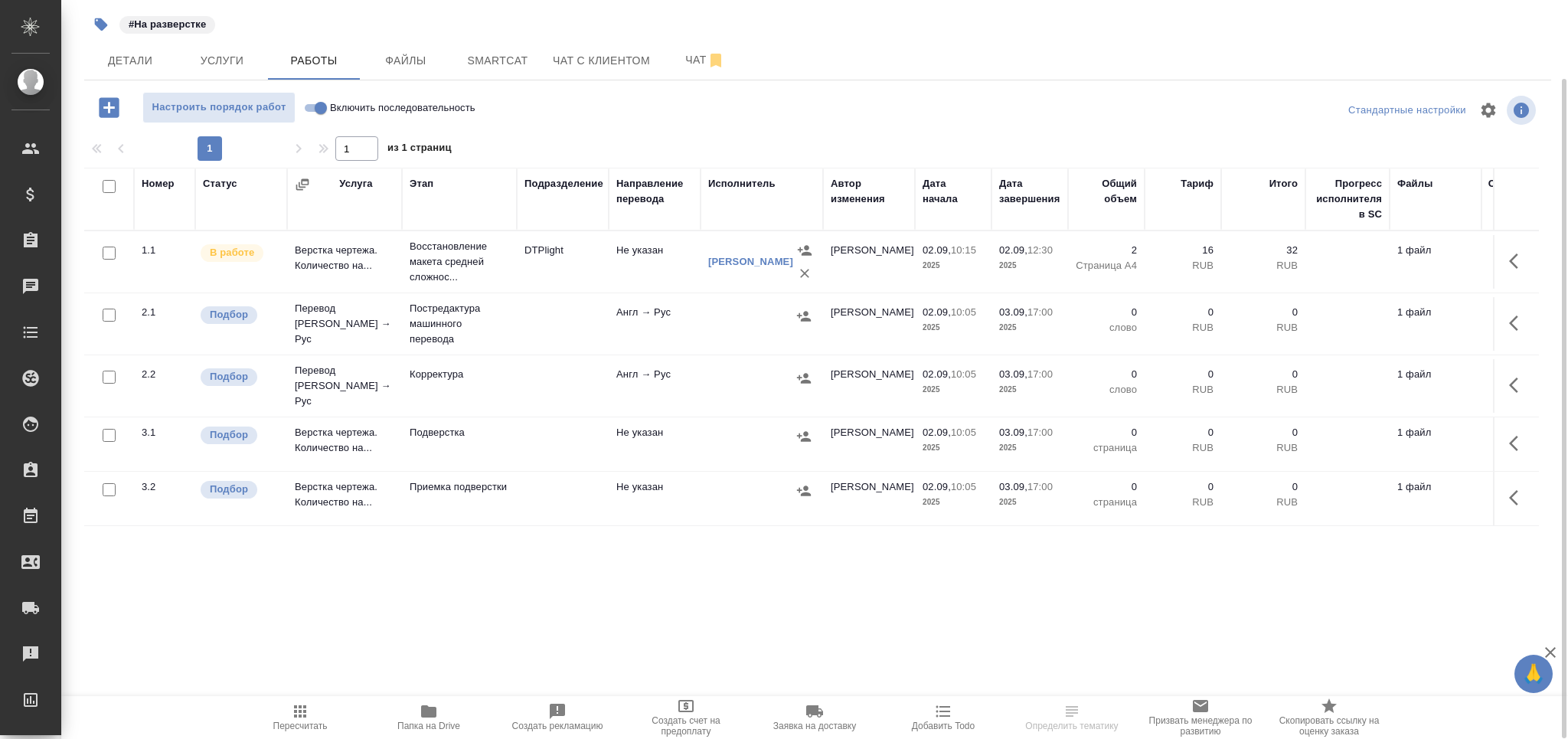
click at [510, 320] on td "Постредактура машинного перевода" at bounding box center [460, 324] width 115 height 61
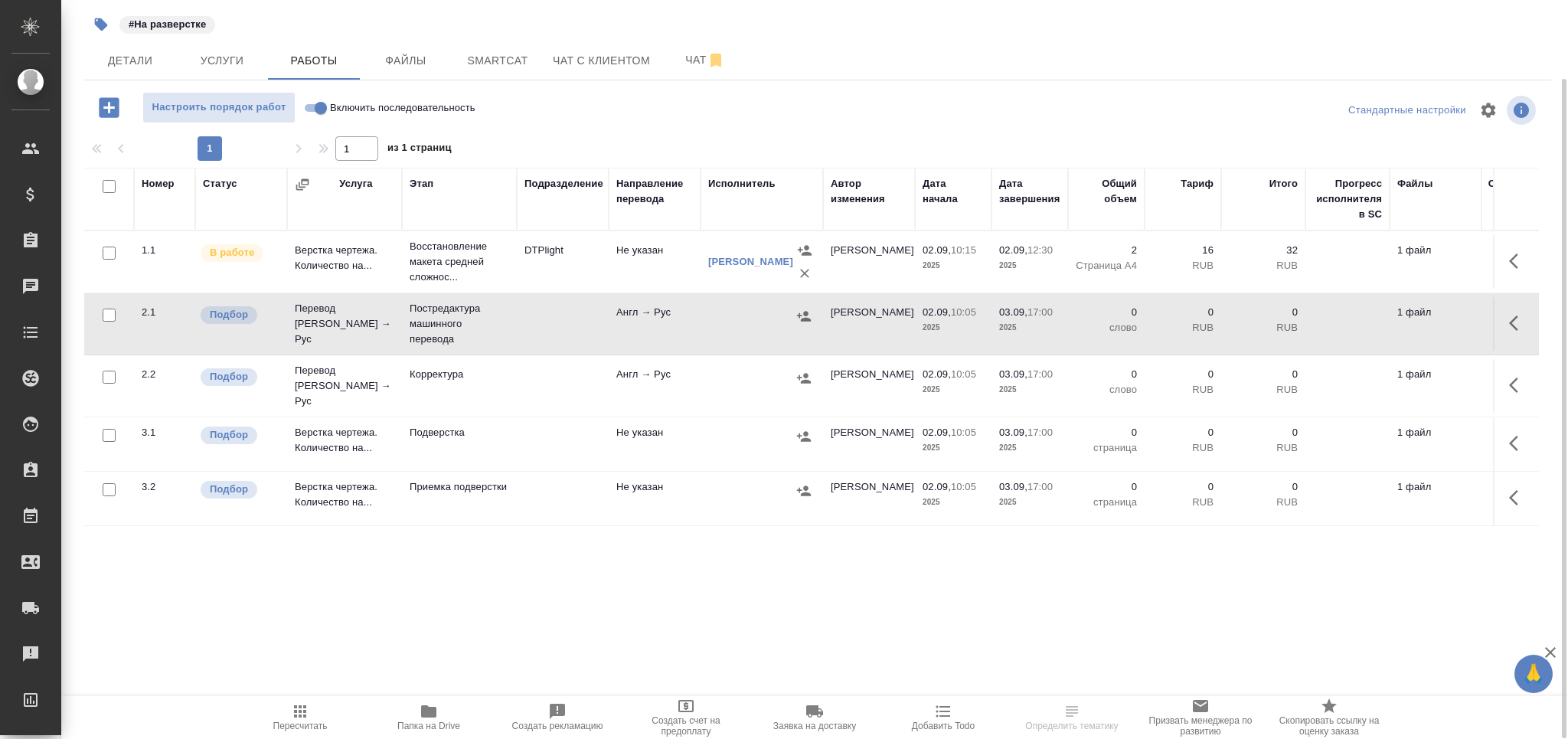
click at [510, 320] on td "Постредактура машинного перевода" at bounding box center [460, 324] width 115 height 61
click at [278, 728] on span "Пересчитать" at bounding box center [301, 725] width 54 height 11
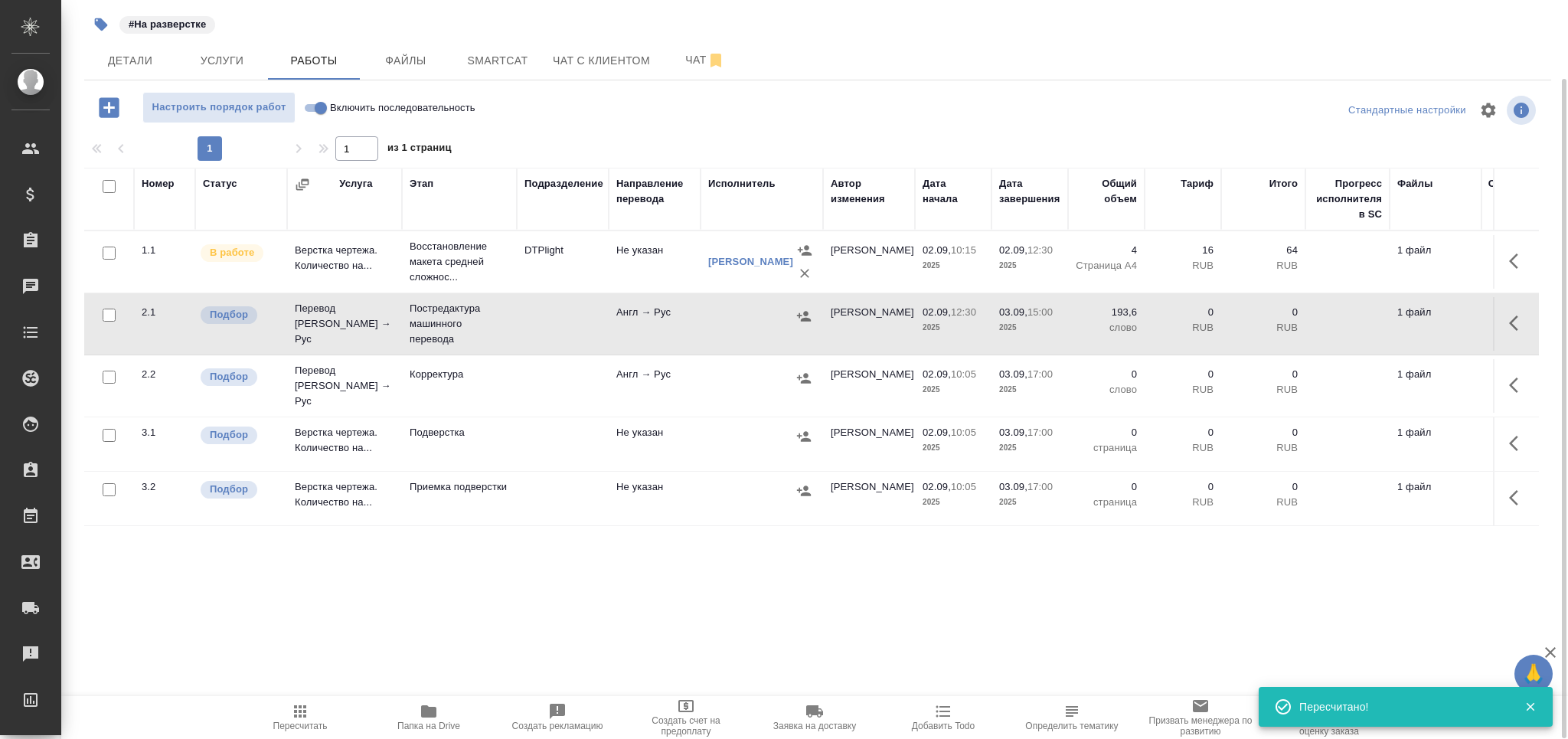
click at [299, 727] on span "Пересчитать" at bounding box center [301, 725] width 54 height 11
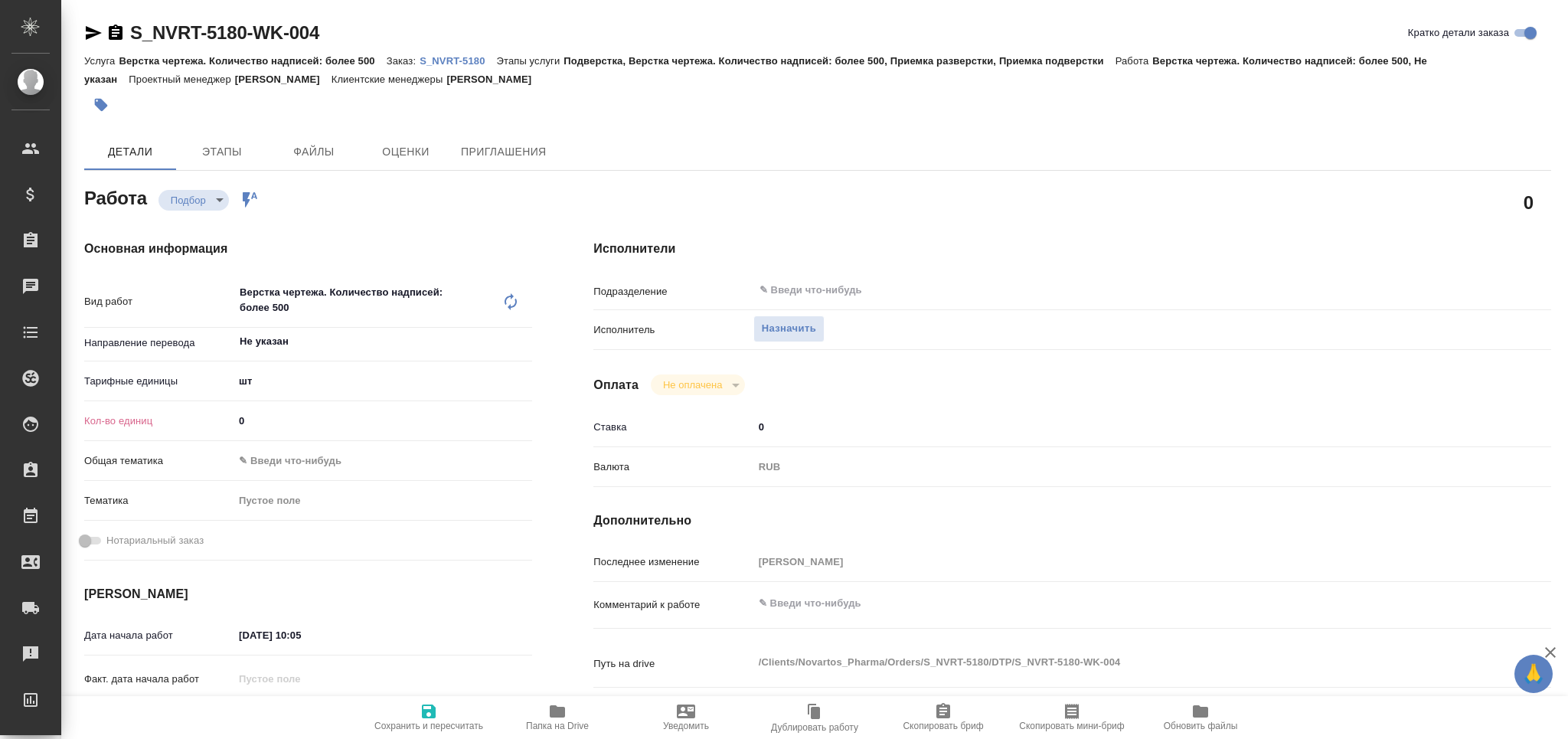
type textarea "x"
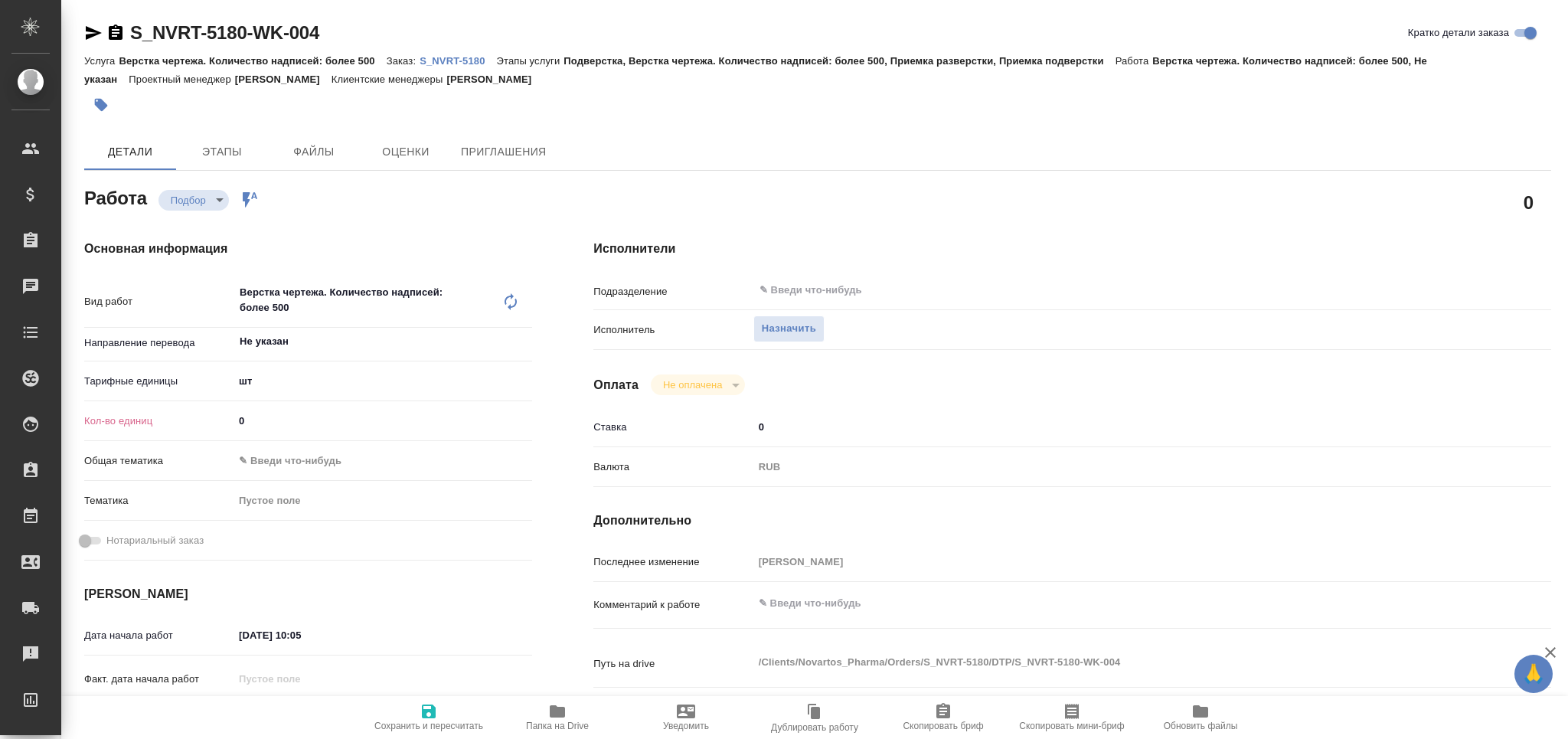
type textarea "x"
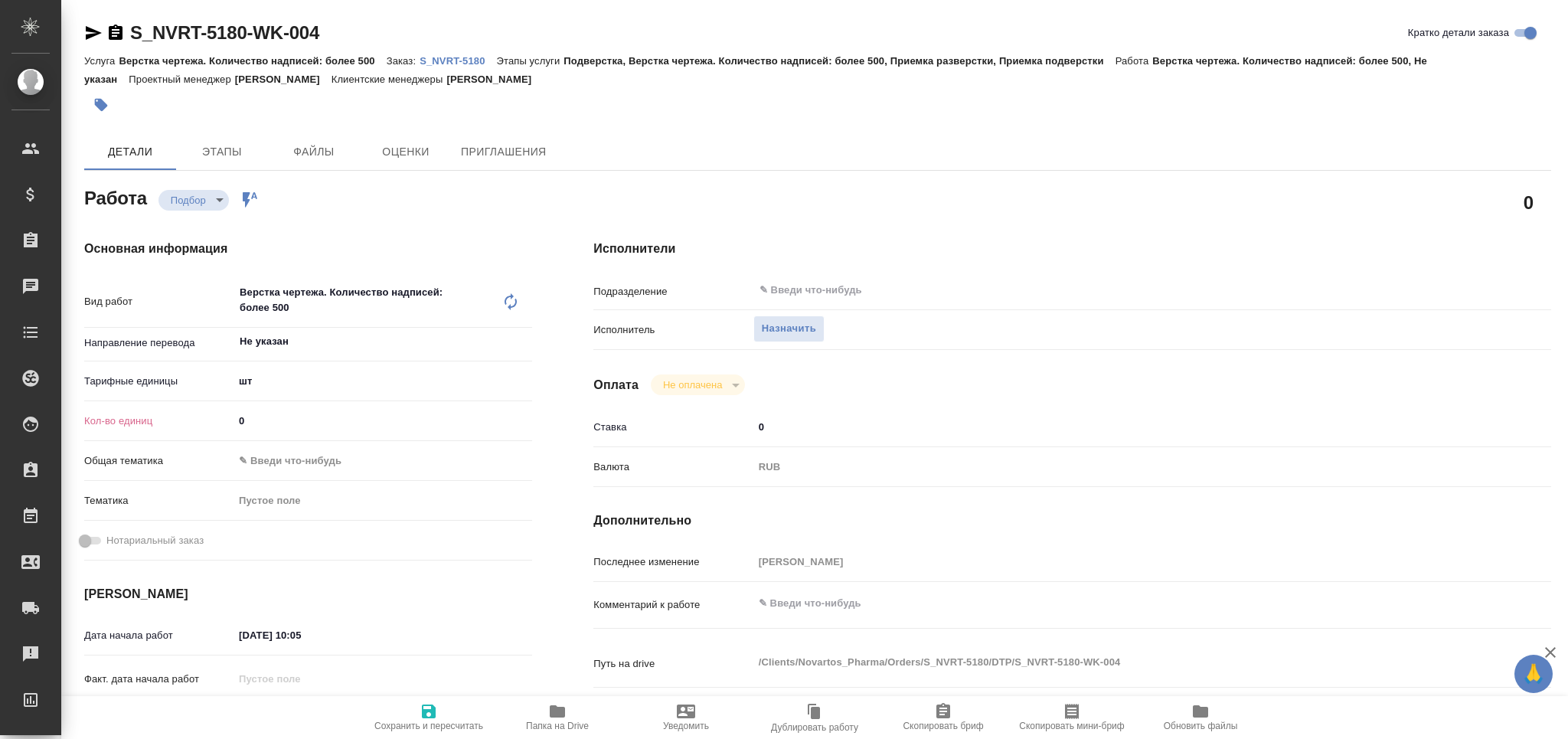
type textarea "x"
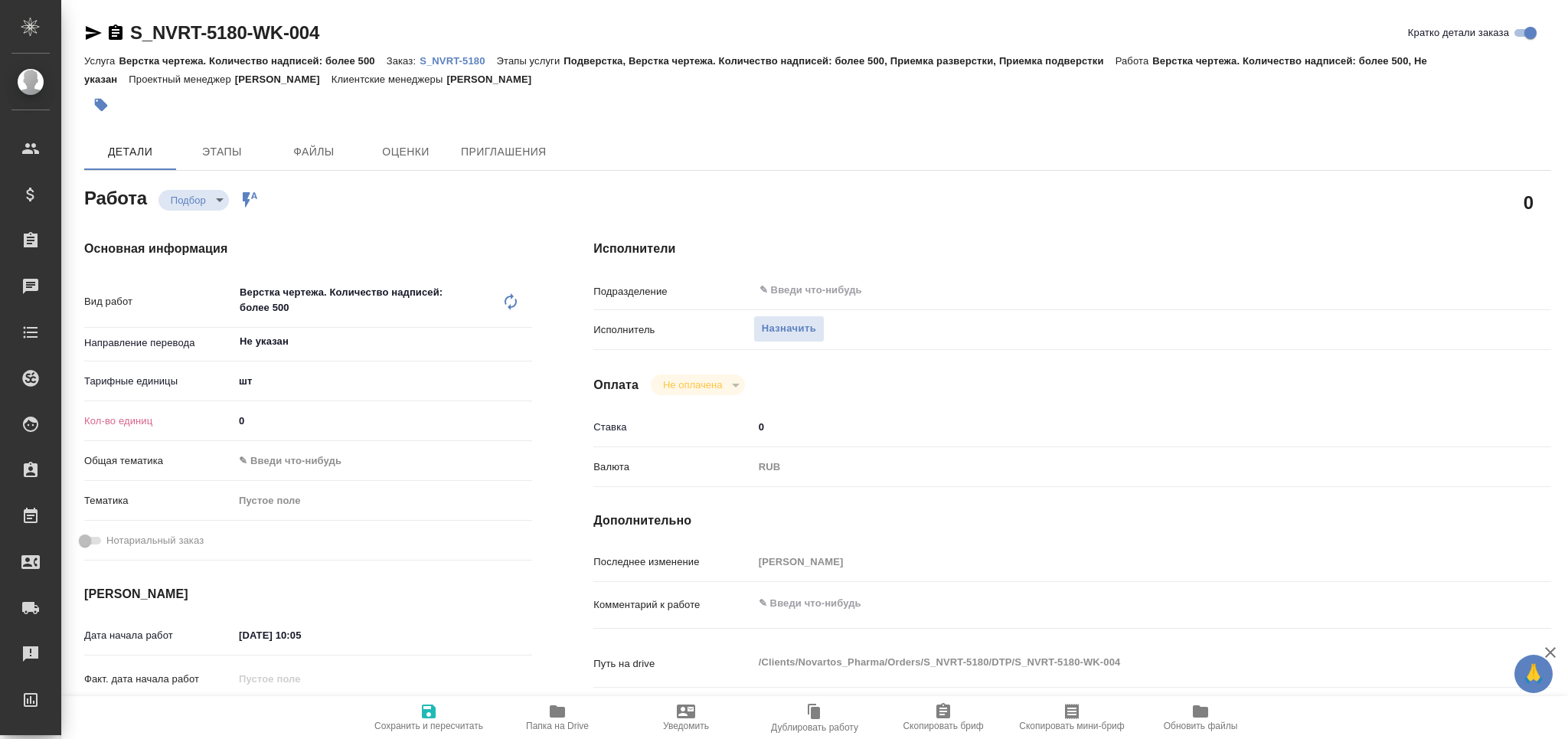
type textarea "x"
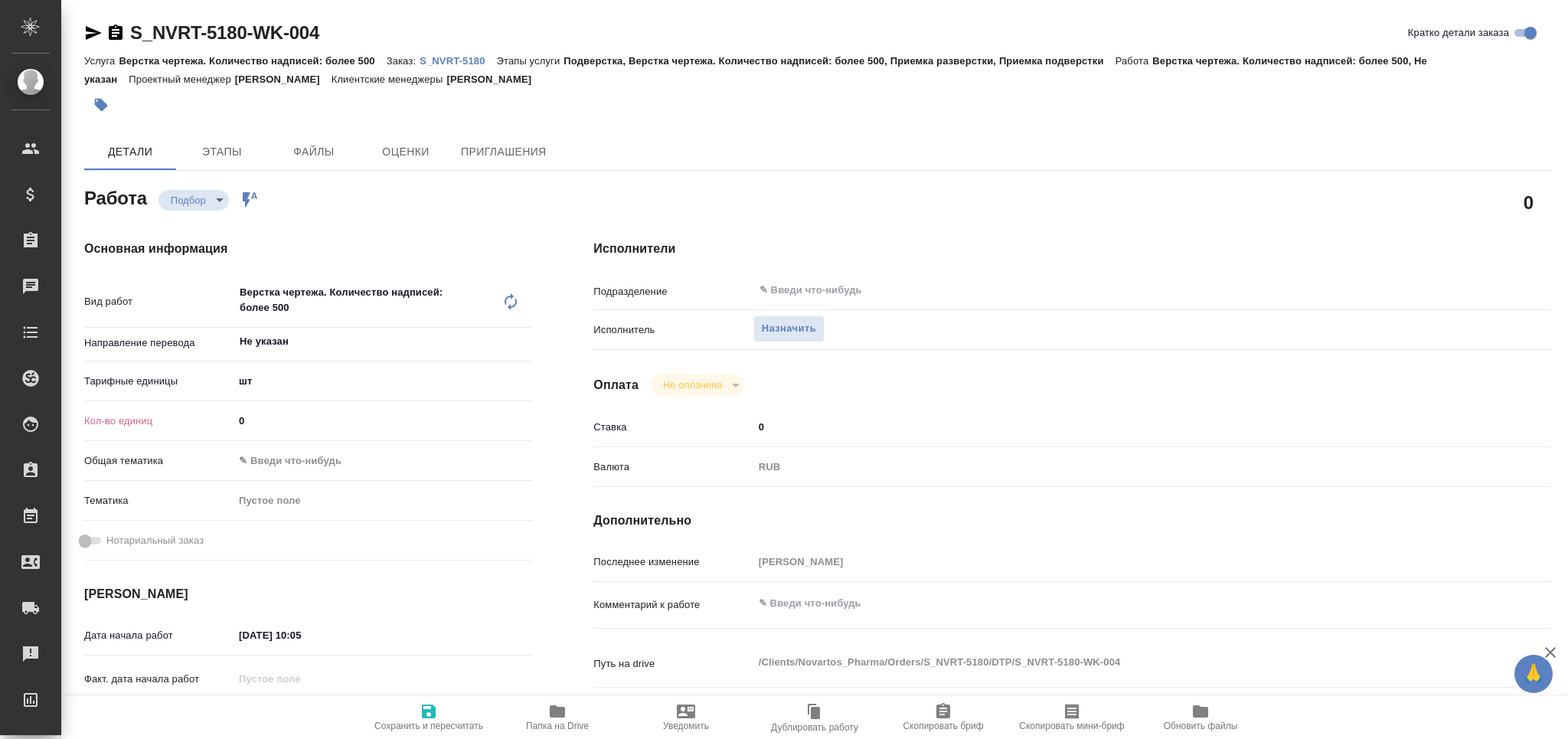
click at [510, 302] on icon at bounding box center [510, 302] width 18 height 18
type textarea "x"
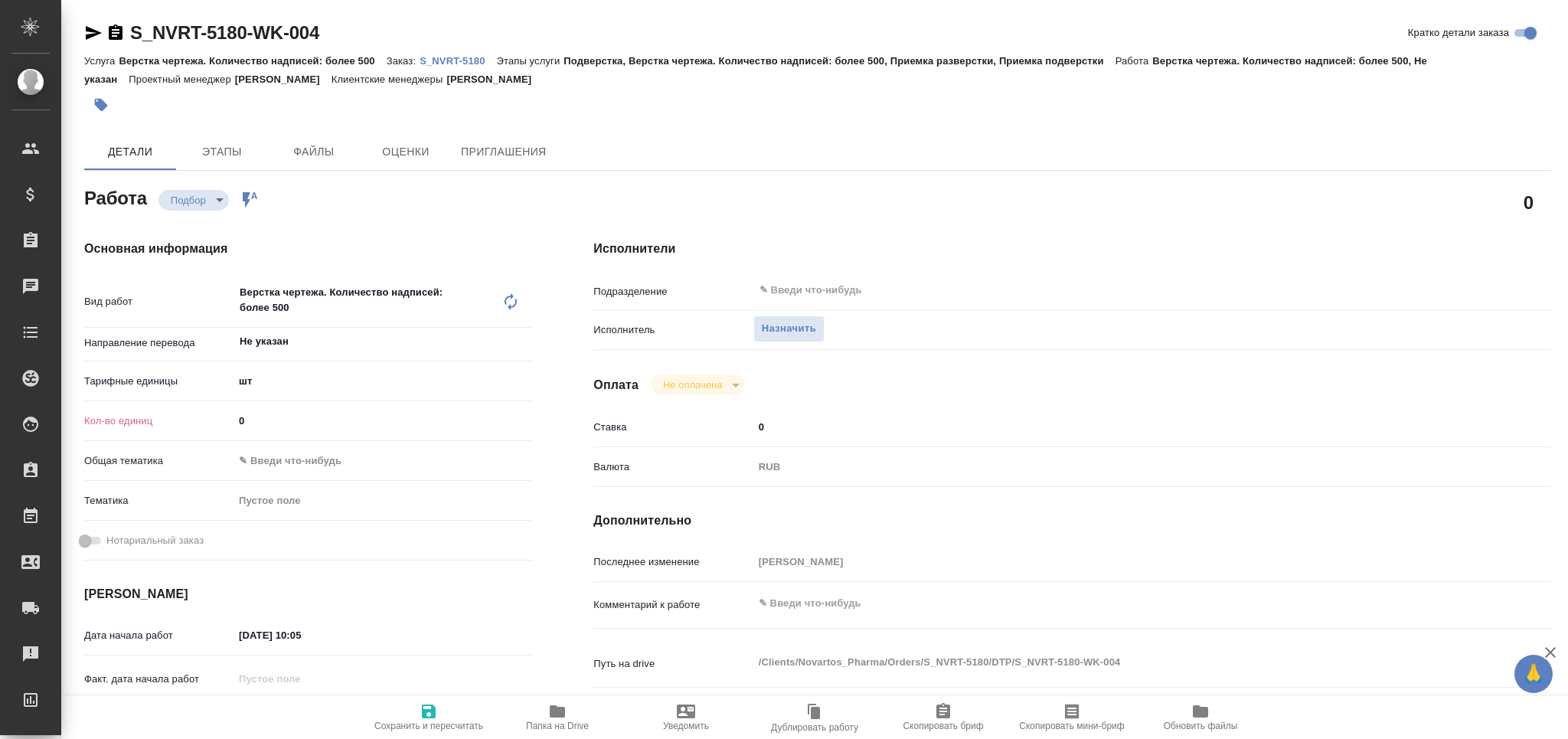
type textarea "x"
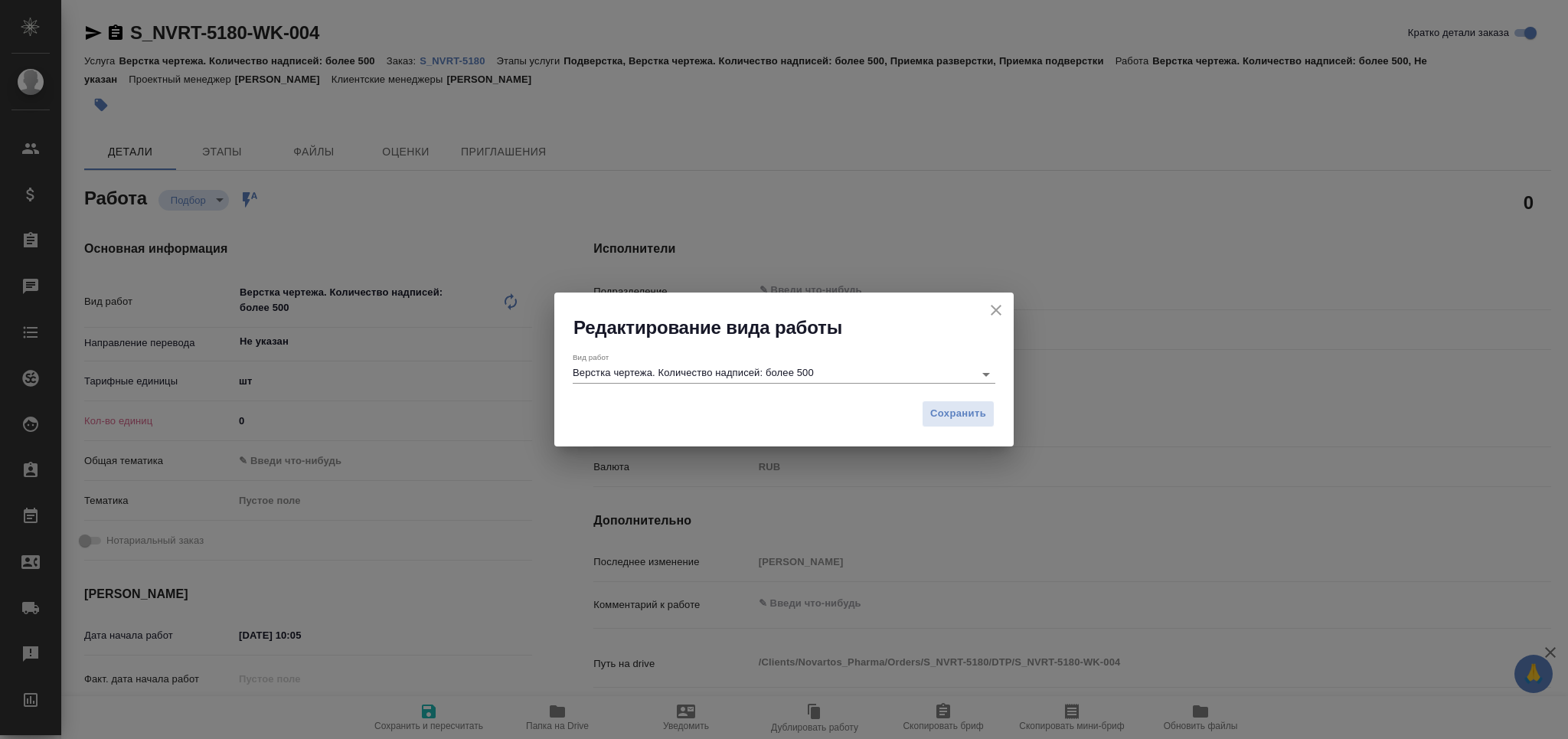
type textarea "x"
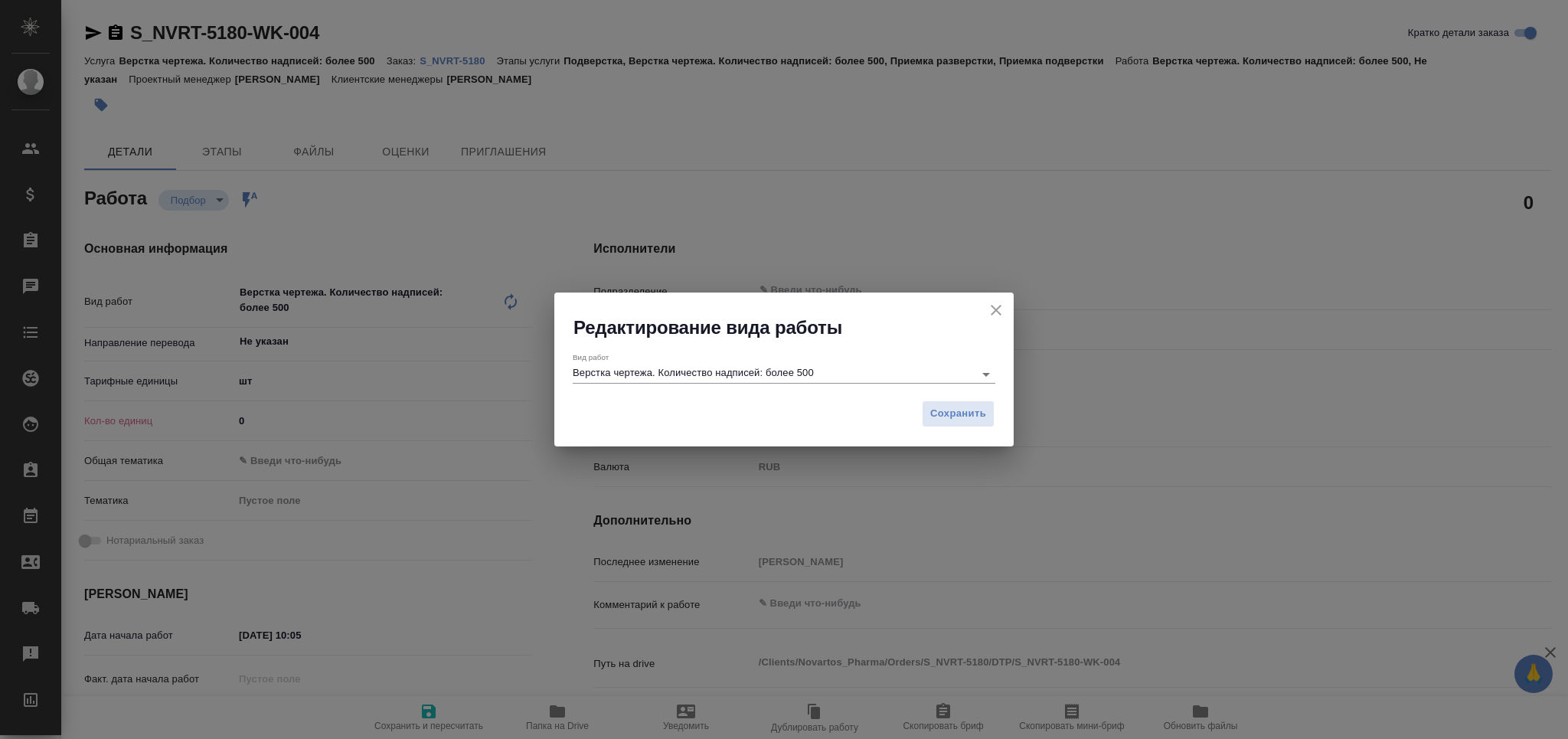
click at [741, 385] on div "Вид работ Верстка чертежа. Количество надписей: более 500" at bounding box center [784, 365] width 423 height 41
type textarea "x"
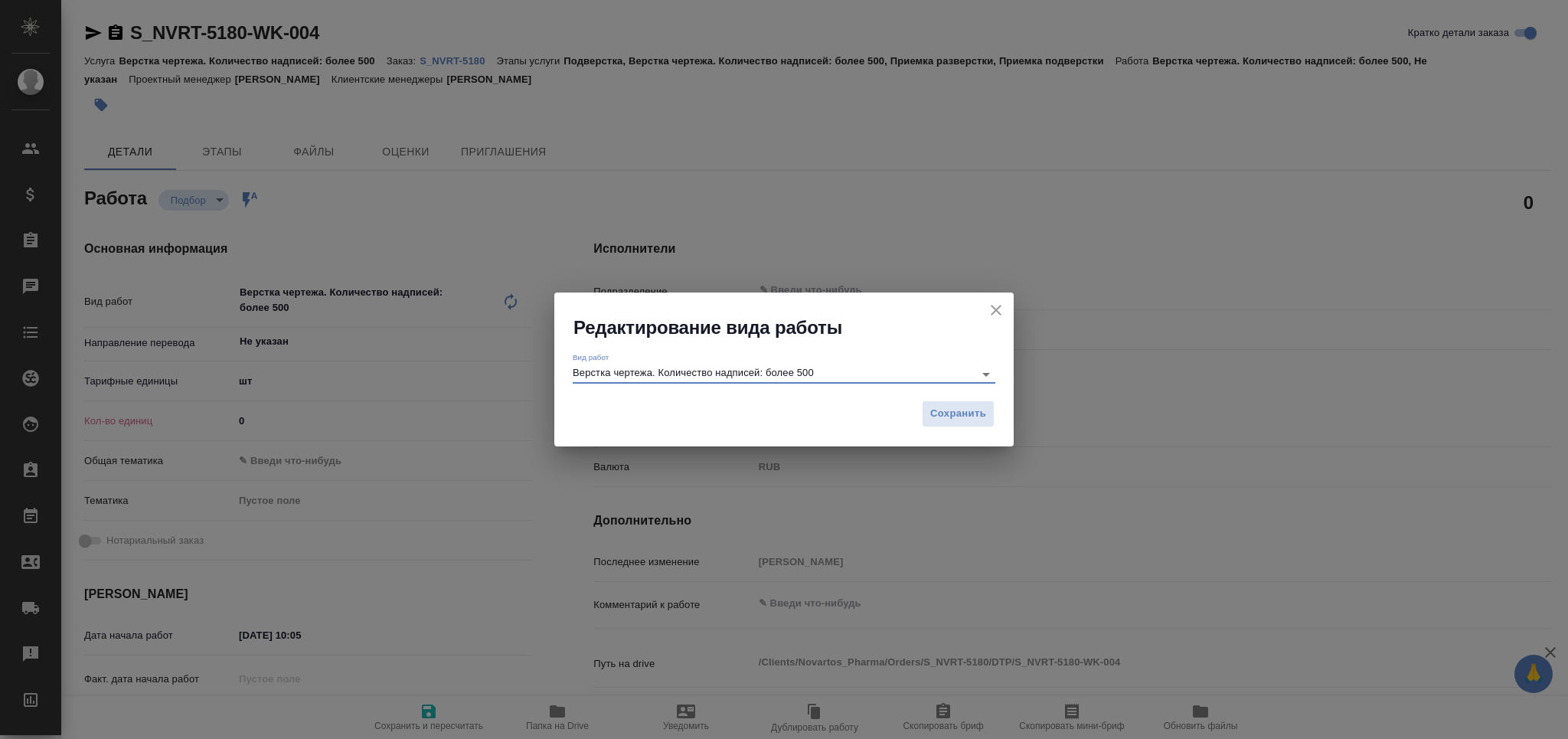
type textarea "x"
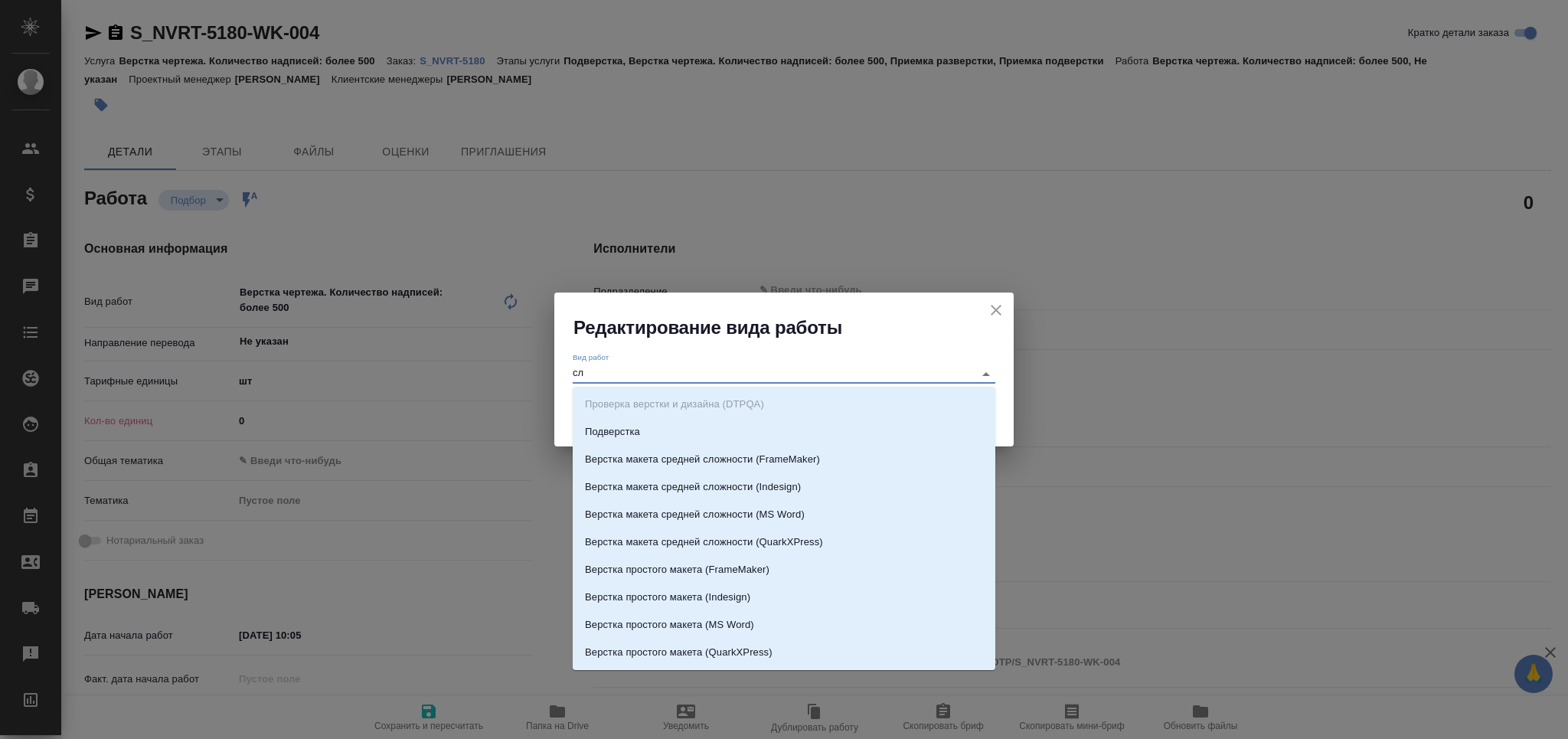
type input "сло"
type textarea "x"
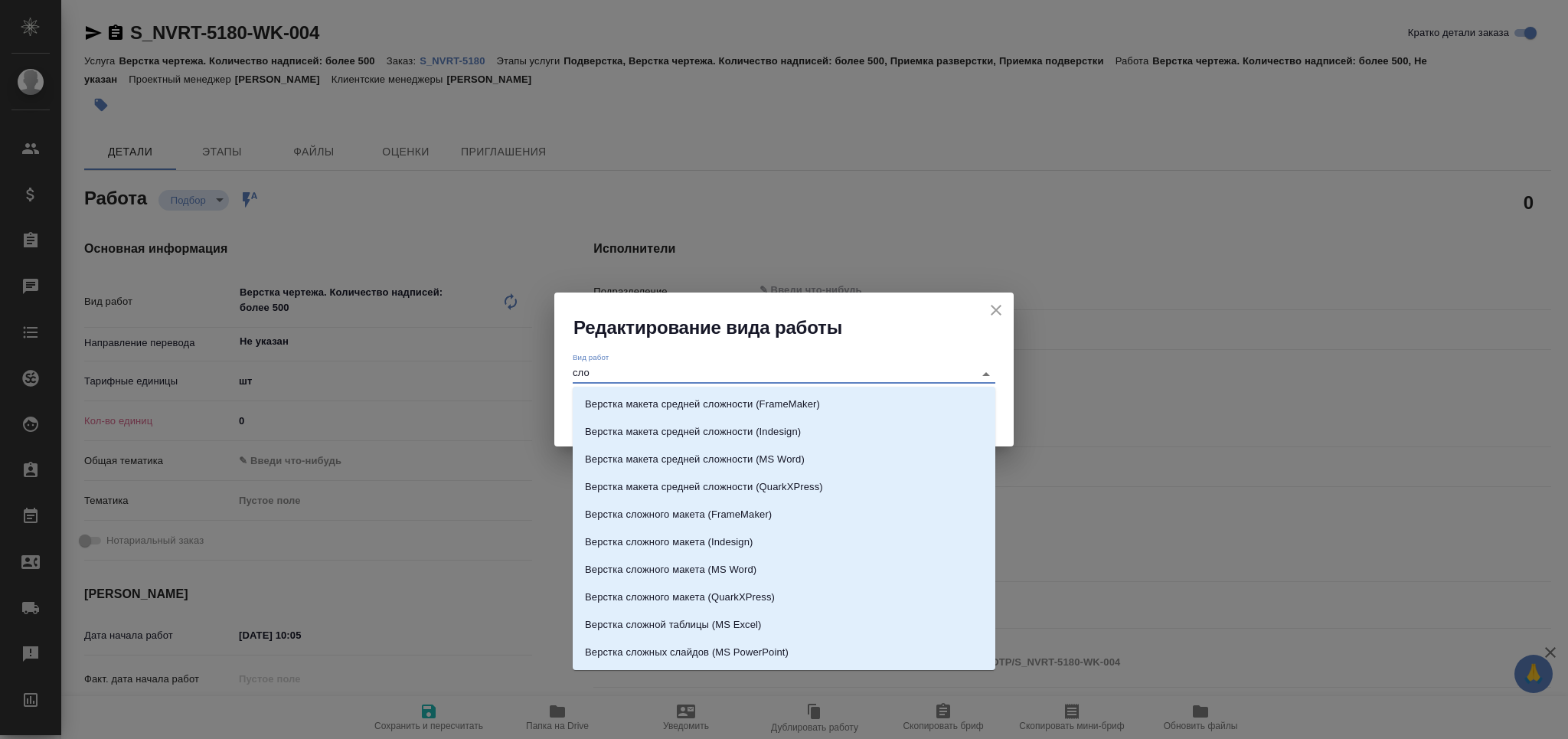
type textarea "x"
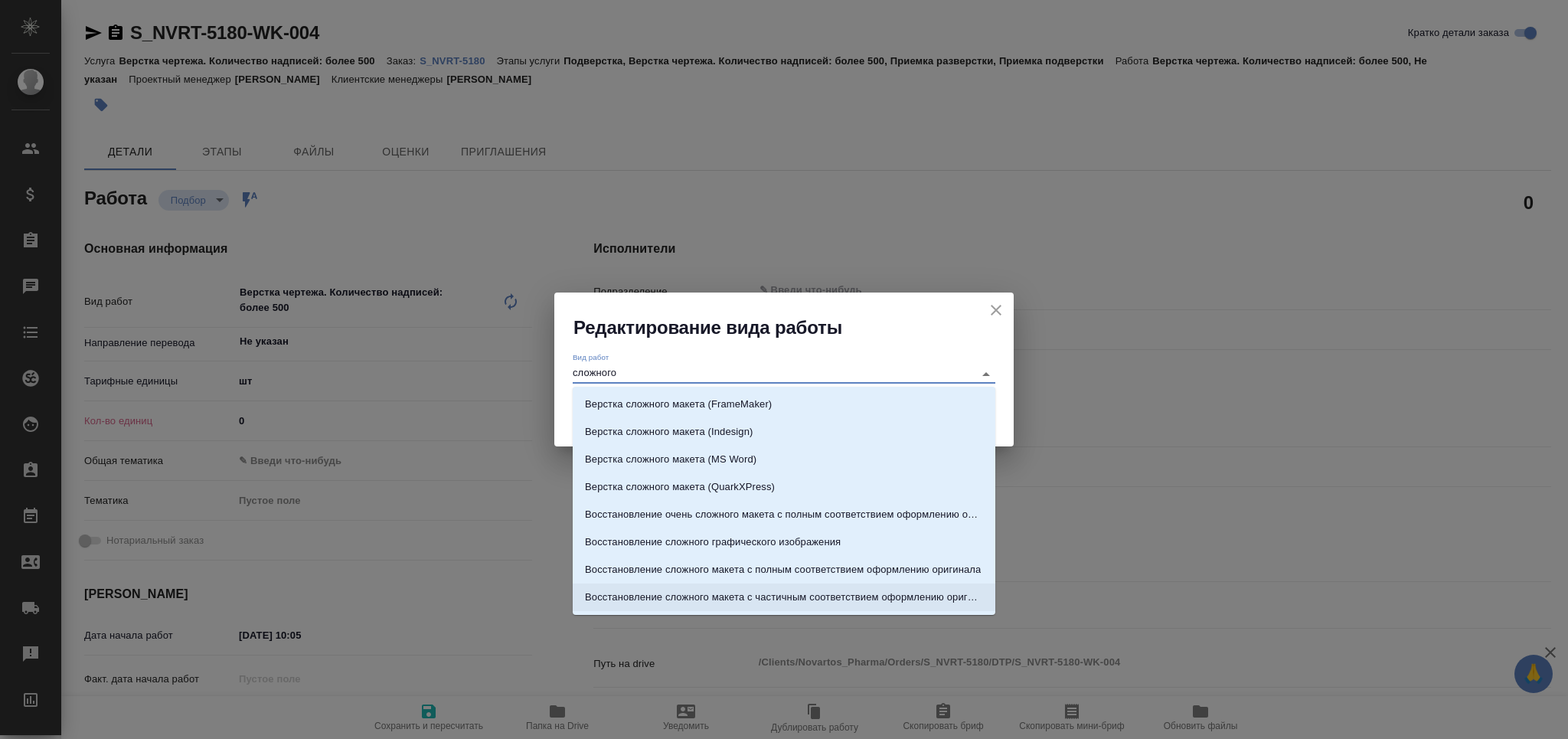
click at [737, 591] on p "Восстановление сложного макета с частичным соответствием оформлению оригинала" at bounding box center [784, 597] width 398 height 15
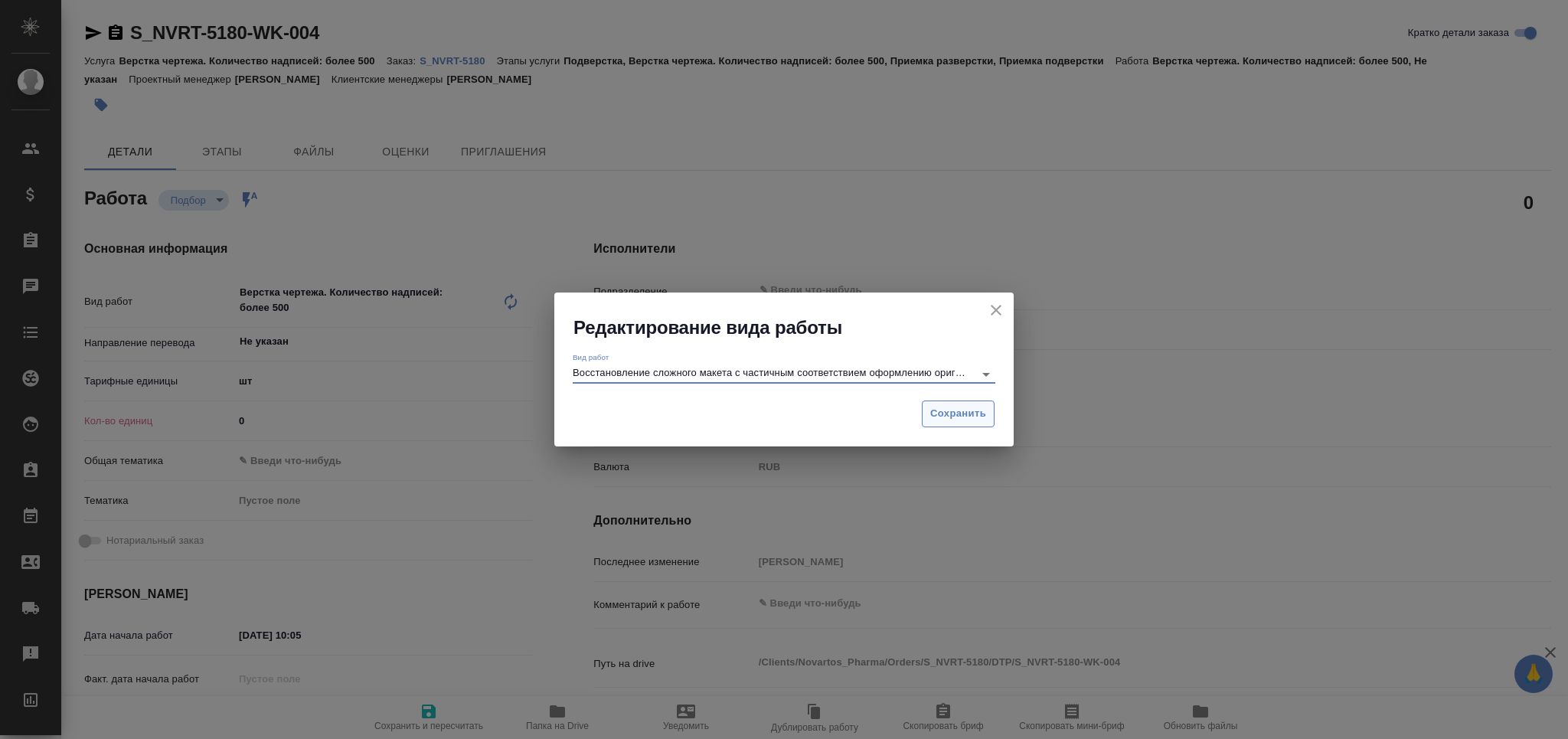
type input "Восстановление сложного макета с частичным соответствием оформлению оригинала"
click at [945, 402] on button "Сохранить" at bounding box center [958, 414] width 73 height 27
type textarea "x"
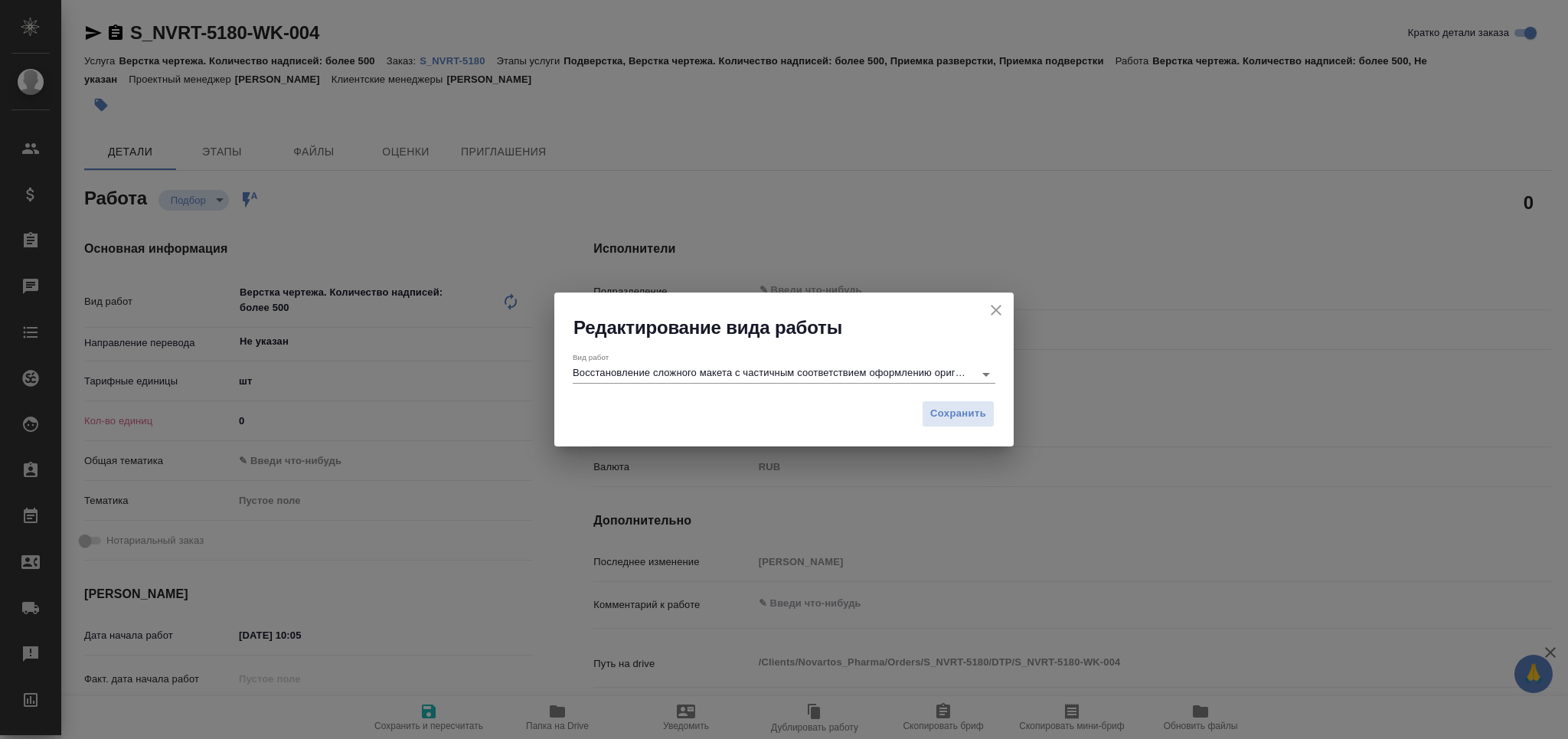
type textarea "x"
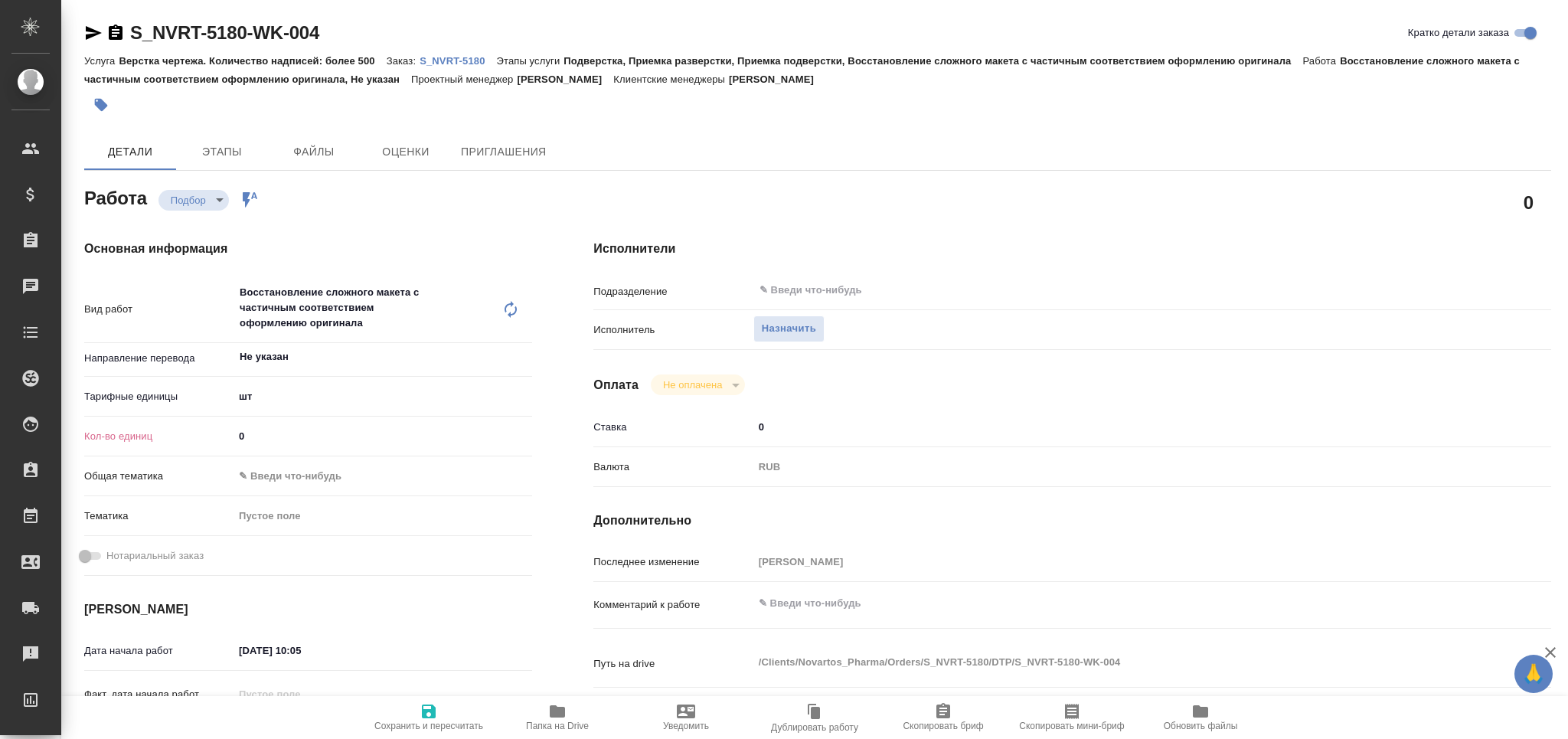
type textarea "x"
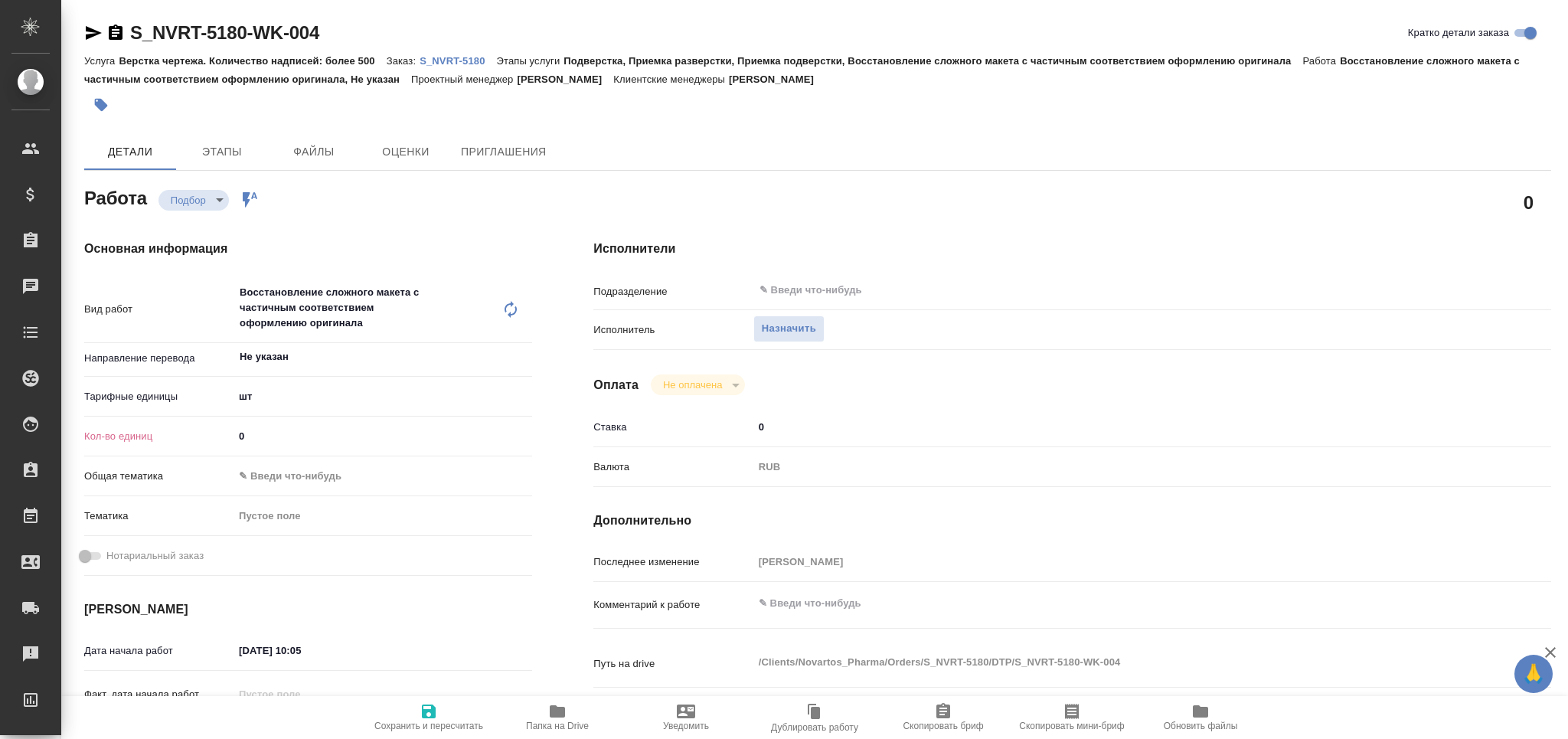
type textarea "x"
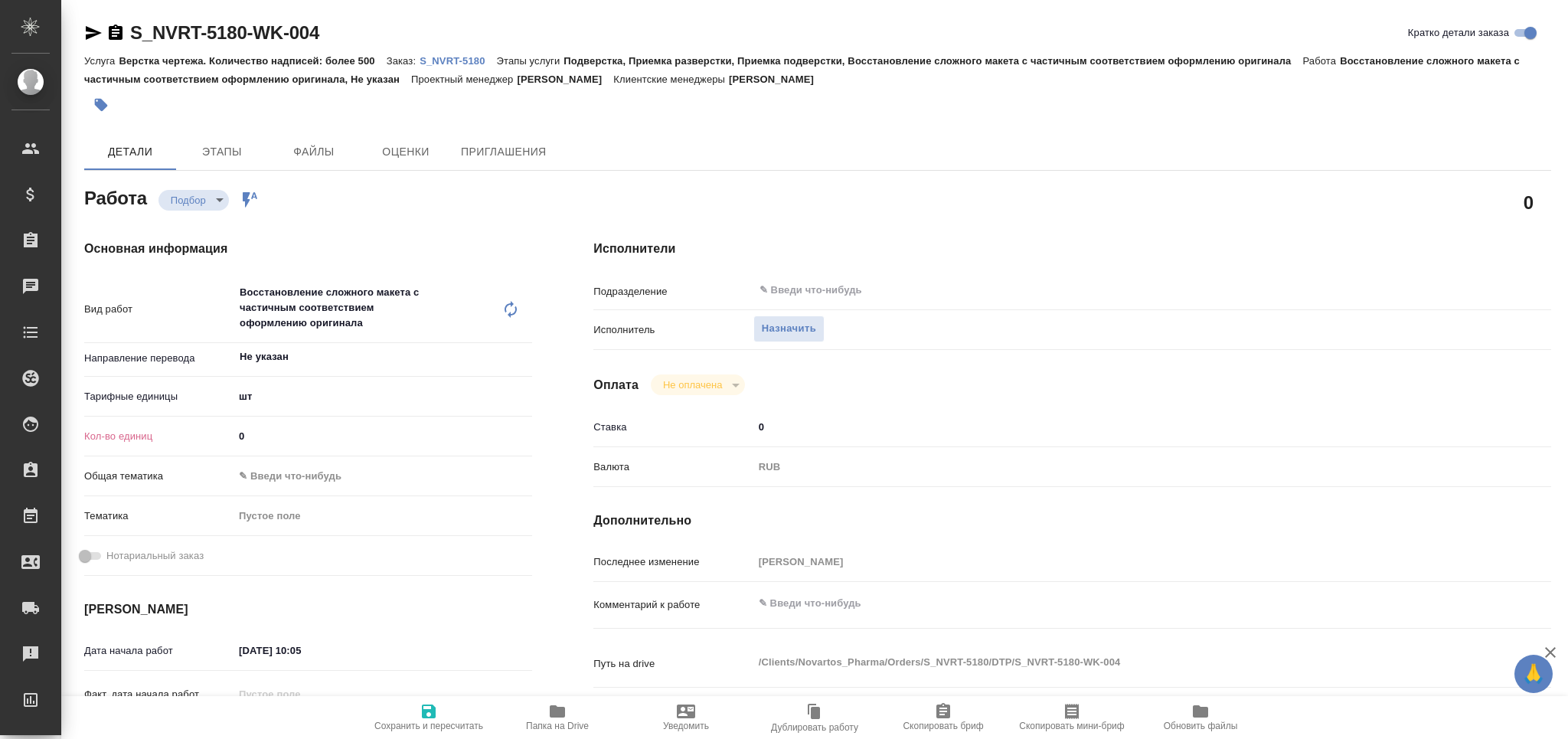
type textarea "x"
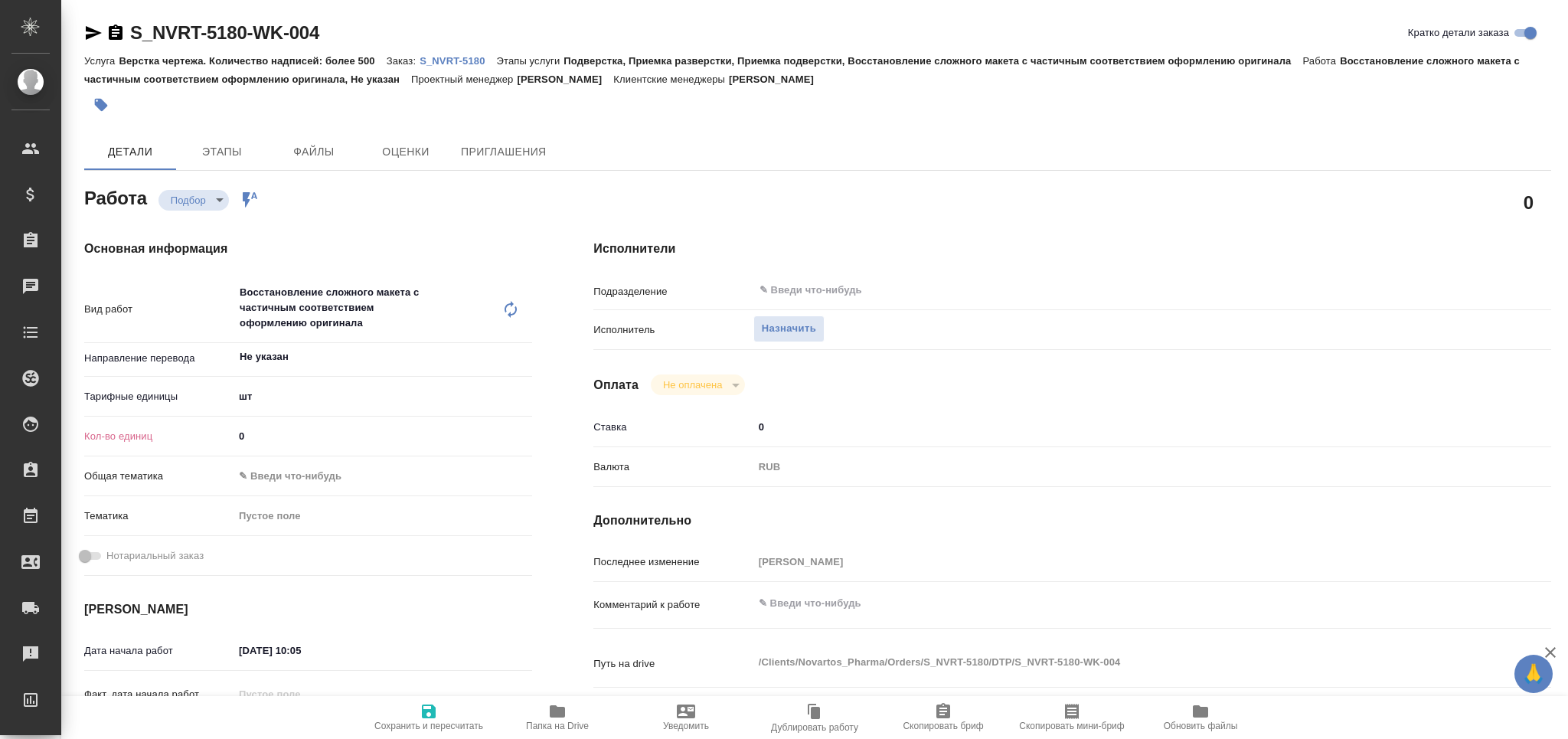
type textarea "x"
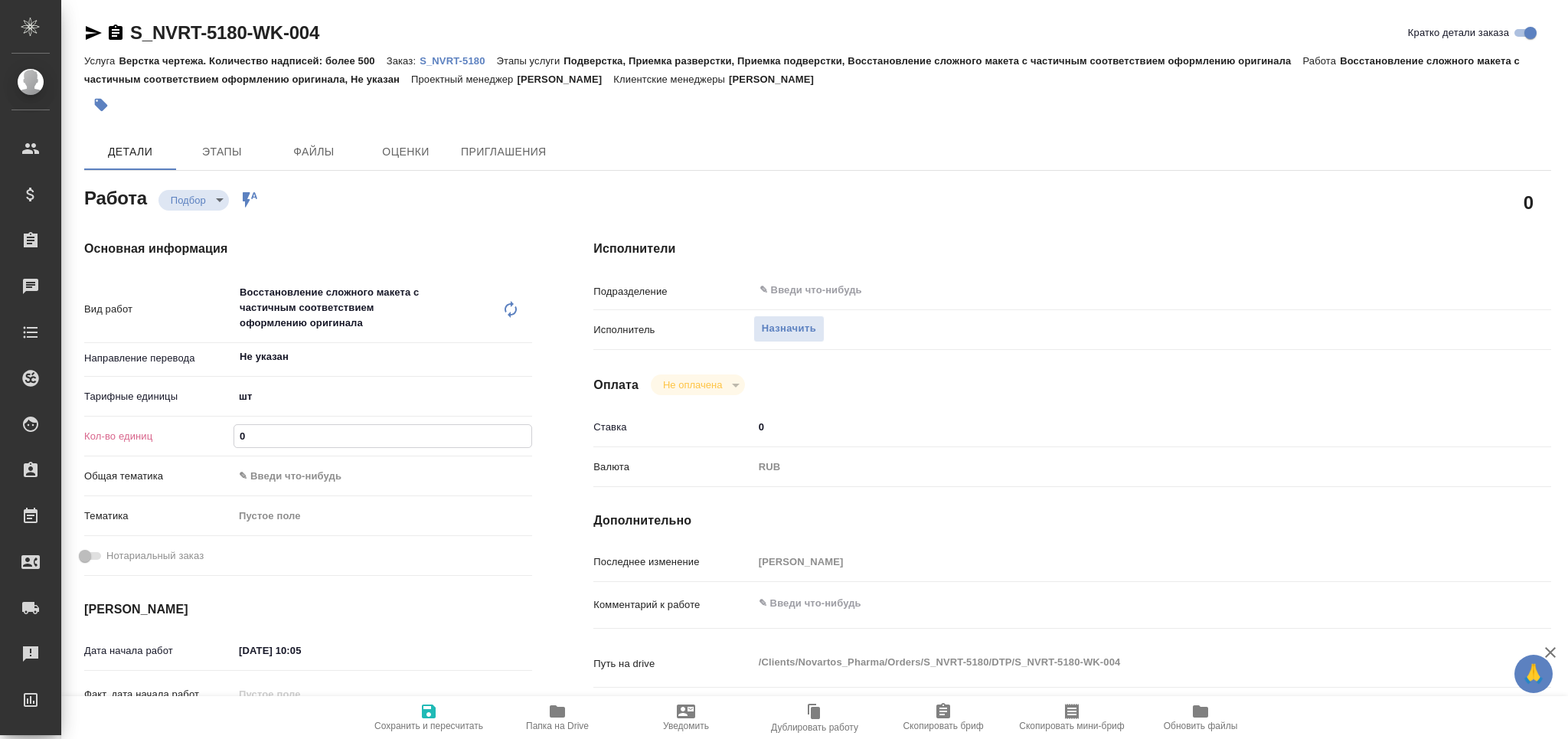
drag, startPoint x: 214, startPoint y: 437, endPoint x: 189, endPoint y: 436, distance: 25.0
click at [187, 438] on div "Кол-во единиц 0" at bounding box center [309, 437] width 448 height 27
type textarea "x"
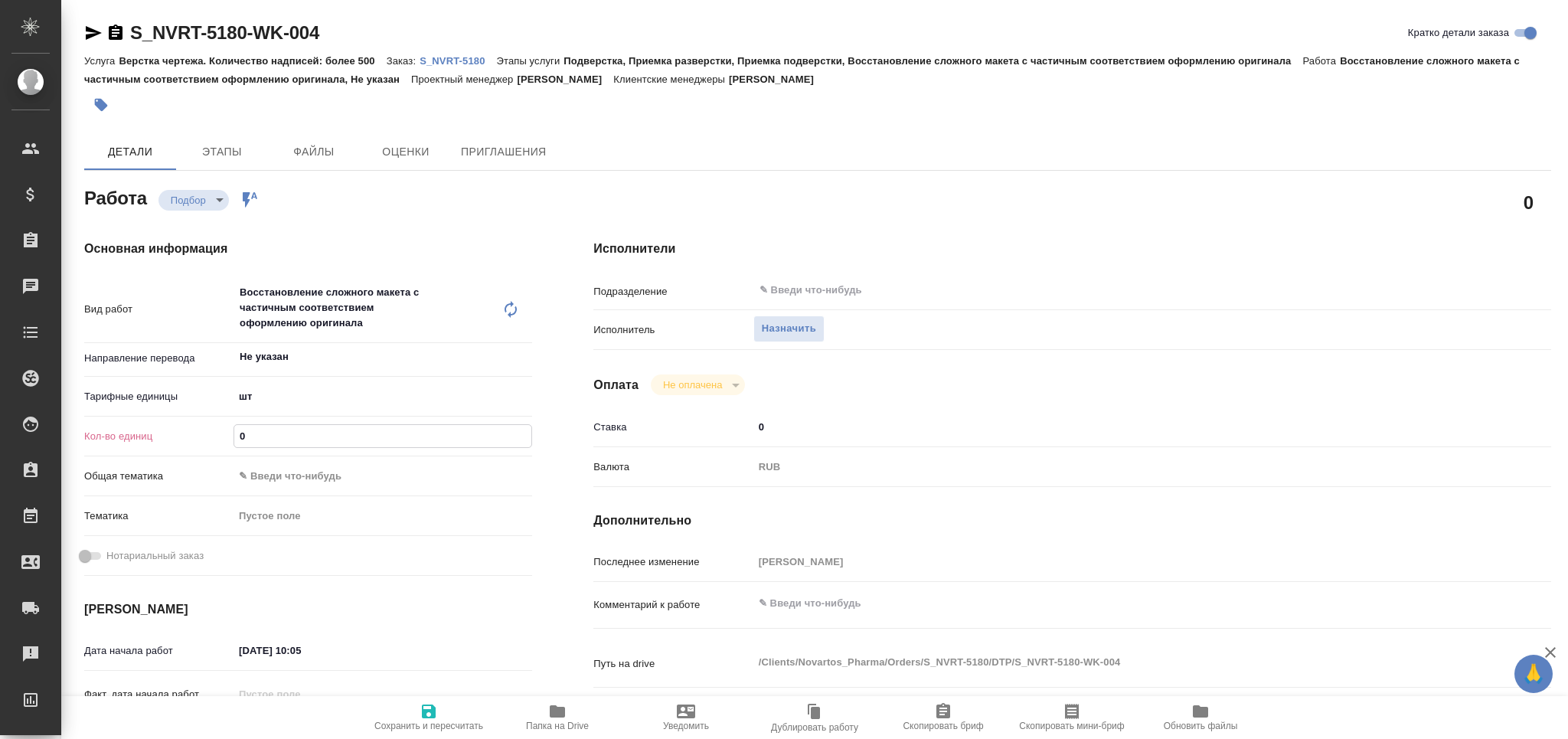
type textarea "x"
type input "2"
type textarea "x"
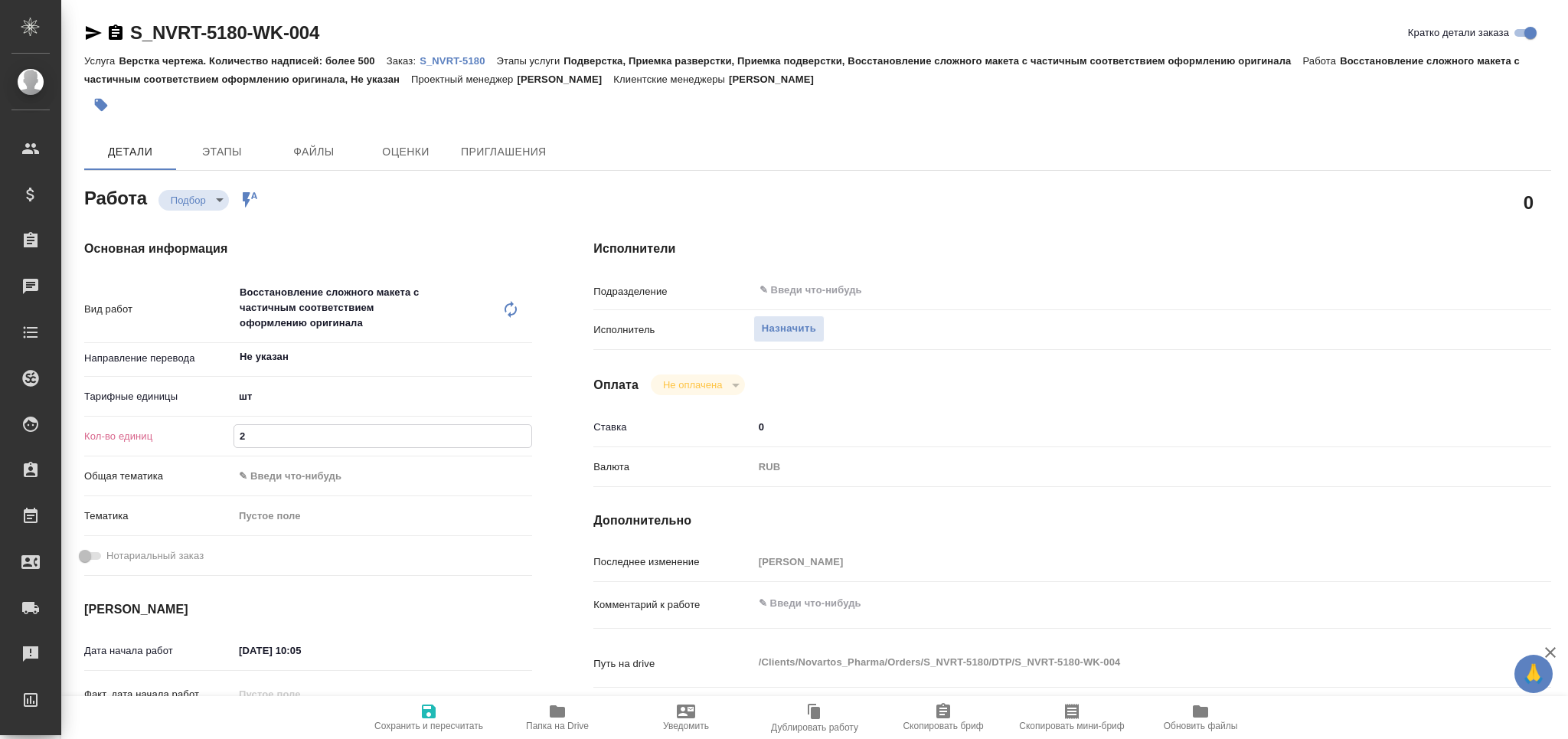
type textarea "x"
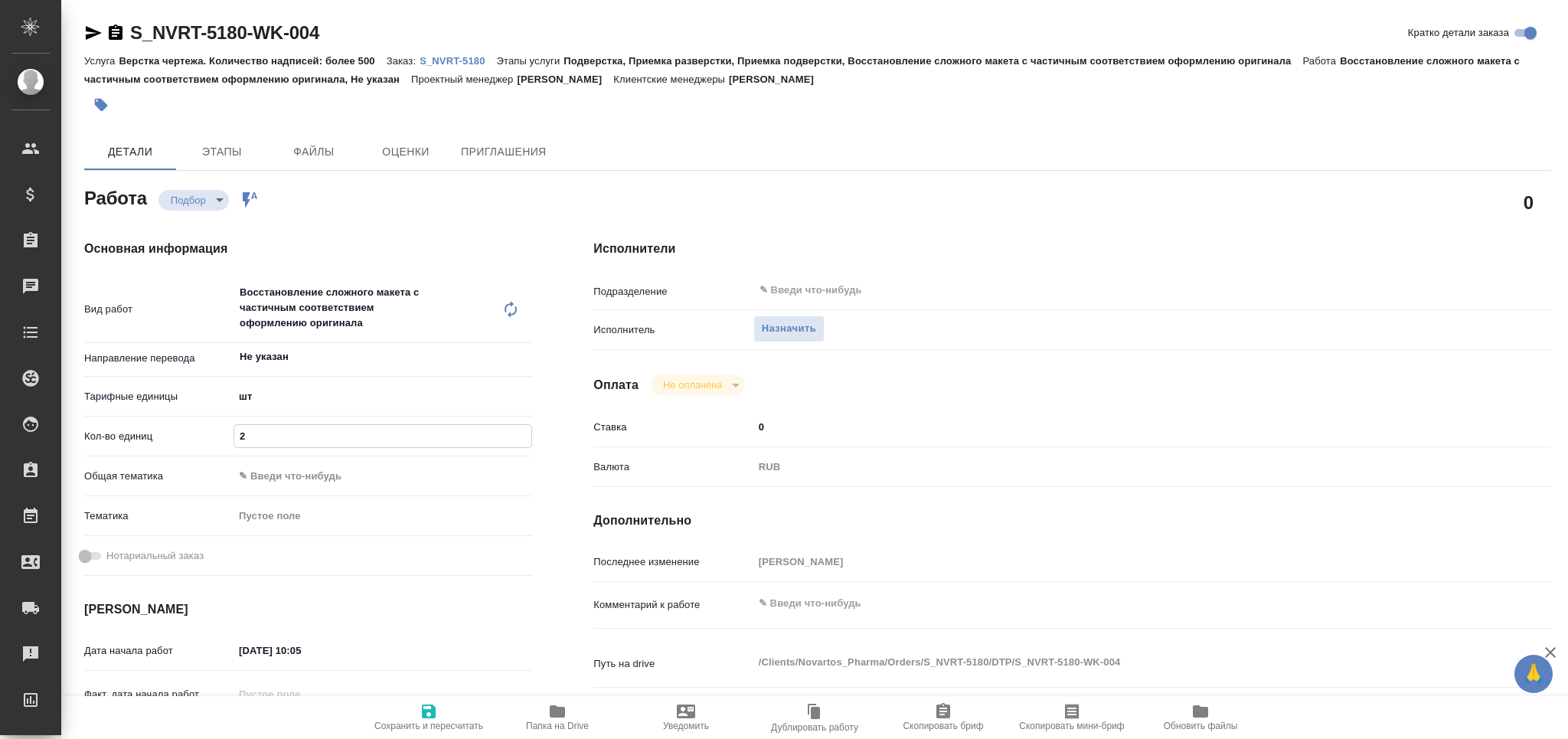
type textarea "x"
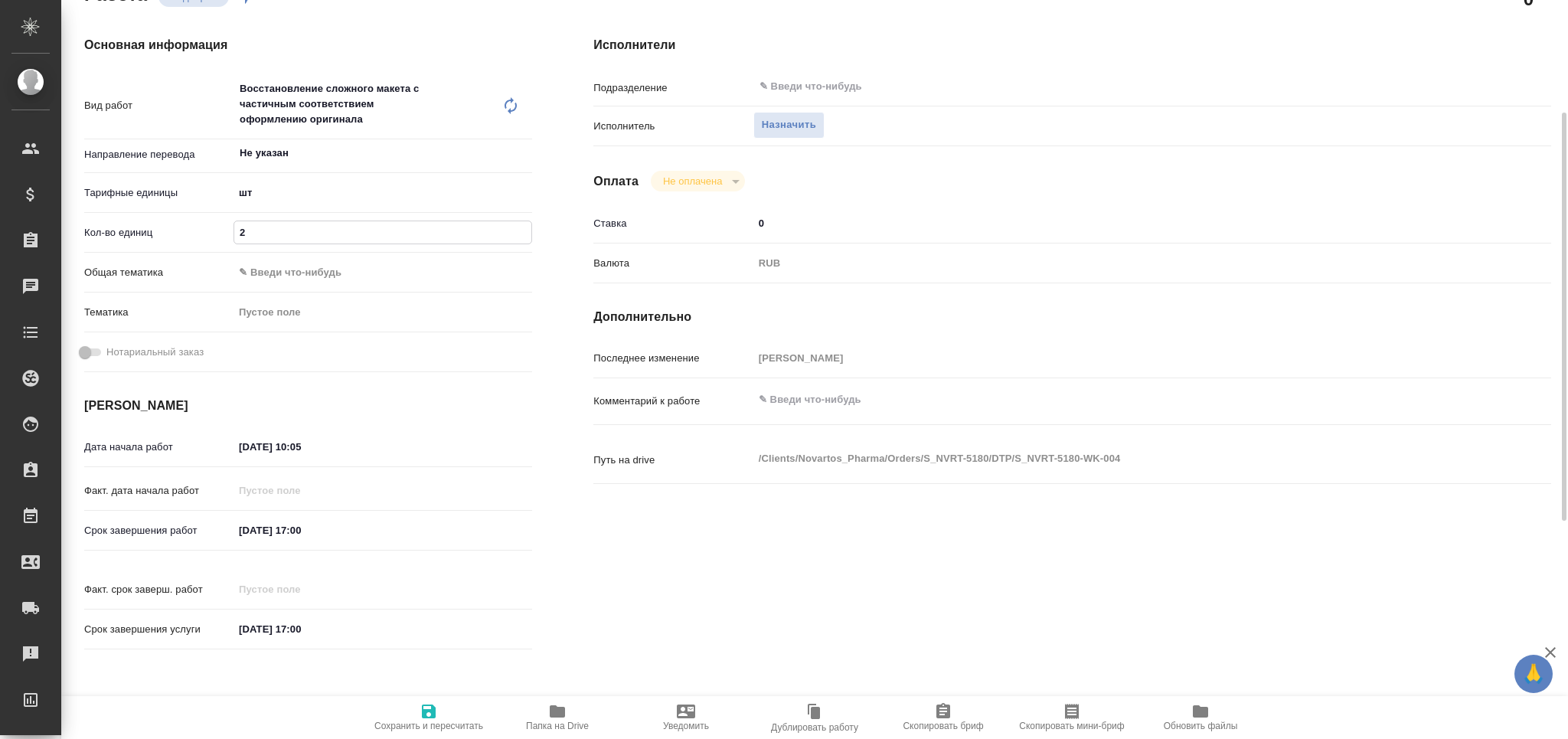
type textarea "x"
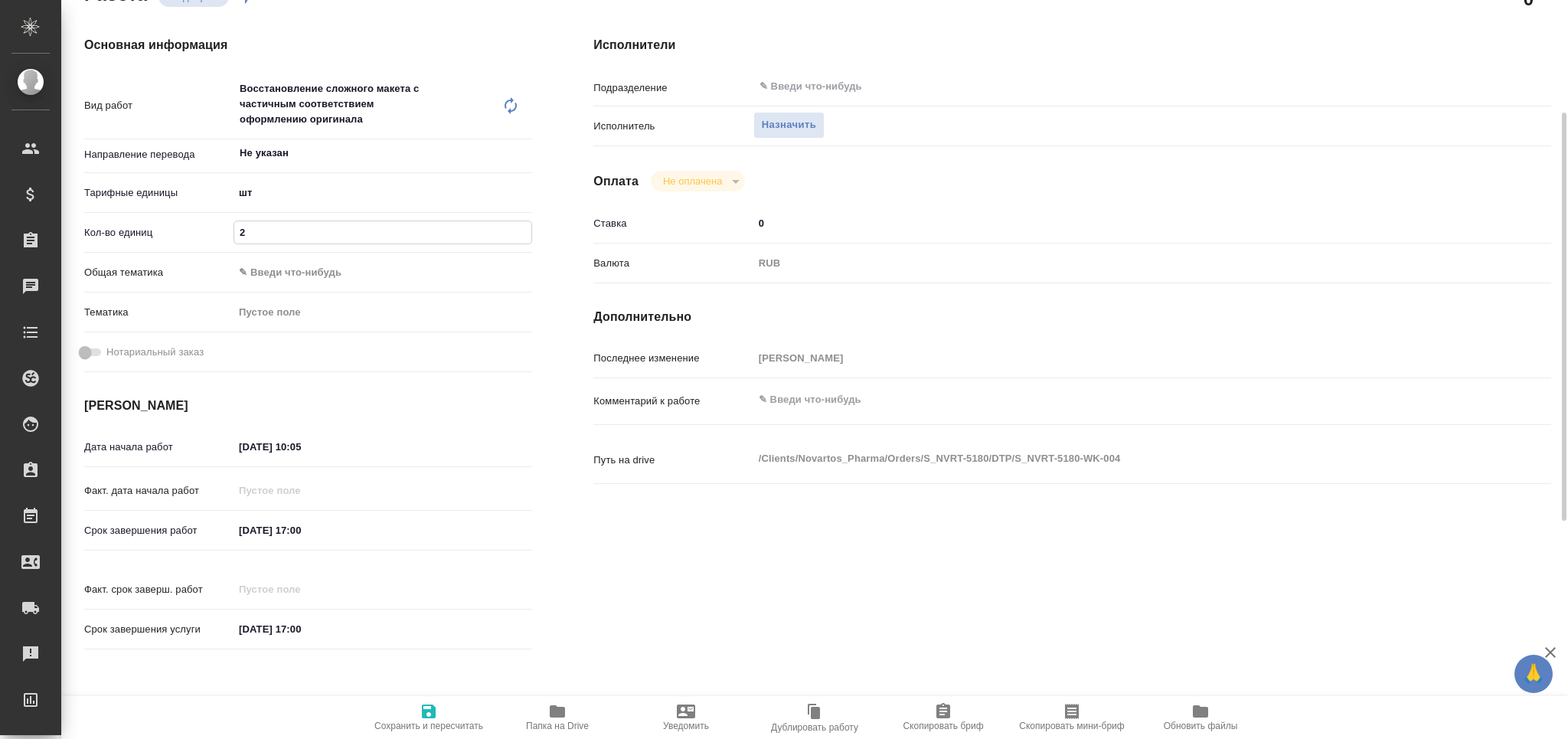
type input "2"
click at [298, 455] on input "[DATE] 10:05" at bounding box center [301, 446] width 134 height 23
type textarea "x"
type input "[DATE] 10:__"
type textarea "x"
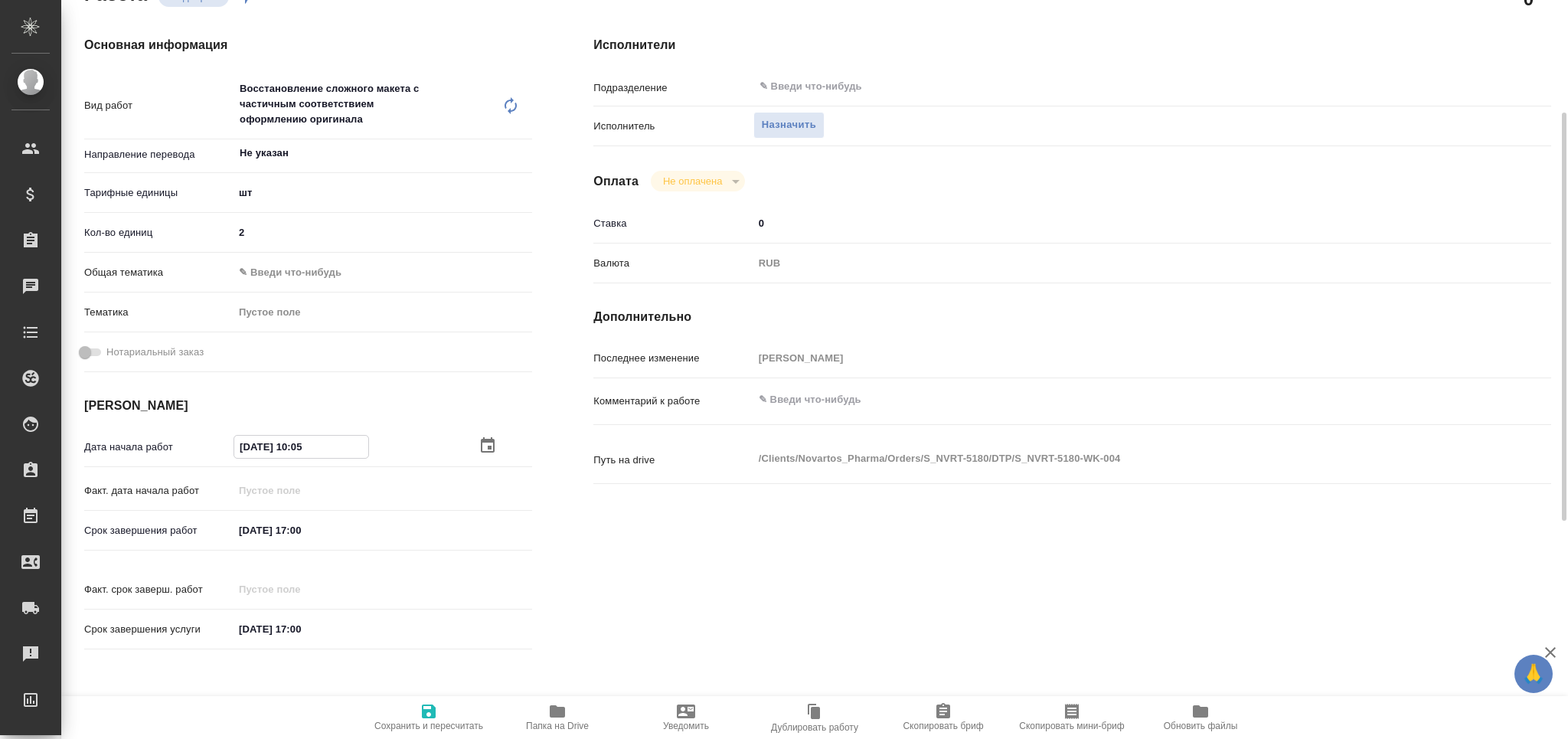
type textarea "x"
type input "[DATE] 10:1_"
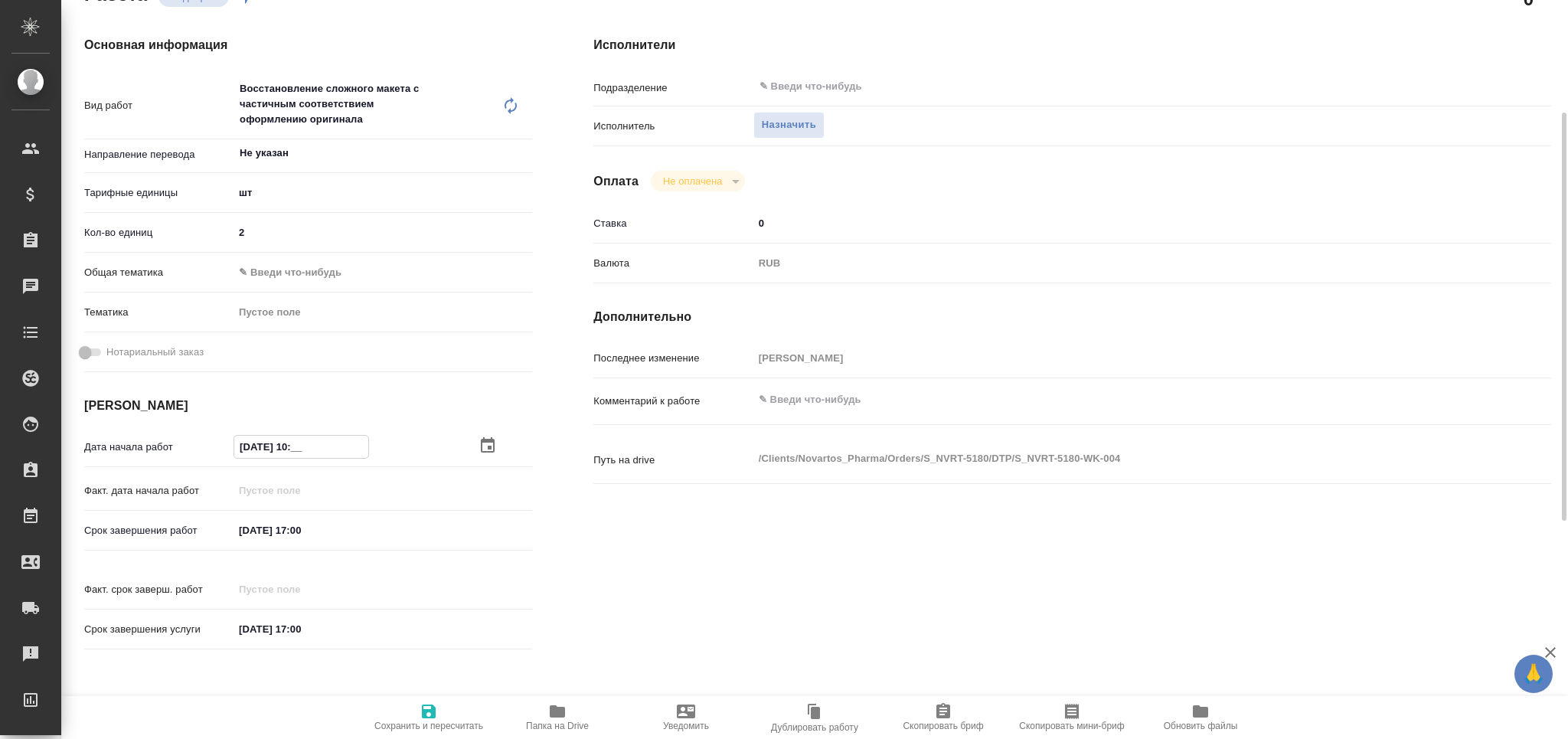
type textarea "x"
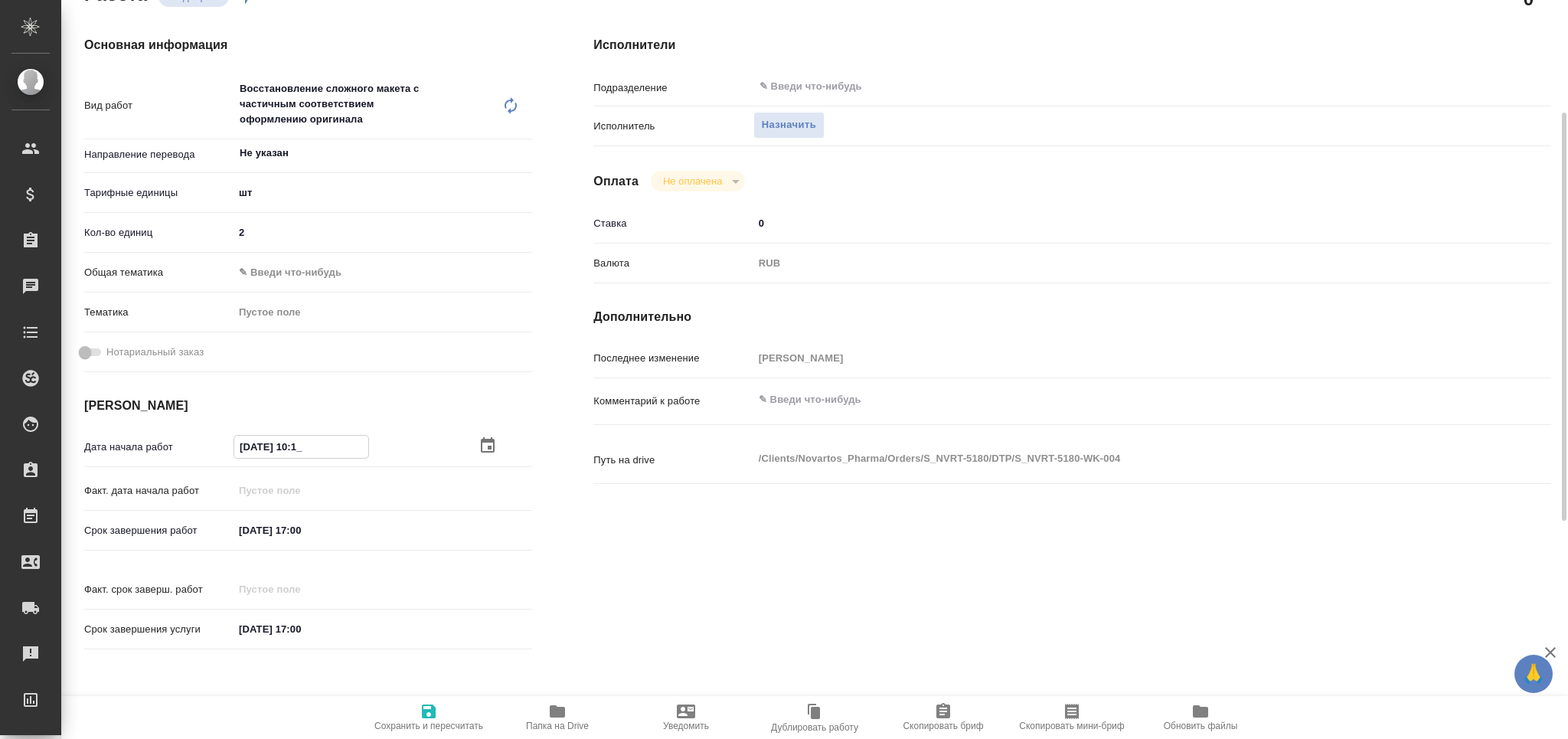
type input "[DATE] 10:15"
type textarea "x"
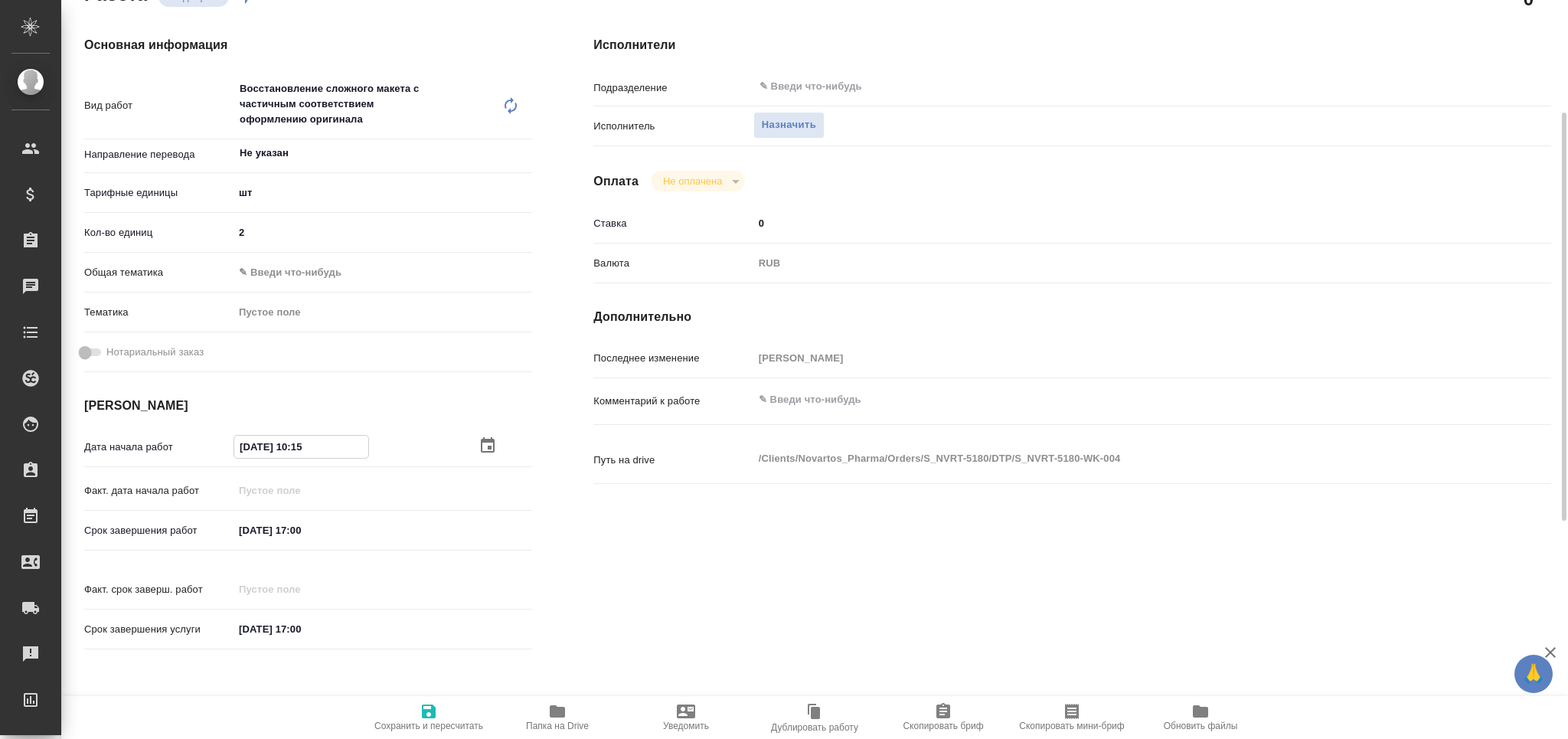
type input "[DATE] 10:15"
drag, startPoint x: 236, startPoint y: 527, endPoint x: 248, endPoint y: 523, distance: 12.6
click at [248, 523] on input "[DATE] 17:00" at bounding box center [301, 530] width 134 height 23
type input "00.92.0251 70:0_"
type textarea "x"
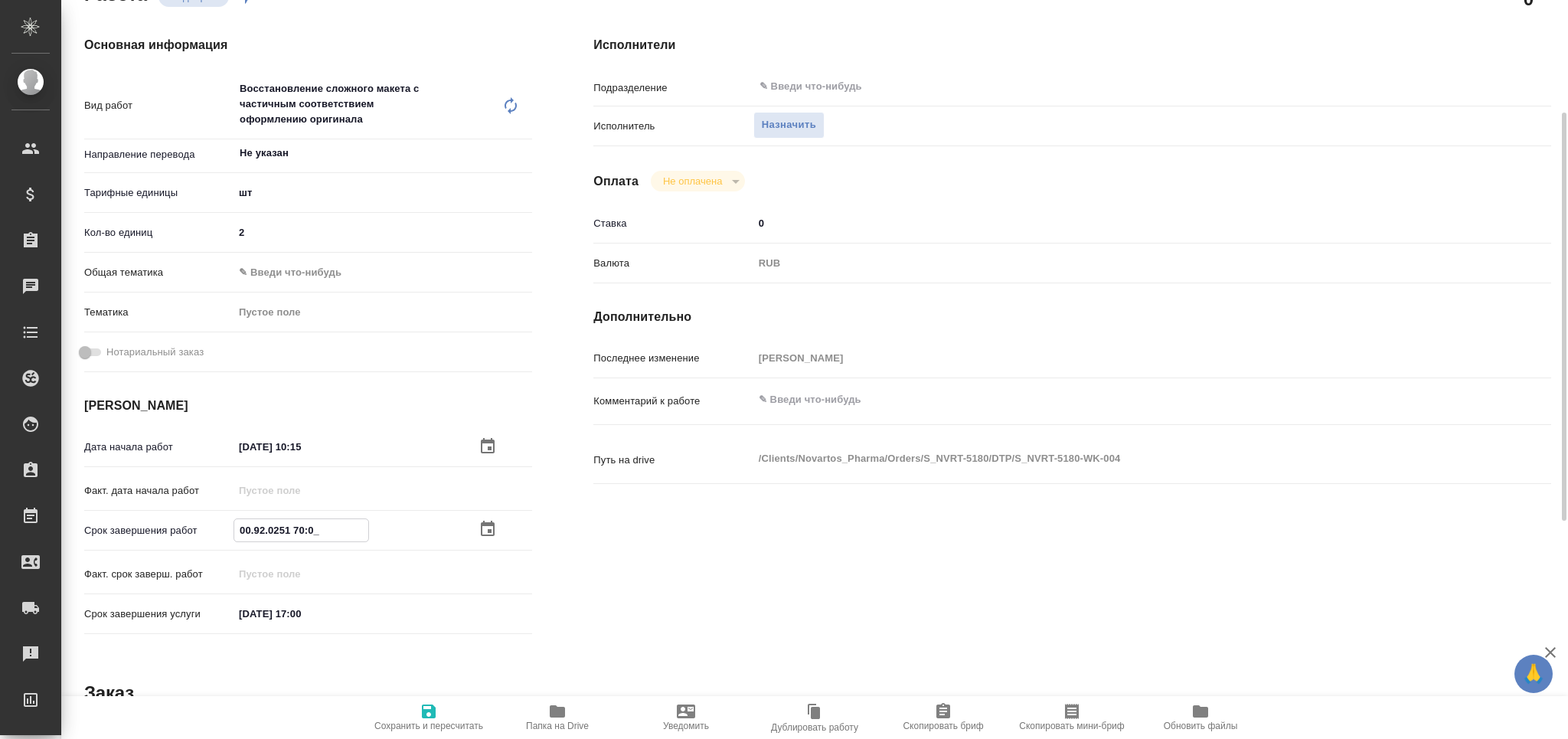
type textarea "x"
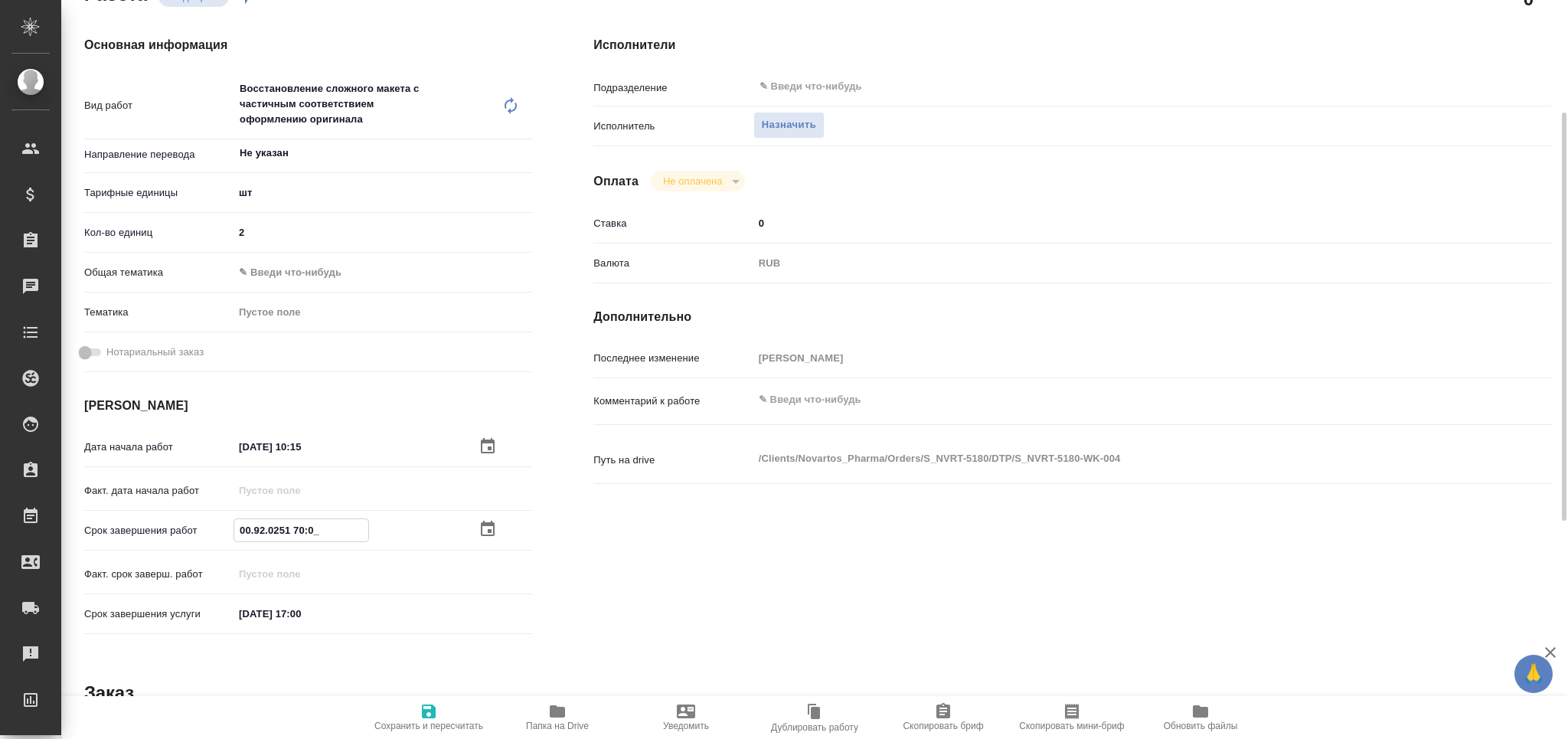
type input "[DATE] 17:00"
type textarea "x"
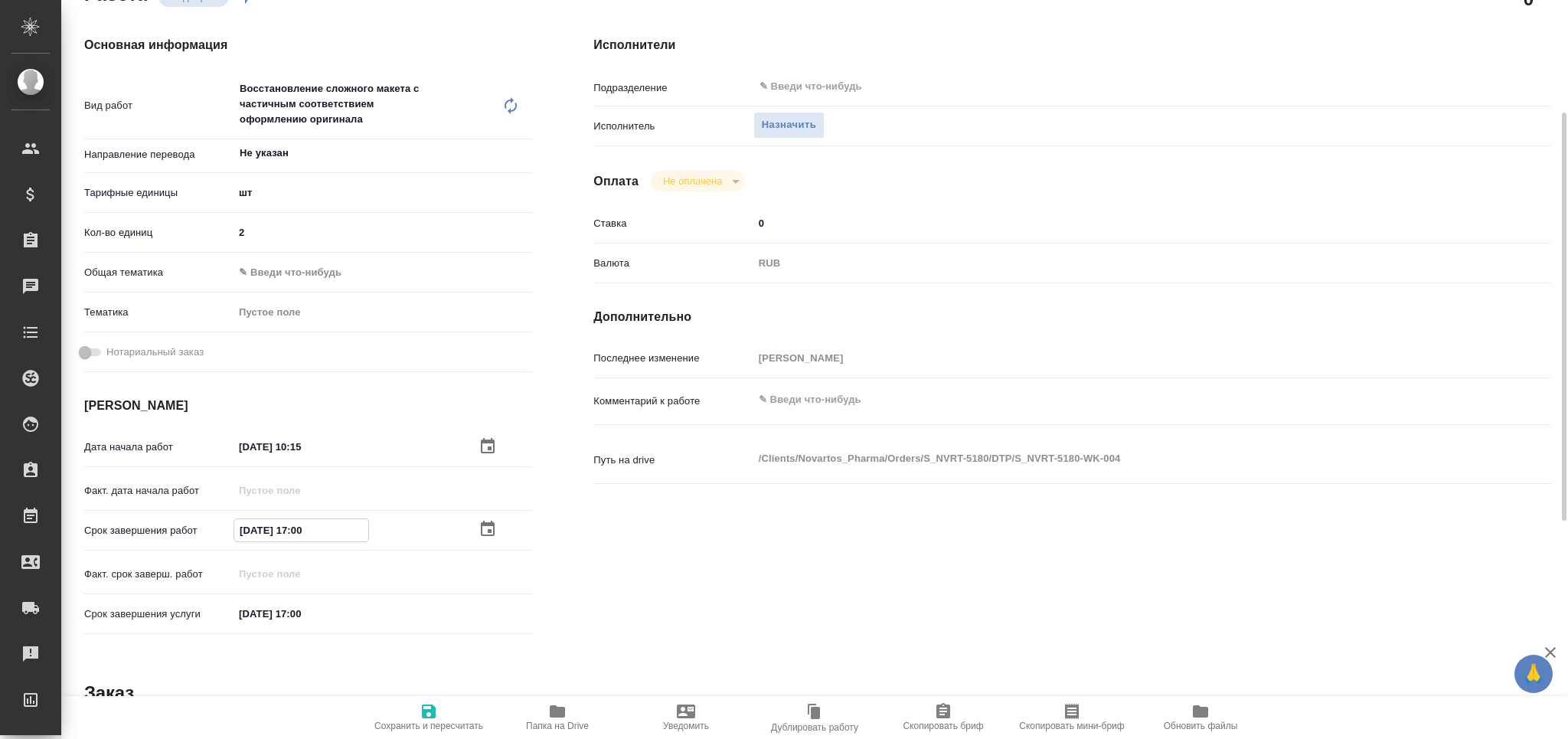
drag, startPoint x: 299, startPoint y: 530, endPoint x: 325, endPoint y: 536, distance: 26.7
click at [325, 536] on input "[DATE] 17:00" at bounding box center [301, 530] width 134 height 23
type textarea "x"
type input "[DATE] 12:__"
type textarea "x"
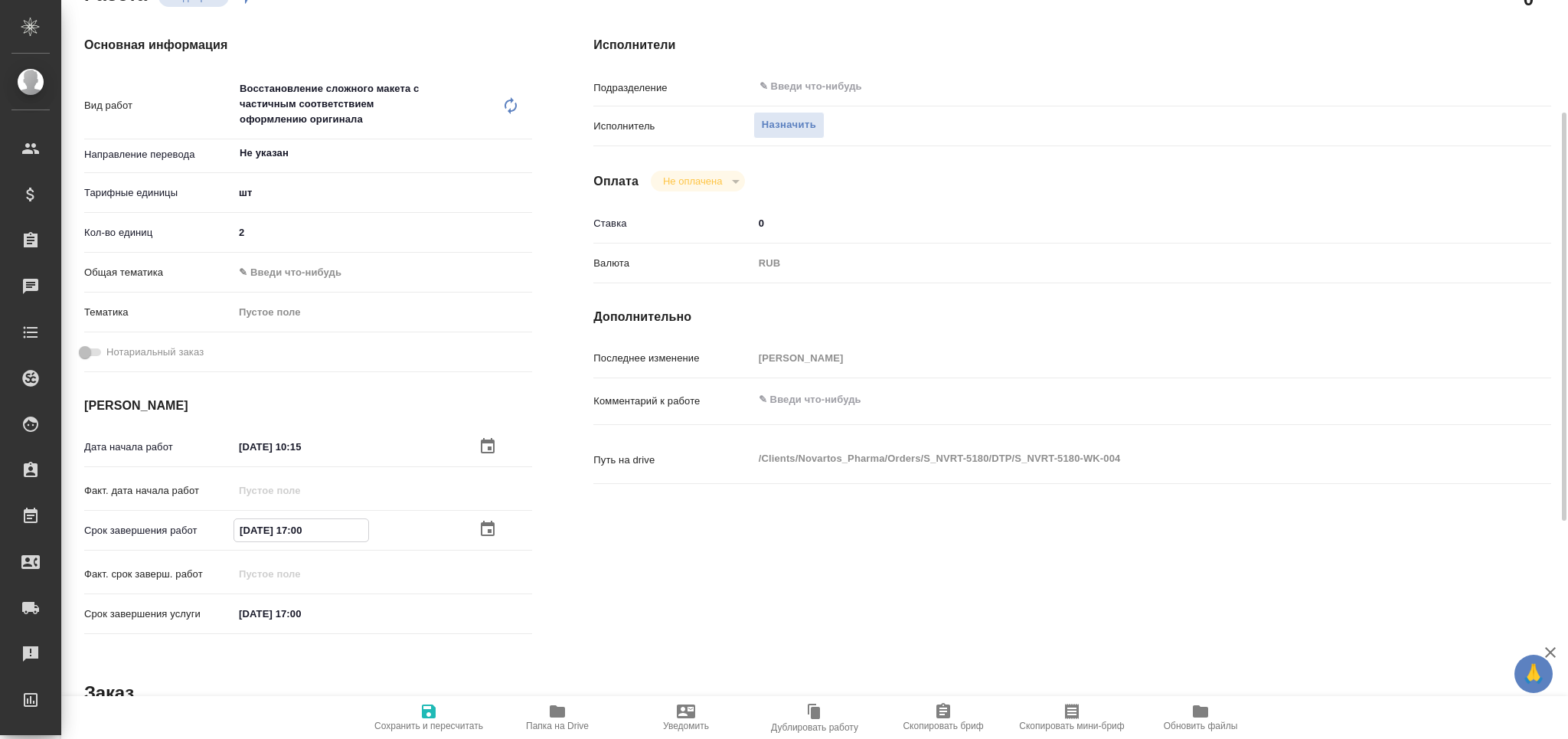
type textarea "x"
type input "[DATE] 12:3_"
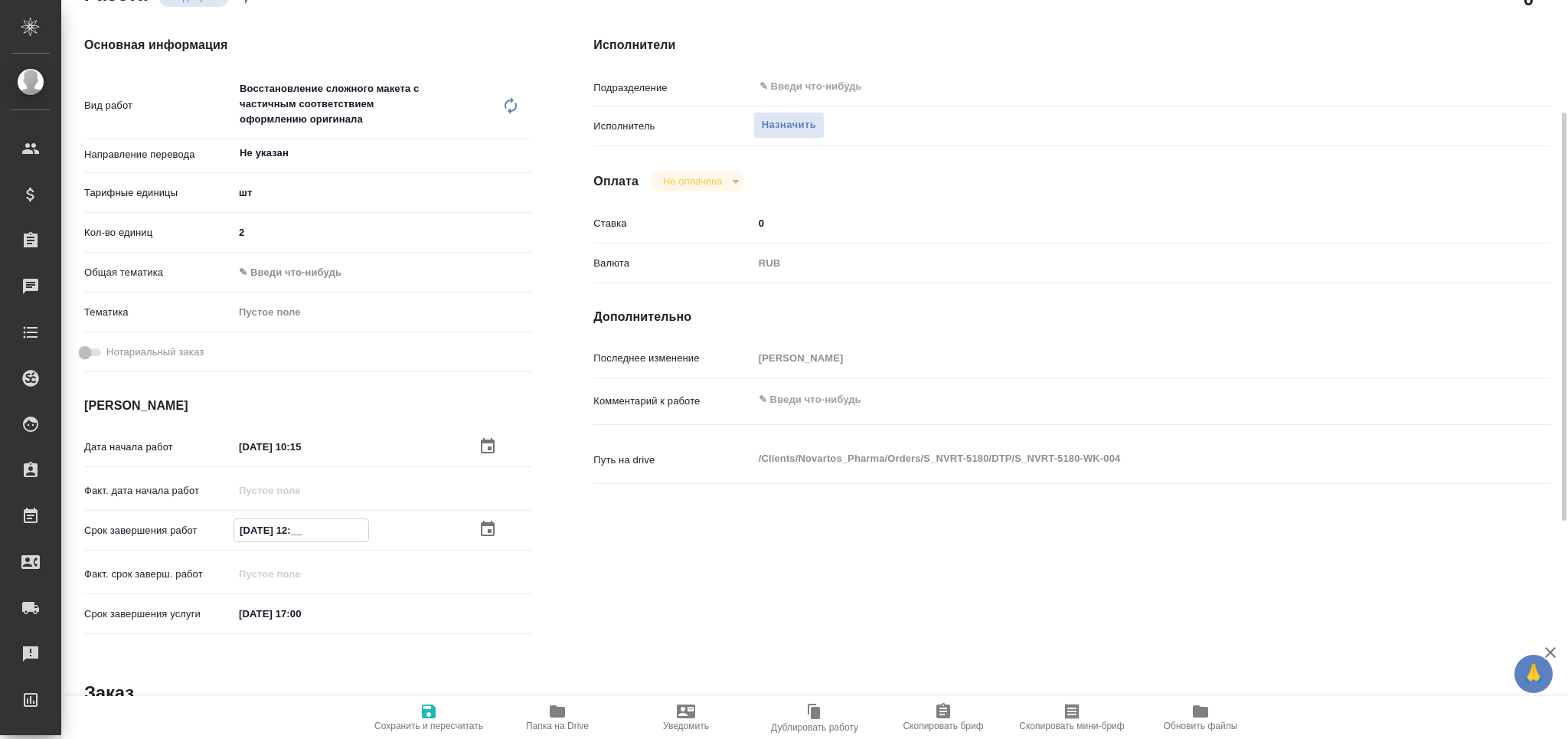
type textarea "x"
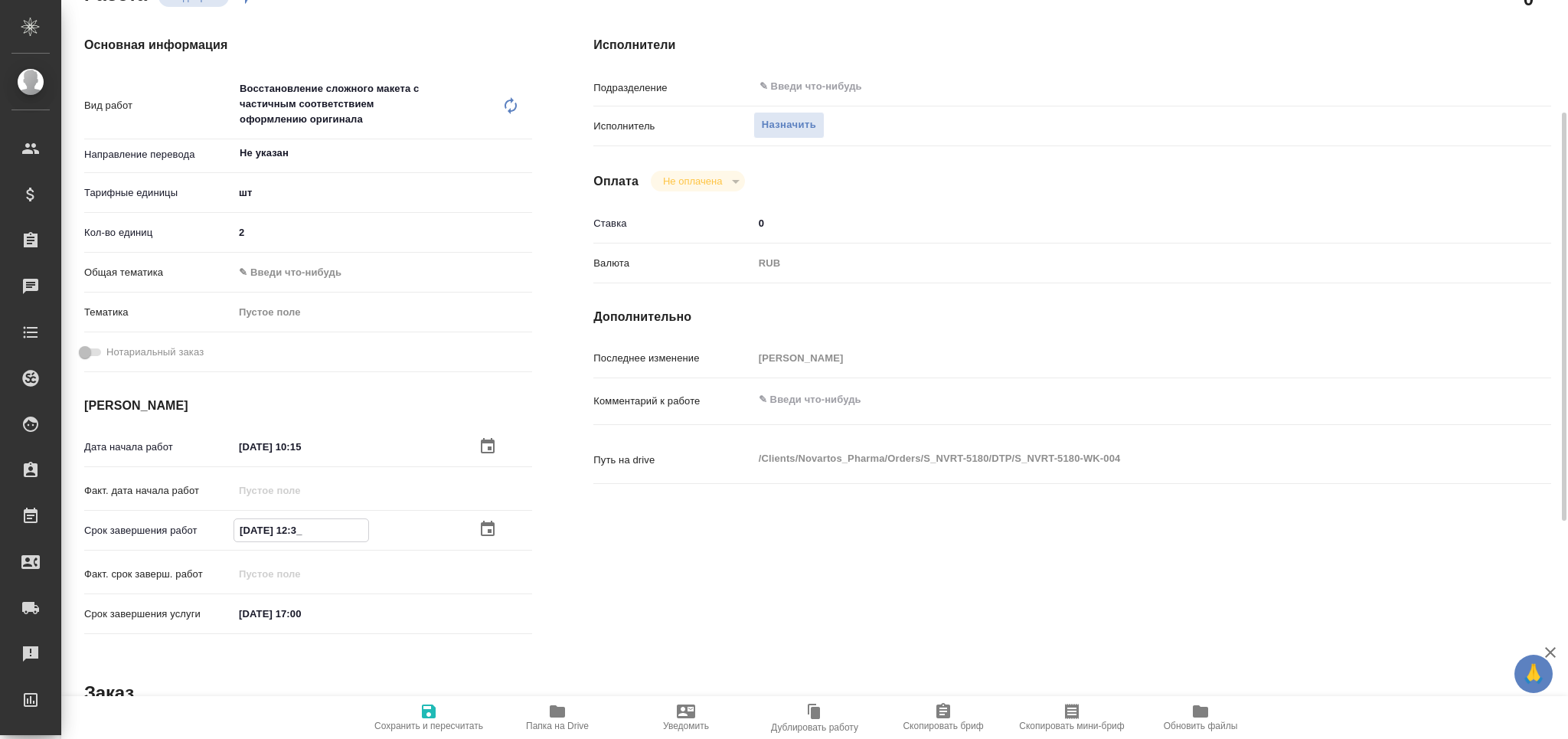
type input "[DATE] 12:30"
type textarea "x"
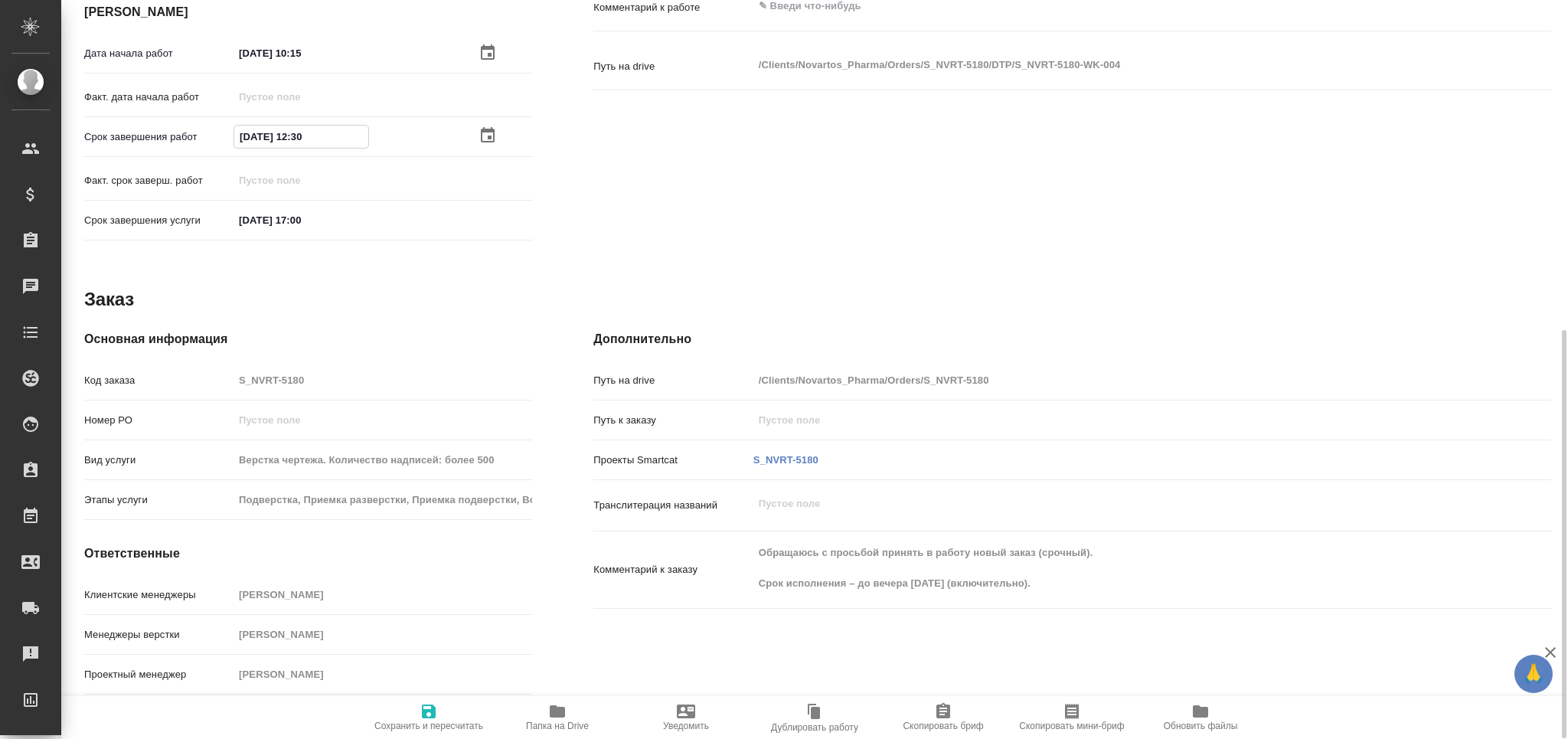
scroll to position [0, 0]
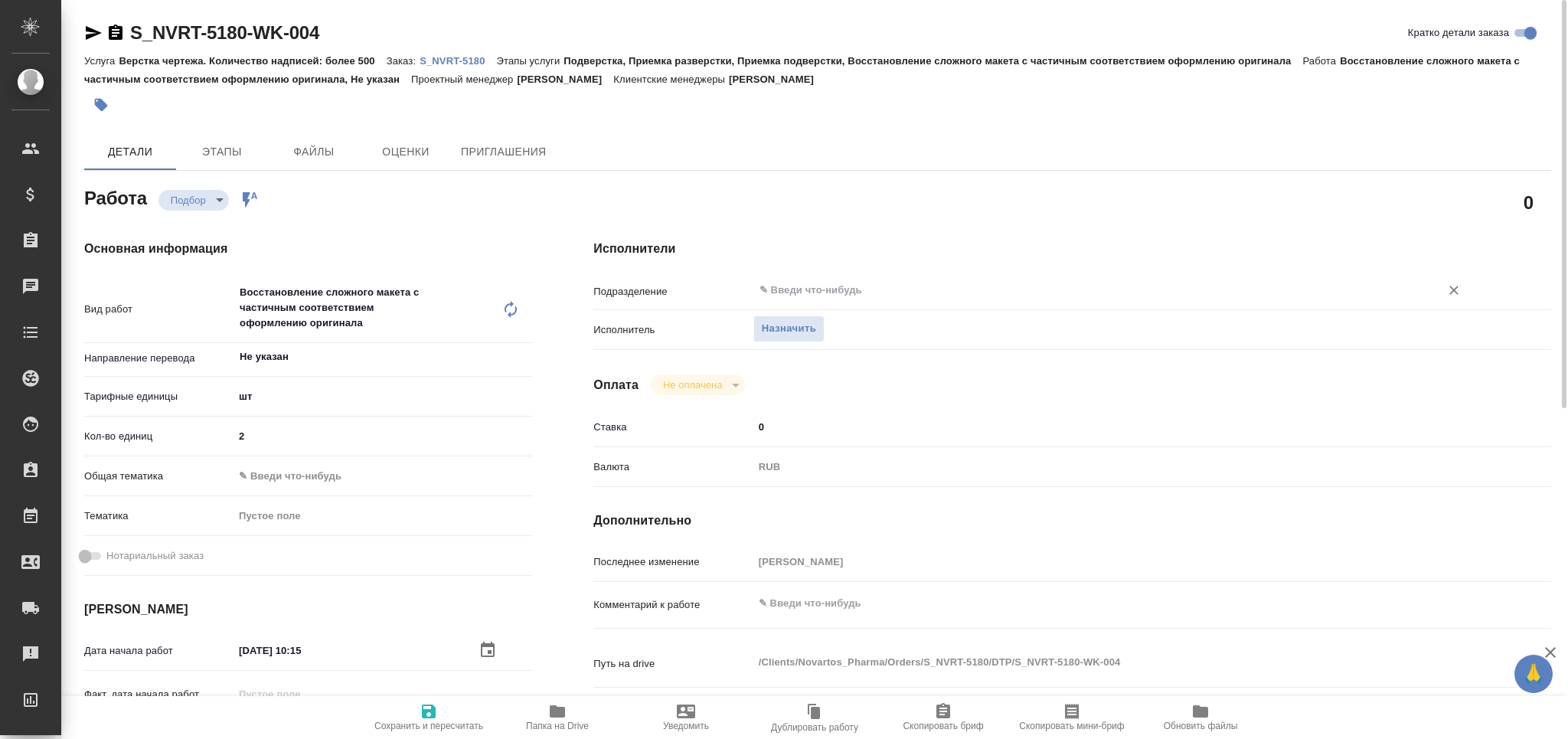
type input "[DATE] 12:30"
click at [838, 286] on input "text" at bounding box center [1086, 290] width 658 height 18
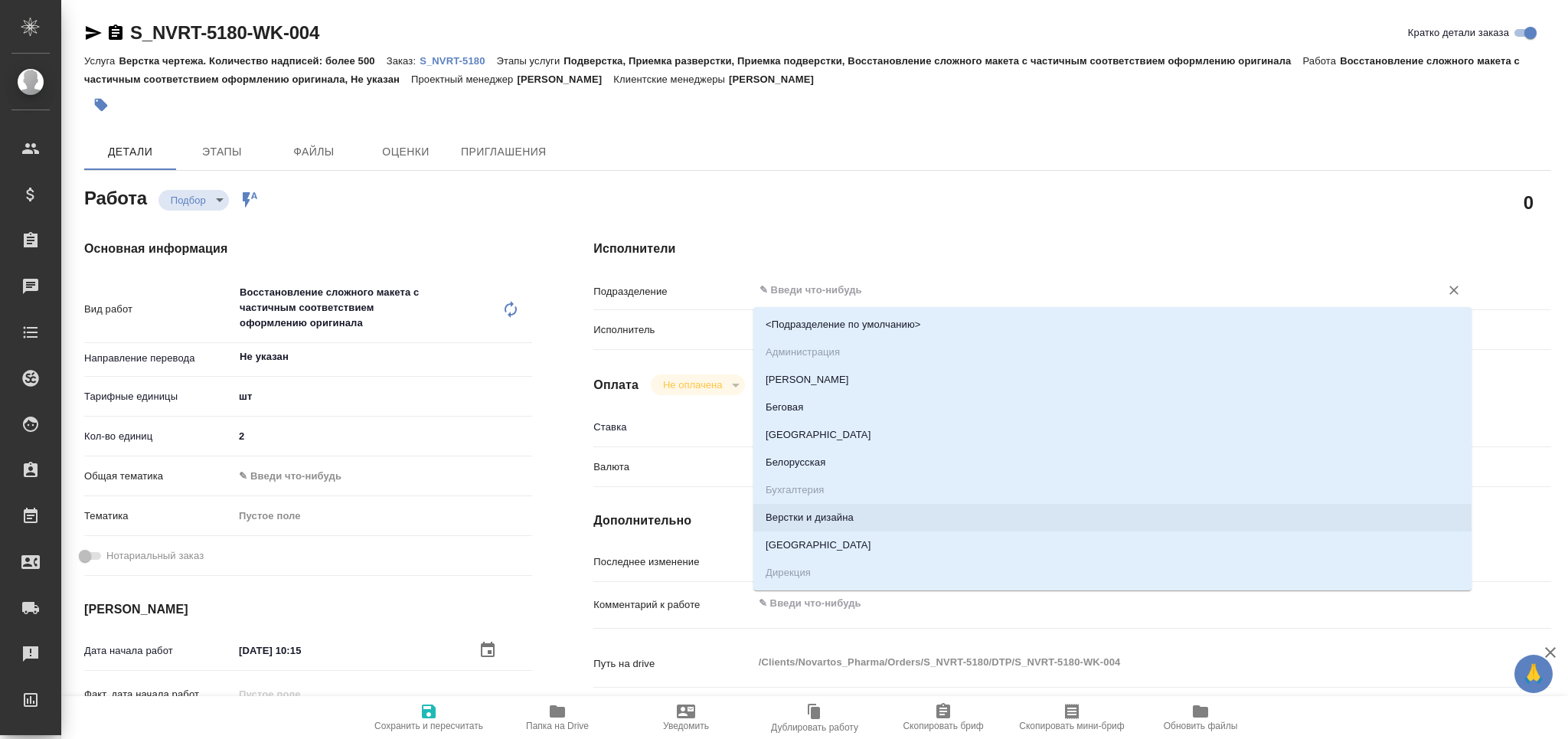
click at [851, 513] on li "Верстки и дизайна" at bounding box center [1113, 518] width 718 height 28
type textarea "x"
type input "Верстки и дизайна"
type textarea "x"
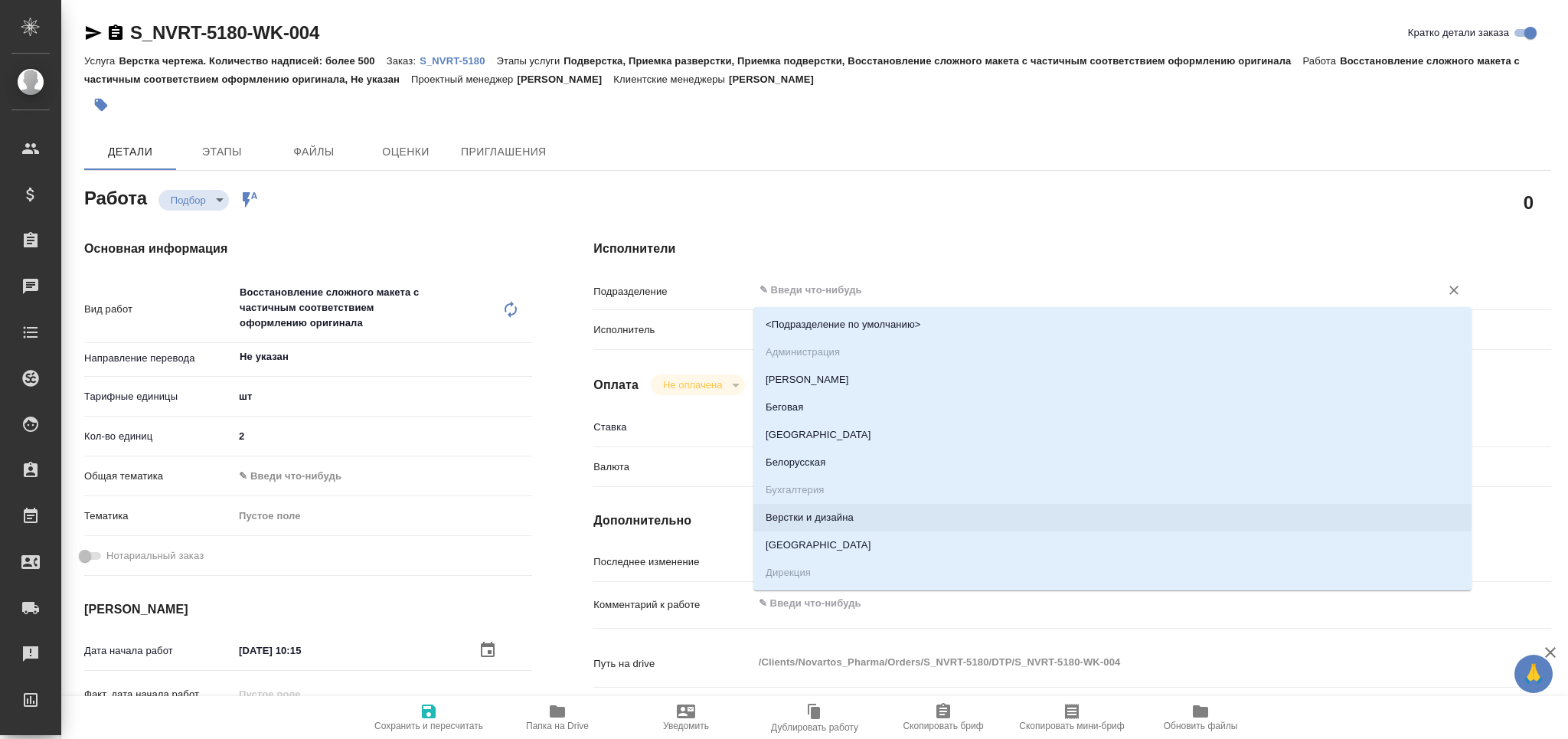
type textarea "x"
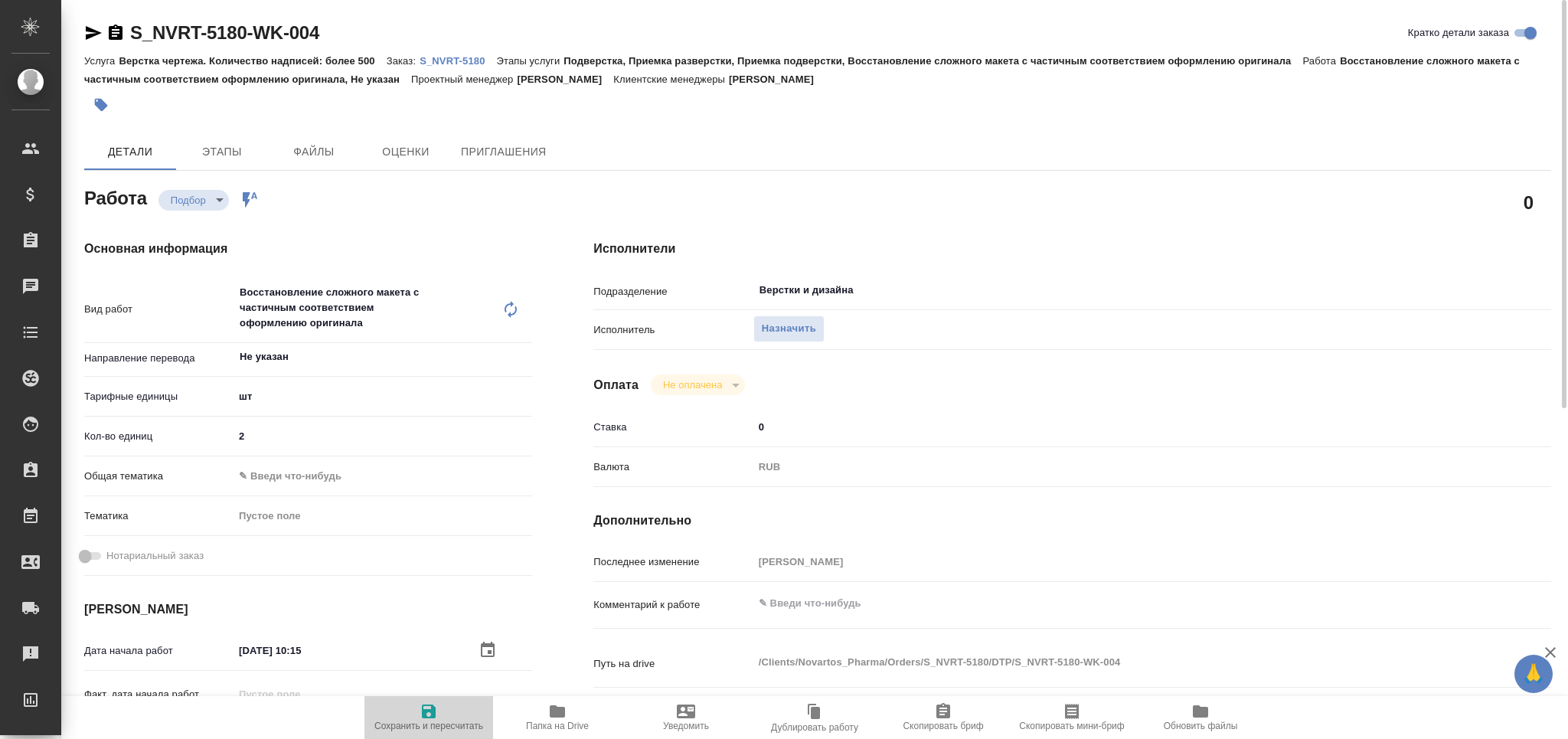
click at [455, 724] on span "Сохранить и пересчитать" at bounding box center [428, 725] width 109 height 11
type textarea "x"
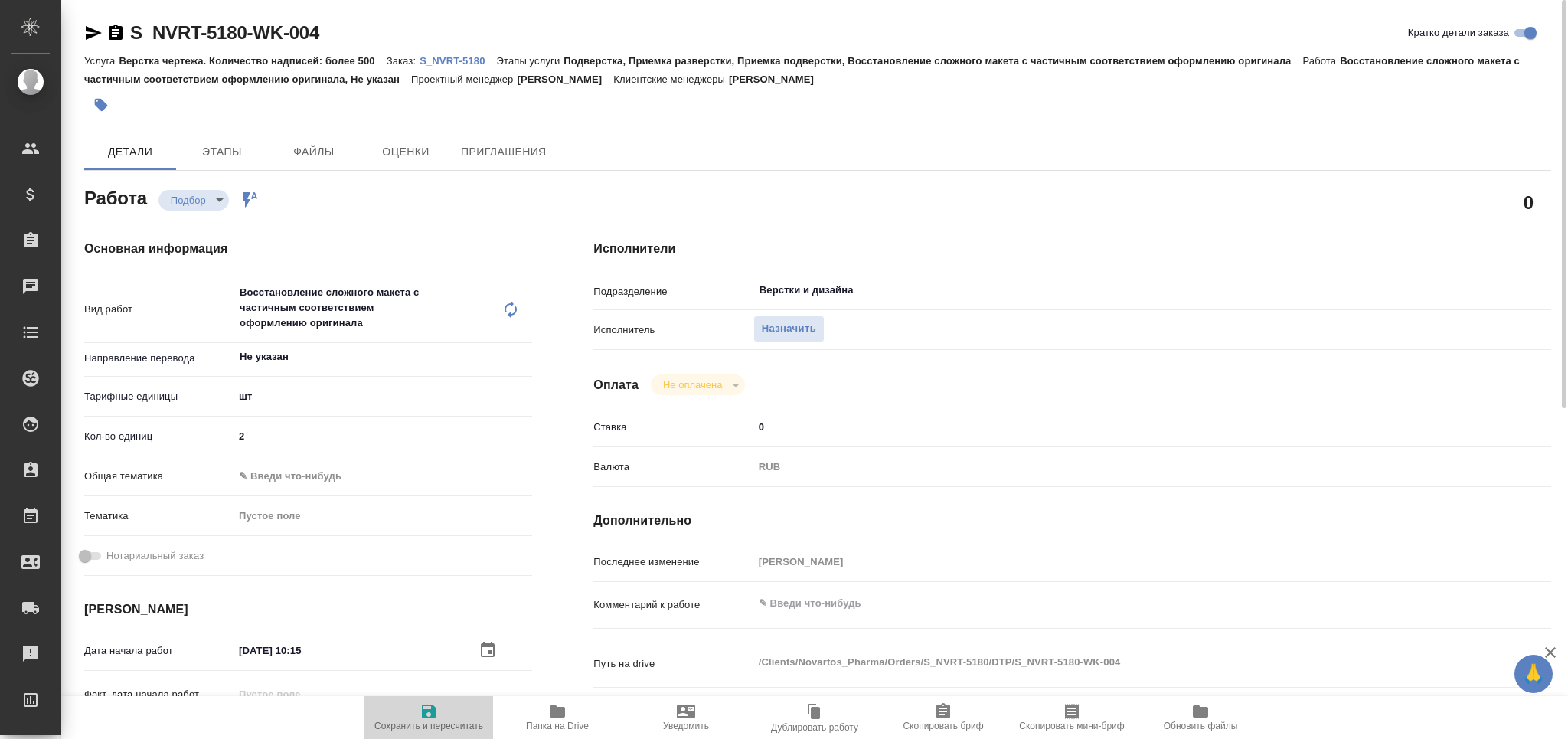
type textarea "x"
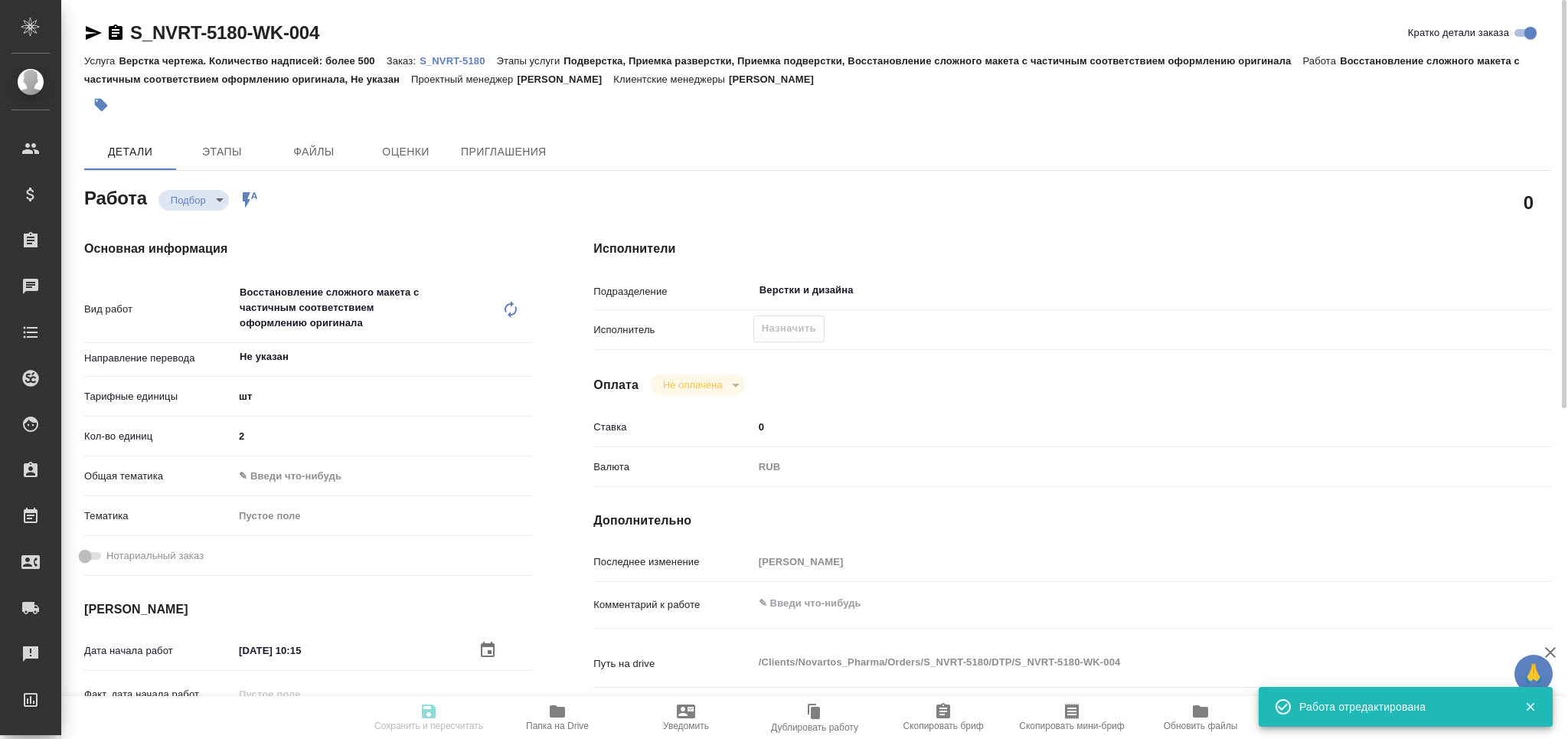
type input "recruiting"
type textarea "Восстановление сложного макета с частичным соответствием оформлению оригинала"
type textarea "x"
type input "Не указан"
type input "5a8b1489cc6b4906c91bfdc1"
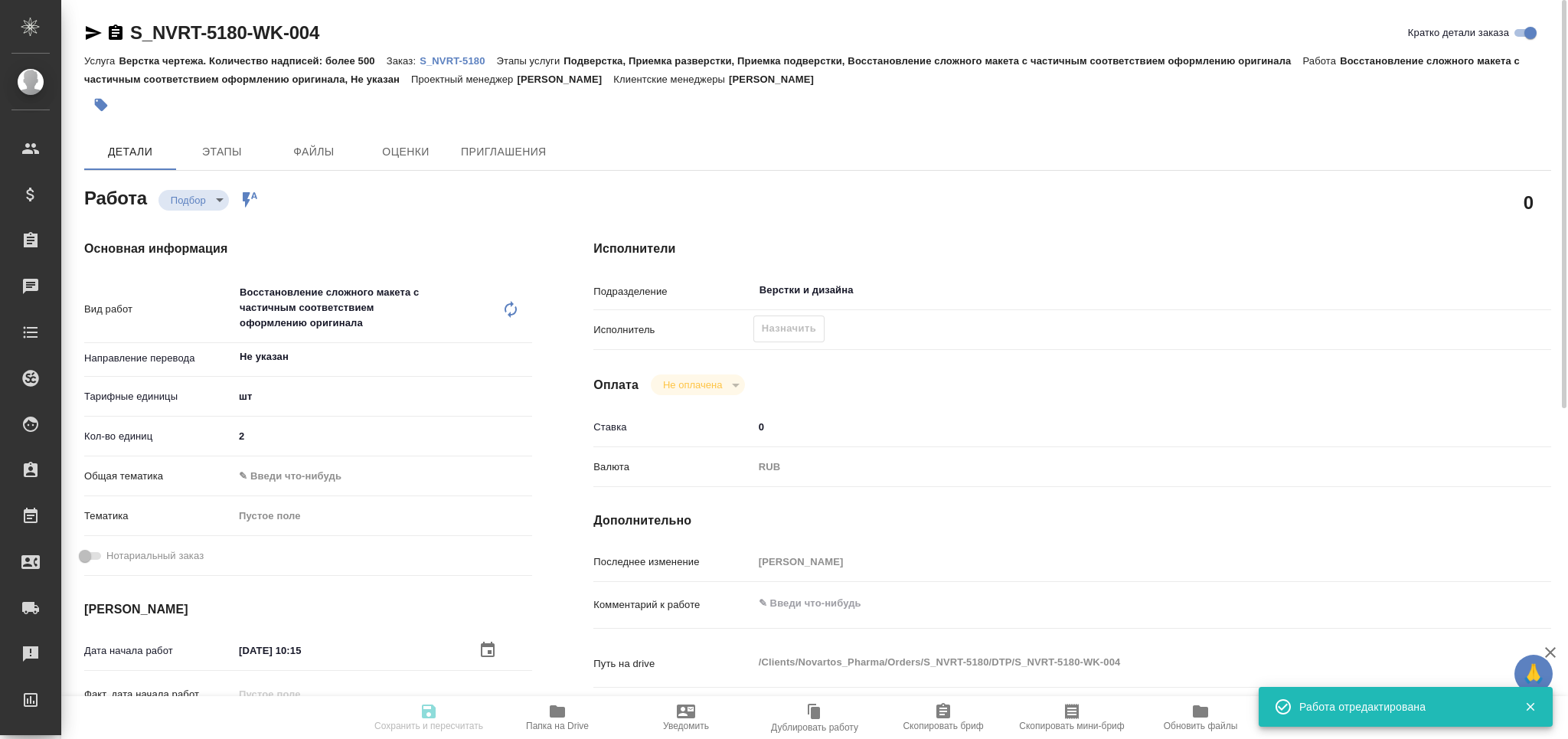
type input "2"
type input "[DATE] 10:15"
type input "[DATE] 12:30"
type input "[DATE] 17:00"
type input "Верстки и дизайна"
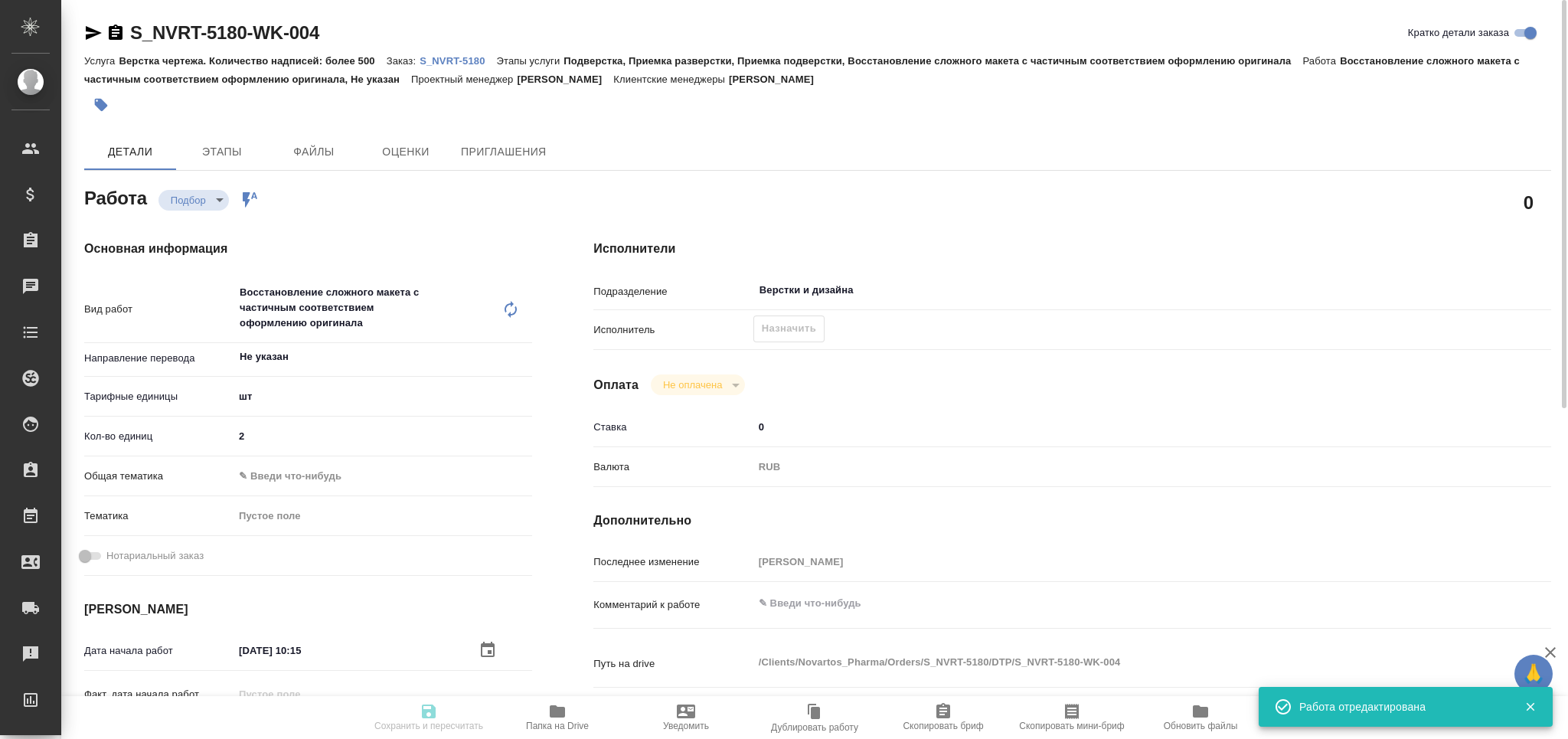
type input "notPayed"
type input "0"
type input "RUB"
type input "[PERSON_NAME]"
type textarea "x"
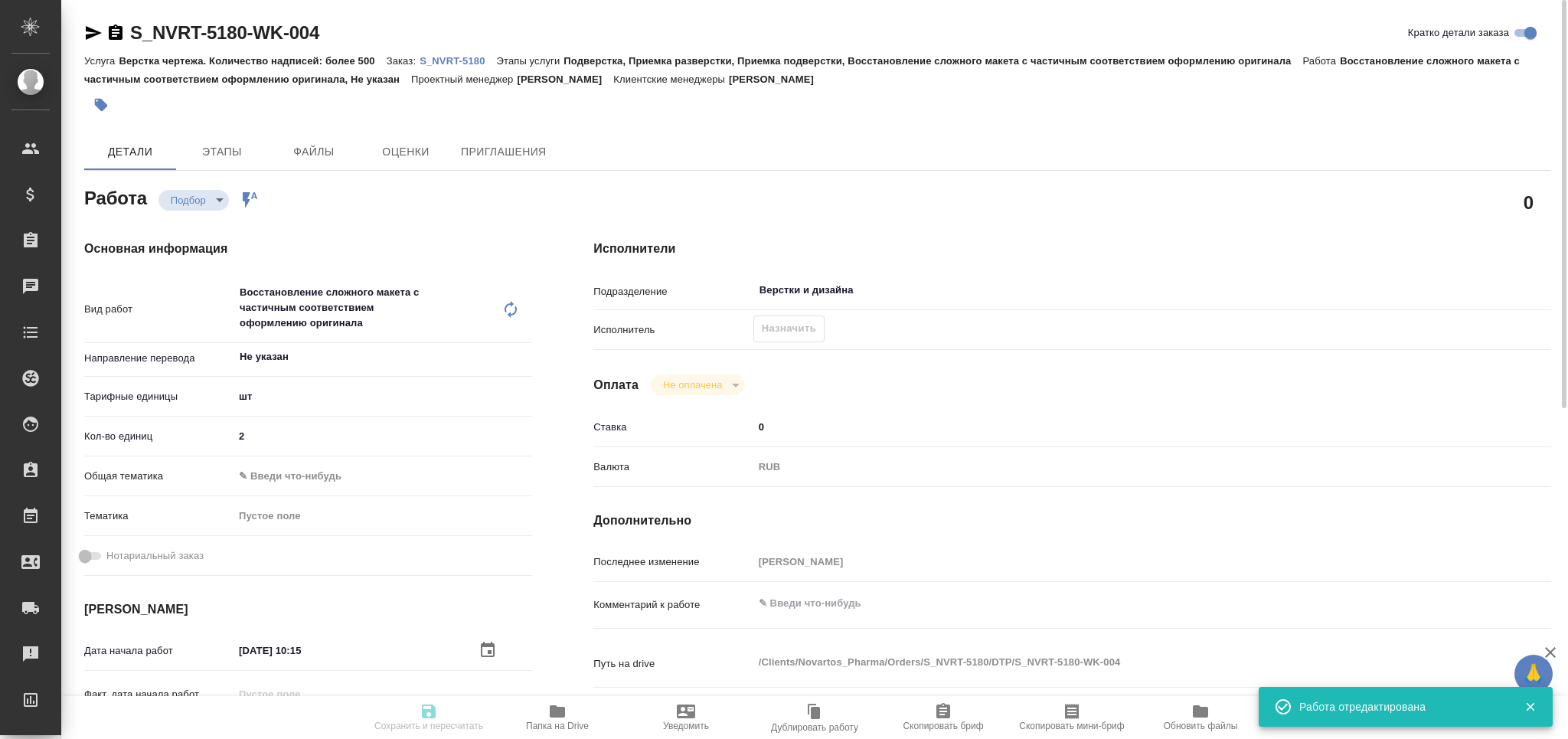
type textarea "/Clients/Novartos_Pharma/Orders/S_NVRT-5180/DTP/S_NVRT-5180-WK-004"
type textarea "x"
type input "S_NVRT-5180"
type input "Верстка чертежа. Количество надписей: более 500"
type input "Подверстка, Приемка разверстки, Приемка подверстки, Восстановление сложного мак…"
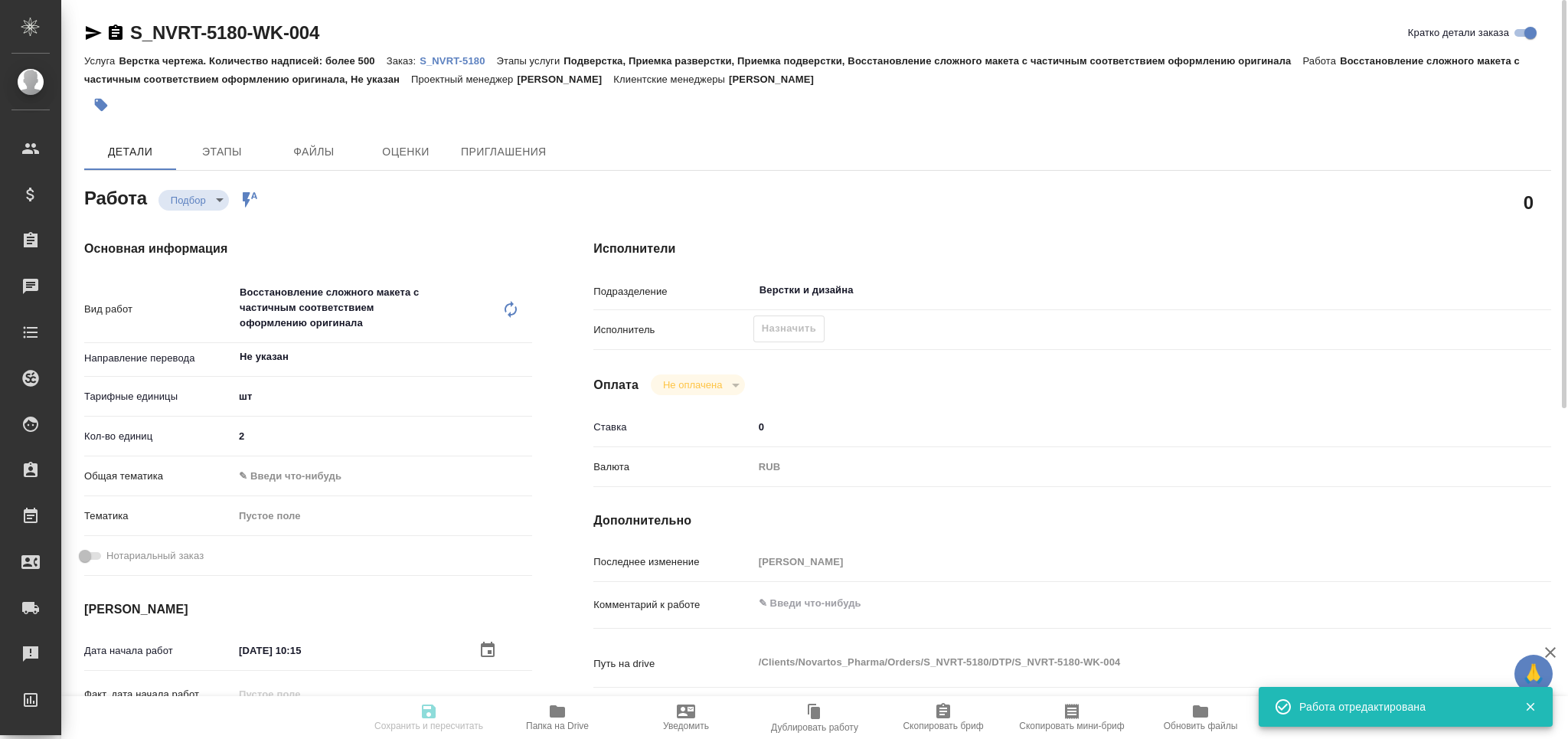
type input "[PERSON_NAME]"
type input "/Clients/Novartos_Pharma/Orders/S_NVRT-5180"
type textarea "x"
type textarea "Обращаюсь с просьбой принять в работу новый заказ (срочный). Срок исполнения – …"
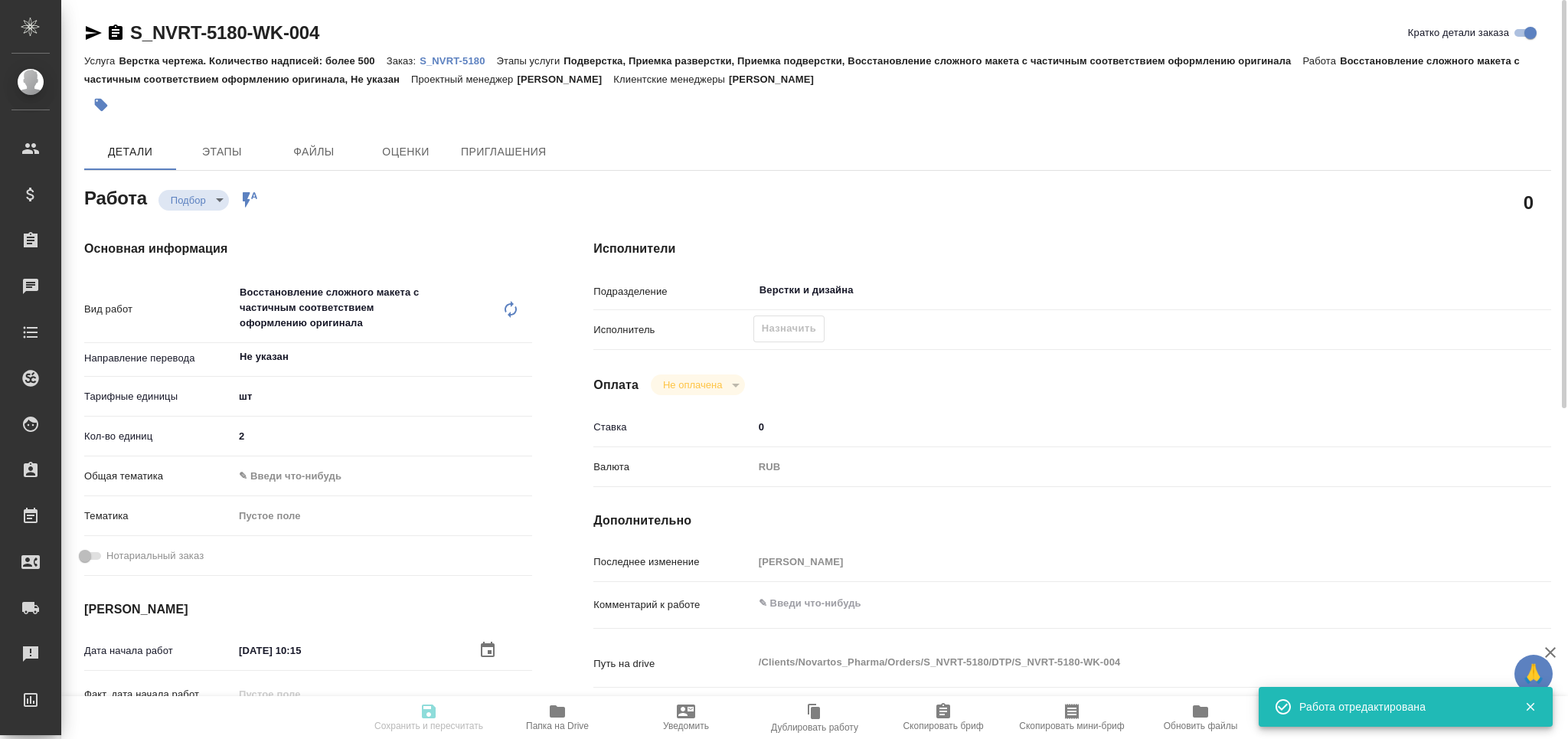
type textarea "x"
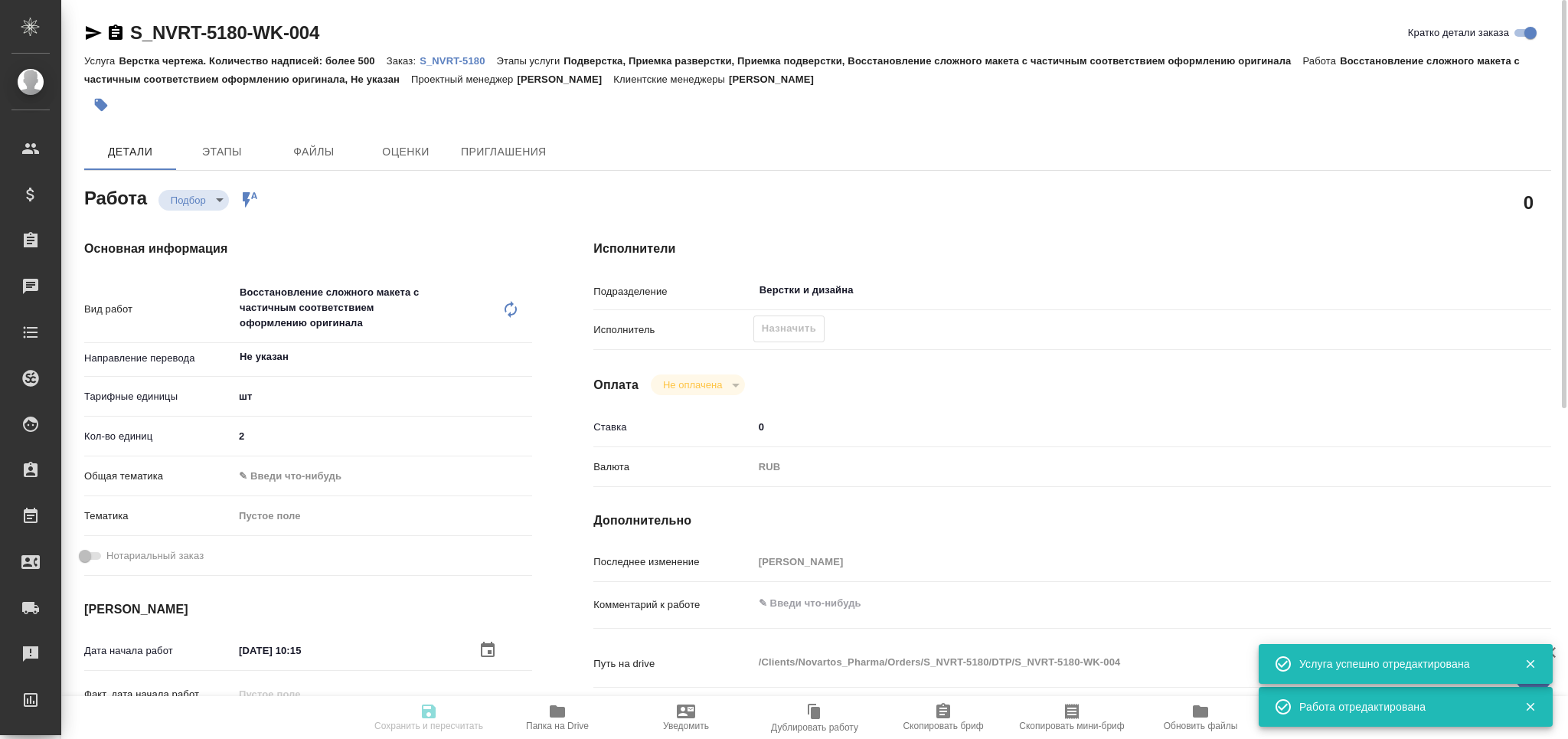
type textarea "x"
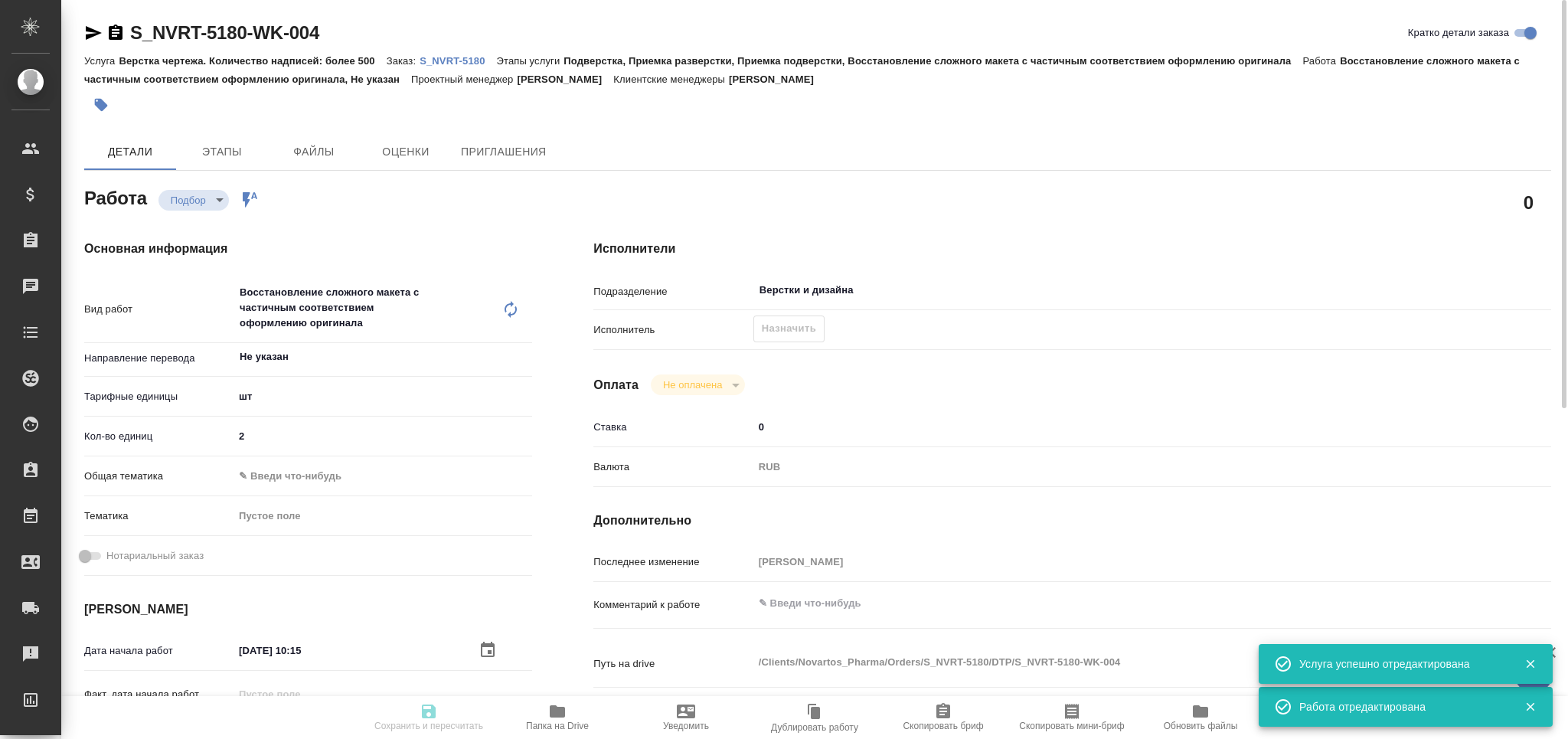
type textarea "x"
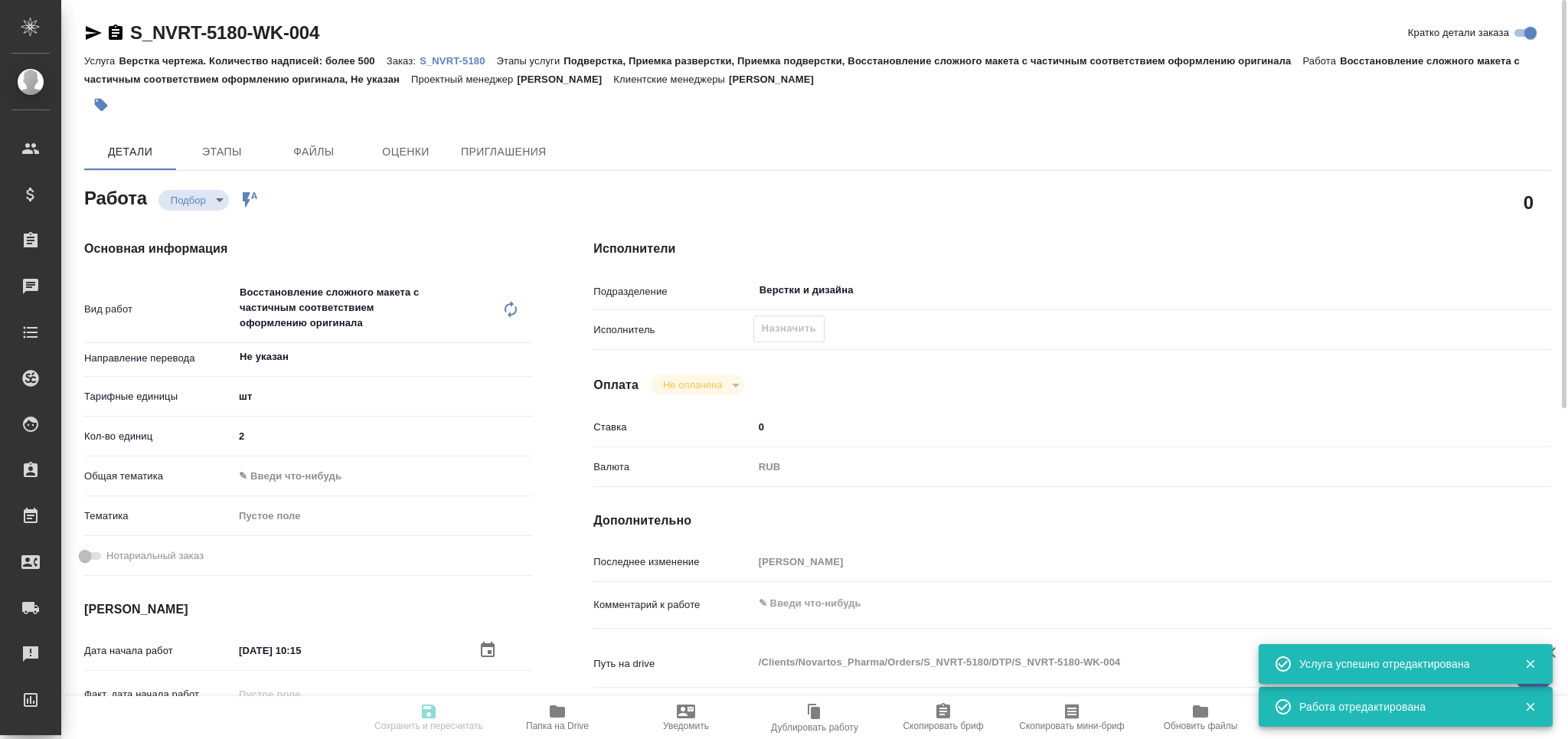
type textarea "x"
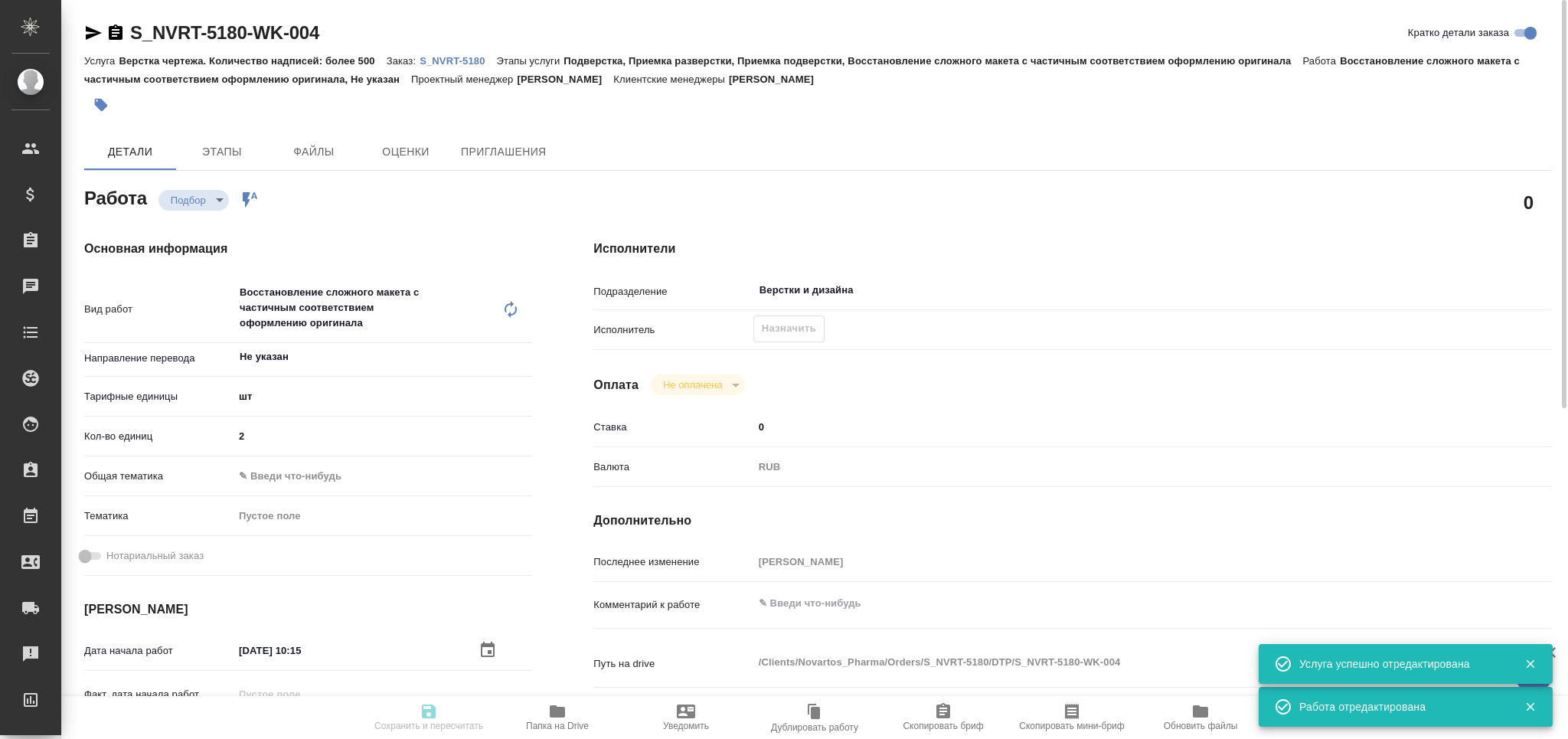
type textarea "x"
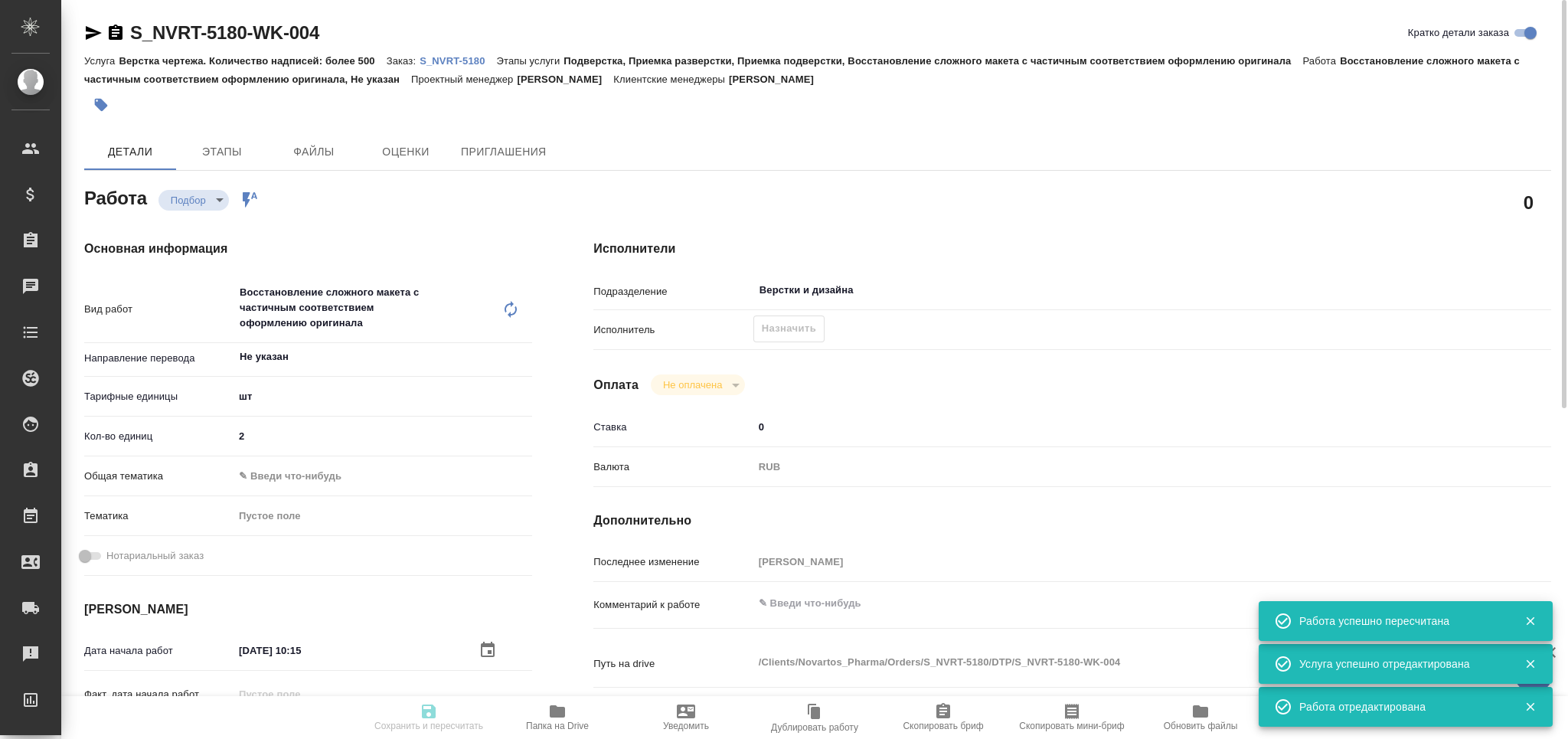
type input "recruiting"
type textarea "Восстановление сложного макета с частичным соответствием оформлению оригинала"
type textarea "x"
type input "Не указан"
type input "5a8b1489cc6b4906c91bfdc1"
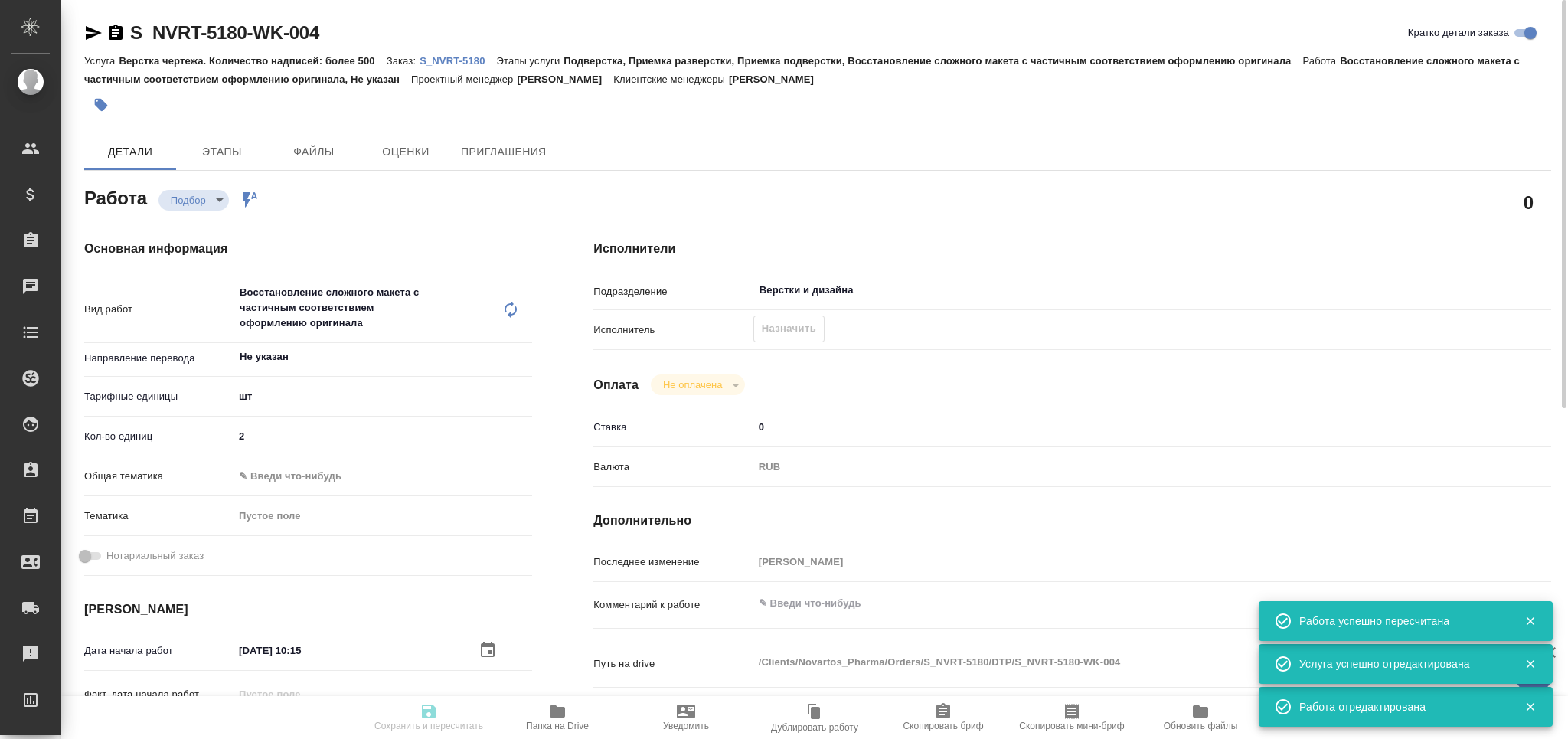
type input "2"
type input "[DATE] 10:15"
type input "[DATE] 12:30"
type input "[DATE] 17:00"
type input "Верстки и дизайна"
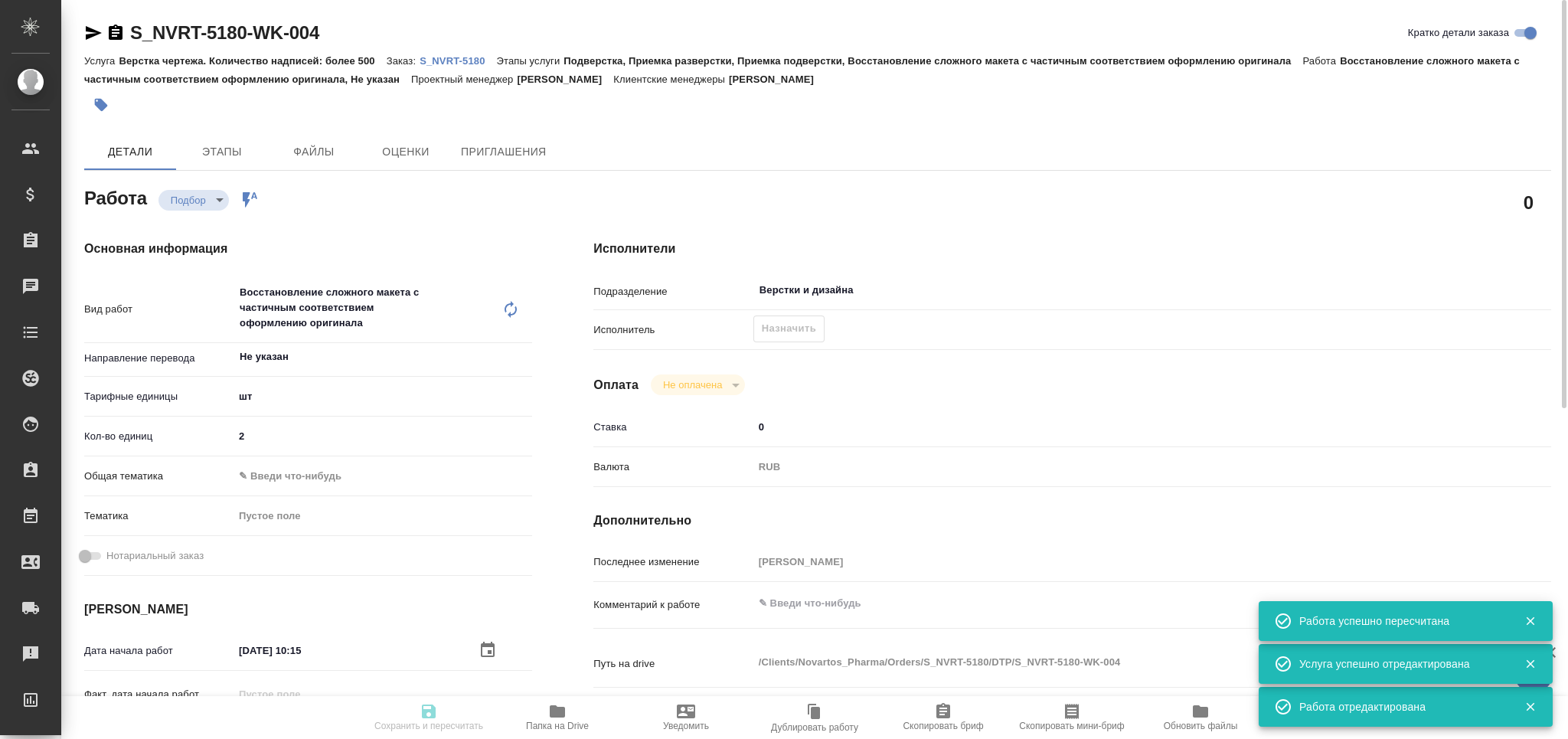
type input "notPayed"
type input "0"
type input "RUB"
type input "[PERSON_NAME]"
type textarea "x"
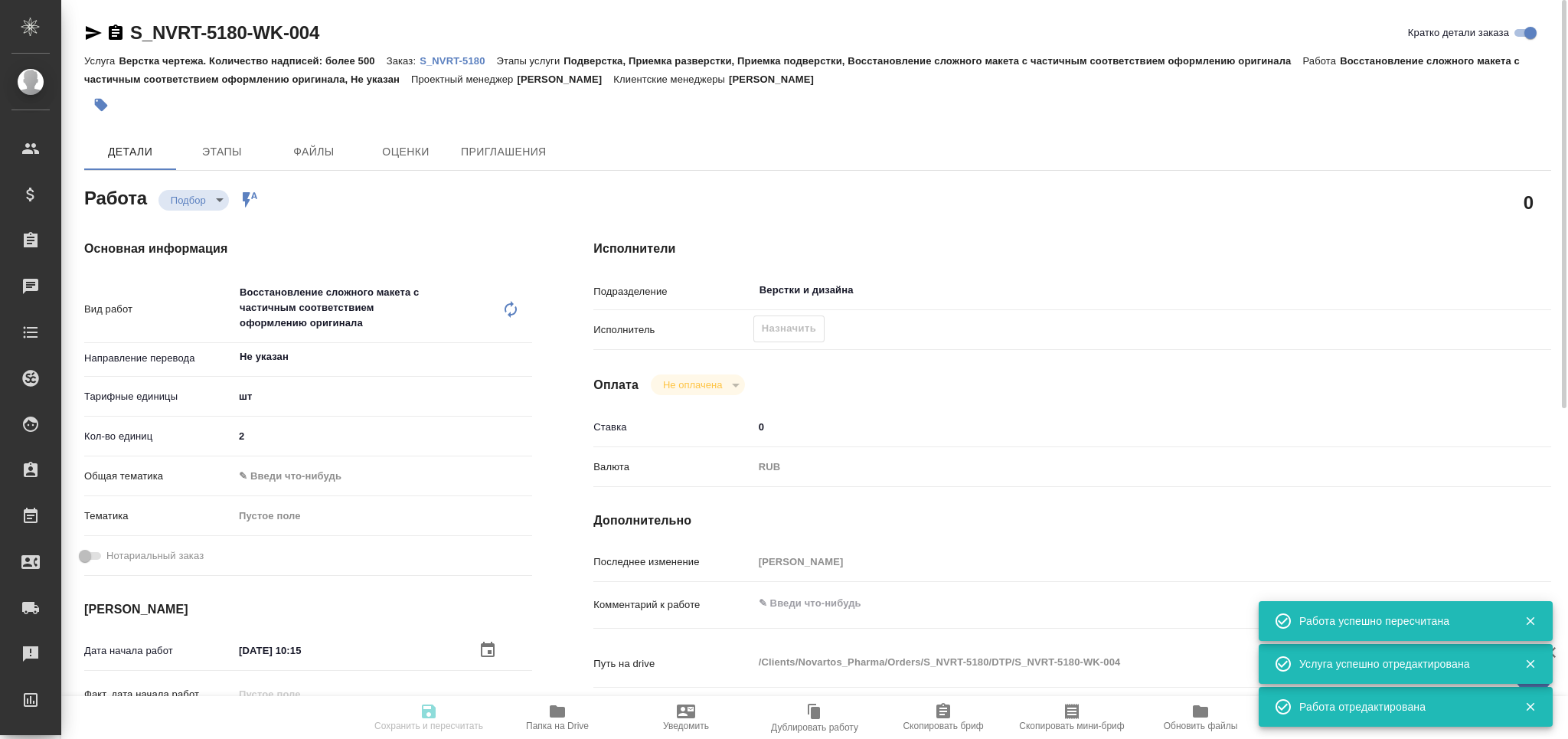
type textarea "/Clients/Novartos_Pharma/Orders/S_NVRT-5180/DTP/S_NVRT-5180-WK-004"
type textarea "x"
type input "S_NVRT-5180"
type input "Верстка чертежа. Количество надписей: более 500"
type input "Подверстка, Приемка разверстки, Приемка подверстки, Восстановление сложного мак…"
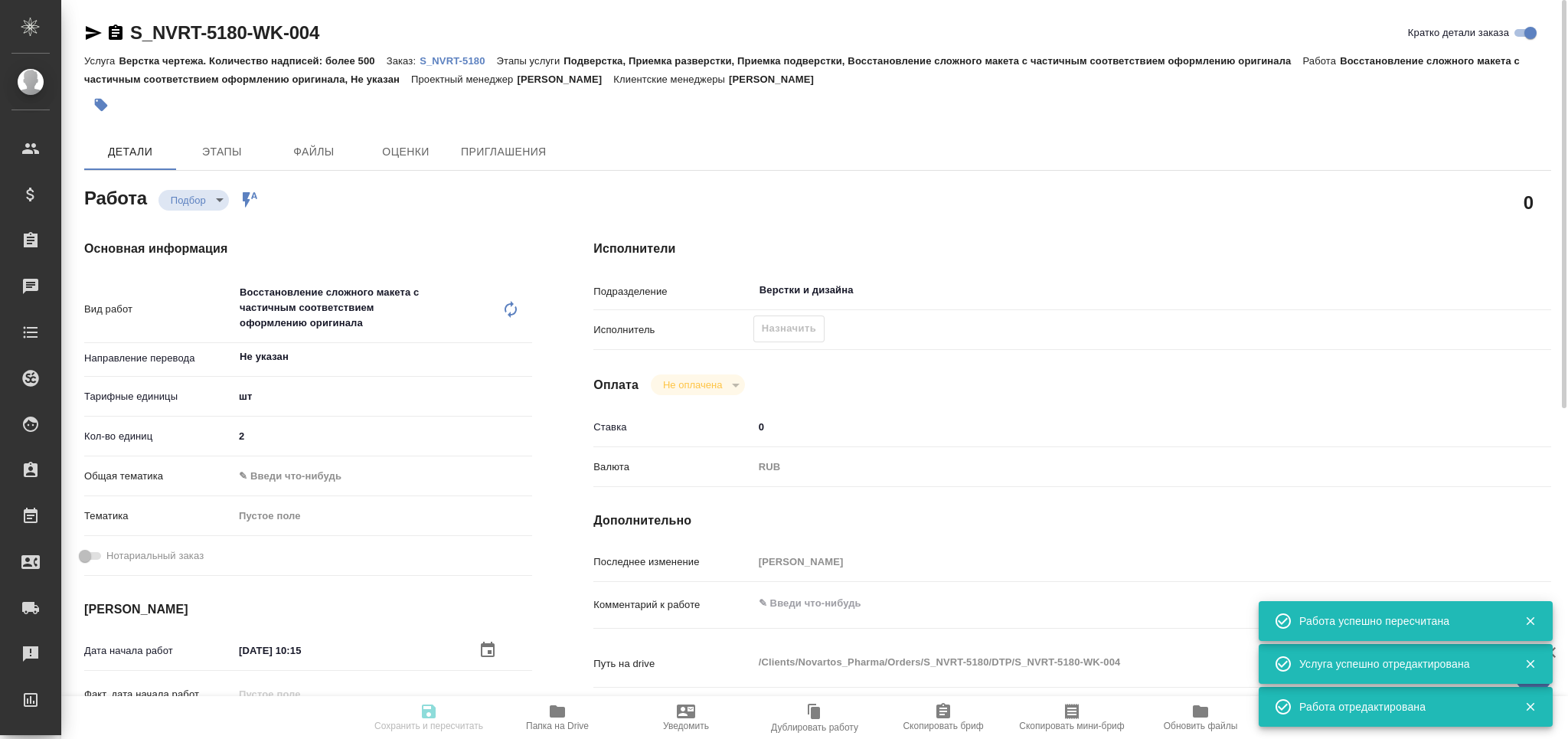
type input "[PERSON_NAME]"
type input "/Clients/Novartos_Pharma/Orders/S_NVRT-5180"
type textarea "x"
type textarea "Обращаюсь с просьбой принять в работу новый заказ (срочный). Срок исполнения – …"
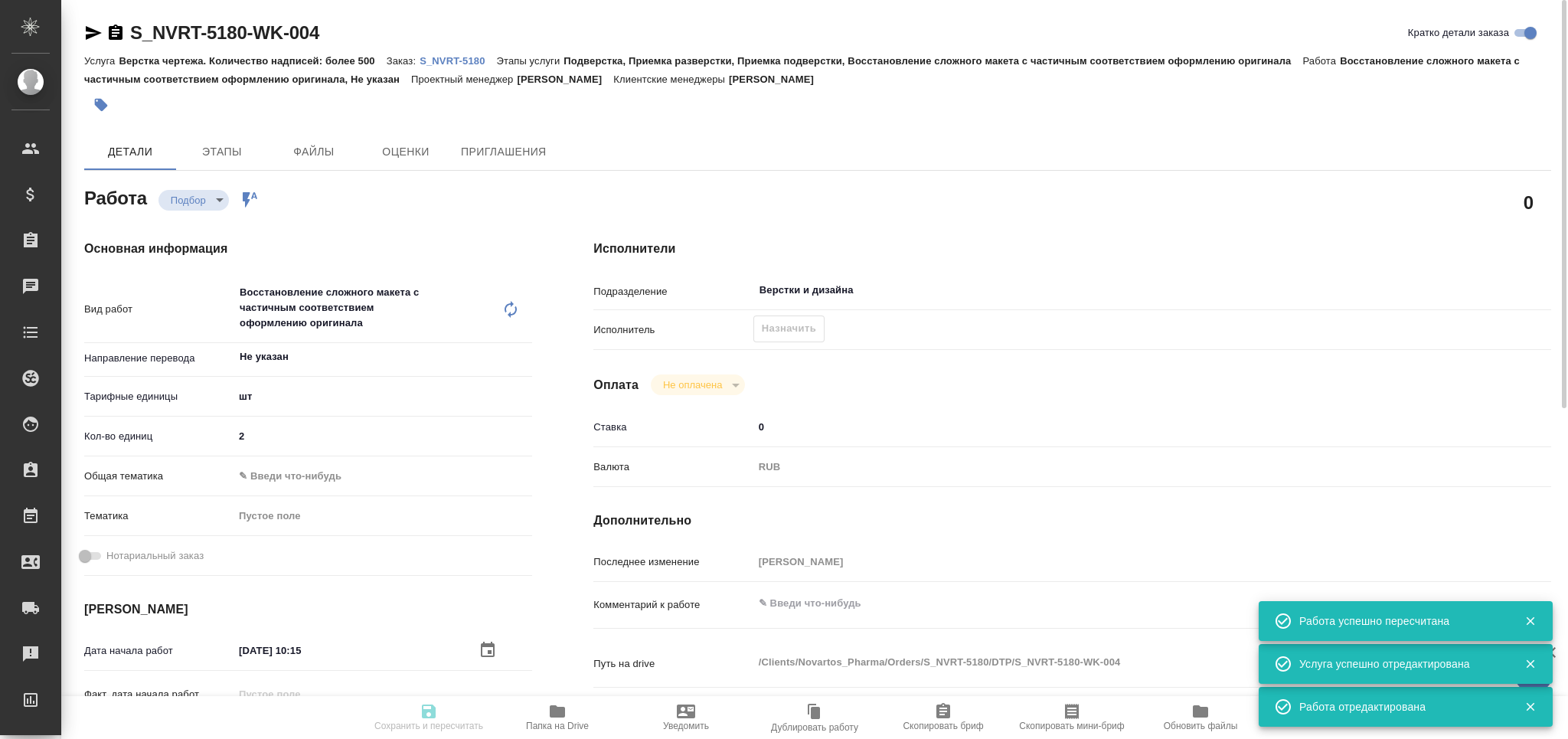
type textarea "x"
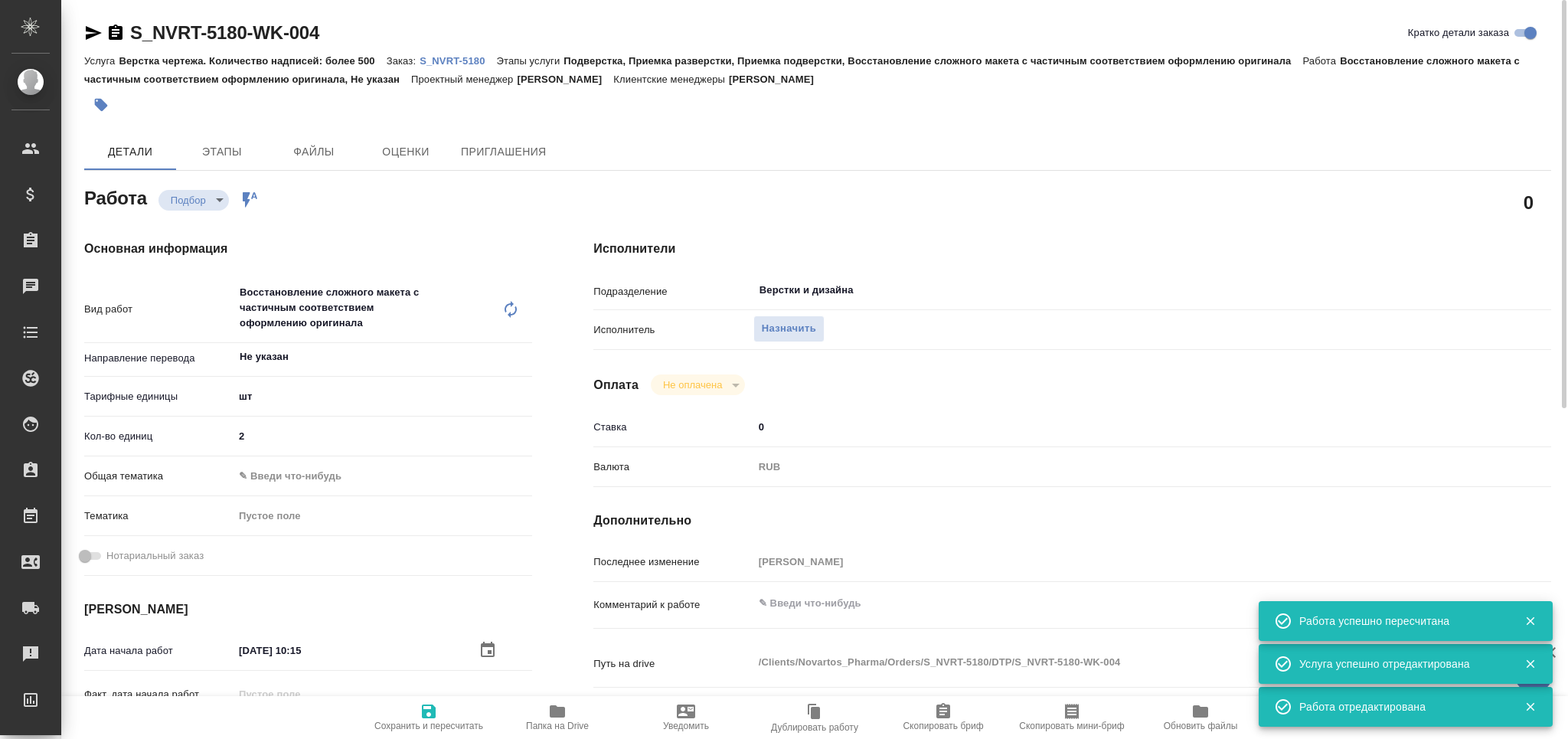
type textarea "x"
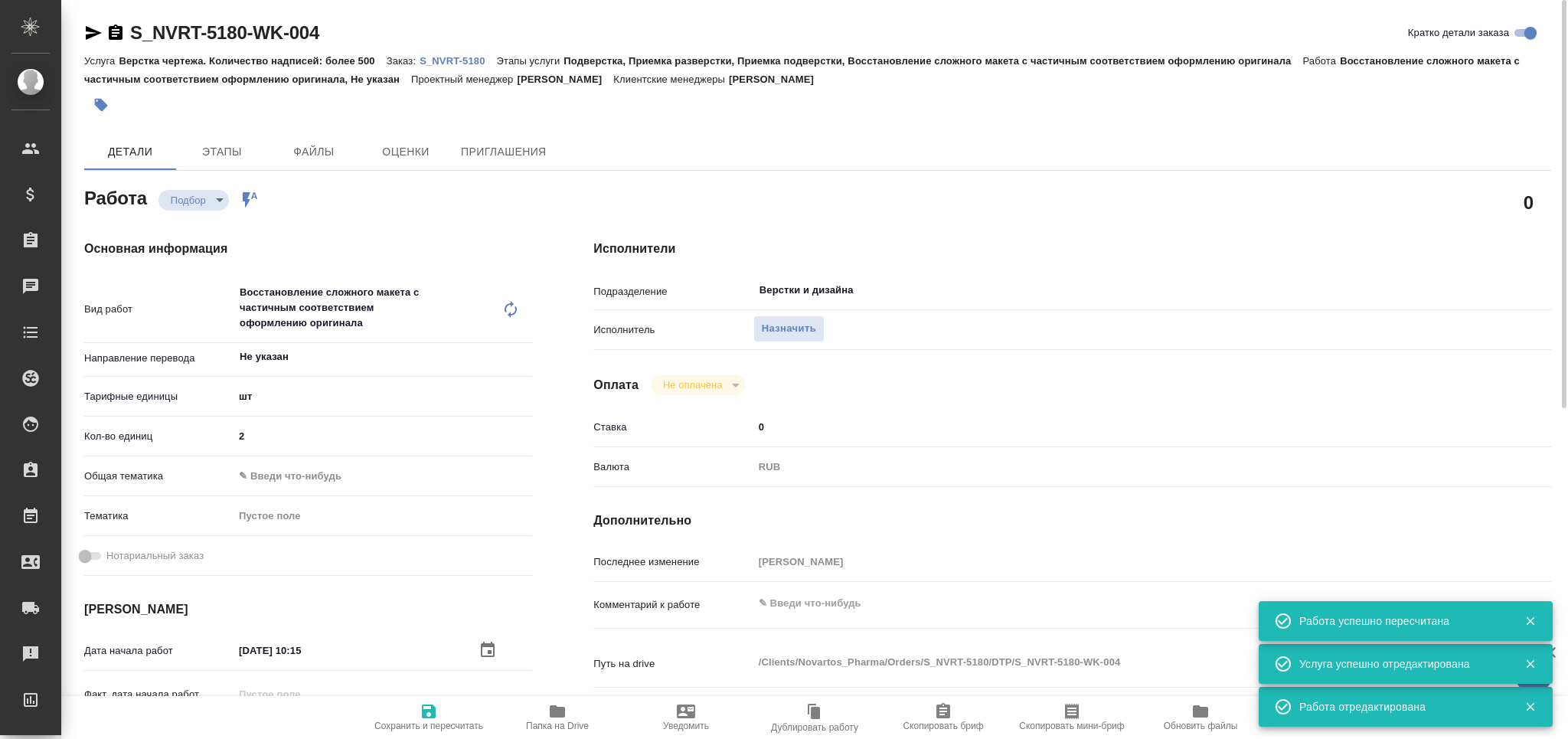
type textarea "x"
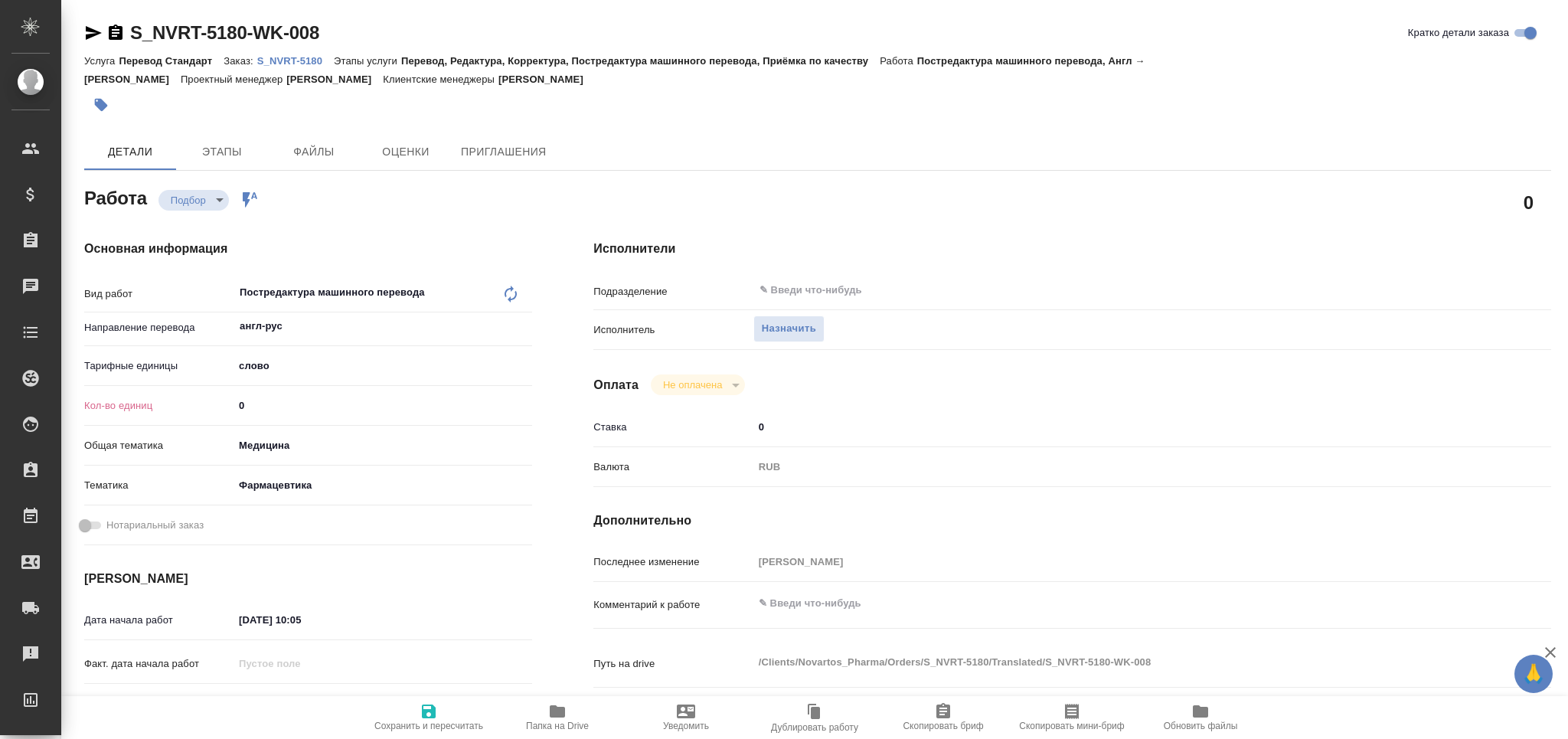
type textarea "x"
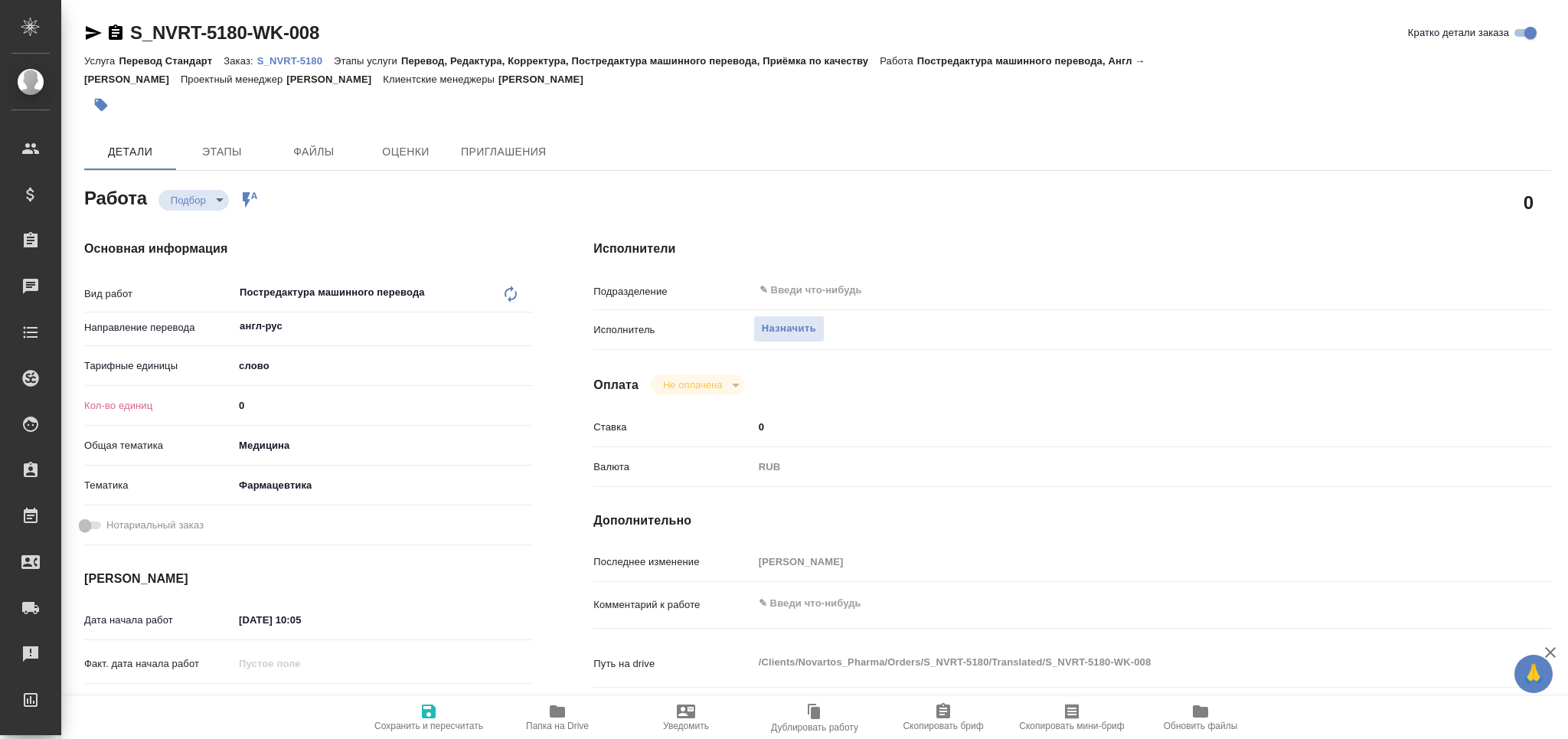
type textarea "x"
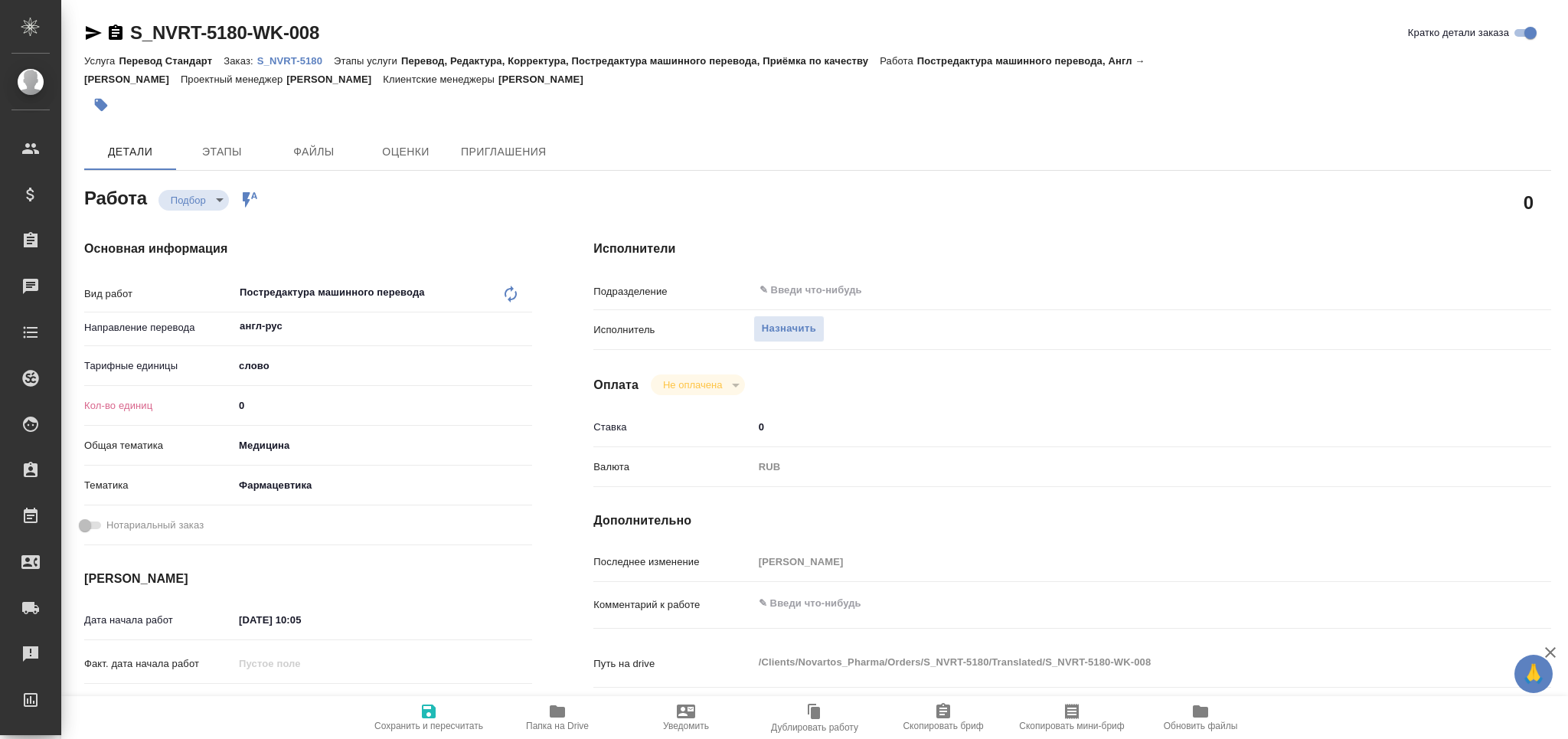
type textarea "x"
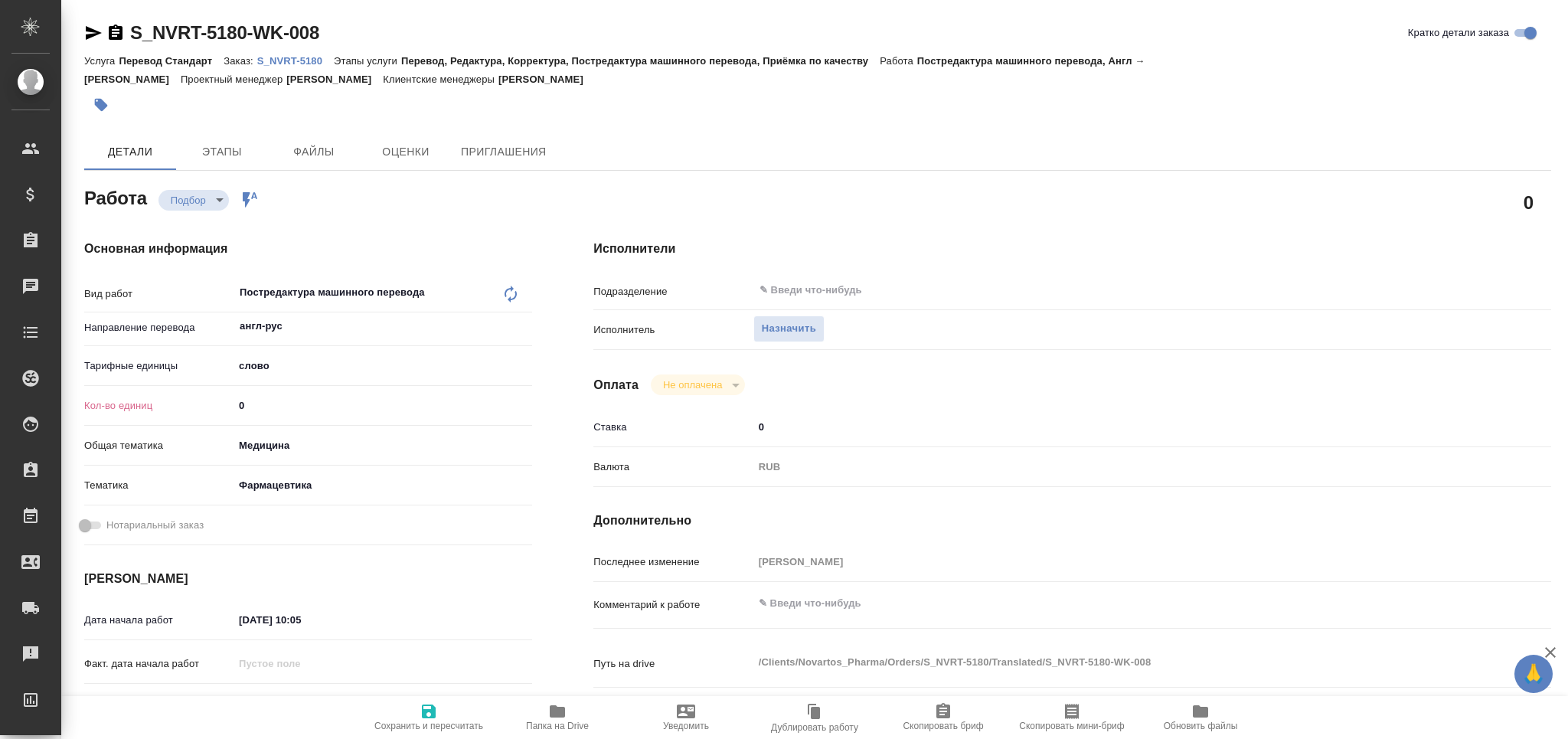
type textarea "x"
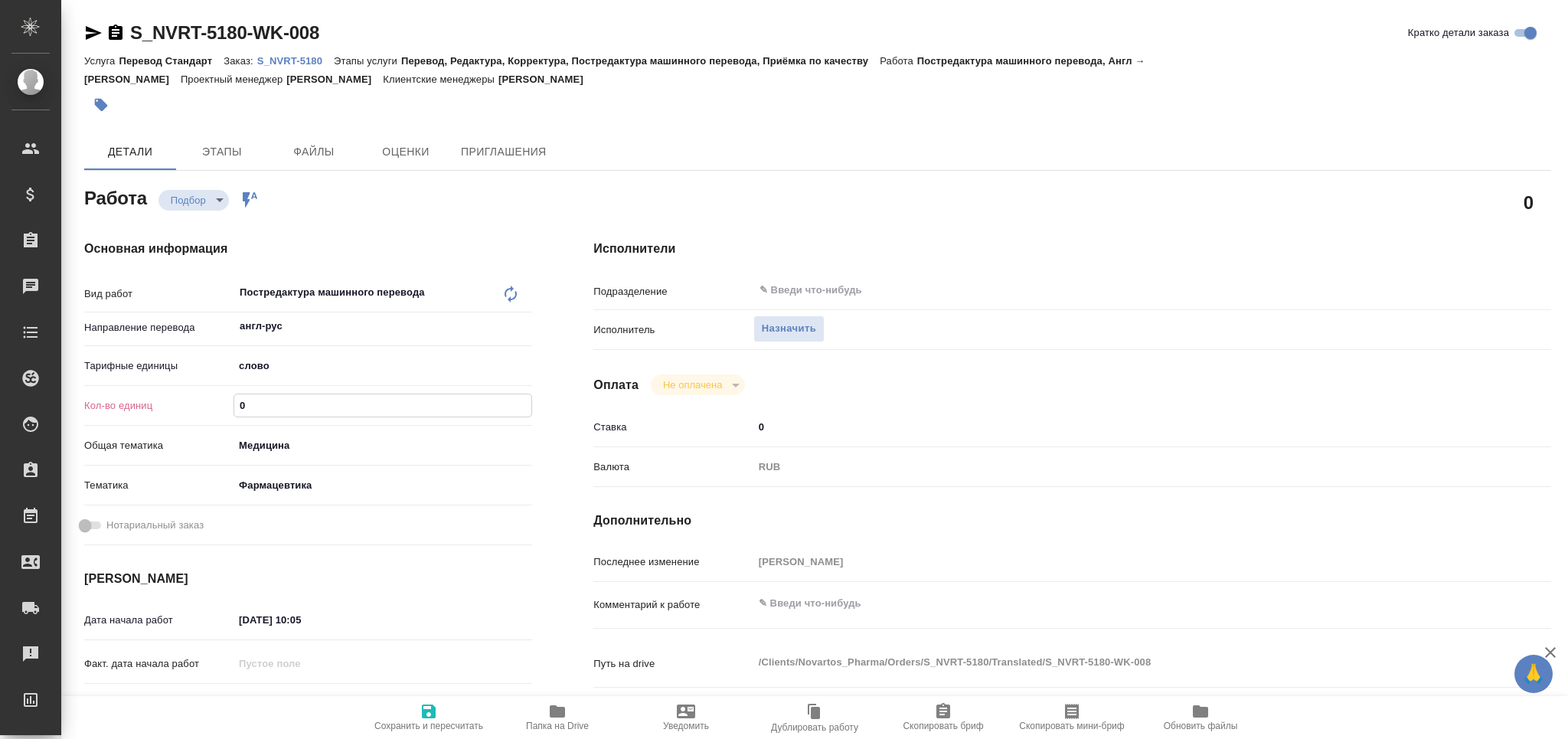
drag, startPoint x: 219, startPoint y: 408, endPoint x: 181, endPoint y: 410, distance: 38.1
click at [176, 410] on div "Кол-во единиц 0" at bounding box center [309, 406] width 448 height 27
paste input "193.6"
type input "193.6"
type textarea "x"
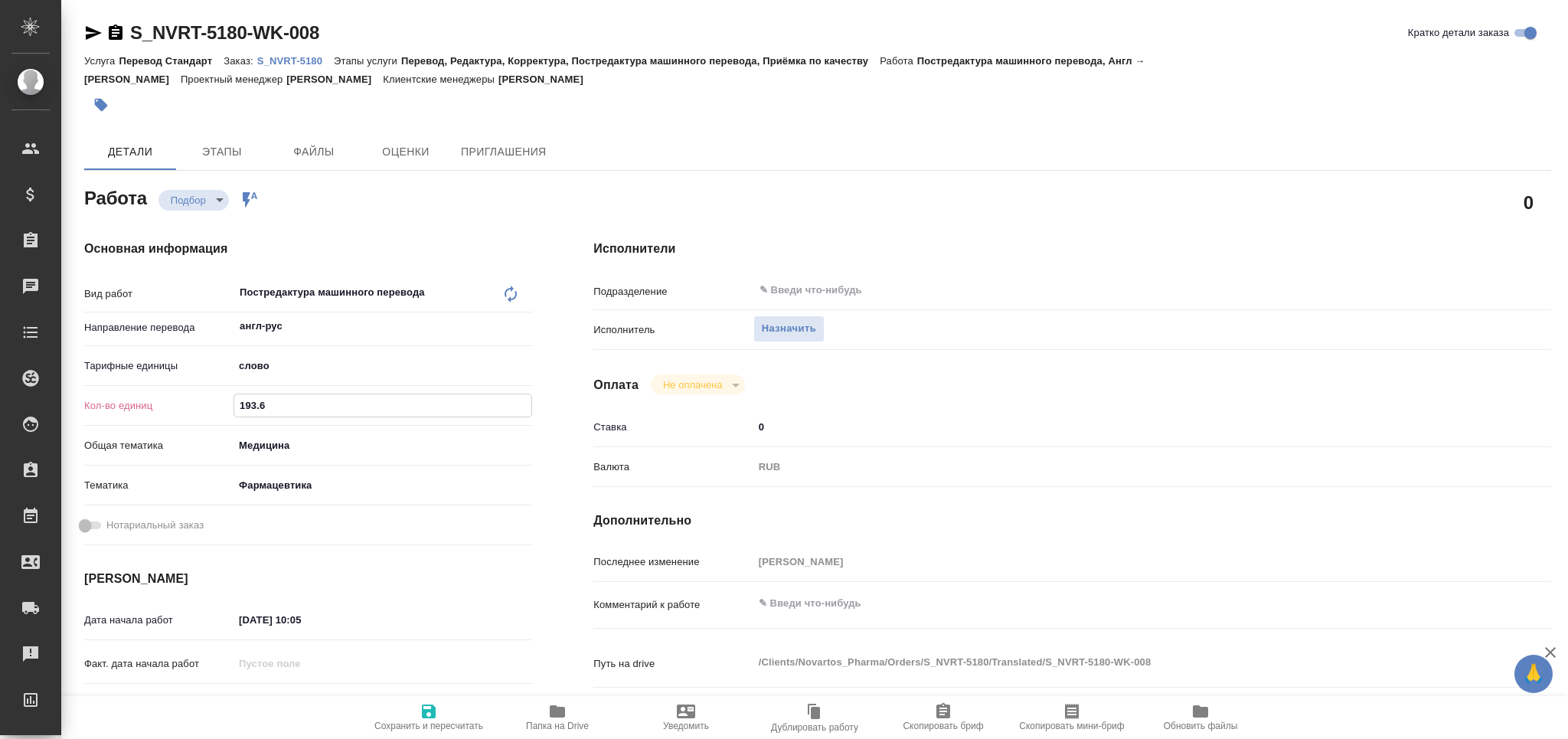
type textarea "x"
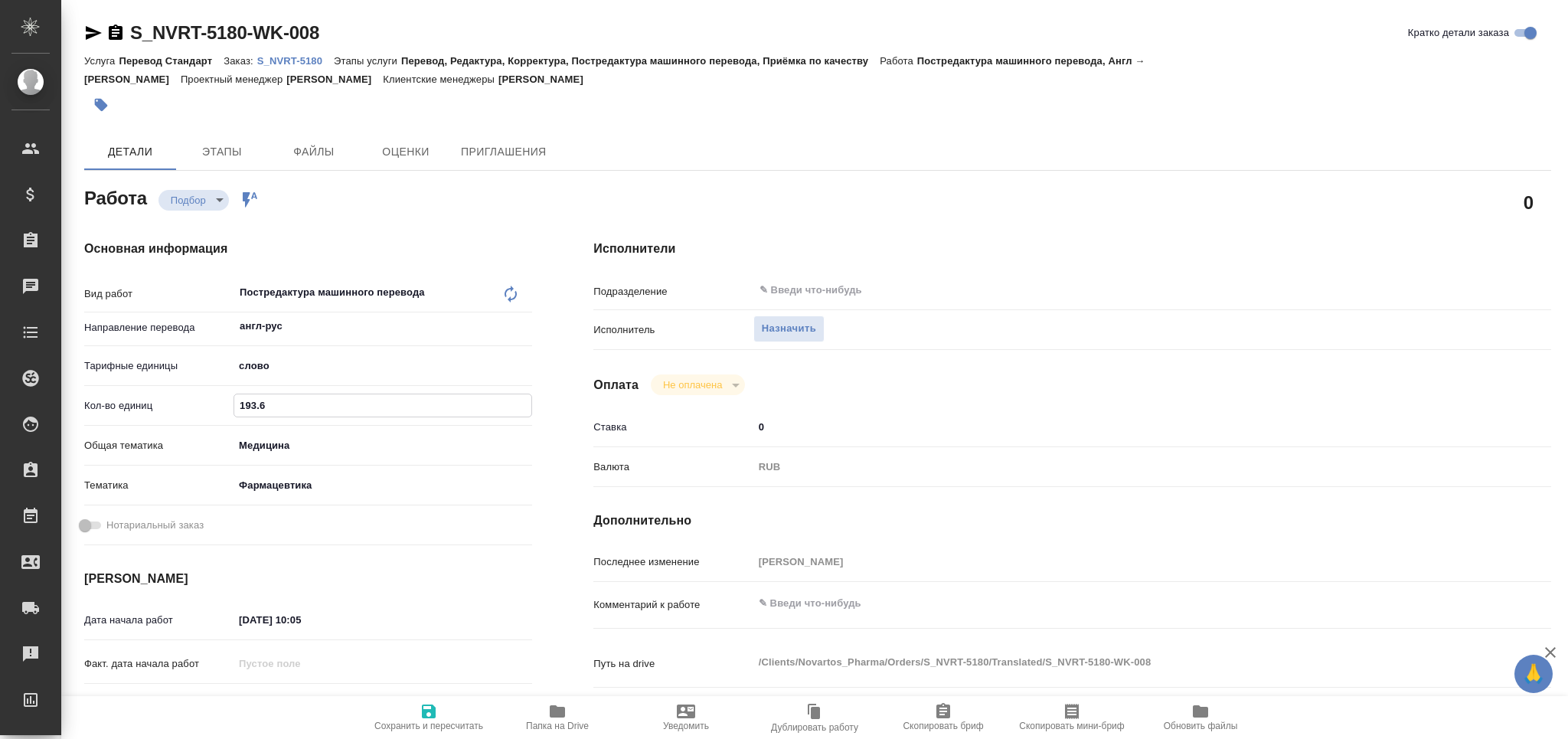
type textarea "x"
type input "193.6"
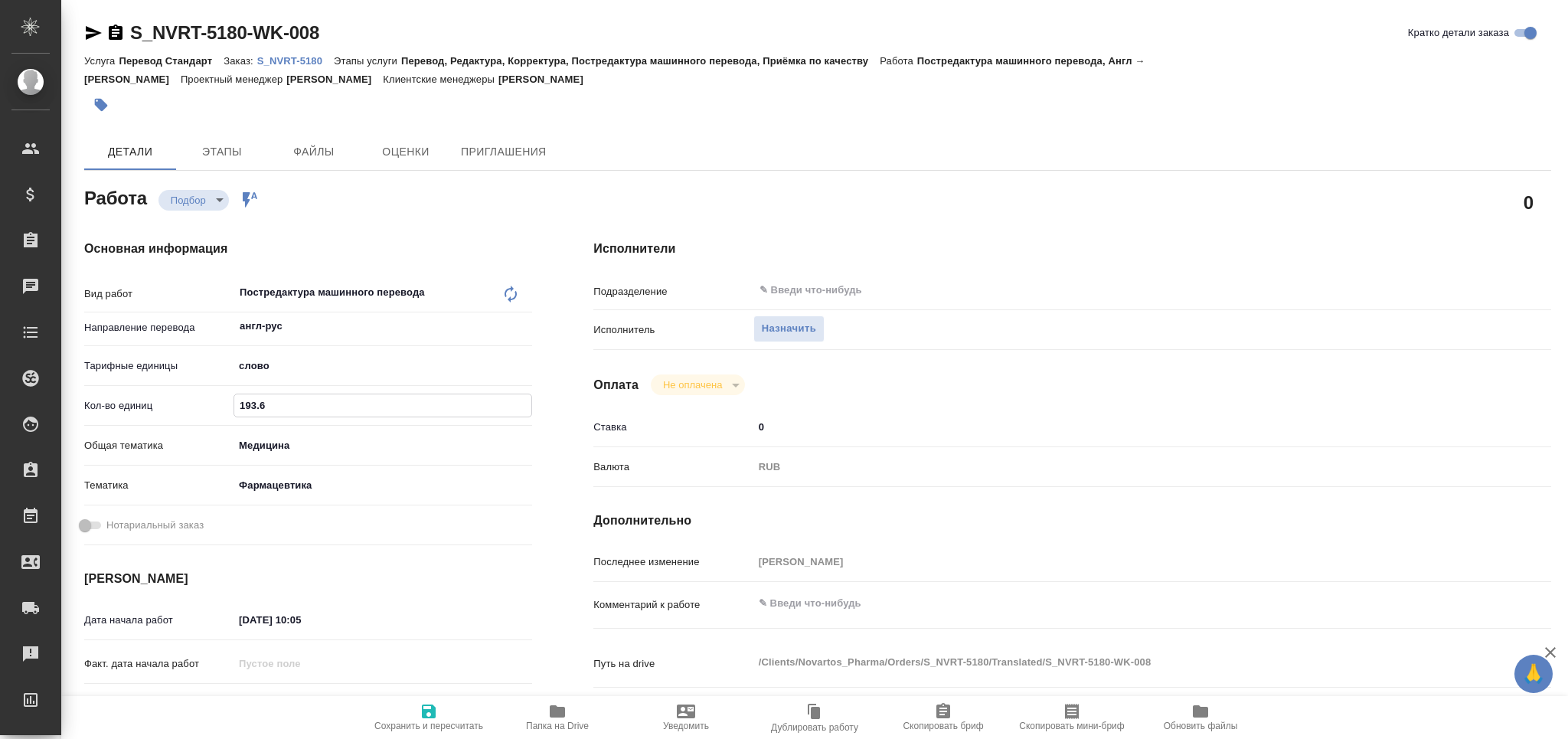
type textarea "x"
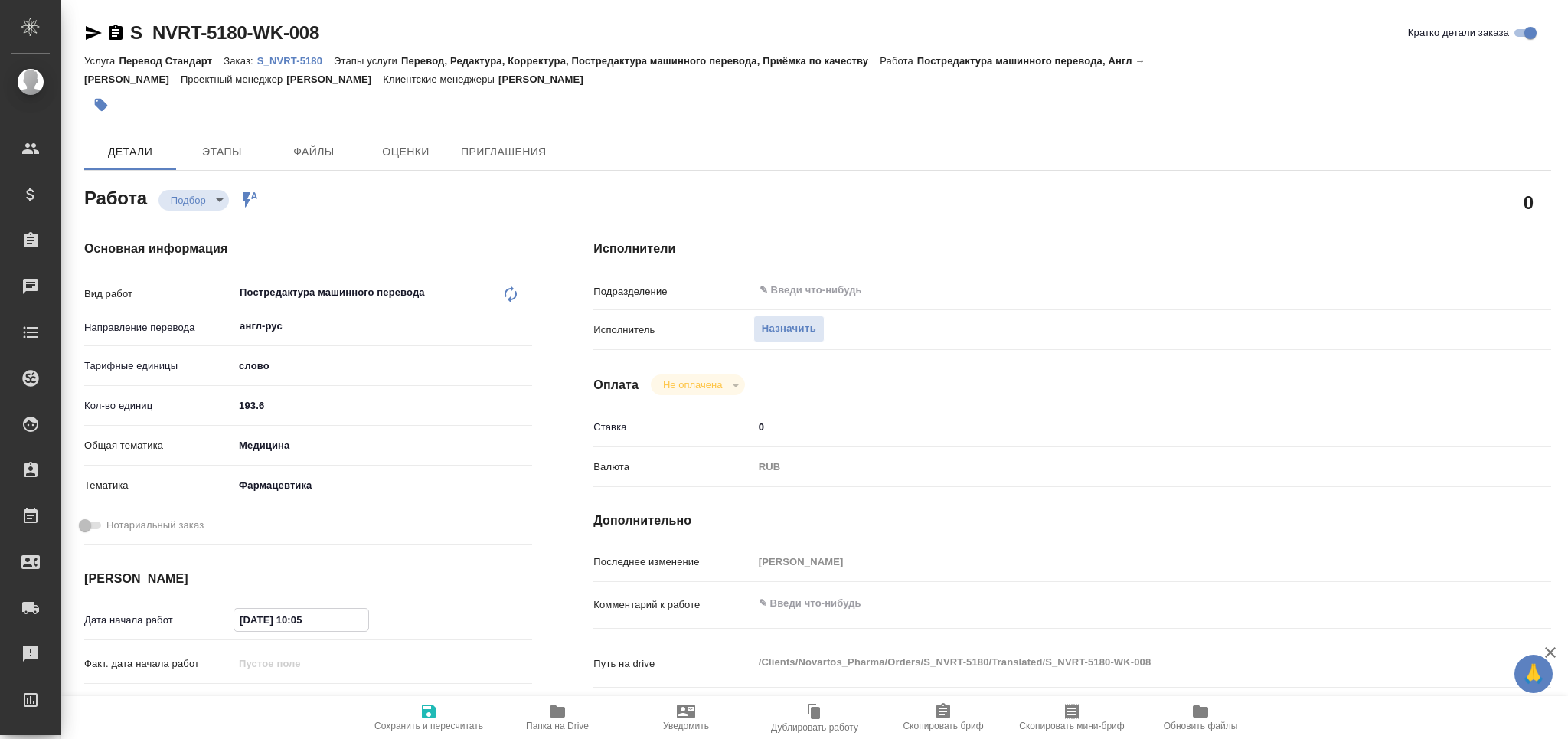
drag, startPoint x: 315, startPoint y: 628, endPoint x: 297, endPoint y: 628, distance: 18.0
click at [297, 628] on input "02.09.2025 10:05" at bounding box center [301, 619] width 134 height 23
type input "02.09.2025 12:__"
type textarea "x"
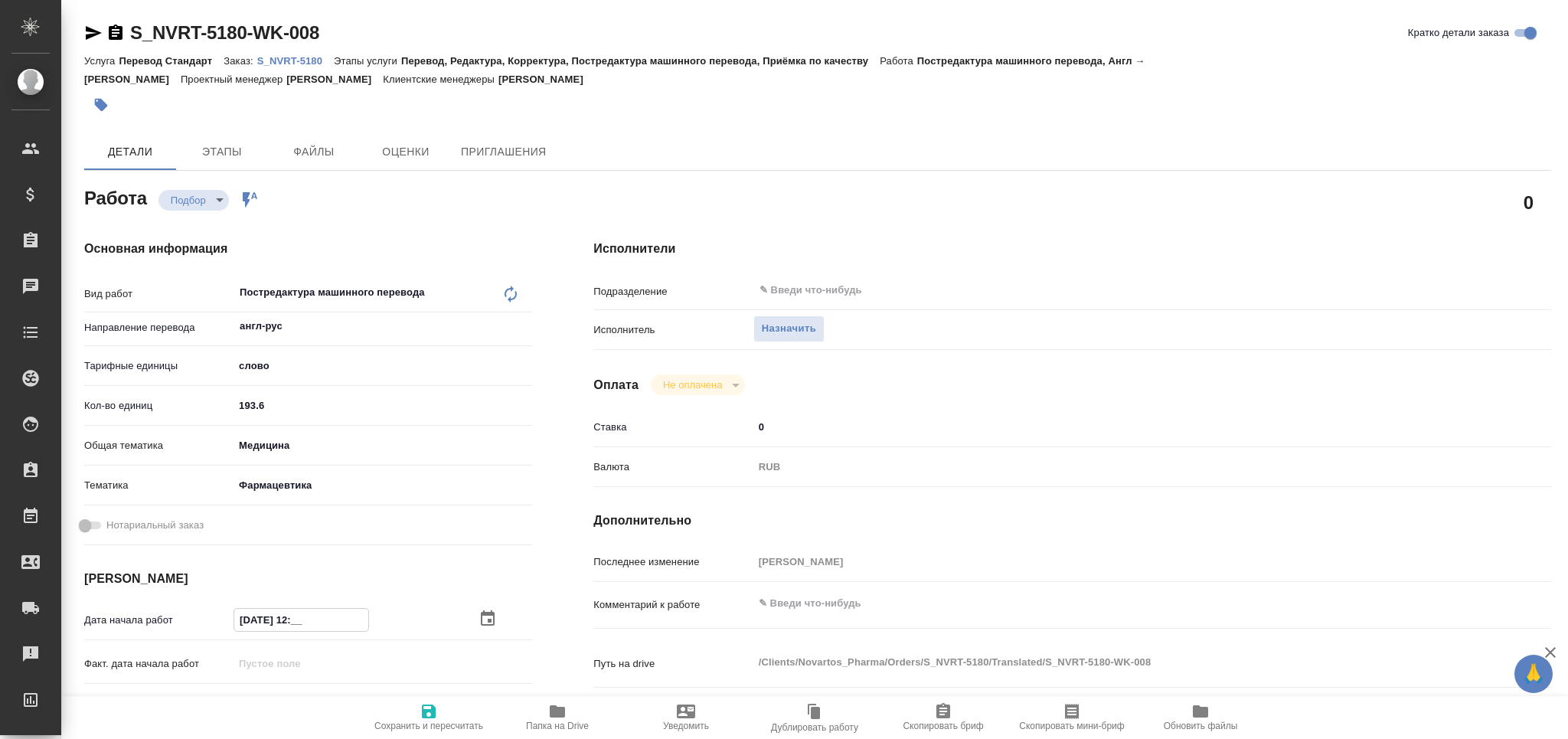
type textarea "x"
type input "02.09.2025 12:3_"
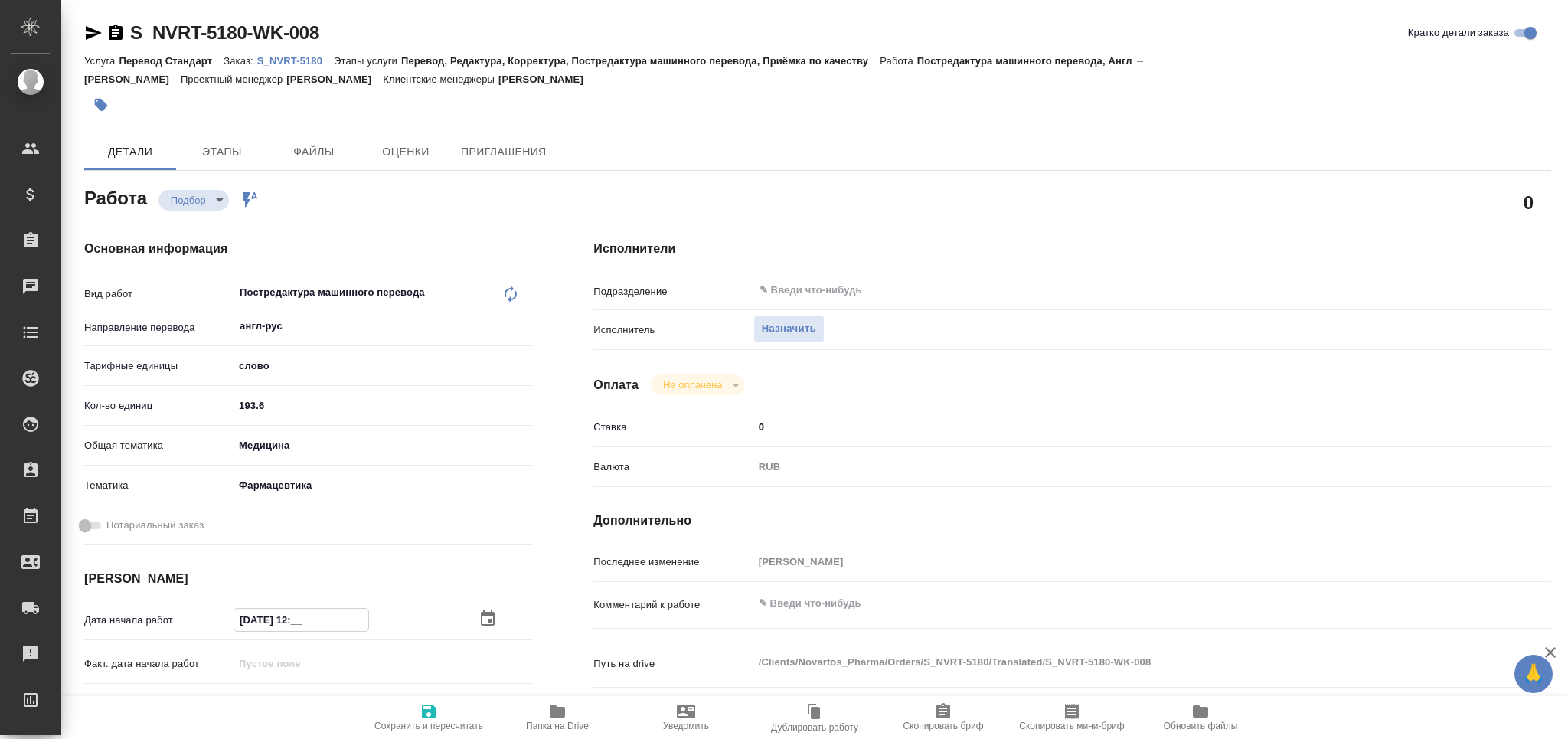
type textarea "x"
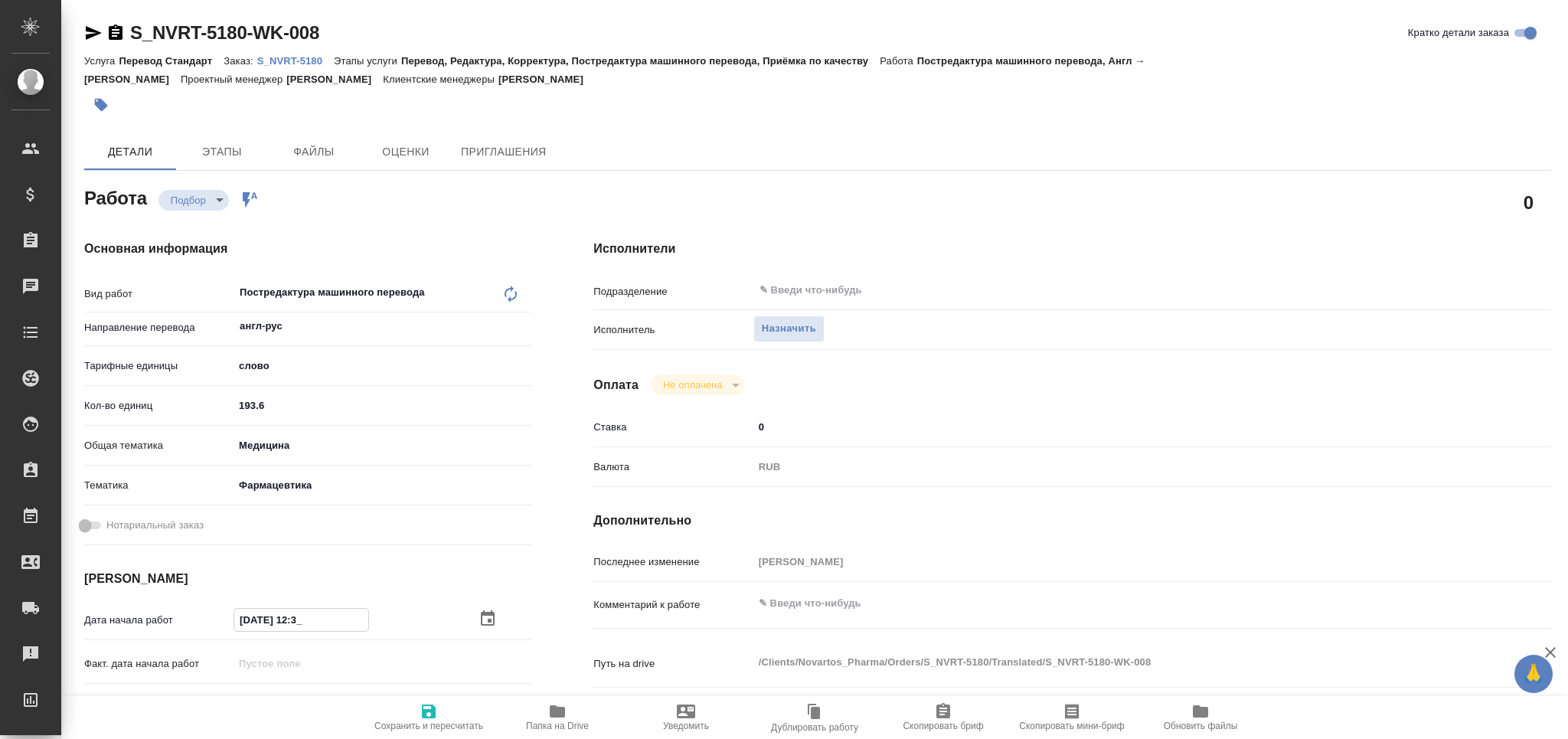
type input "02.09.2025 12:30"
type textarea "x"
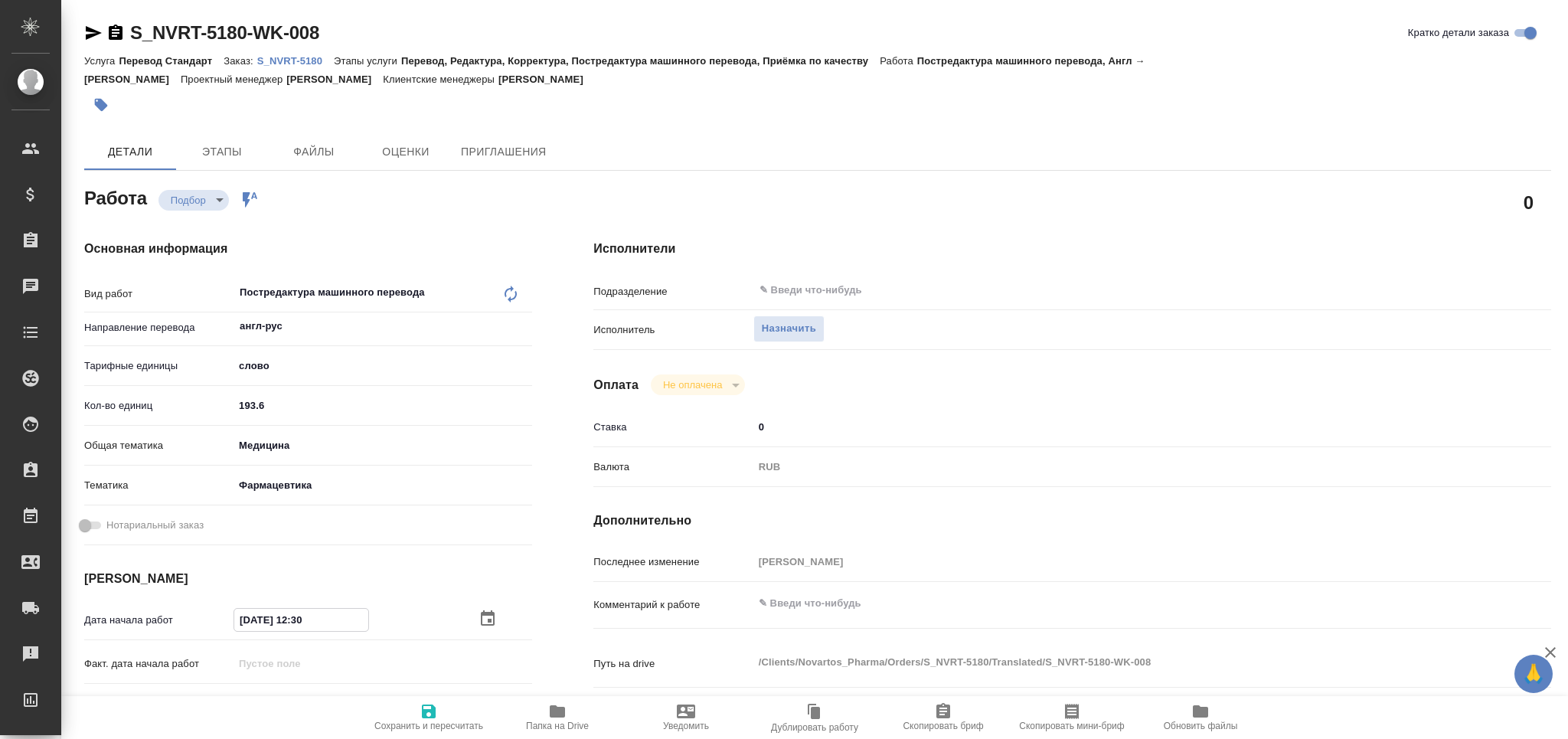
scroll to position [203, 0]
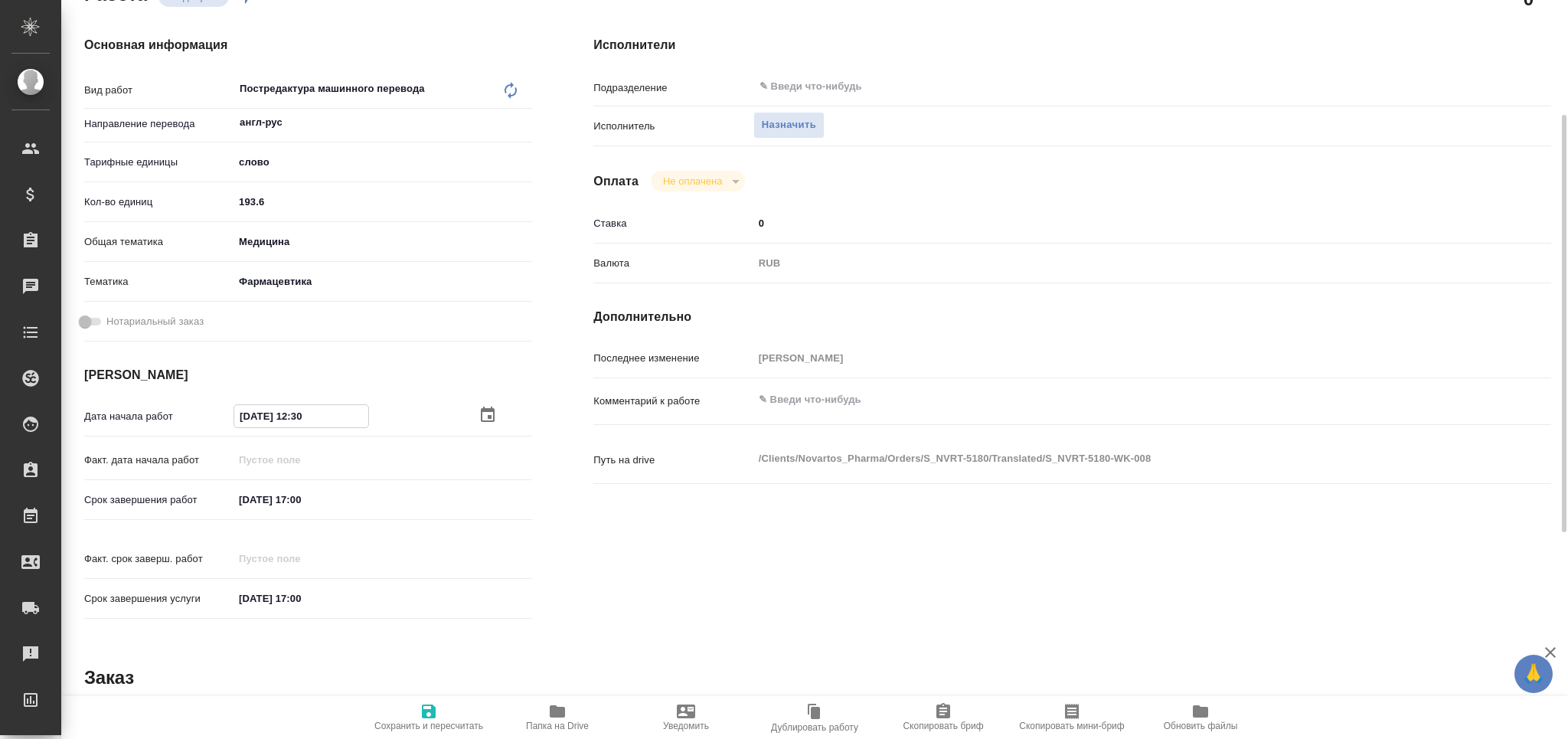
type input "02.09.2025 12:30"
click at [307, 493] on div "Дата начала работ 02.09.2025 12:30 Факт. дата начала работ Срок завершения рабо…" at bounding box center [309, 515] width 448 height 226
click at [306, 502] on input "[DATE] 17:00" at bounding box center [301, 500] width 134 height 23
click at [305, 499] on input "[DATE] 17:00" at bounding box center [301, 500] width 134 height 23
type input "03.09.2025 15:00"
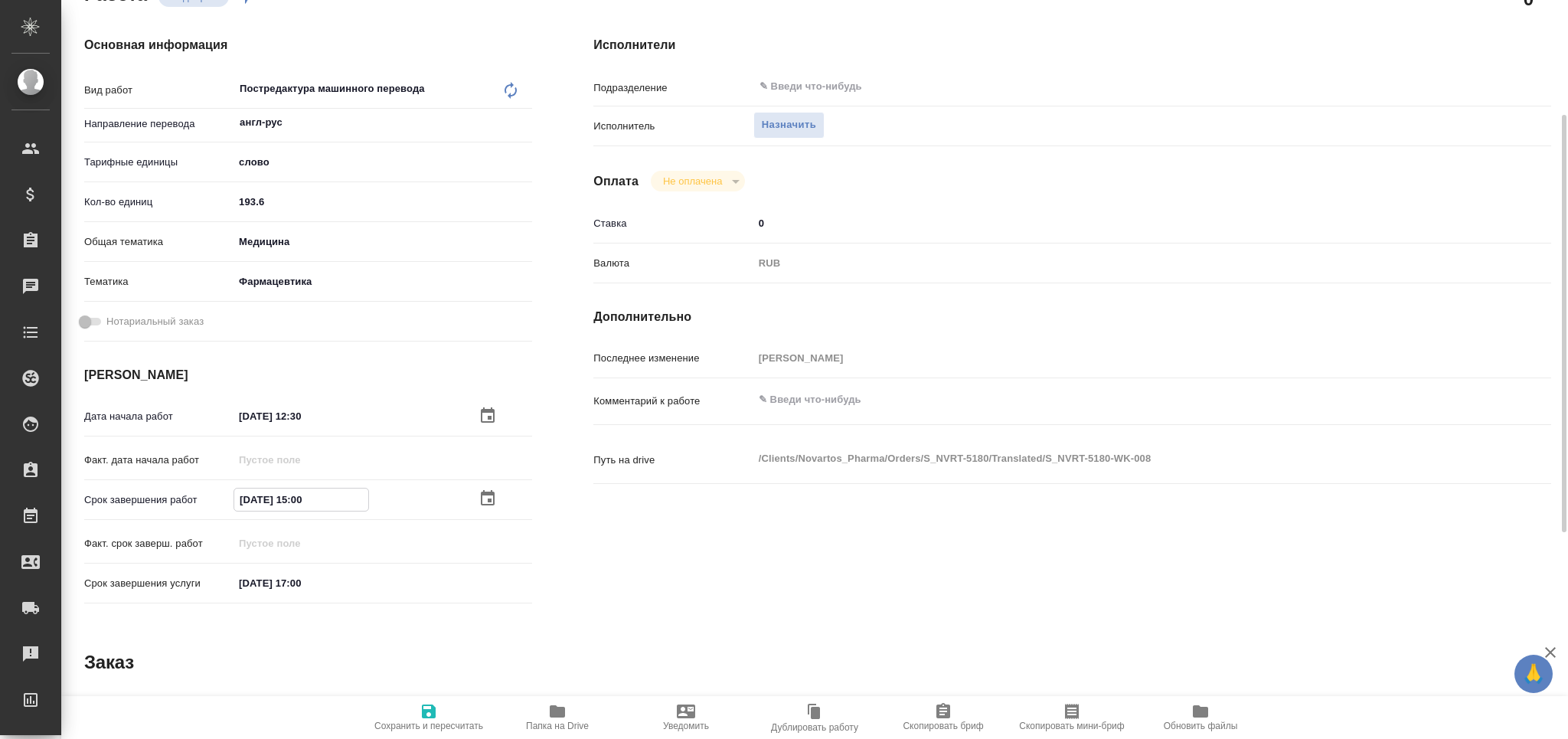
type textarea "x"
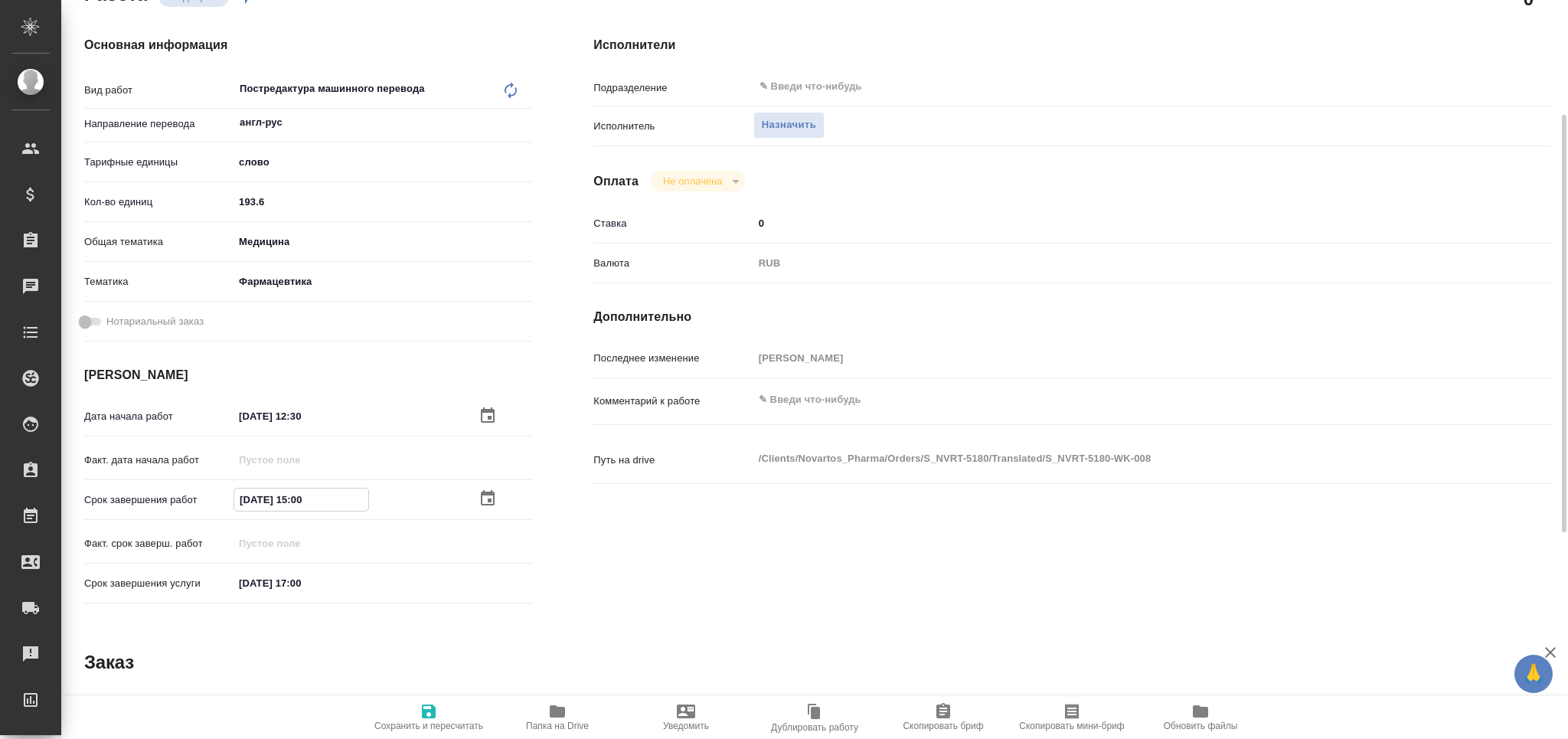
type input "03.09.2025 15:00"
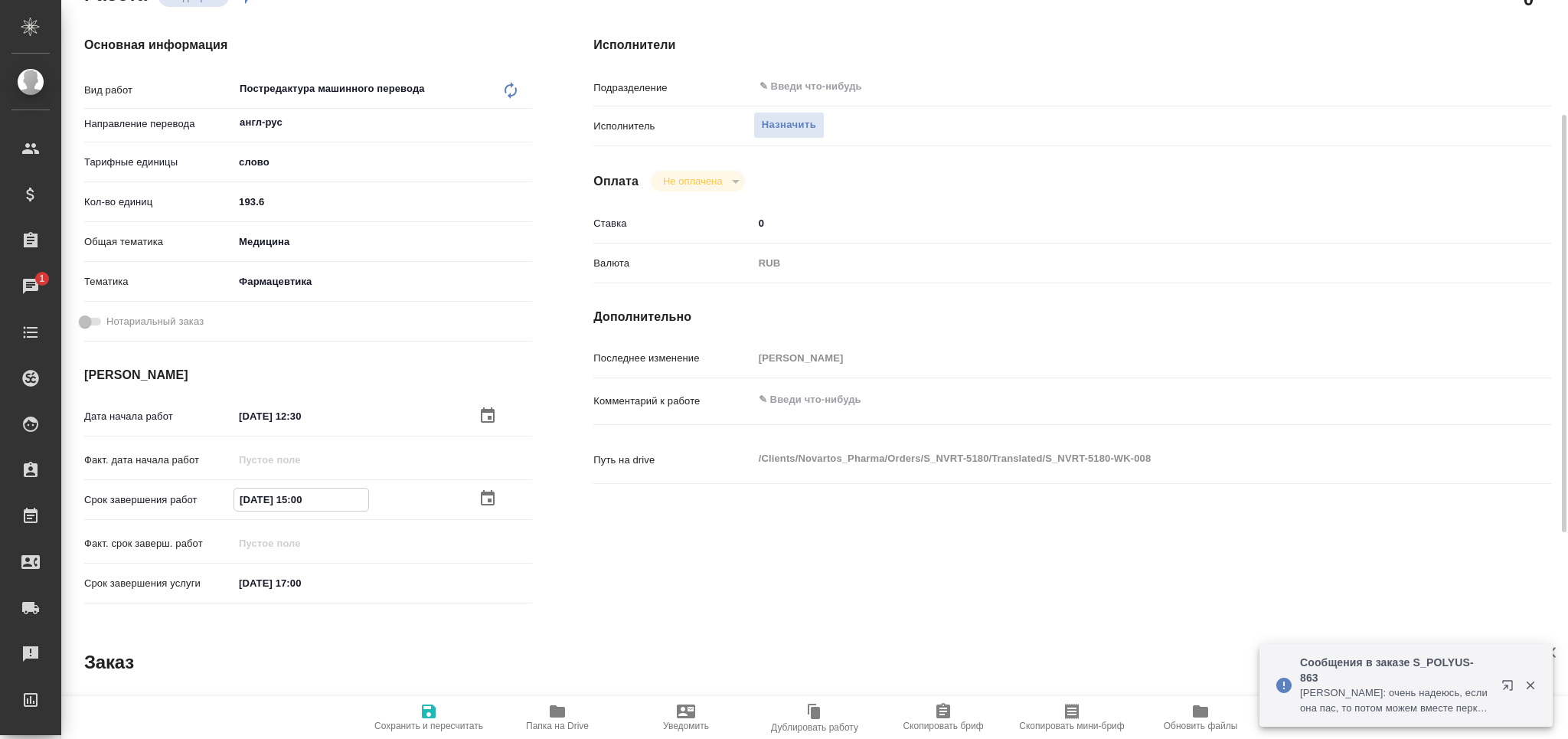
type textarea "x"
click at [843, 396] on textarea at bounding box center [1113, 400] width 716 height 26
type textarea "x"
type textarea "т"
type textarea "x"
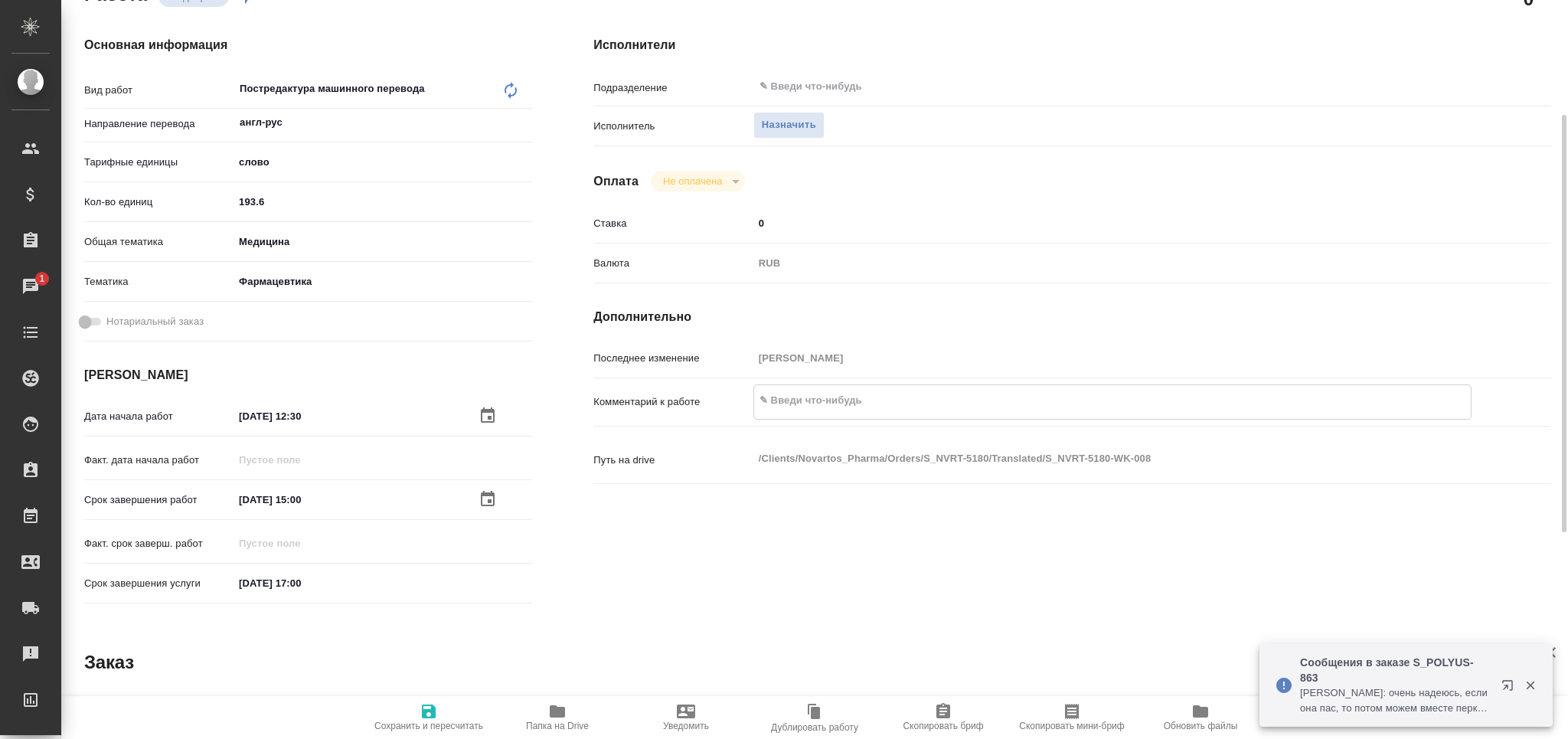
type textarea "x"
type textarea "то"
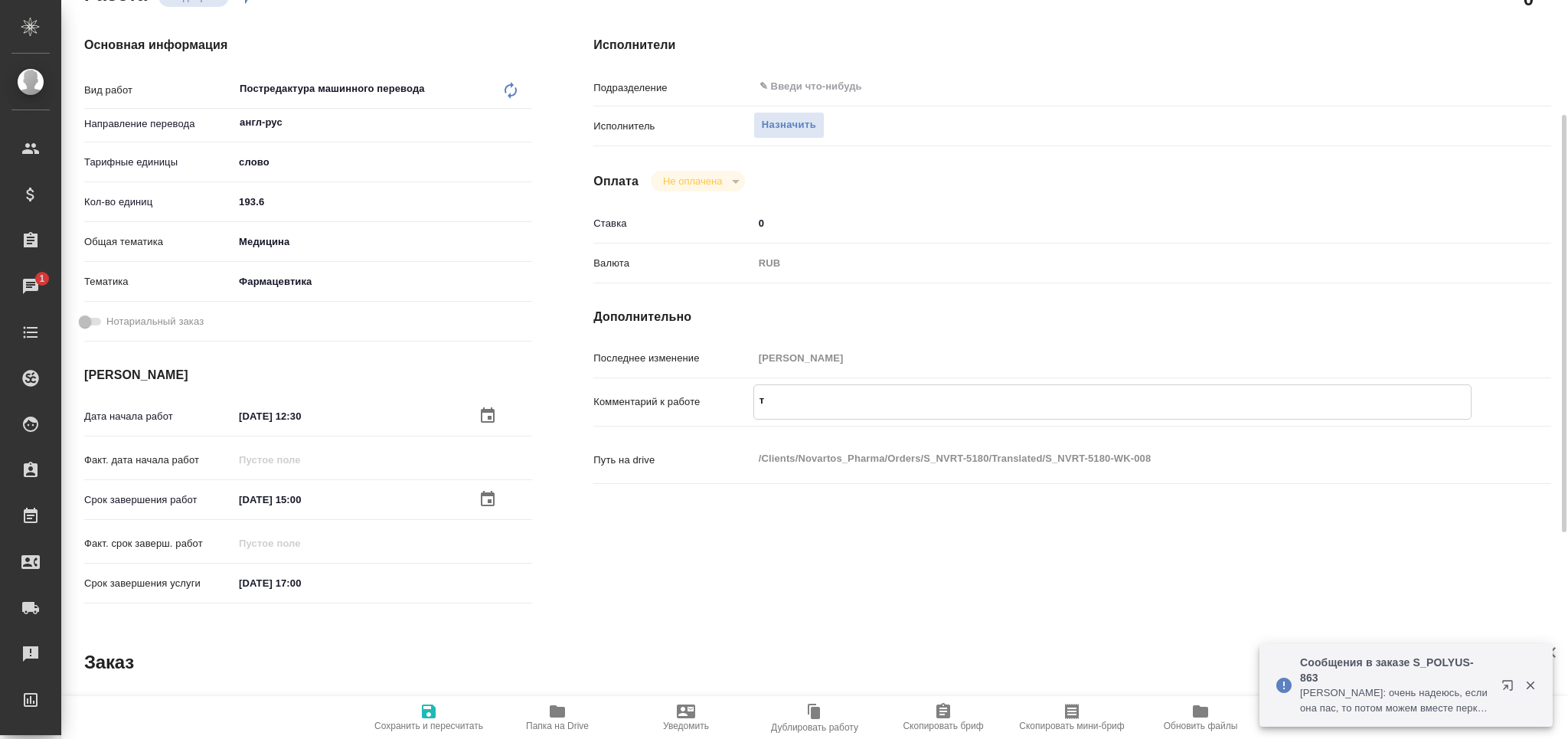
type textarea "x"
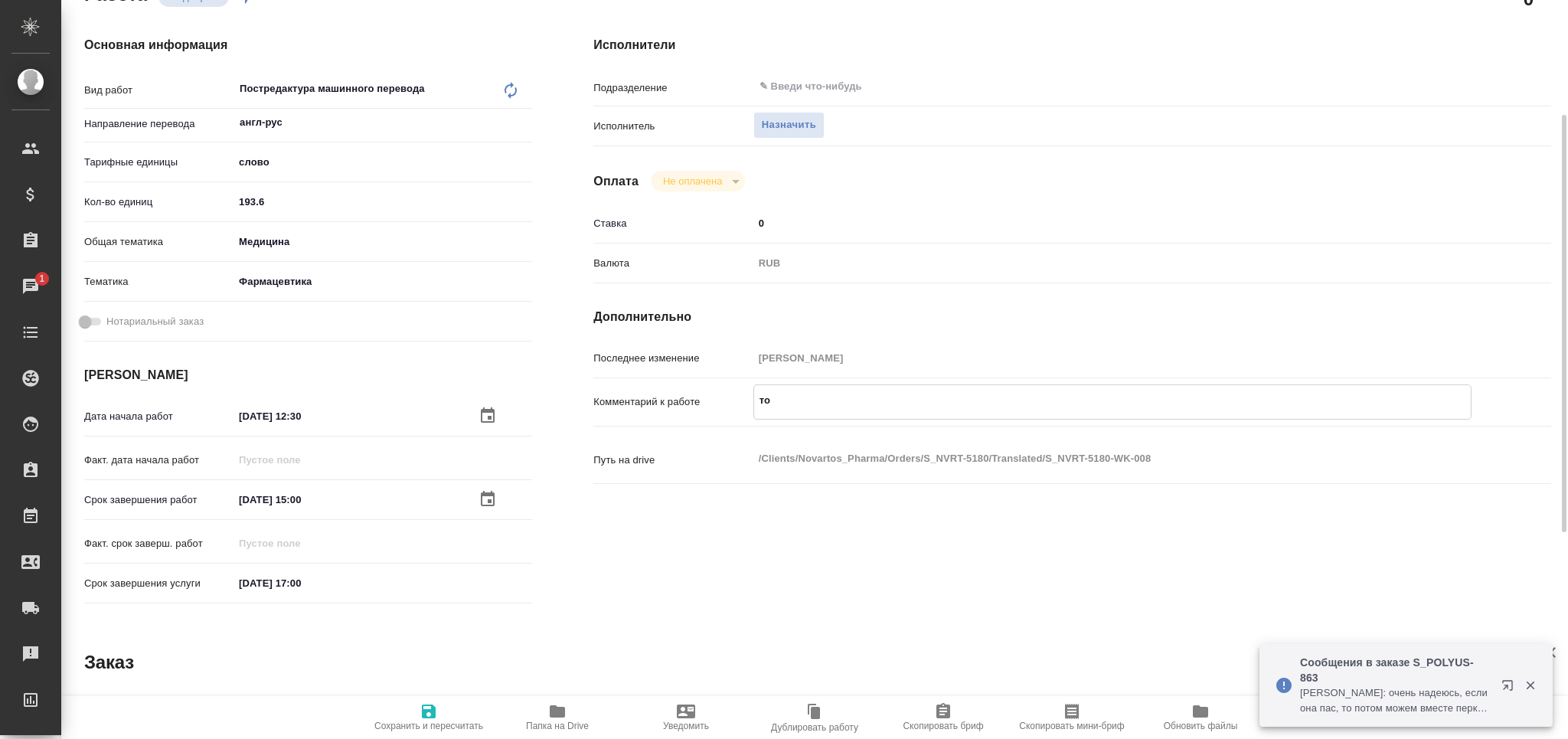
type textarea "тот"
type textarea "x"
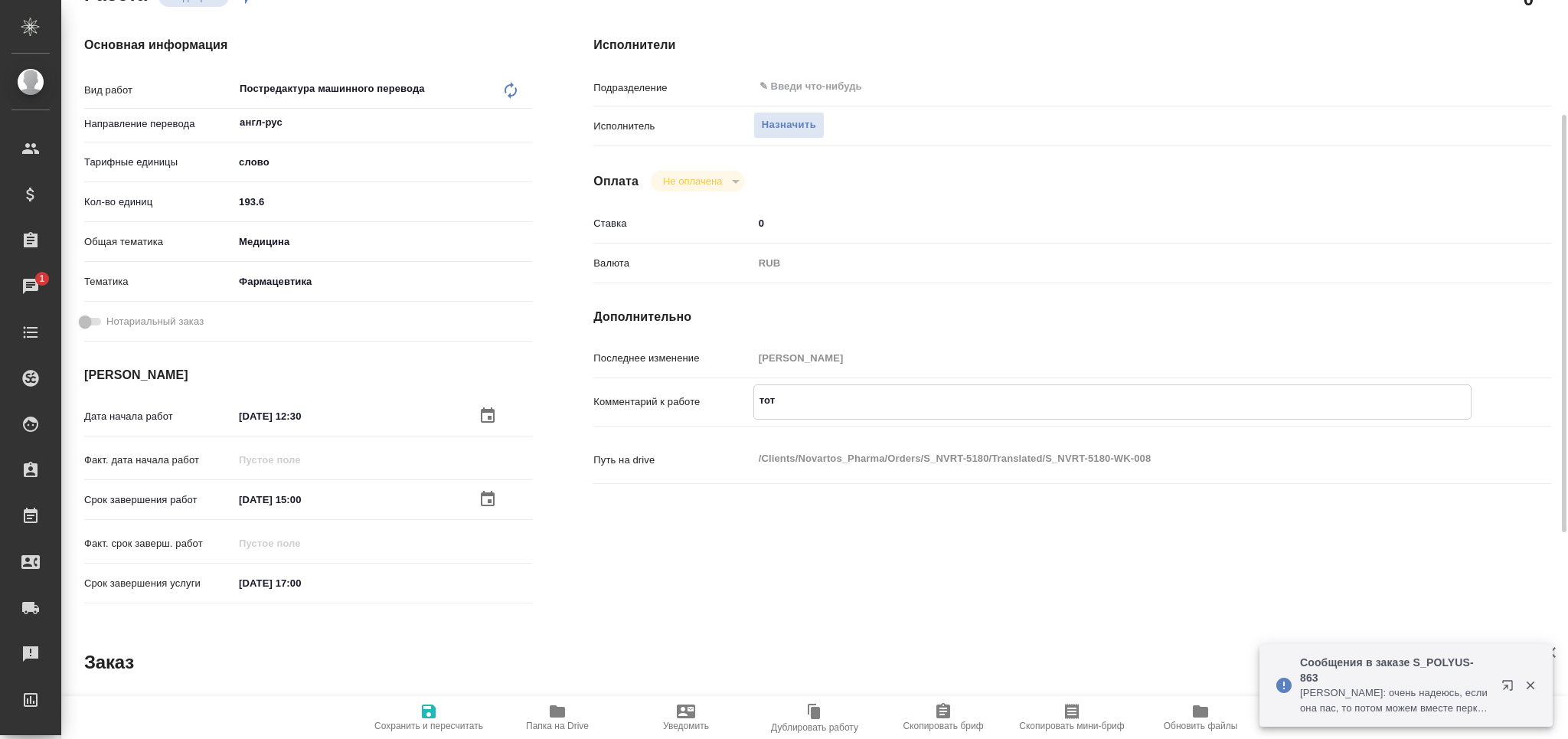
type textarea "x"
type textarea "тота"
type textarea "x"
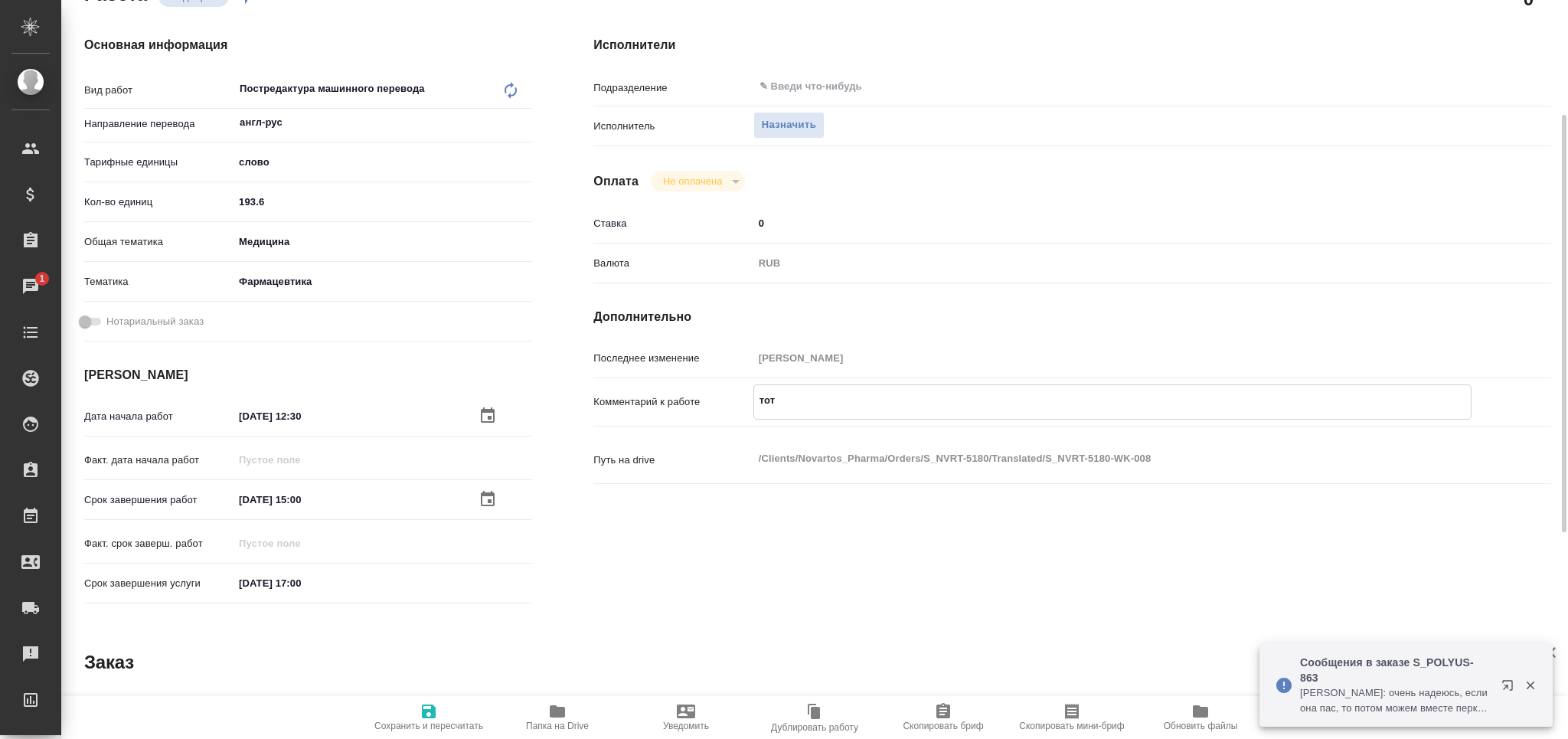
type textarea "x"
type textarea "тотал"
type textarea "x"
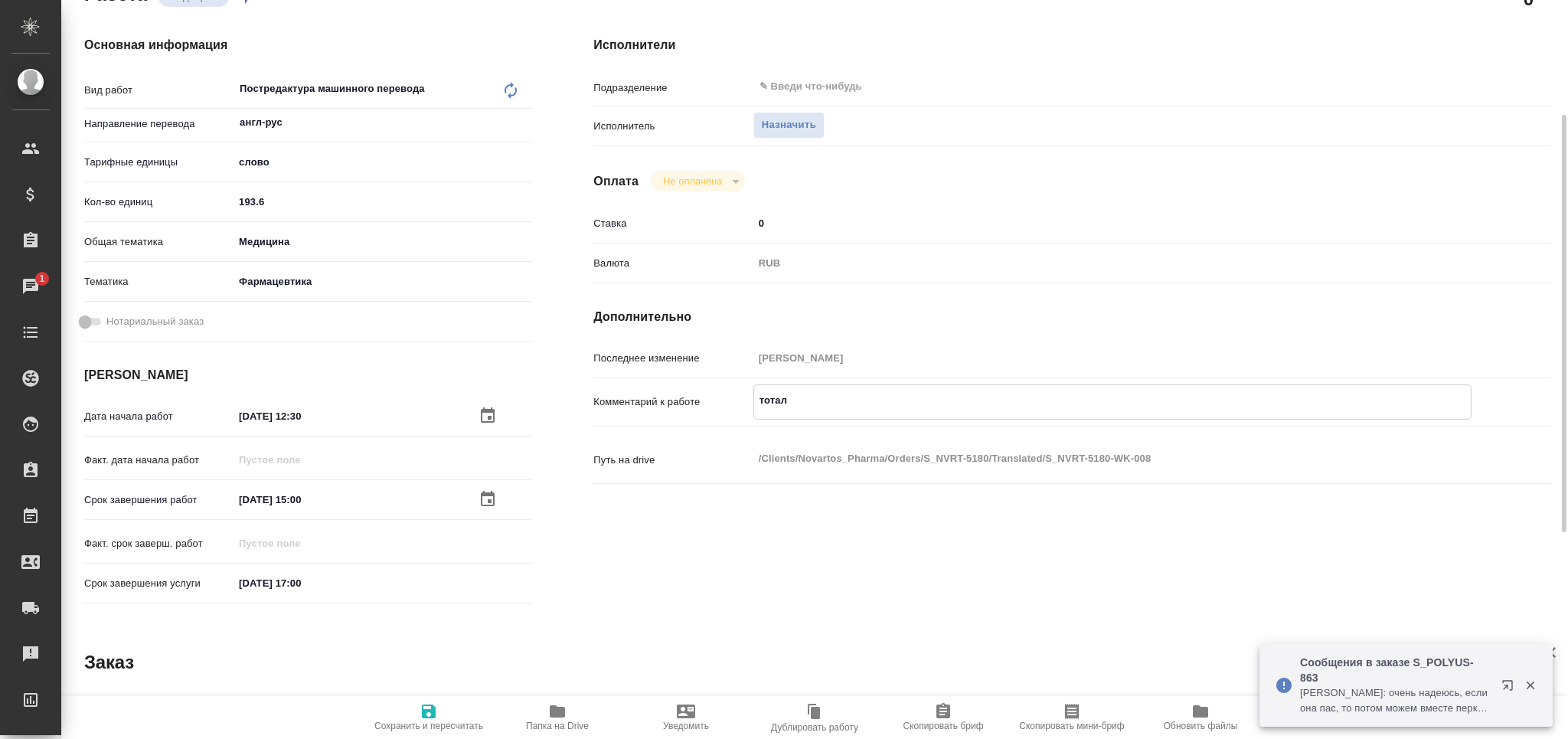
type textarea "x"
type textarea "тотал"
type textarea "x"
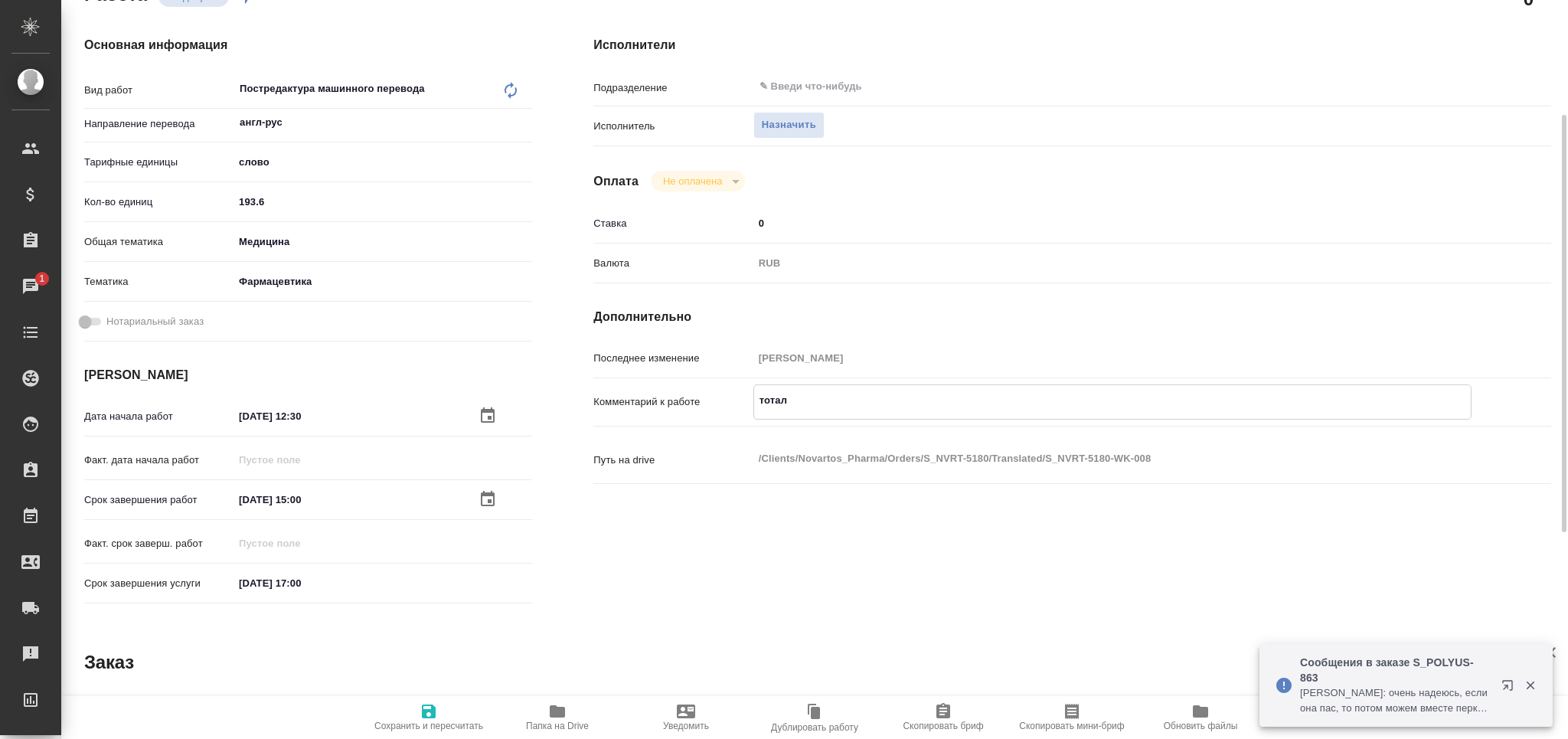
type textarea "x"
paste textarea "645"
type textarea "x"
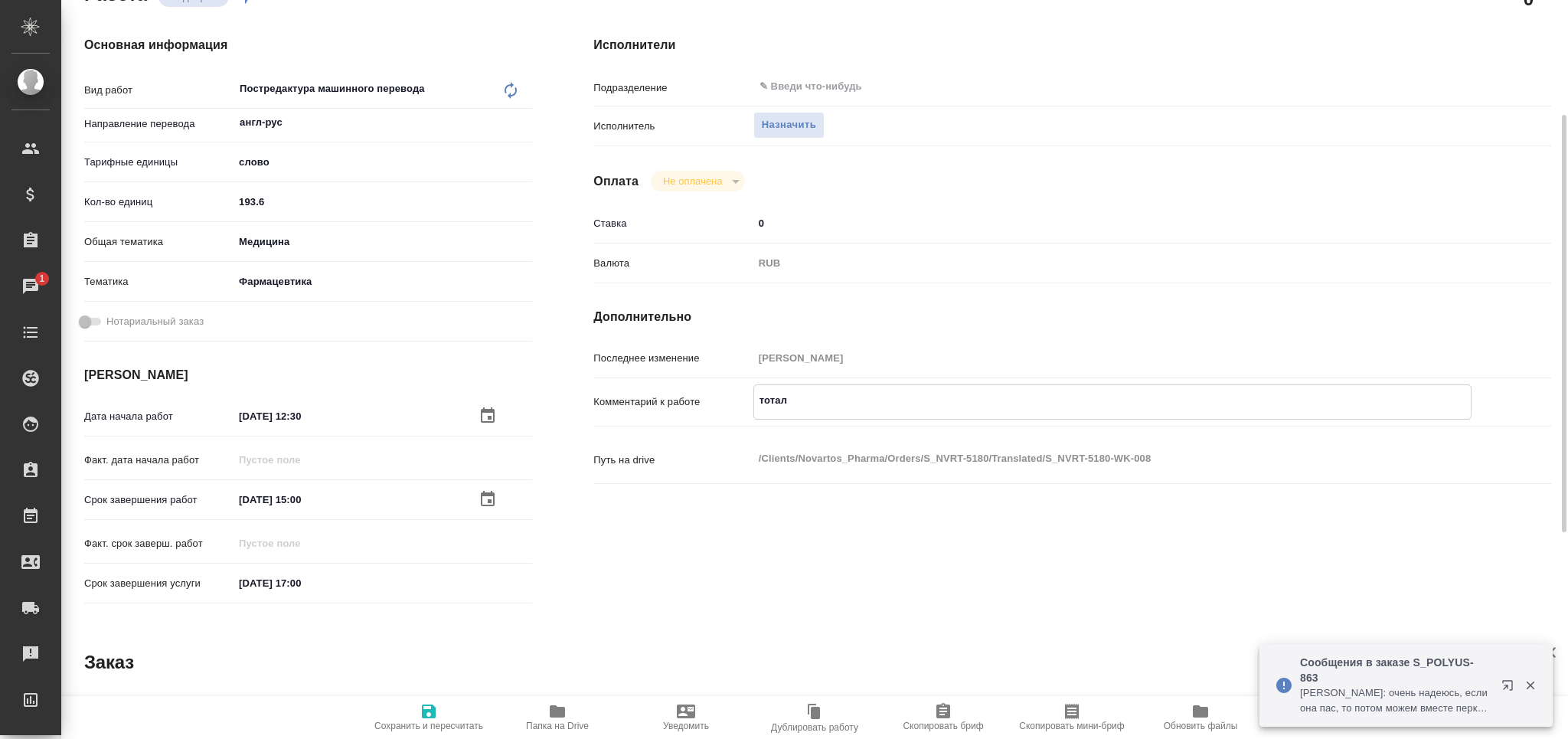
type textarea "тотал 645"
type textarea "x"
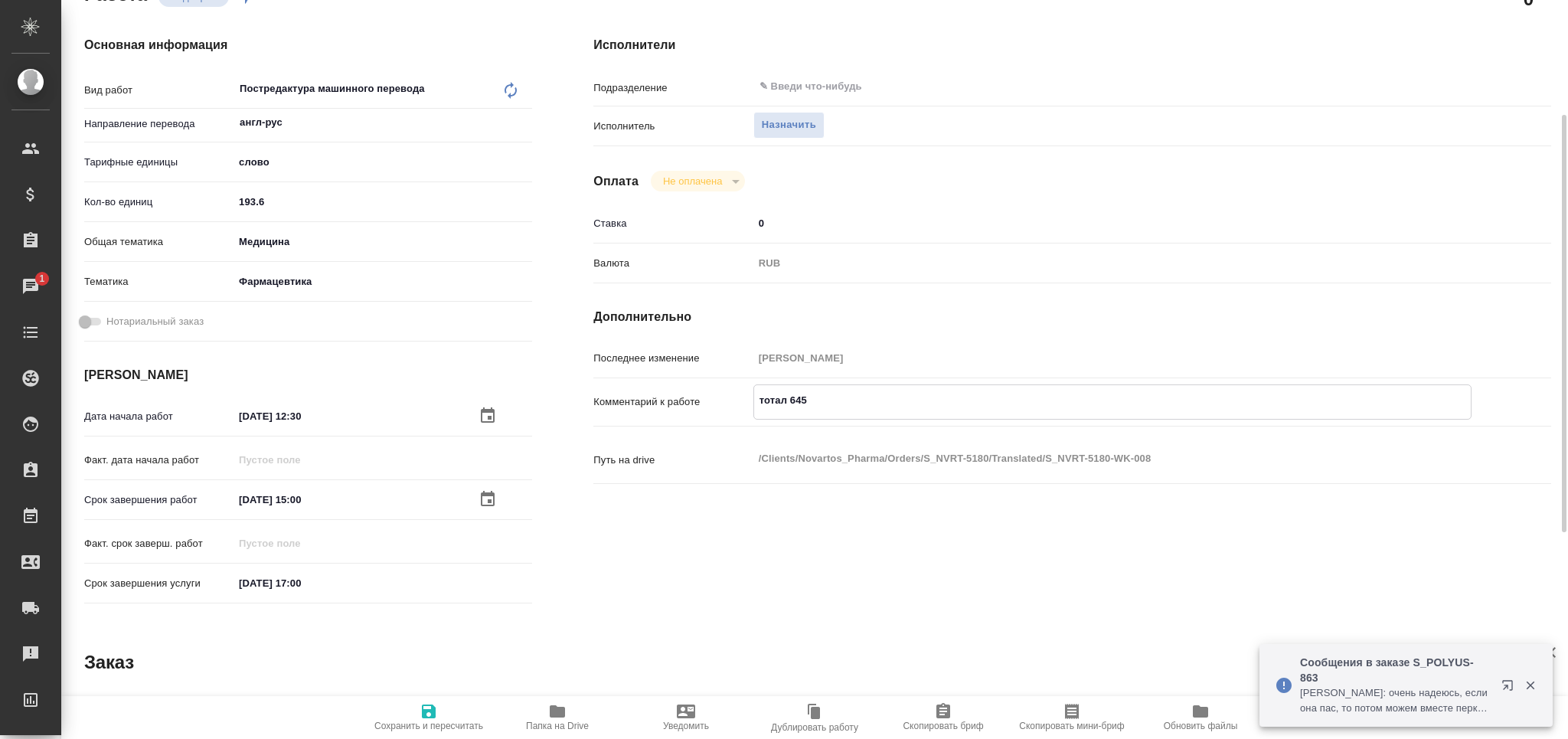
type textarea "x"
type textarea "тотал 645"
type textarea "x"
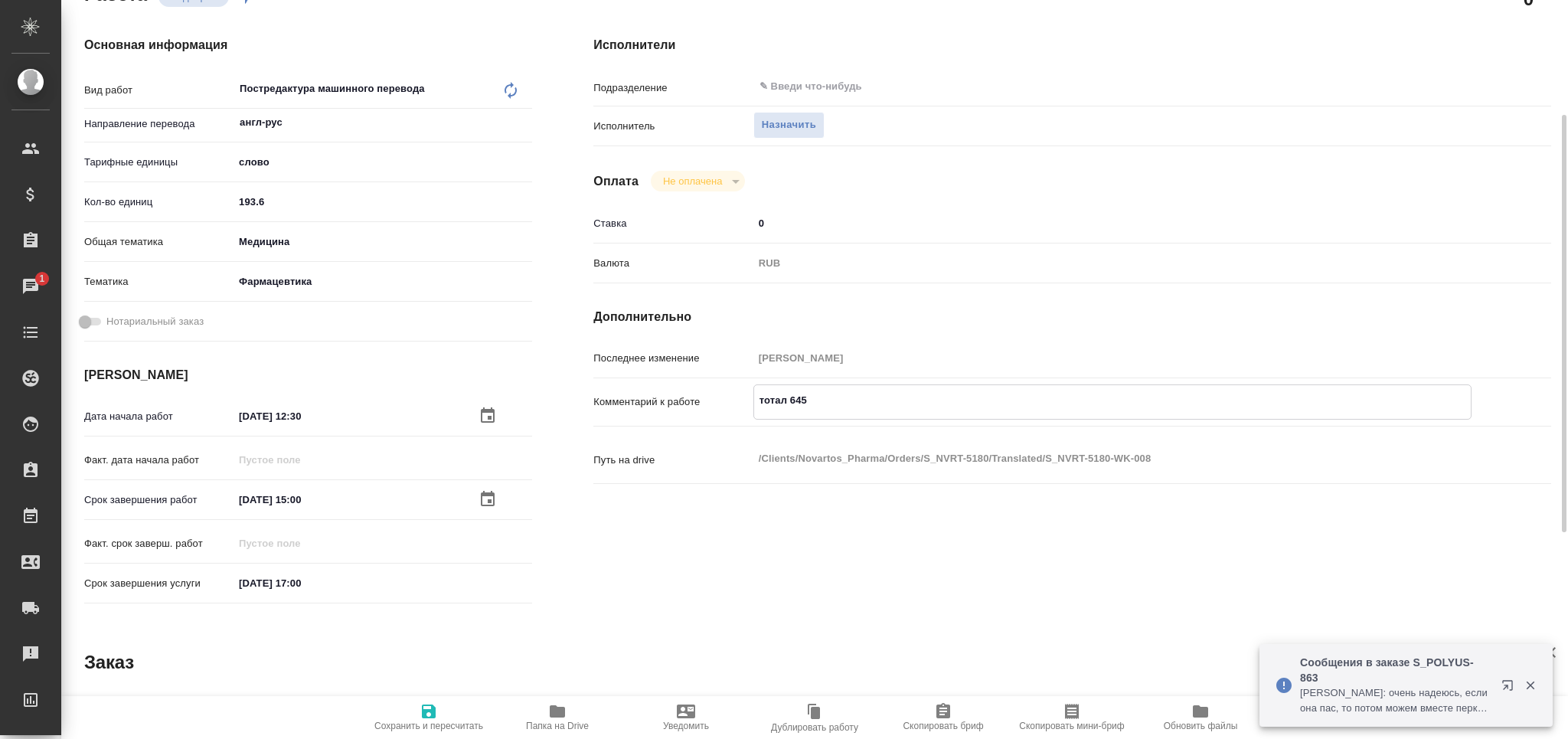
type textarea "x"
type textarea "тотал 645 с"
type textarea "x"
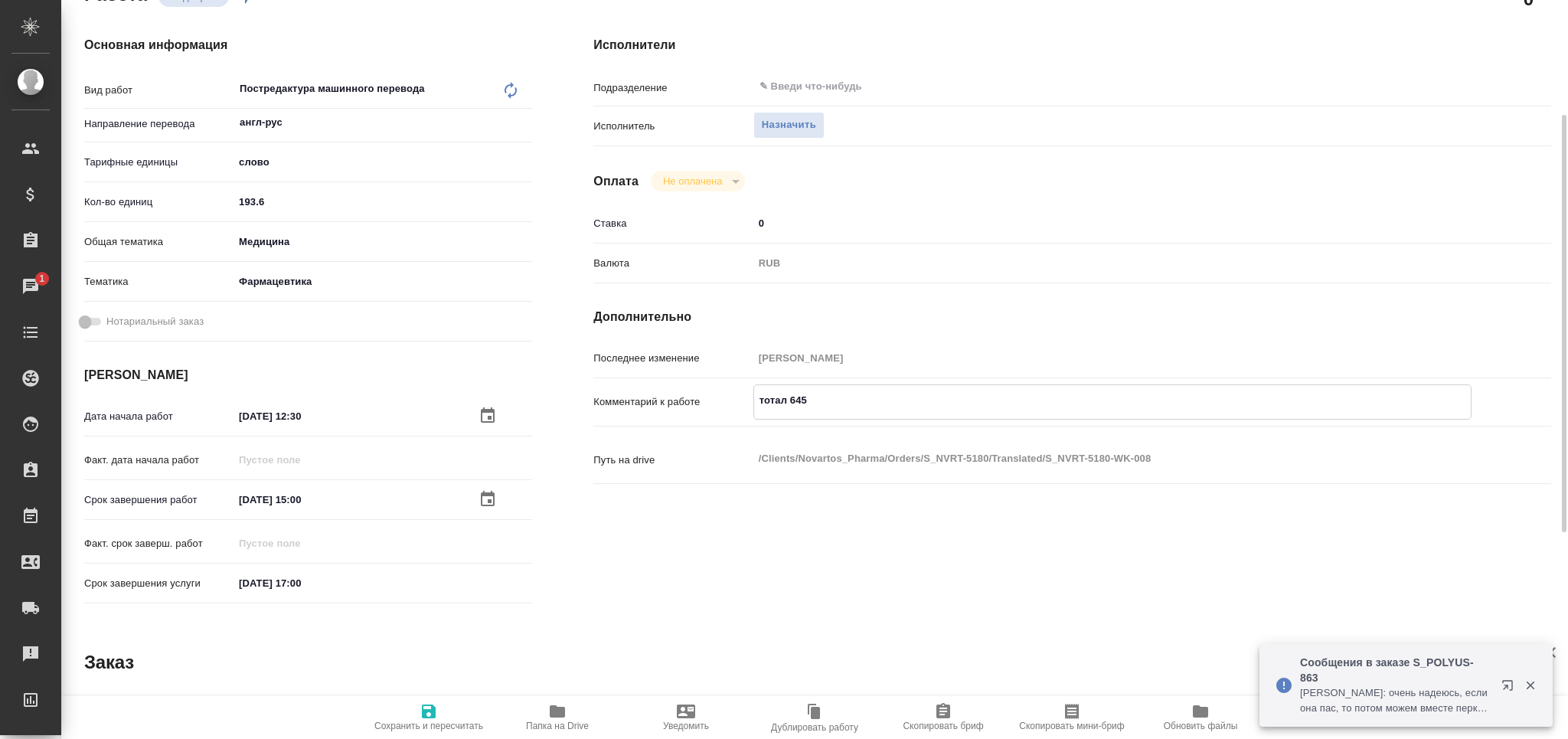
type textarea "x"
type textarea "тотал 645 сл"
type textarea "x"
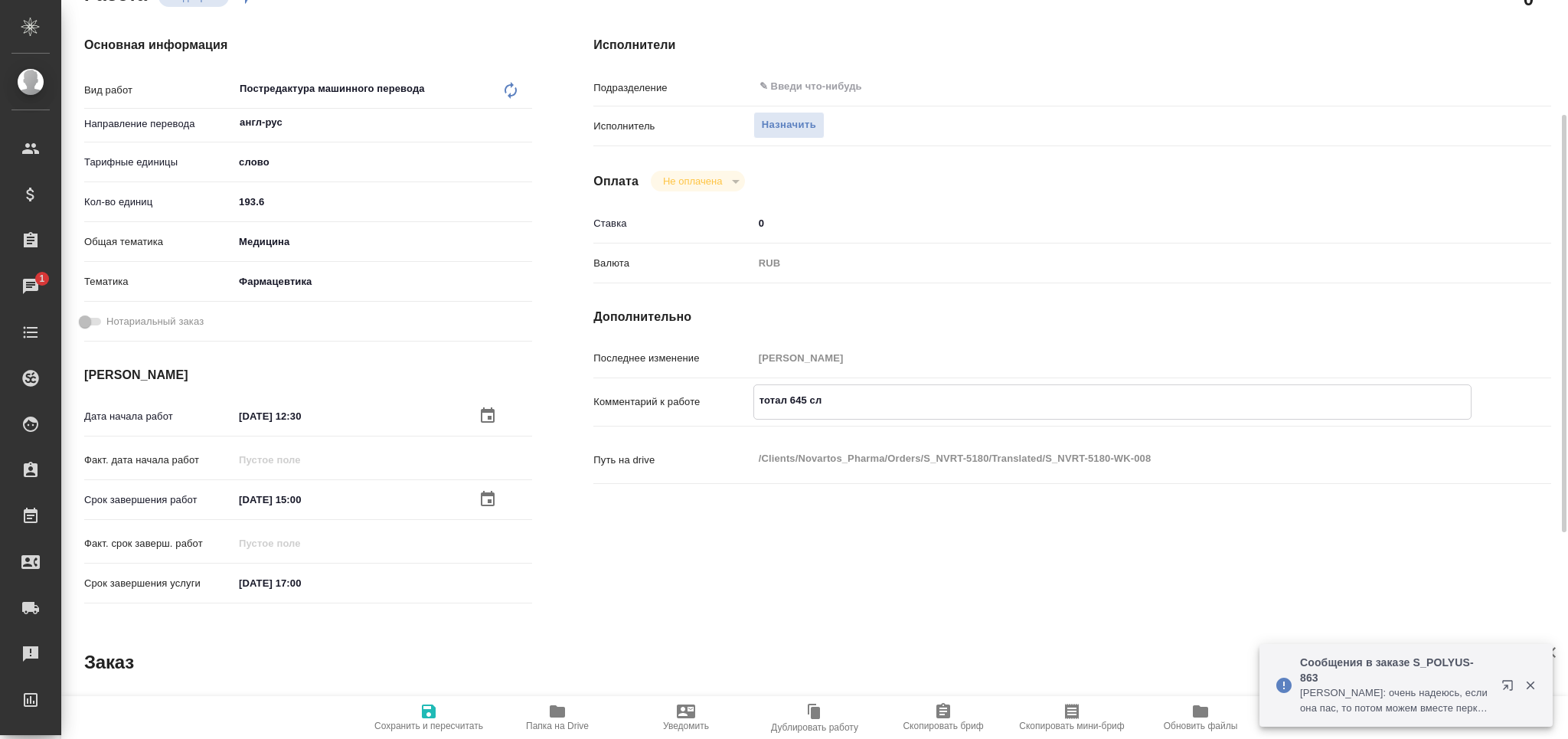
type textarea "x"
type textarea "тотал 645 сло"
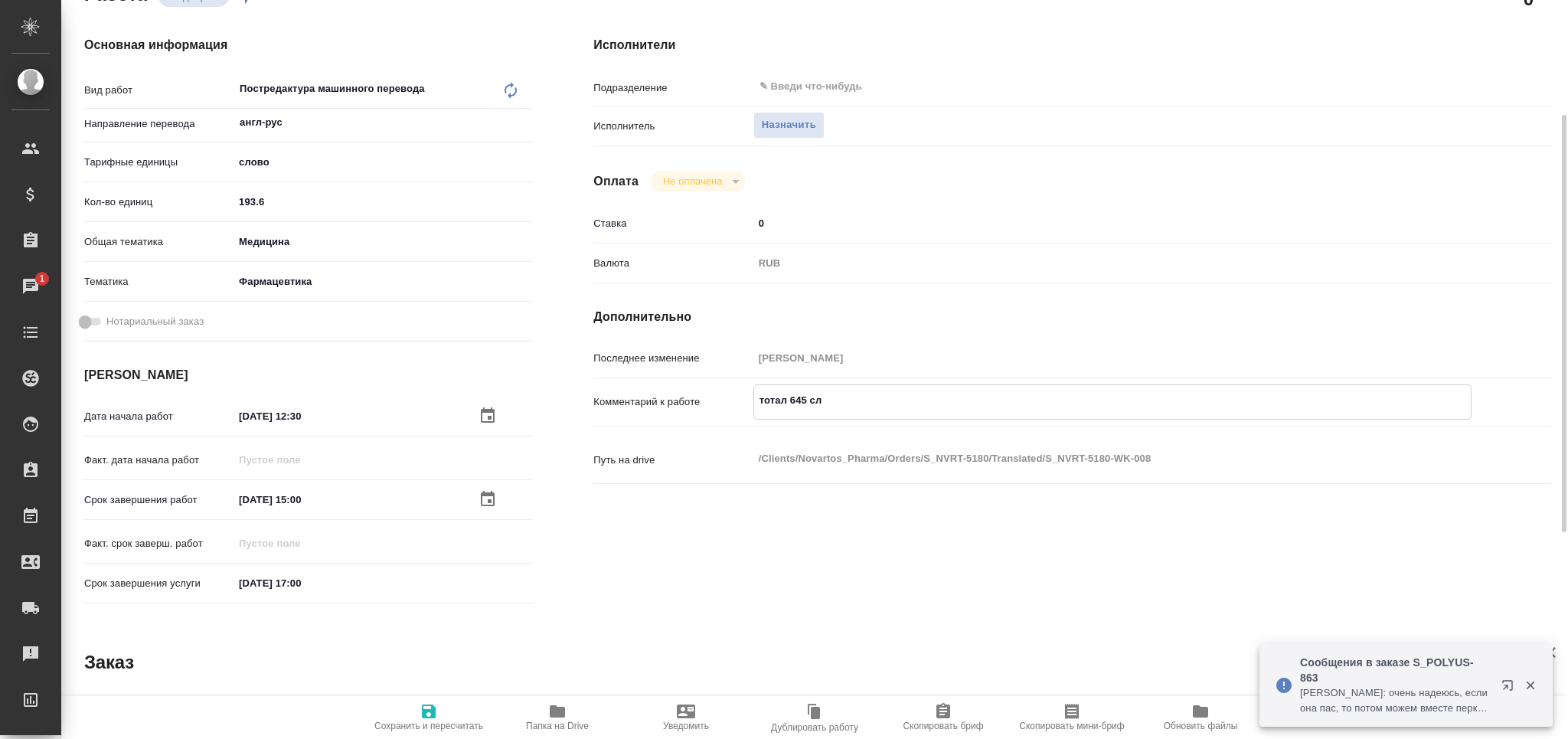
type textarea "x"
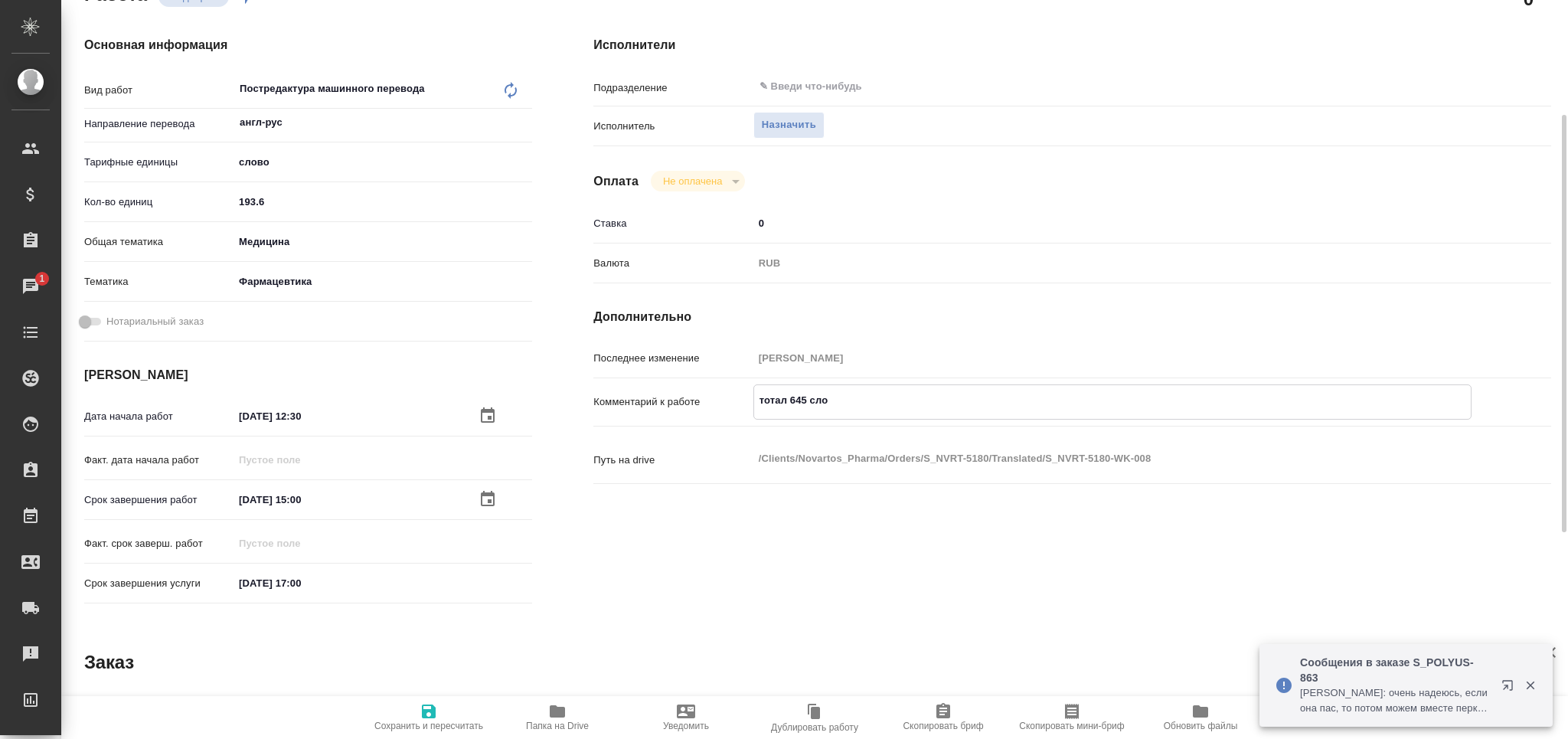
type textarea "тотал 645 слов"
type textarea "x"
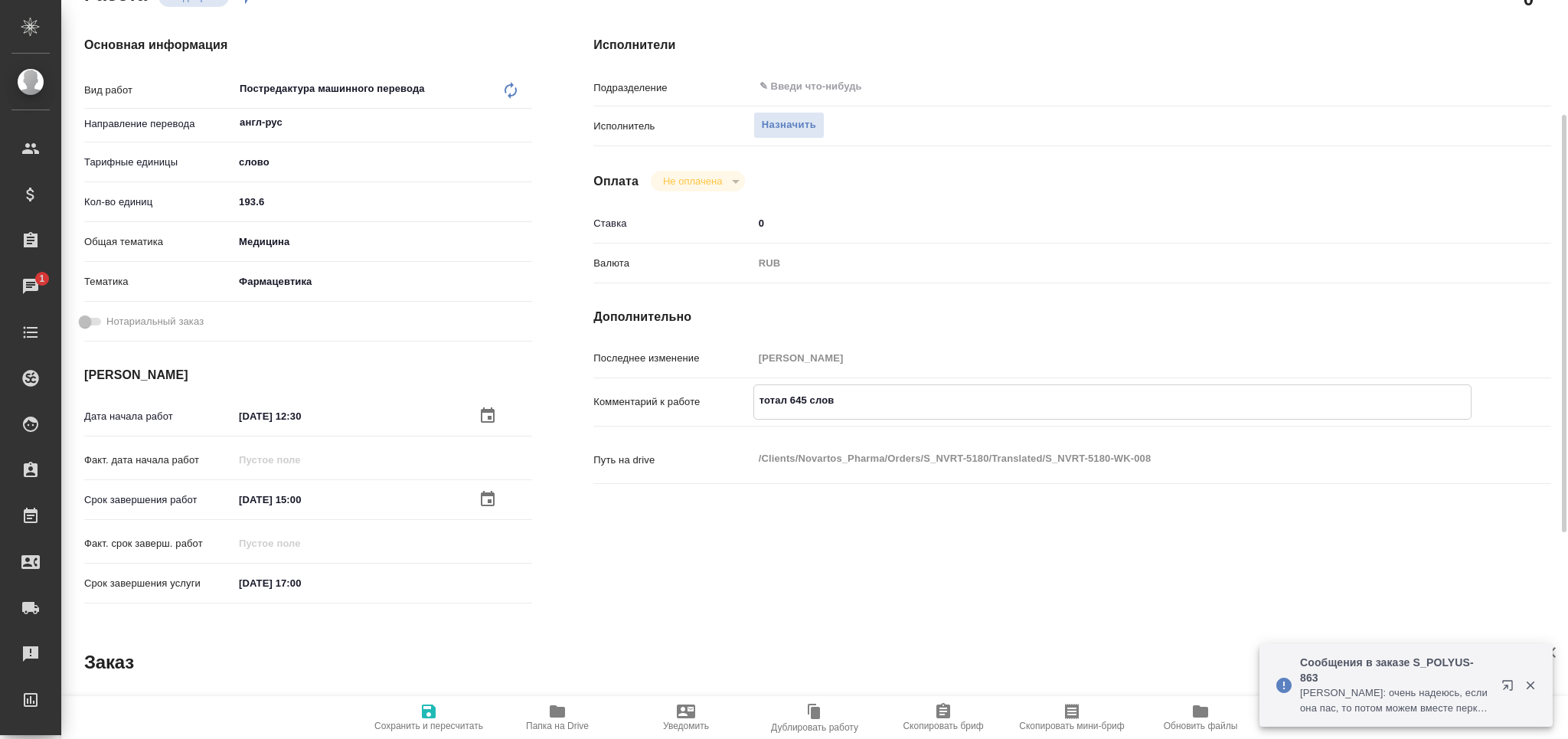
type textarea "тотал 645 слов"
type textarea "x"
click at [407, 724] on span "Сохранить и пересчитать" at bounding box center [428, 725] width 109 height 11
type textarea "x"
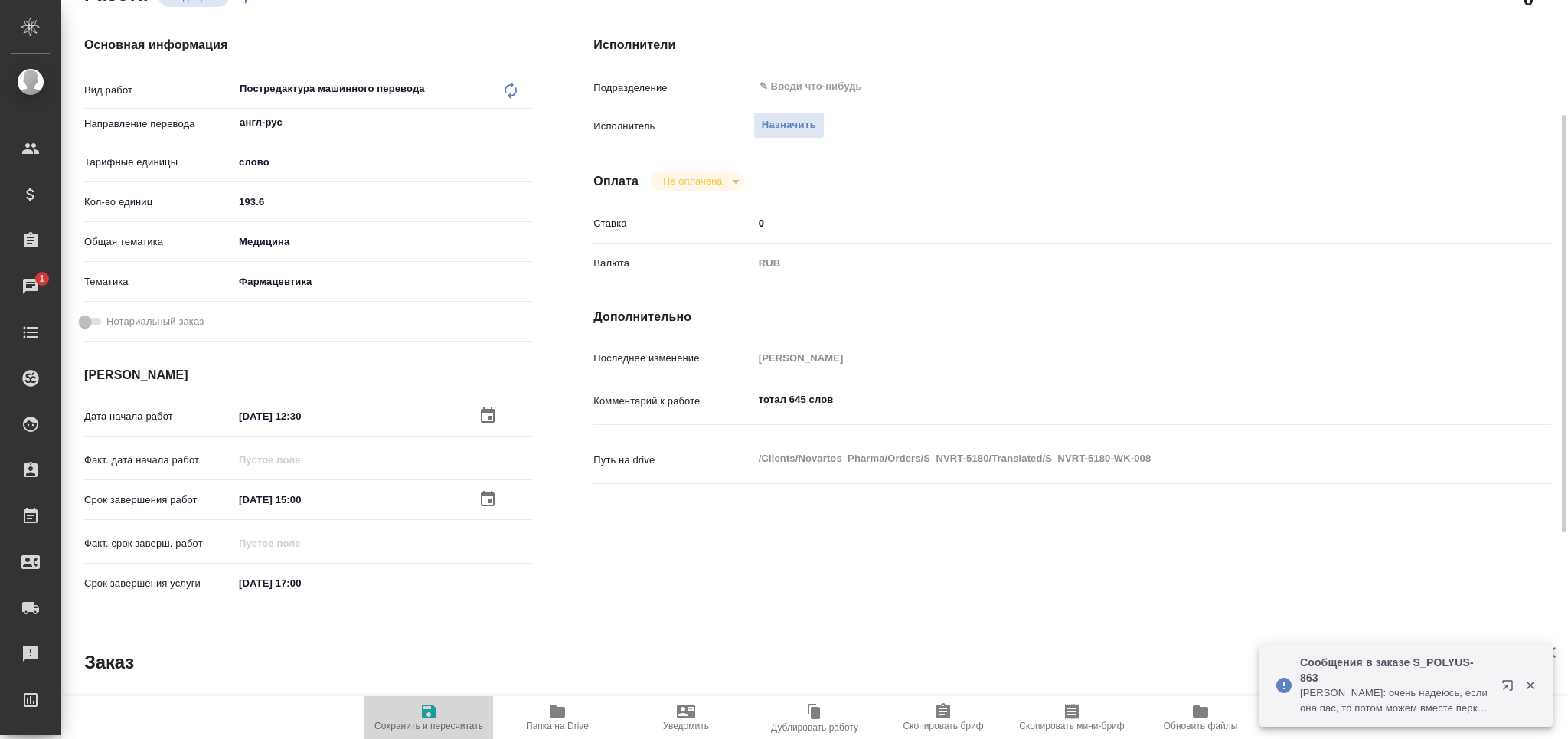
type textarea "x"
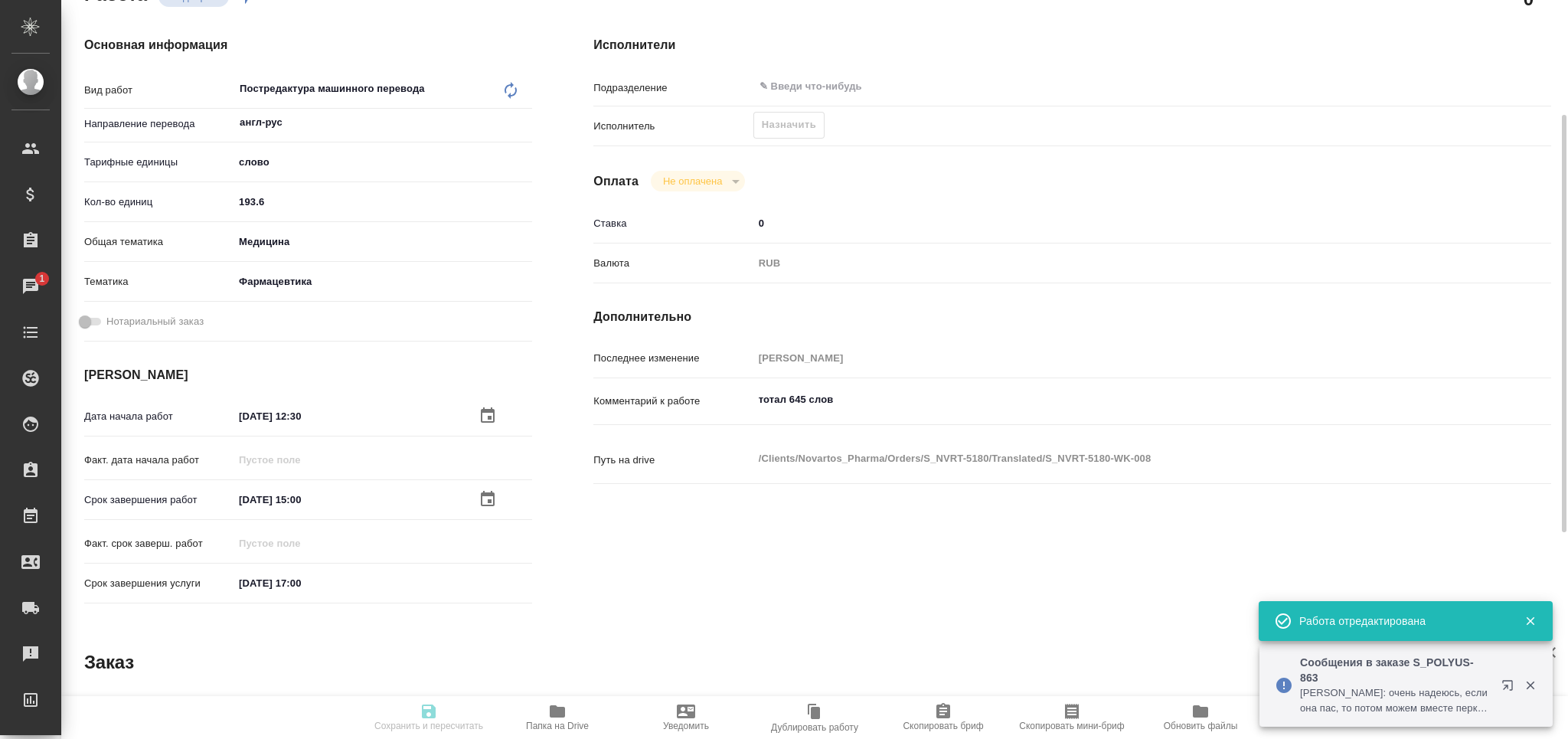
type input "recruiting"
type textarea "Постредактура машинного перевода"
type textarea "x"
type input "англ-рус"
type input "5a8b1489cc6b4906c91bfd90"
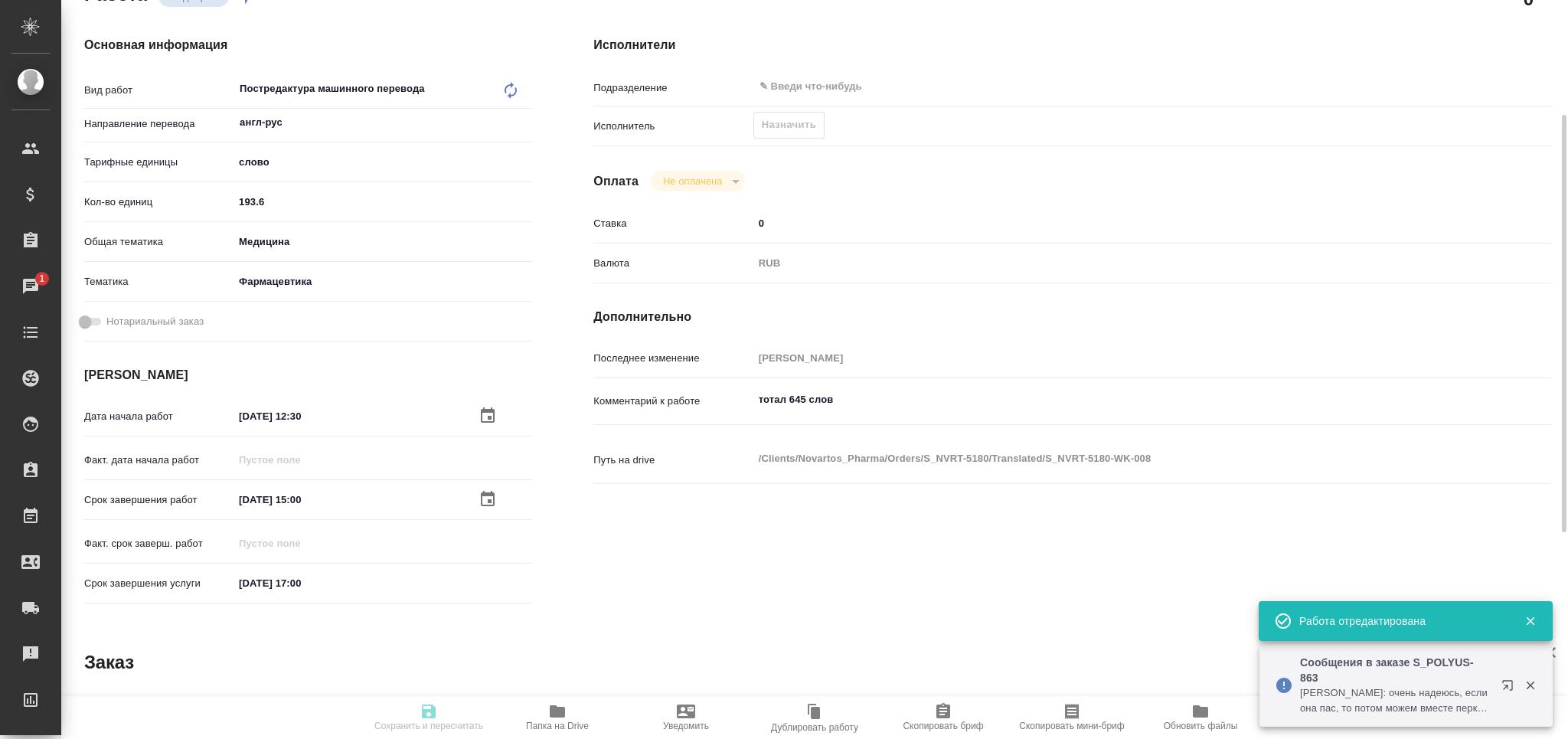
type input "193.6"
type input "med"
type input "6149832f2b7be24903fd7a82"
type input "[DATE] 12:30"
type input "03.09.2025 15:00"
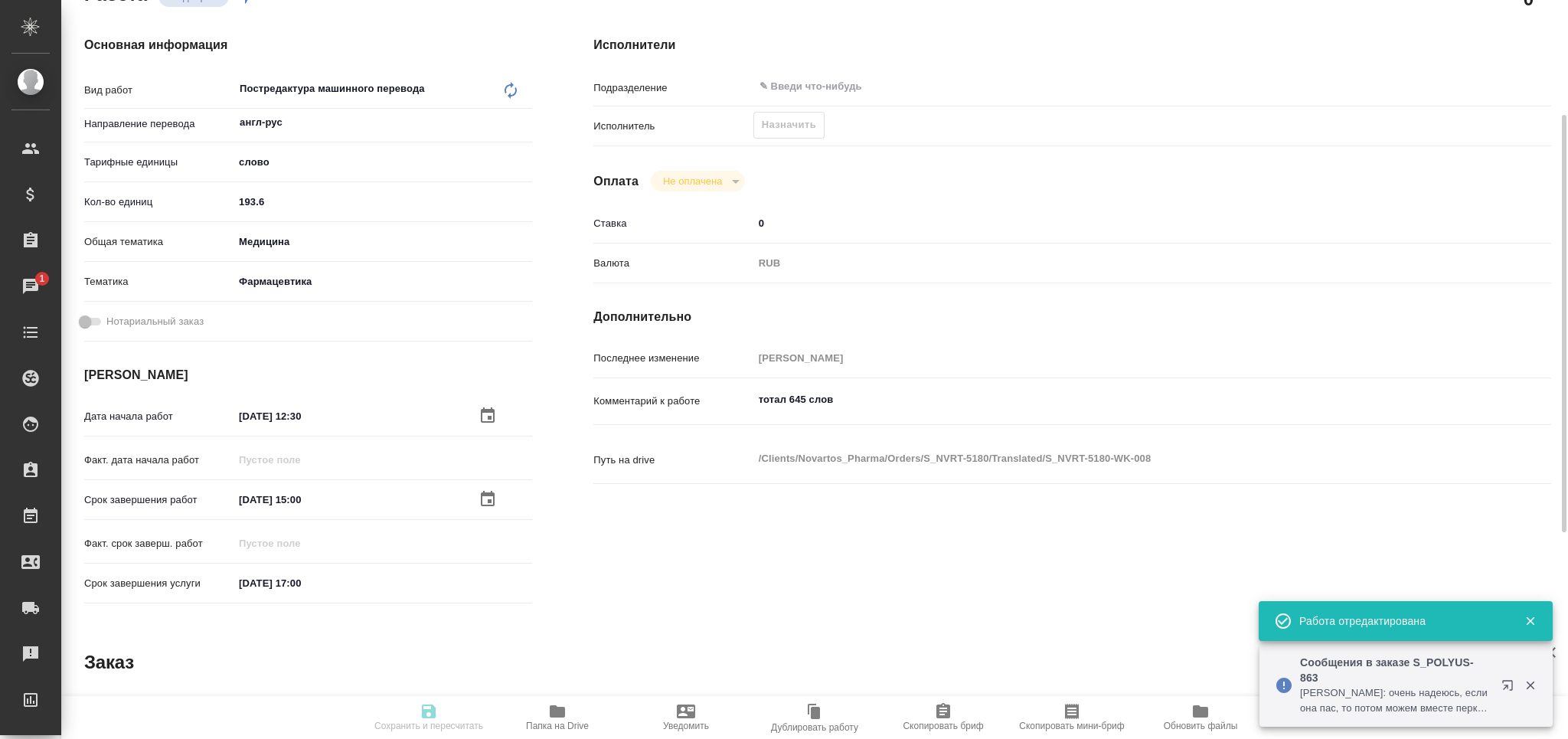
type input "[DATE] 17:00"
type input "notPayed"
type input "0"
type input "RUB"
type input "[PERSON_NAME]"
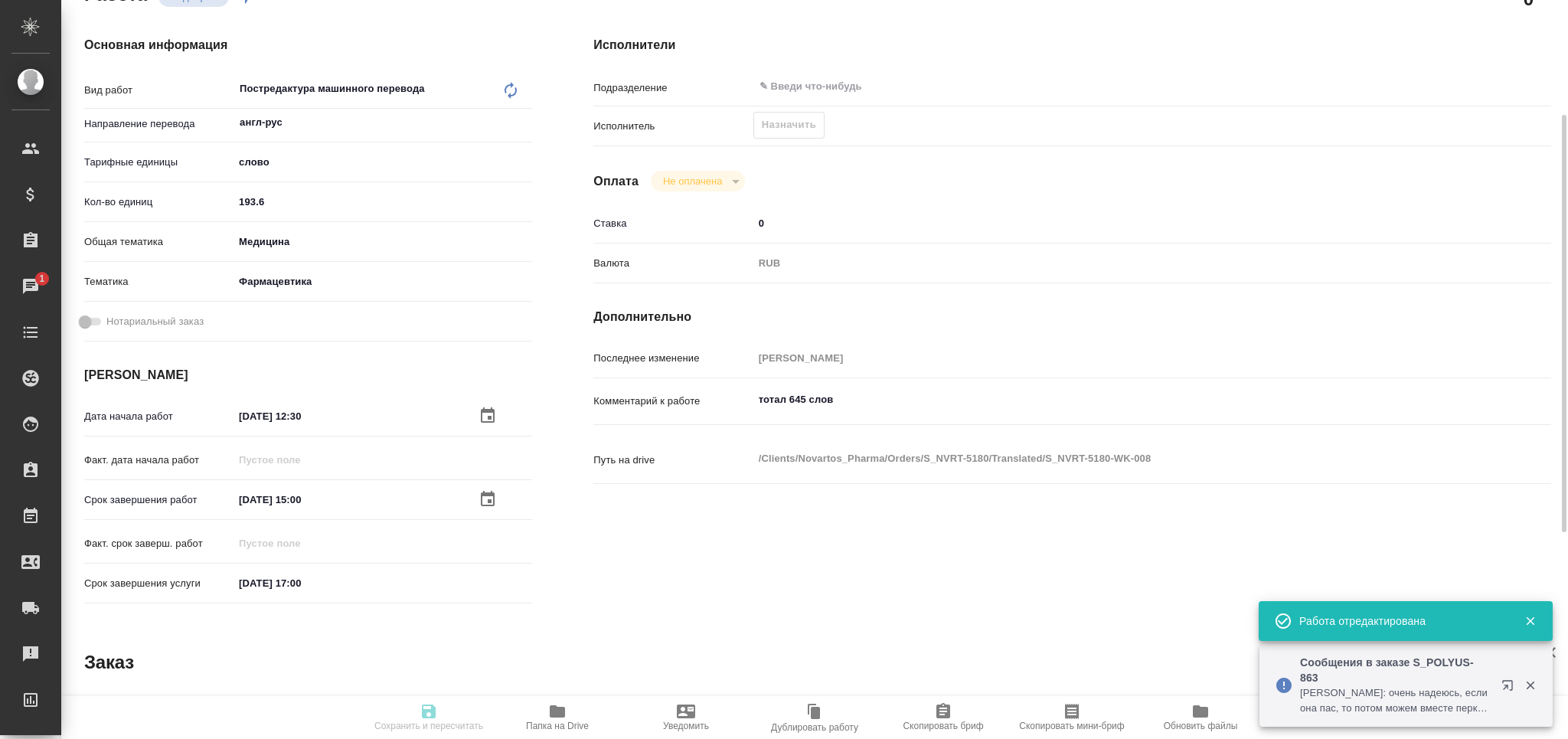
type textarea "тотал 645 слов"
type textarea "x"
type textarea "/Clients/Novartos_Pharma/Orders/S_NVRT-5180/Translated/S_NVRT-5180-WK-008"
type textarea "x"
type input "S_NVRT-5180"
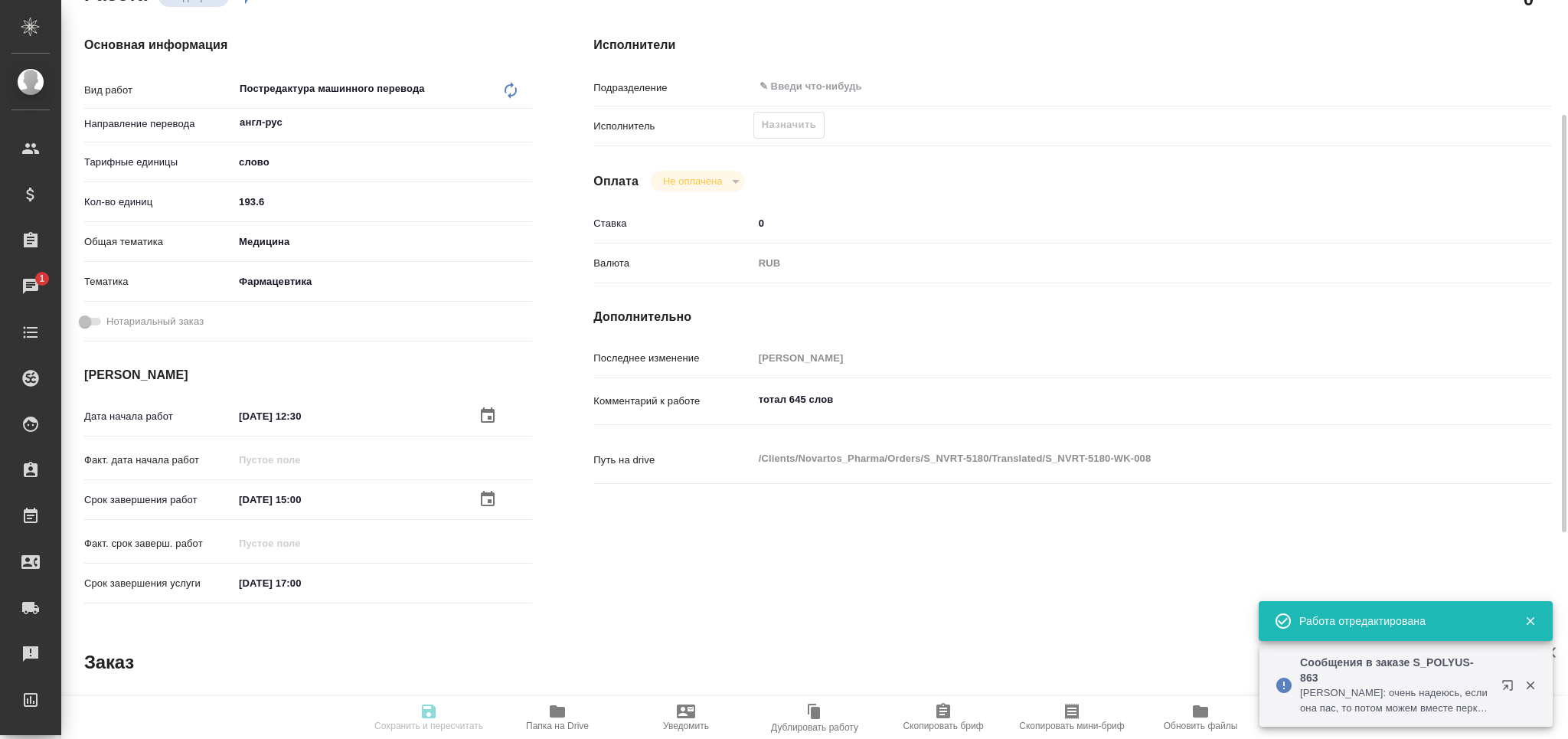
type input "Перевод Стандарт"
type input "Перевод, Редактура, Корректура, Постредактура машинного перевода, Приёмка по ка…"
type input "[PERSON_NAME]"
type input "/Clients/Novartos_Pharma/Orders/S_NVRT-5180"
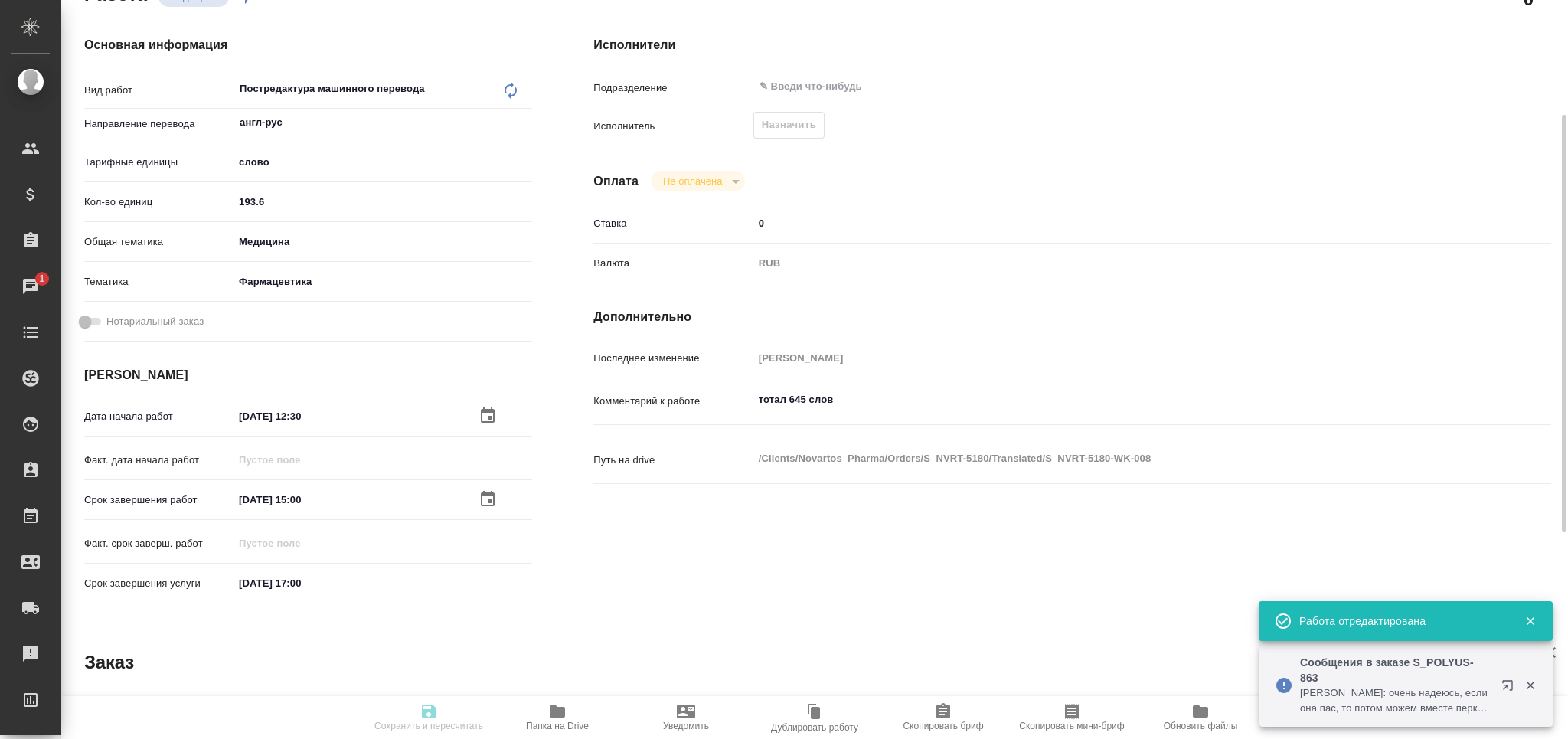
type textarea "x"
type textarea "Обращаюсь с просьбой принять в работу новый заказ (срочный). Срок исполнения – …"
type textarea "x"
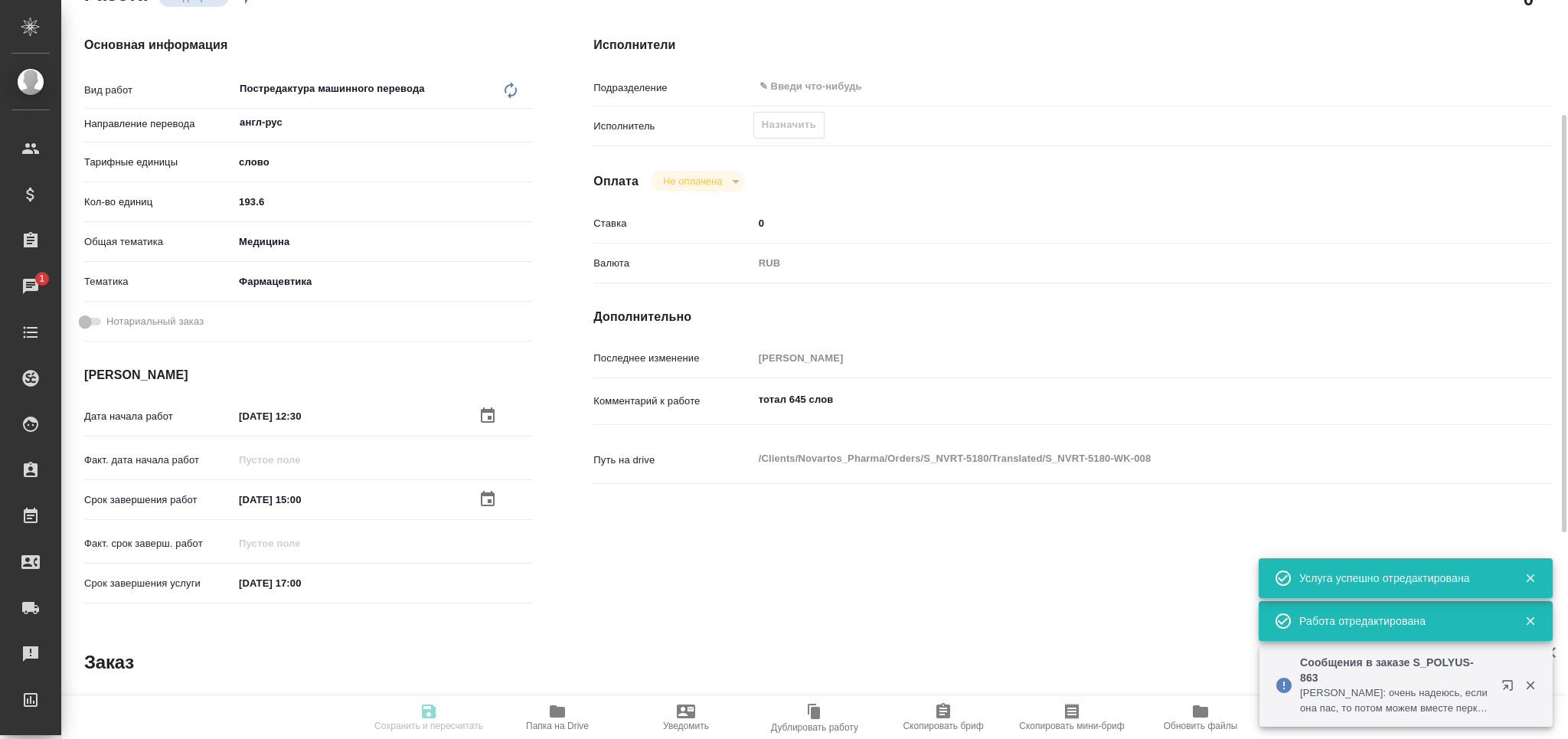
type textarea "x"
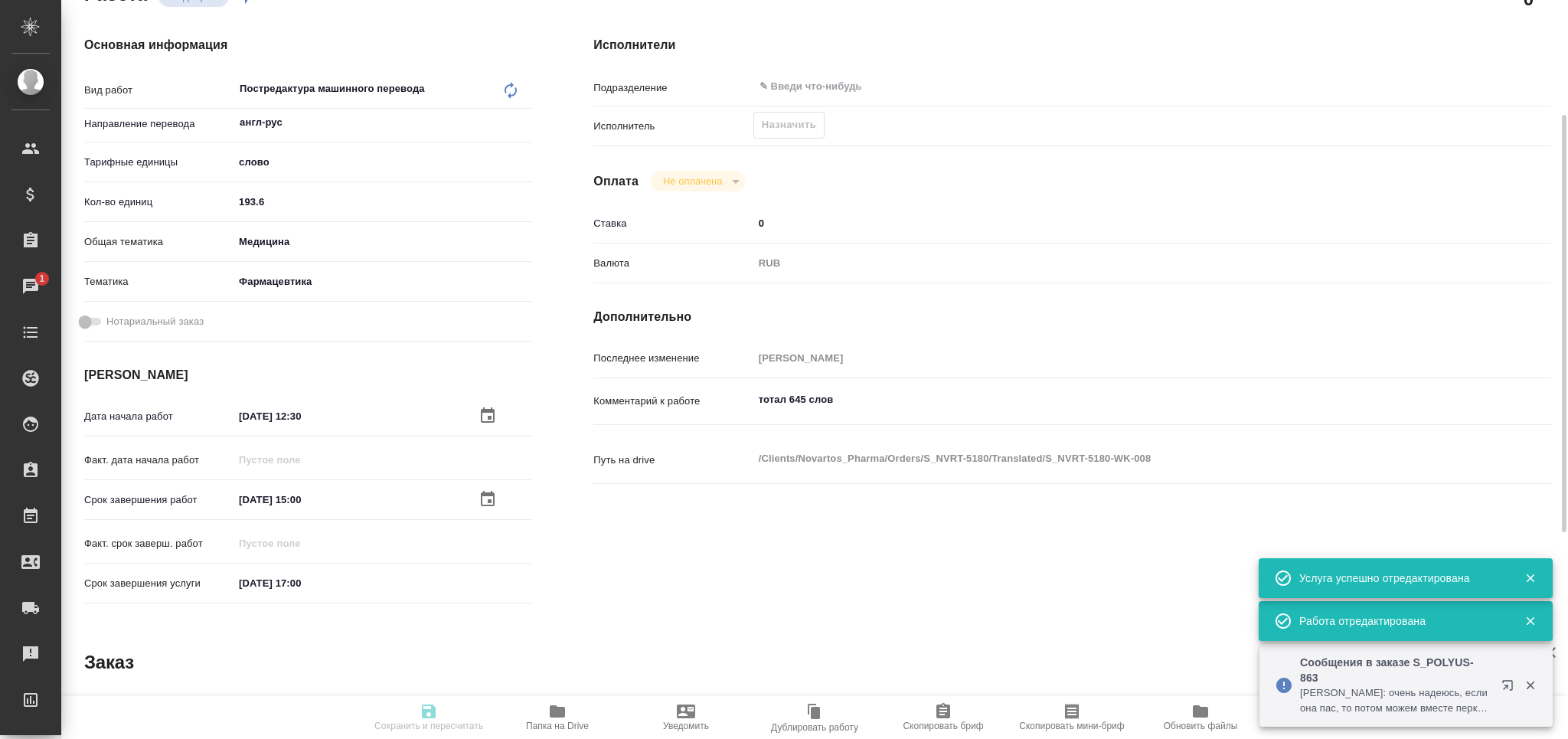
type textarea "x"
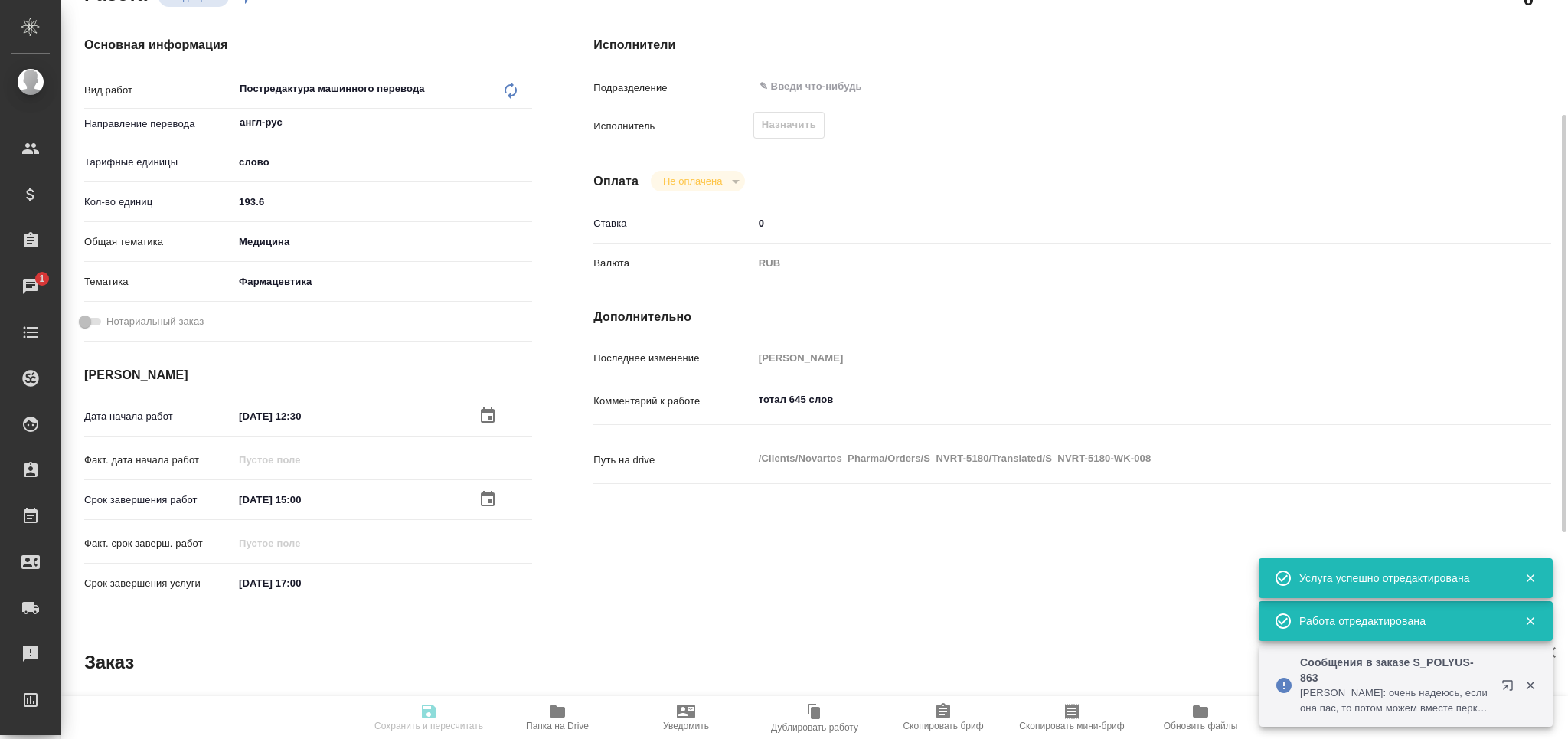
type textarea "x"
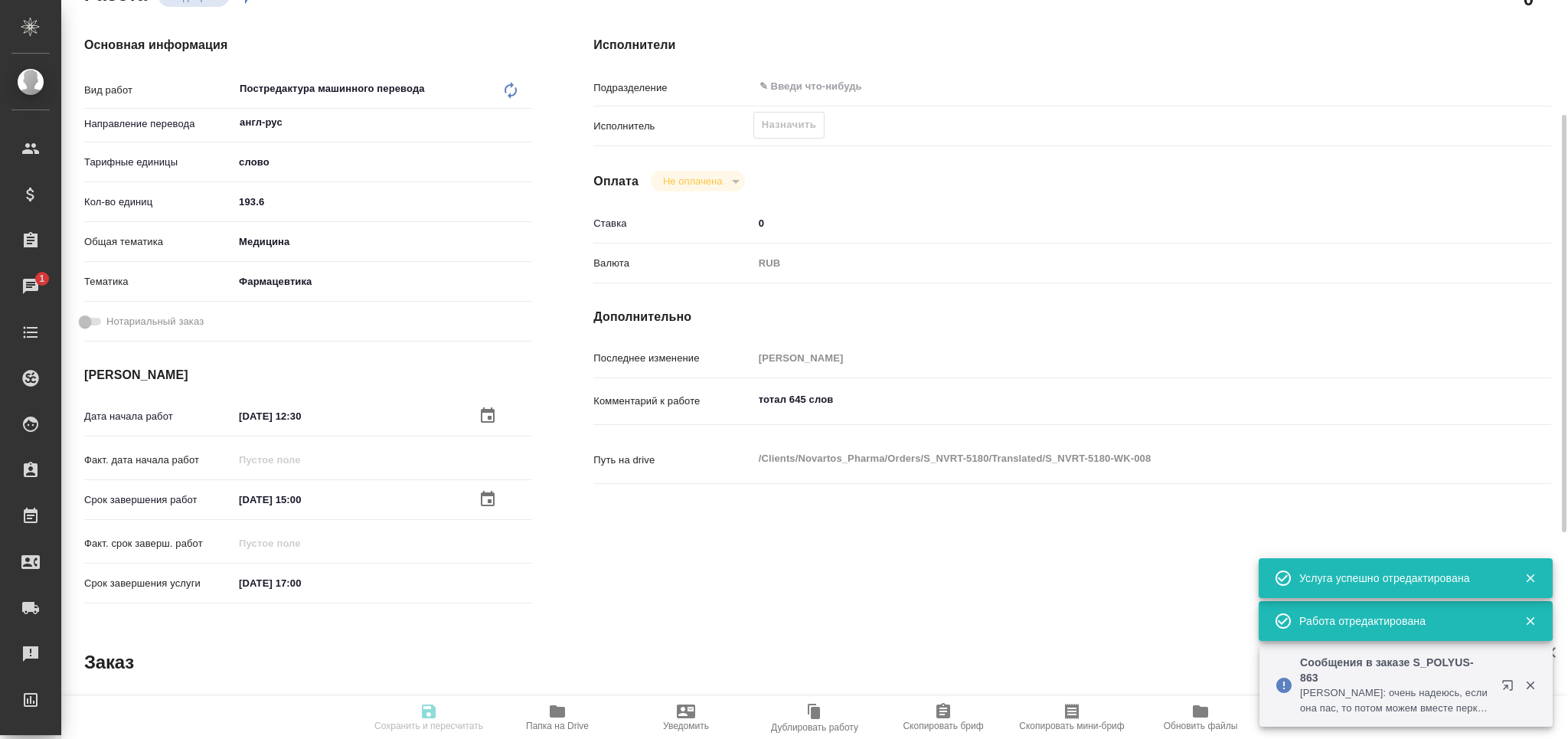
type textarea "x"
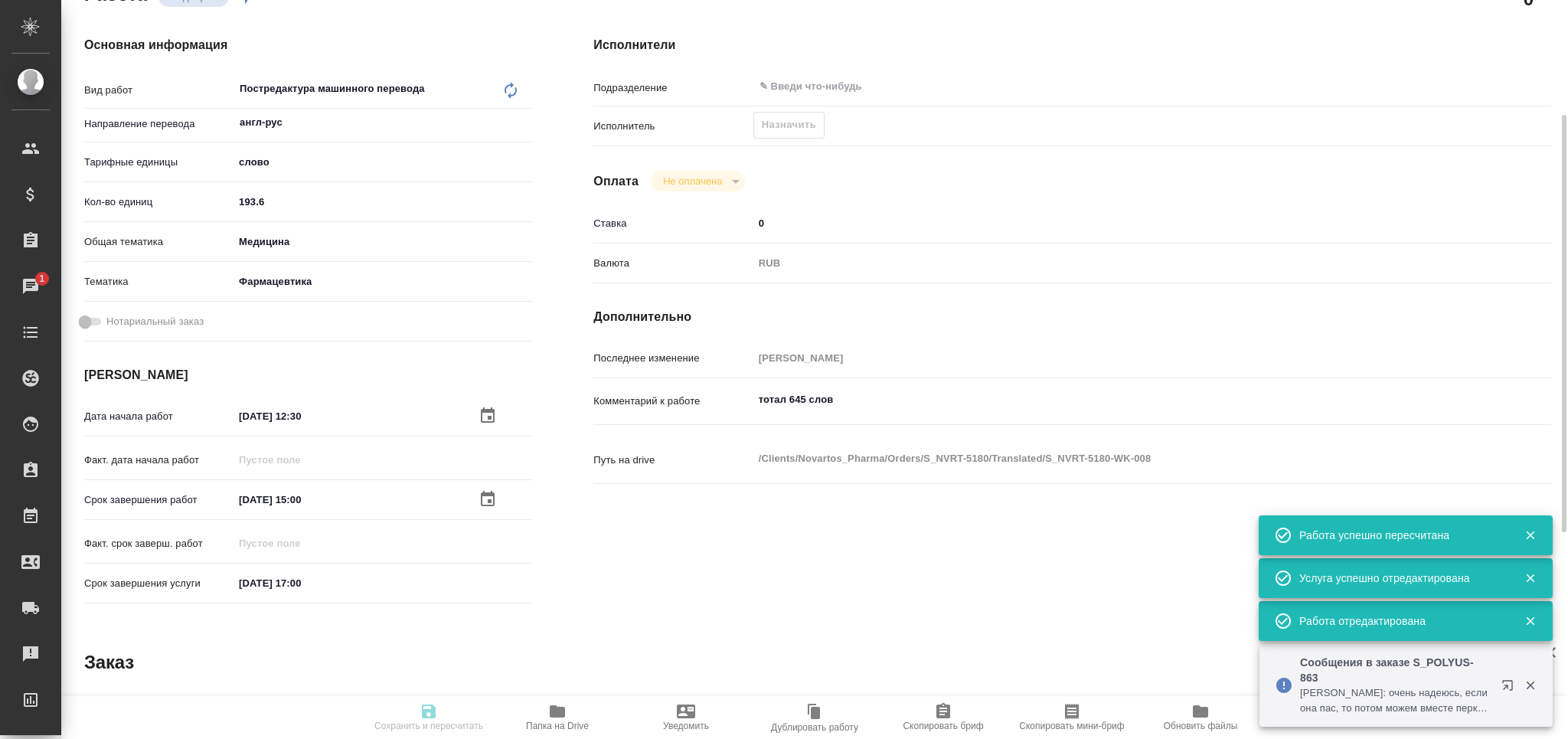
type input "recruiting"
type textarea "Постредактура машинного перевода"
type textarea "x"
type input "англ-рус"
type input "5a8b1489cc6b4906c91bfd90"
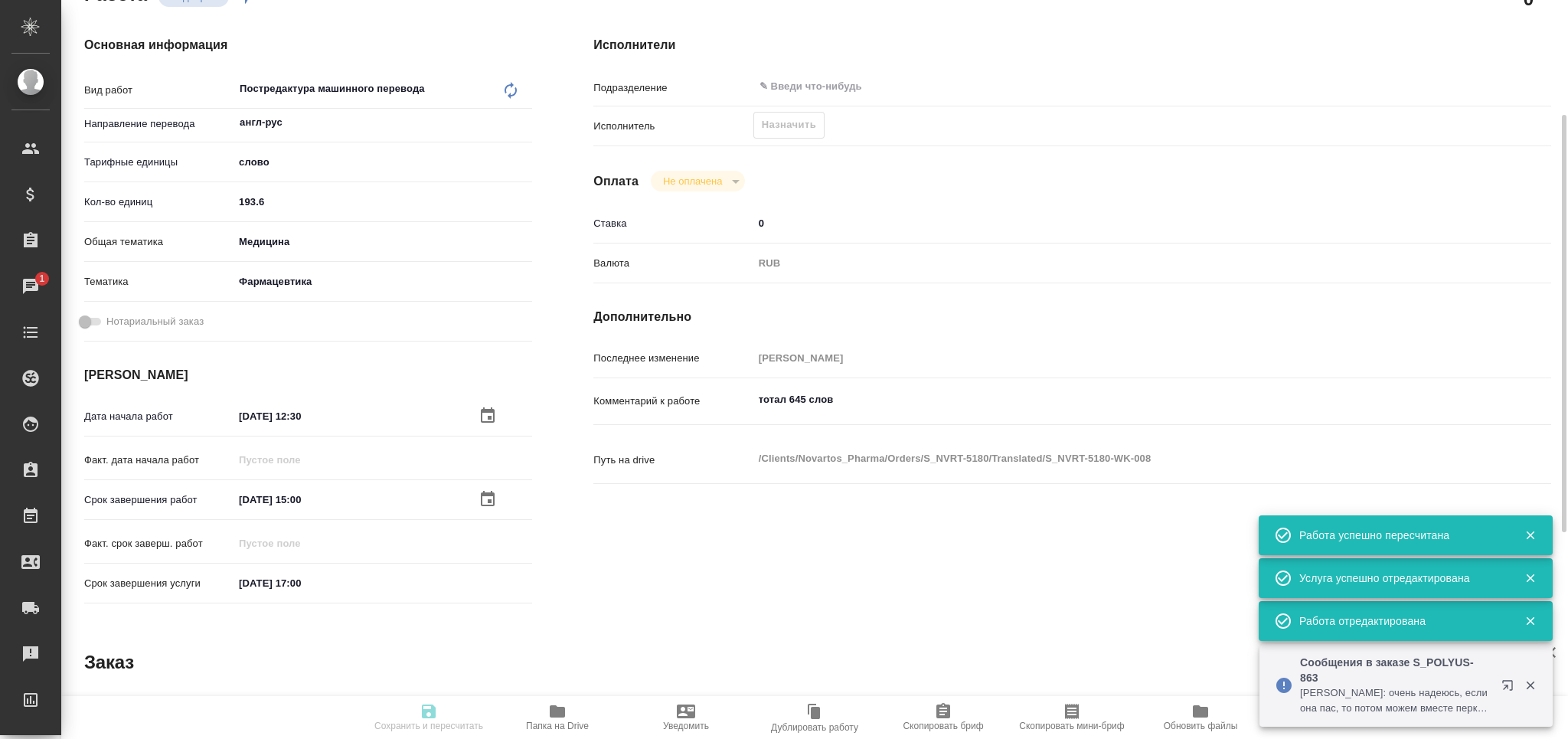
type input "193.6"
type input "med"
type input "6149832f2b7be24903fd7a82"
type input "[DATE] 12:30"
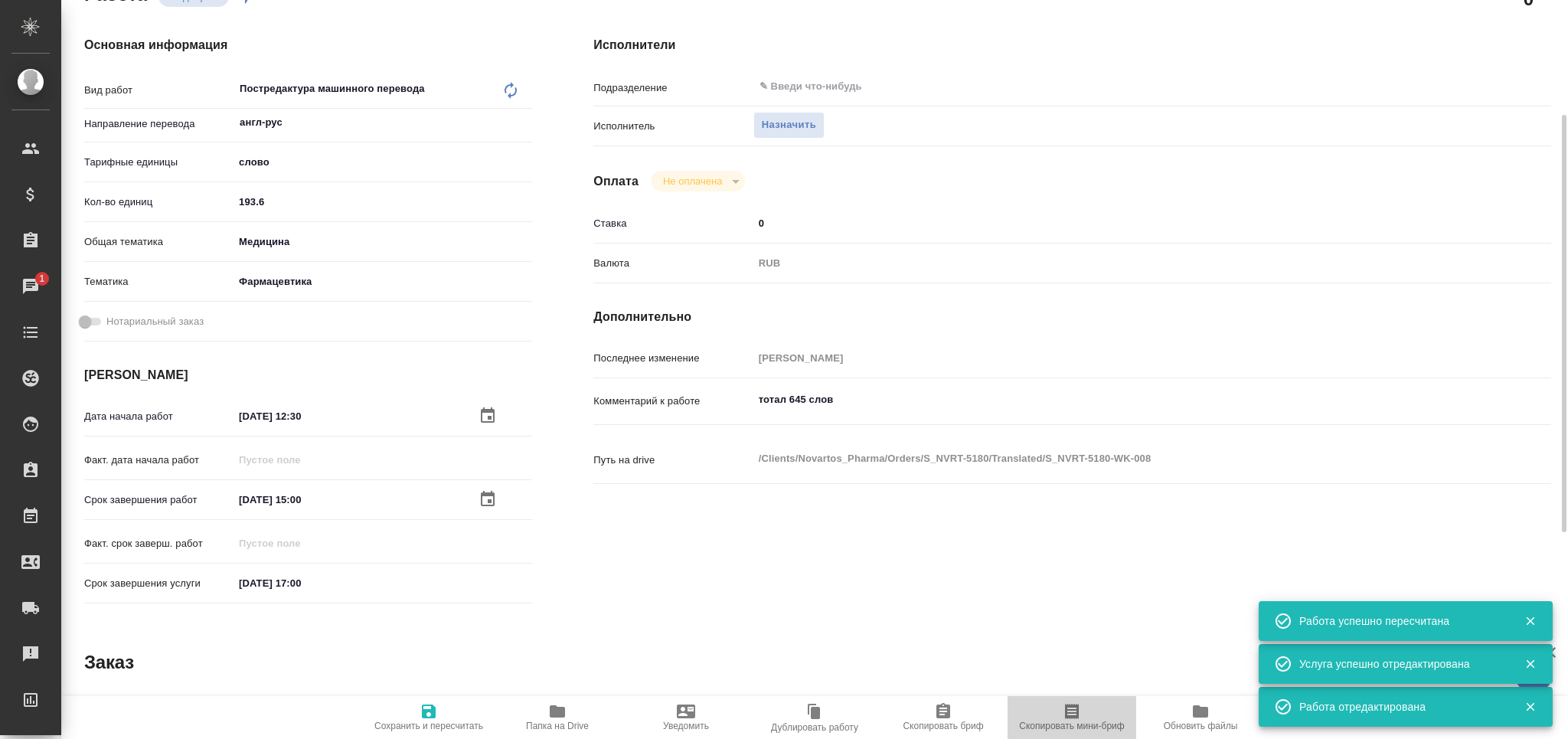
click at [1059, 705] on span "Скопировать мини-бриф" at bounding box center [1072, 716] width 110 height 29
drag, startPoint x: 798, startPoint y: 408, endPoint x: 716, endPoint y: 417, distance: 82.5
click at [716, 417] on div "Комментарий к работе тотал 645 слов x" at bounding box center [1072, 401] width 958 height 35
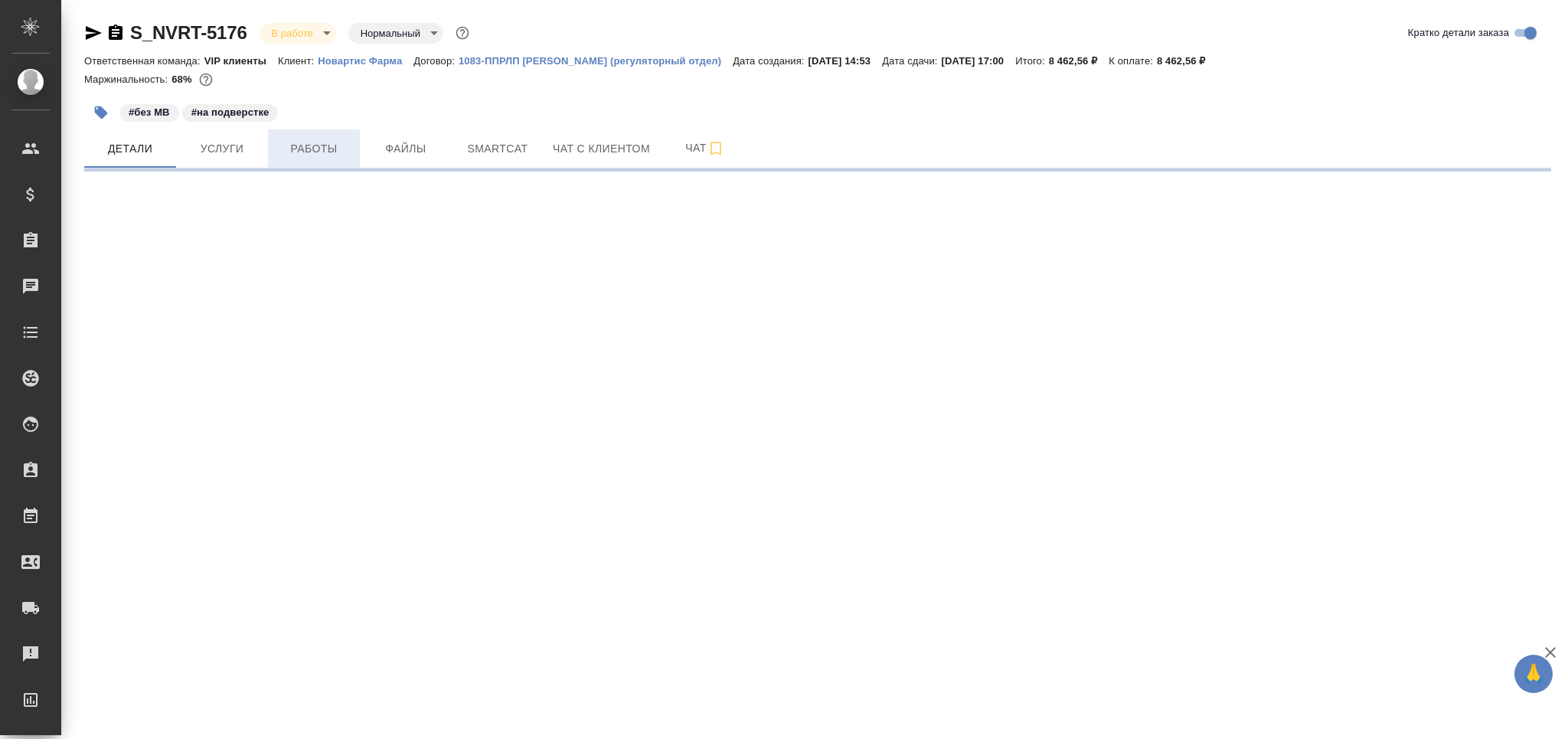
select select "RU"
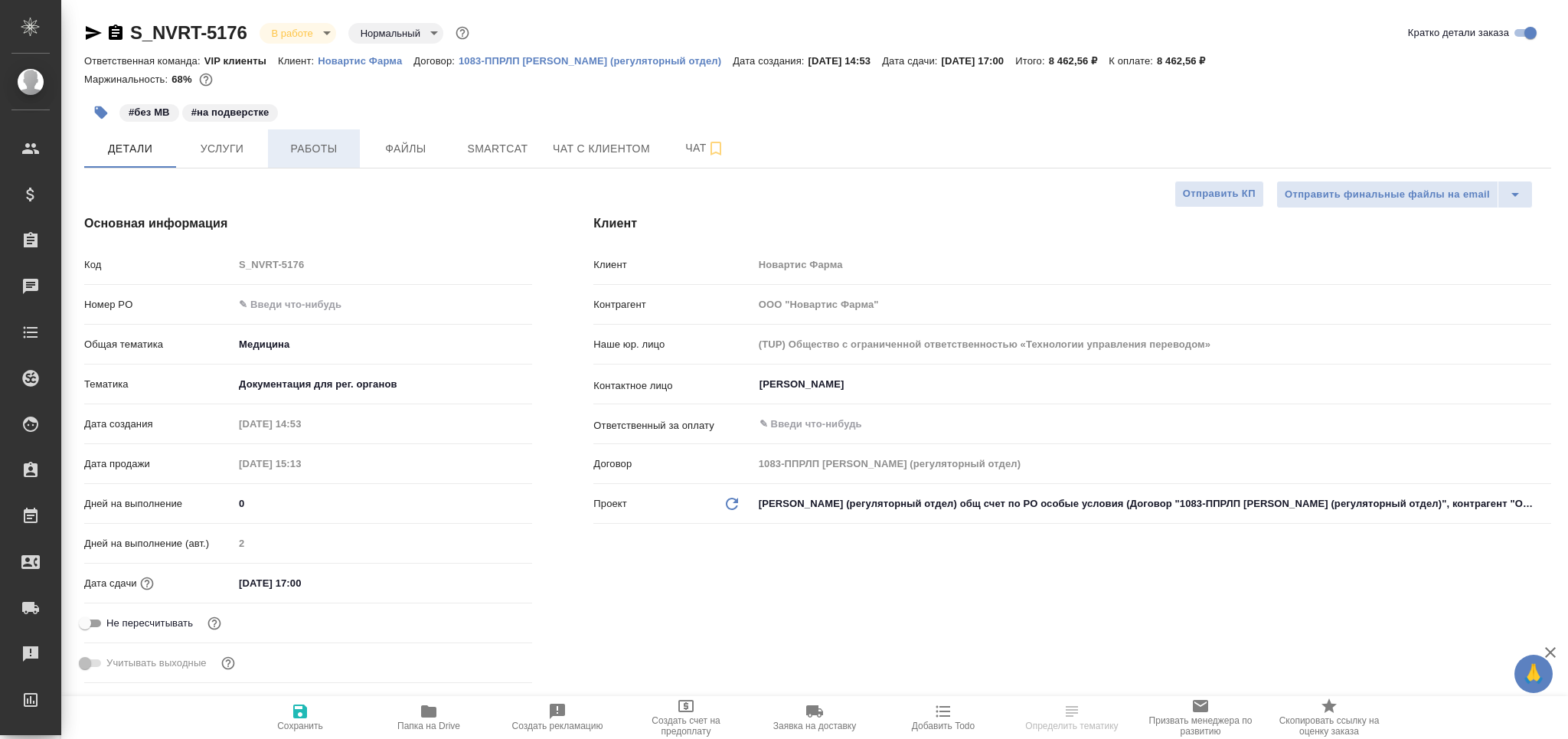
click at [308, 147] on span "Работы" at bounding box center [314, 149] width 74 height 19
type textarea "x"
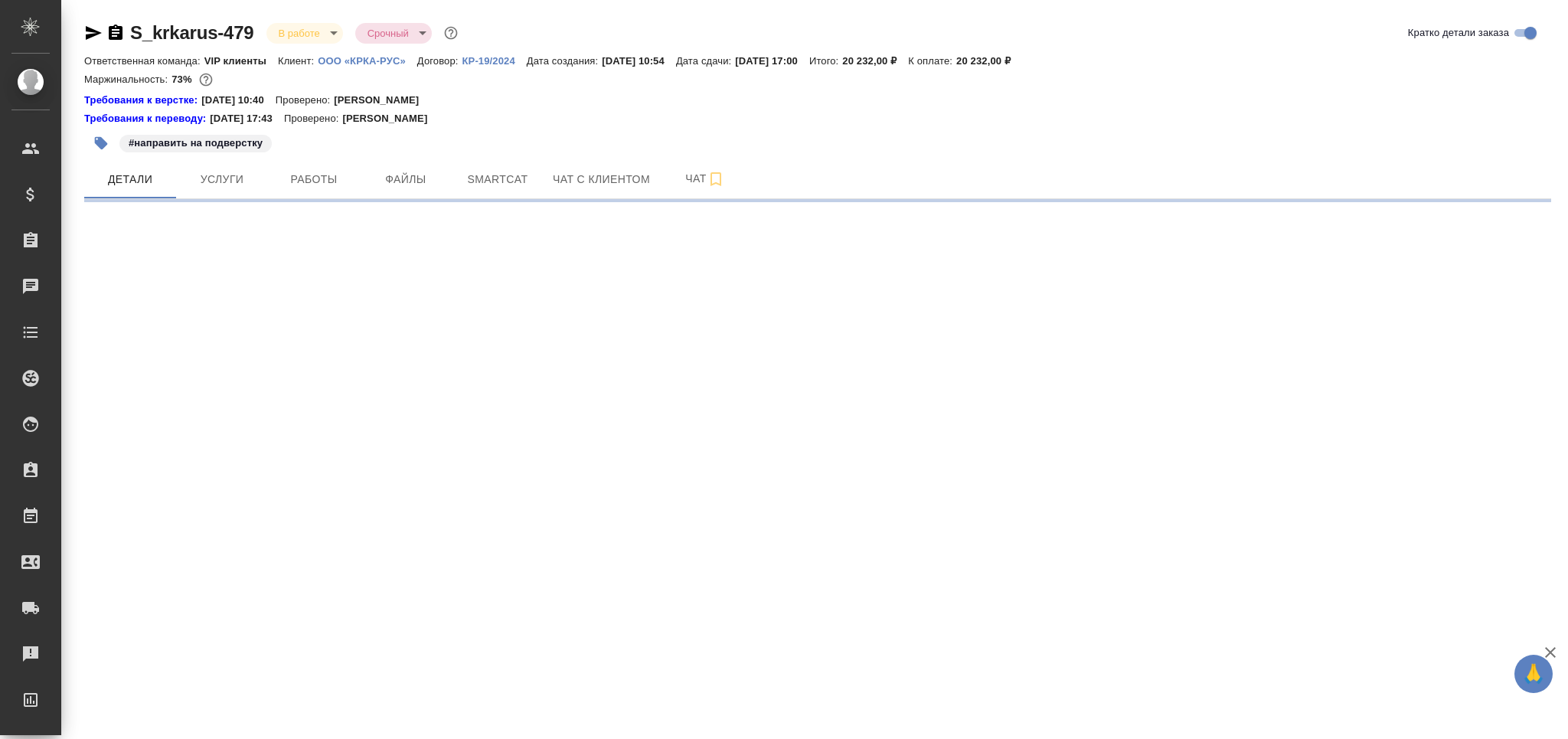
select select "RU"
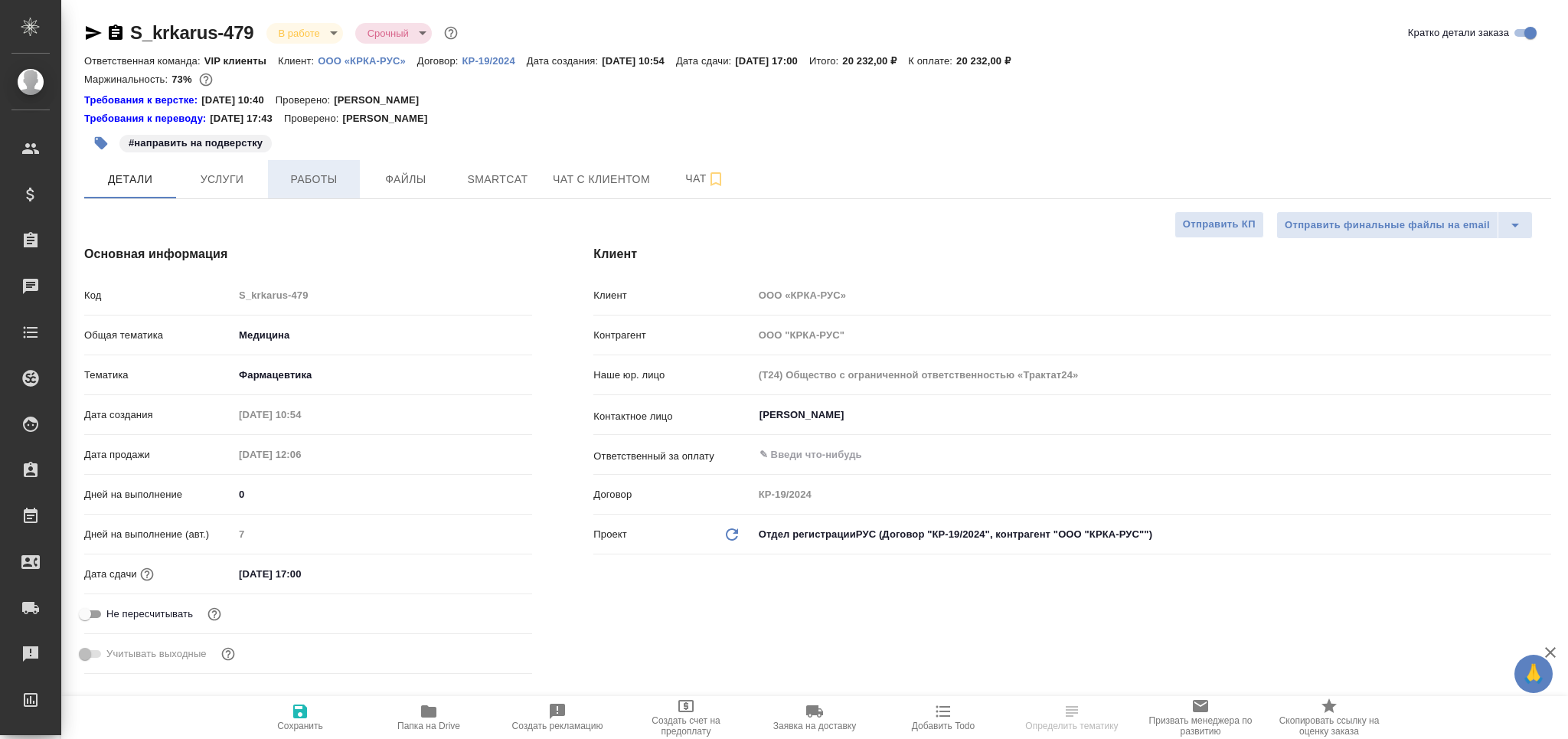
type textarea "x"
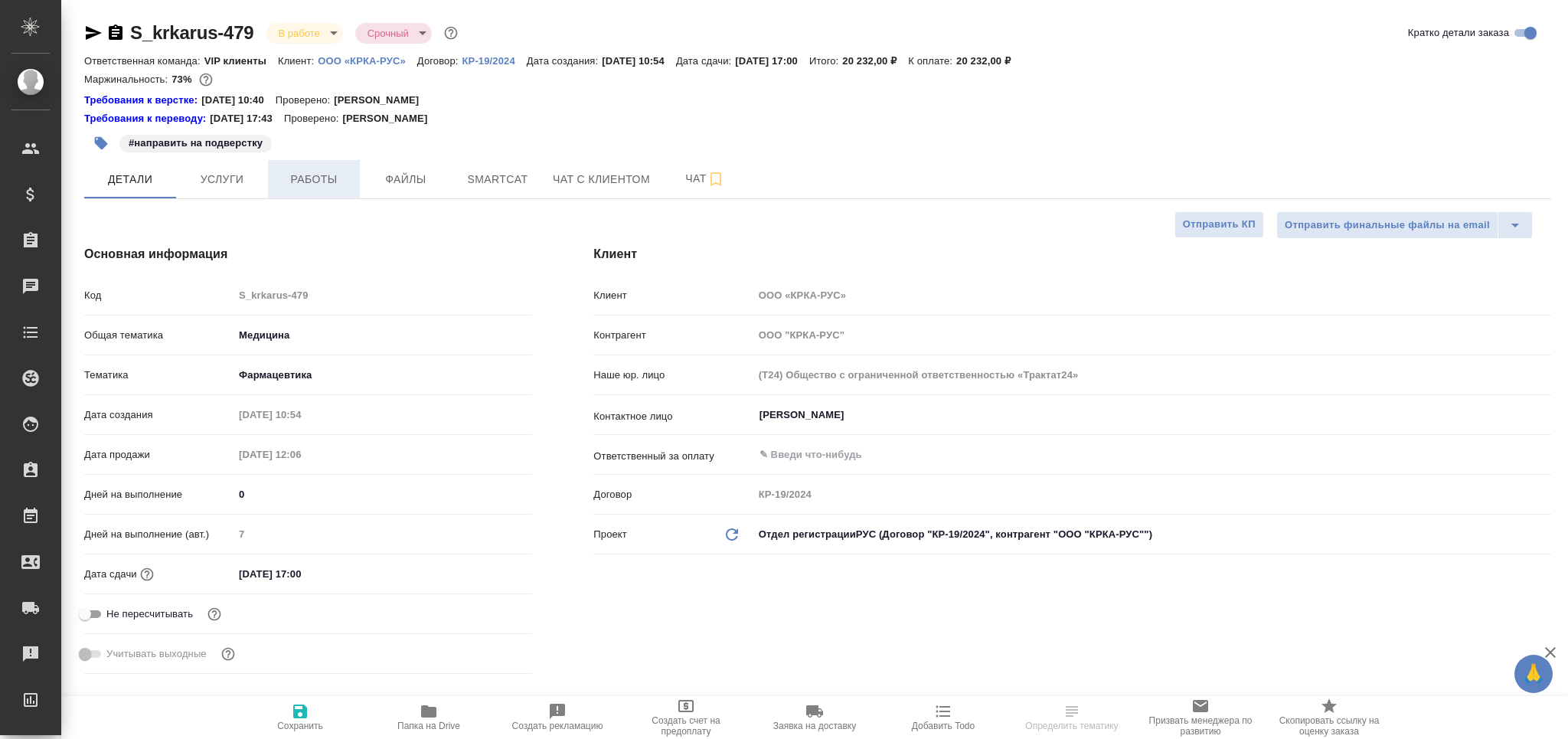
type textarea "x"
click at [317, 177] on span "Работы" at bounding box center [314, 179] width 74 height 19
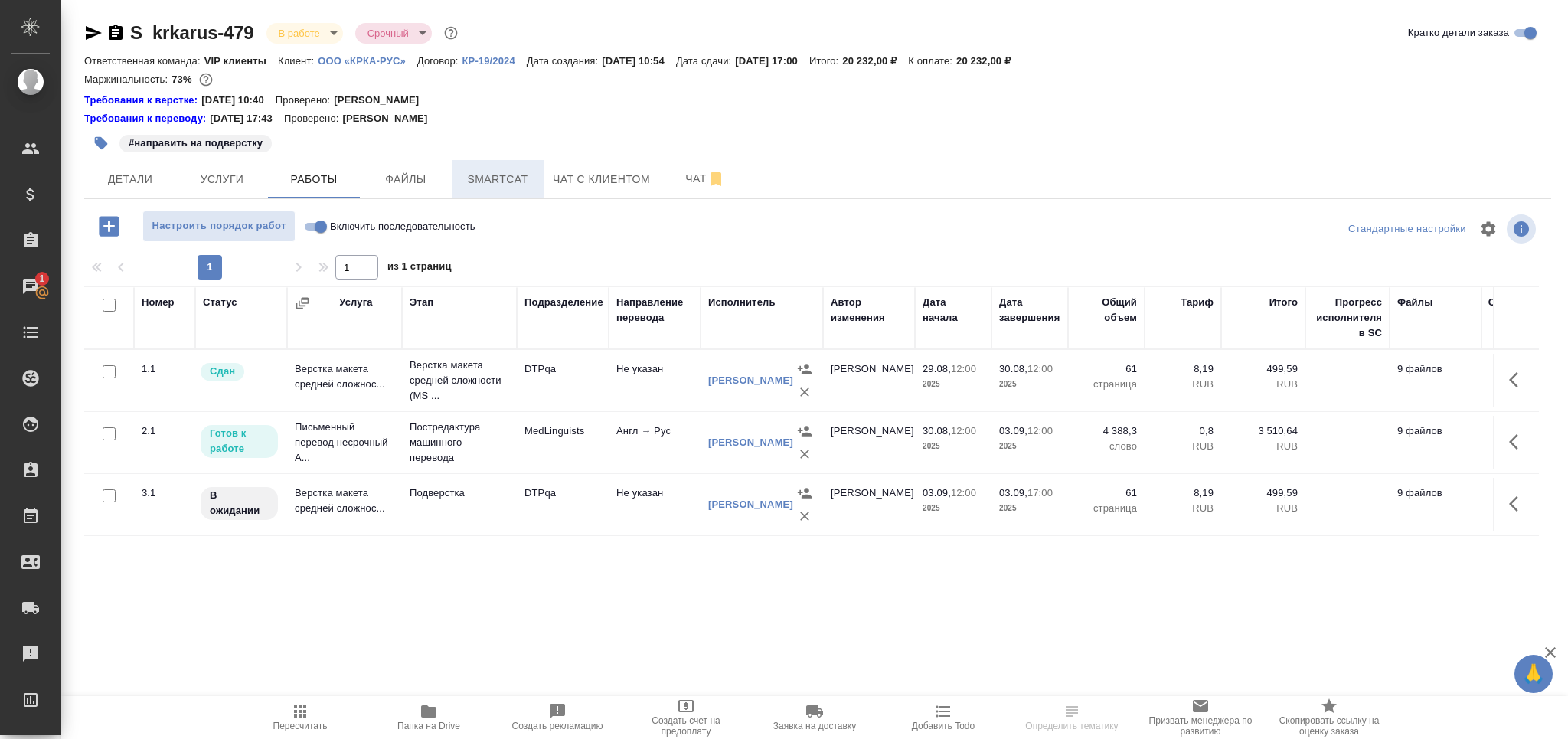
click at [476, 187] on span "Smartcat" at bounding box center [498, 179] width 74 height 19
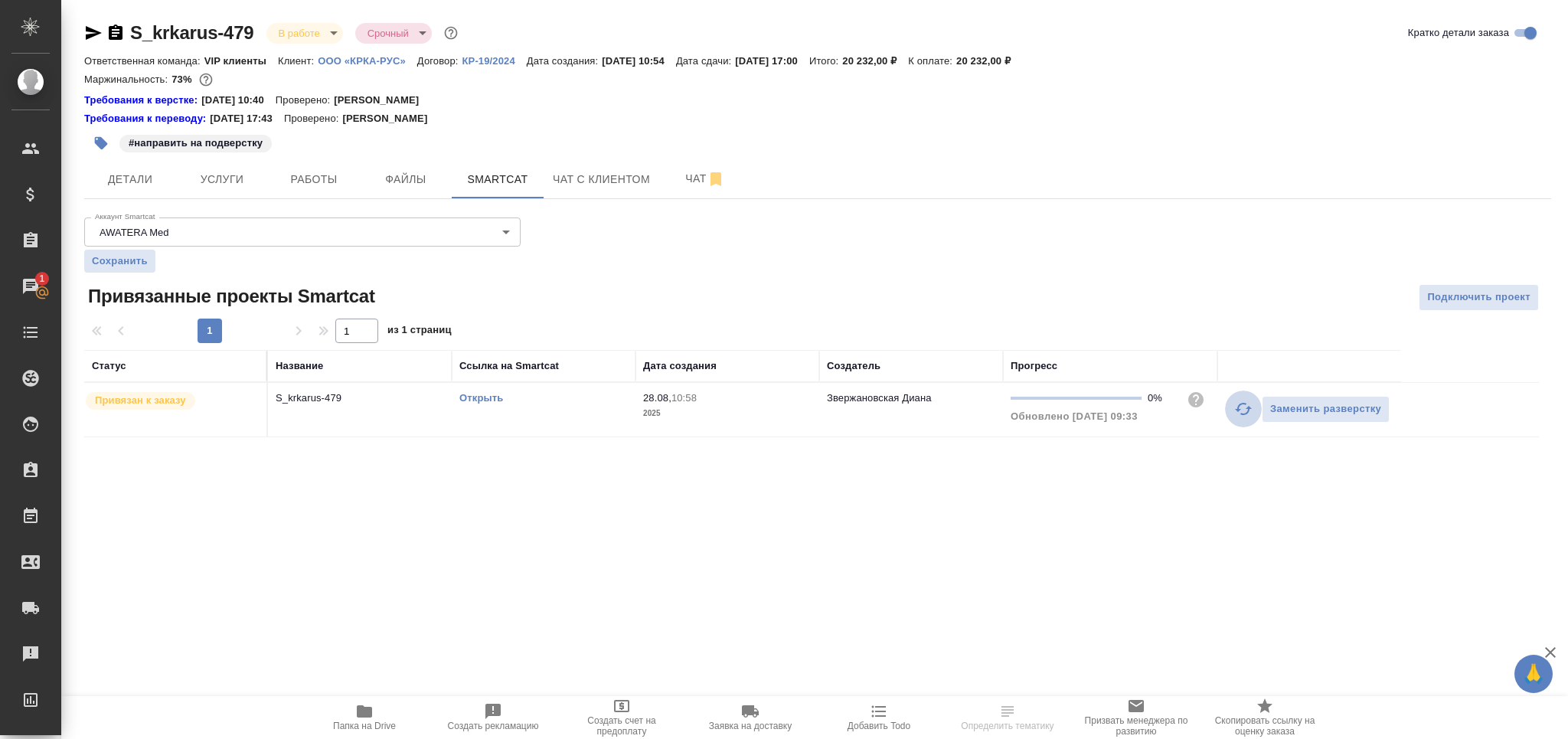
click at [1243, 413] on icon "button" at bounding box center [1243, 409] width 17 height 13
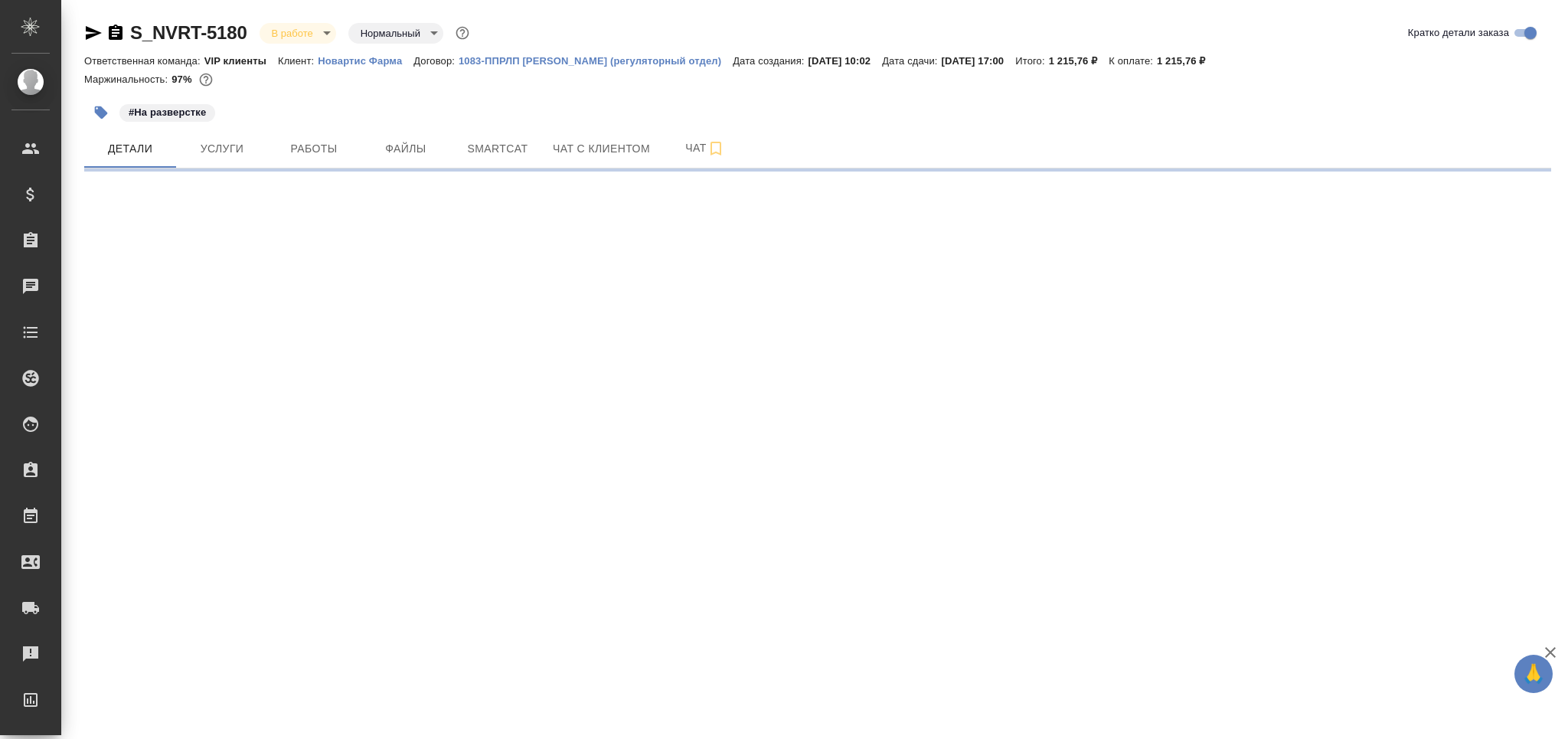
select select "RU"
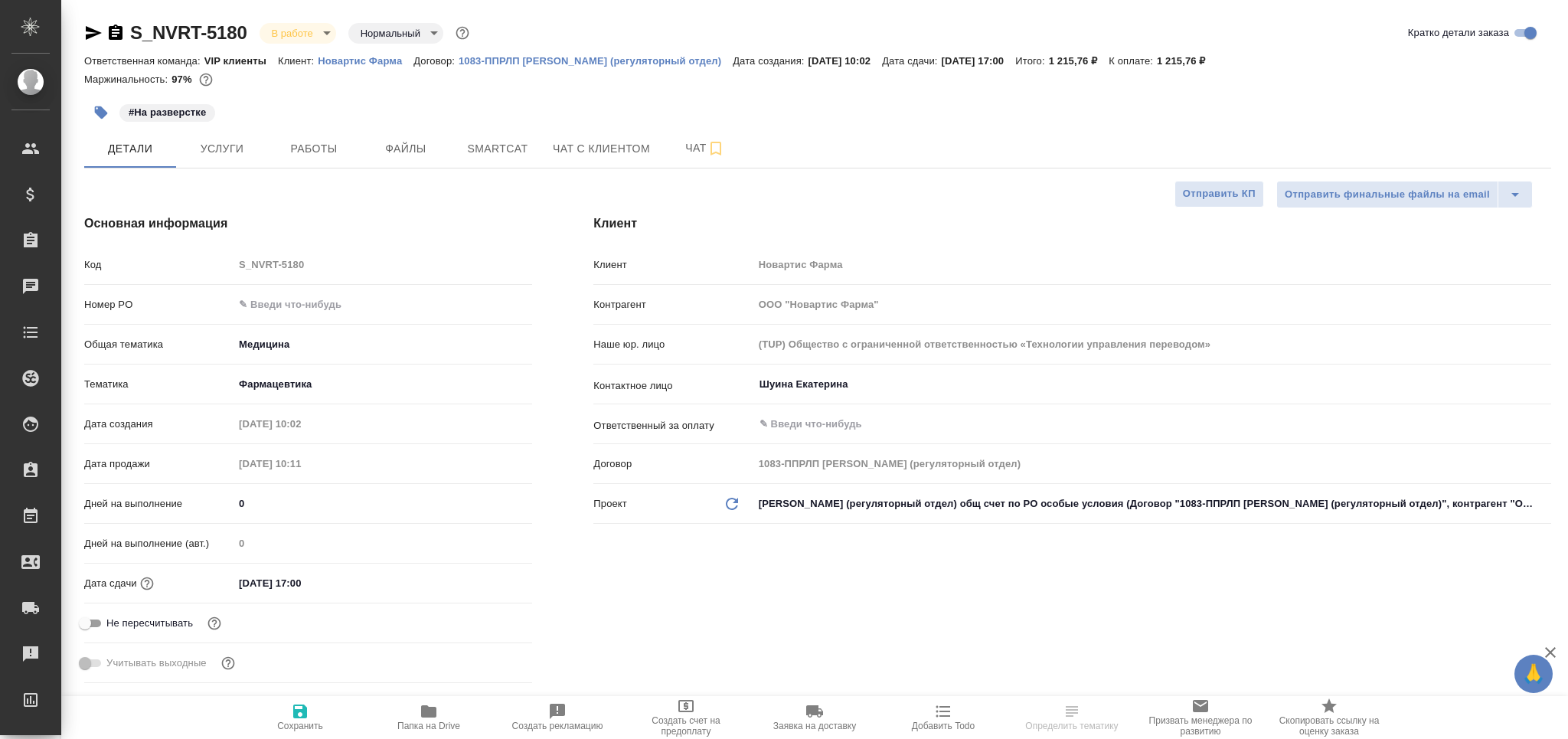
type textarea "x"
click at [689, 142] on span "Чат" at bounding box center [706, 148] width 74 height 19
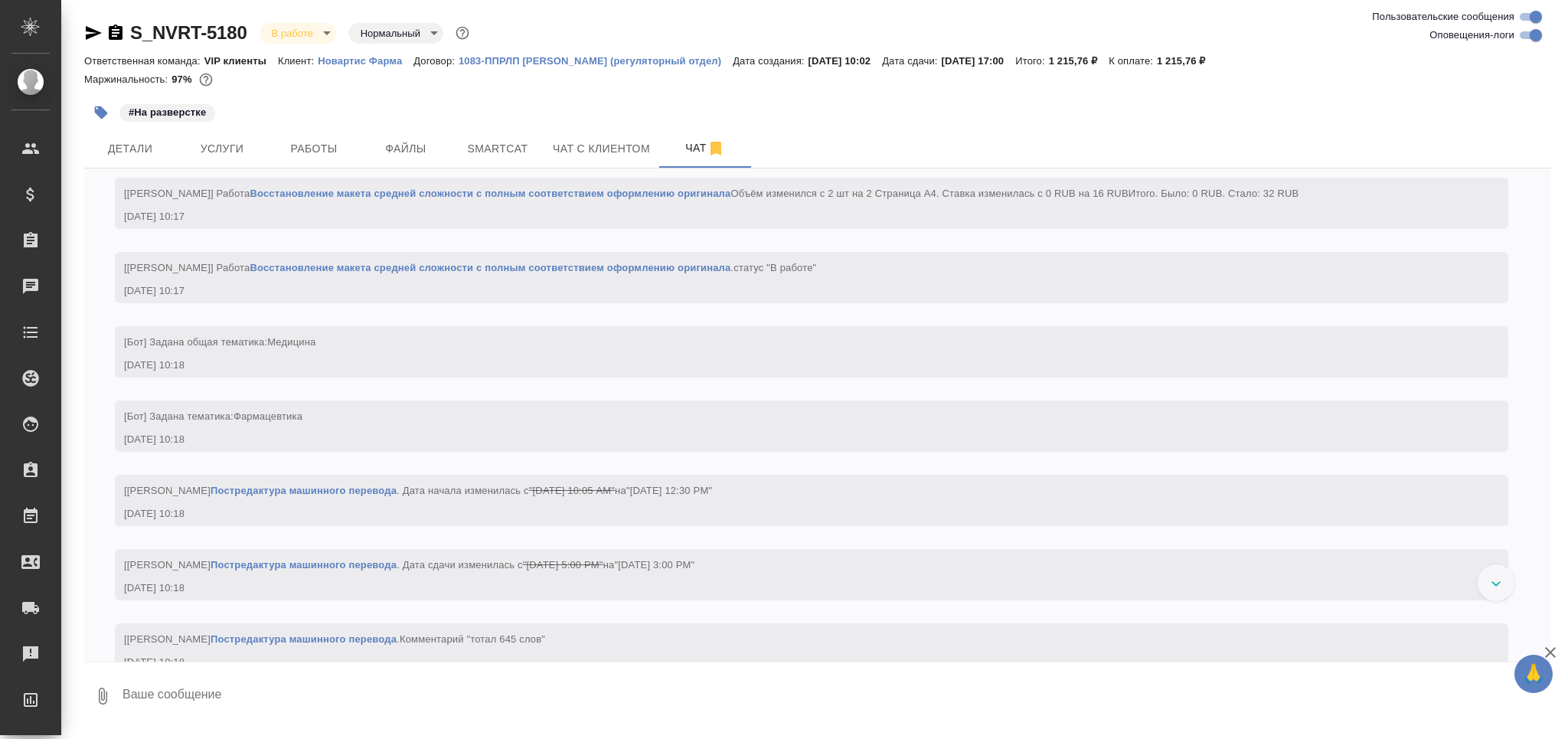
click at [1515, 39] on input "Оповещения-логи" at bounding box center [1536, 35] width 55 height 18
checkbox input "false"
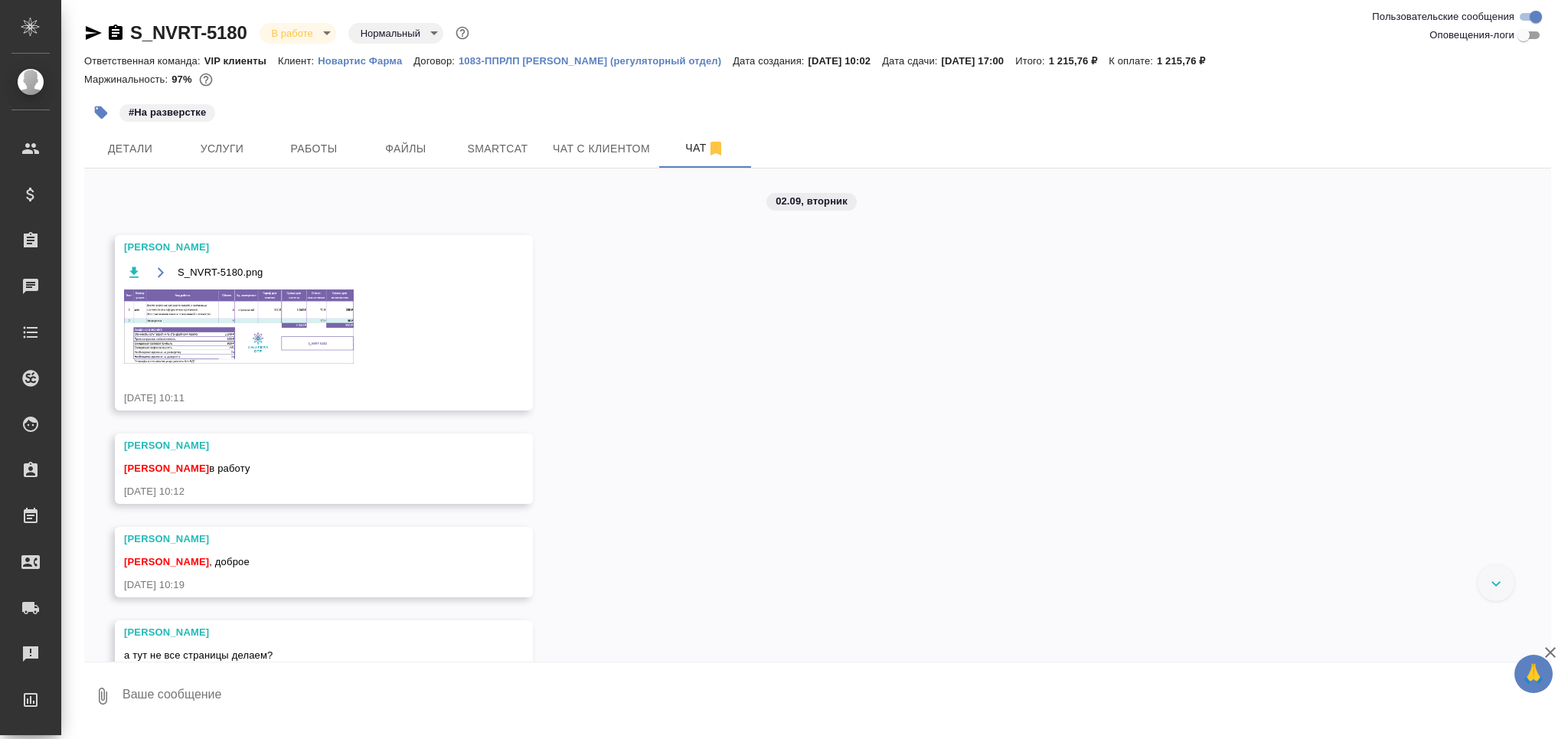
click at [179, 347] on img at bounding box center [239, 327] width 230 height 75
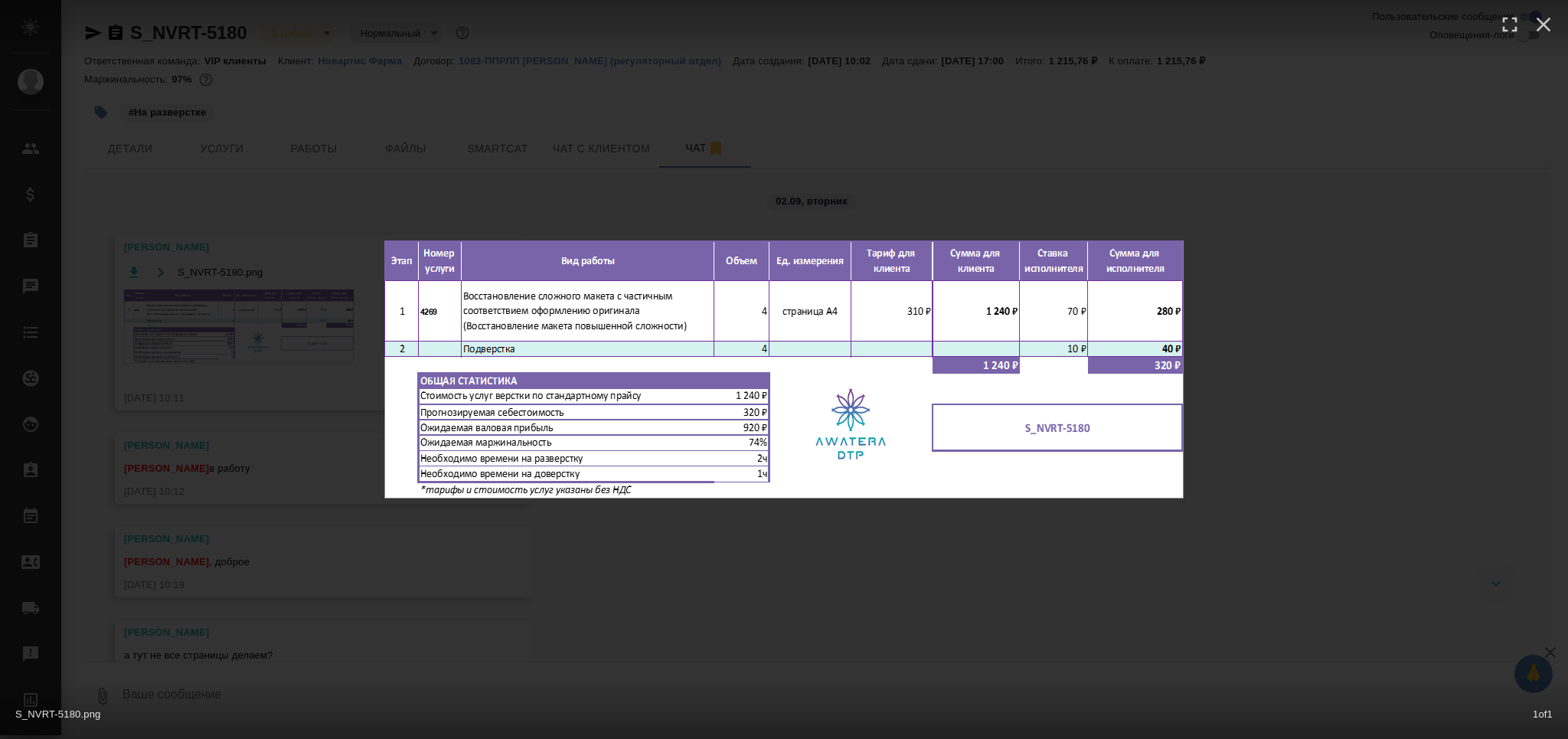
click at [354, 589] on div "S_NVRT-5180.png 1 of 1" at bounding box center [784, 369] width 1568 height 739
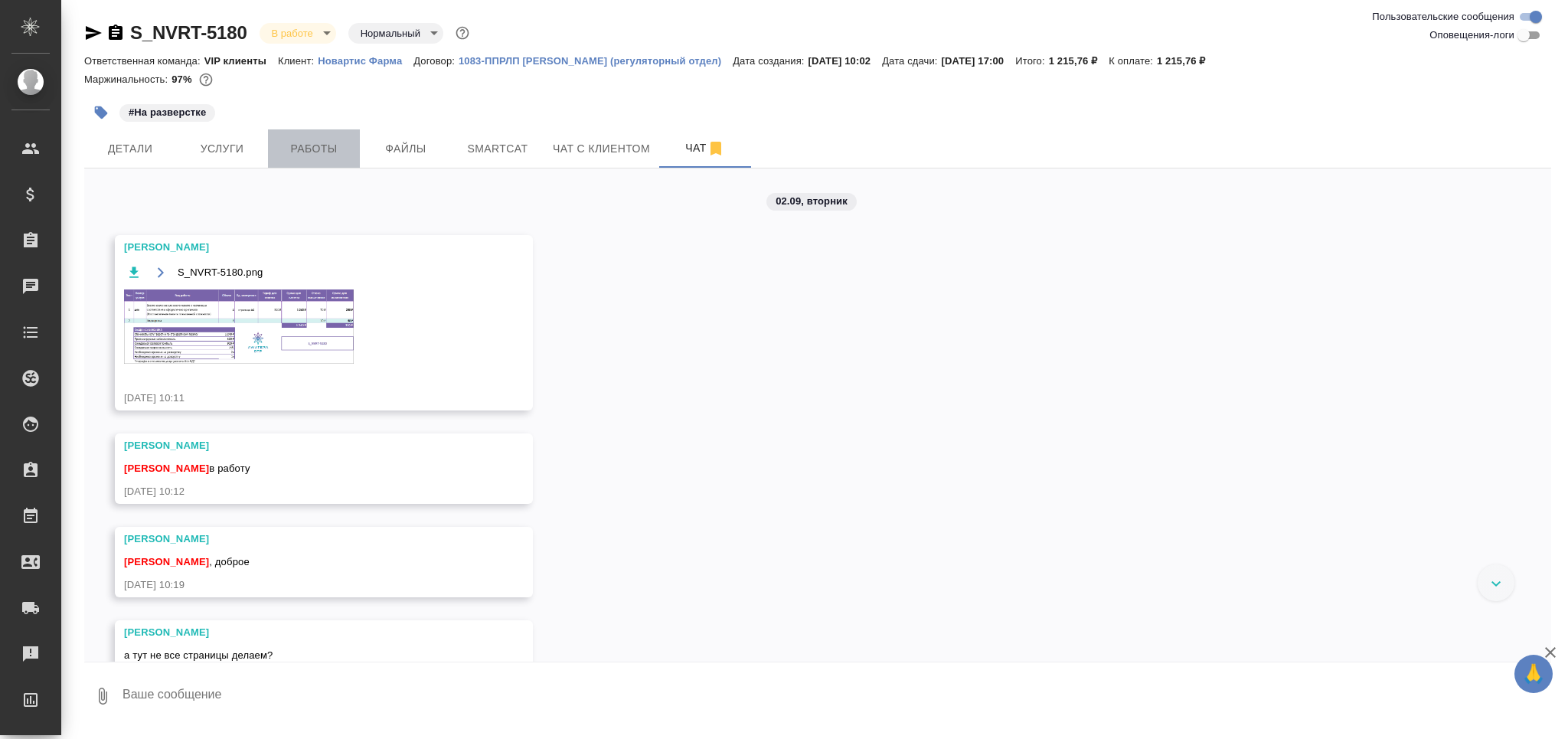
click at [336, 130] on button "Работы" at bounding box center [314, 149] width 92 height 39
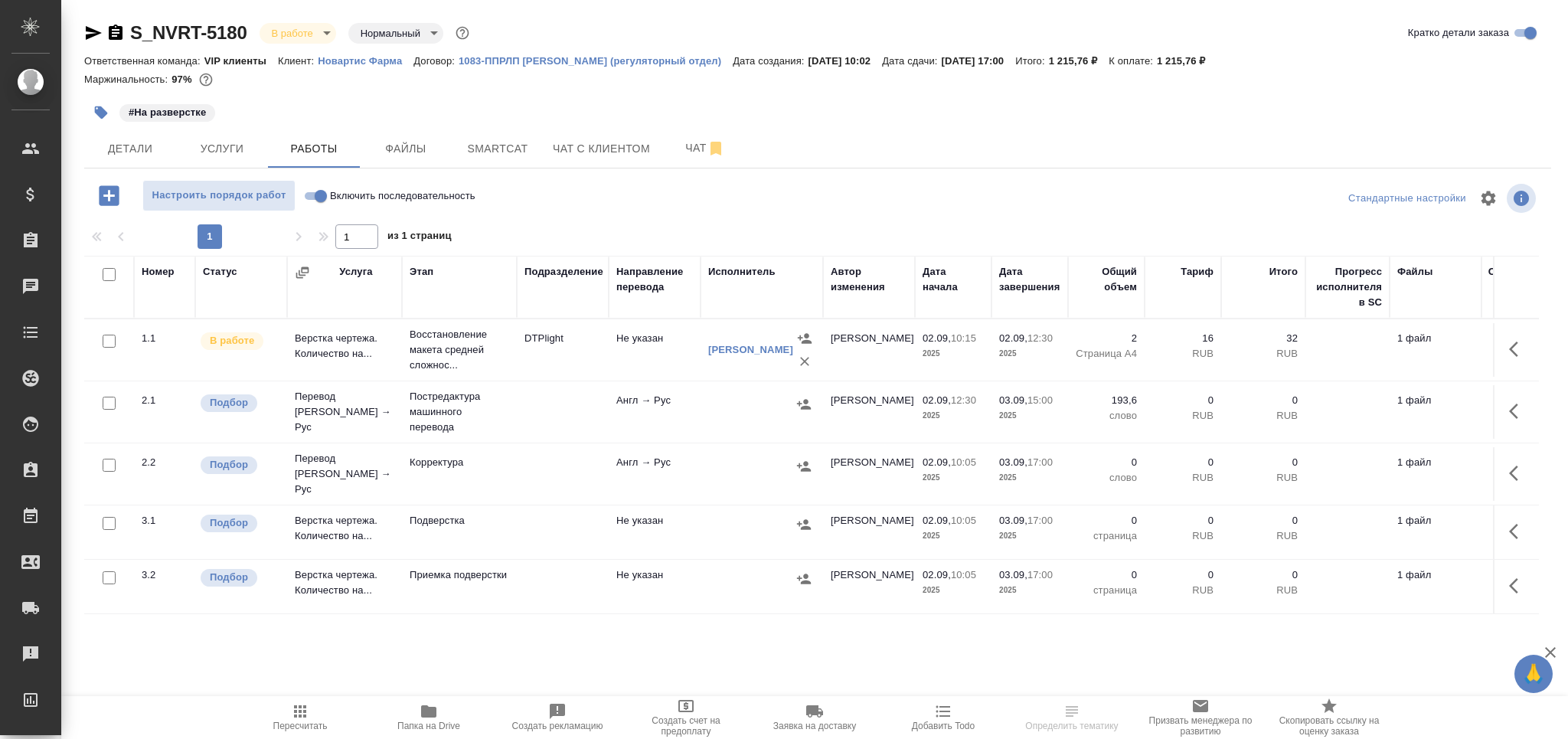
click at [442, 711] on span "Папка на Drive" at bounding box center [428, 716] width 110 height 29
click at [577, 345] on td "DTPlight" at bounding box center [563, 350] width 92 height 54
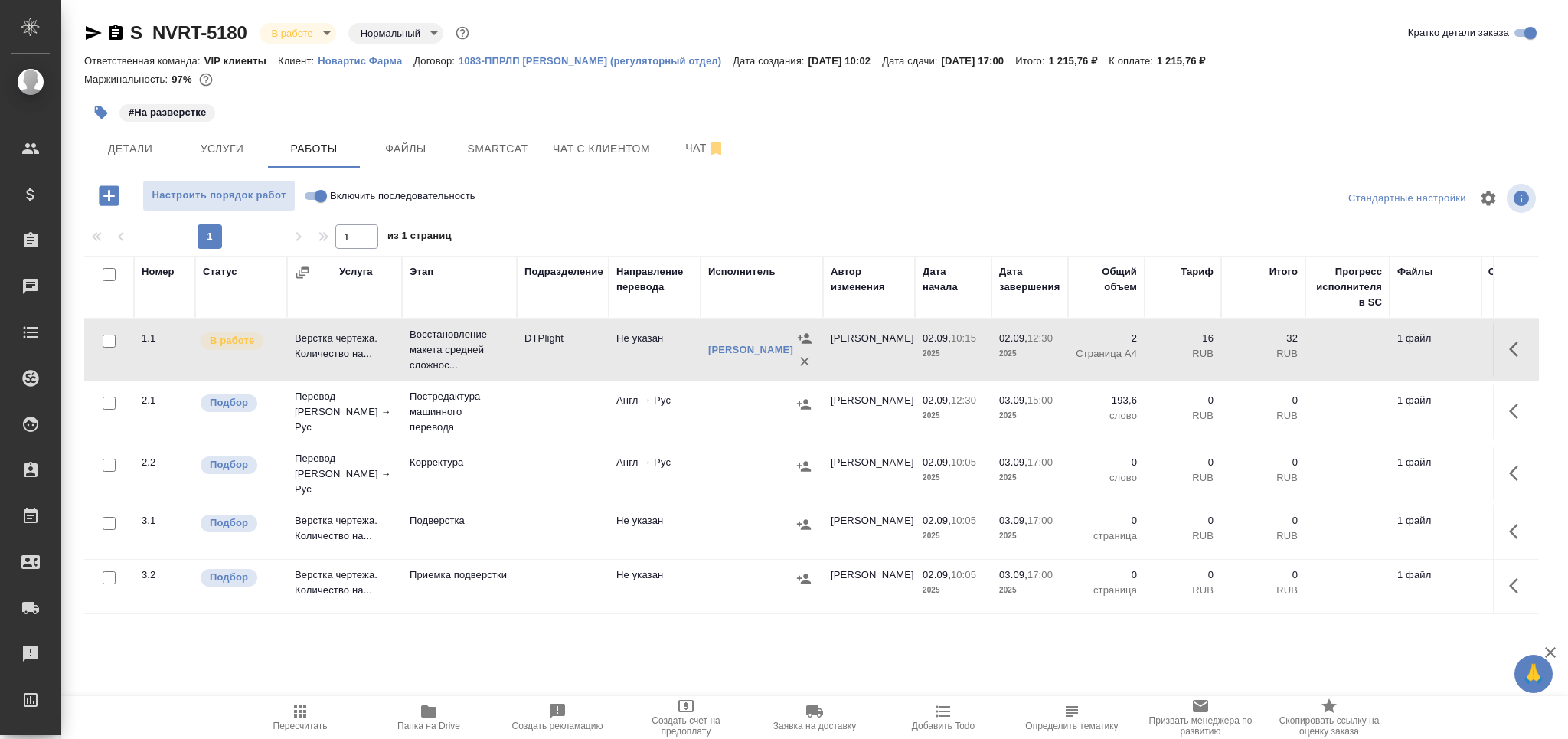
click at [577, 345] on td "DTPlight" at bounding box center [563, 350] width 92 height 54
click at [687, 143] on span "Чат" at bounding box center [706, 148] width 74 height 19
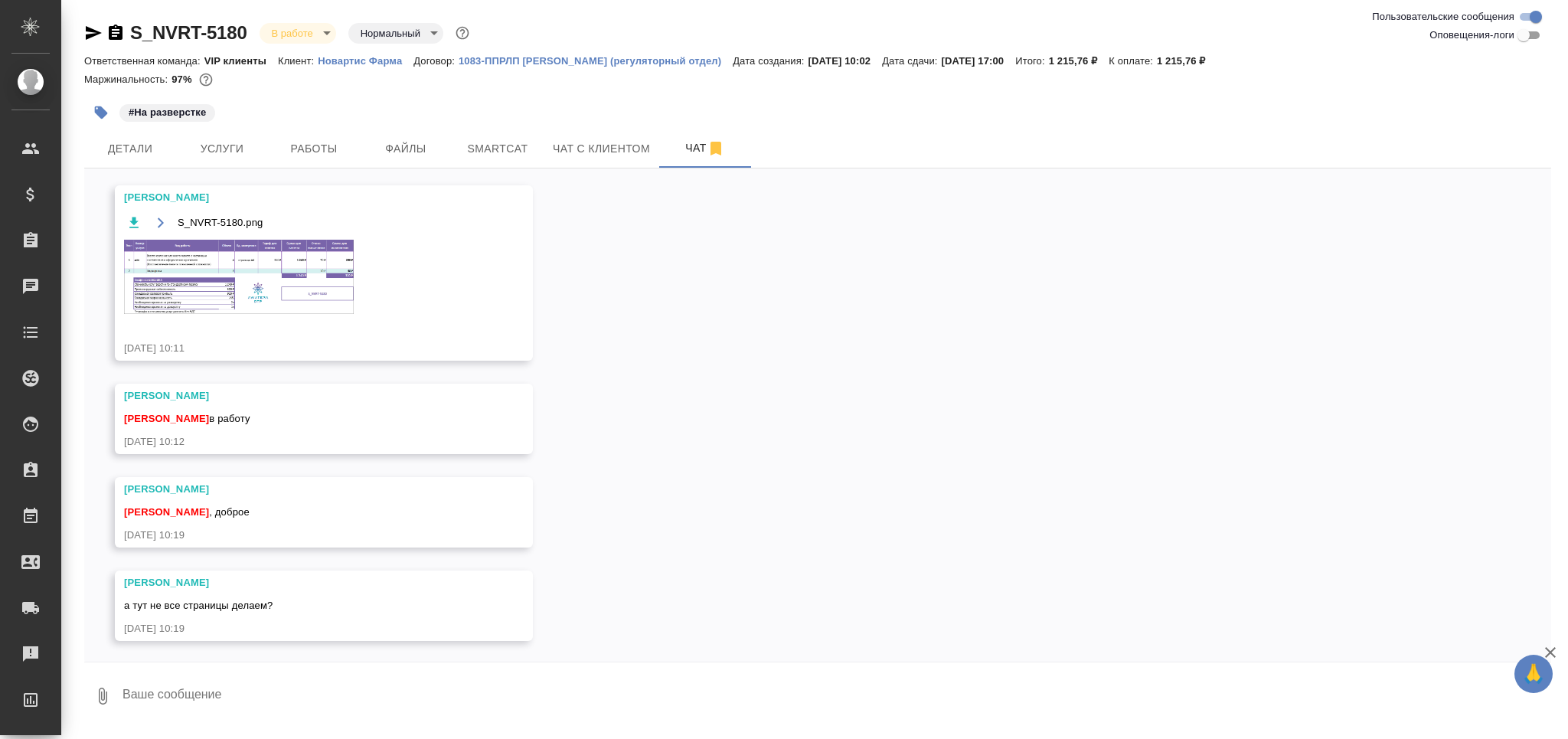
scroll to position [51, 0]
click at [245, 420] on button "Ответить на сообщение" at bounding box center [208, 419] width 167 height 30
click at [364, 714] on textarea at bounding box center [835, 706] width 1430 height 52
type textarea "привет) все конечно, я опечаталась)"
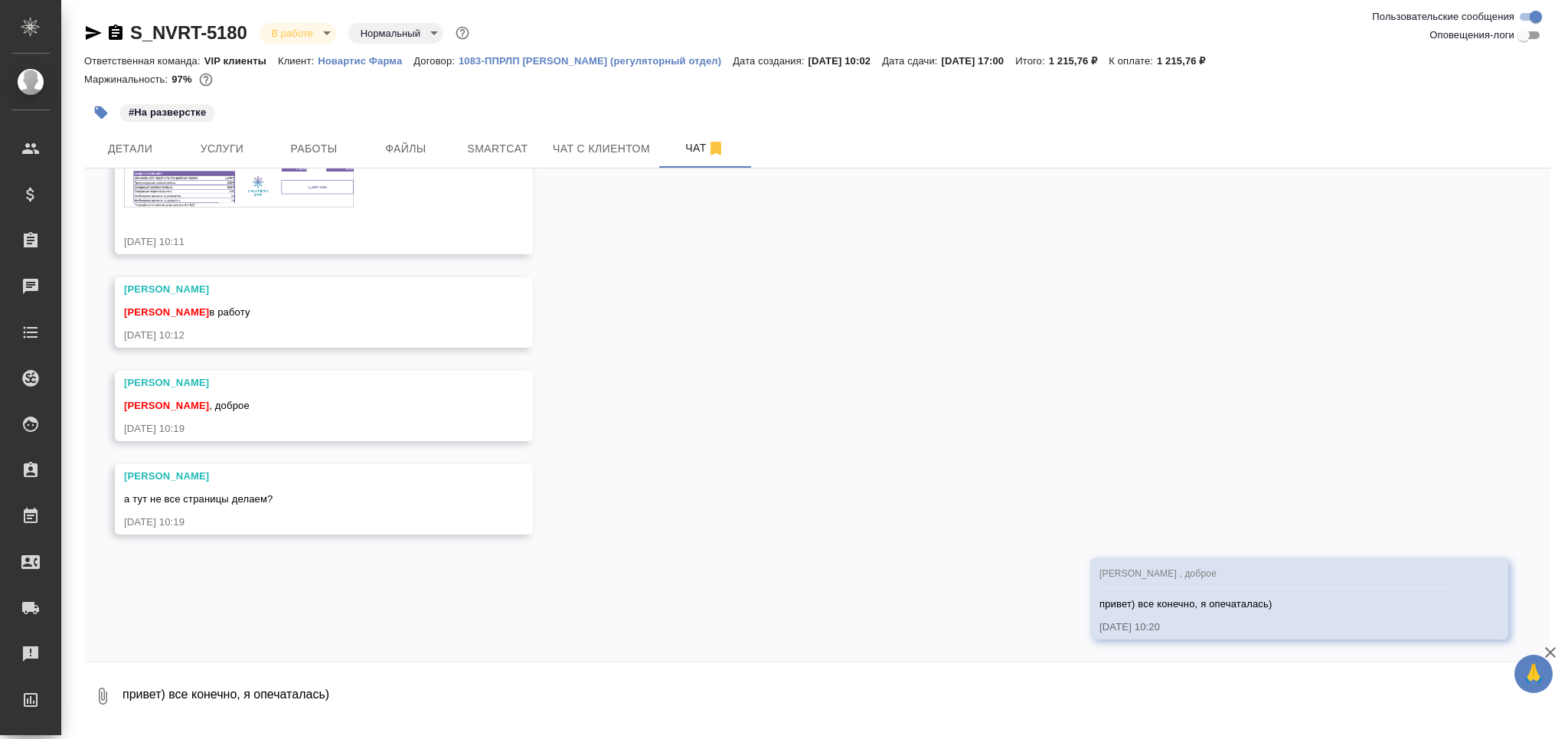
click at [1527, 33] on input "Оповещения-логи" at bounding box center [1523, 35] width 55 height 18
checkbox input "true"
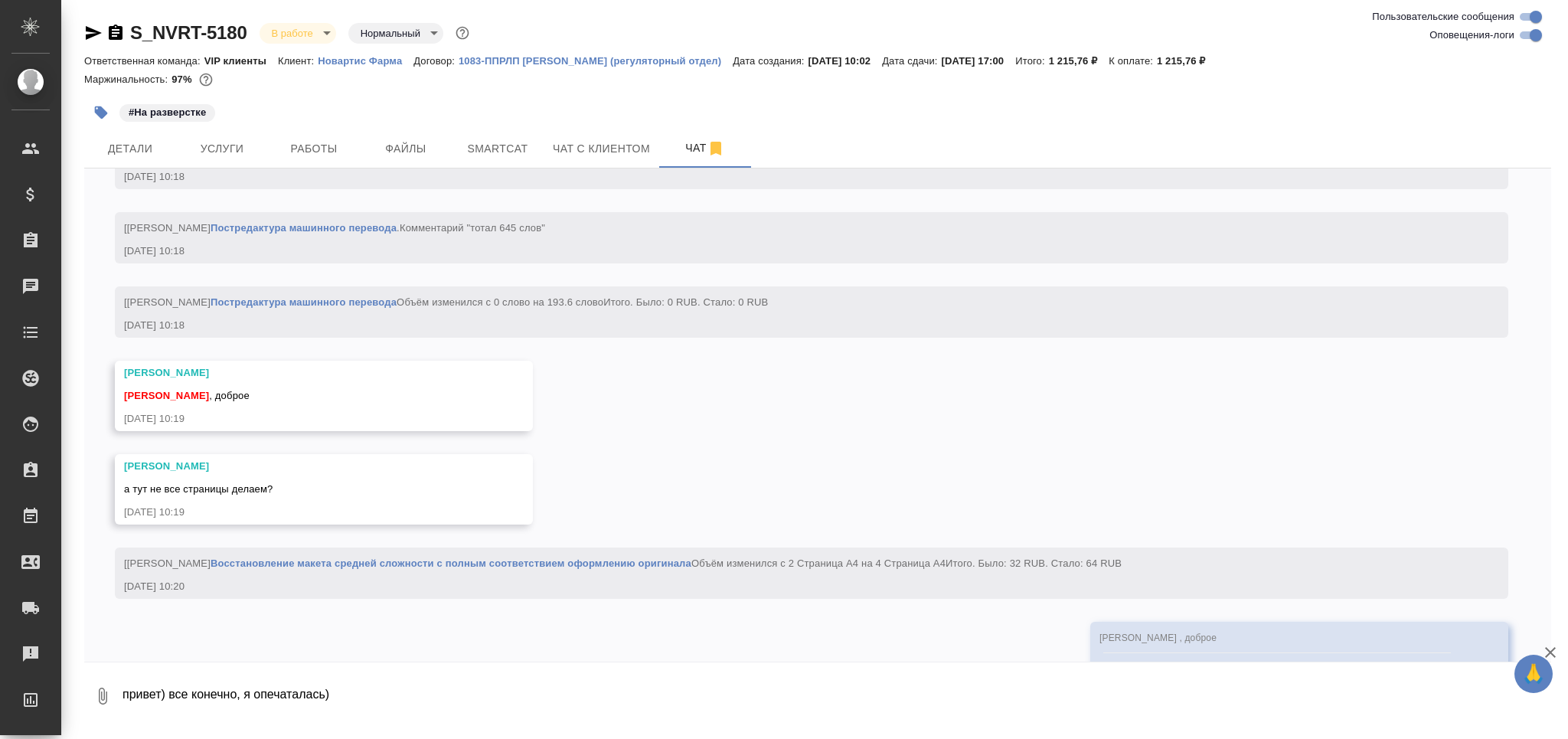
scroll to position [4289, 0]
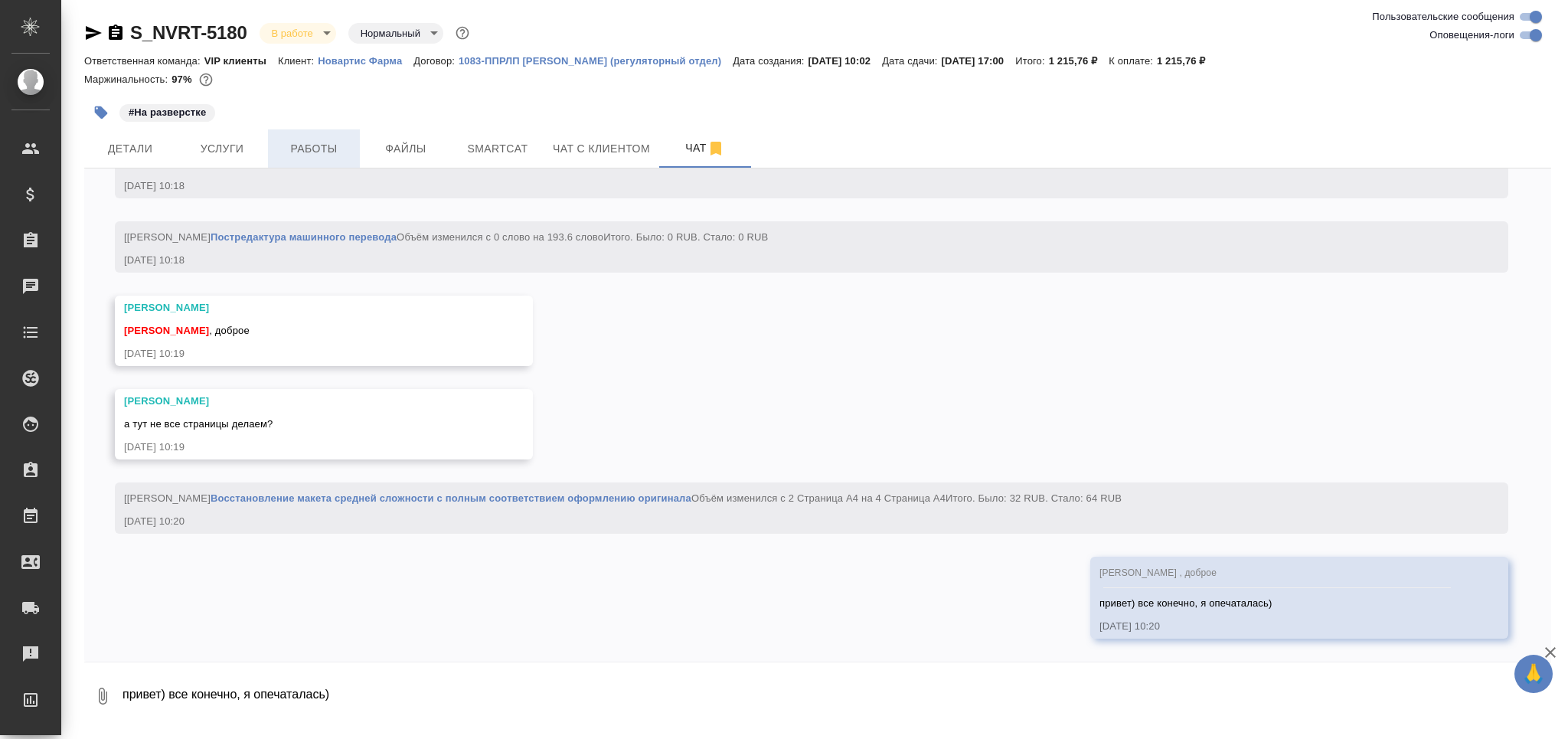
click at [316, 155] on span "Работы" at bounding box center [314, 149] width 74 height 19
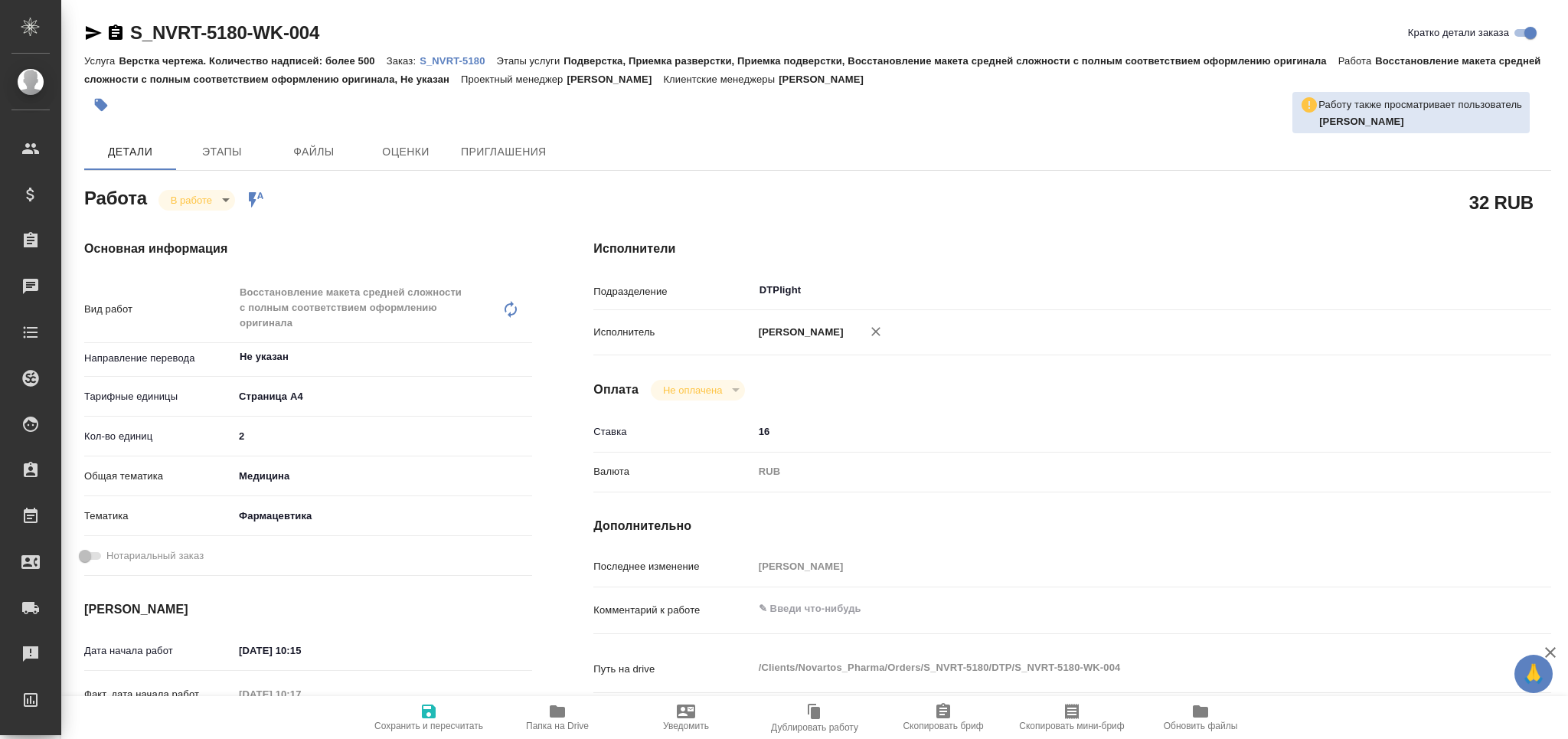
type textarea "x"
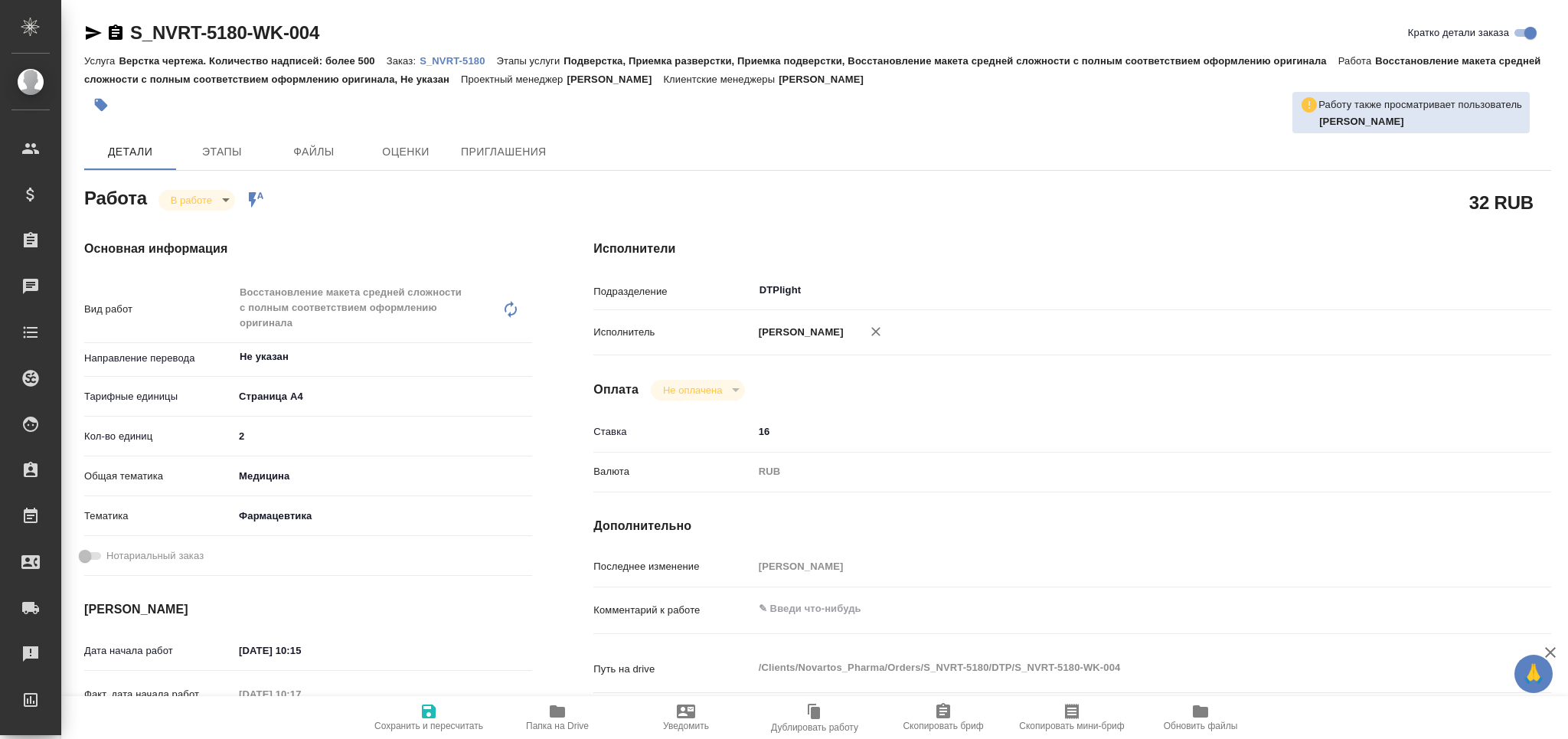
type textarea "x"
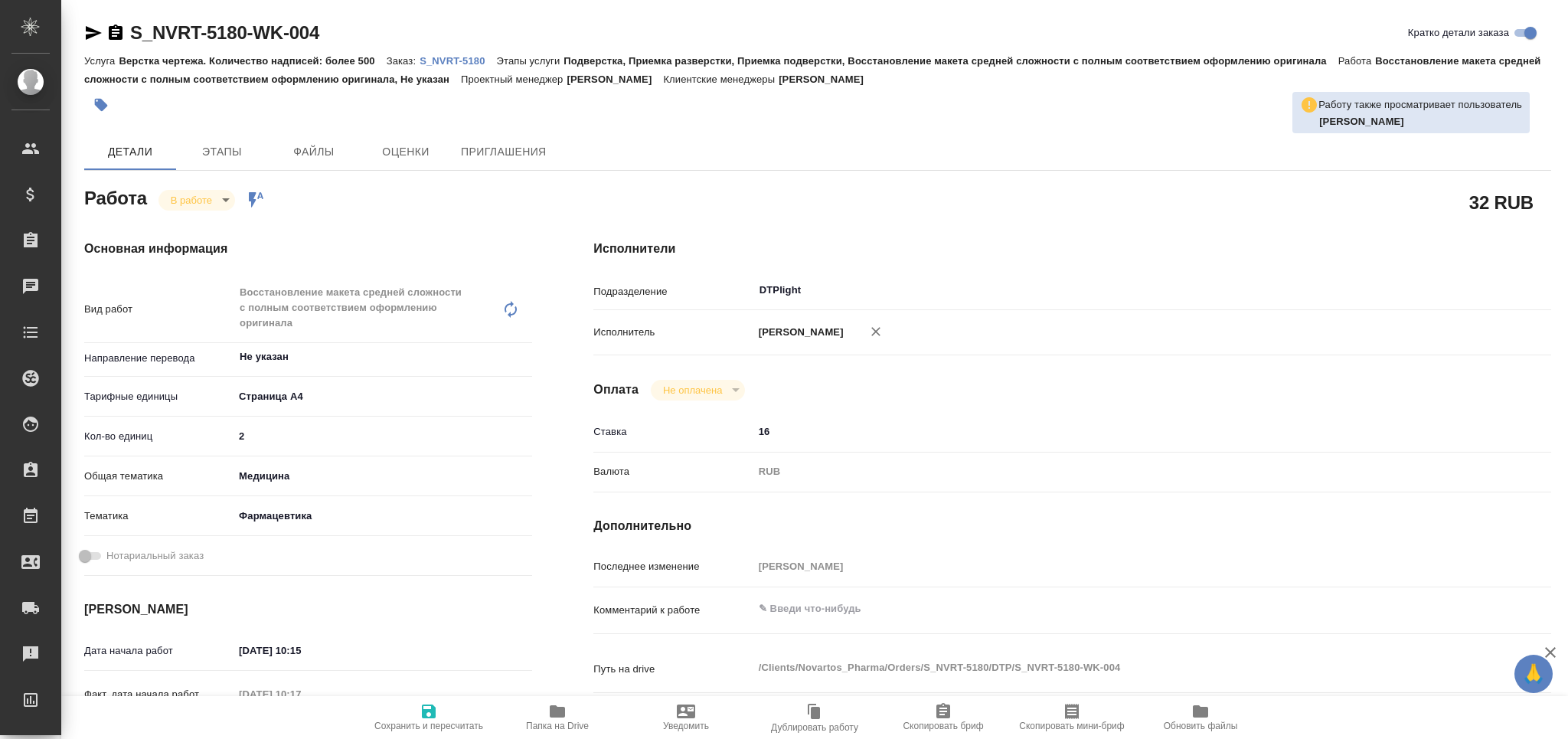
type textarea "x"
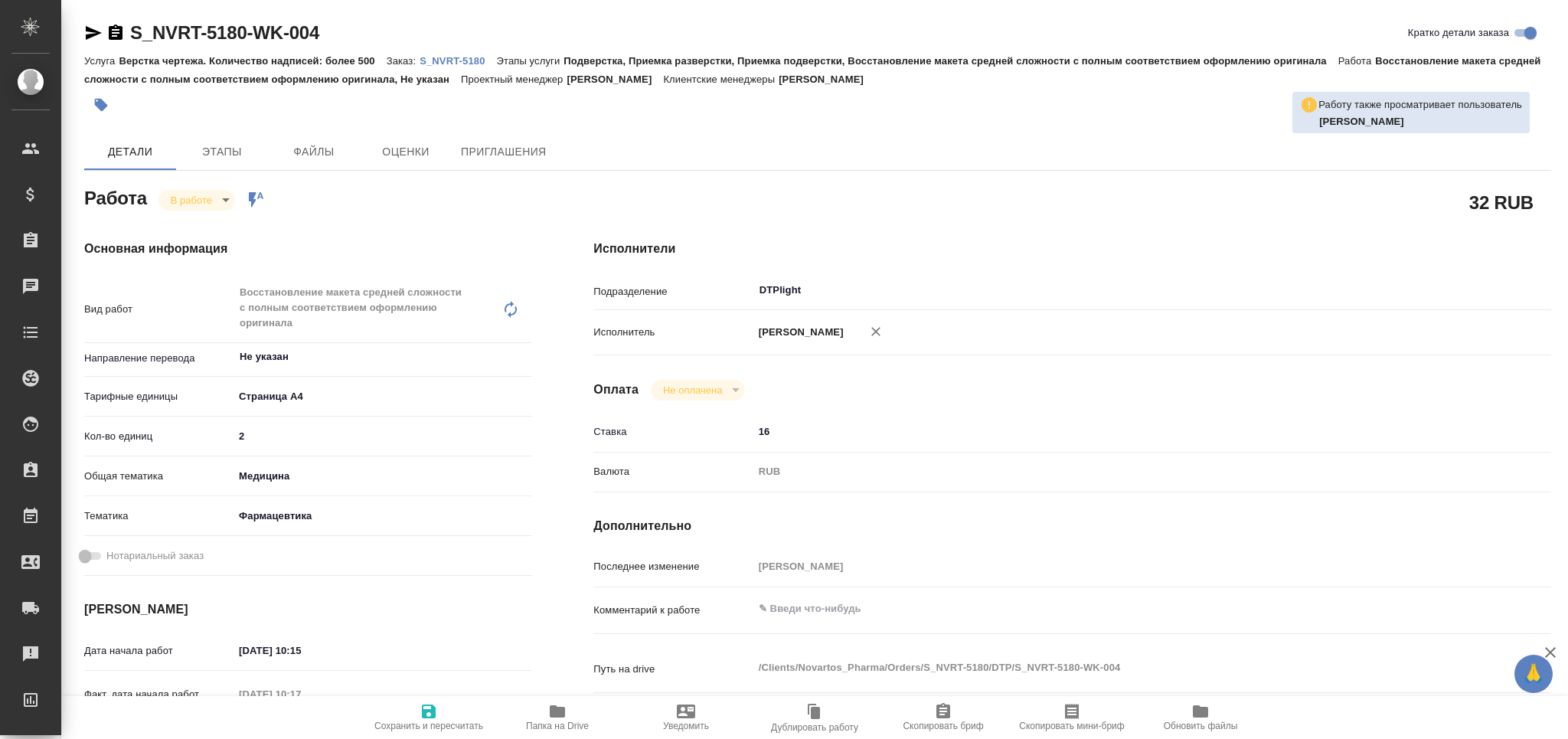
click at [228, 437] on div "Кол-во единиц 2" at bounding box center [309, 437] width 448 height 27
type textarea "x"
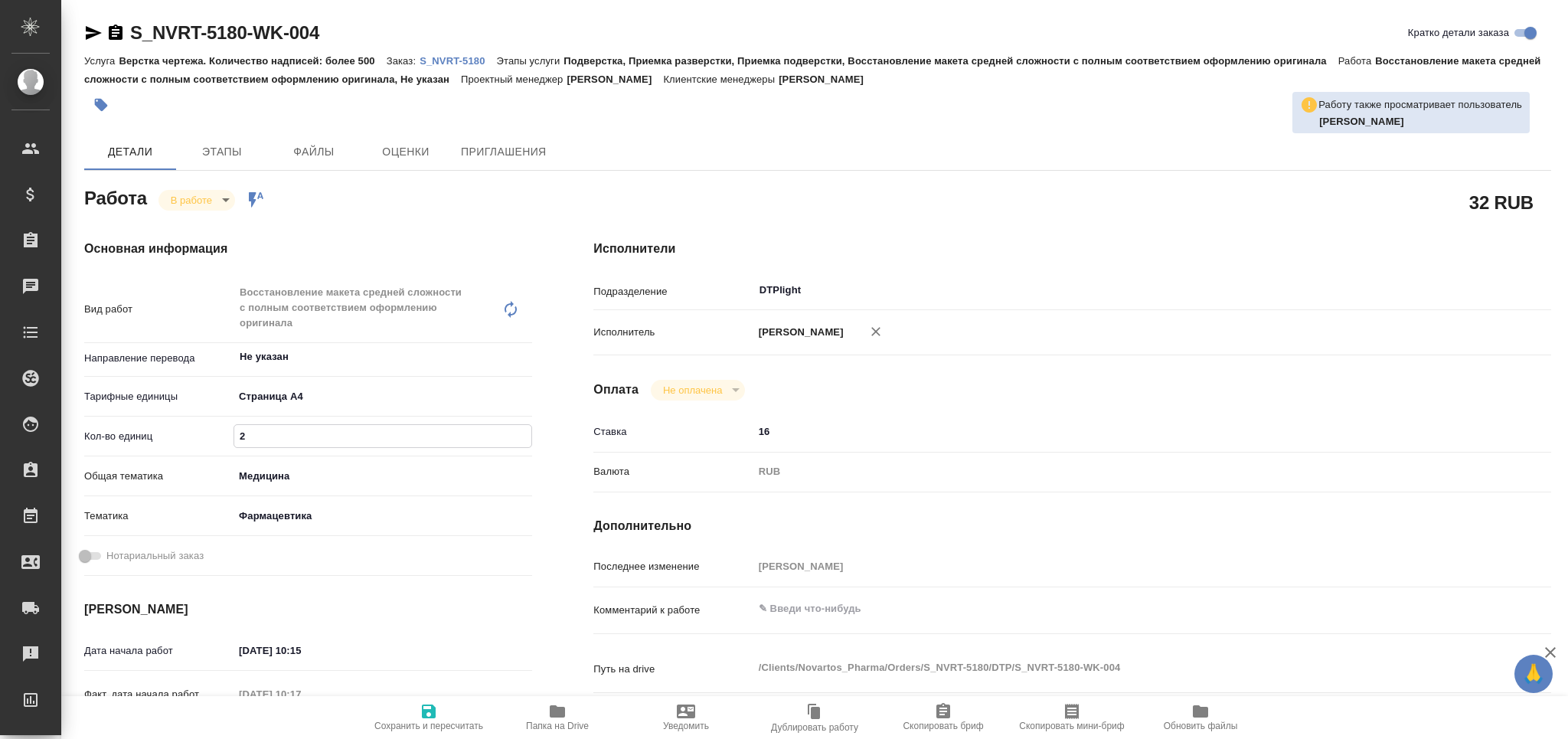
type textarea "x"
type input "4"
type textarea "x"
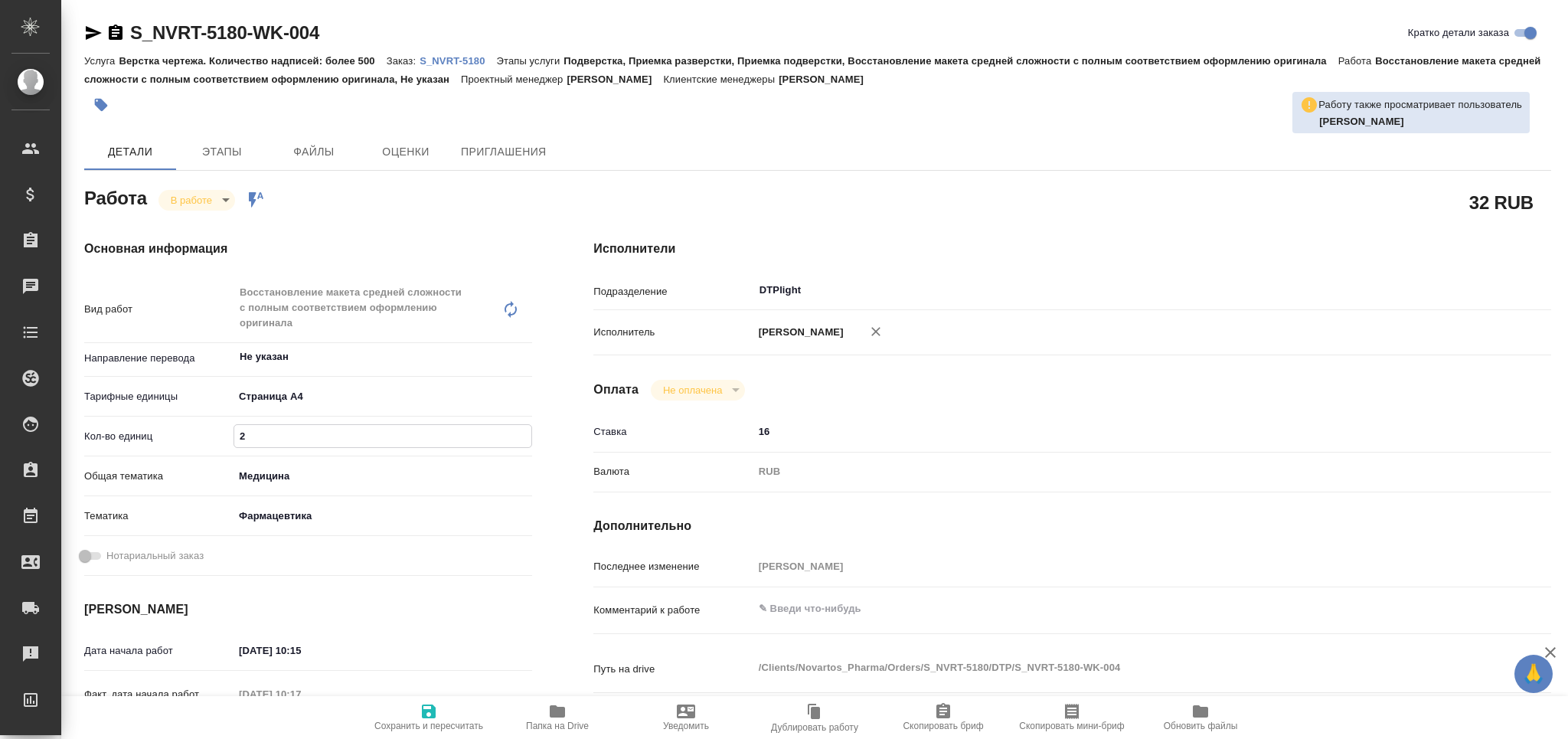
type textarea "x"
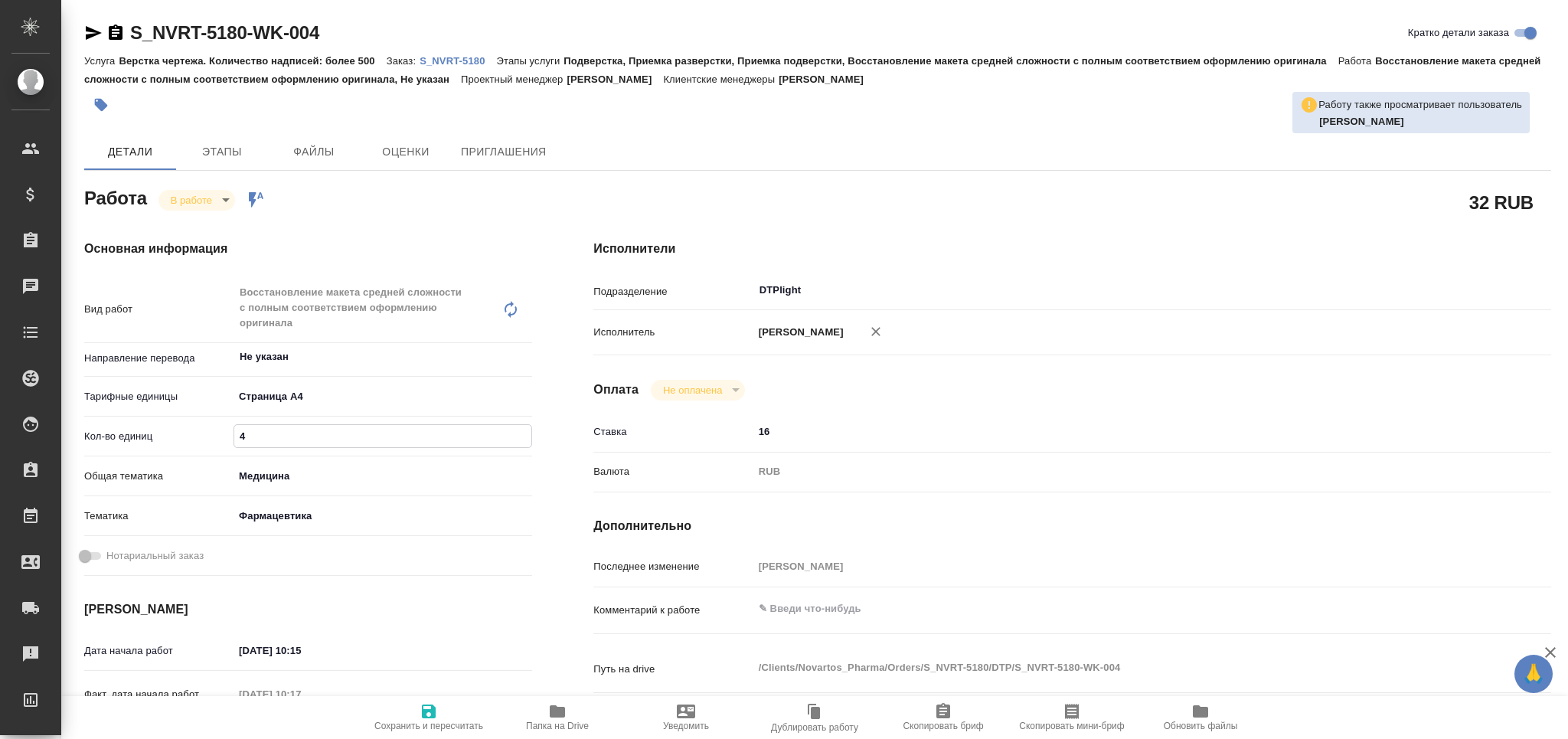
type textarea "x"
type input "4"
drag, startPoint x: 436, startPoint y: 713, endPoint x: 479, endPoint y: 643, distance: 82.2
click at [437, 713] on icon "button" at bounding box center [428, 711] width 18 height 18
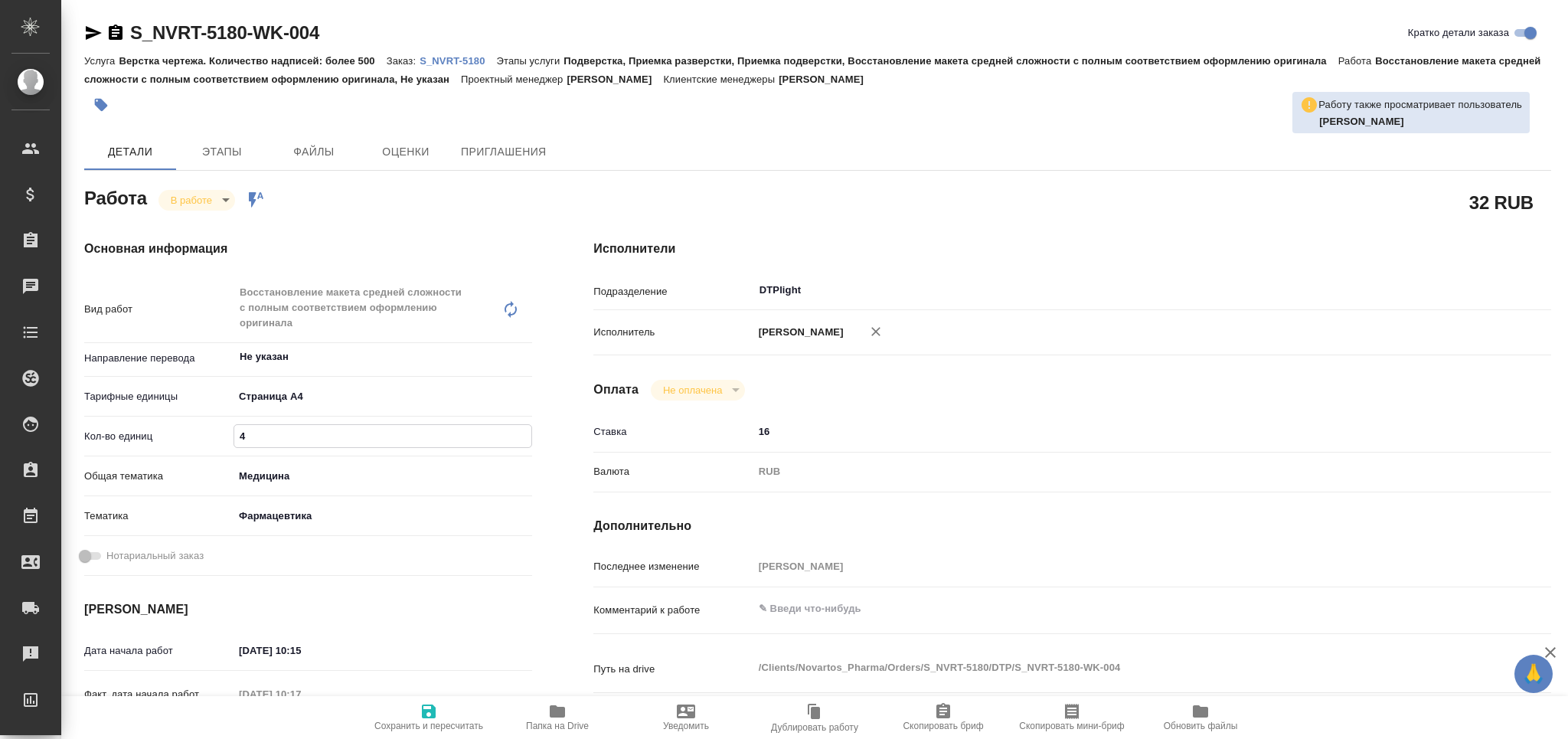
type textarea "x"
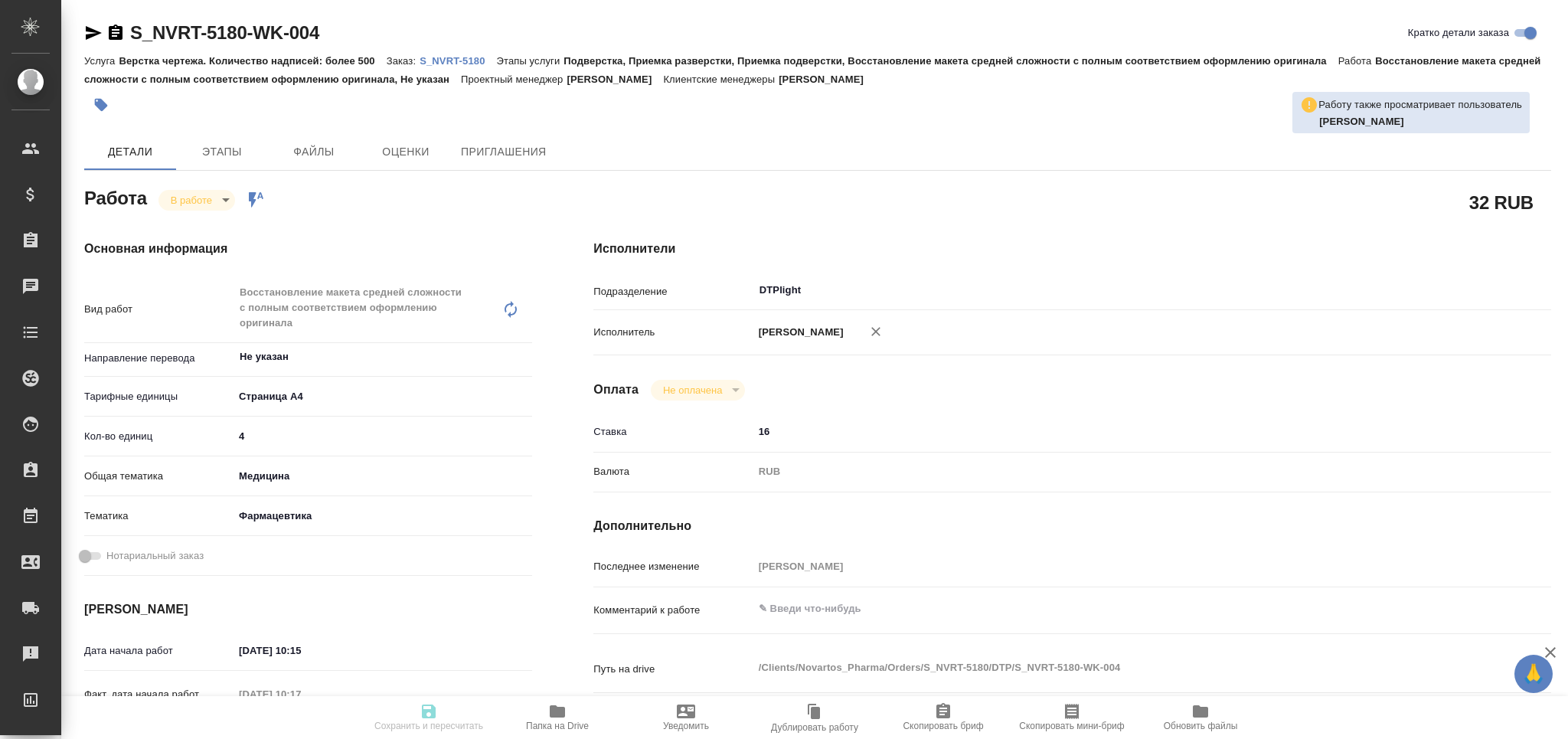
type textarea "x"
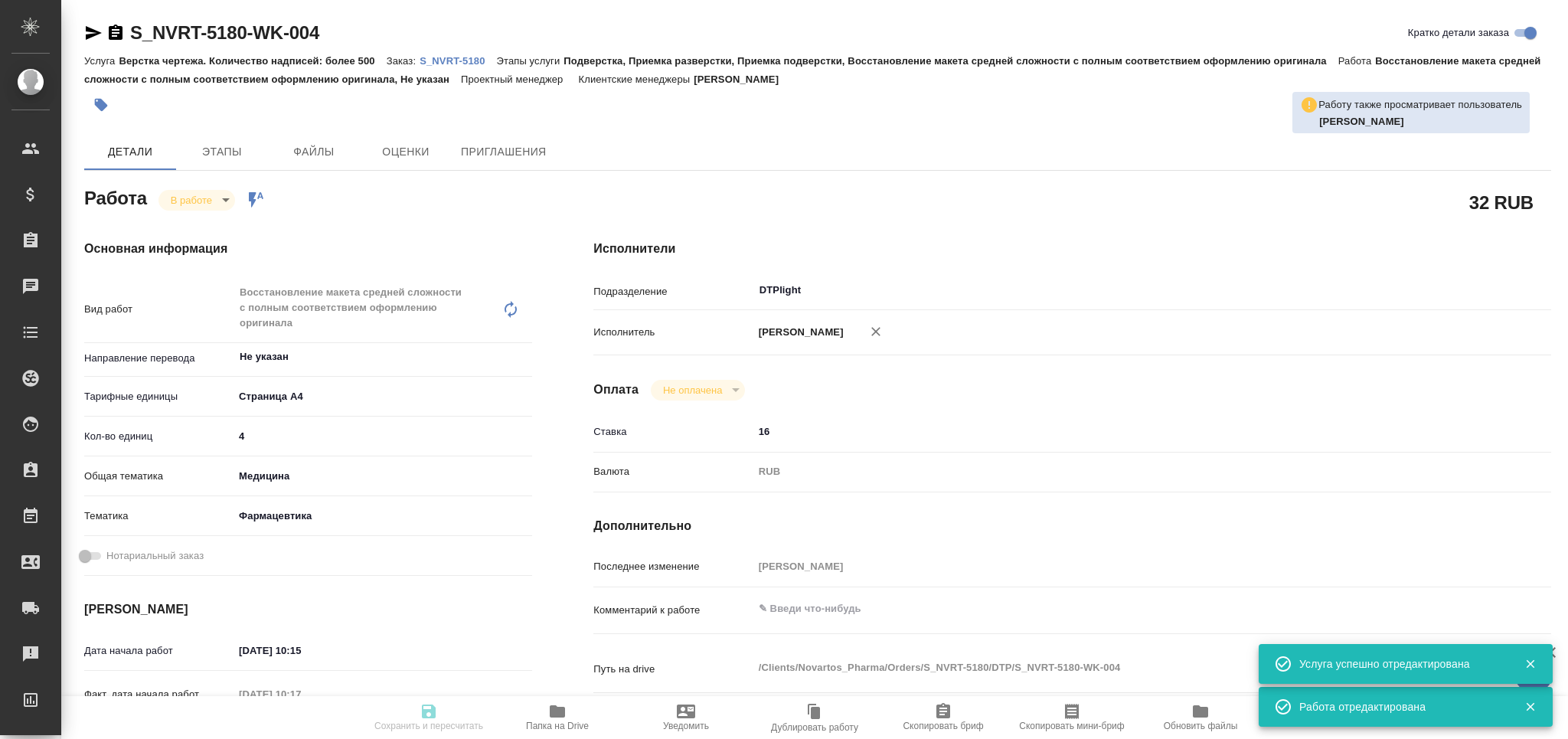
type textarea "x"
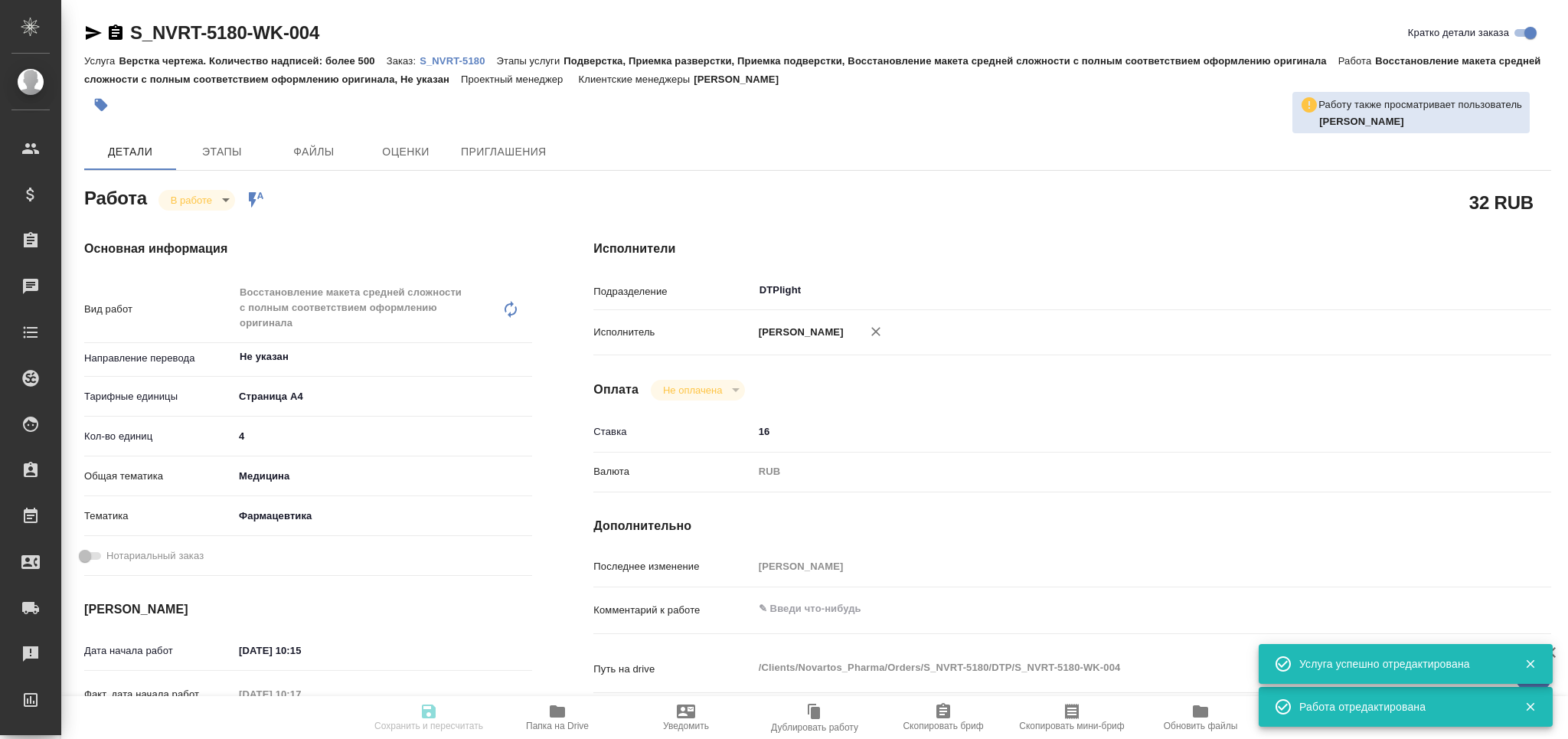
type input "inProgress"
type textarea "Восстановление макета средней сложности с полным соответствием оформлению ориги…"
type textarea "x"
type input "Не указан"
type input "5f036ec4e16dec2d6b59c8ff"
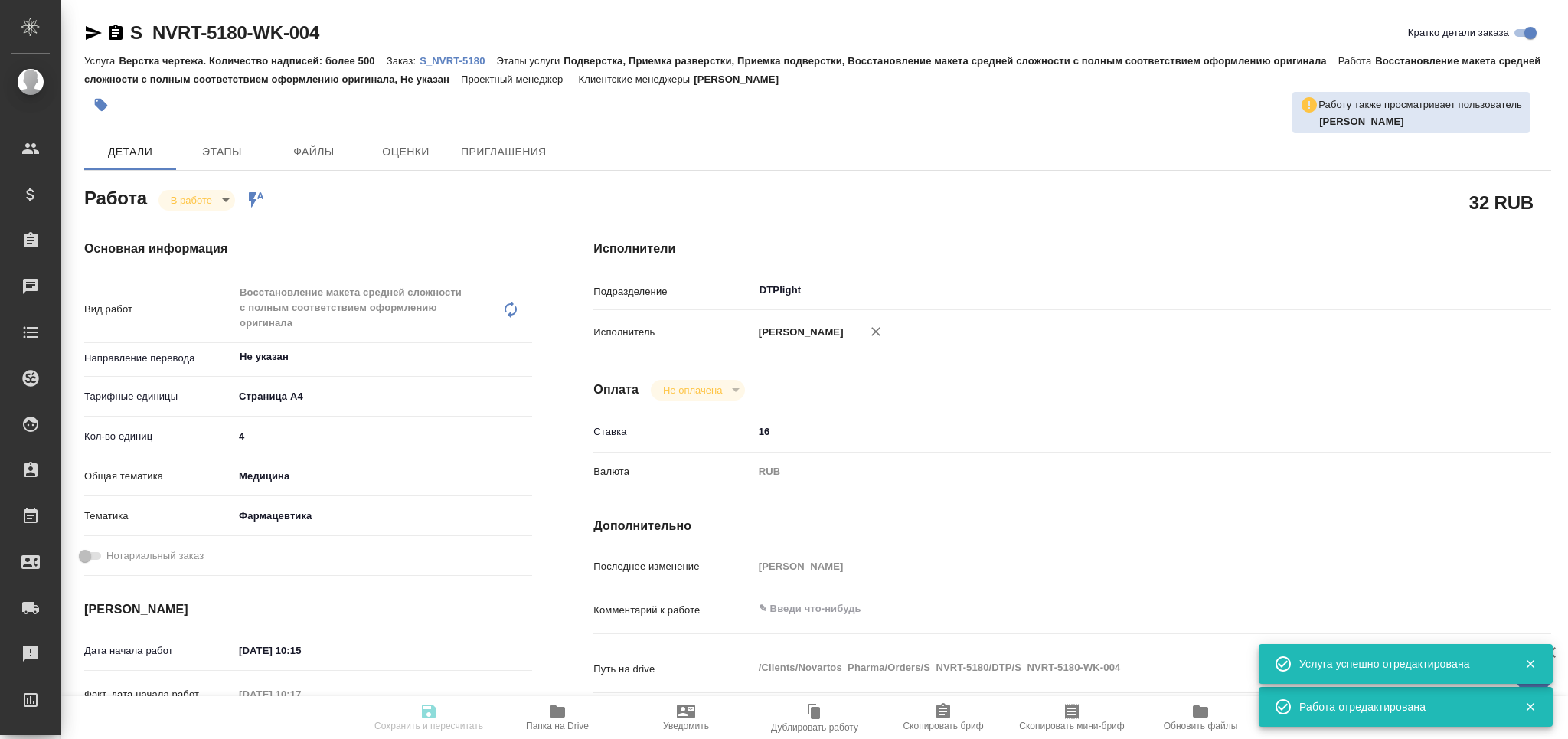
type input "4"
type input "med"
type input "6149832f2b7be24903fd7a82"
type input "02.09.2025 10:15"
type input "02.09.2025 10:17"
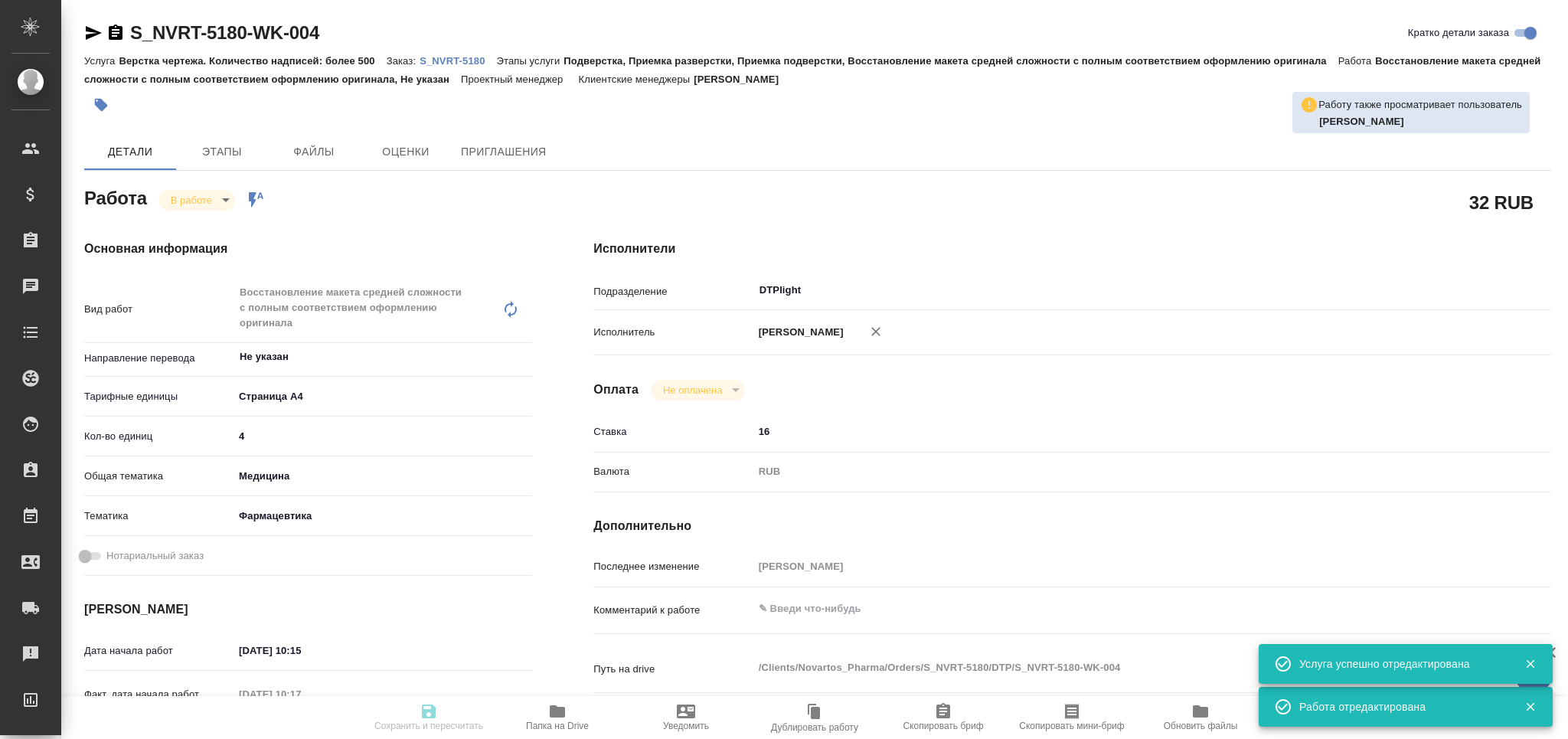
type input "02.09.2025 12:30"
type input "03.09.2025 17:00"
type input "DTPlight"
type input "notPayed"
type input "16"
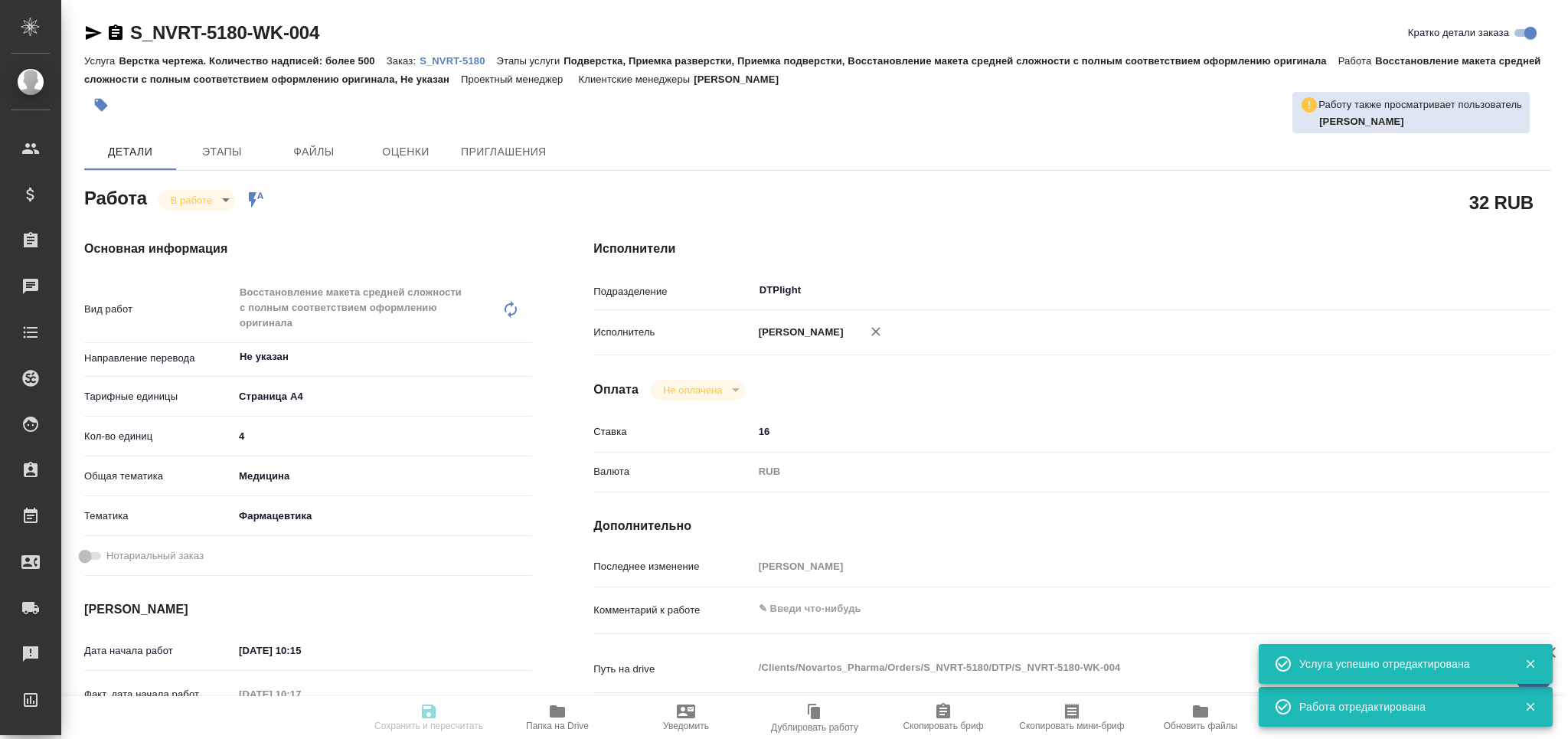
type input "RUB"
type input "Грабко Мария"
type textarea "x"
type textarea "/Clients/Novartos_Pharma/Orders/S_NVRT-5180/DTP/S_NVRT-5180-WK-004"
type textarea "x"
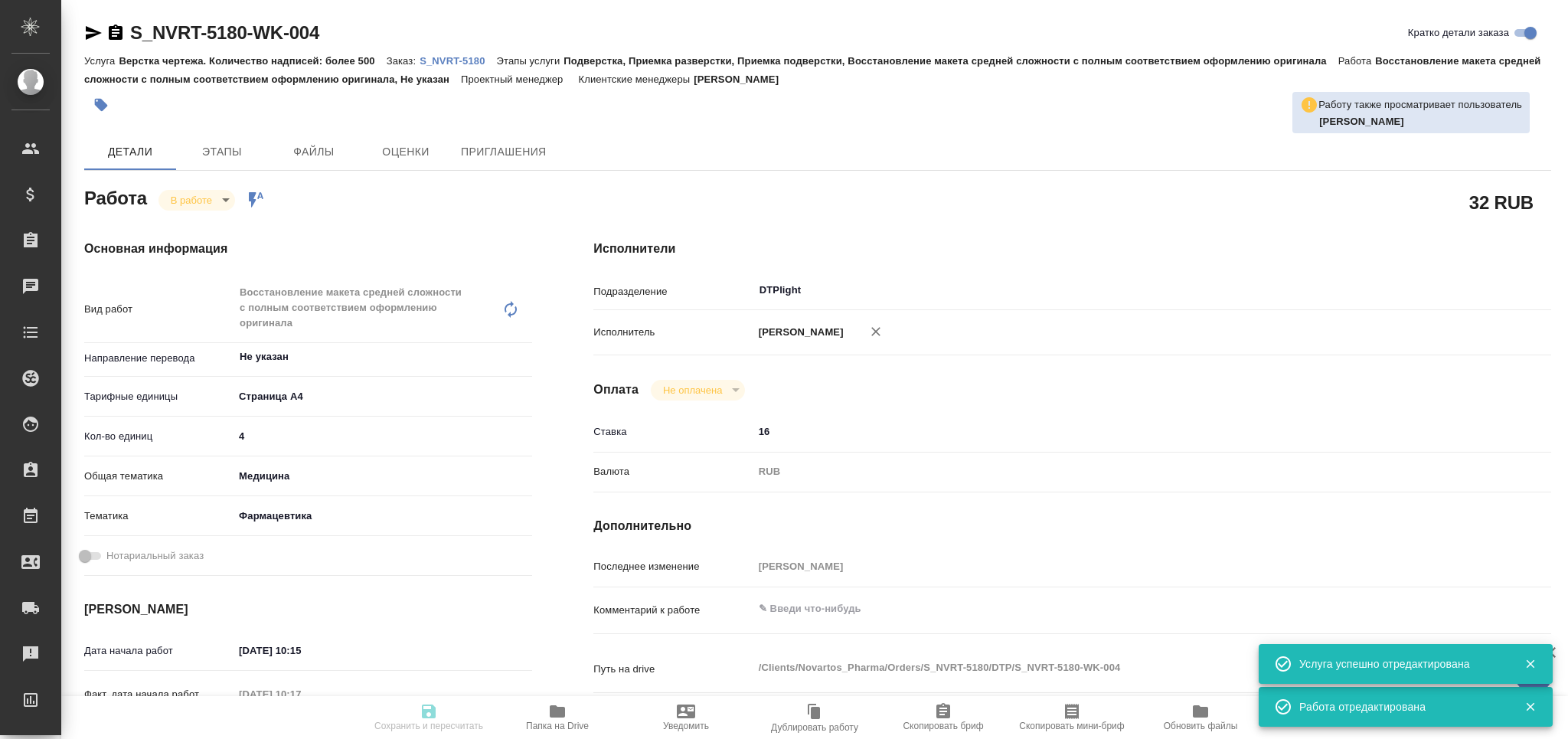
type input "S_NVRT-5180"
type input "Верстка чертежа. Количество надписей: более 500"
type input "Подверстка, Приемка разверстки, Приемка подверстки, Восстановление макета средн…"
type input "Кабаргина Анна"
type input "Оксютович Ирина"
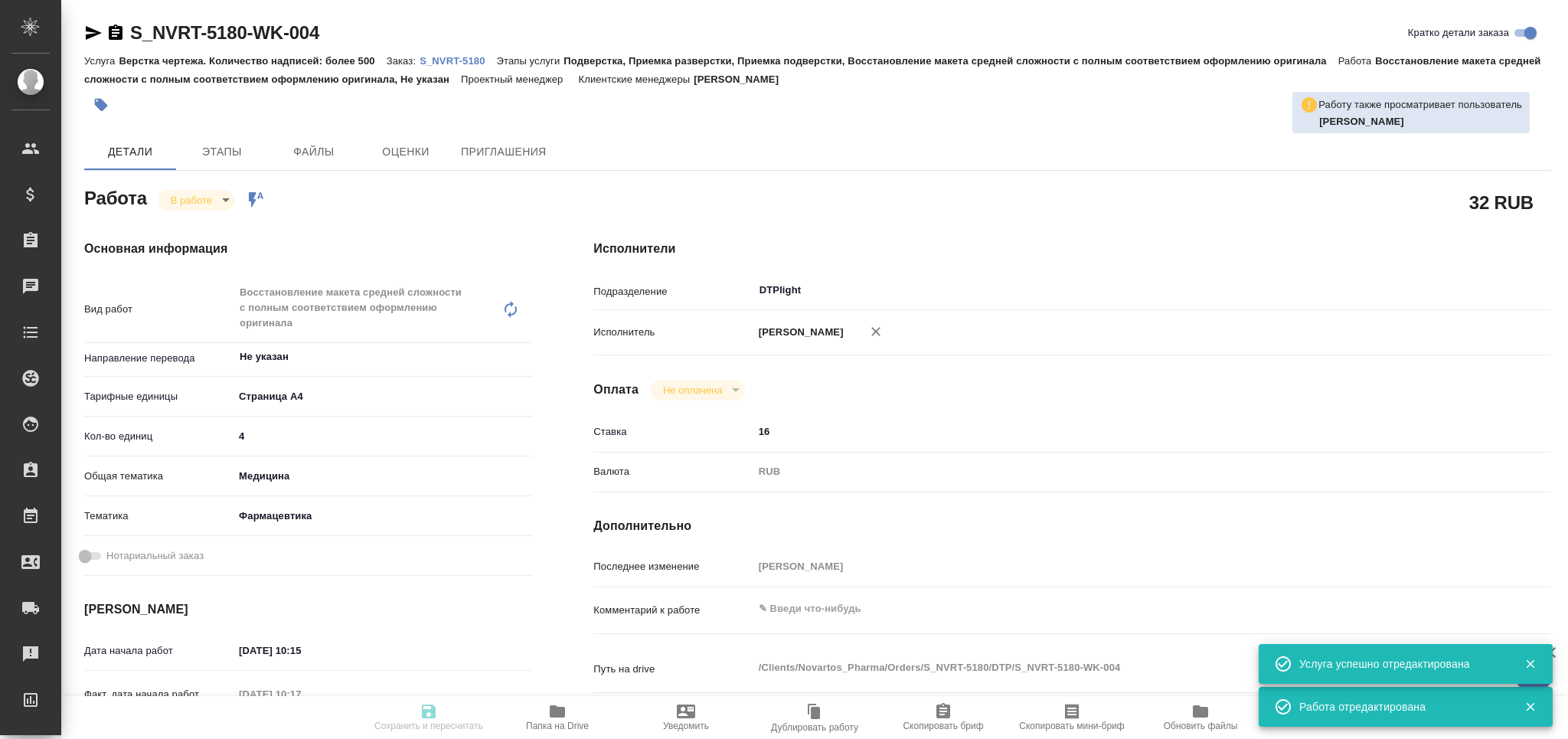
type input "/Clients/Novartos_Pharma/Orders/S_NVRT-5180"
type textarea "x"
type textarea "Обращаюсь с просьбой принять в работу новый заказ (срочный). Срок исполнения – …"
type textarea "x"
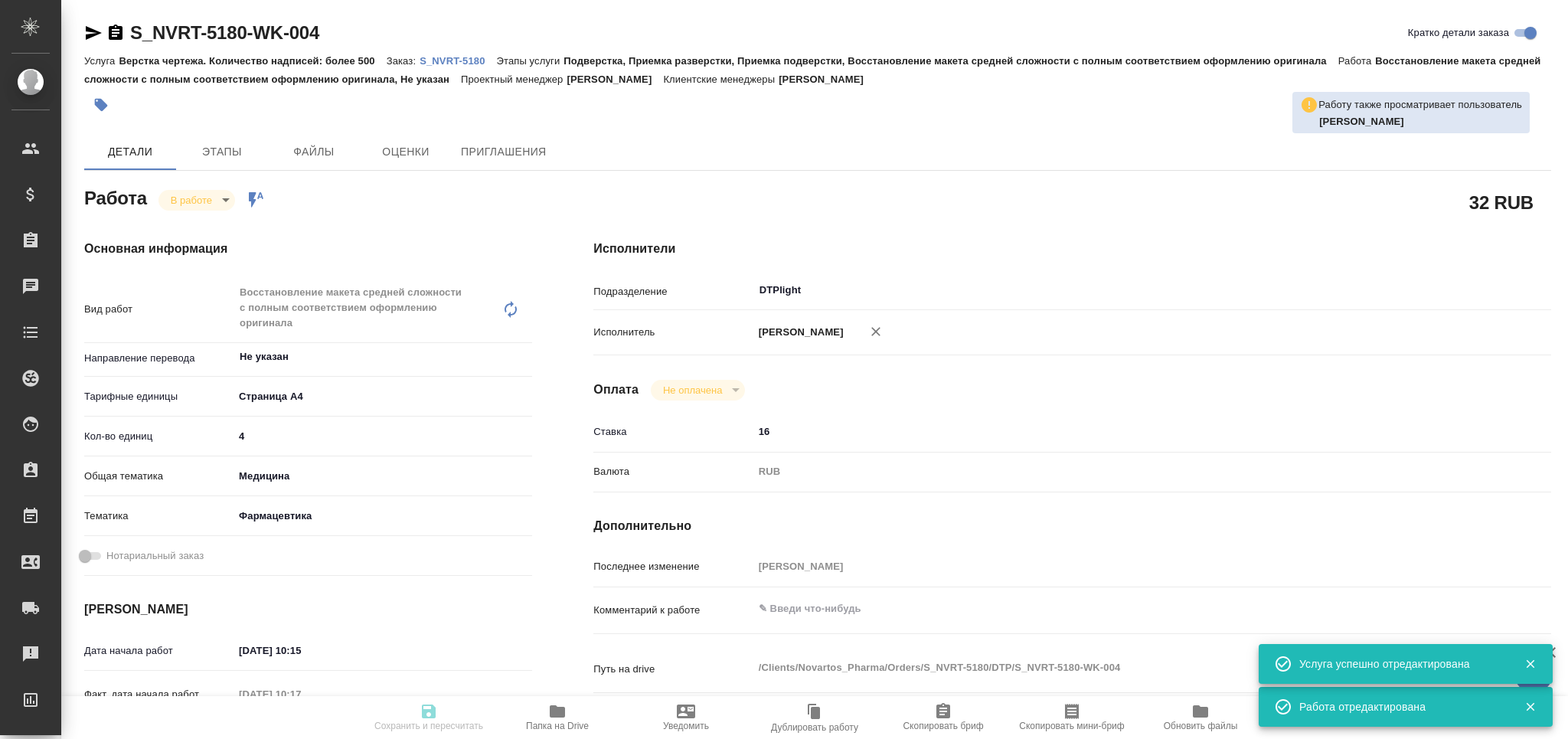
type textarea "x"
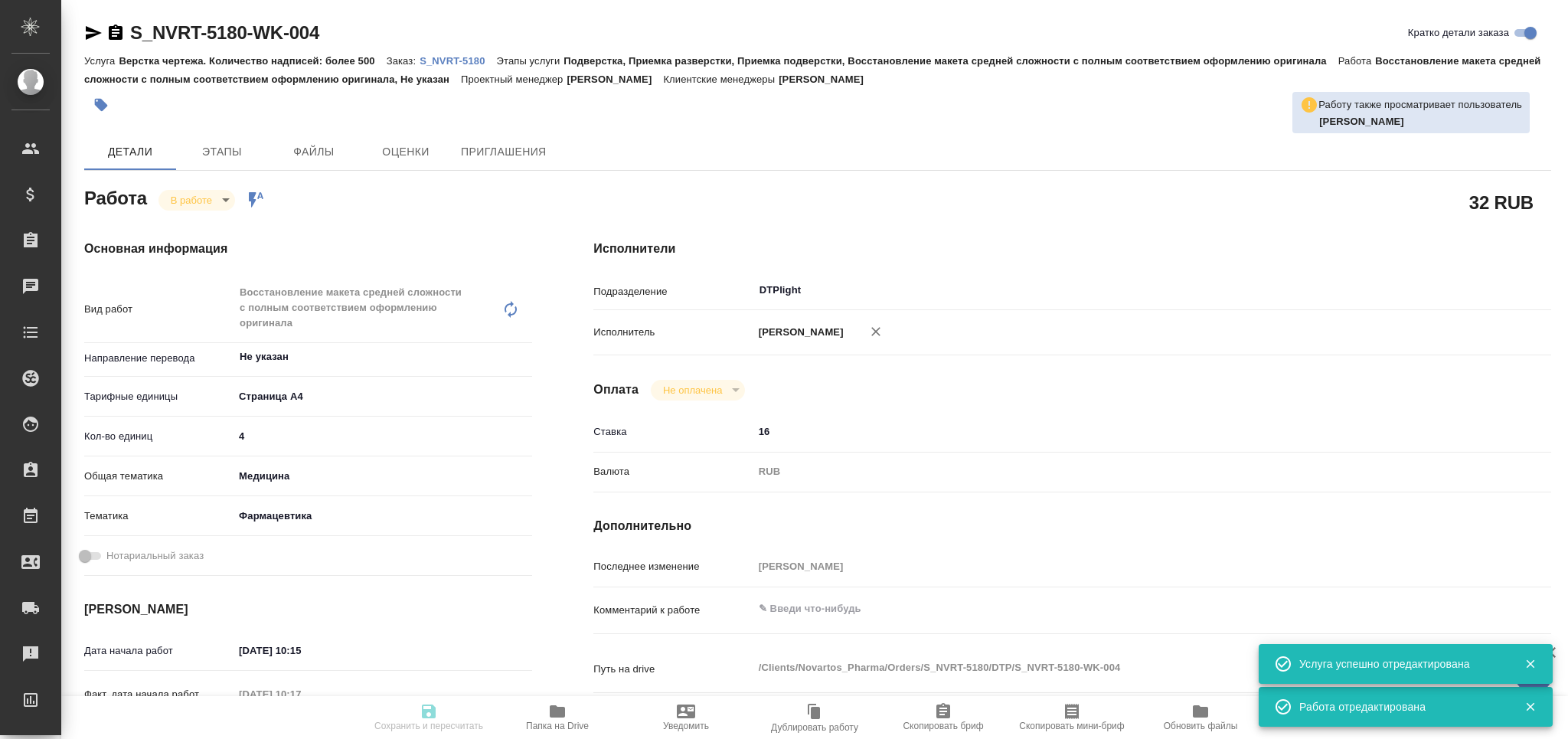
type textarea "x"
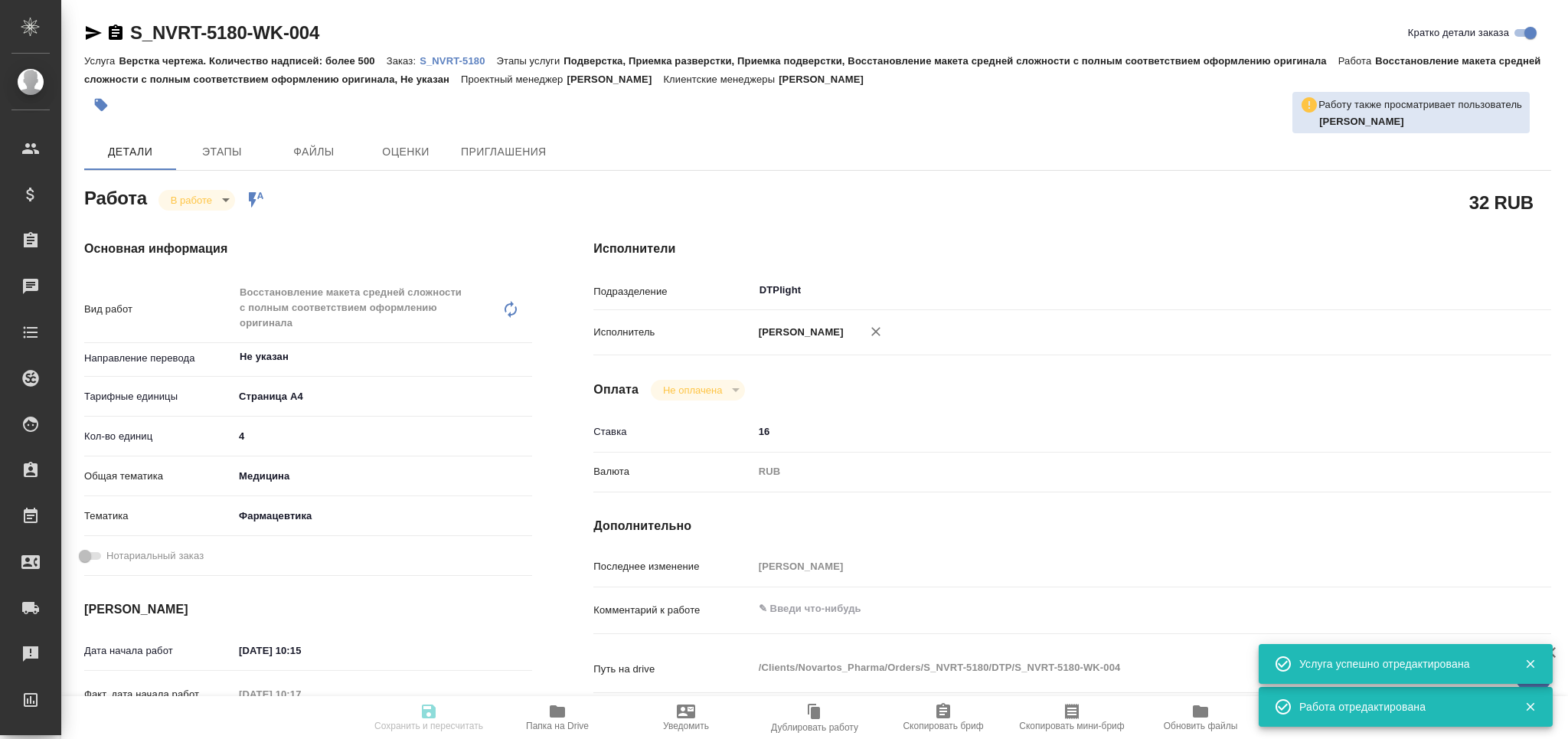
type textarea "x"
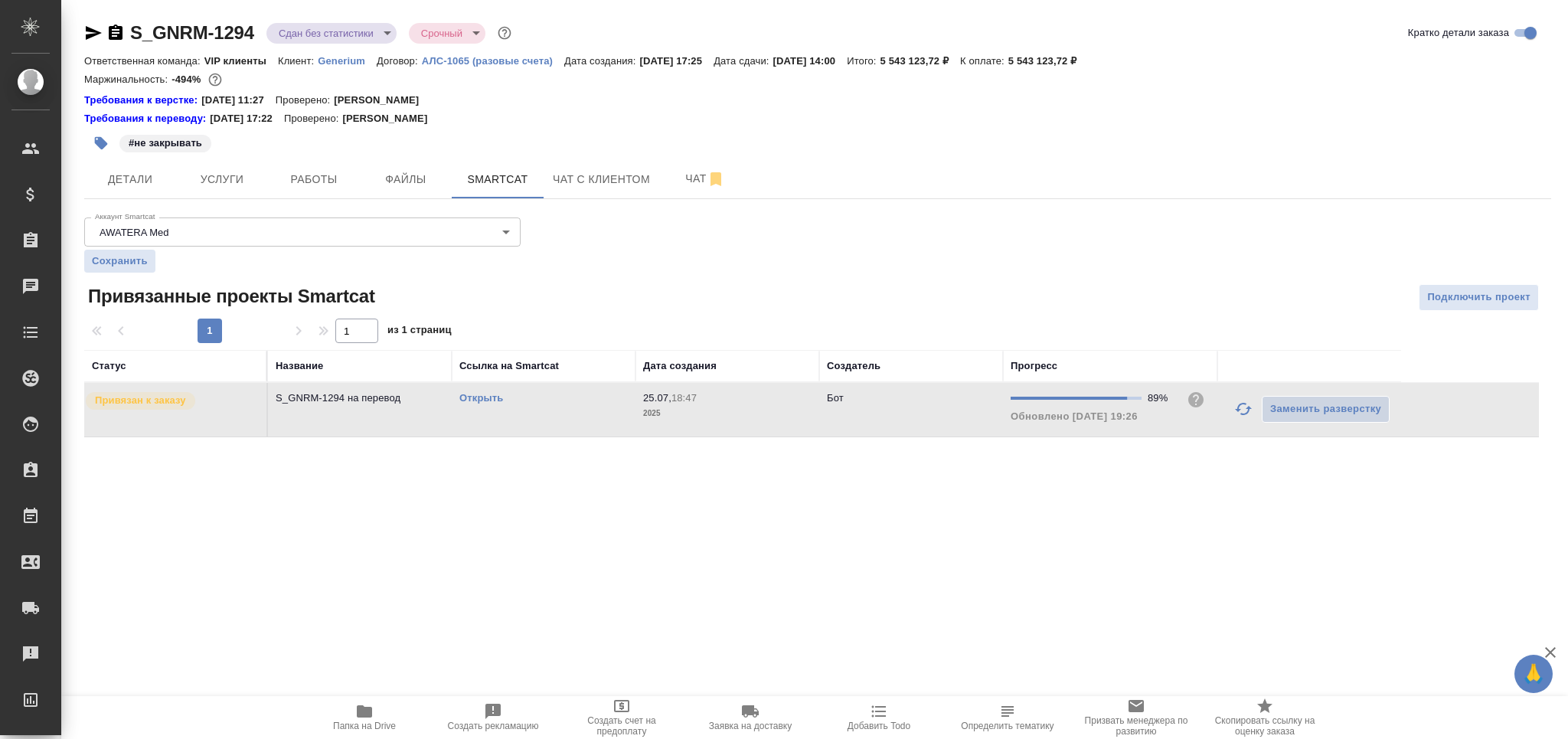
click at [581, 404] on div "Открыть" at bounding box center [543, 398] width 168 height 15
